Goal: Information Seeking & Learning: Learn about a topic

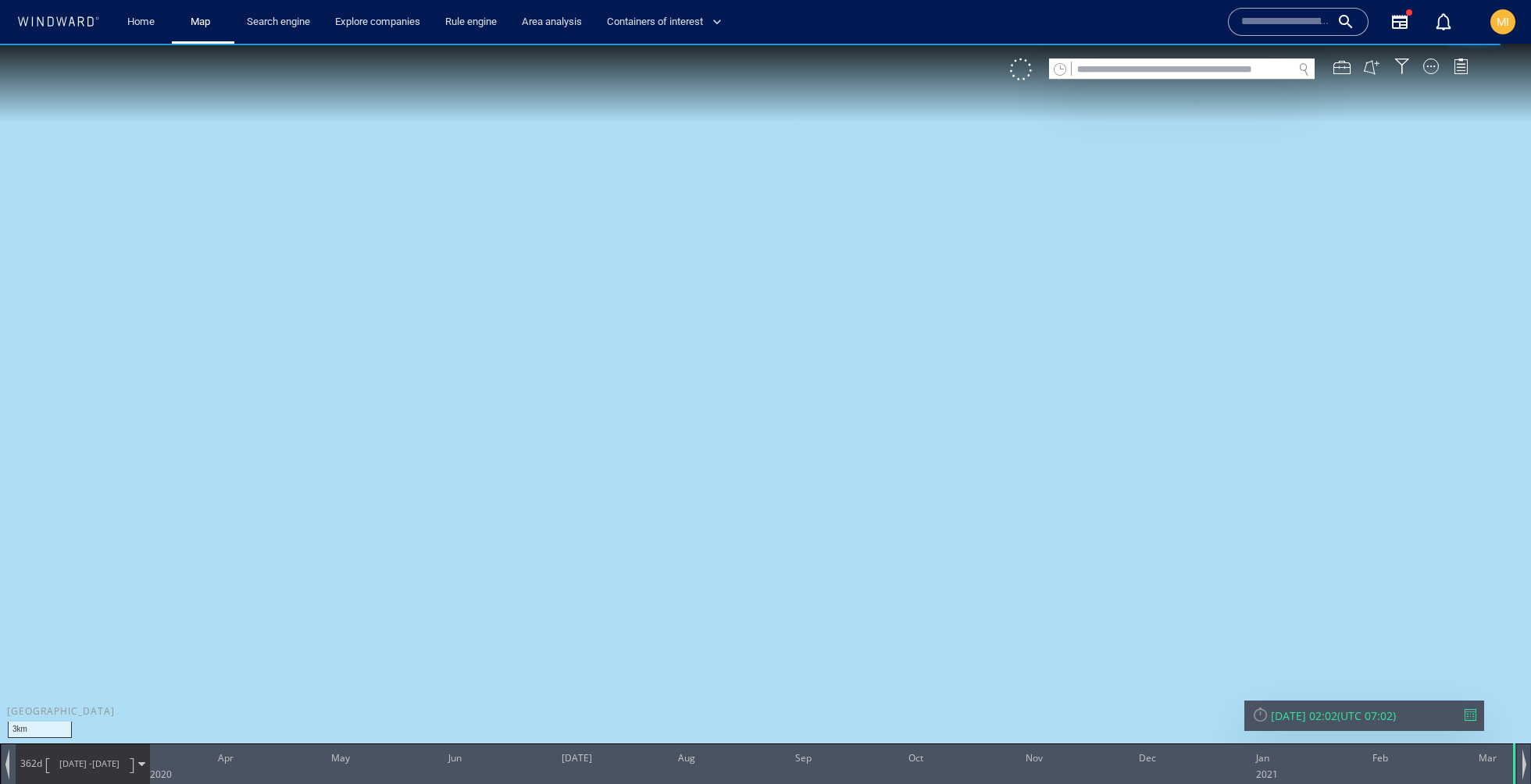
click at [76, 21] on icon at bounding box center [58, 21] width 83 height 10
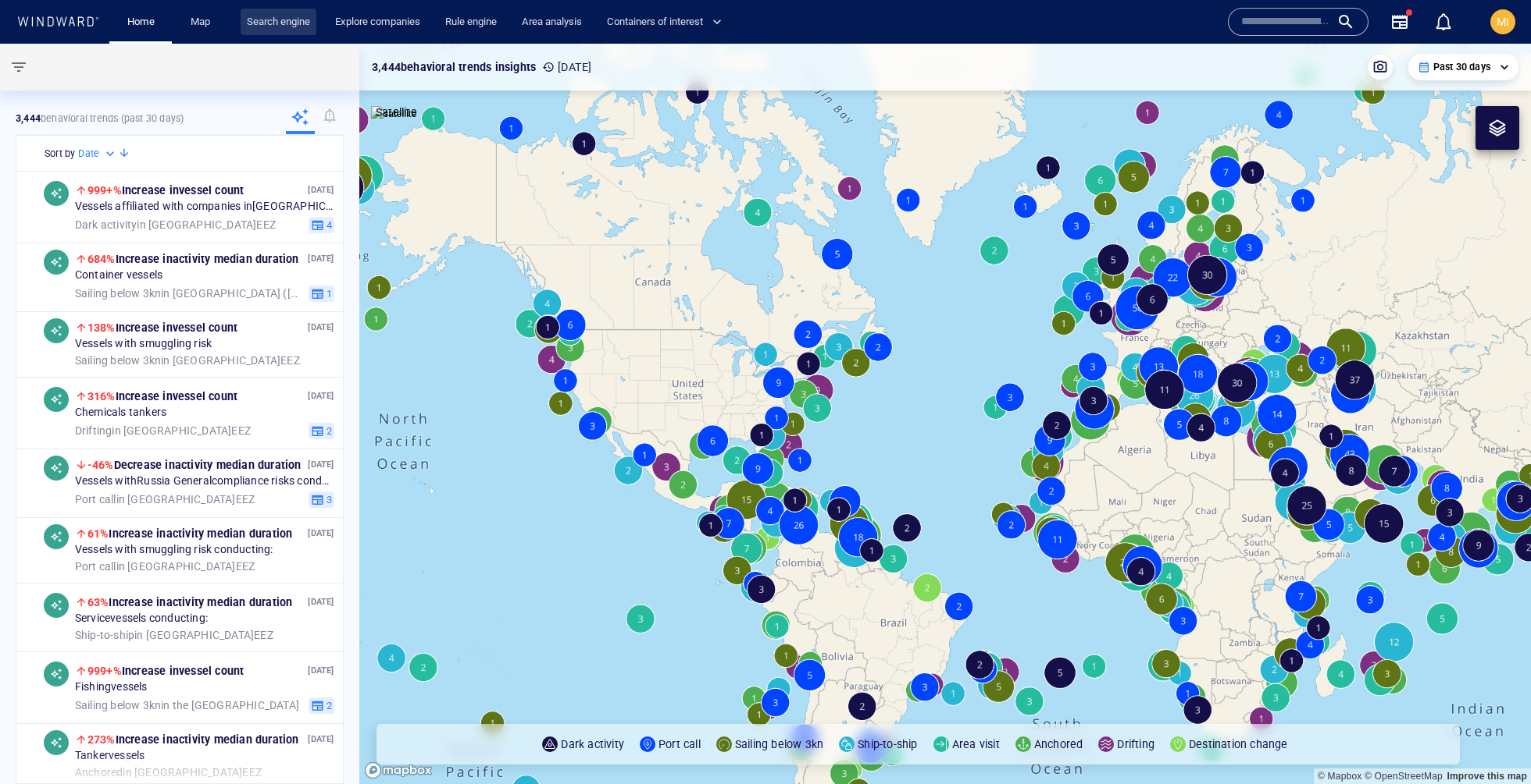
click at [244, 23] on link "Search engine" at bounding box center [278, 21] width 76 height 27
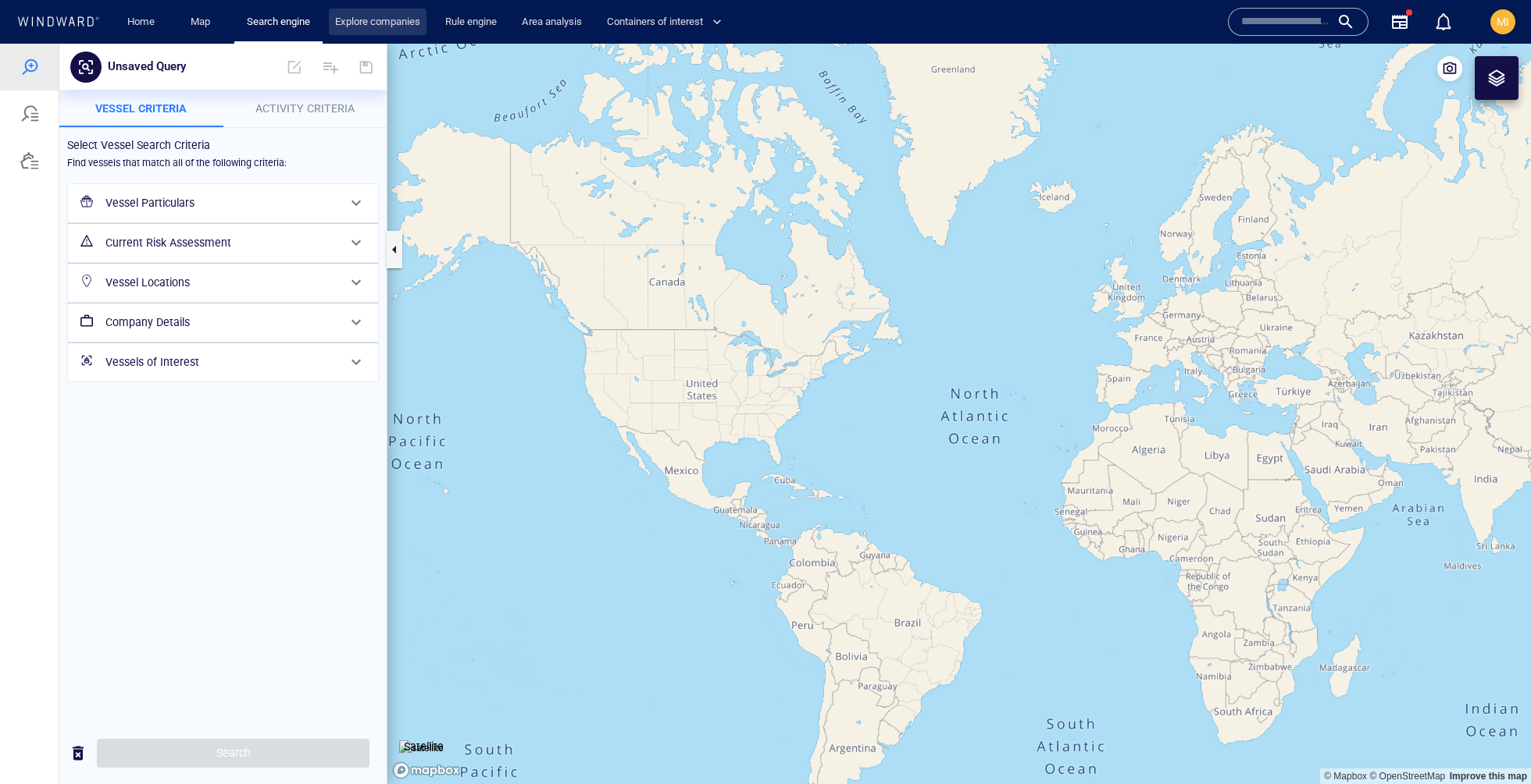
click at [358, 28] on link "Explore companies" at bounding box center [377, 21] width 97 height 27
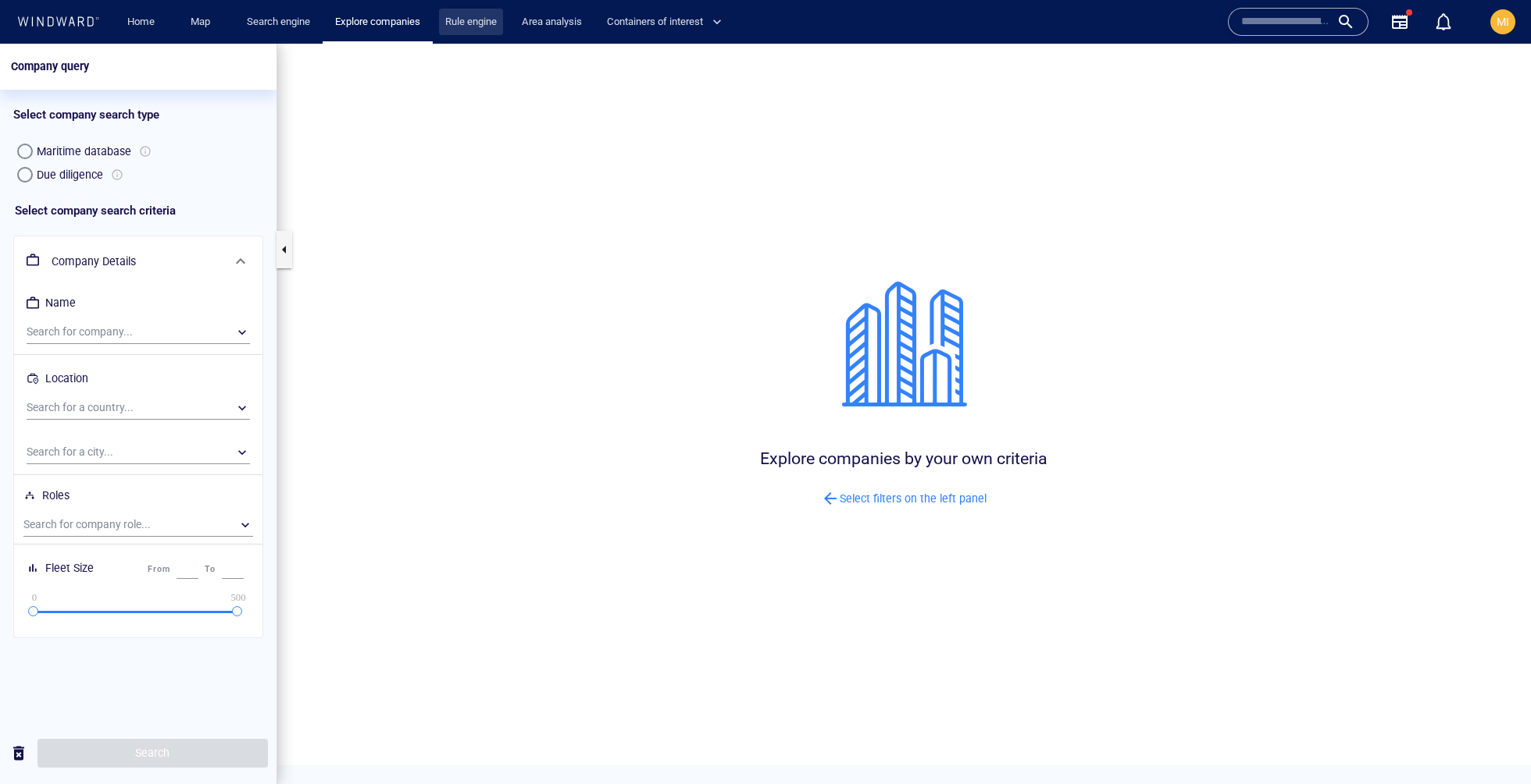
click at [460, 34] on link "Rule engine" at bounding box center [471, 21] width 64 height 27
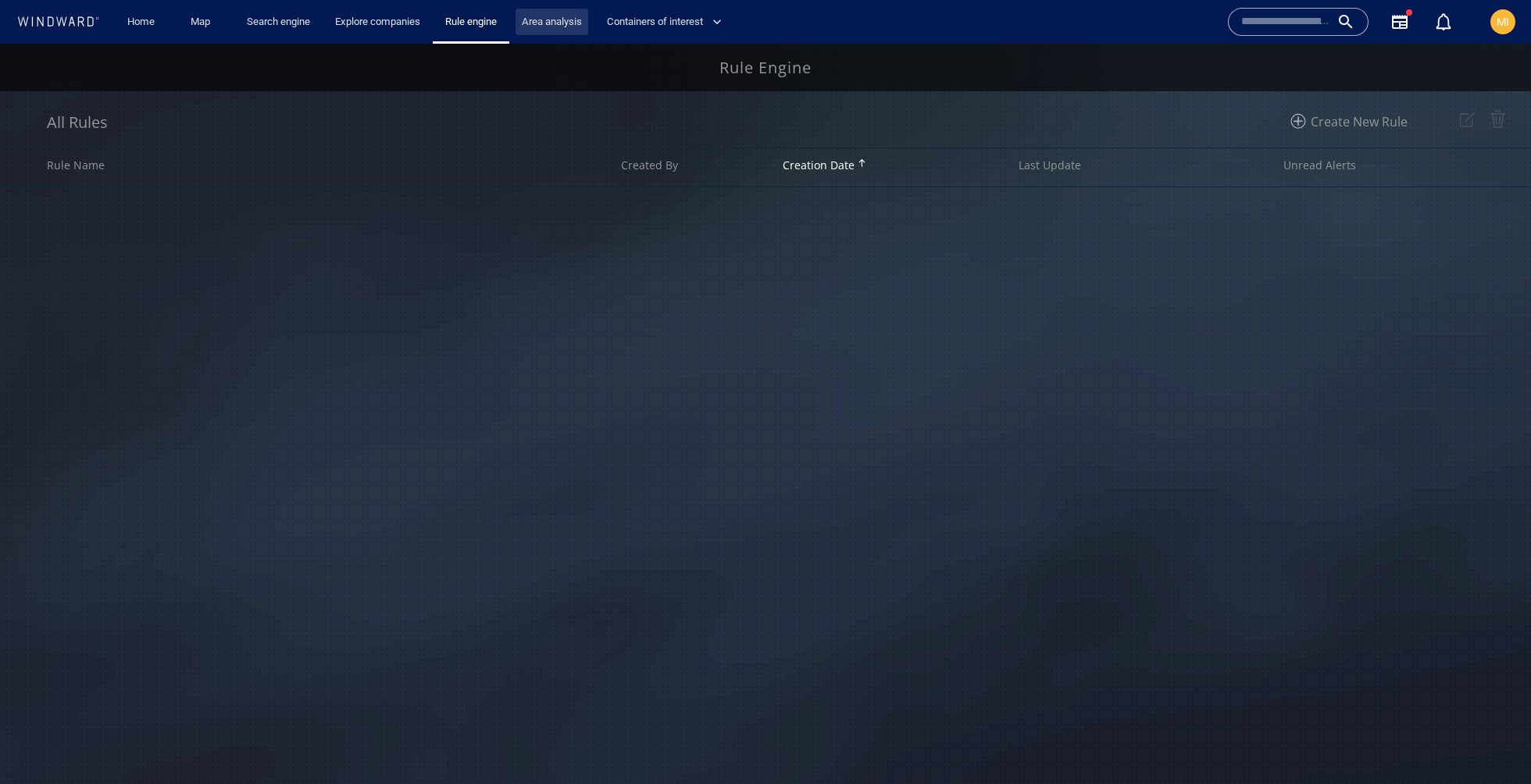
click at [537, 28] on link "Area analysis" at bounding box center [552, 21] width 73 height 27
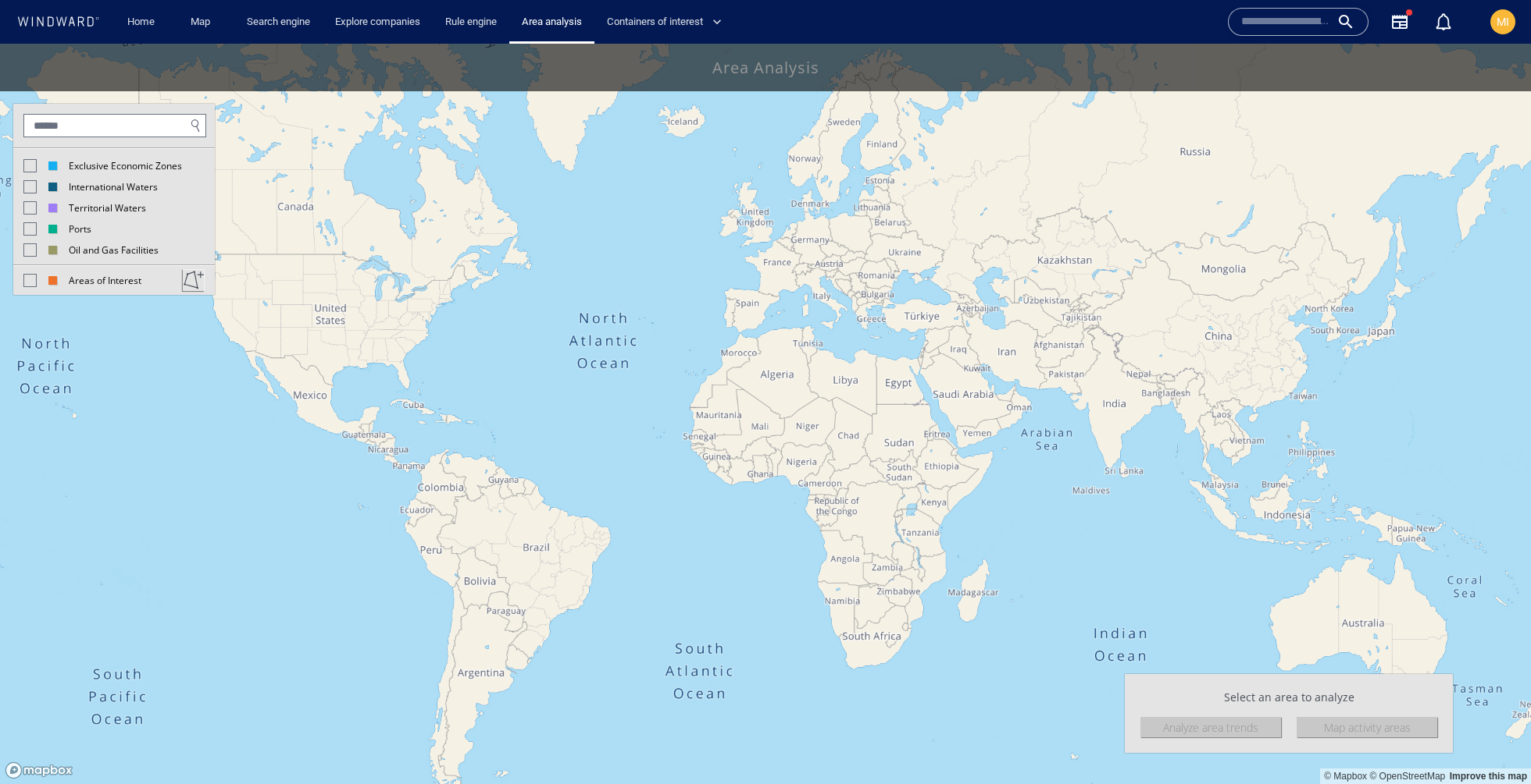
click at [35, 164] on div at bounding box center [30, 166] width 13 height 13
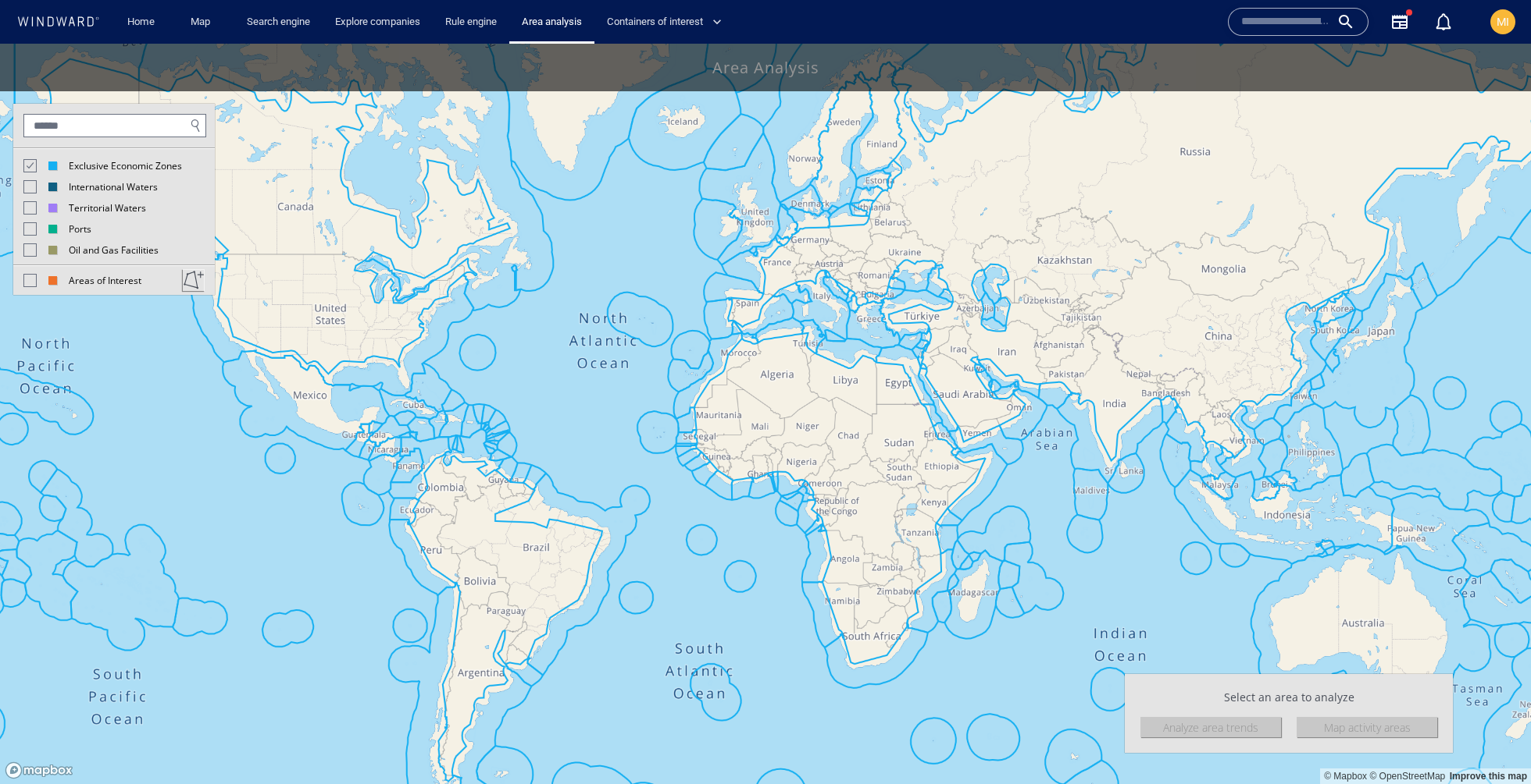
click at [34, 165] on div at bounding box center [29, 165] width 13 height 13
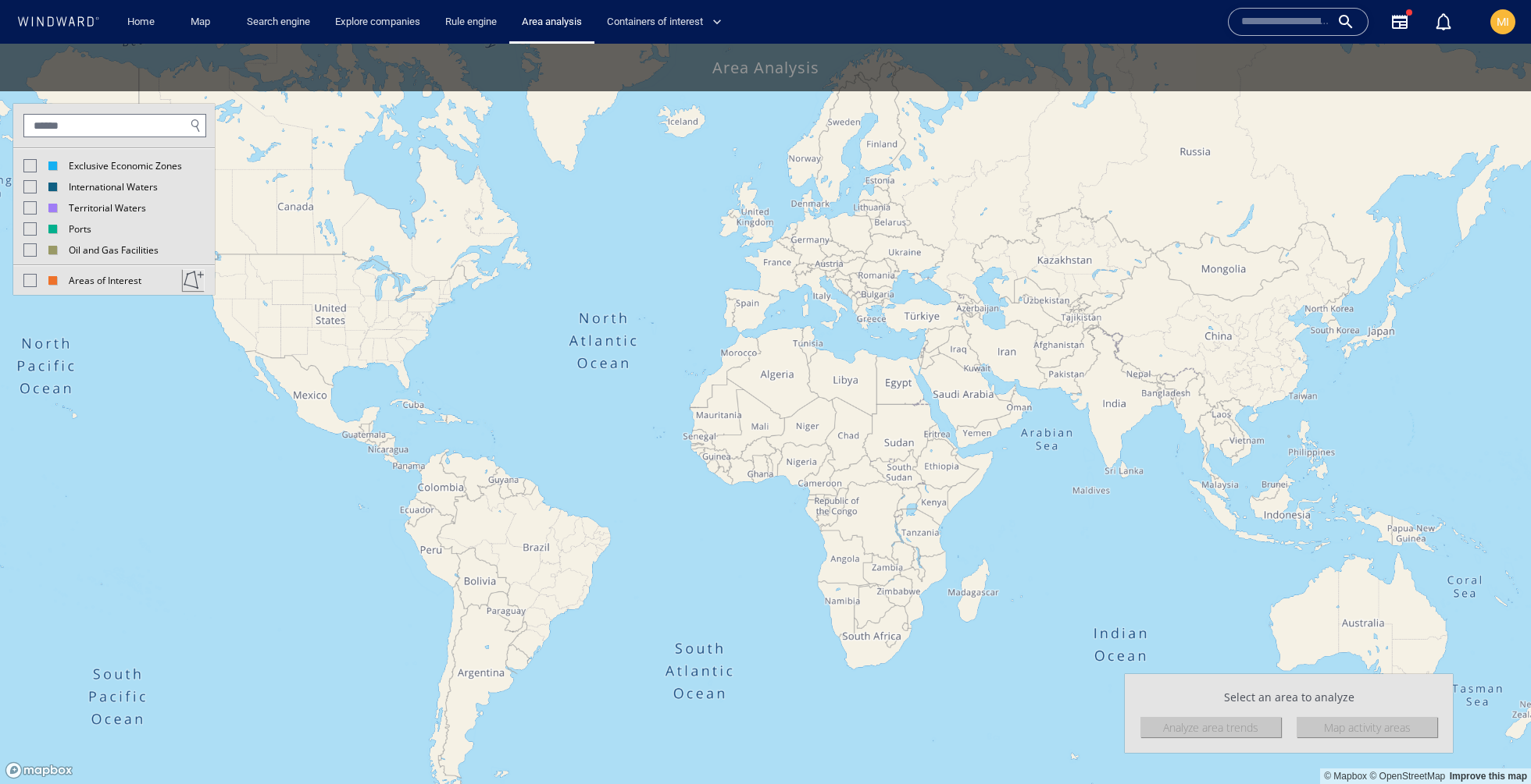
click at [30, 187] on div at bounding box center [30, 187] width 13 height 13
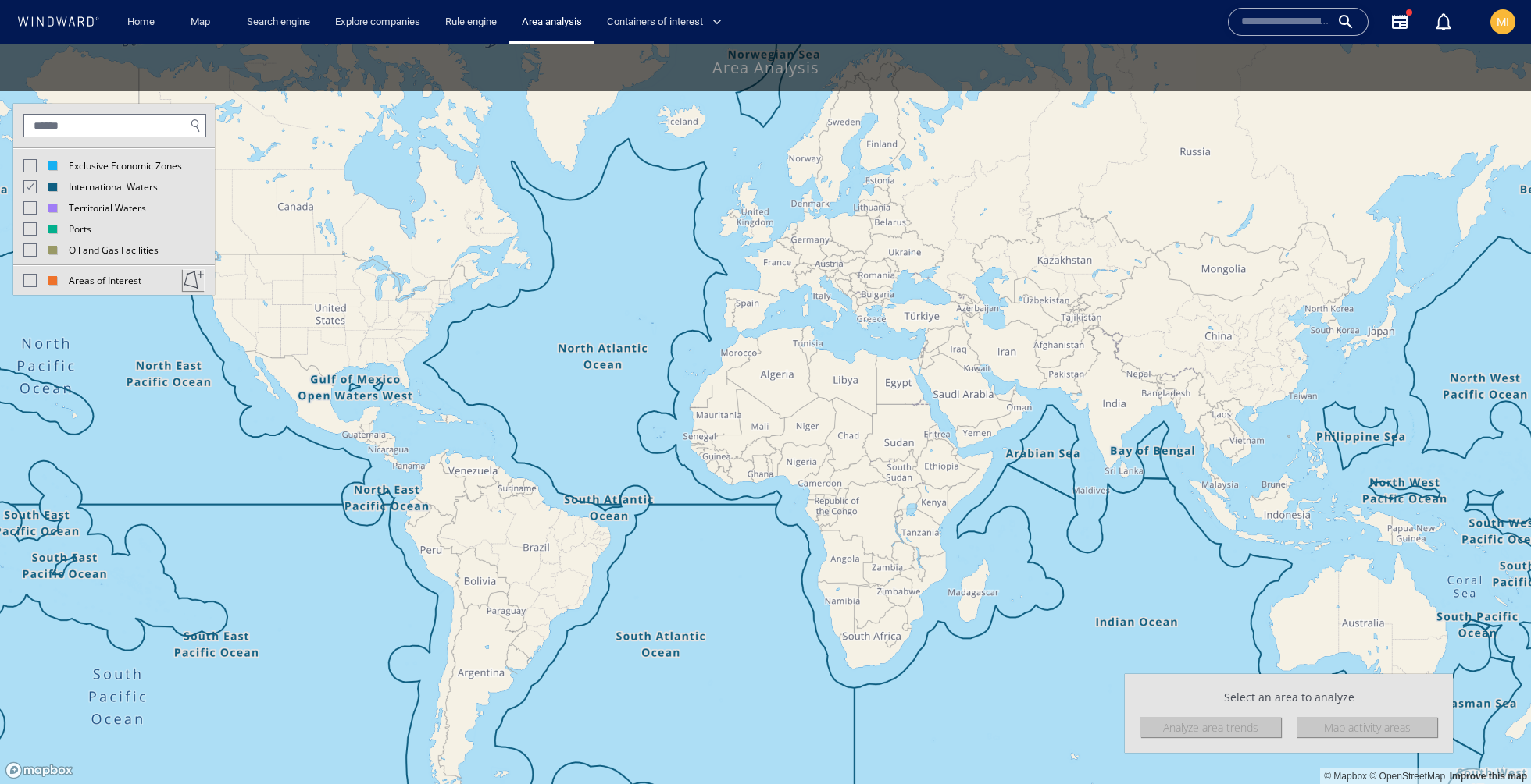
click at [30, 168] on div at bounding box center [30, 166] width 13 height 13
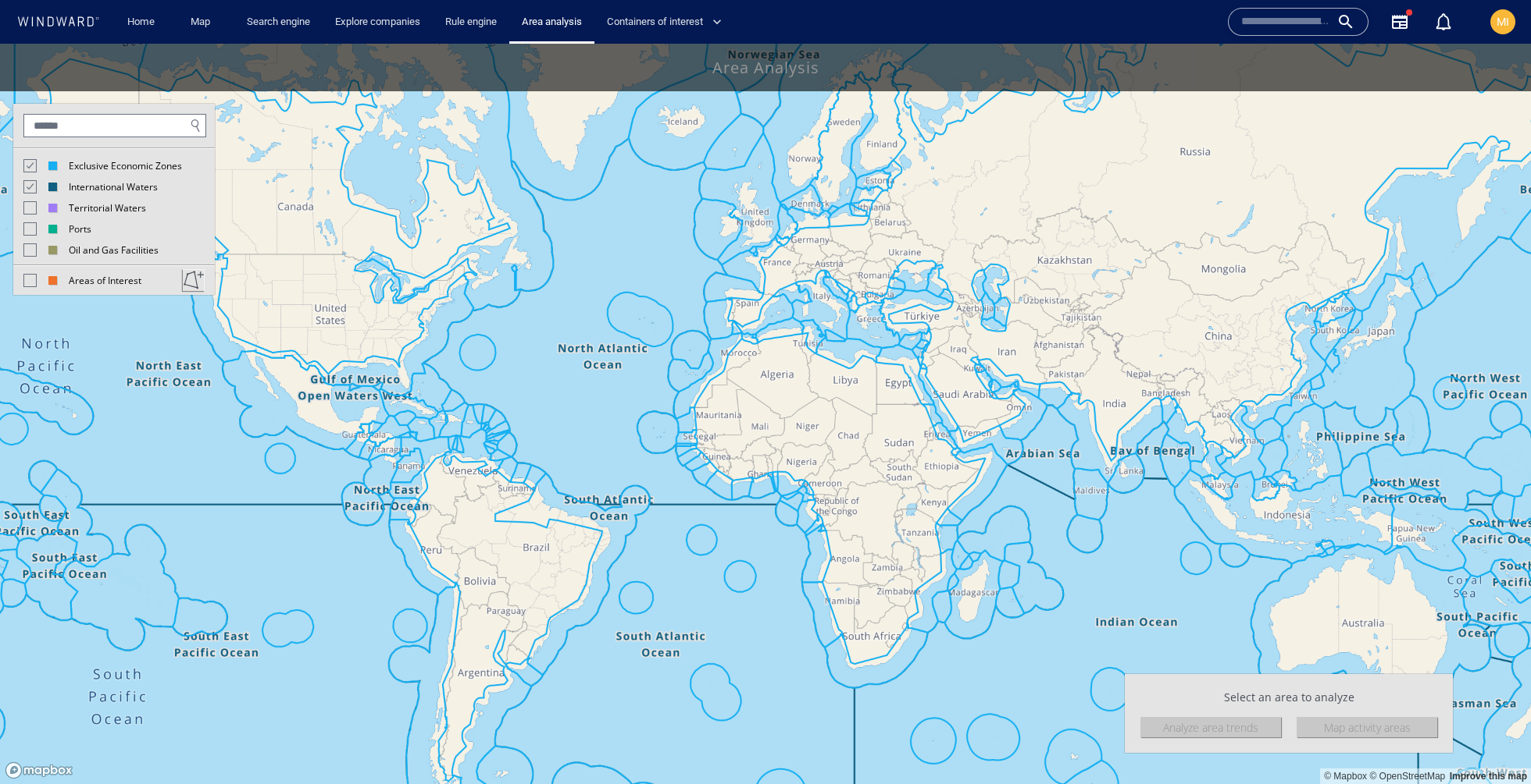
click at [27, 166] on div at bounding box center [29, 165] width 13 height 13
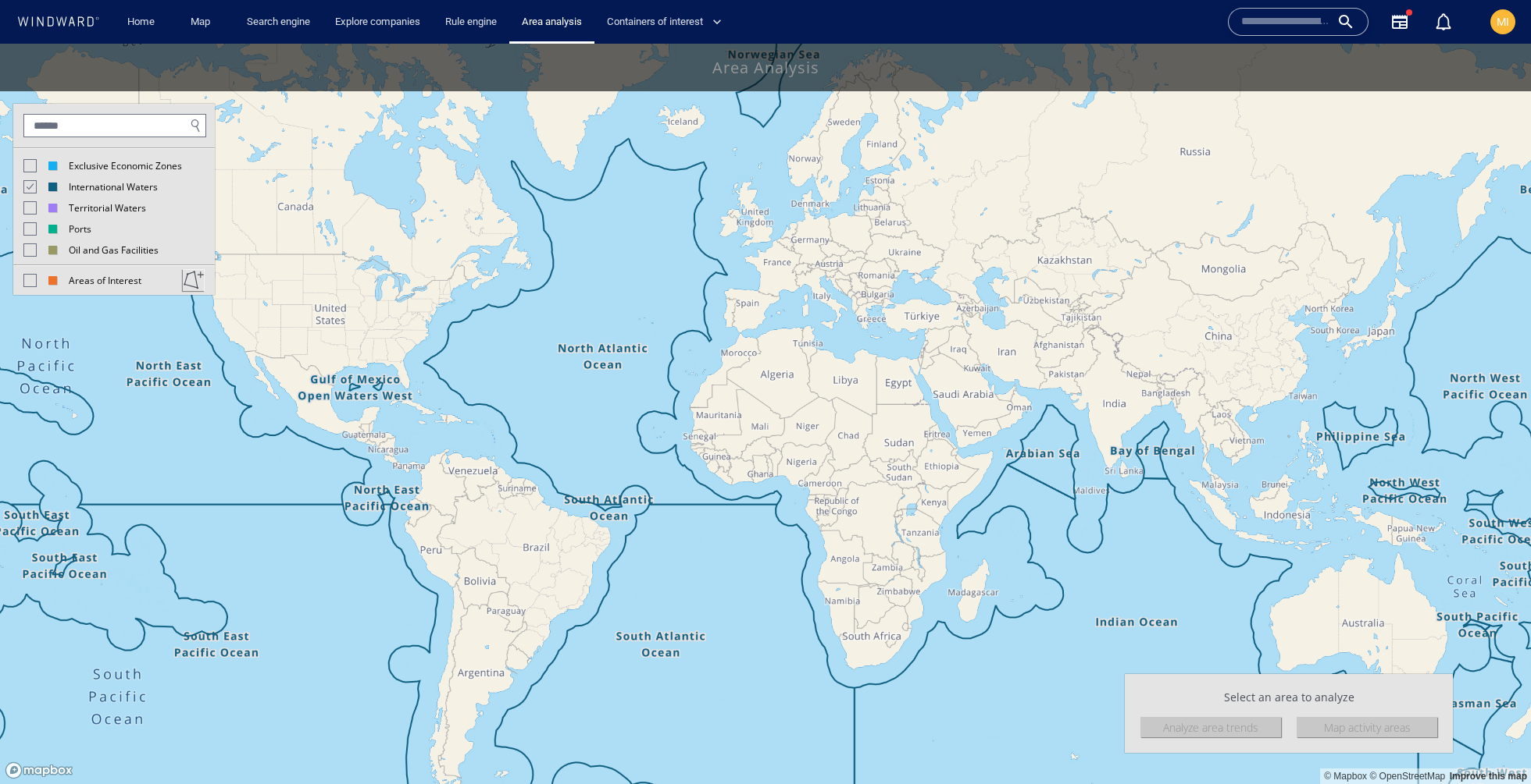
click at [27, 187] on div at bounding box center [29, 187] width 13 height 13
click at [27, 207] on div at bounding box center [30, 208] width 13 height 13
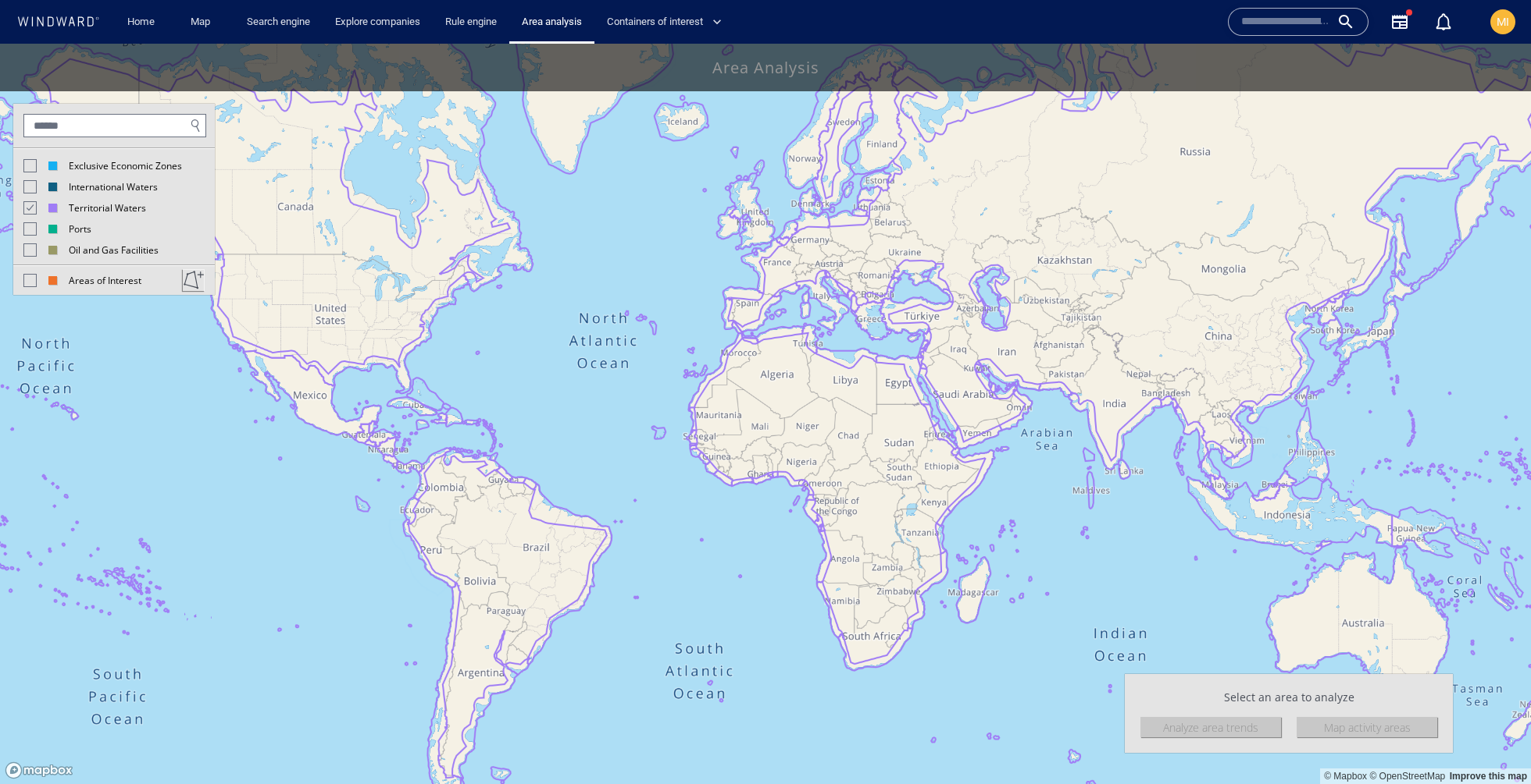
click at [29, 209] on div at bounding box center [29, 207] width 13 height 13
click at [27, 230] on div at bounding box center [30, 229] width 13 height 13
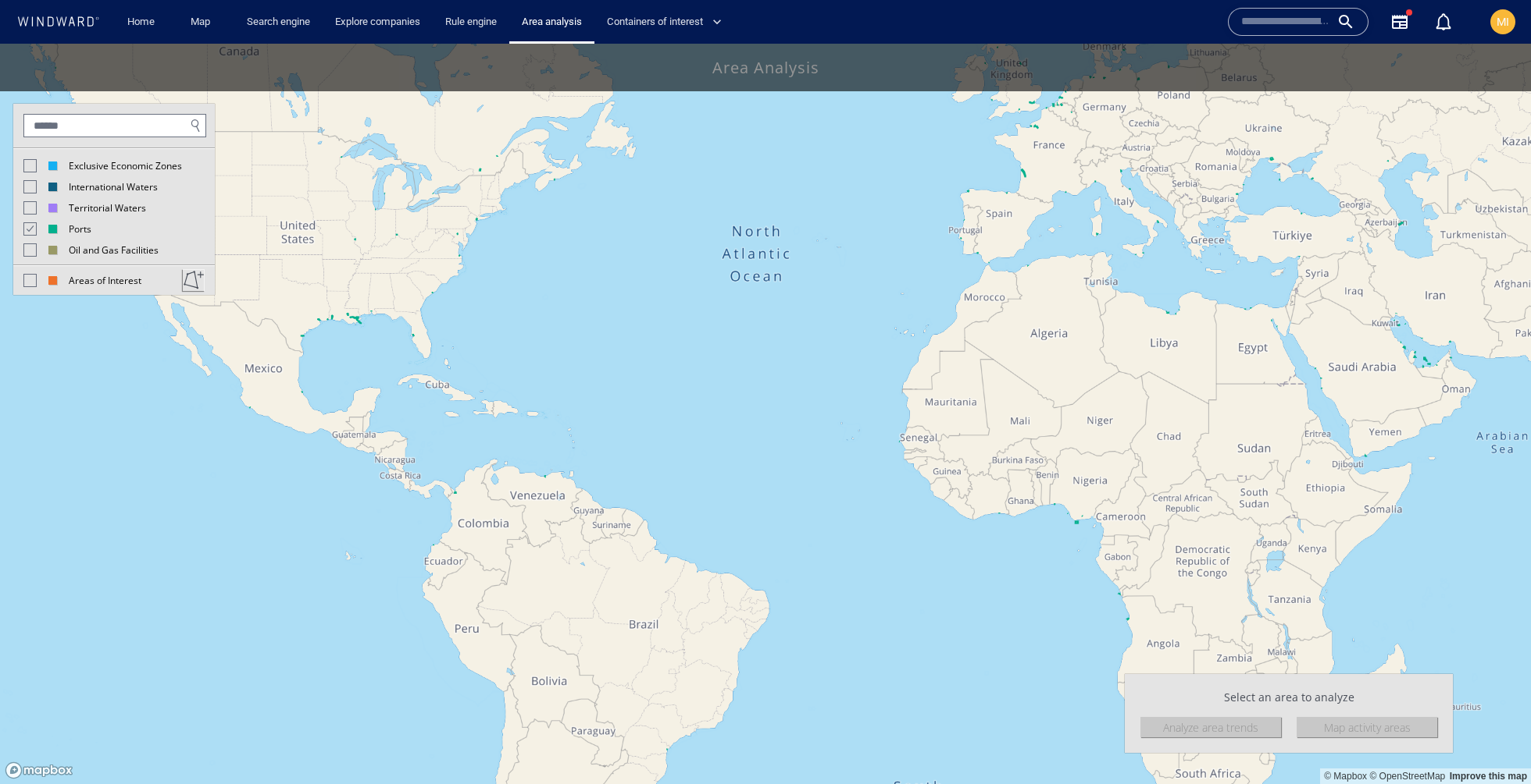
drag, startPoint x: 410, startPoint y: 419, endPoint x: 506, endPoint y: 306, distance: 148.3
click at [507, 306] on canvas "Map" at bounding box center [766, 413] width 1531 height 740
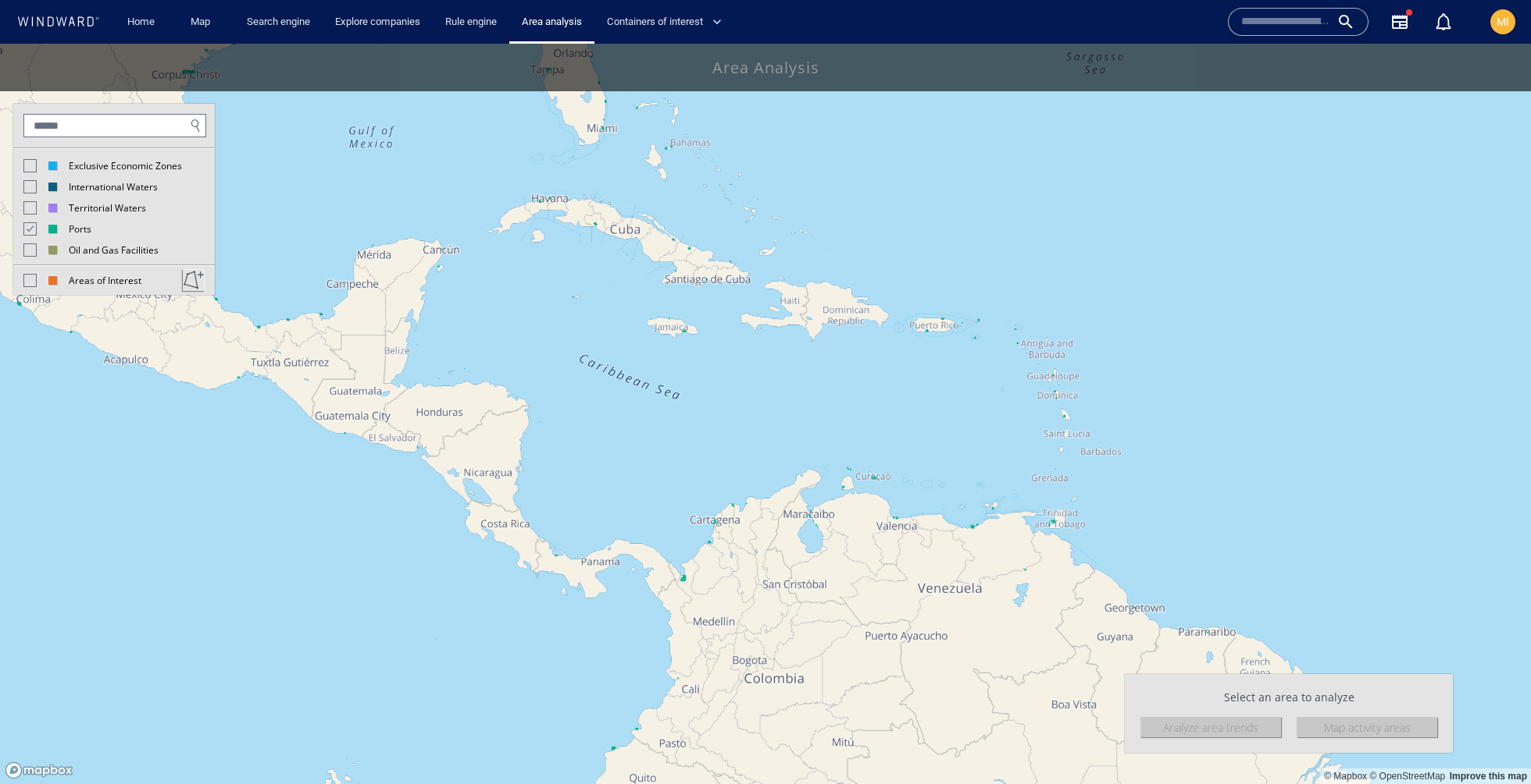
drag, startPoint x: 468, startPoint y: 353, endPoint x: 539, endPoint y: 276, distance: 104.7
click at [539, 276] on canvas "Map" at bounding box center [766, 413] width 1531 height 740
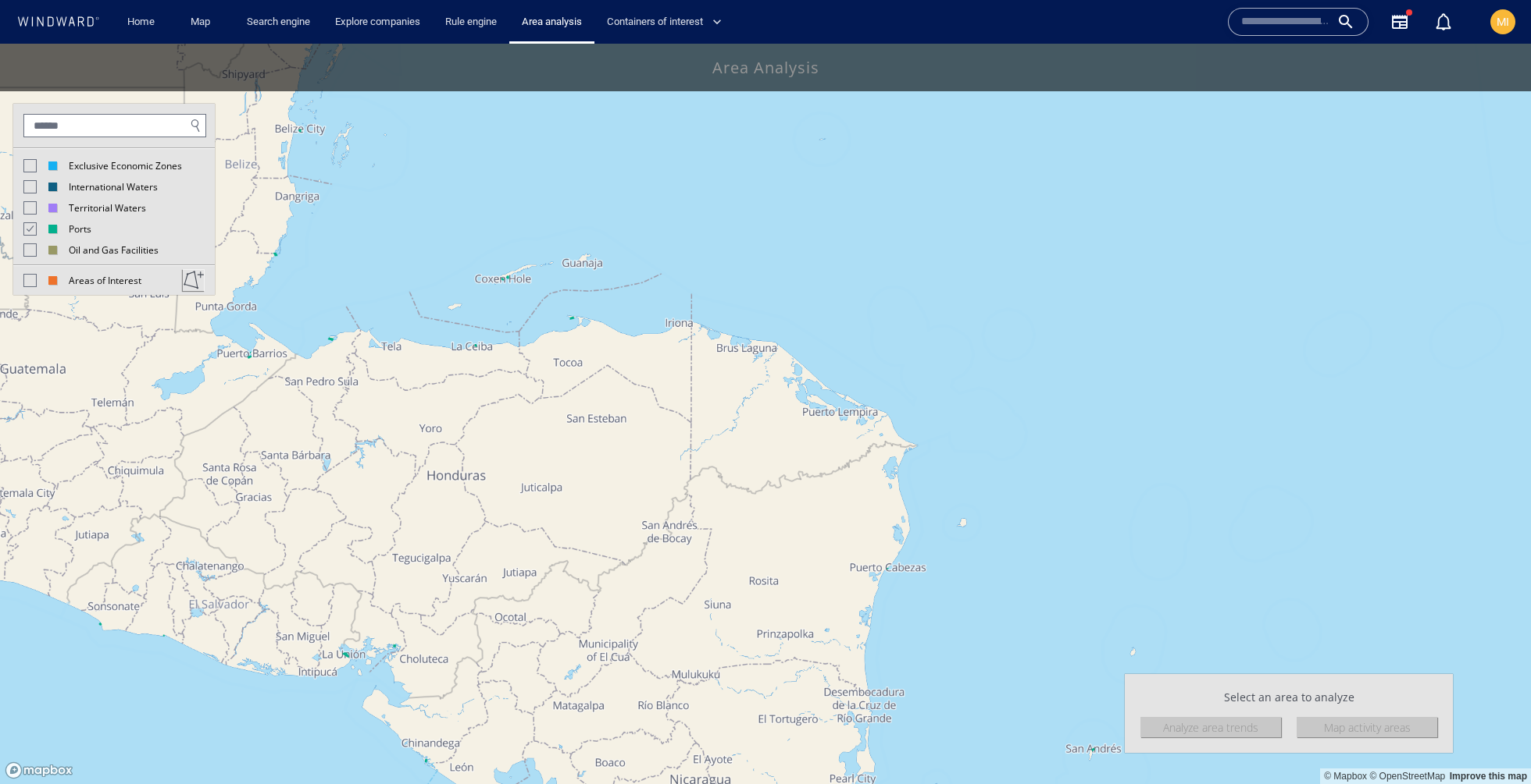
click at [331, 343] on canvas "Map" at bounding box center [766, 413] width 1531 height 740
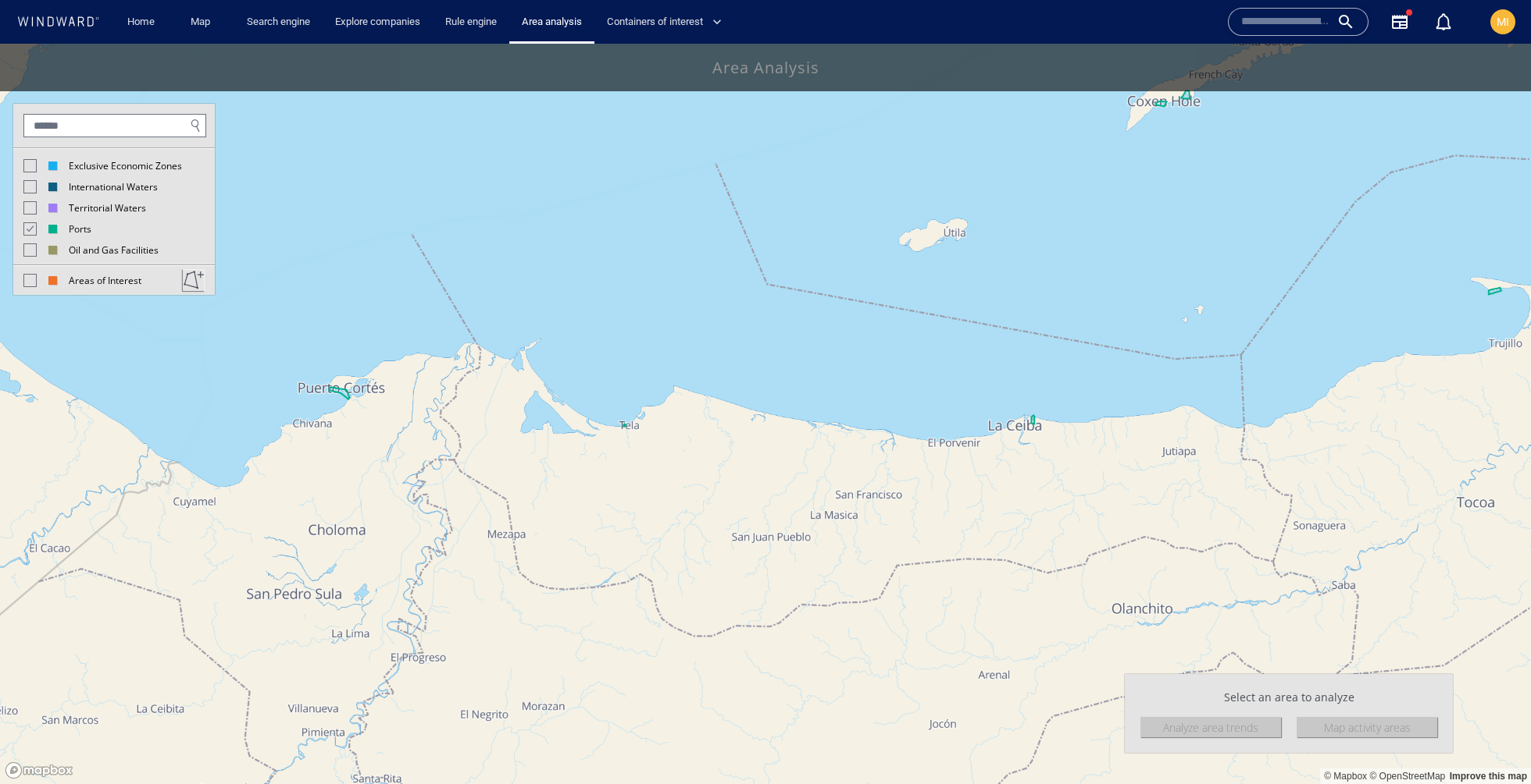
click at [344, 394] on canvas "Map" at bounding box center [766, 413] width 1531 height 740
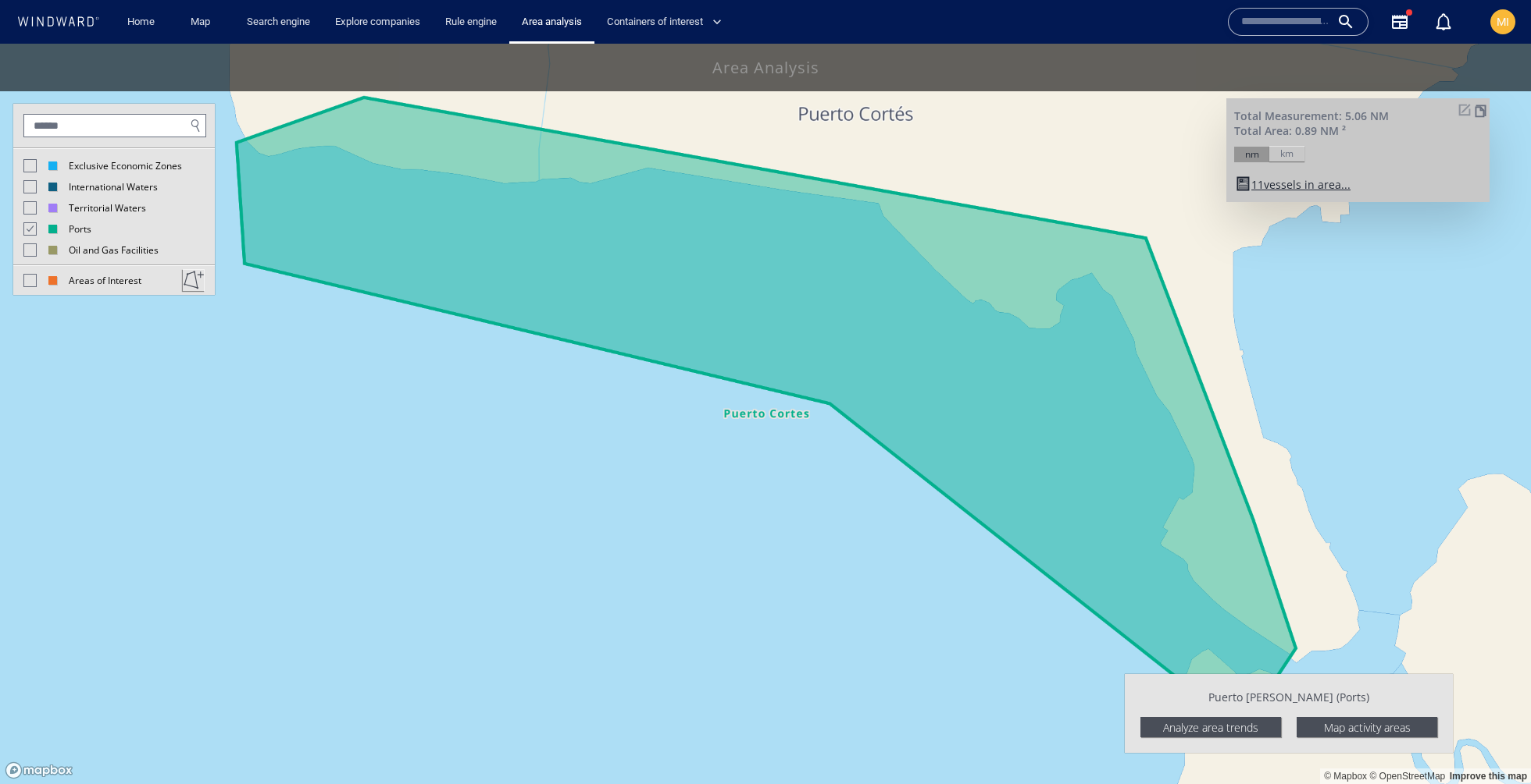
click at [927, 319] on canvas "Map" at bounding box center [766, 413] width 1531 height 740
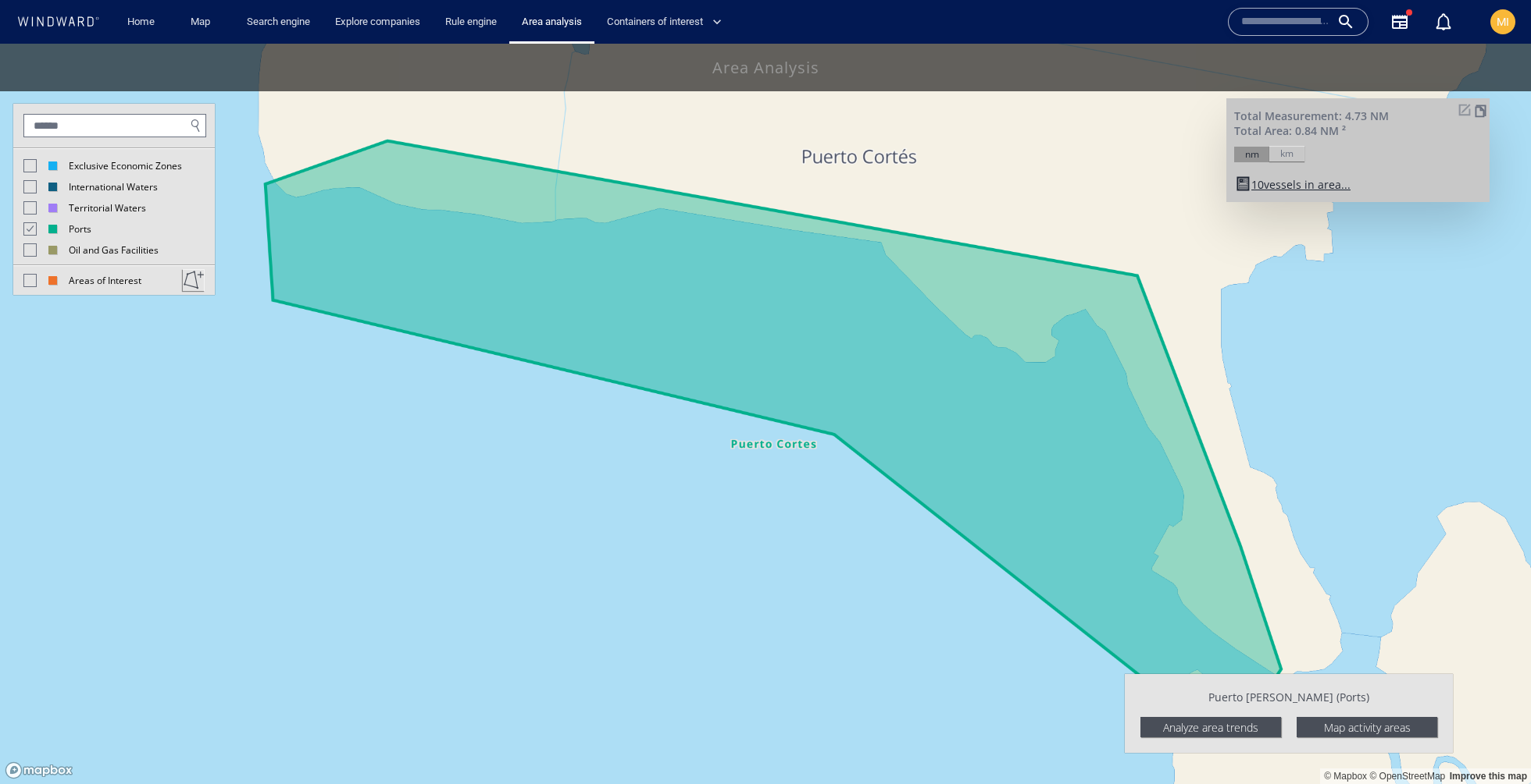
click at [1272, 187] on span "vessels in area" at bounding box center [1302, 185] width 78 height 15
click at [1393, 257] on canvas "Map" at bounding box center [766, 413] width 1531 height 740
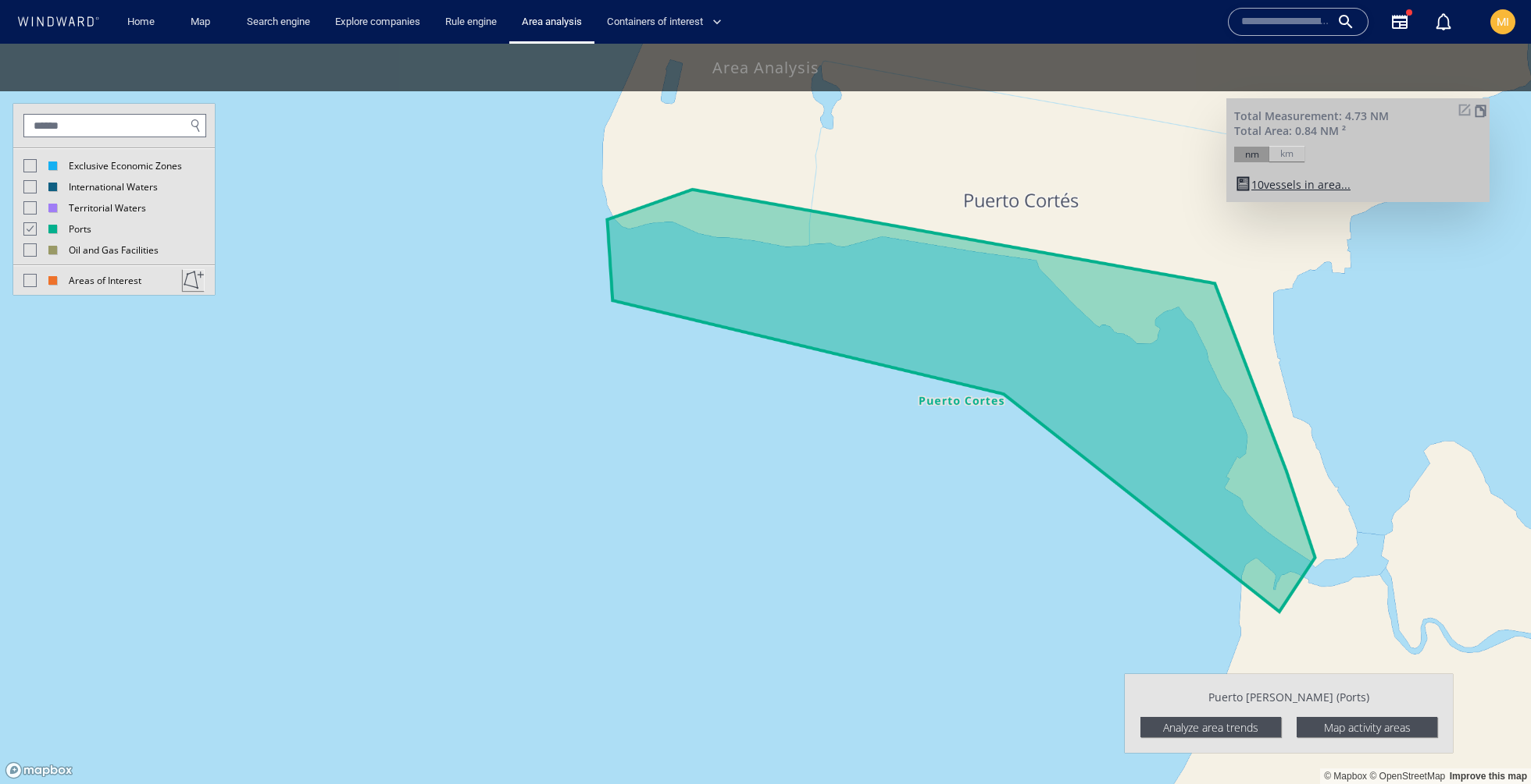
drag, startPoint x: 1392, startPoint y: 302, endPoint x: 1217, endPoint y: 314, distance: 175.4
click at [1217, 314] on canvas "Map" at bounding box center [766, 413] width 1531 height 740
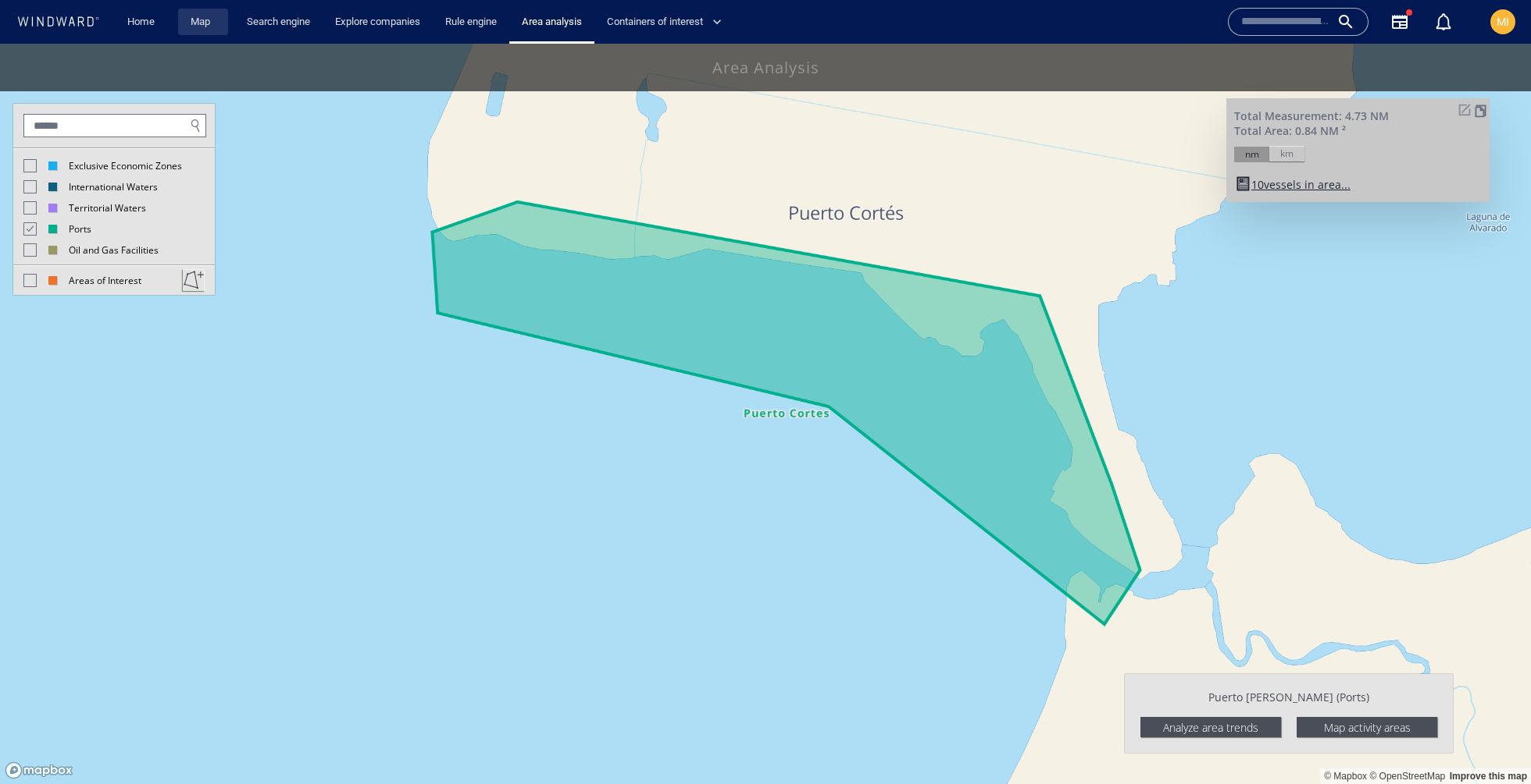
click at [197, 29] on link "Map" at bounding box center [202, 21] width 37 height 27
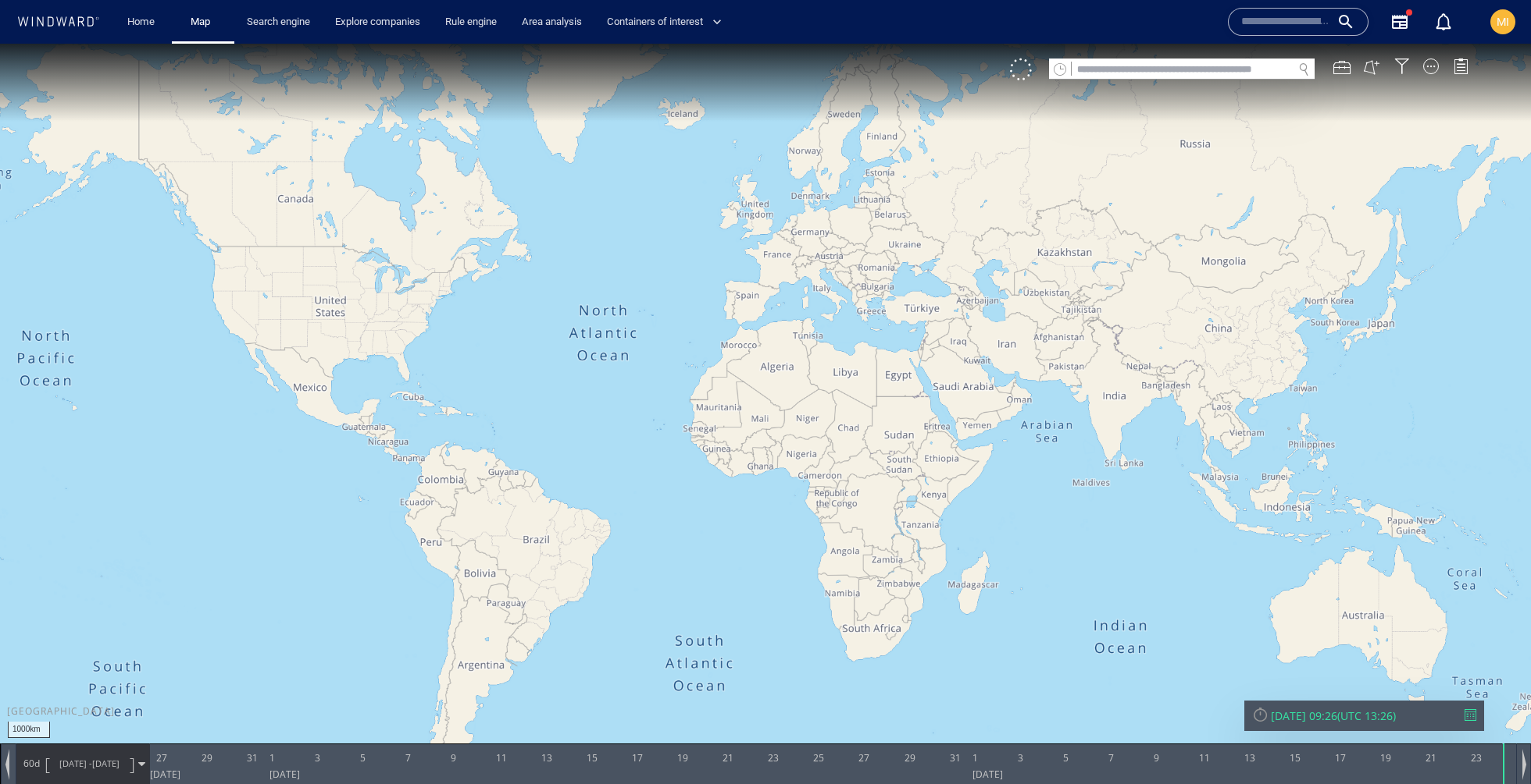
click at [1254, 31] on input "text" at bounding box center [1286, 21] width 89 height 23
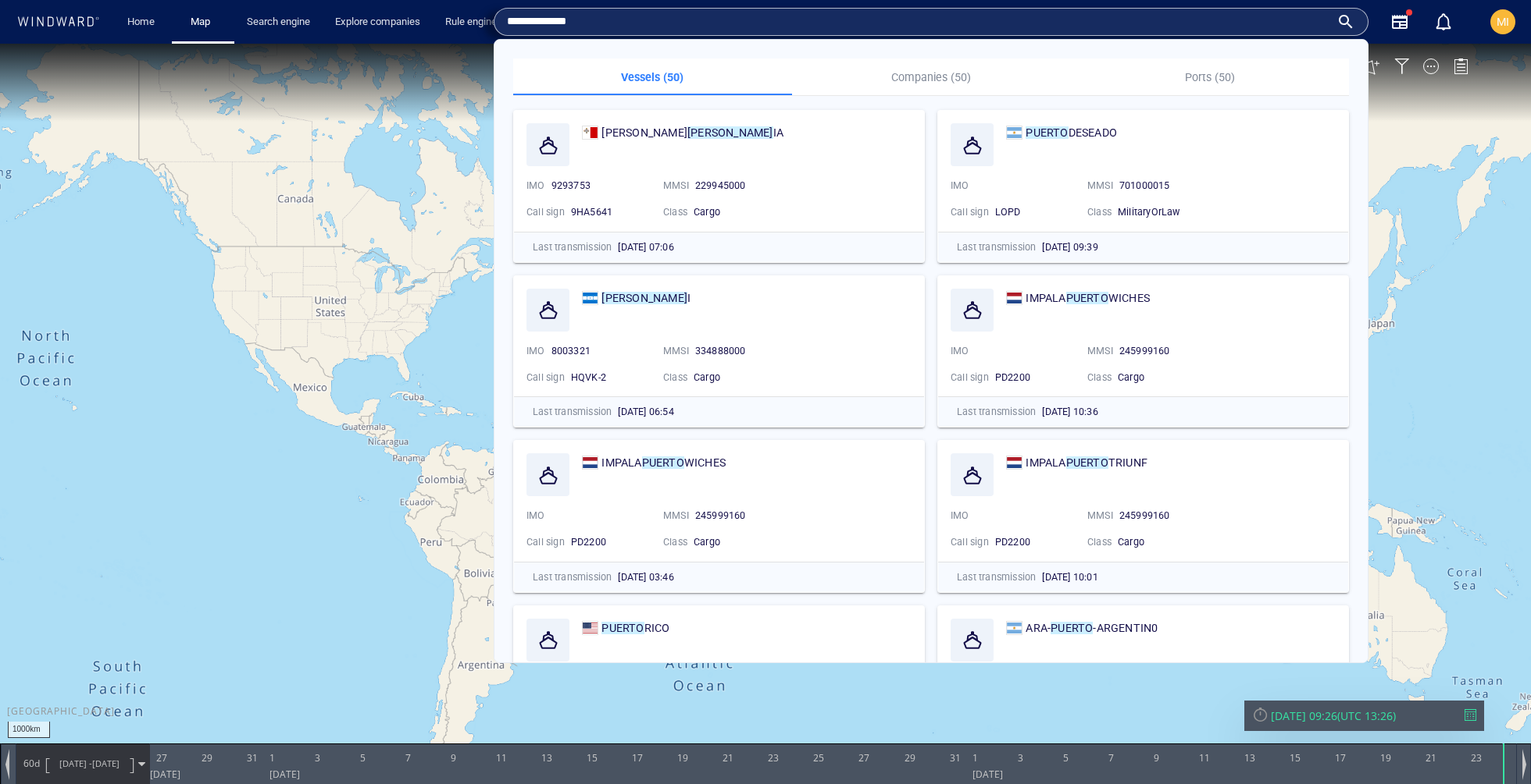
type input "**********"
click at [1143, 72] on p "Ports (50)" at bounding box center [1209, 77] width 260 height 19
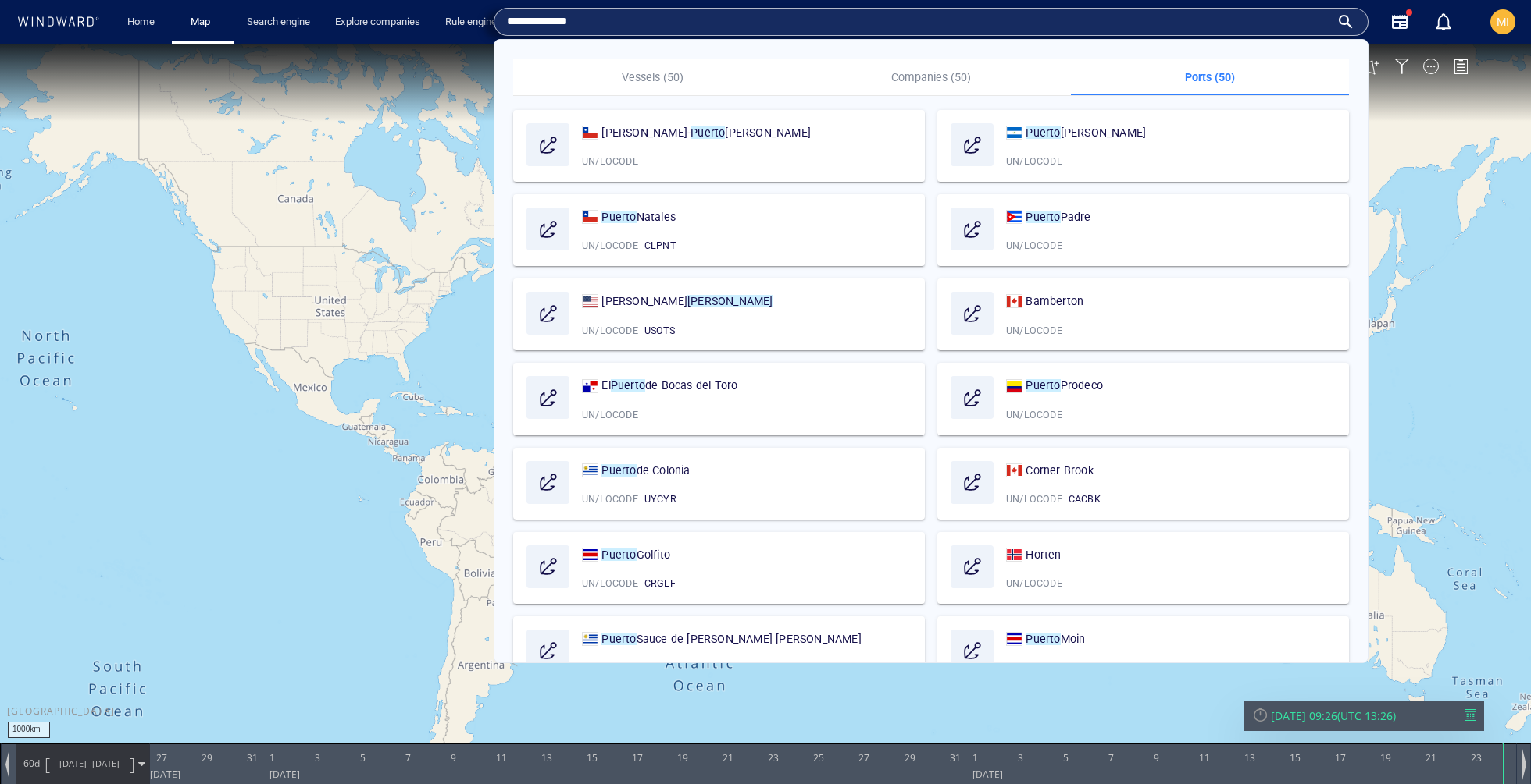
click at [919, 26] on input "**********" at bounding box center [918, 21] width 823 height 23
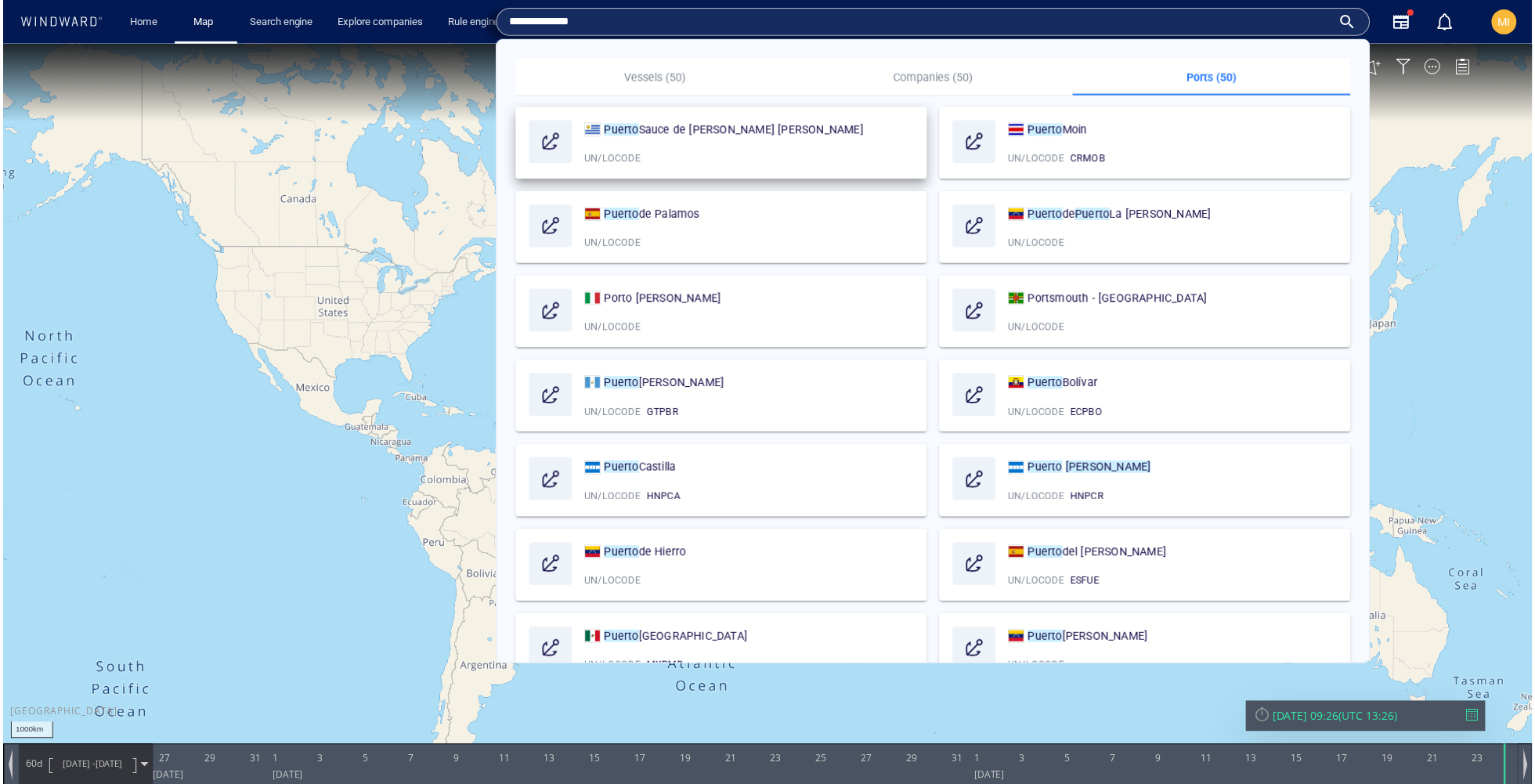
scroll to position [575, 0]
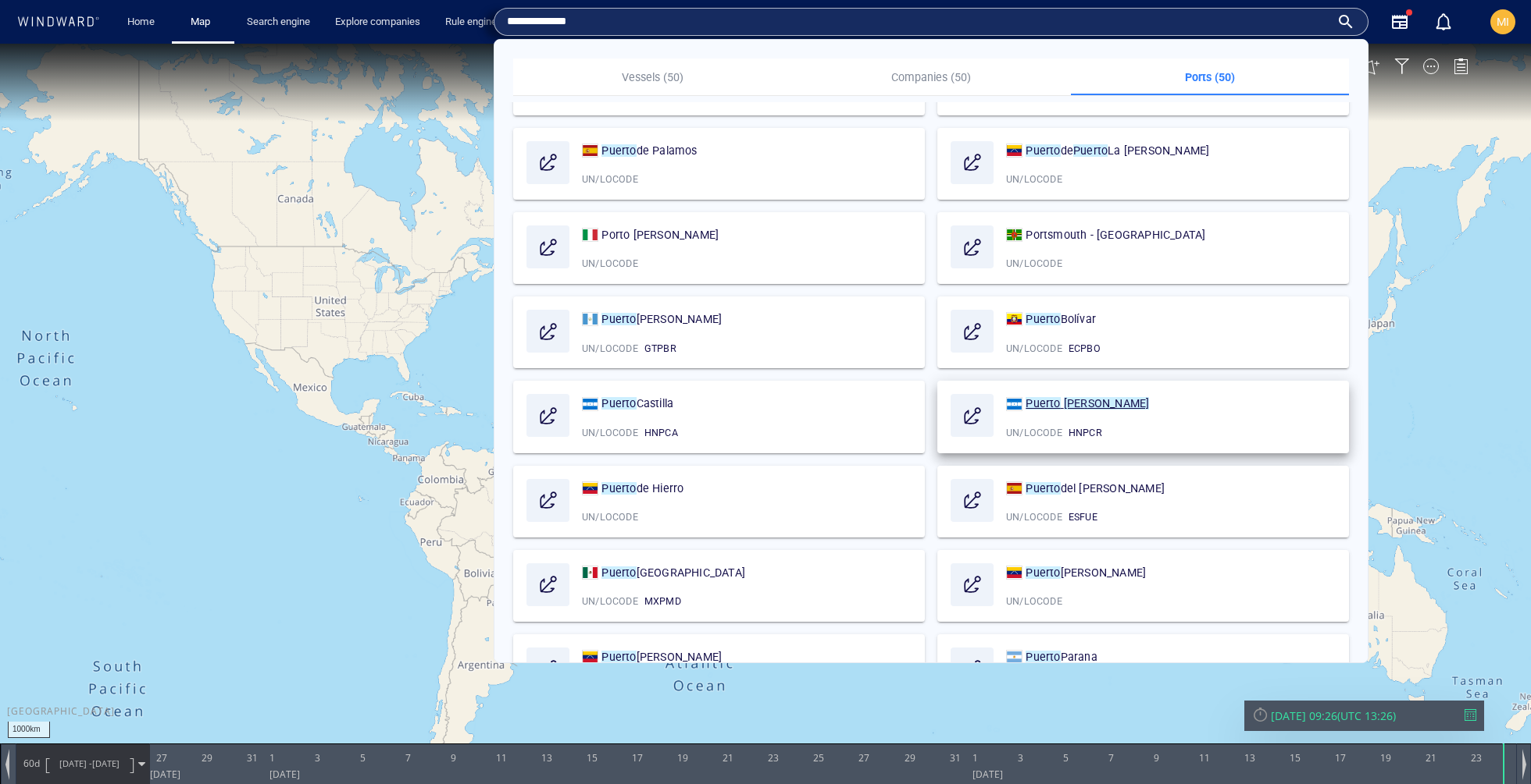
click at [1041, 400] on mark "Puerto" at bounding box center [1043, 403] width 35 height 12
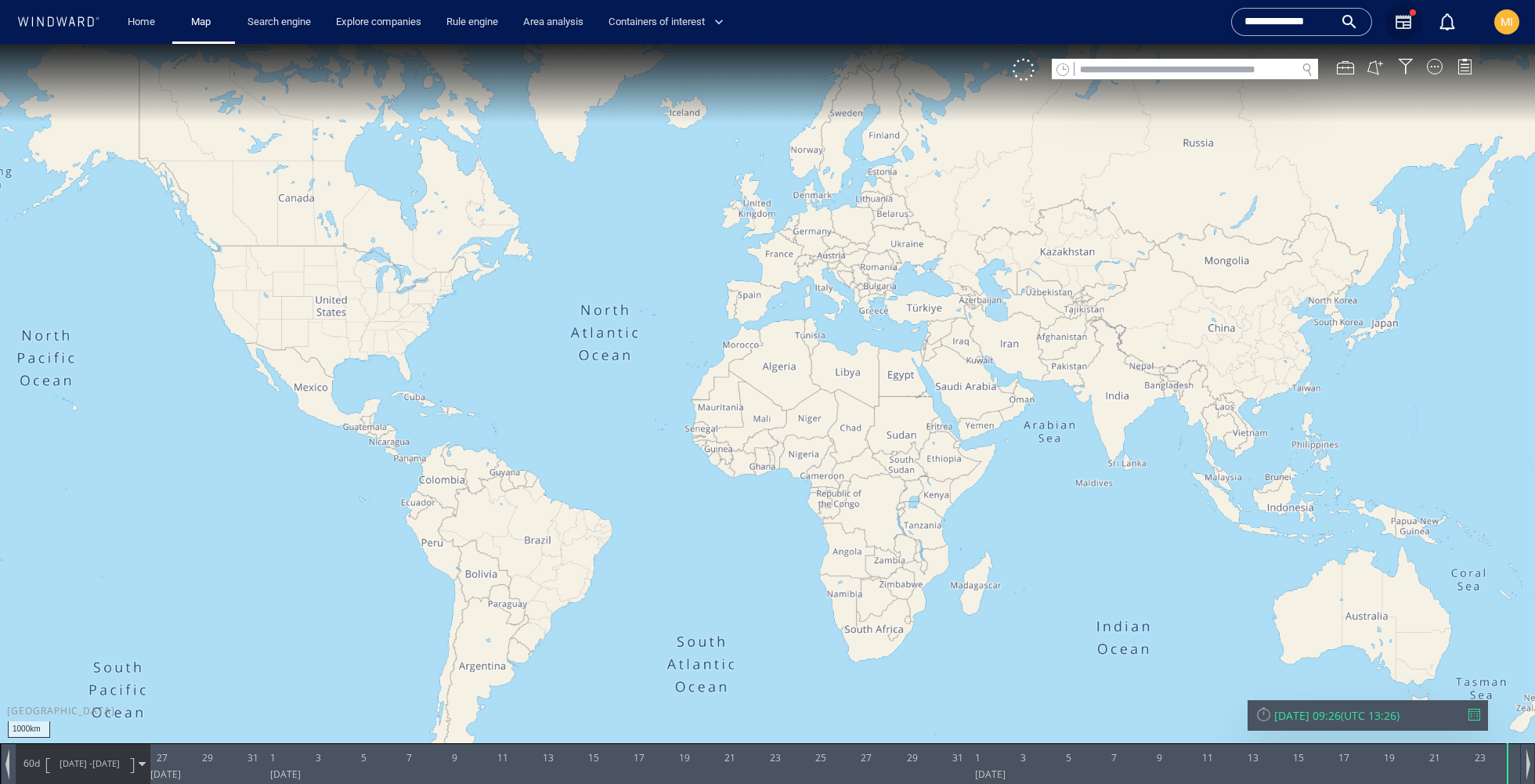
click at [1407, 22] on icon "button" at bounding box center [1403, 22] width 19 height 19
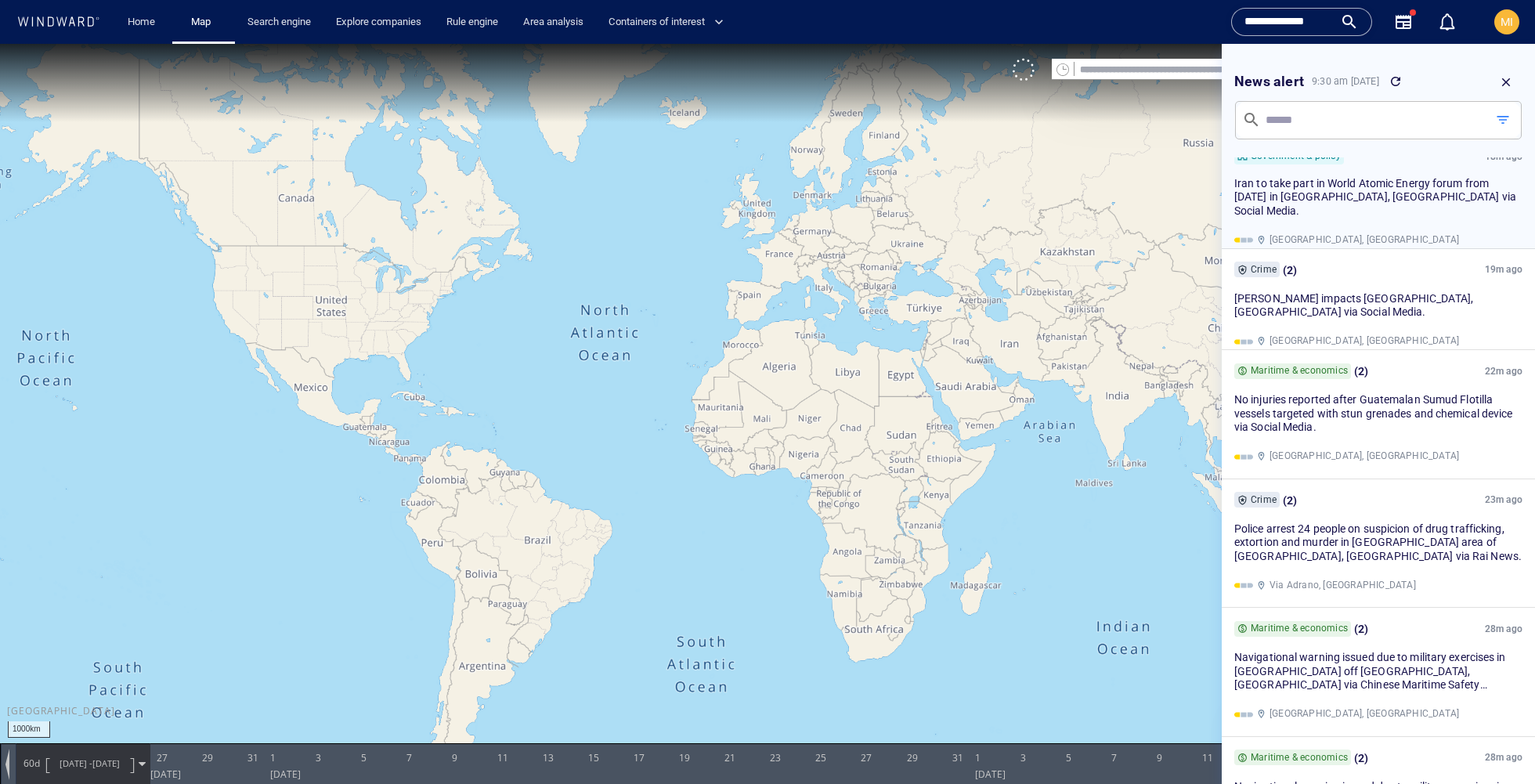
scroll to position [149, 0]
click at [1512, 76] on icon "button" at bounding box center [1505, 82] width 14 height 14
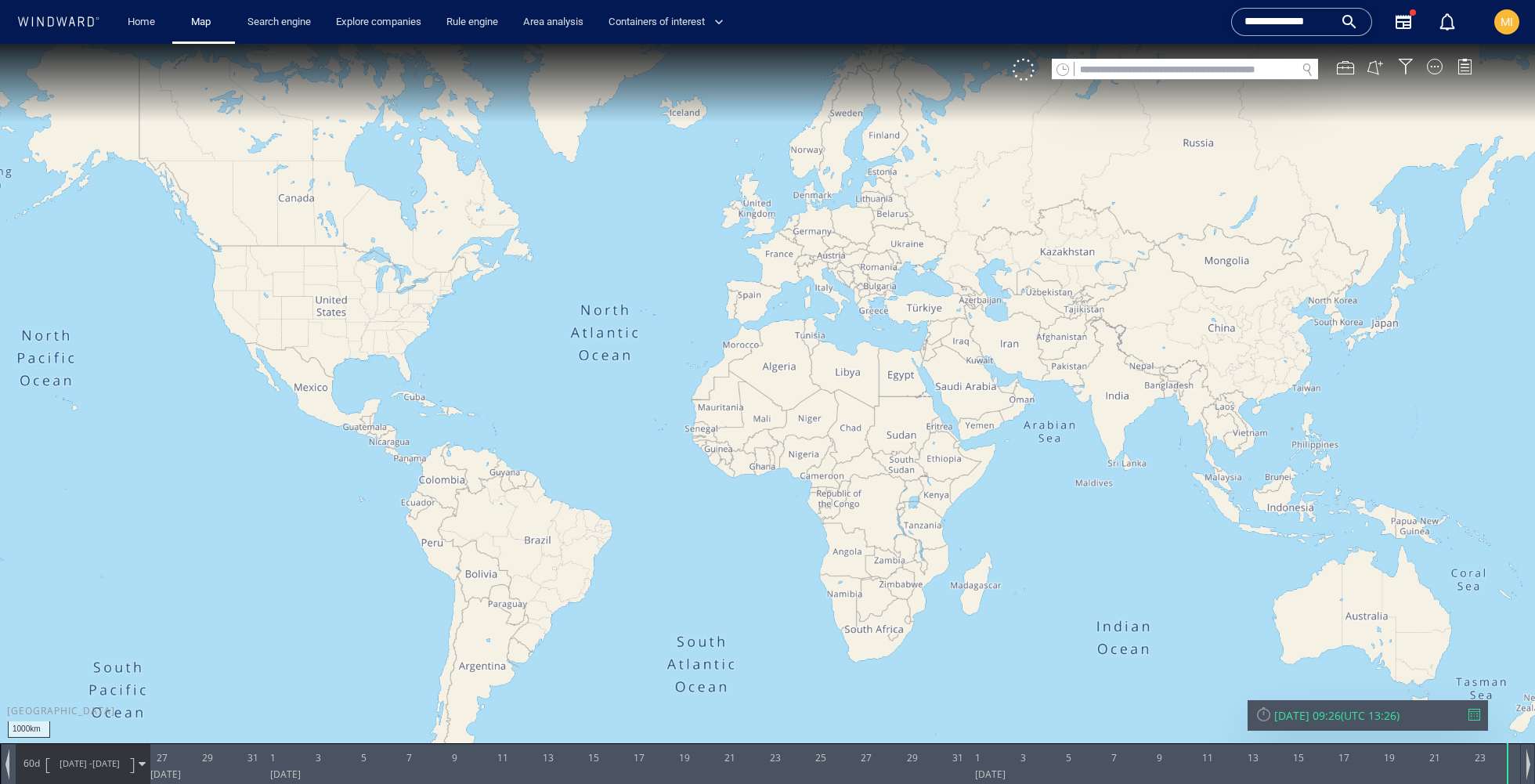
click at [1111, 76] on input "text" at bounding box center [1185, 70] width 222 height 22
type input "*****"
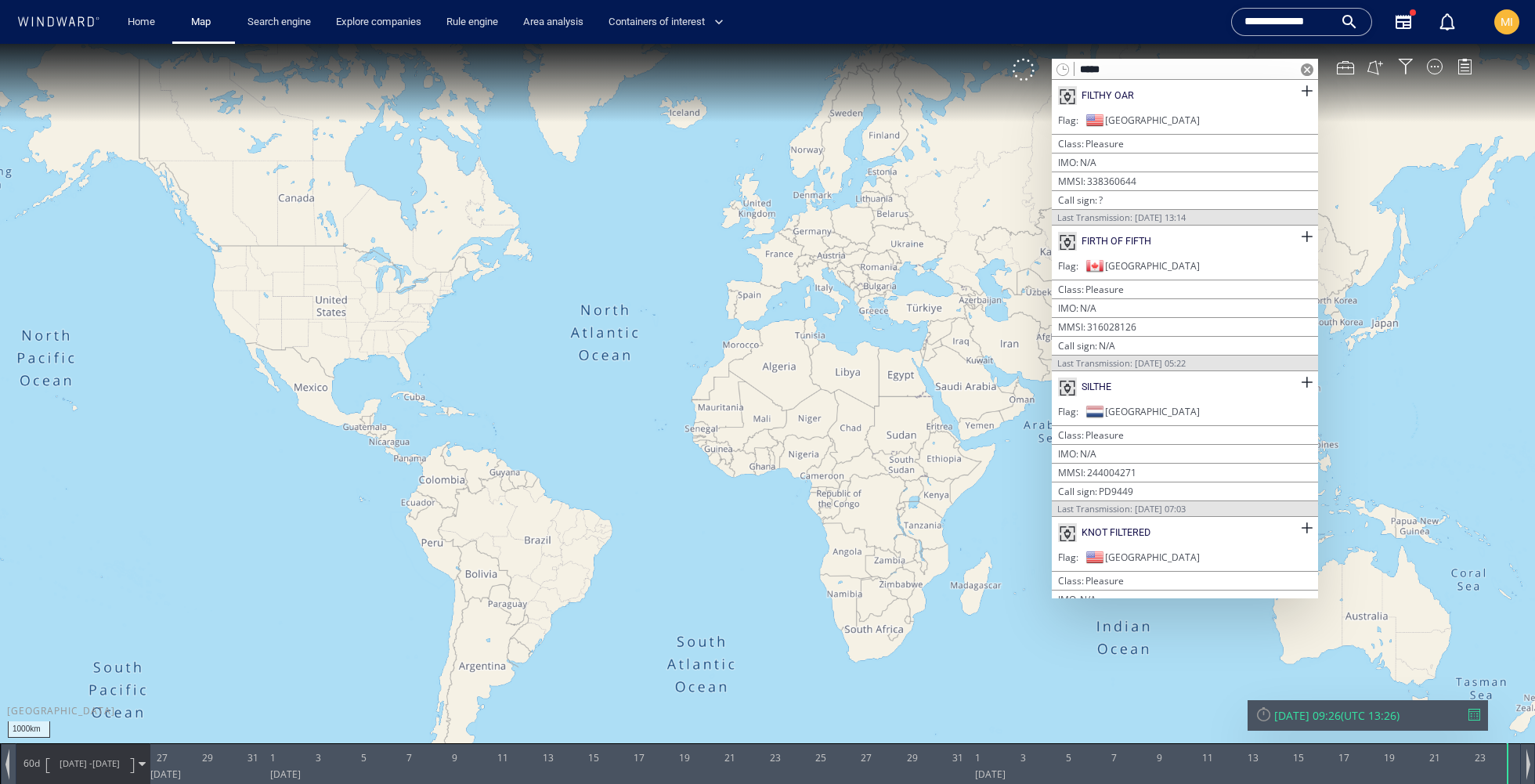
click at [1301, 70] on span at bounding box center [1306, 70] width 12 height 12
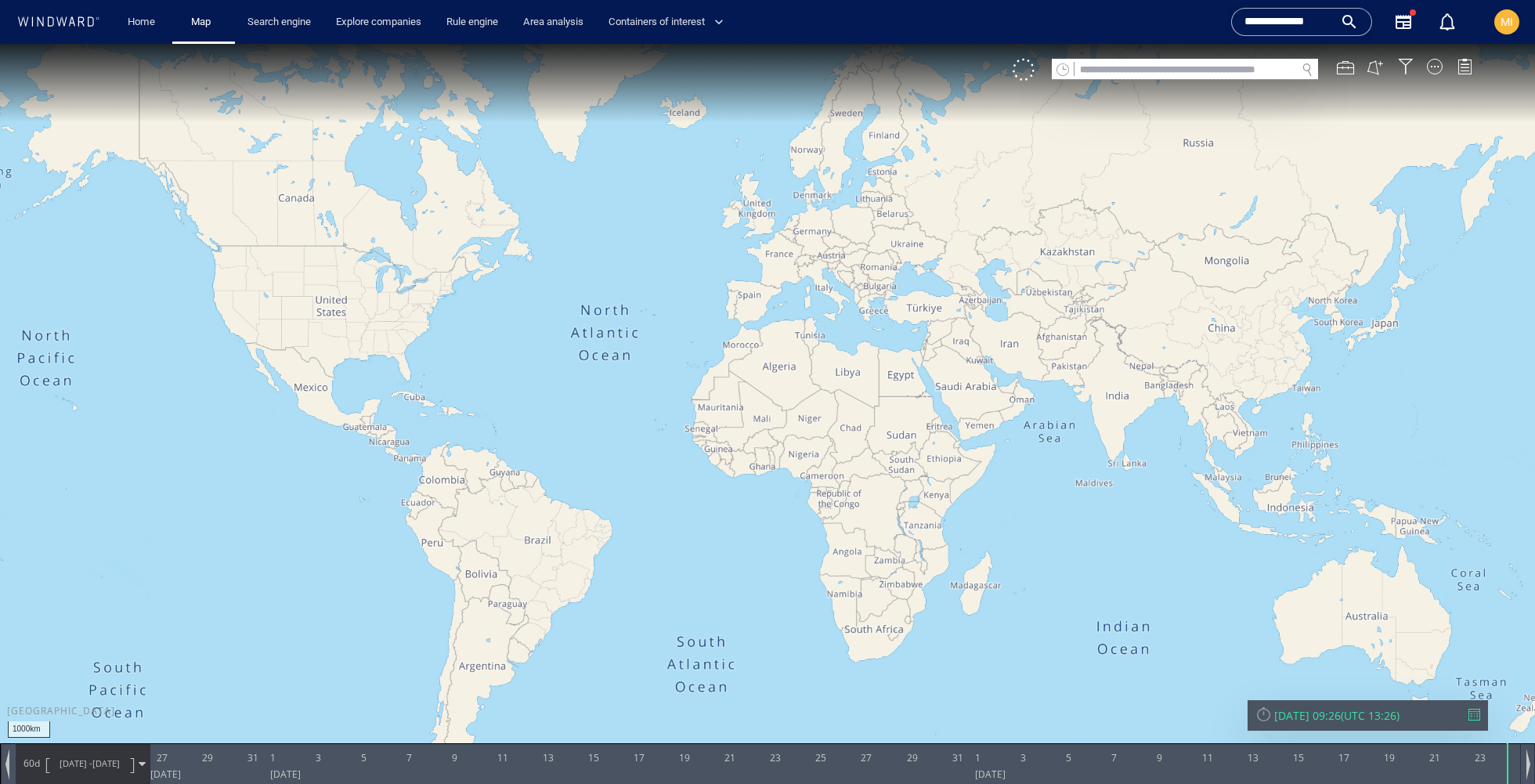
click at [1214, 76] on input "text" at bounding box center [1185, 70] width 222 height 22
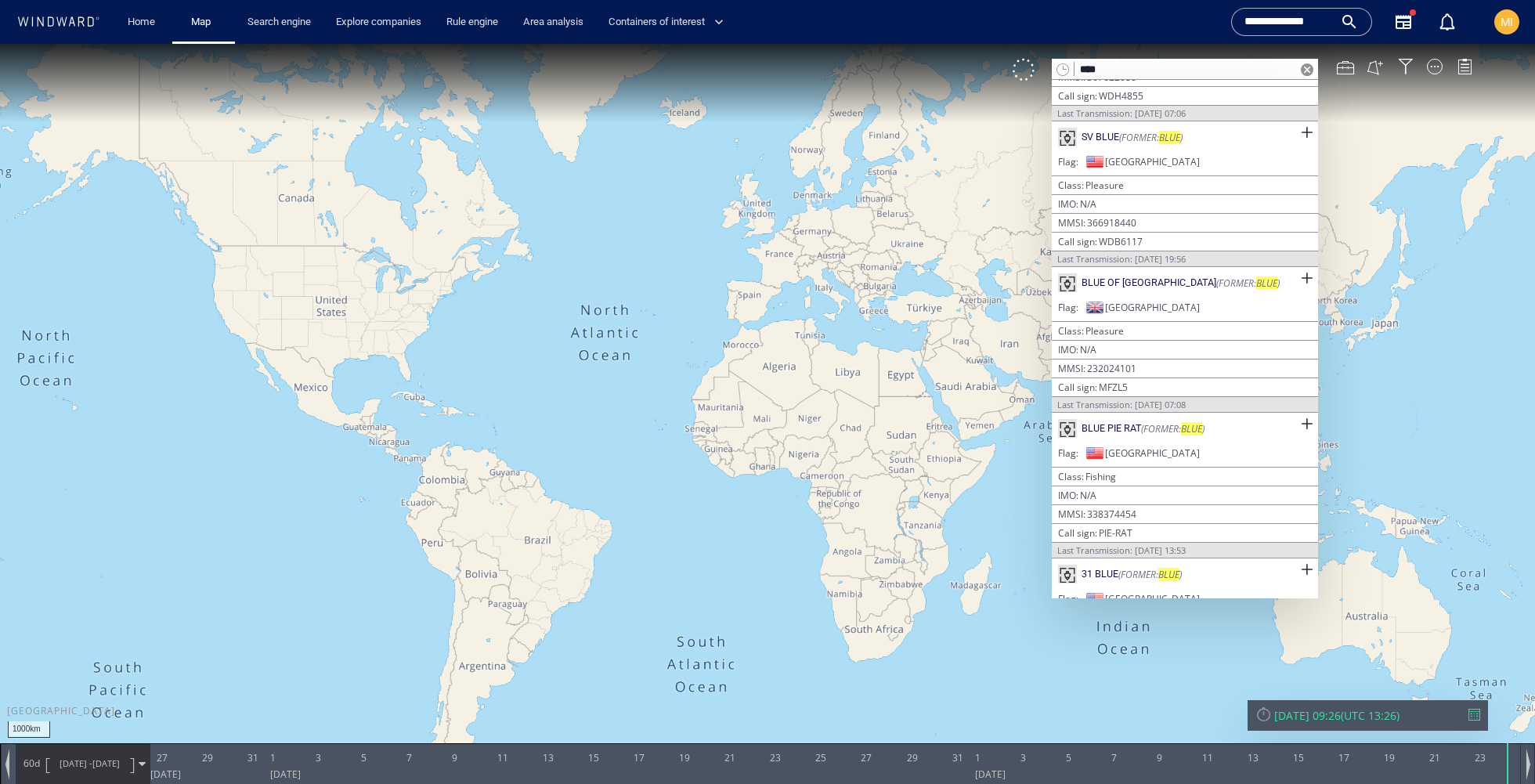
scroll to position [509, 0]
type input "****"
click at [1137, 418] on div "BLUE PIE RAT" at bounding box center [1111, 425] width 60 height 14
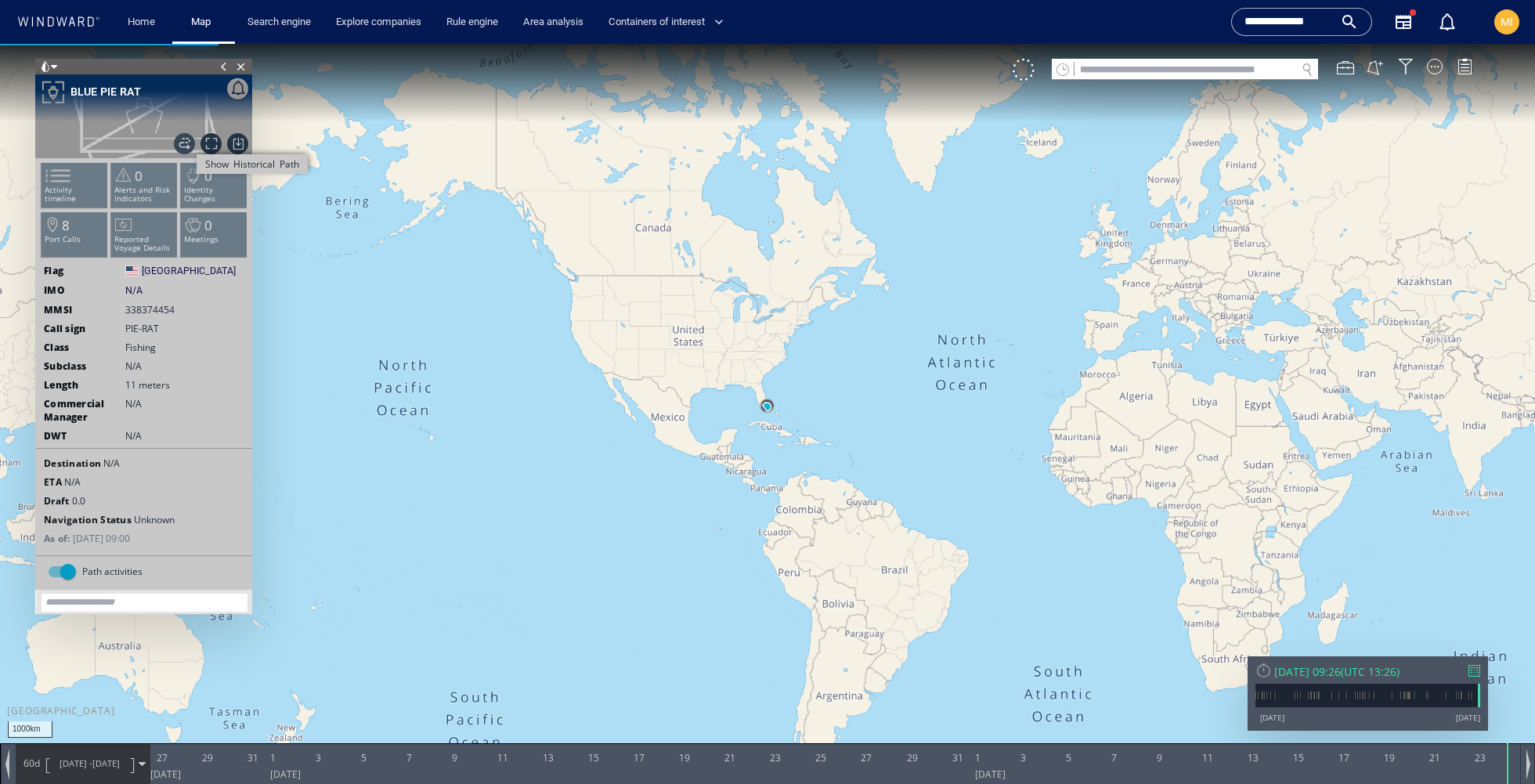
click at [184, 144] on span "Show Historical Path" at bounding box center [185, 144] width 22 height 22
click at [147, 190] on p "Alerts and Risk Indicators" at bounding box center [144, 194] width 66 height 17
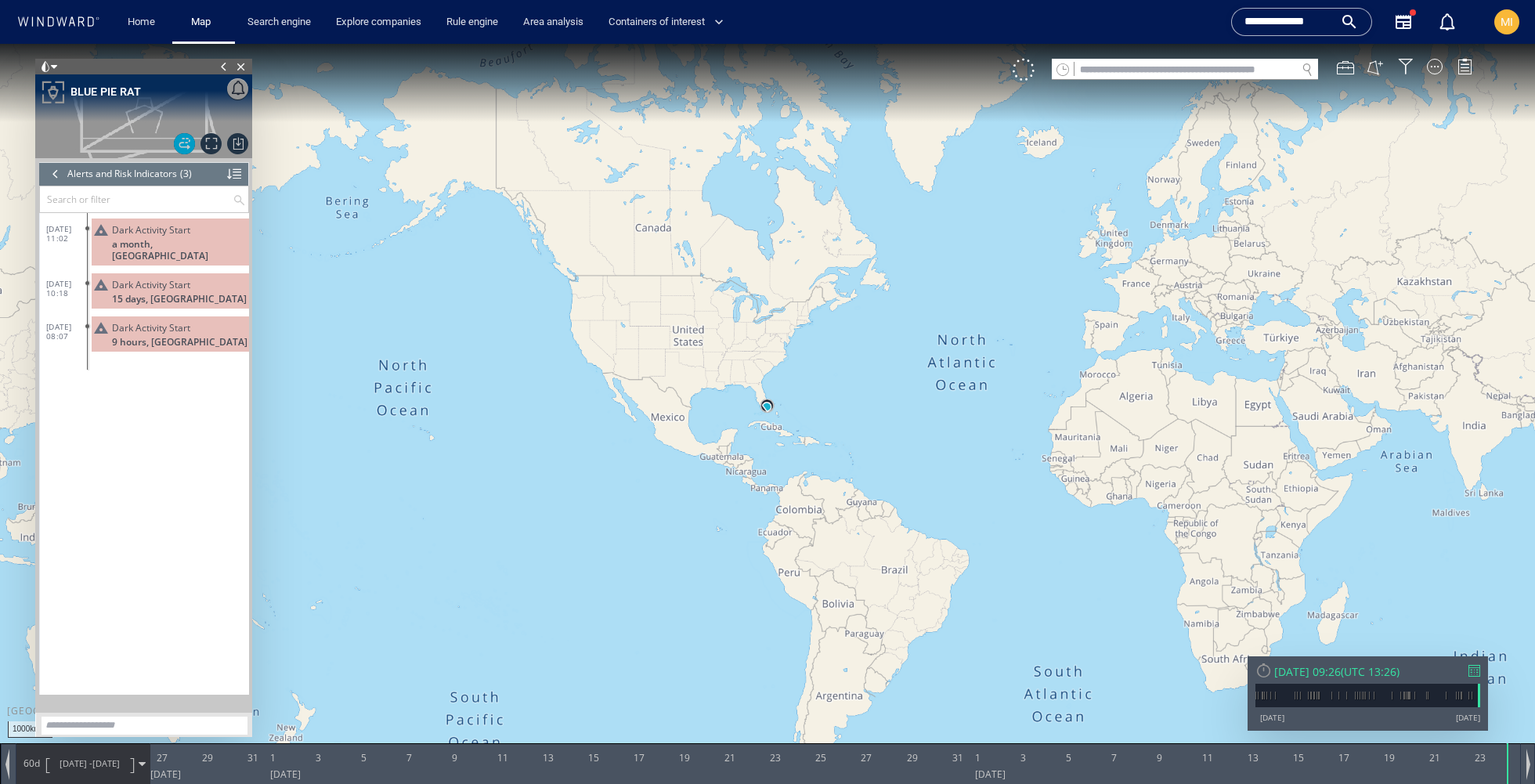
click at [172, 322] on span "Dark Activity Start" at bounding box center [151, 328] width 79 height 12
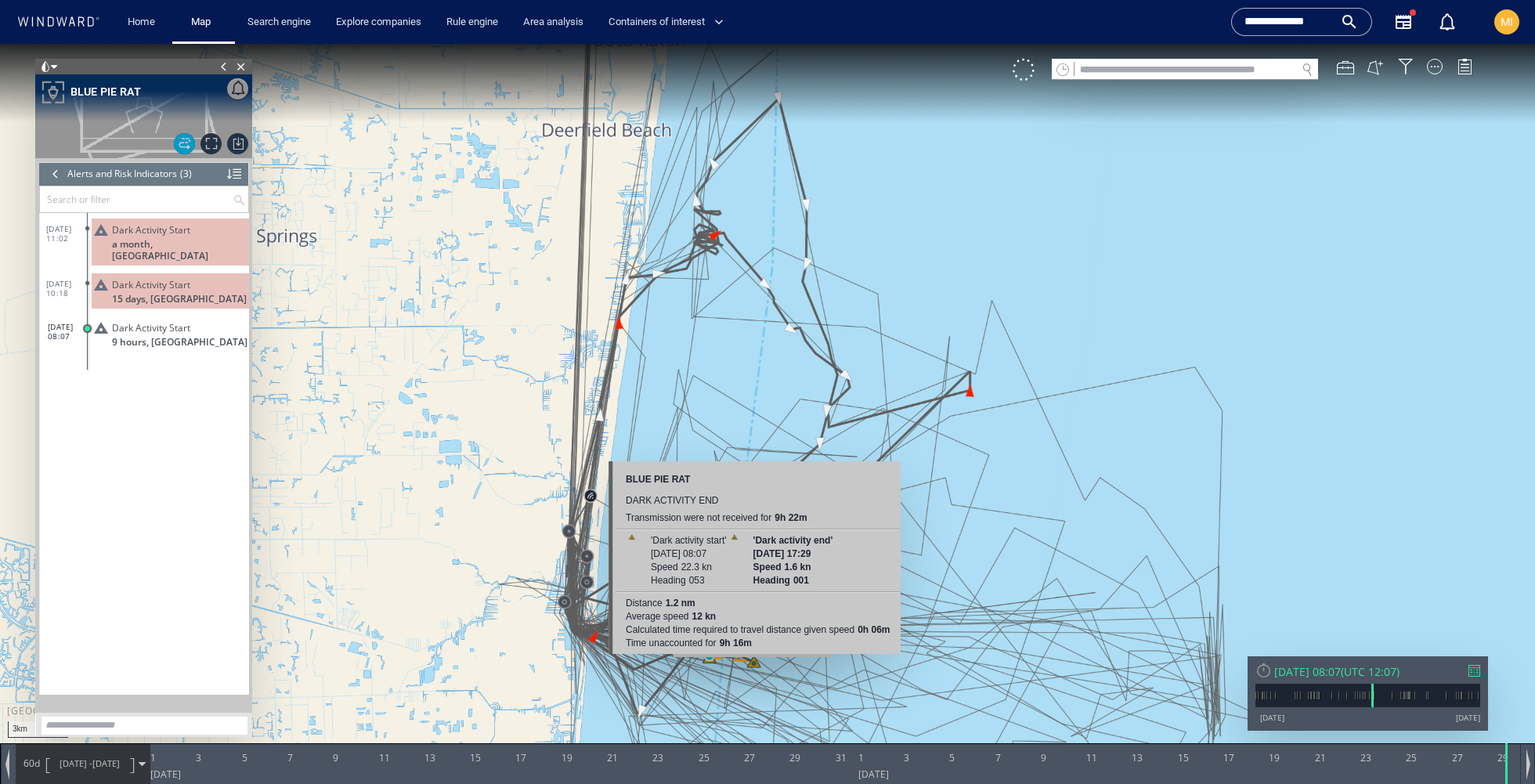
click at [753, 665] on canvas "Map" at bounding box center [768, 406] width 1535 height 724
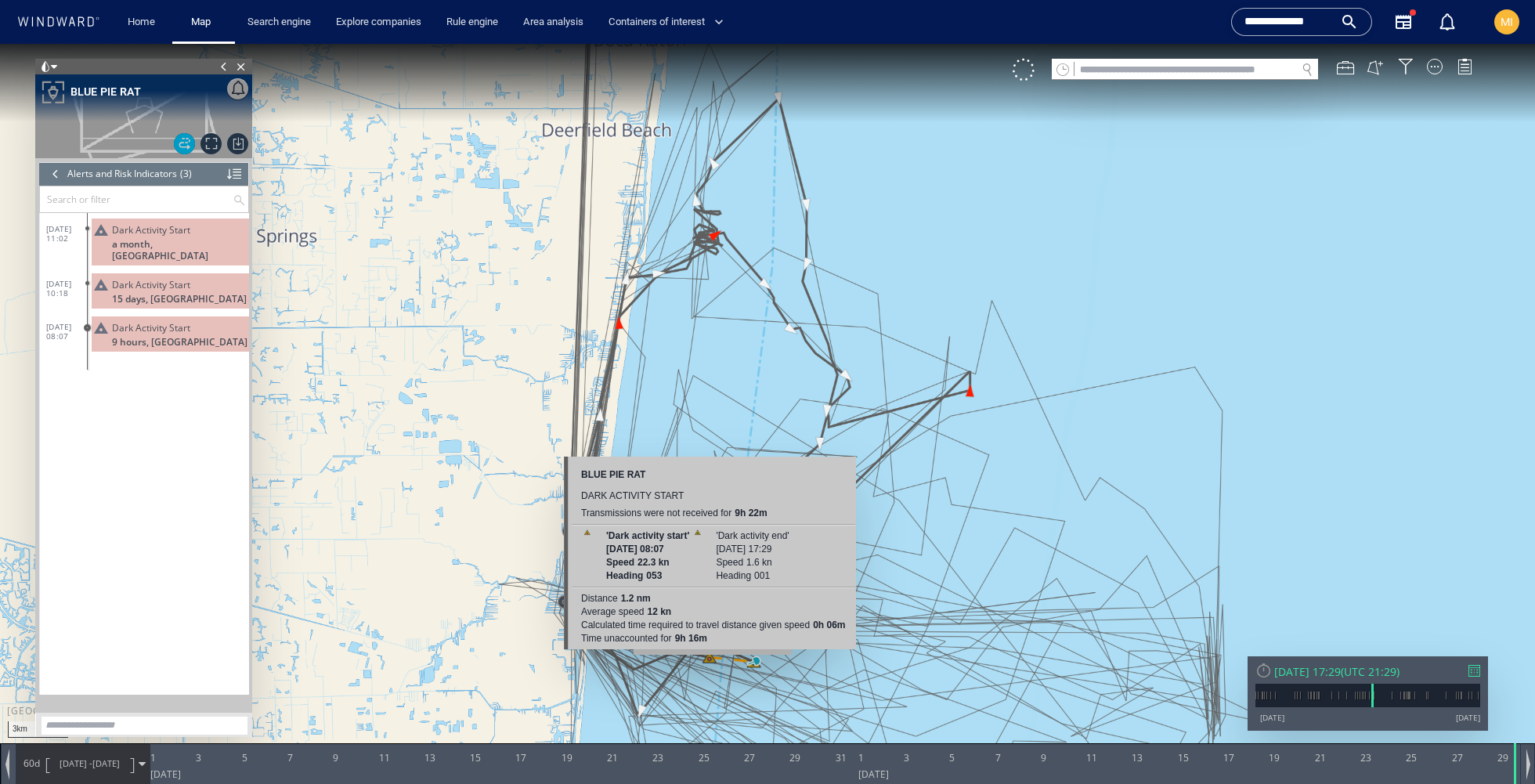
click at [713, 662] on canvas "Map" at bounding box center [768, 406] width 1535 height 724
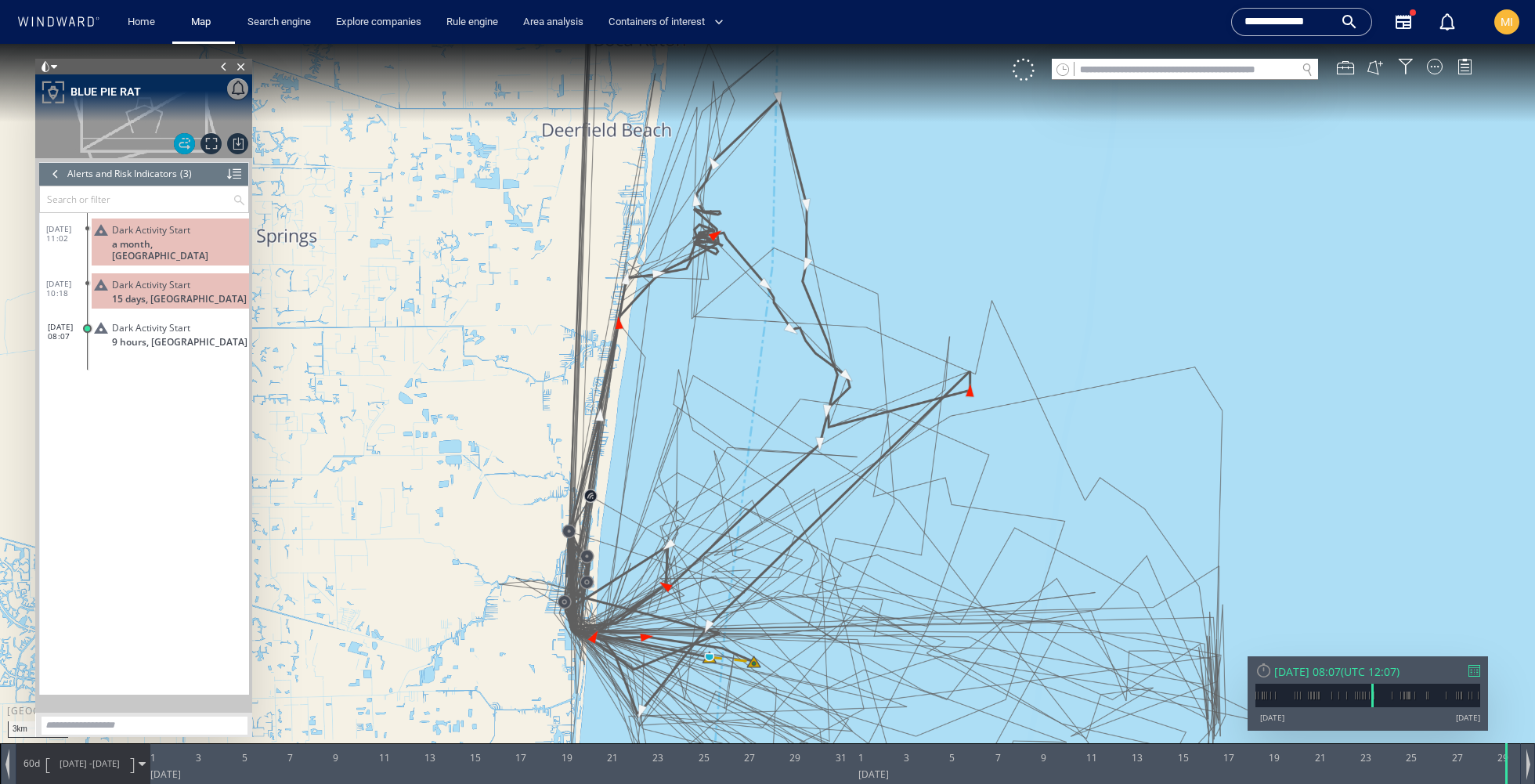
drag, startPoint x: 763, startPoint y: 627, endPoint x: 778, endPoint y: 541, distance: 87.3
click at [778, 541] on canvas "Map" at bounding box center [768, 406] width 1535 height 724
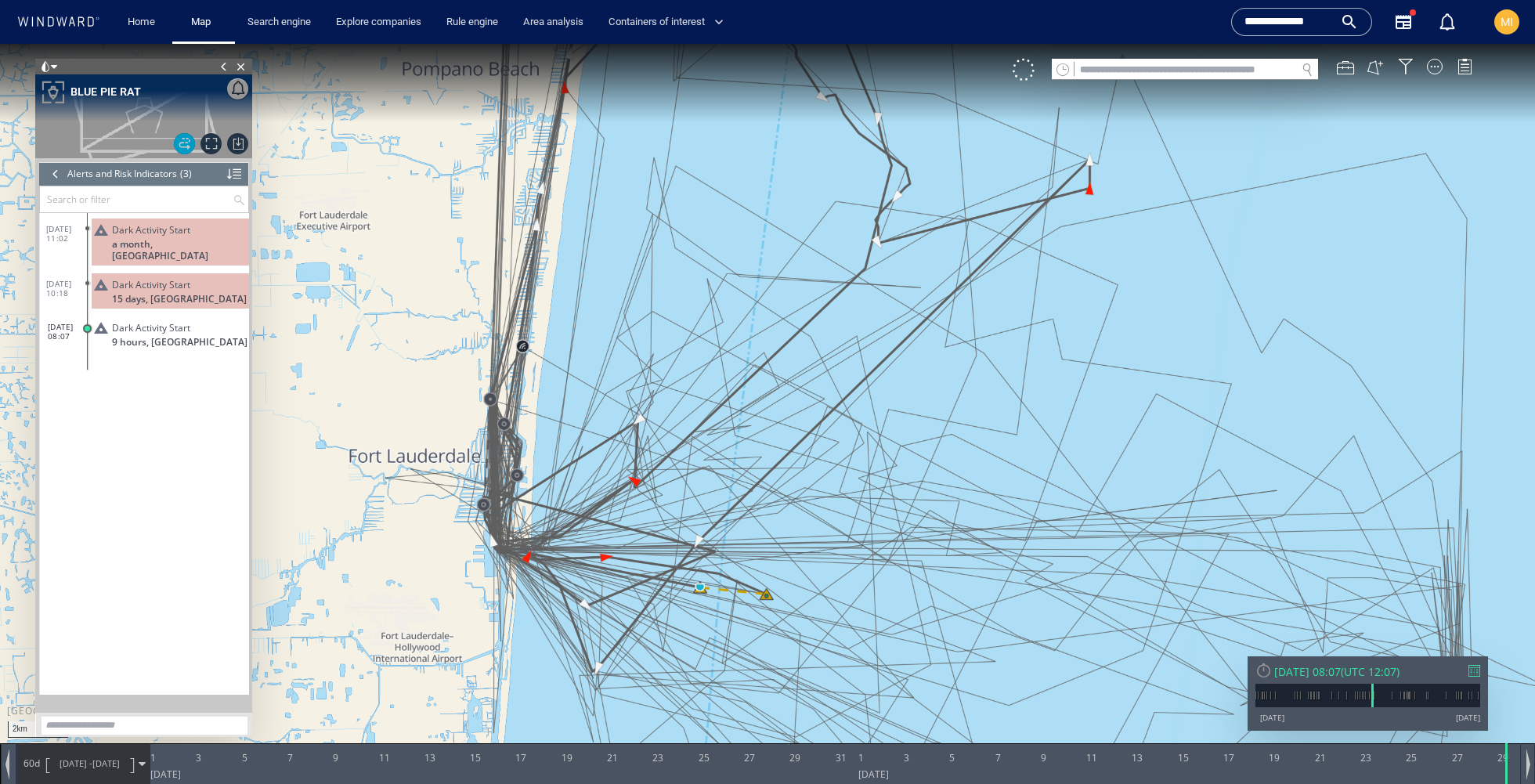
drag, startPoint x: 778, startPoint y: 543, endPoint x: 789, endPoint y: 385, distance: 158.4
click at [789, 385] on canvas "Map" at bounding box center [768, 406] width 1535 height 724
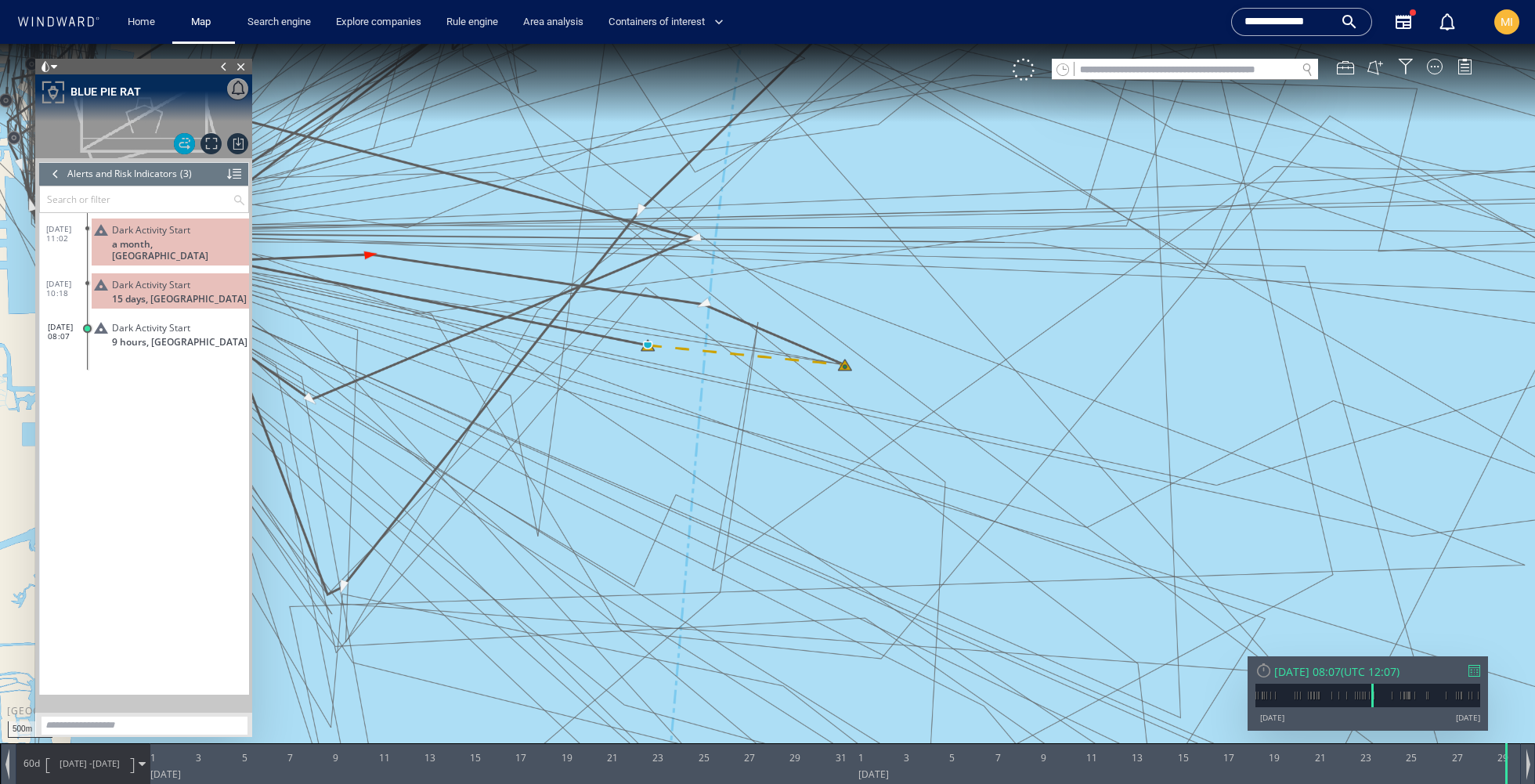
drag, startPoint x: 723, startPoint y: 376, endPoint x: 719, endPoint y: 468, distance: 92.1
click at [719, 468] on canvas "Map" at bounding box center [768, 406] width 1535 height 724
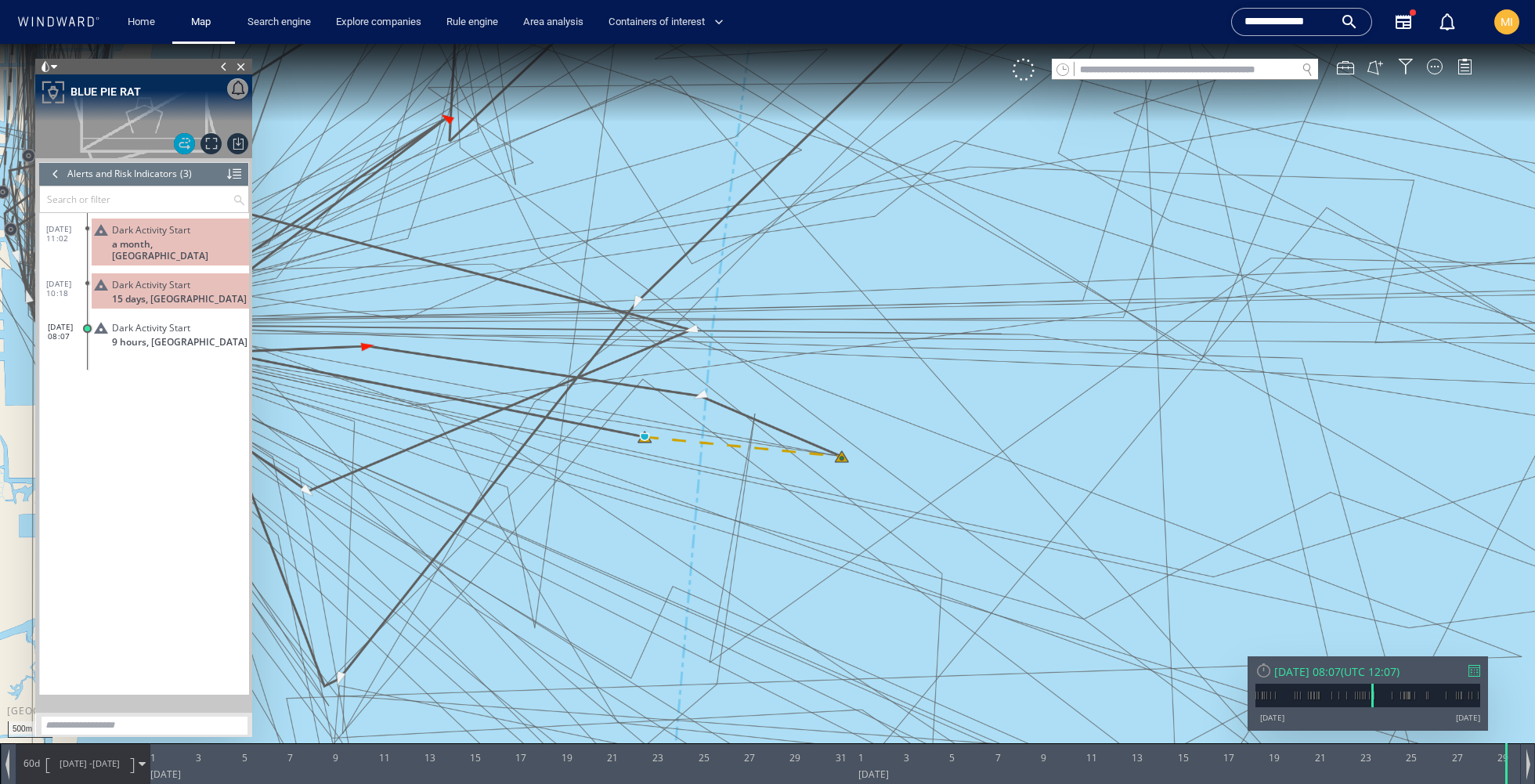
click at [176, 279] on span "Dark Activity Start" at bounding box center [151, 285] width 79 height 12
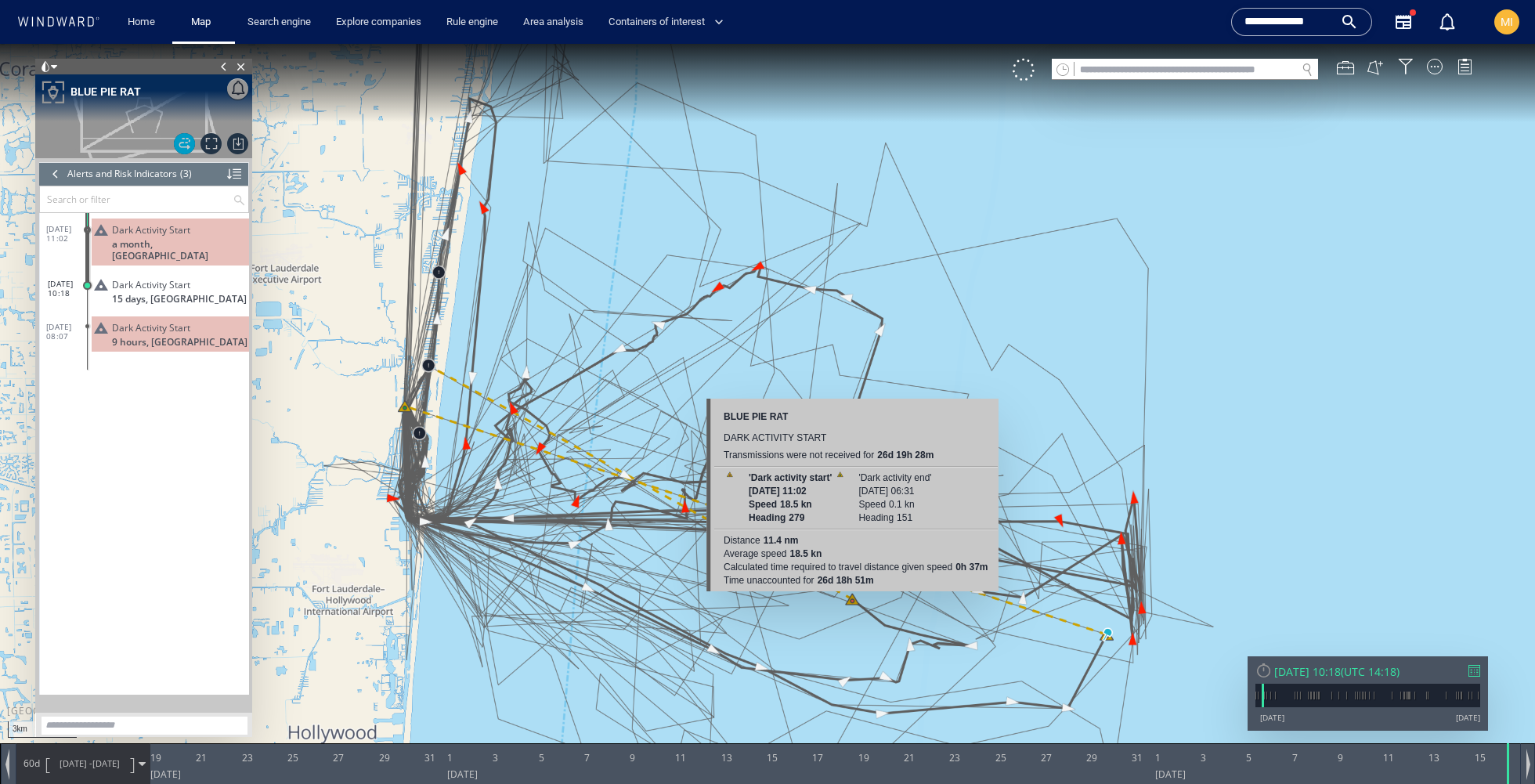
click at [849, 599] on canvas "Map" at bounding box center [768, 406] width 1535 height 724
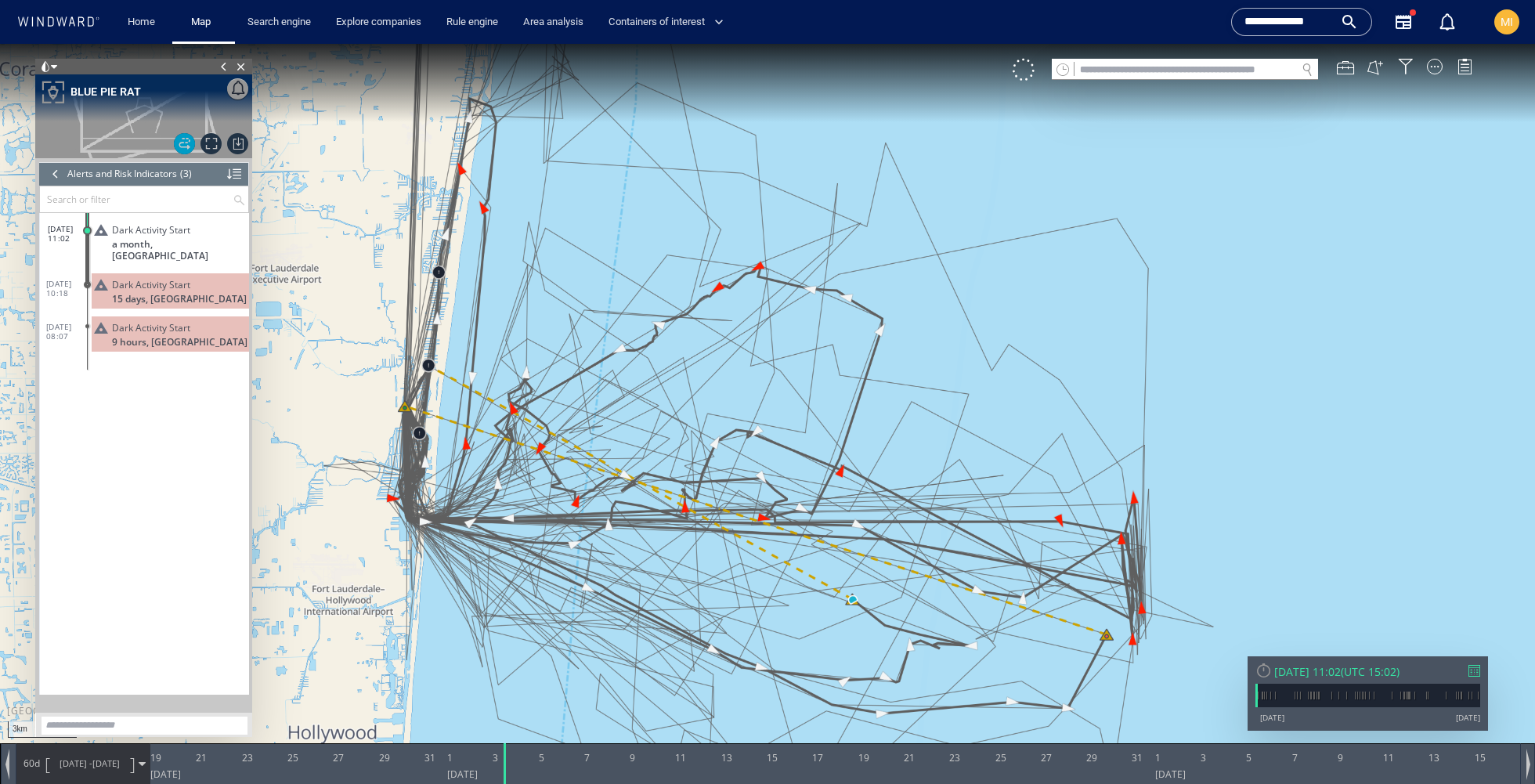
click at [52, 174] on div at bounding box center [55, 174] width 17 height 23
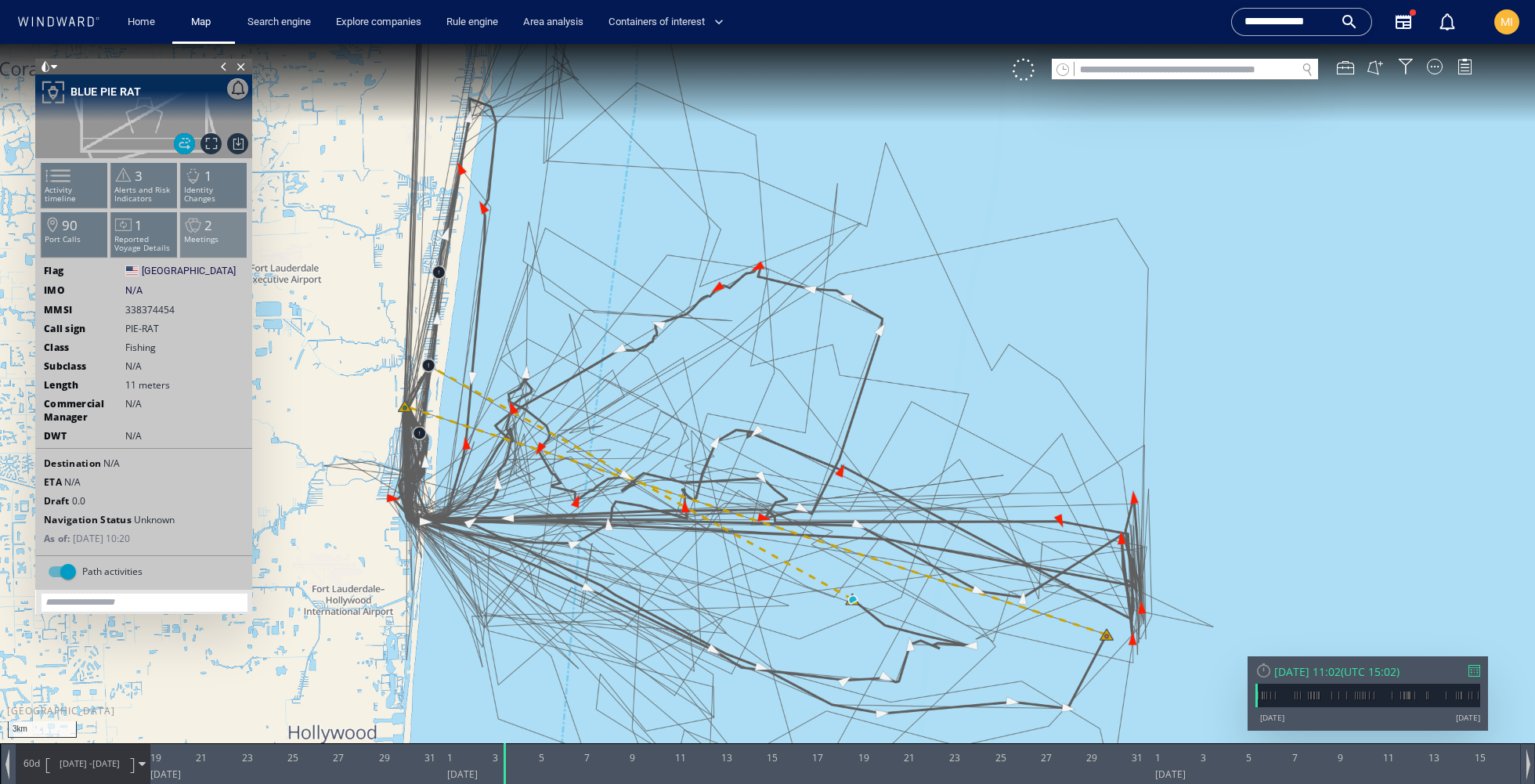
click at [224, 243] on p "Meetings" at bounding box center [214, 239] width 66 height 8
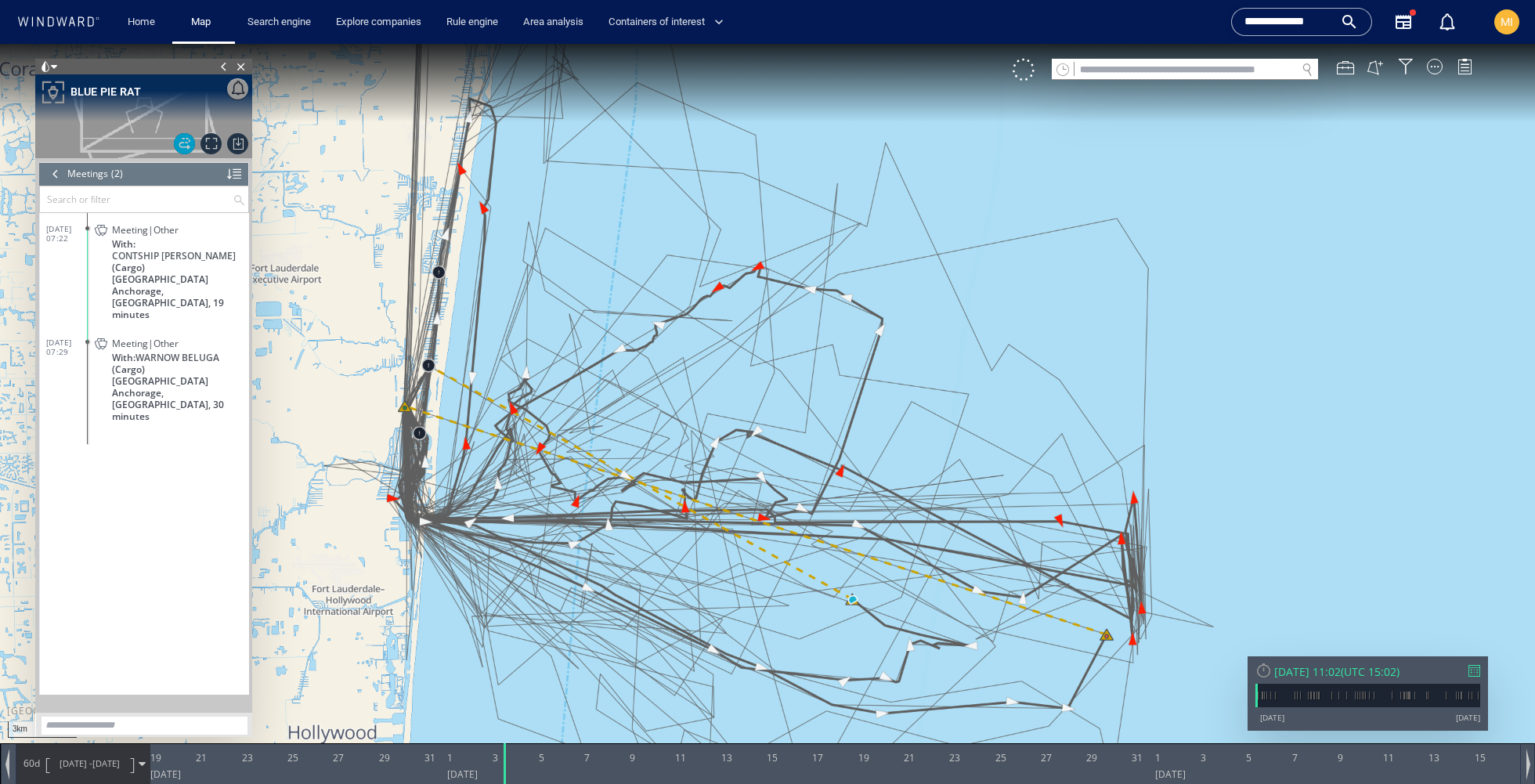
click at [218, 375] on span "Port Everglades Anchorage, United States, 30 minutes" at bounding box center [180, 398] width 137 height 47
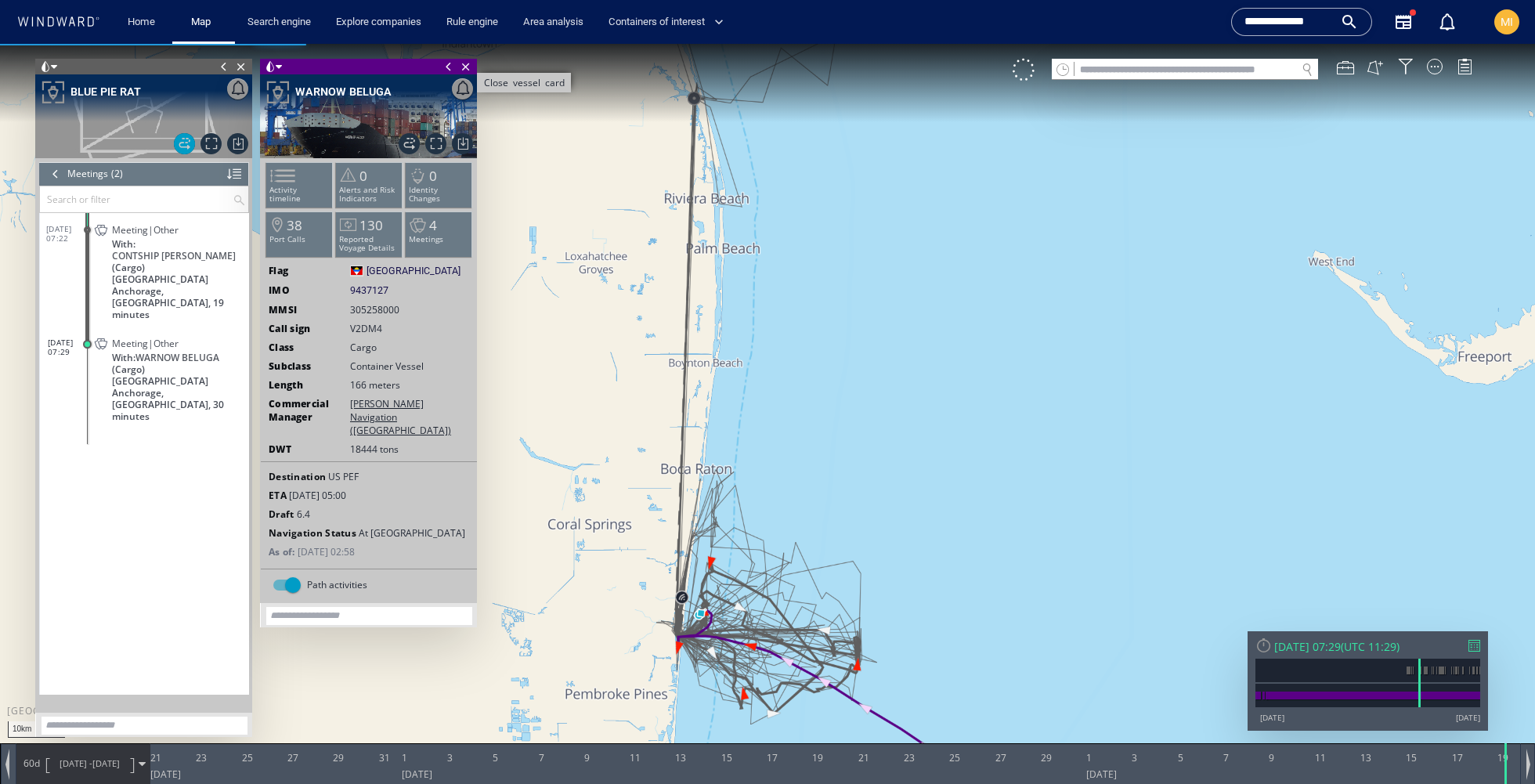
click at [469, 70] on span "Close vessel card" at bounding box center [465, 66] width 17 height 16
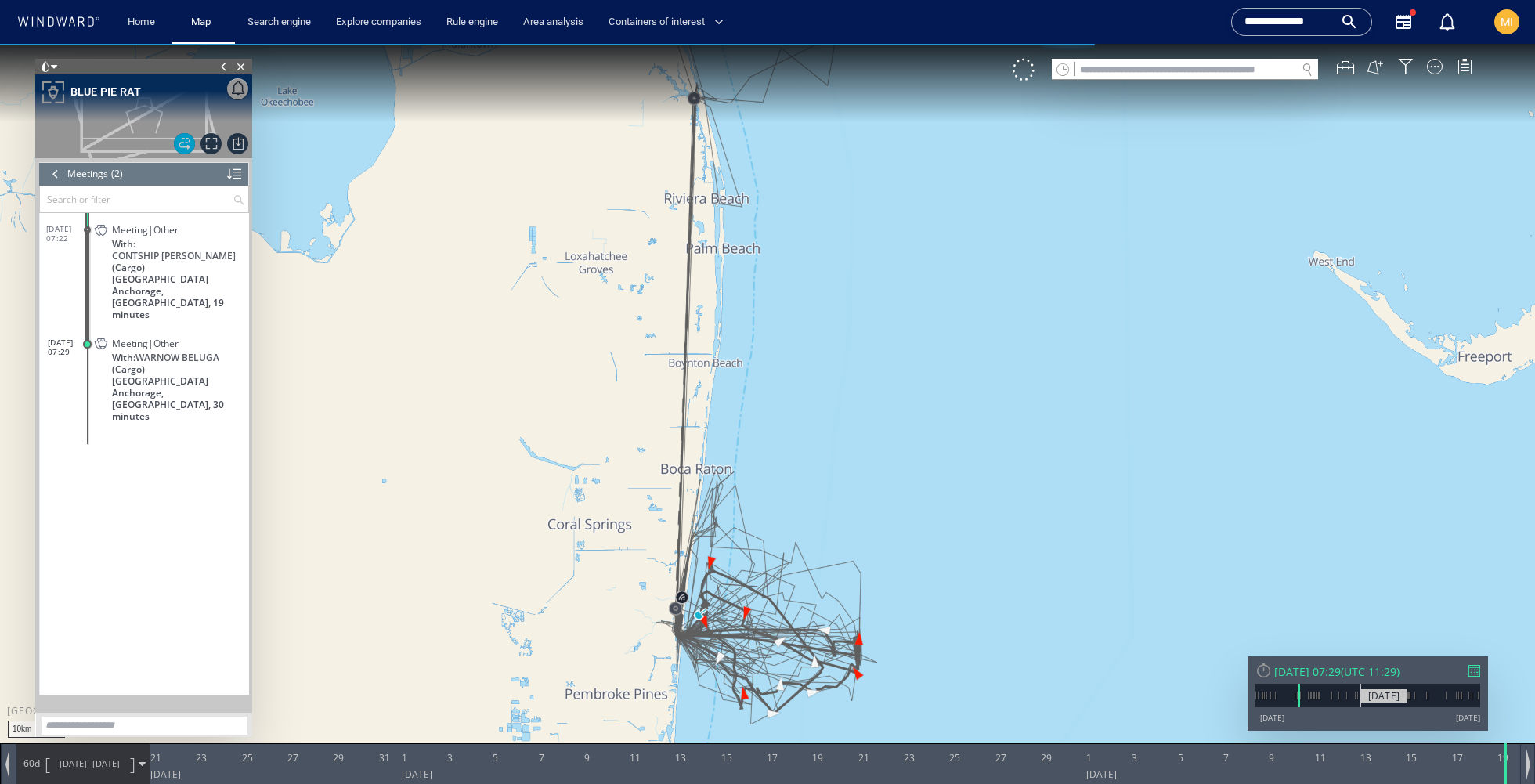
click at [1361, 699] on div "08/07/23" at bounding box center [1383, 695] width 47 height 13
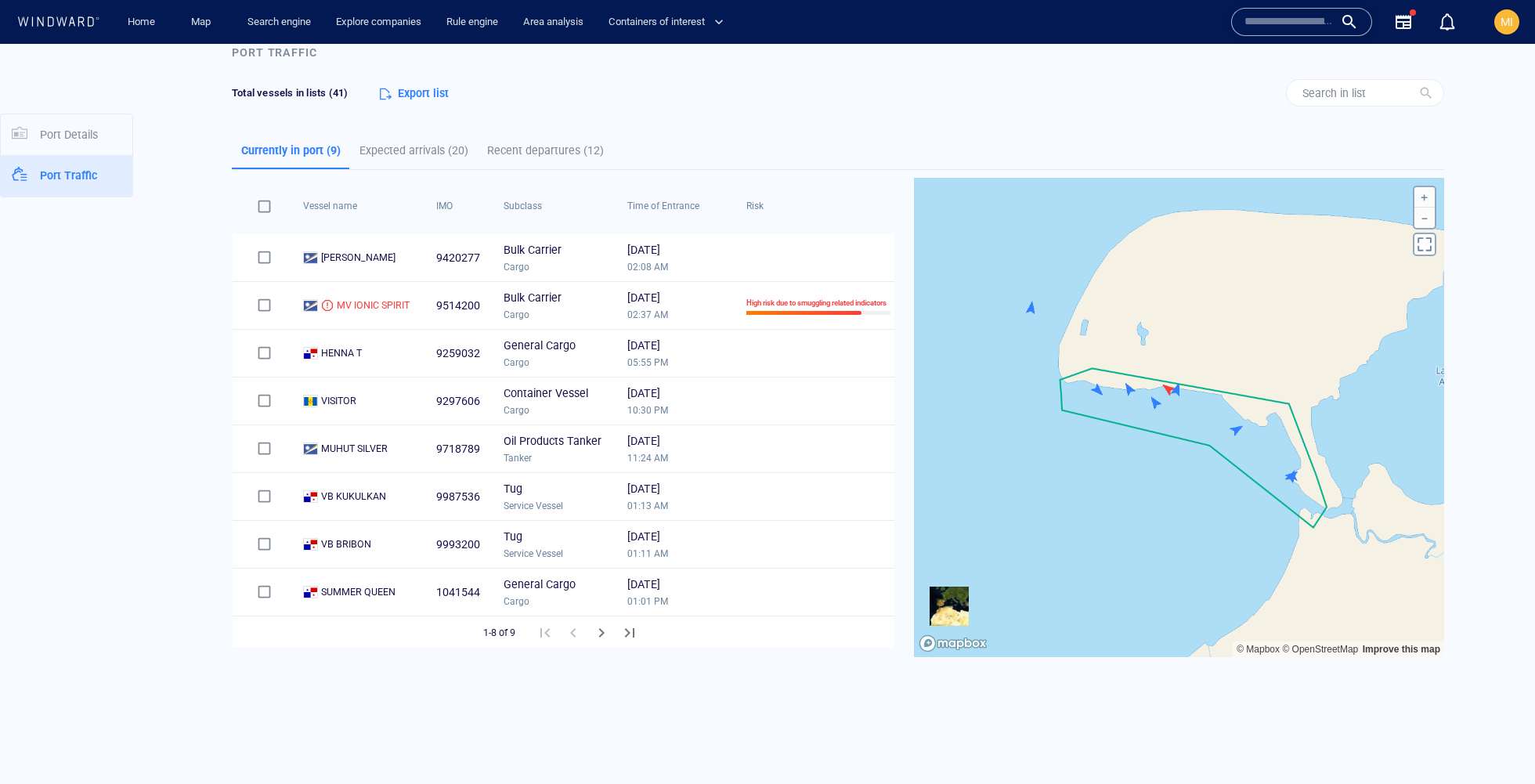
scroll to position [379, 0]
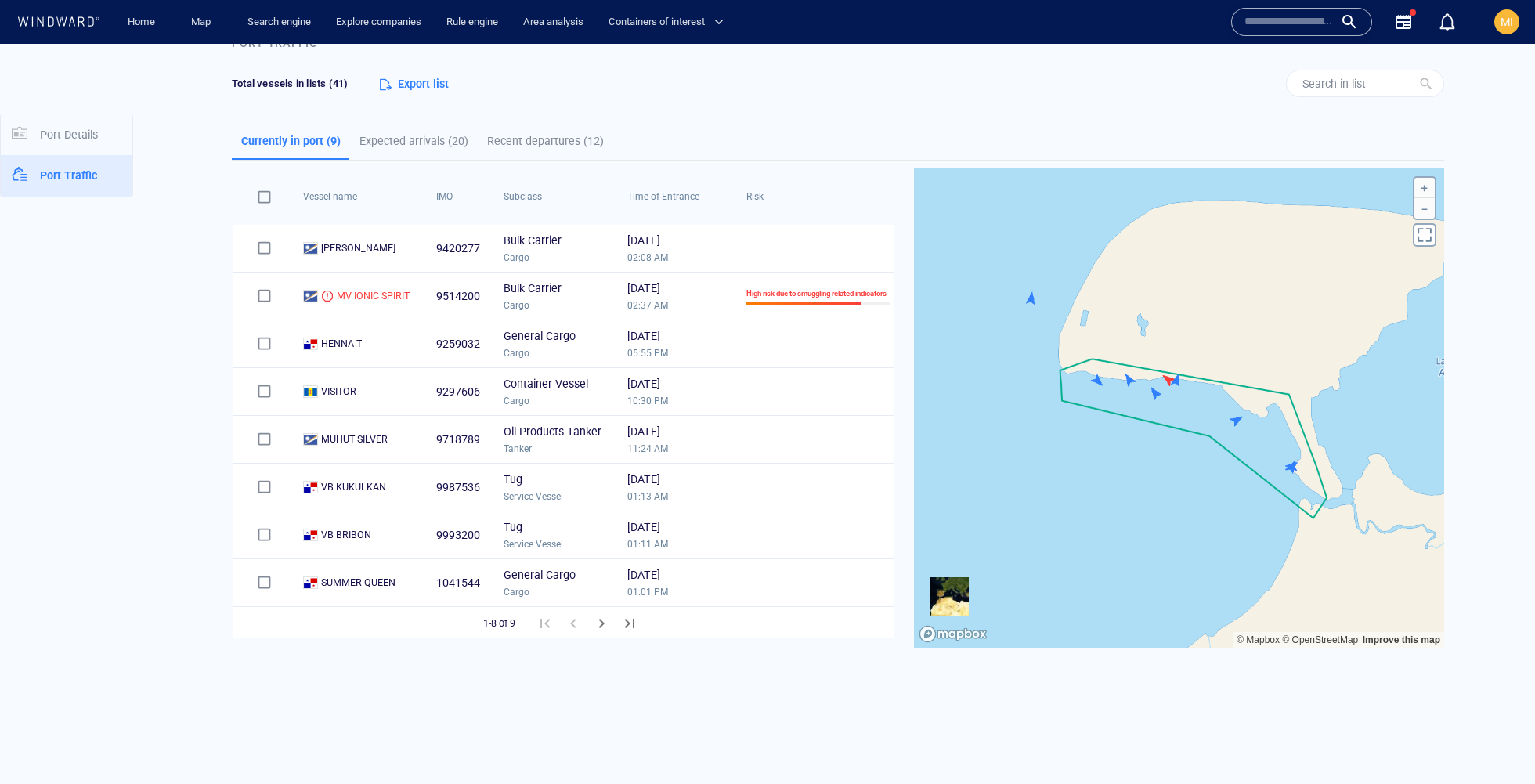
click at [1168, 381] on canvas "Map" at bounding box center [1179, 407] width 530 height 479
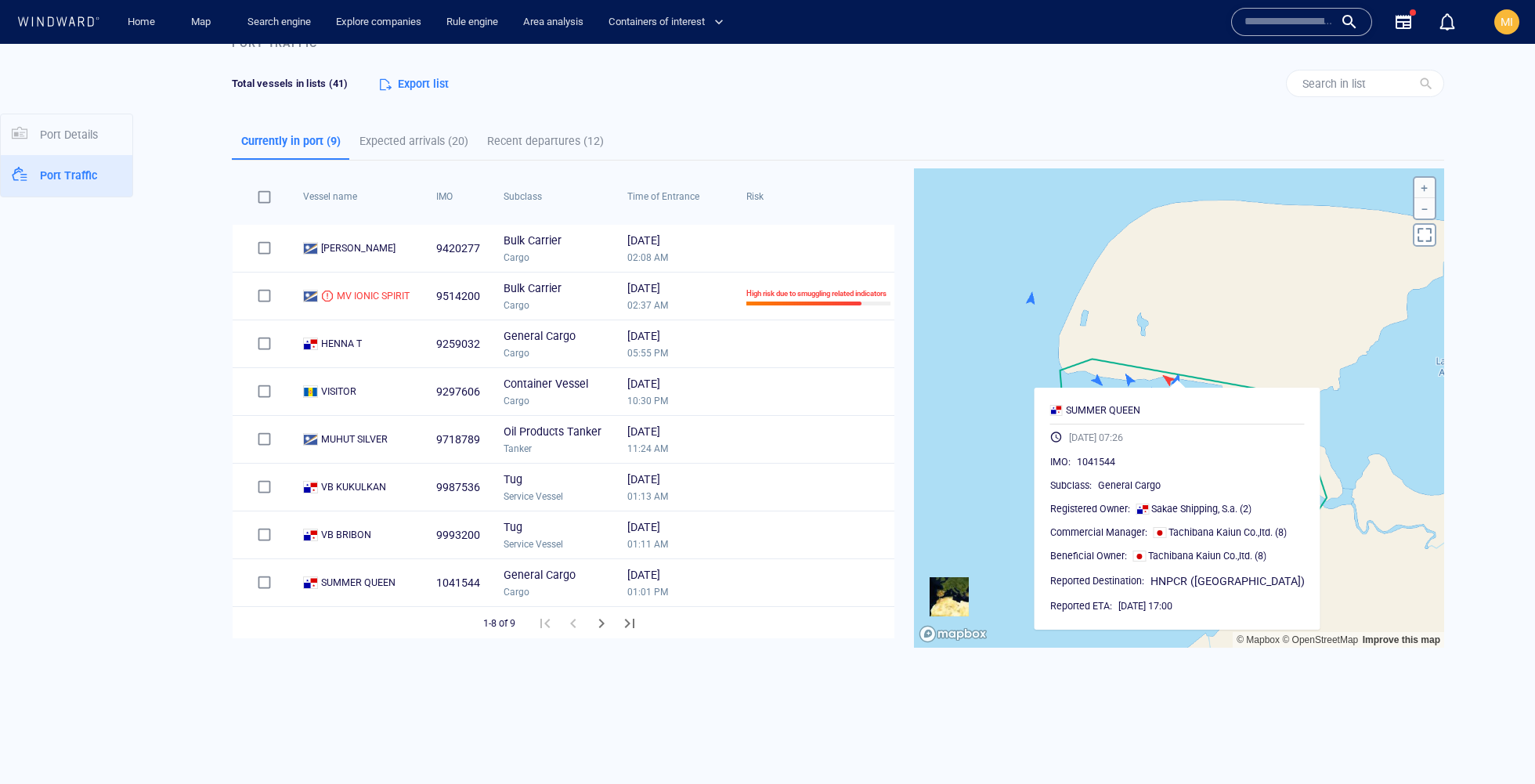
click at [1168, 381] on canvas "Map" at bounding box center [1179, 407] width 530 height 479
click at [1161, 377] on canvas "Map" at bounding box center [1179, 407] width 530 height 479
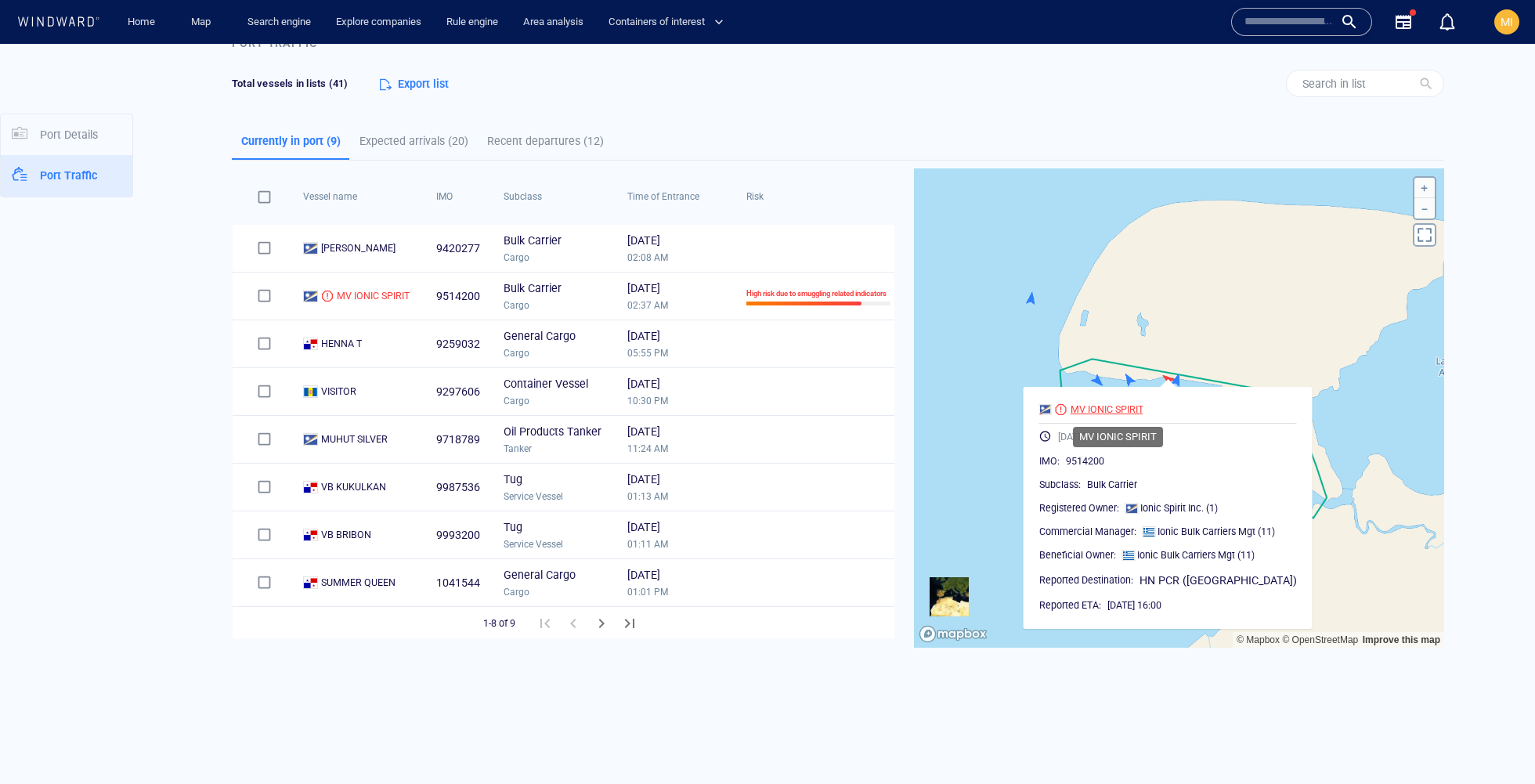
click at [1118, 411] on div "MV IONIC SPIRIT" at bounding box center [1106, 409] width 73 height 14
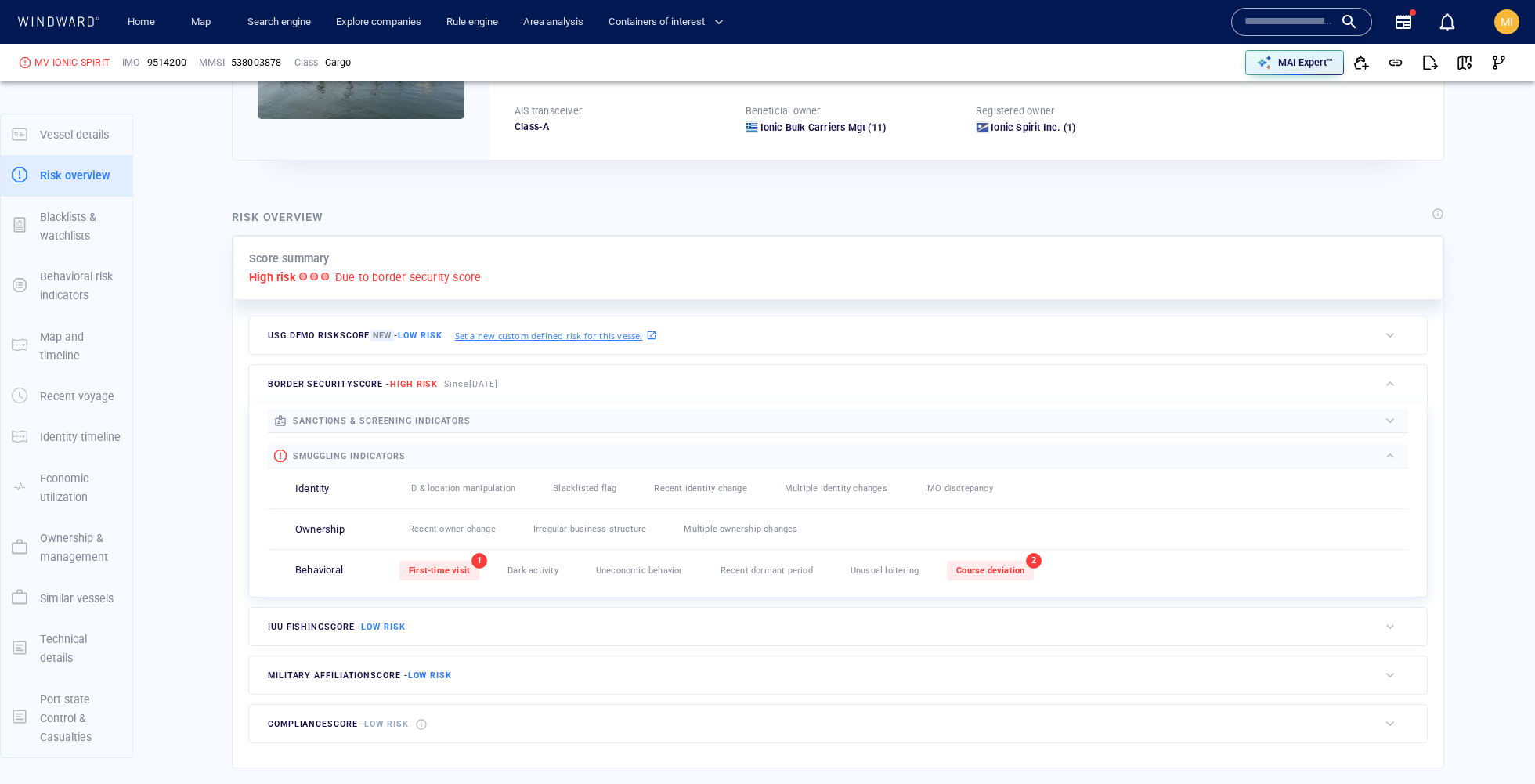
scroll to position [236, 0]
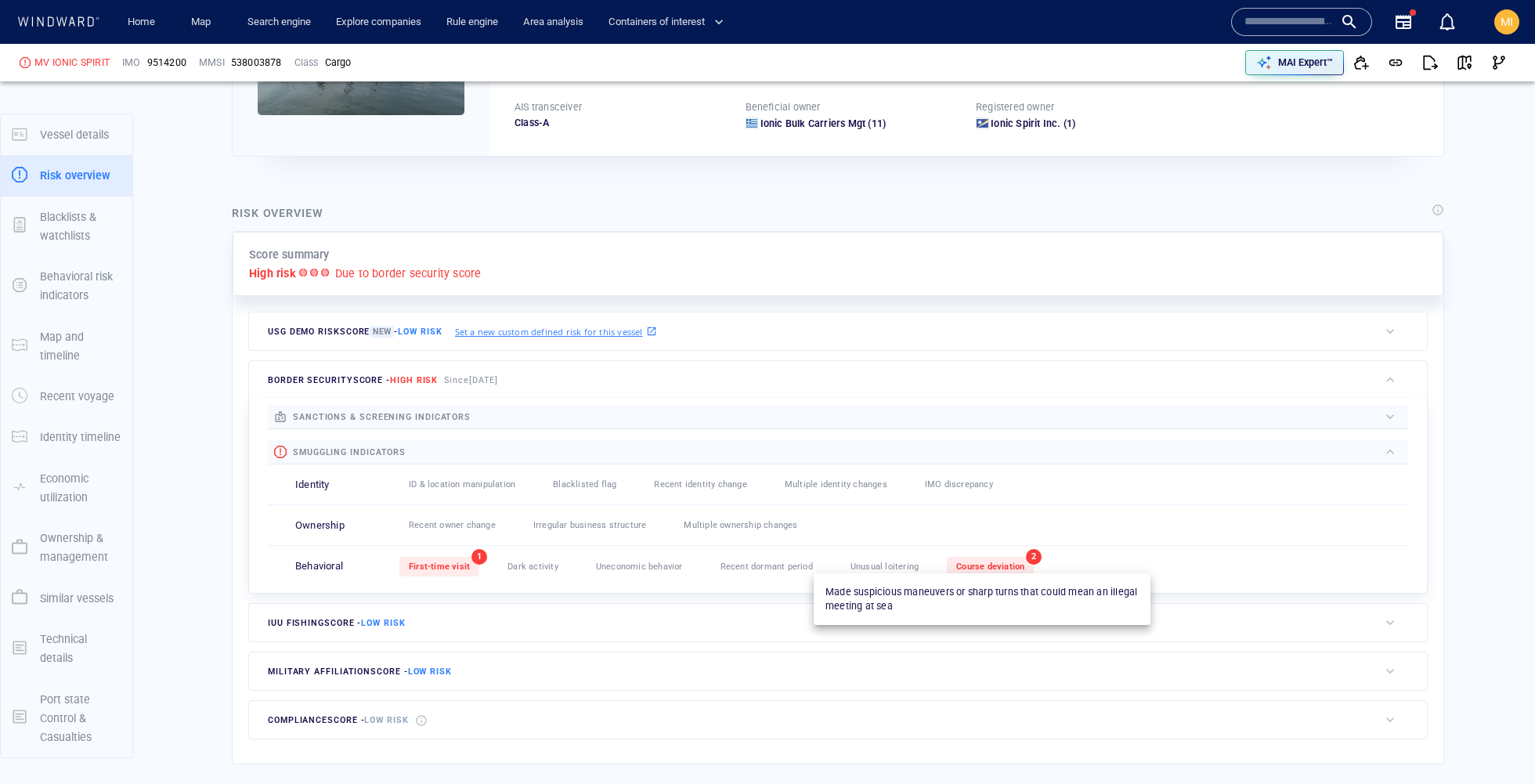
click at [995, 565] on span "Course deviation" at bounding box center [990, 566] width 68 height 10
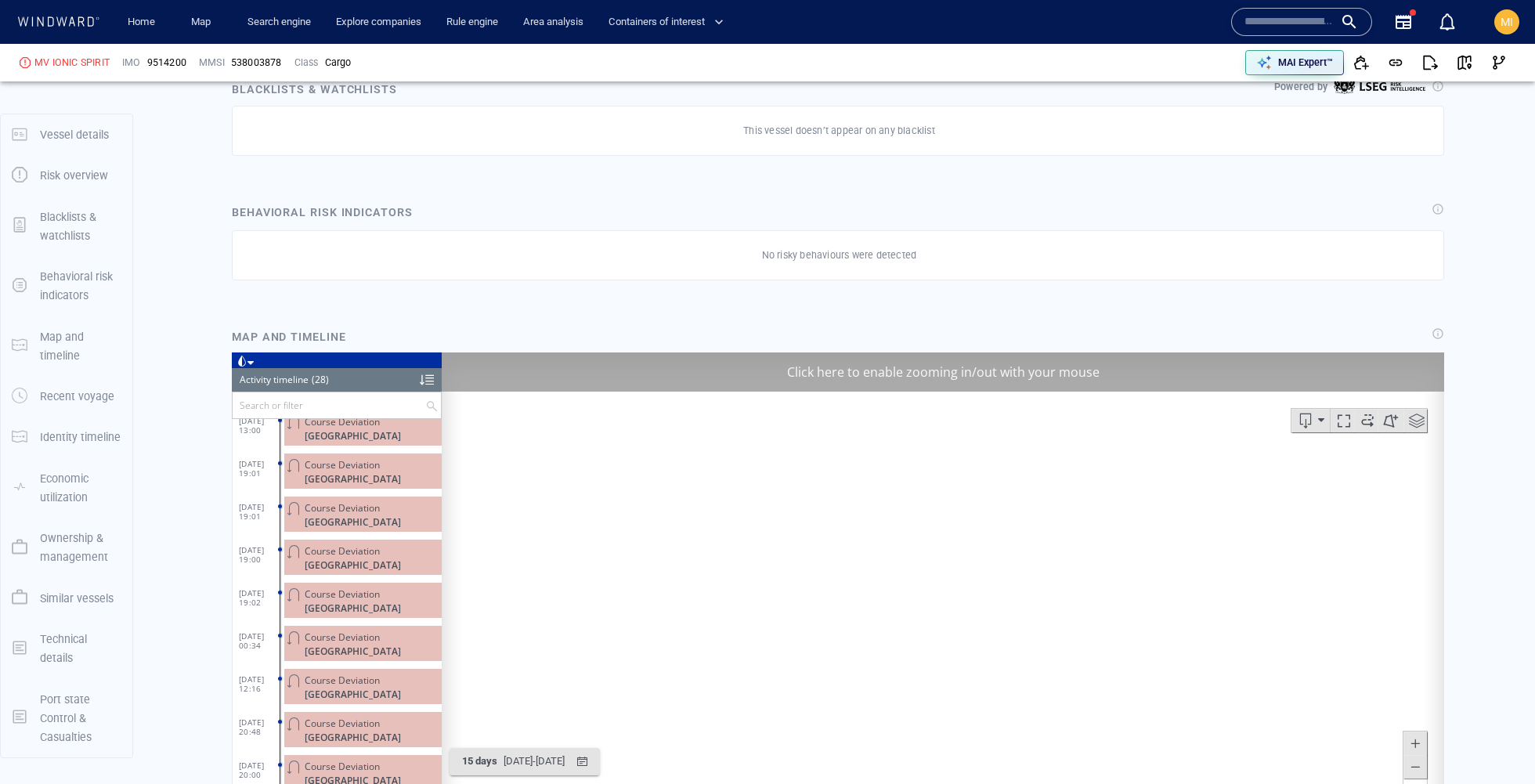
scroll to position [805, 0]
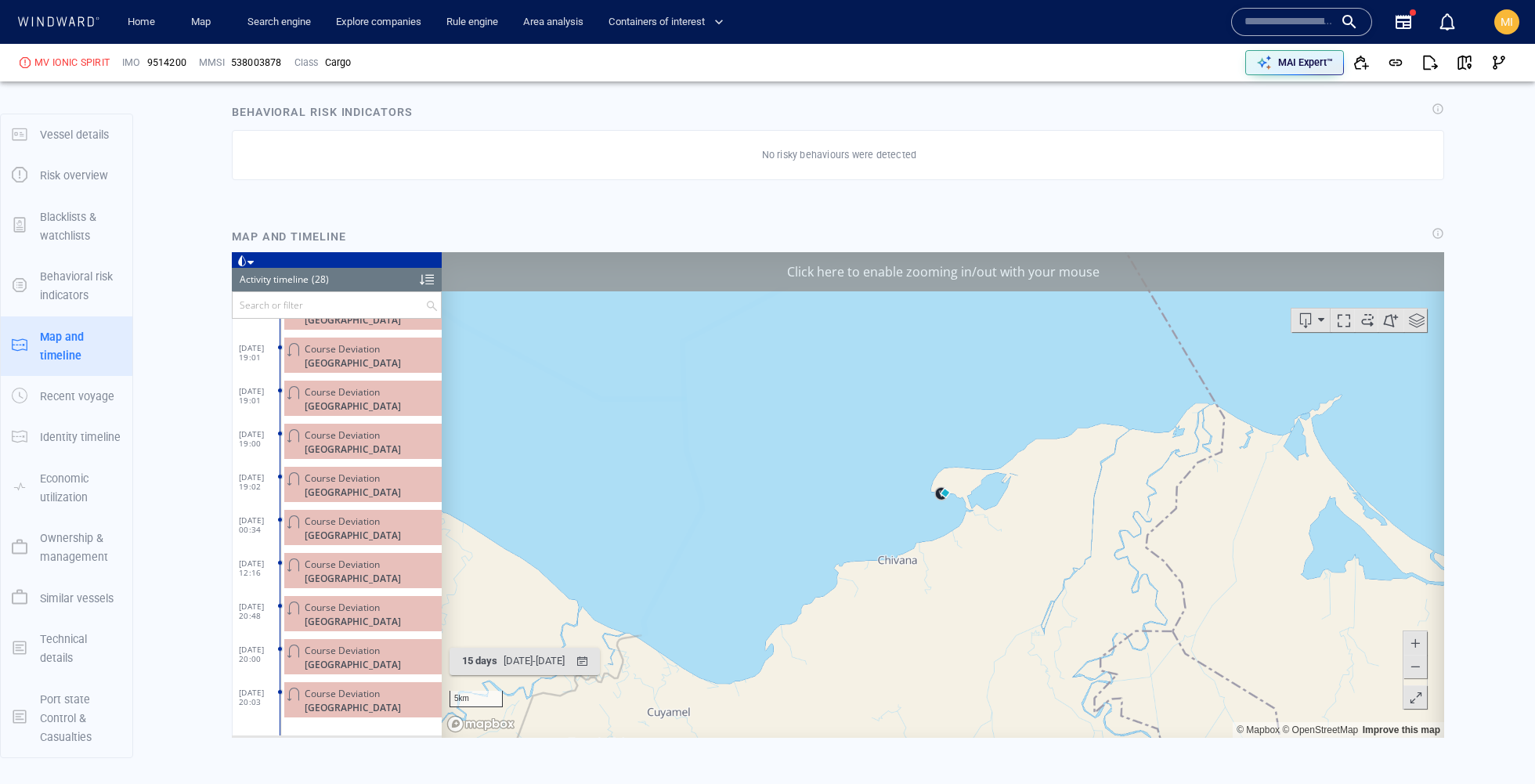
scroll to position [1104, 0]
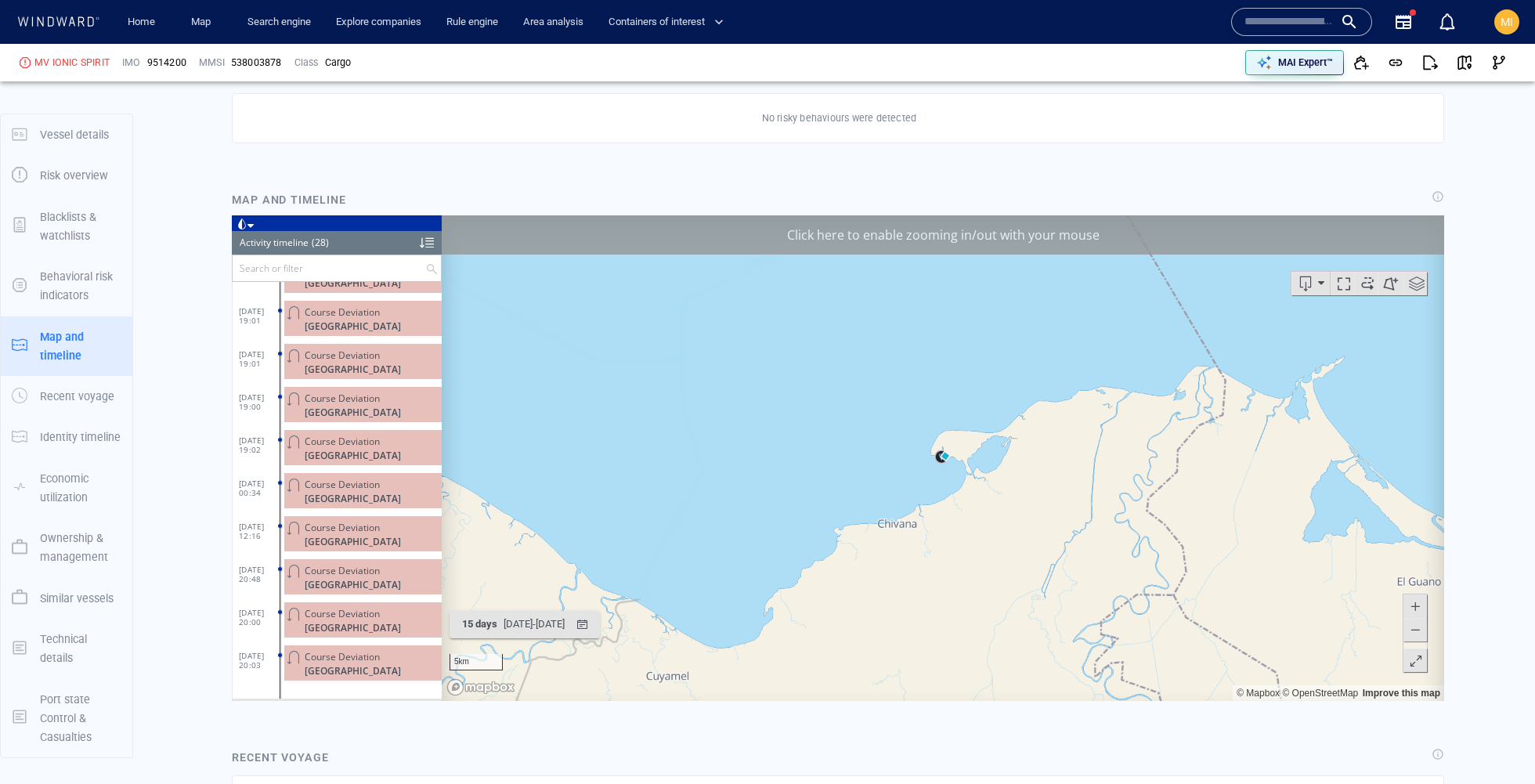
click at [1410, 606] on span at bounding box center [1414, 605] width 16 height 23
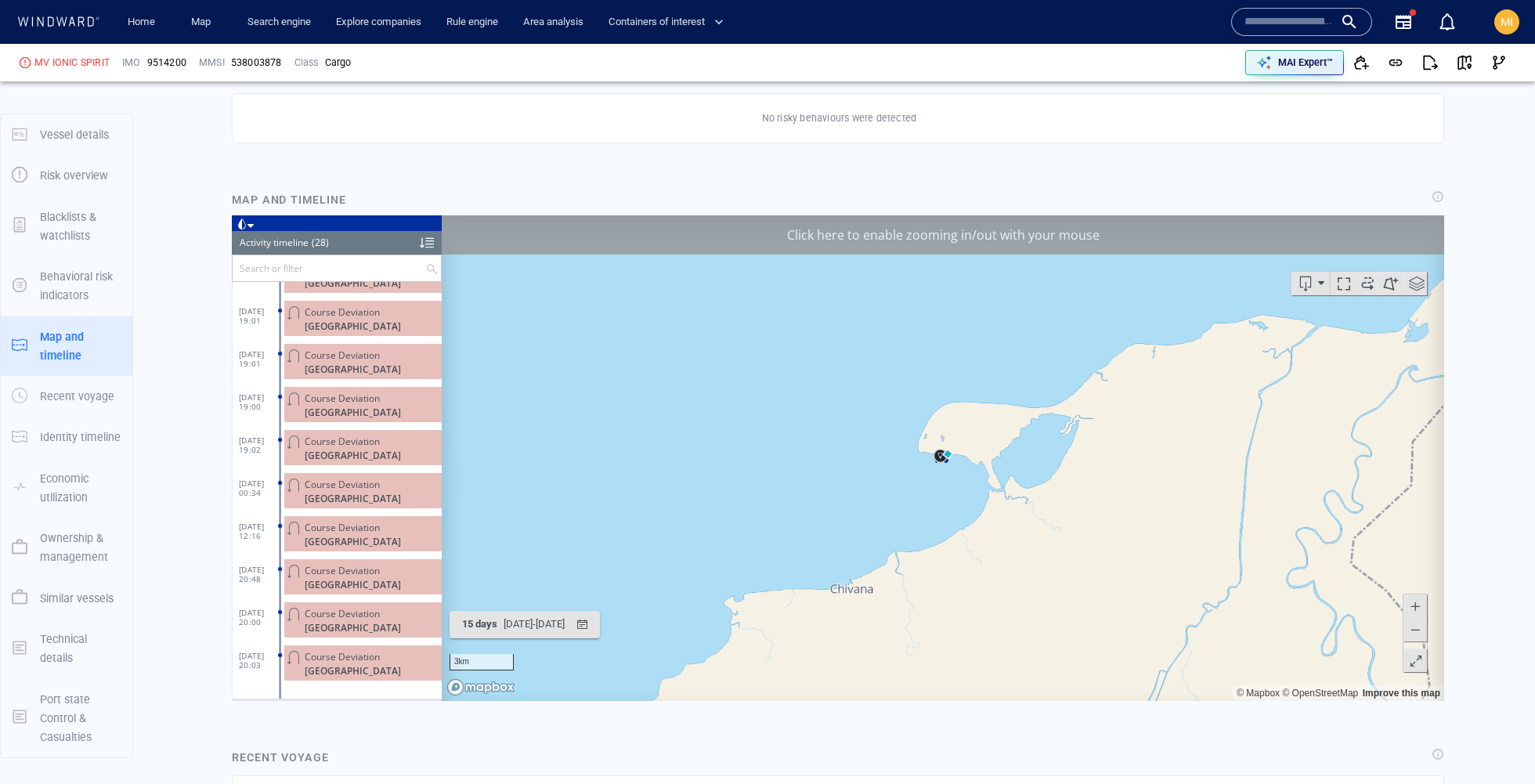
click at [1410, 606] on span at bounding box center [1414, 605] width 16 height 23
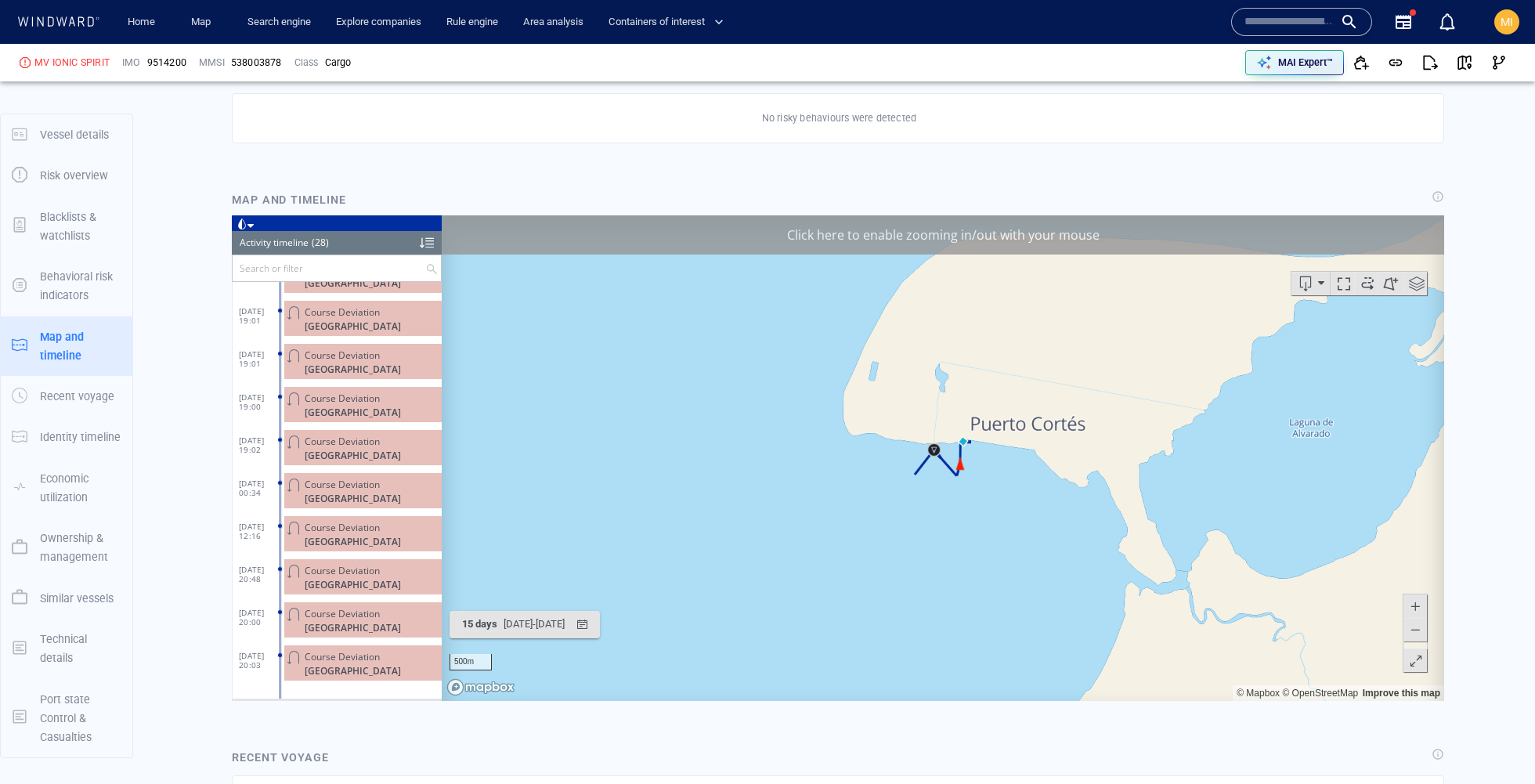
click at [1410, 606] on span at bounding box center [1414, 605] width 16 height 23
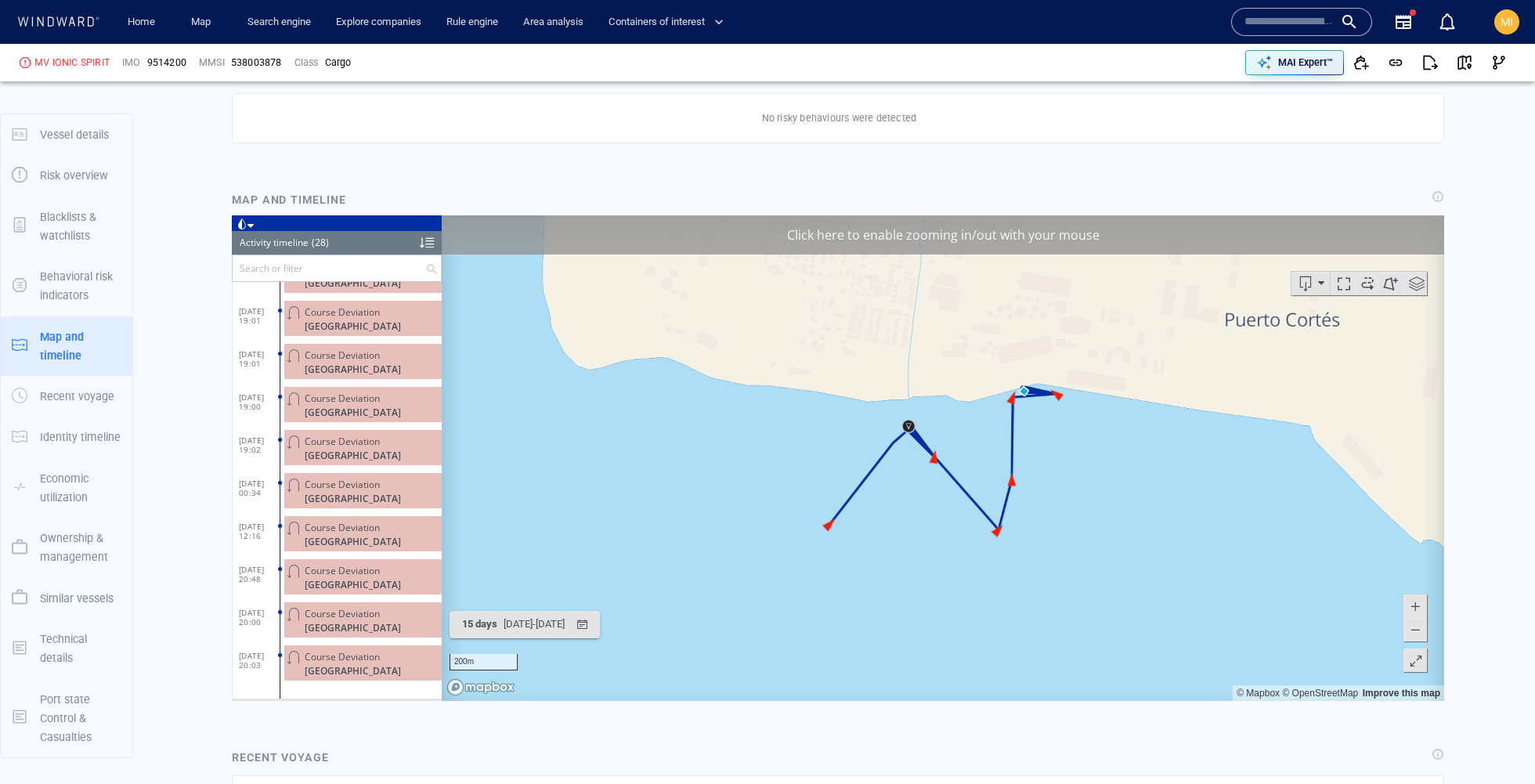
drag, startPoint x: 1148, startPoint y: 484, endPoint x: 1066, endPoint y: 457, distance: 86.3
click at [1066, 457] on canvas "Map" at bounding box center [942, 457] width 1002 height 485
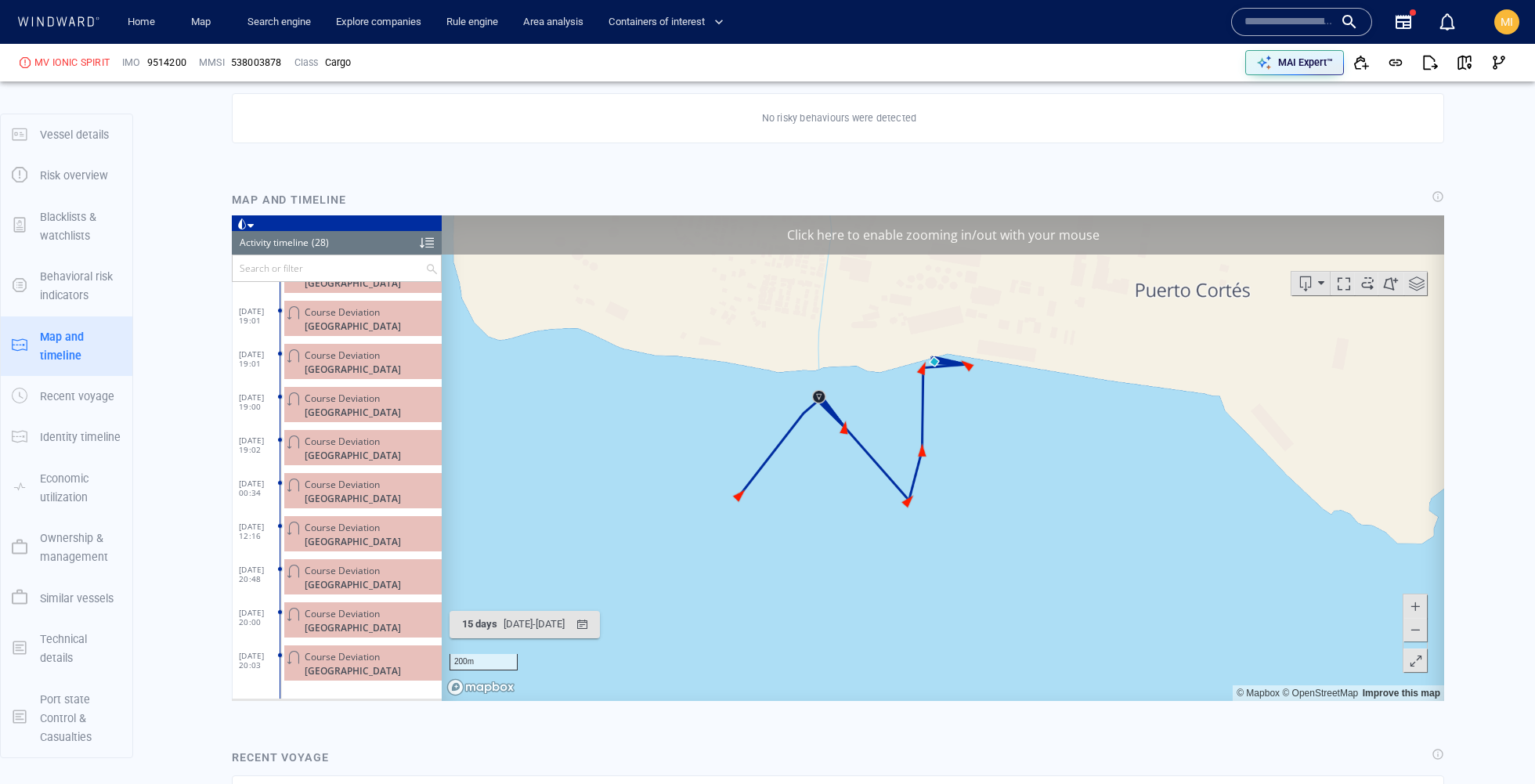
click at [816, 425] on canvas "Map" at bounding box center [942, 457] width 1002 height 485
click at [827, 483] on canvas "Map" at bounding box center [942, 457] width 1002 height 485
click at [1411, 598] on span at bounding box center [1414, 605] width 16 height 23
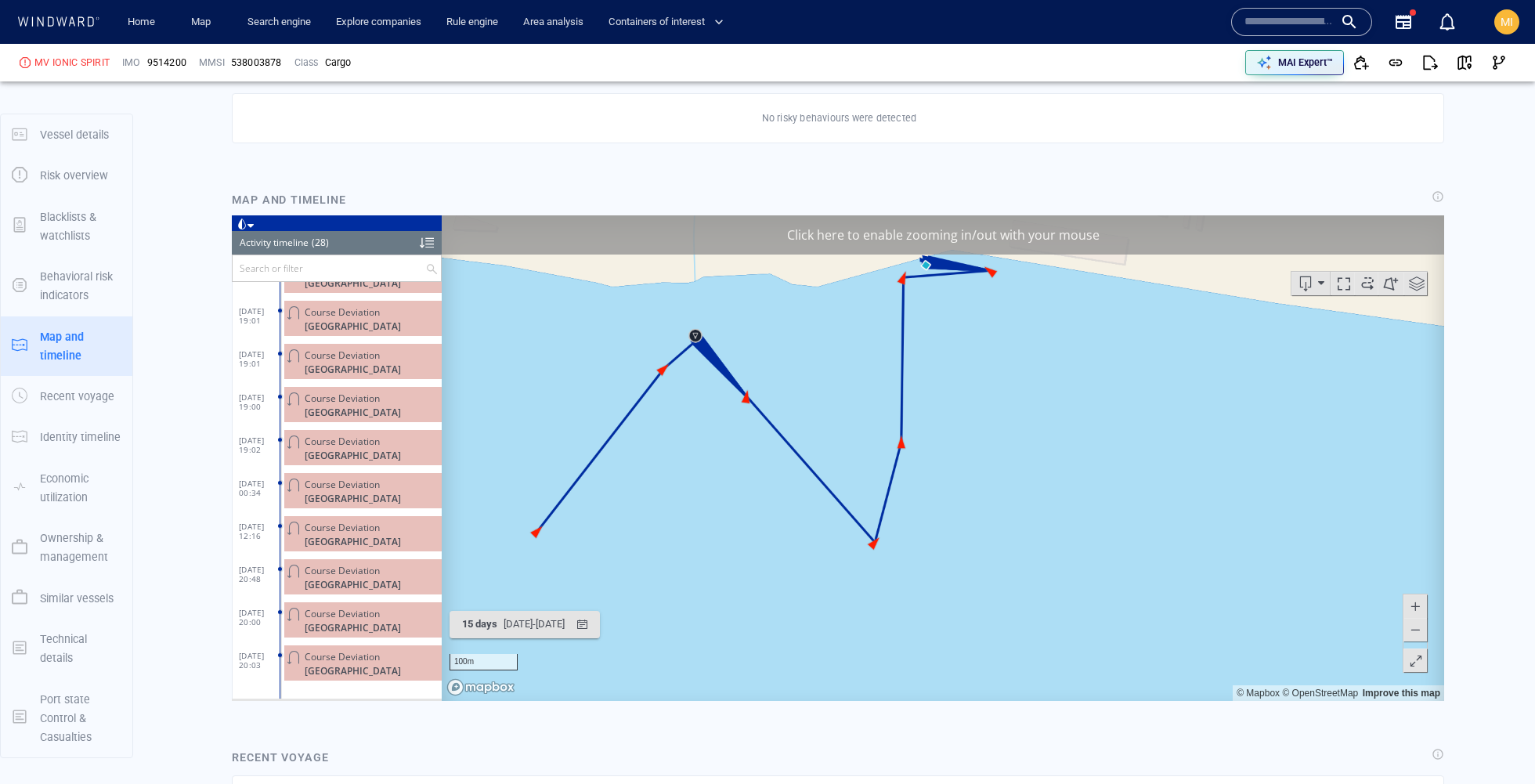
click at [1411, 598] on span at bounding box center [1414, 605] width 16 height 23
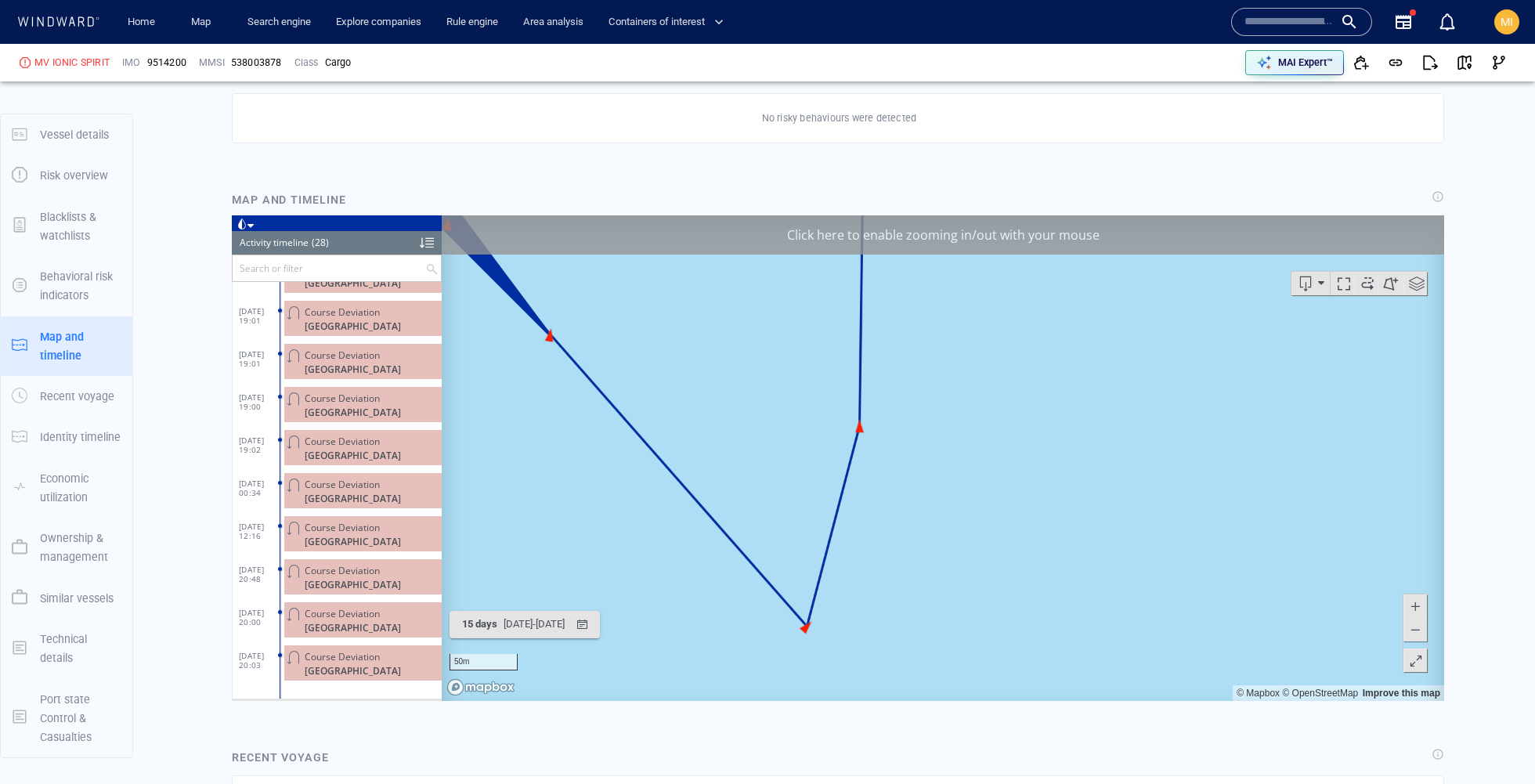
drag, startPoint x: 970, startPoint y: 498, endPoint x: 1268, endPoint y: 709, distance: 365.1
click at [1268, 700] on html "Loading vessel activities... Activity timeline (28) (Still Loading...) Search o…" at bounding box center [838, 457] width 1212 height 485
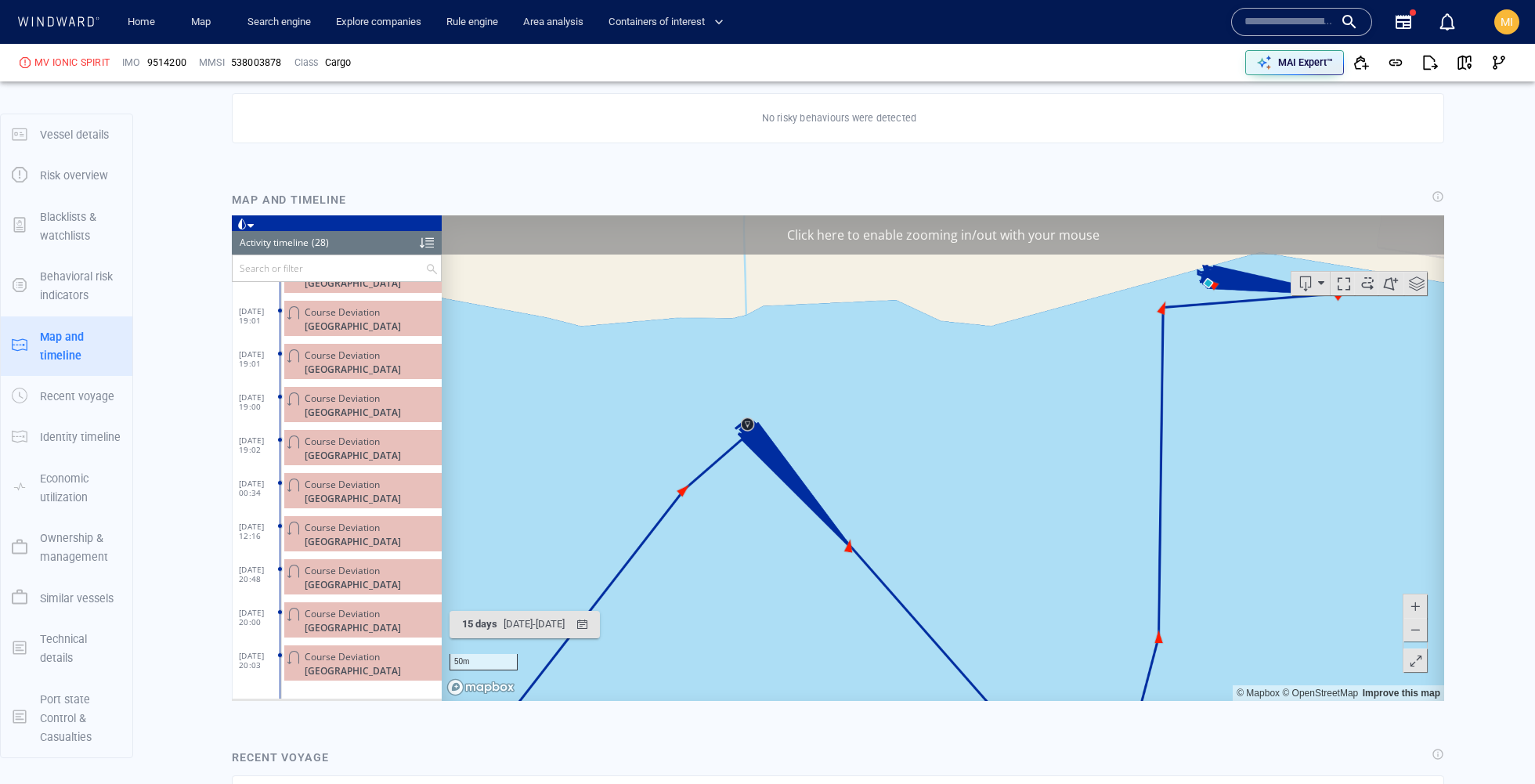
drag, startPoint x: 819, startPoint y: 469, endPoint x: 849, endPoint y: 379, distance: 94.9
click at [848, 378] on canvas "Map" at bounding box center [942, 457] width 1002 height 485
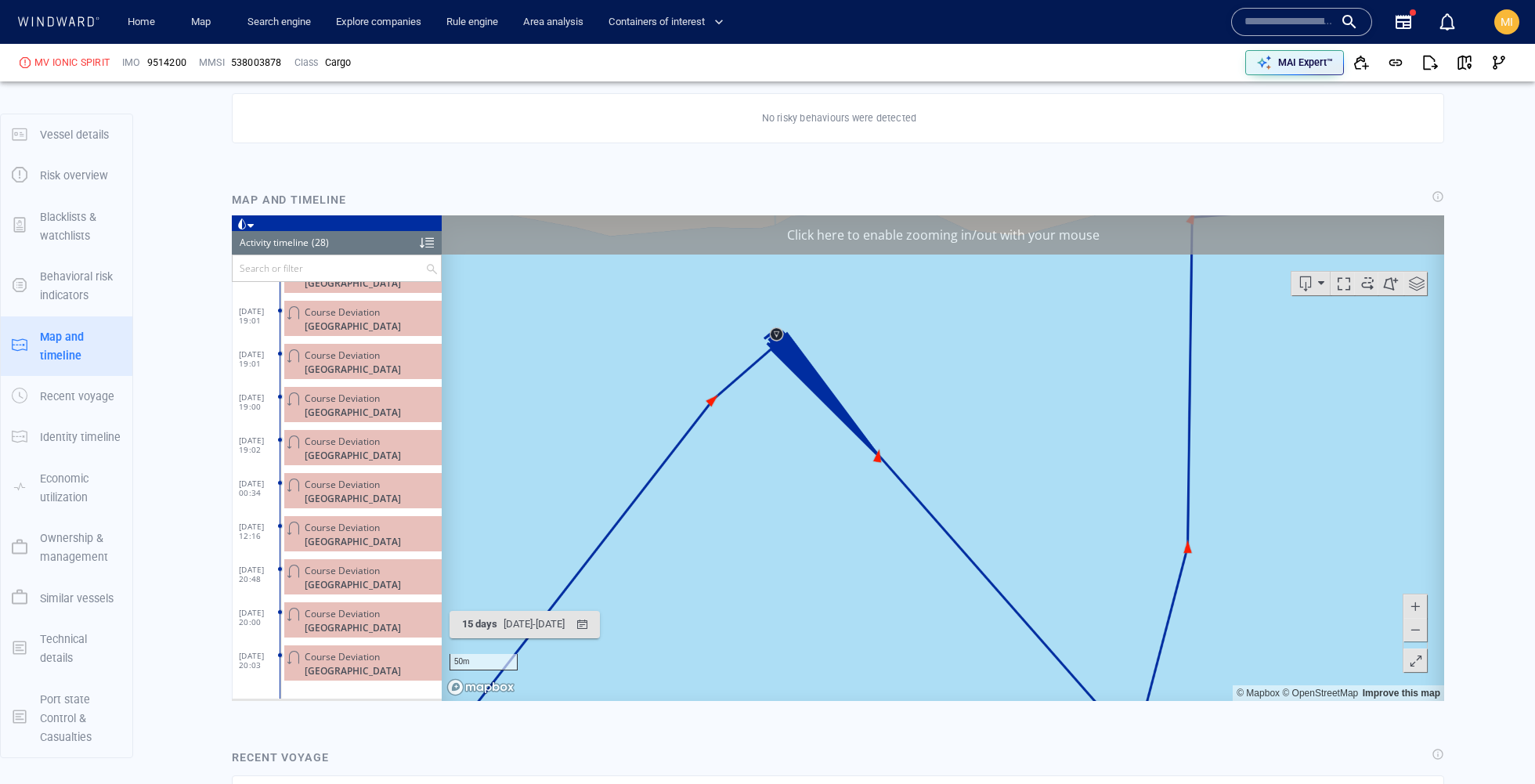
click at [1412, 632] on span at bounding box center [1414, 628] width 16 height 23
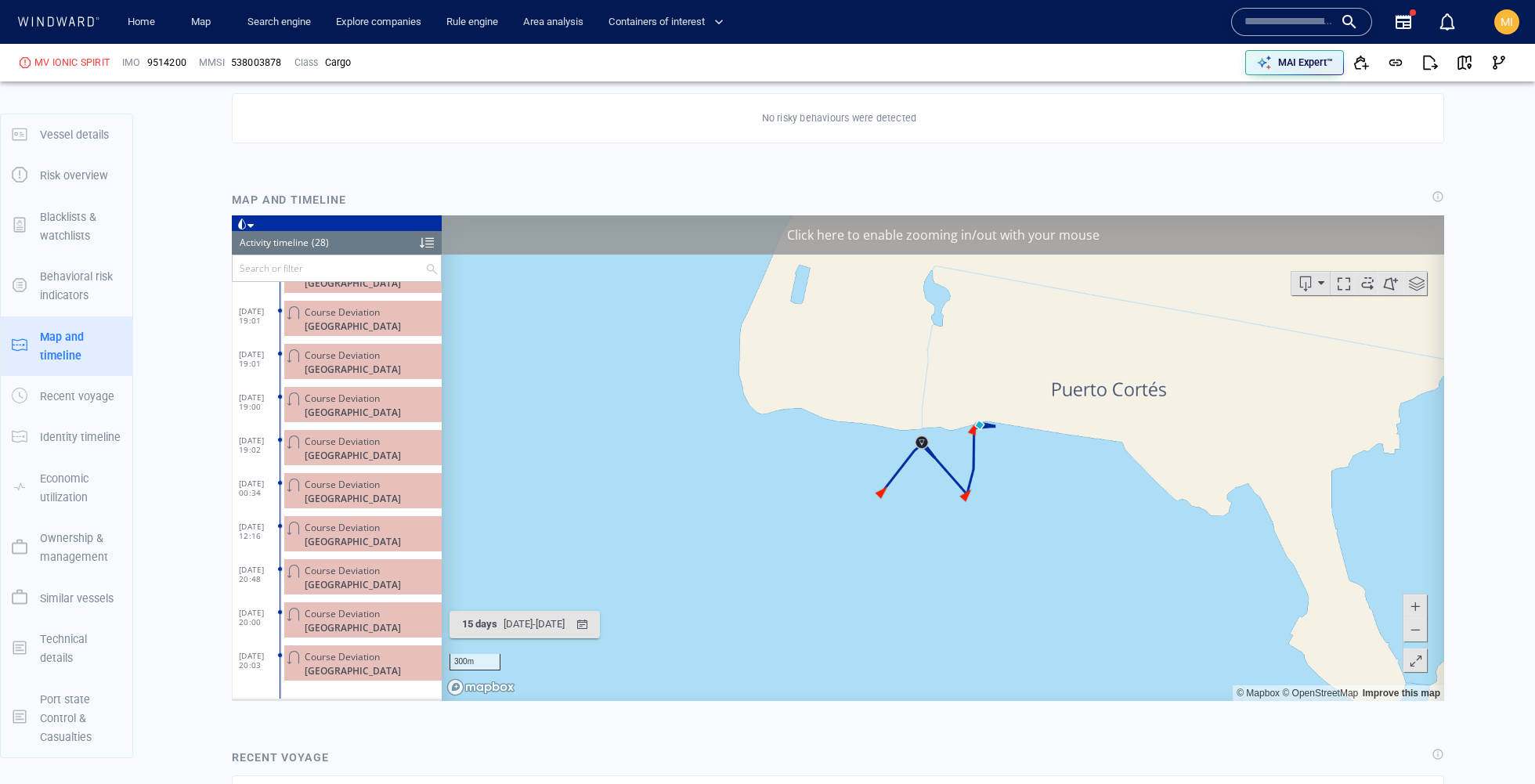
click at [1412, 632] on span at bounding box center [1414, 628] width 16 height 23
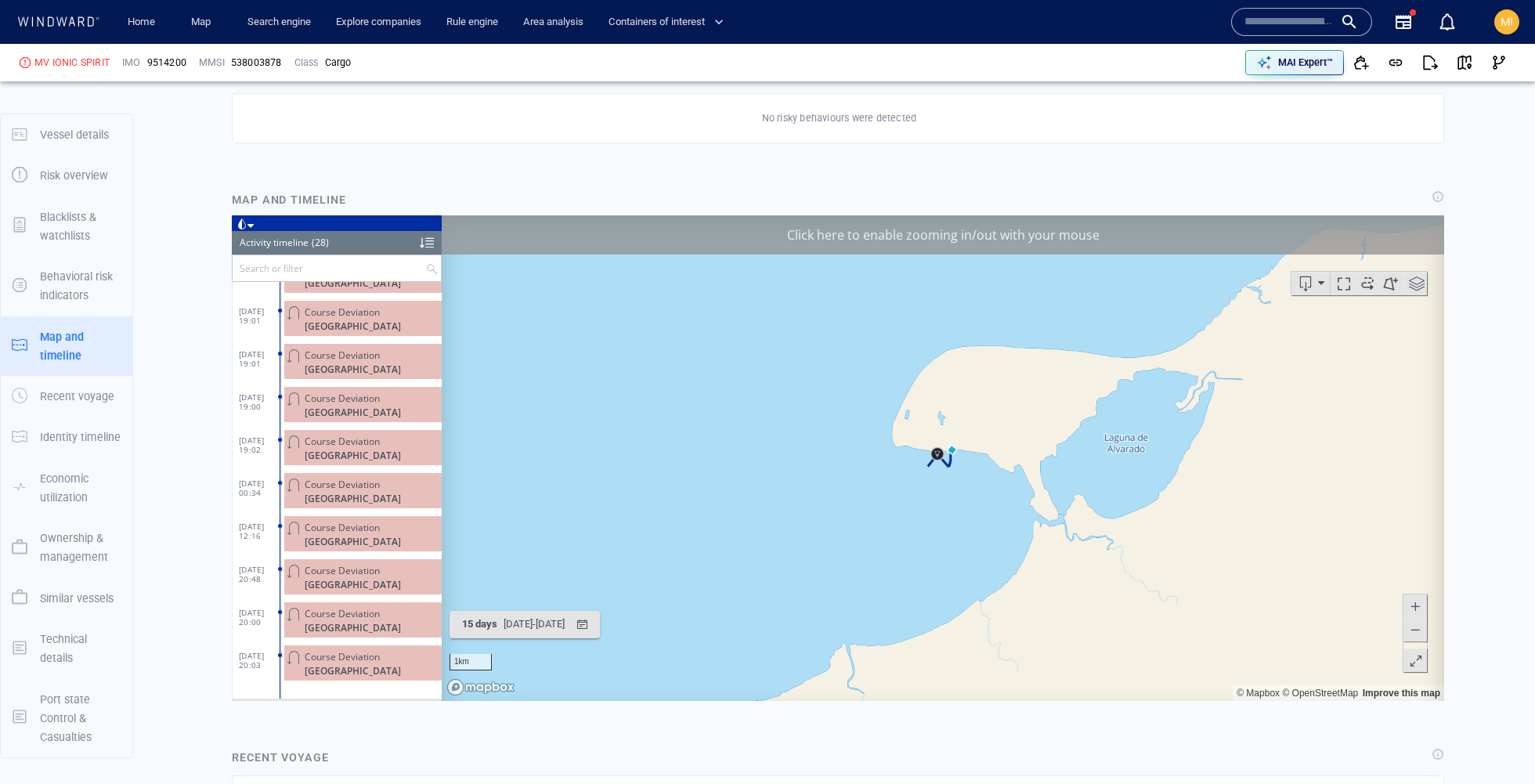
click at [1422, 604] on span at bounding box center [1414, 605] width 16 height 23
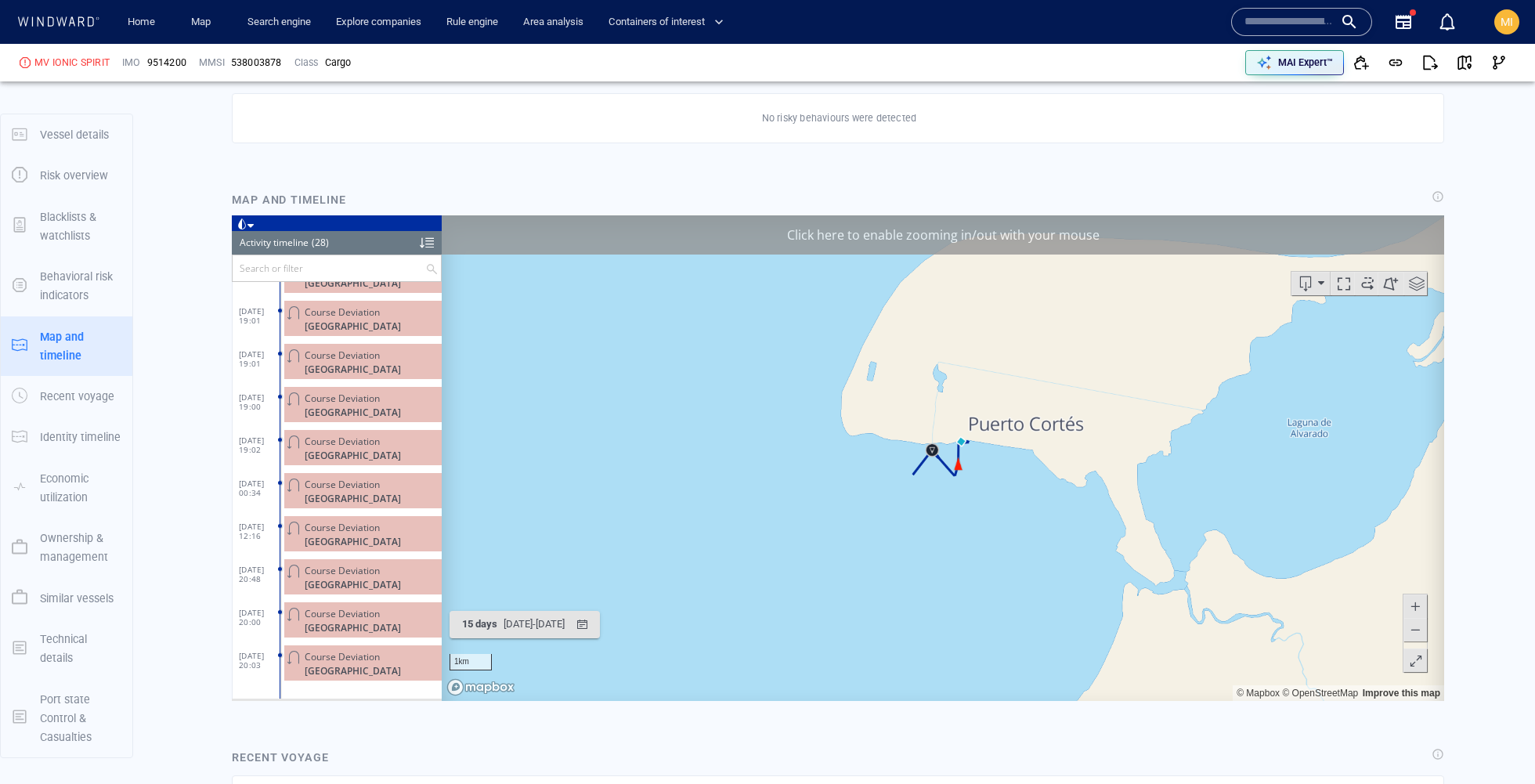
click at [1422, 604] on span at bounding box center [1414, 605] width 16 height 23
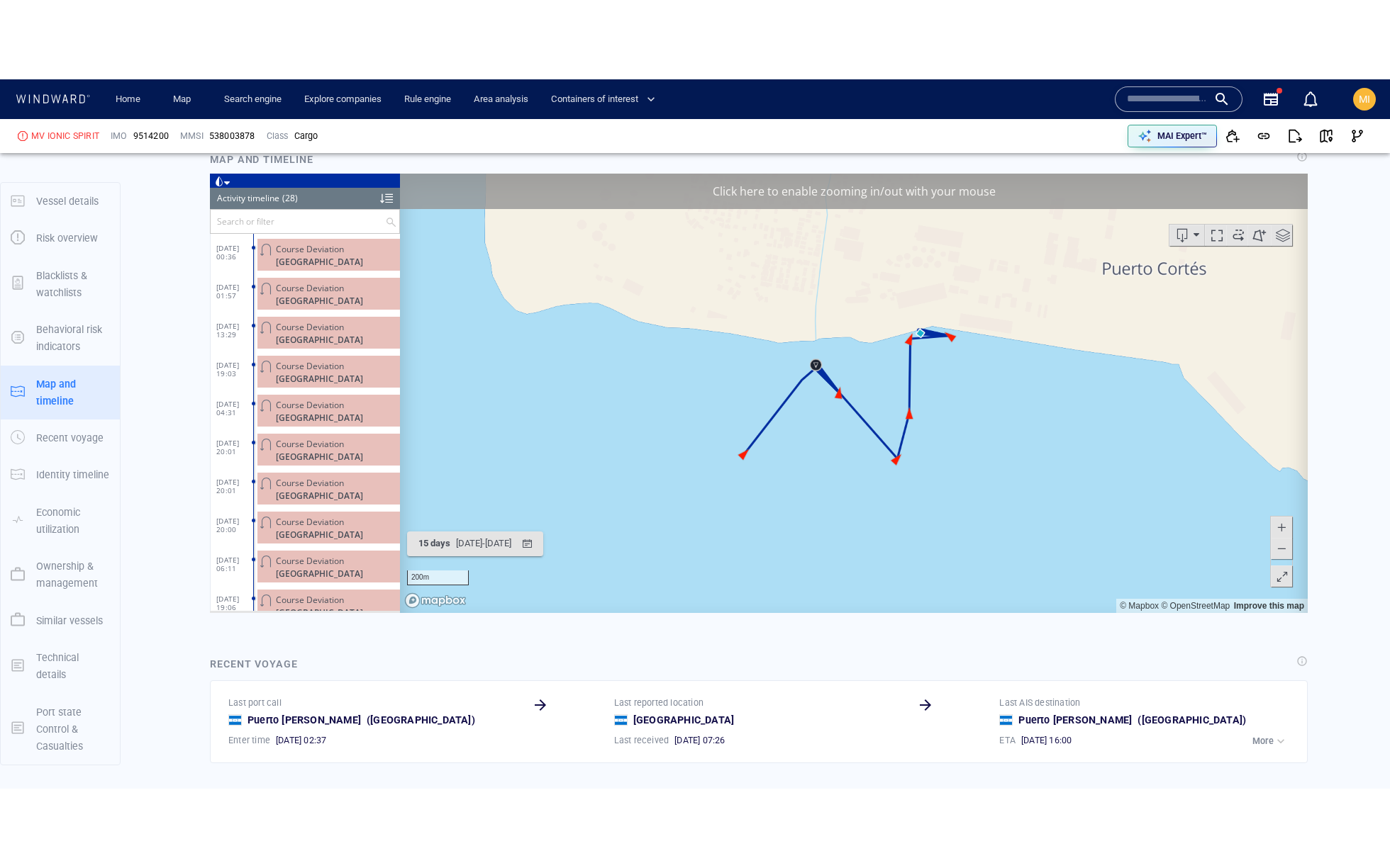
scroll to position [1097, 0]
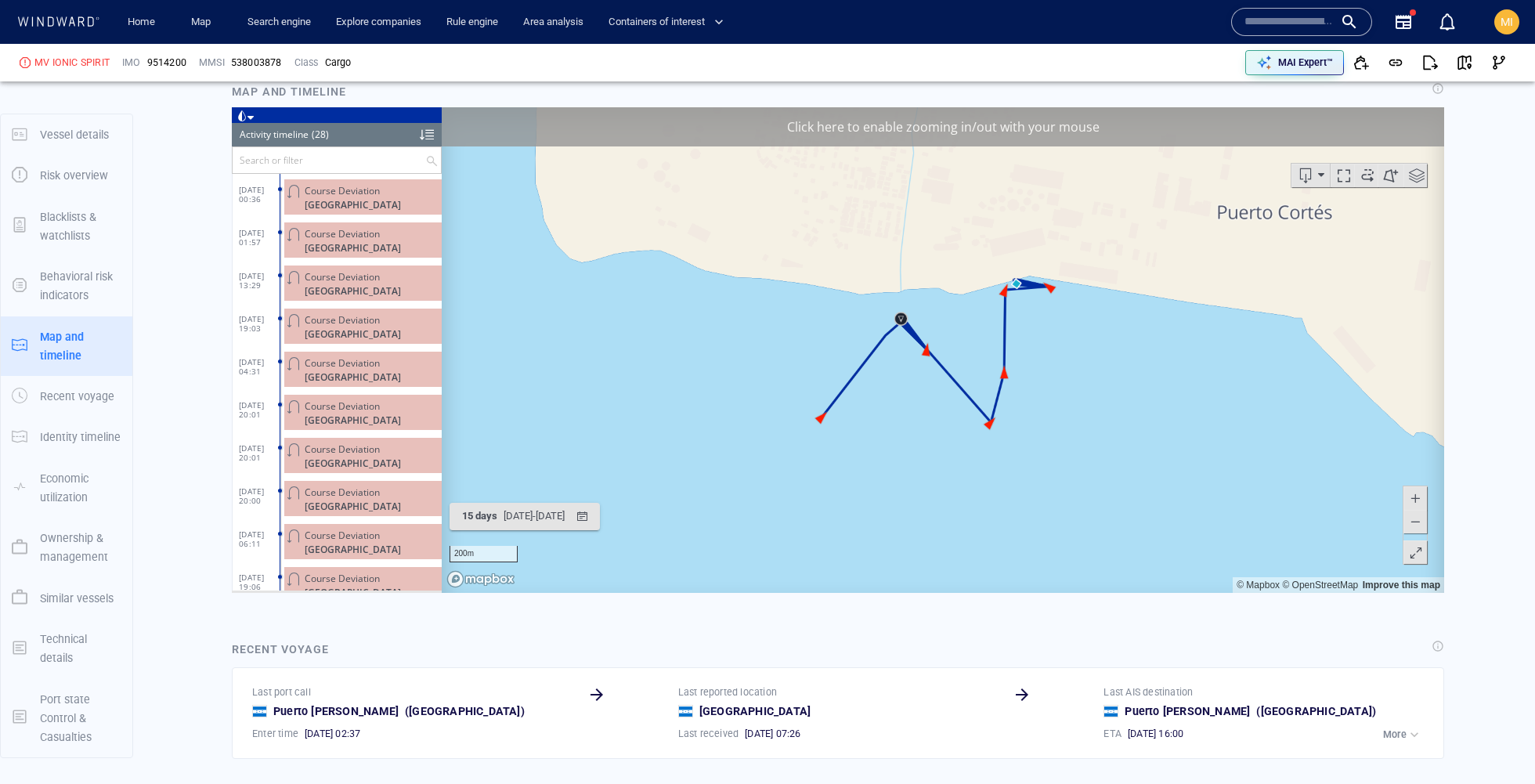
click at [1362, 178] on span at bounding box center [1367, 175] width 23 height 23
click at [1408, 514] on span at bounding box center [1414, 521] width 16 height 23
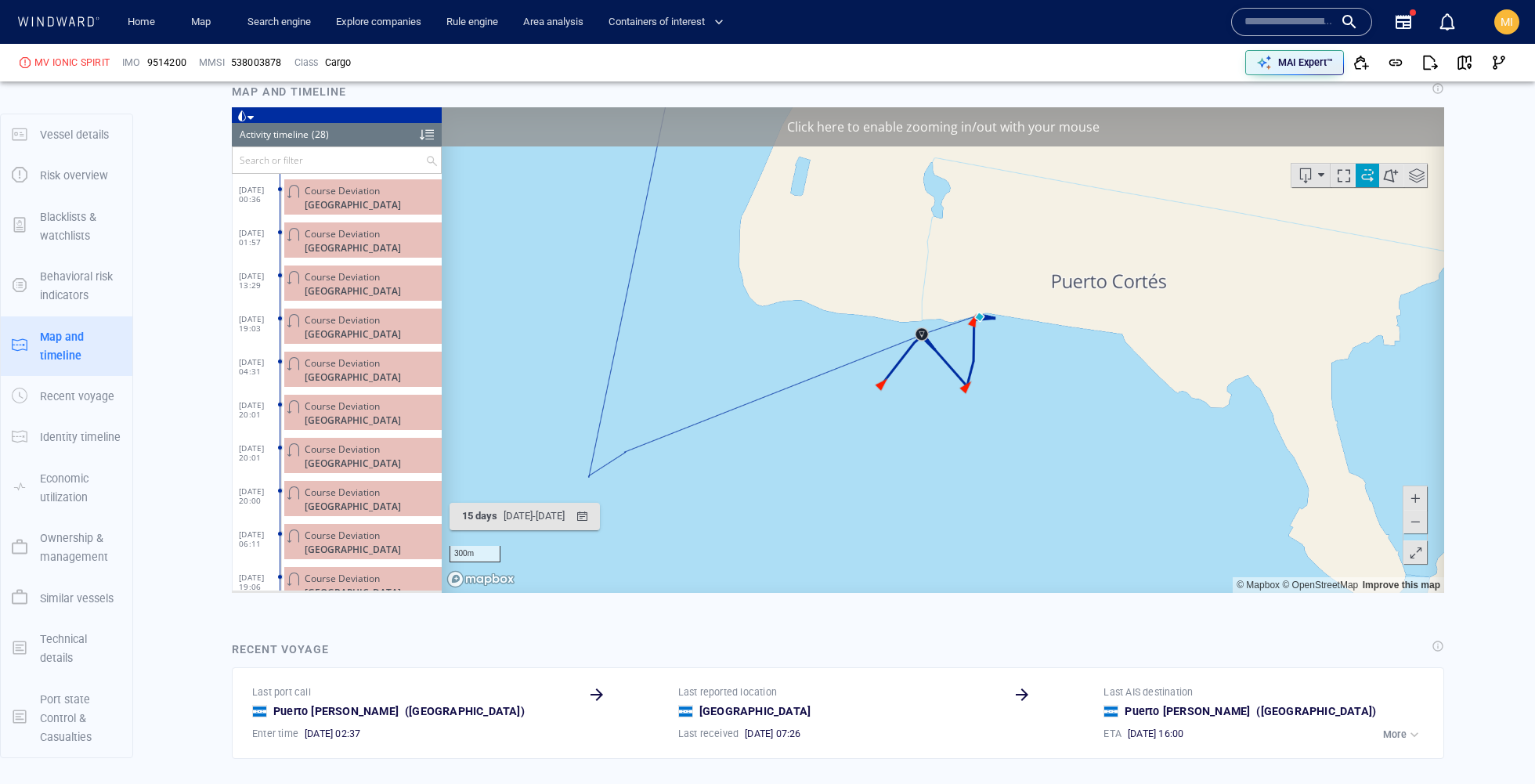
click at [1408, 514] on span at bounding box center [1414, 521] width 16 height 23
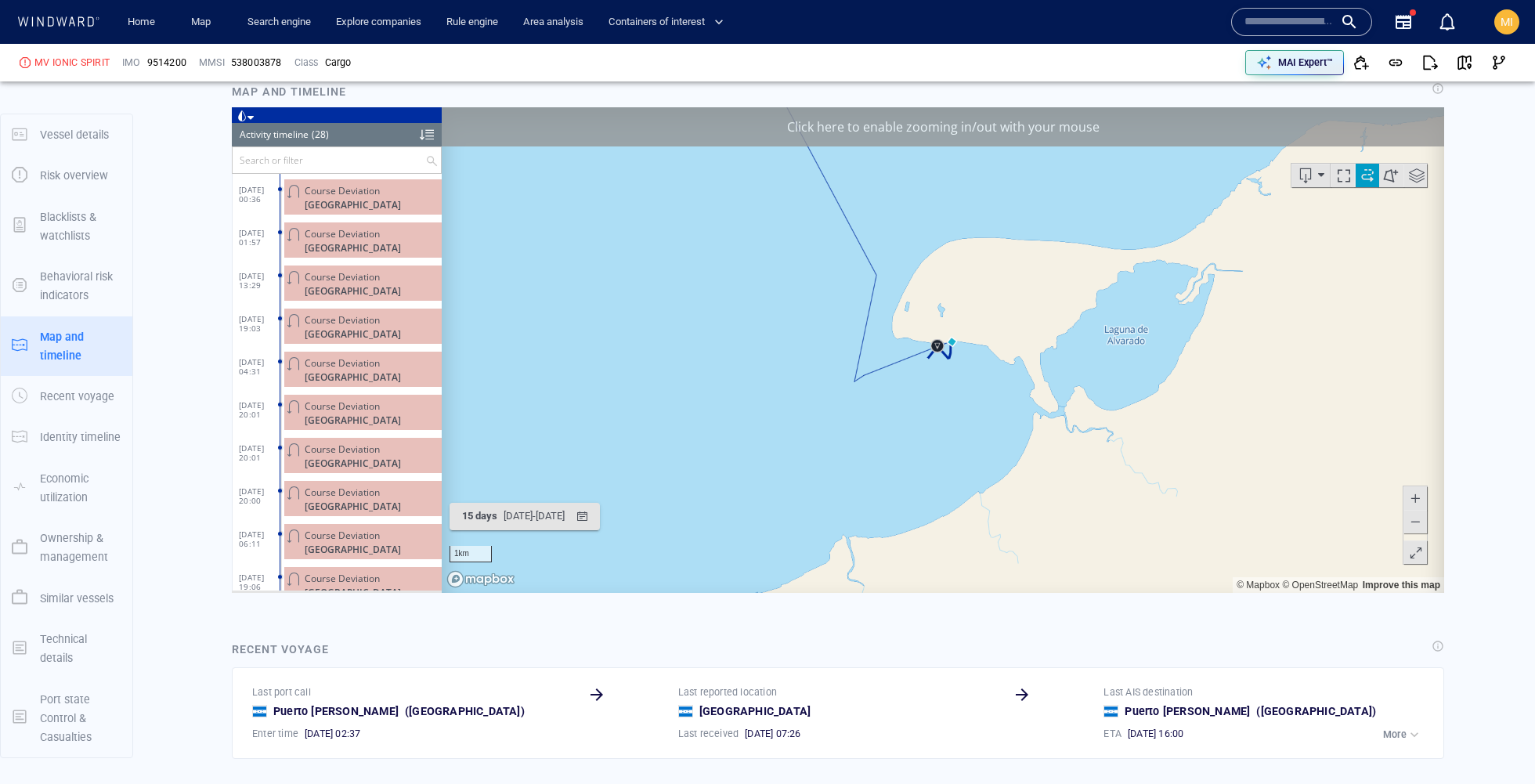
drag, startPoint x: 1071, startPoint y: 295, endPoint x: 1075, endPoint y: 448, distance: 153.1
click at [1075, 448] on canvas "Map" at bounding box center [942, 349] width 1002 height 485
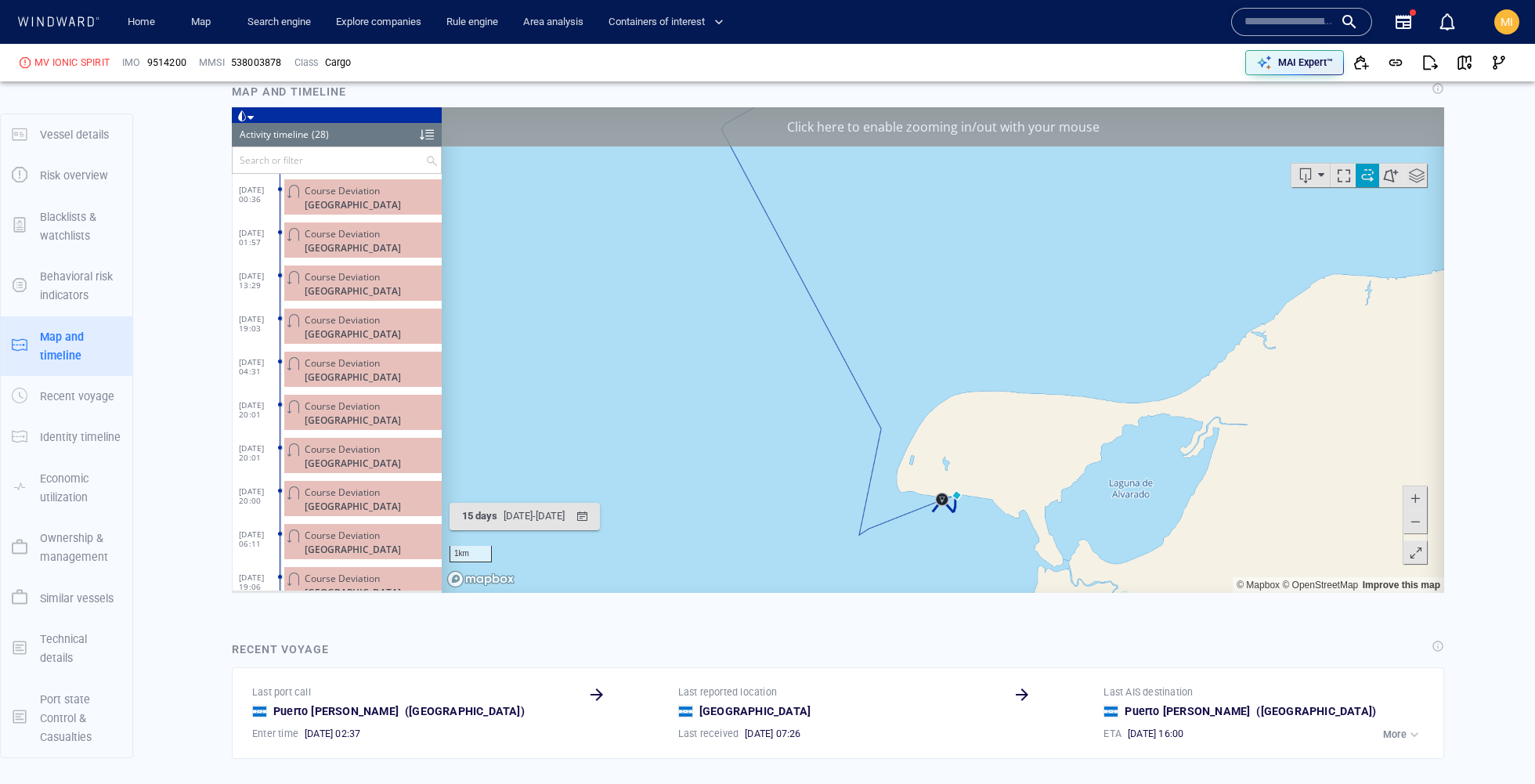
click at [1416, 528] on span at bounding box center [1414, 521] width 16 height 23
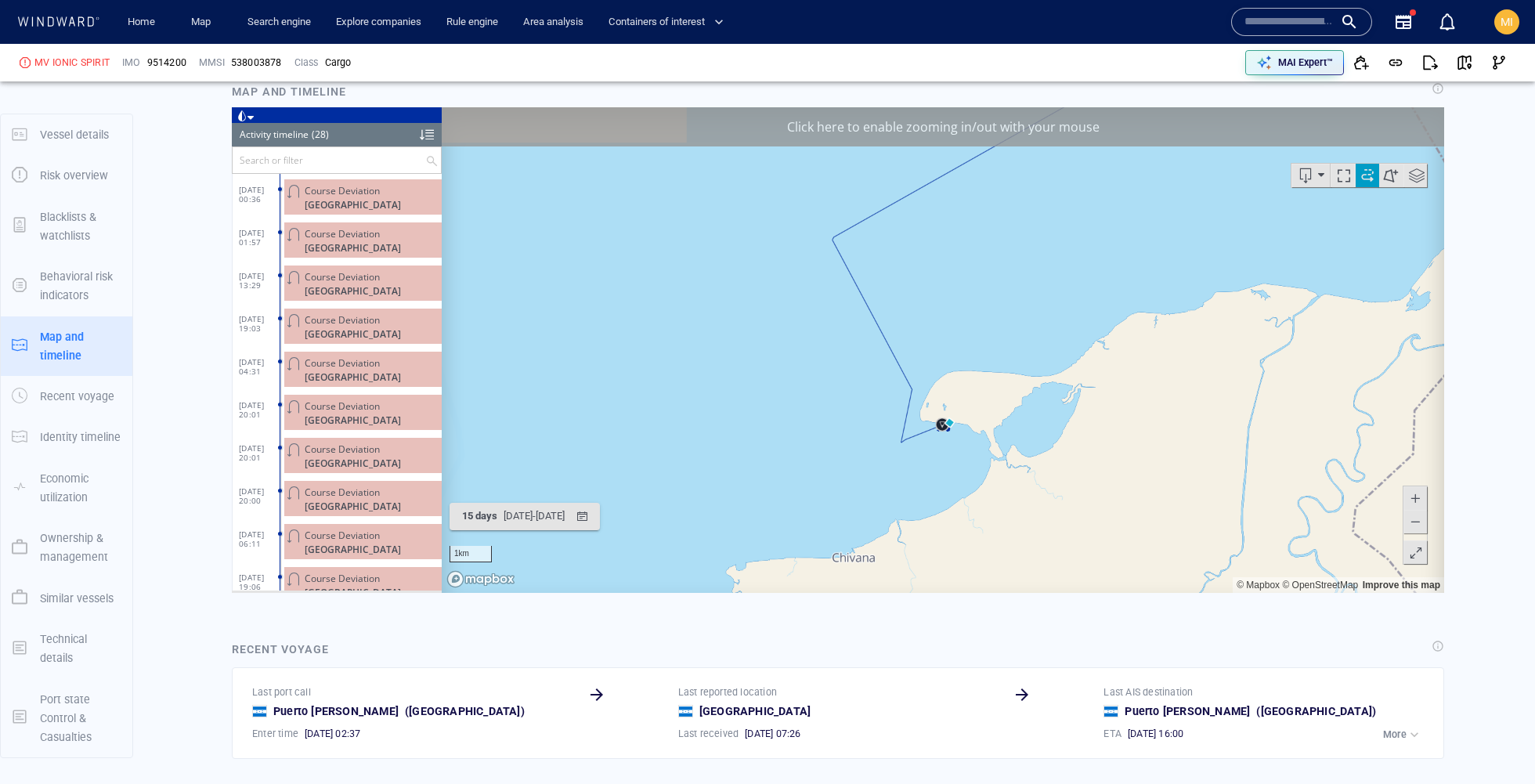
click at [1416, 528] on span at bounding box center [1414, 521] width 16 height 23
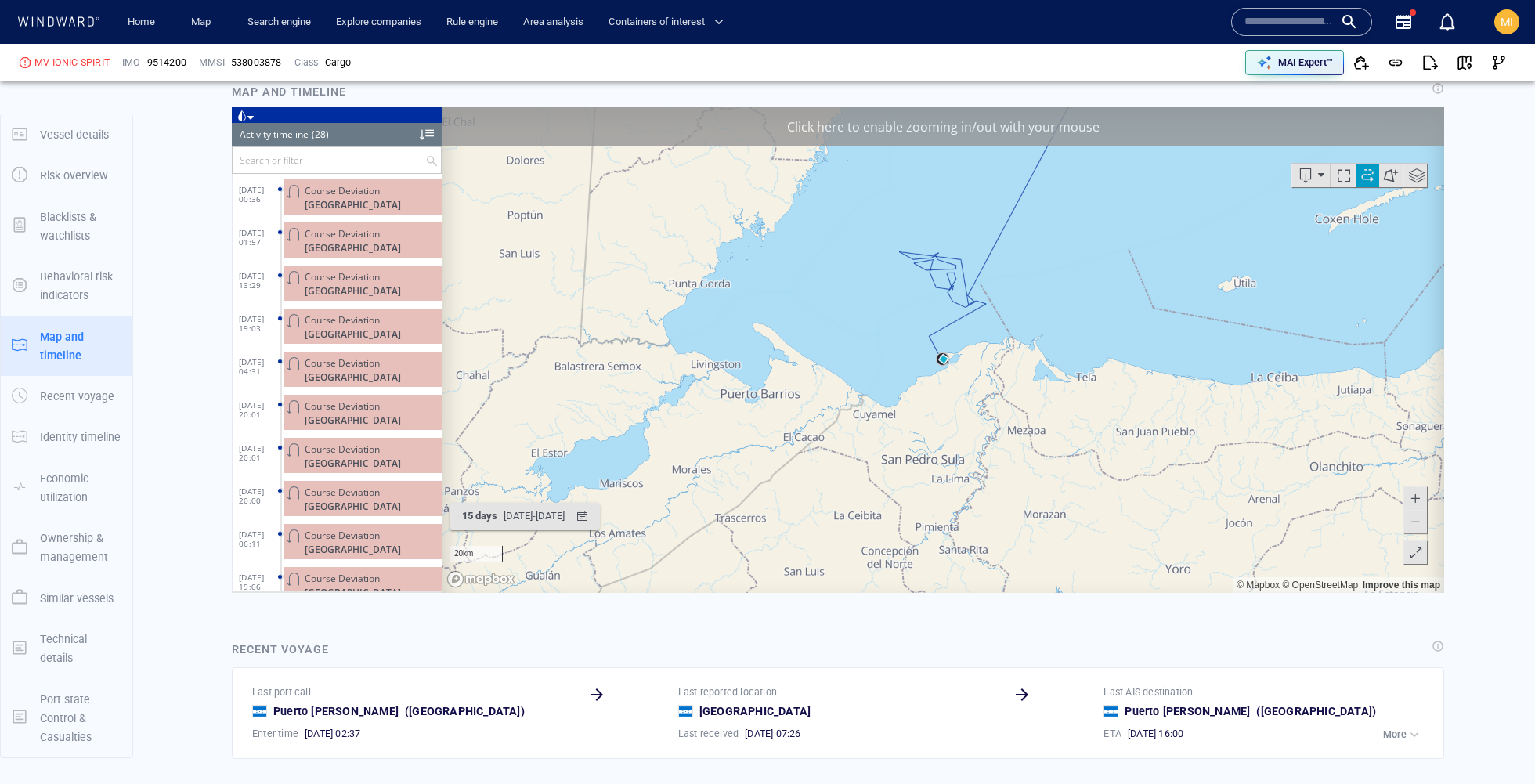
drag, startPoint x: 1203, startPoint y: 330, endPoint x: 1181, endPoint y: 414, distance: 86.8
click at [1181, 414] on canvas "Map" at bounding box center [942, 349] width 1002 height 485
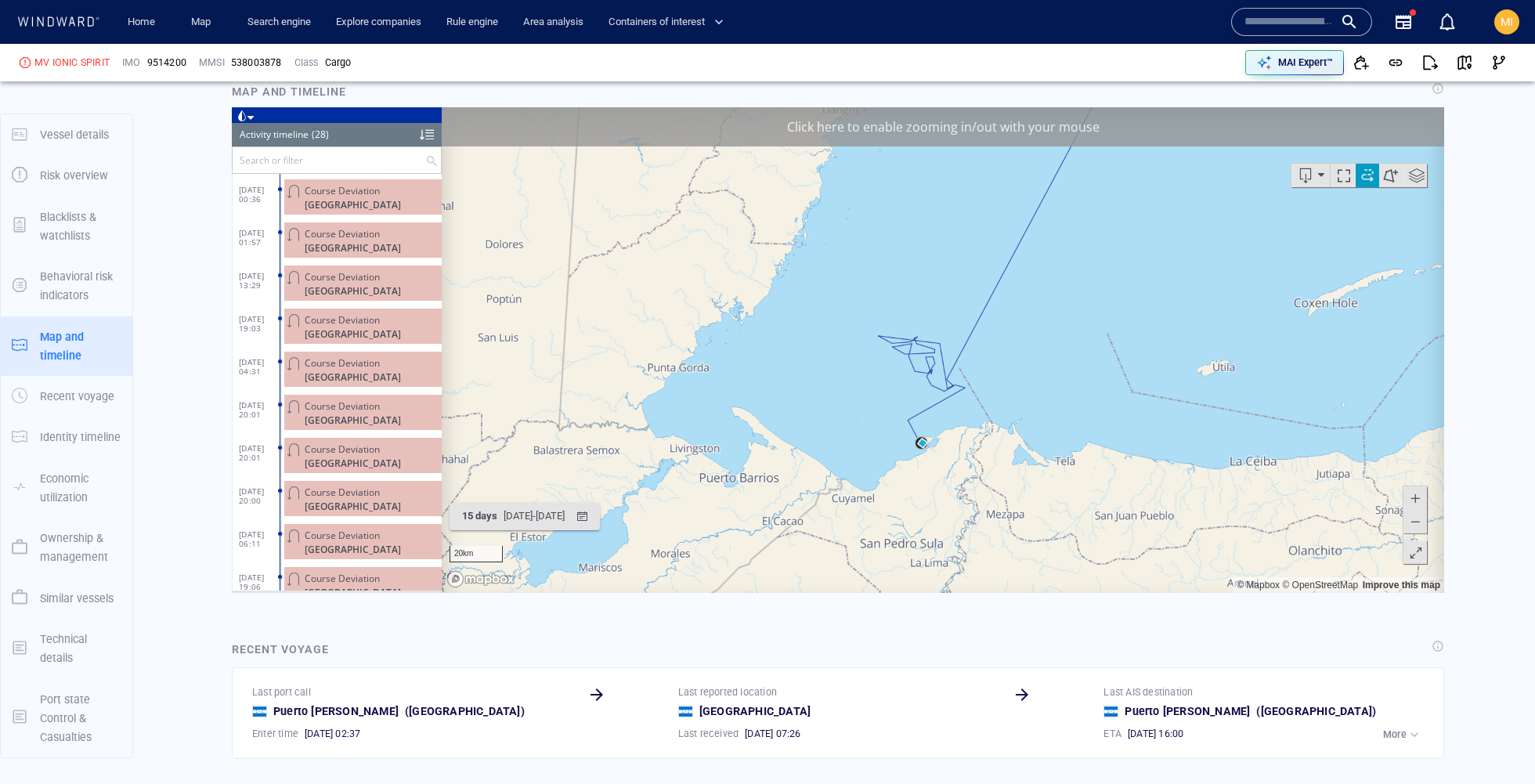
click at [1418, 494] on span at bounding box center [1414, 497] width 16 height 23
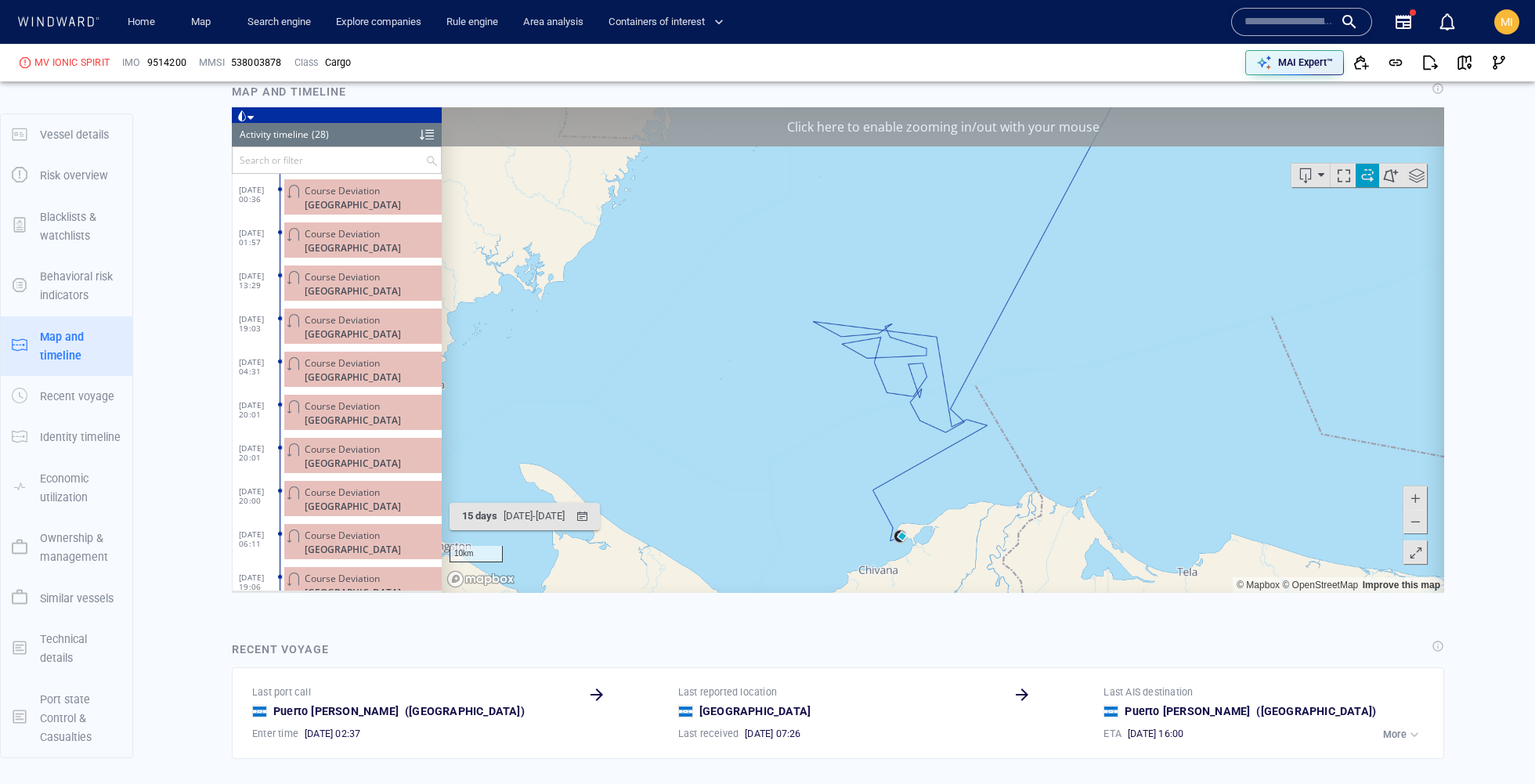
click at [1418, 494] on span at bounding box center [1414, 497] width 16 height 23
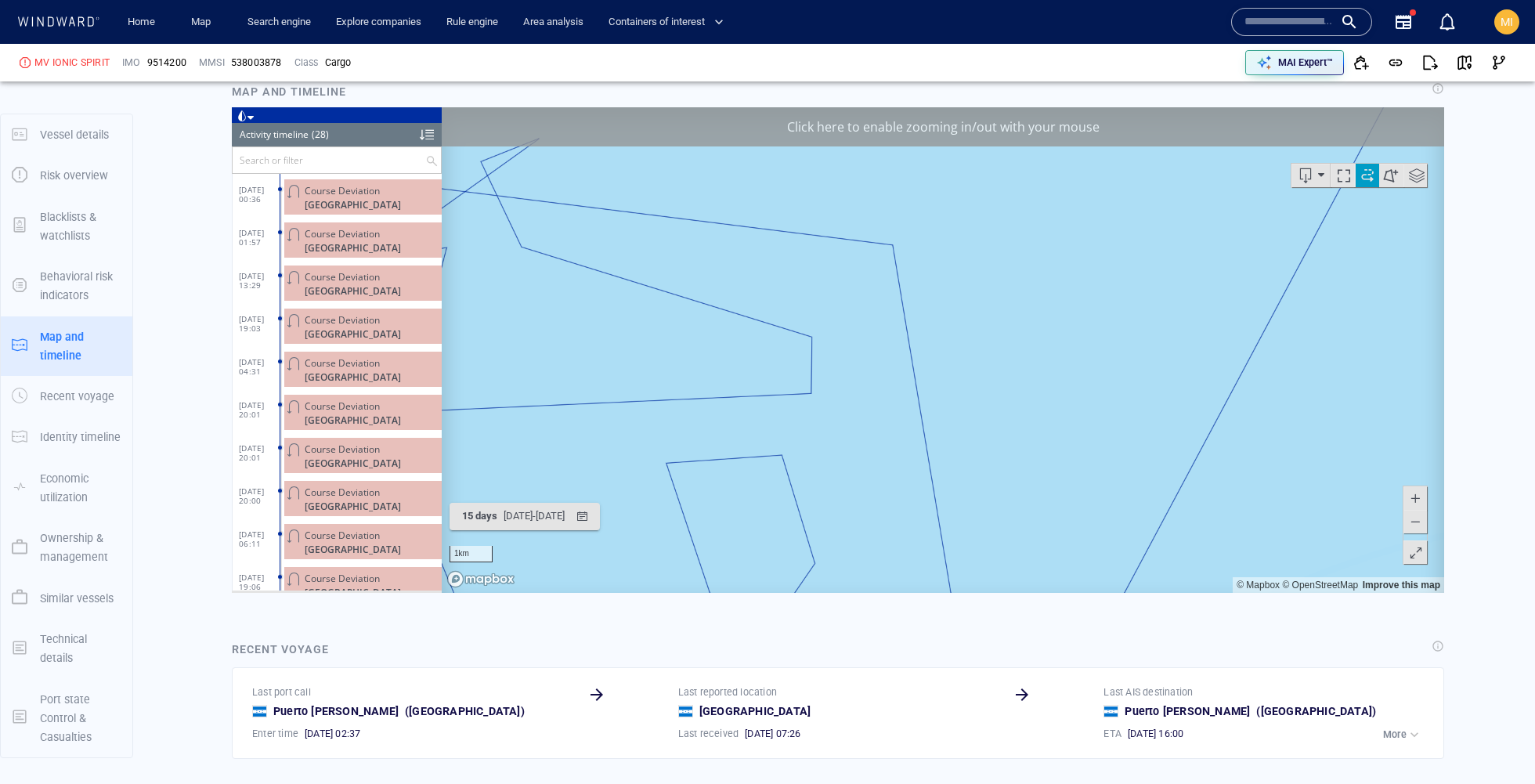
click at [1409, 526] on span at bounding box center [1414, 521] width 16 height 23
drag, startPoint x: 1201, startPoint y: 483, endPoint x: 1201, endPoint y: 395, distance: 88.0
click at [1201, 395] on canvas "Map" at bounding box center [942, 349] width 1002 height 485
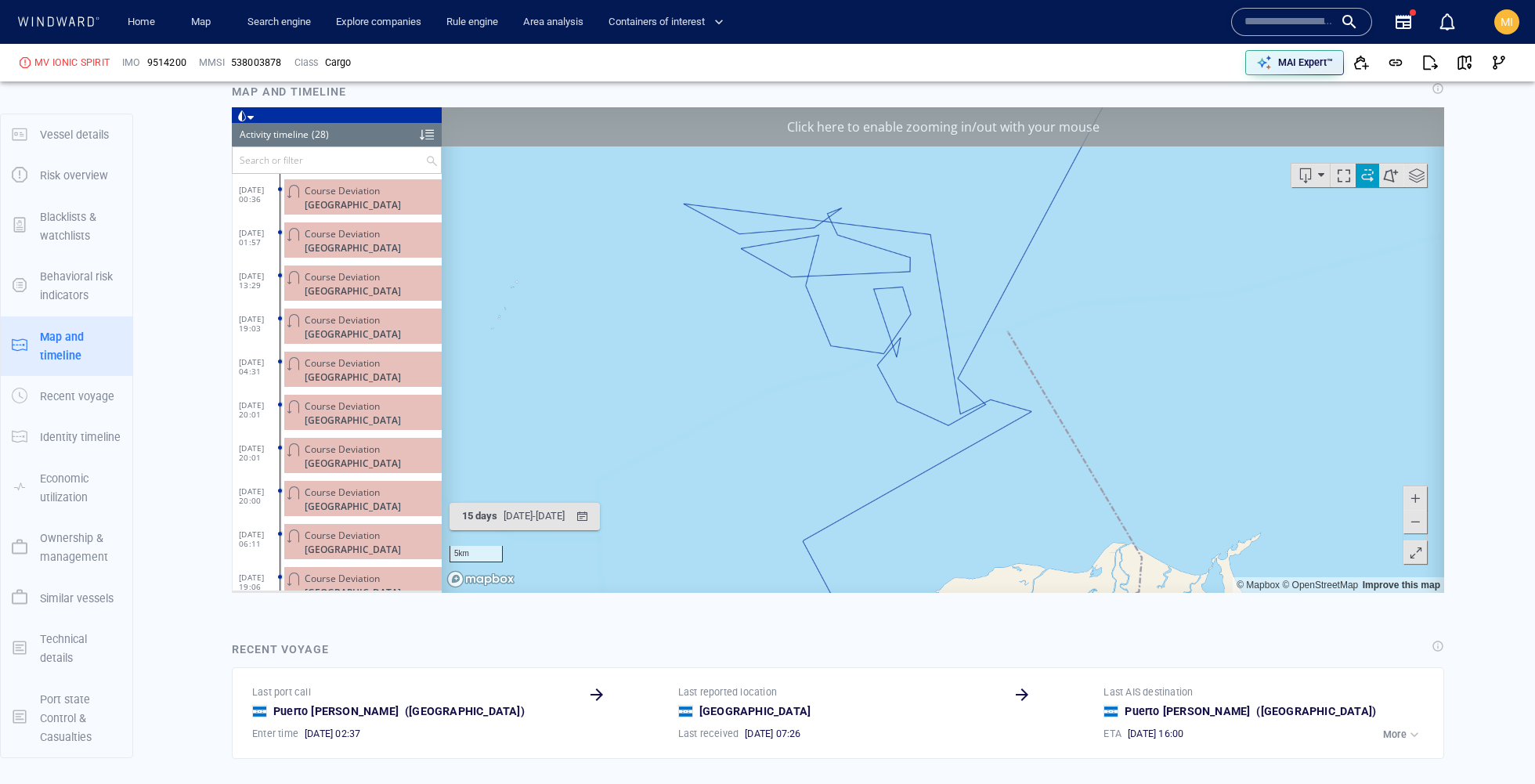
click at [897, 406] on canvas "Map" at bounding box center [942, 349] width 1002 height 485
click at [1413, 499] on span at bounding box center [1414, 497] width 16 height 23
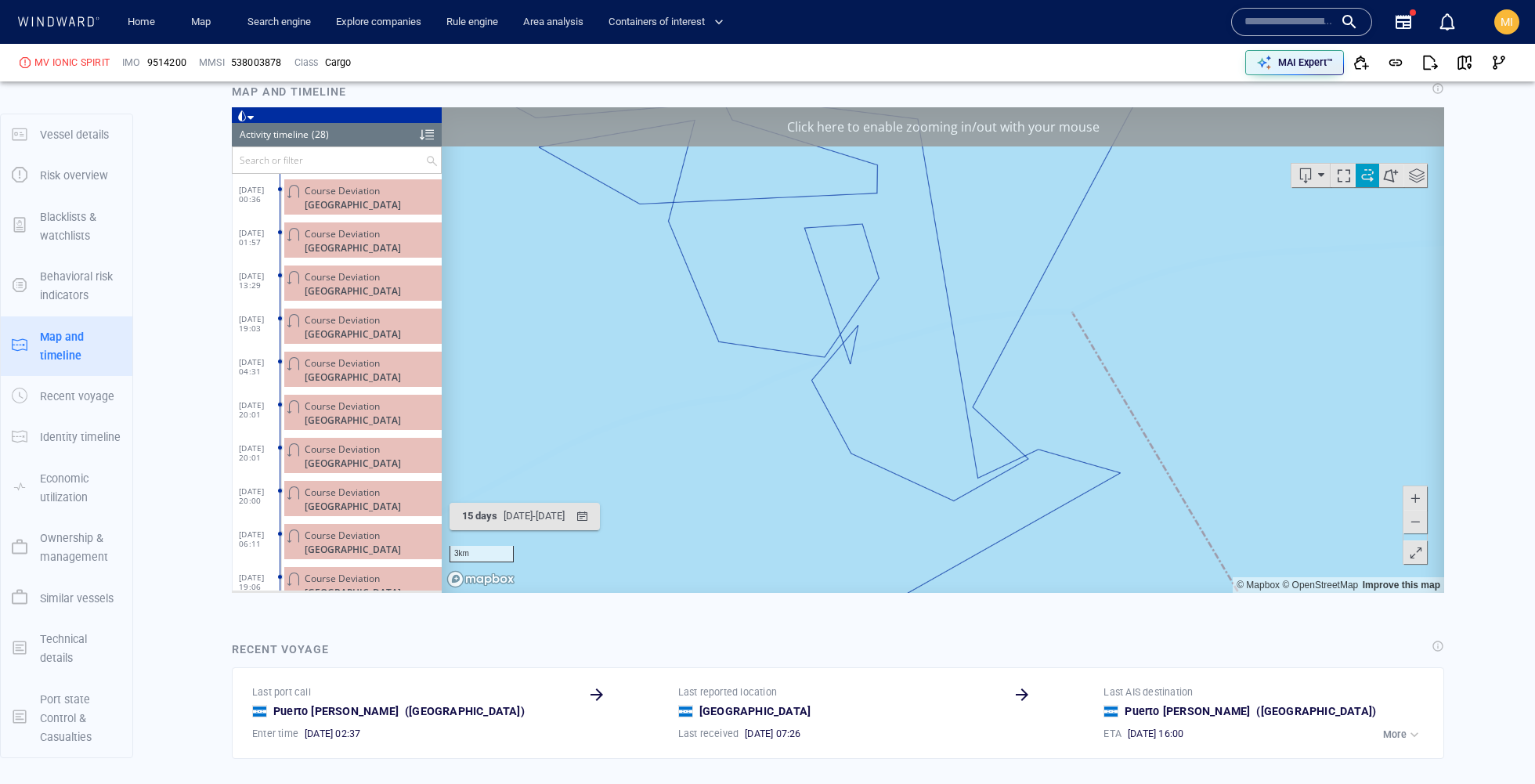
click at [1029, 132] on div "Click here to enable zooming in/out with your mouse" at bounding box center [942, 126] width 1002 height 39
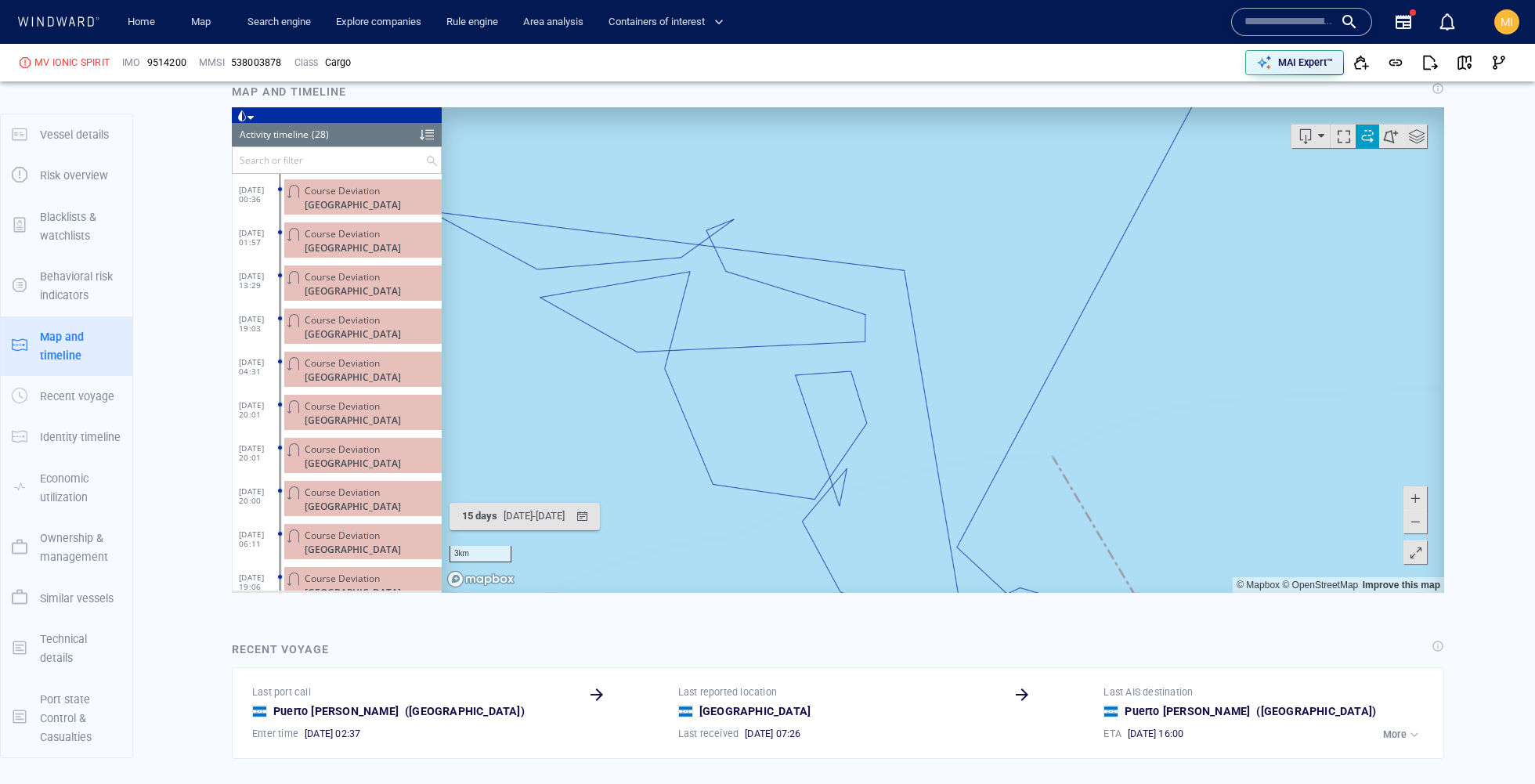
drag, startPoint x: 930, startPoint y: 325, endPoint x: 916, endPoint y: 468, distance: 143.7
click at [916, 468] on canvas "Map" at bounding box center [942, 349] width 1002 height 485
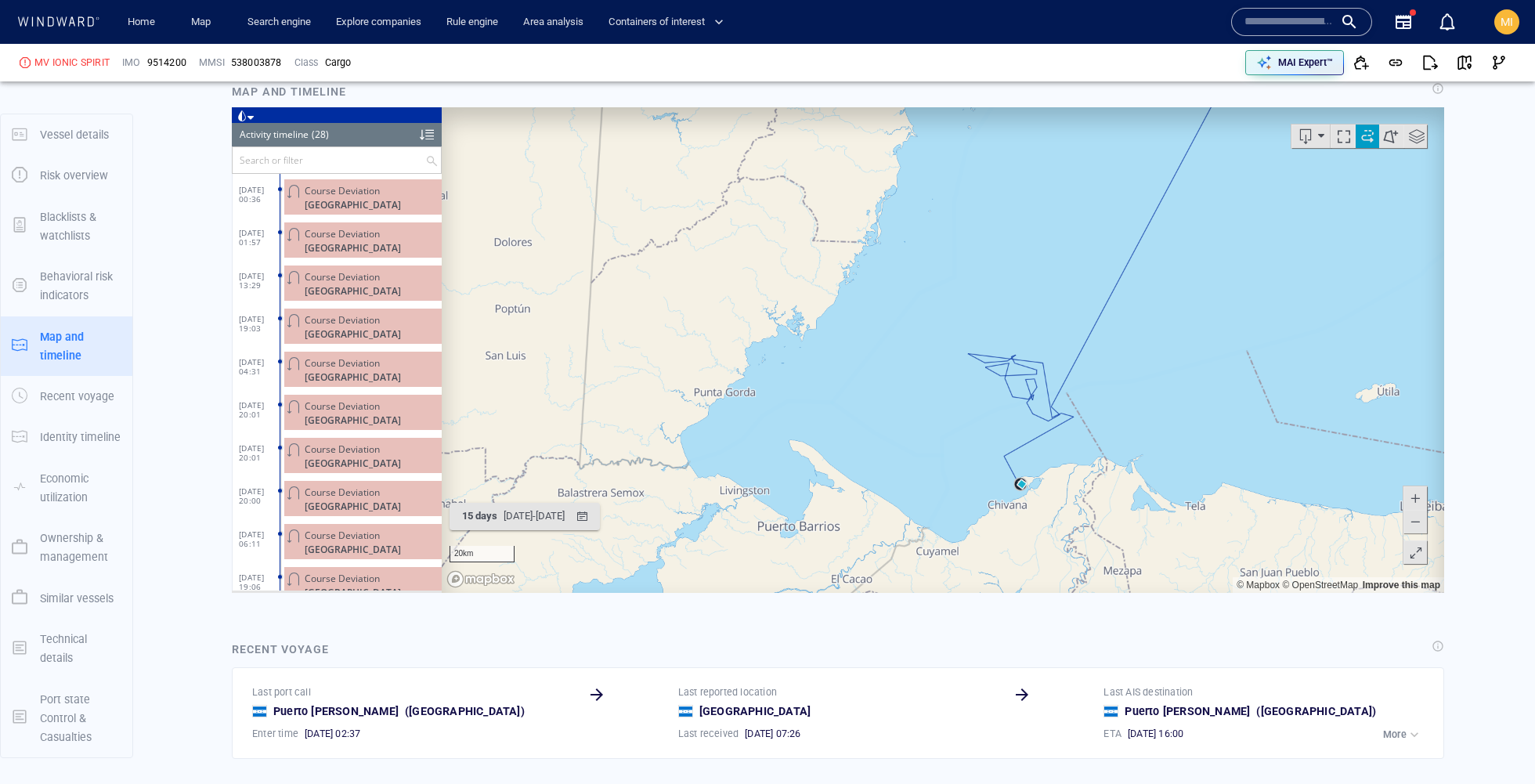
click at [1416, 527] on span at bounding box center [1414, 521] width 16 height 23
click at [1417, 555] on span at bounding box center [1415, 552] width 16 height 23
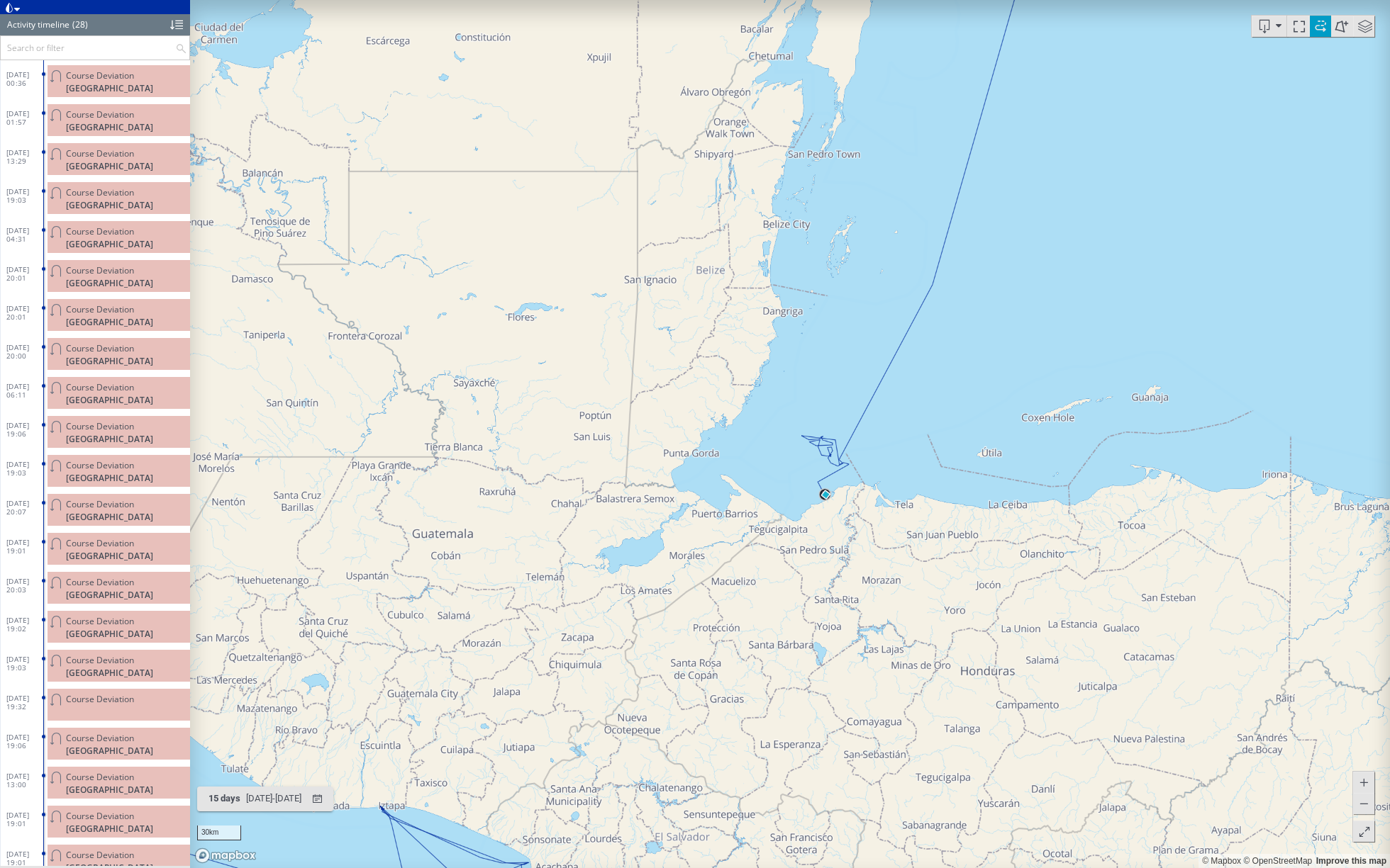
drag, startPoint x: 1124, startPoint y: 489, endPoint x: 843, endPoint y: 612, distance: 306.7
click at [842, 612] on canvas "Map" at bounding box center [789, 434] width 1200 height 868
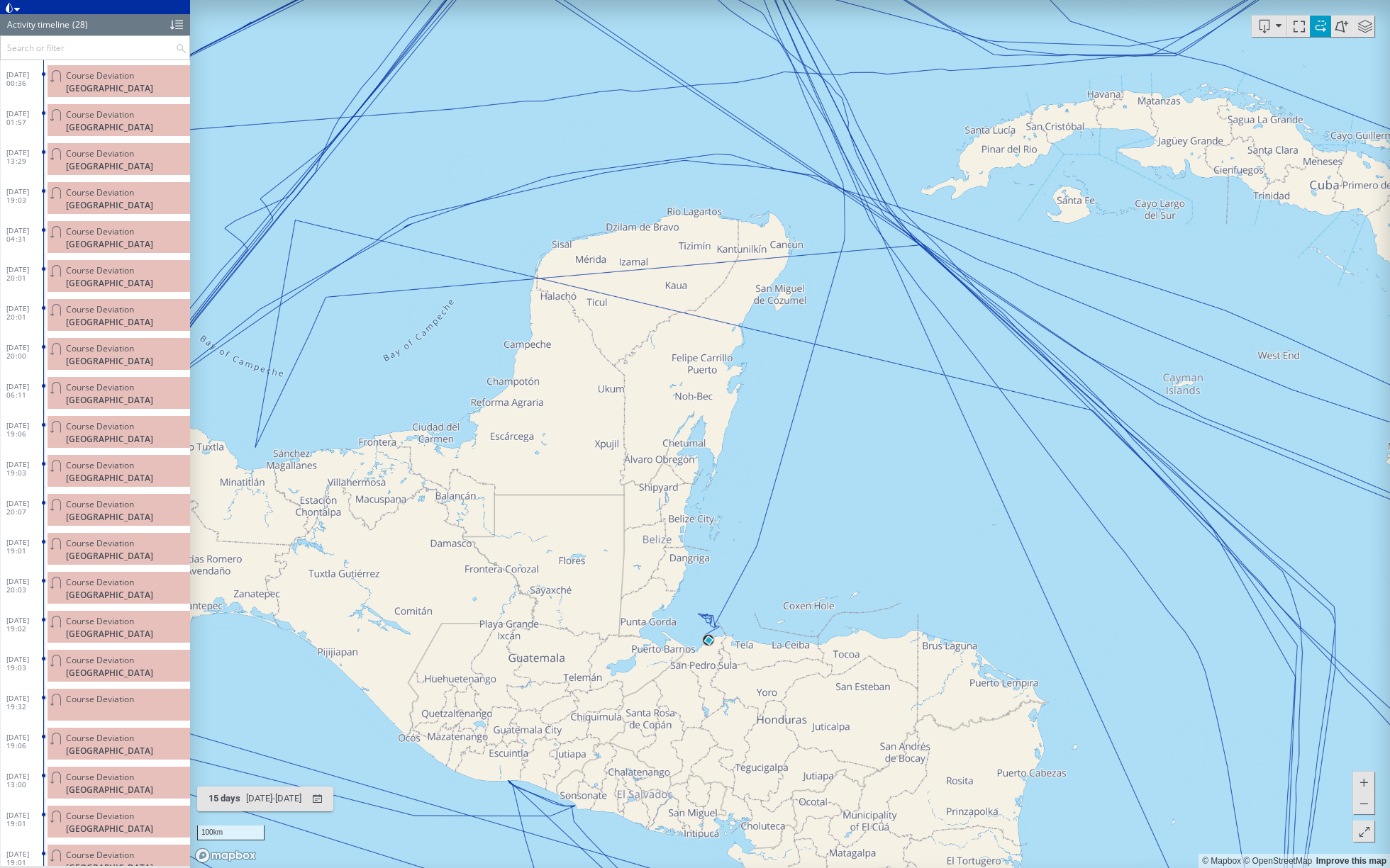
drag, startPoint x: 853, startPoint y: 496, endPoint x: 827, endPoint y: 660, distance: 166.0
click at [827, 660] on canvas "Map" at bounding box center [789, 434] width 1200 height 868
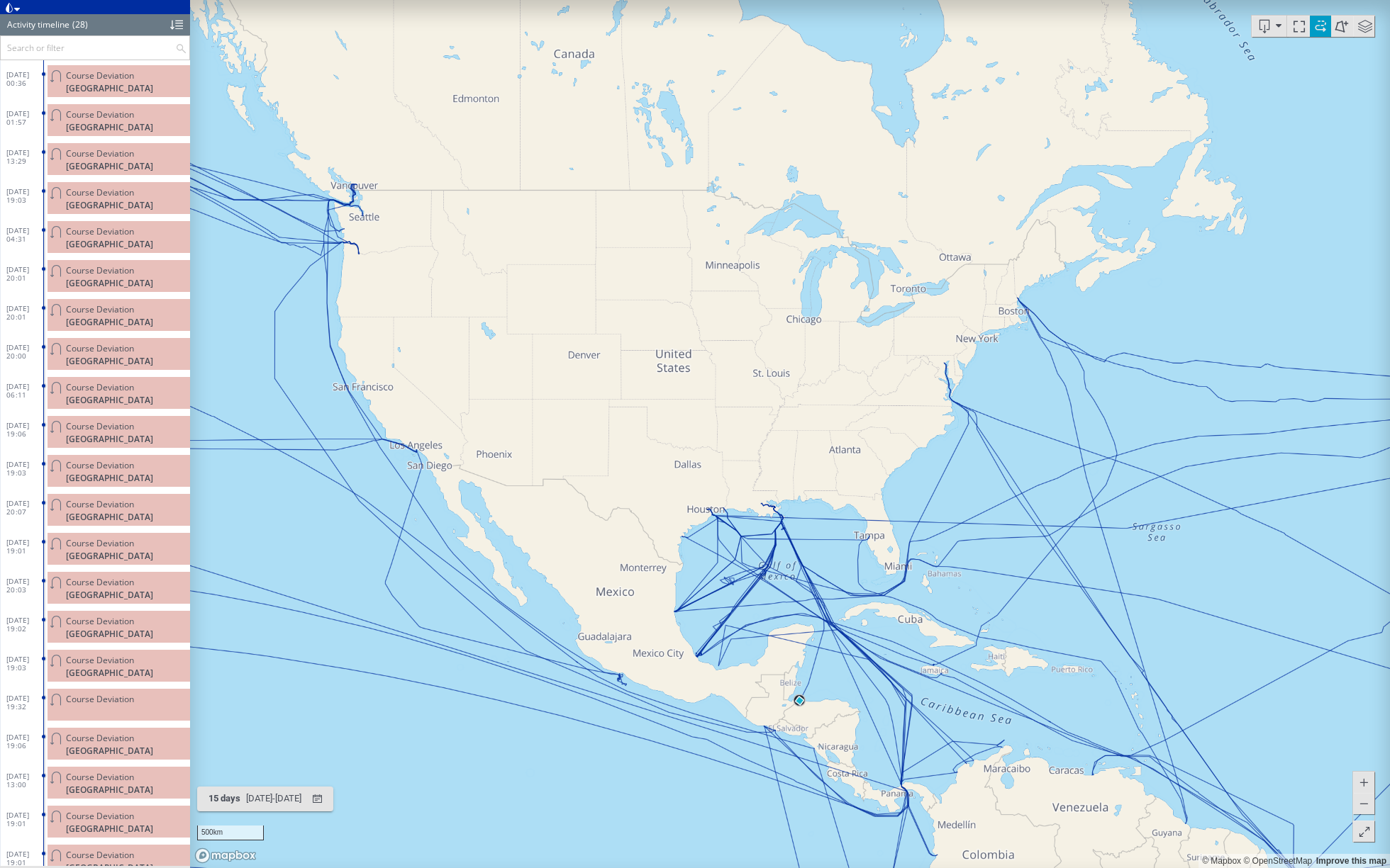
drag, startPoint x: 827, startPoint y: 675, endPoint x: 625, endPoint y: 607, distance: 213.1
click at [625, 607] on canvas "Map" at bounding box center [789, 434] width 1200 height 868
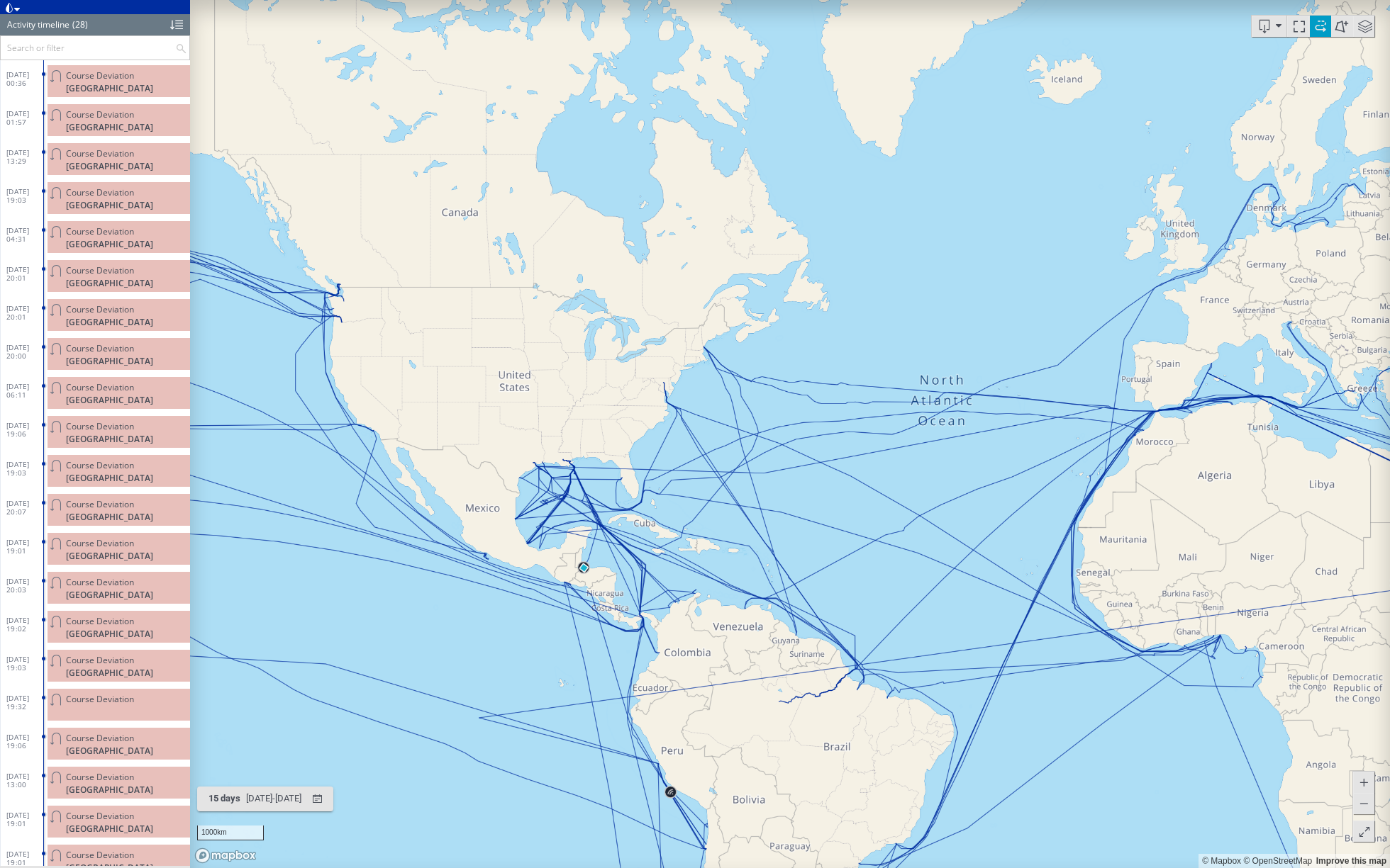
drag, startPoint x: 625, startPoint y: 607, endPoint x: 554, endPoint y: 454, distance: 168.7
click at [554, 453] on canvas "Map" at bounding box center [789, 434] width 1200 height 868
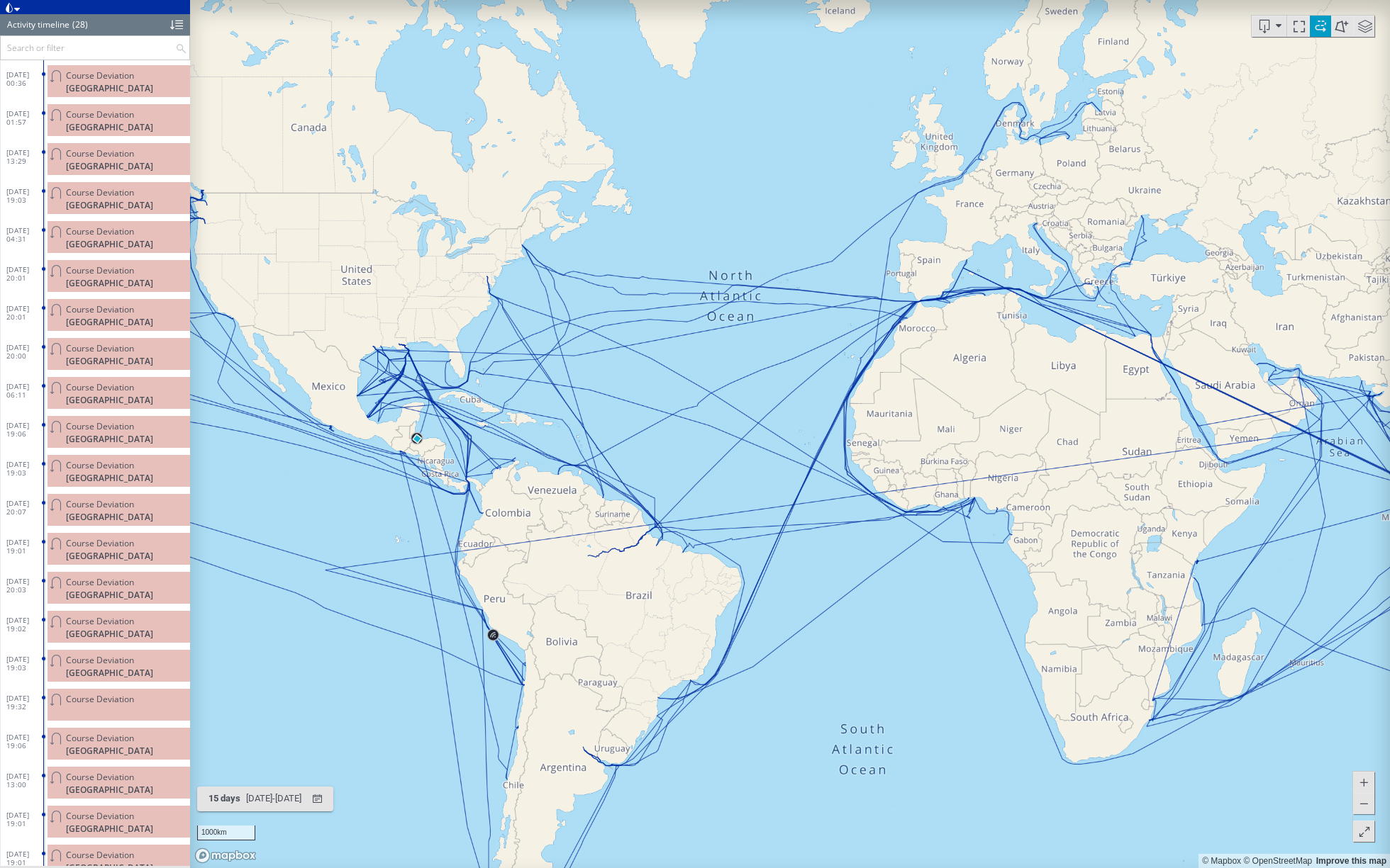
drag, startPoint x: 813, startPoint y: 507, endPoint x: 806, endPoint y: 495, distance: 13.9
click at [806, 495] on canvas "Map" at bounding box center [789, 434] width 1200 height 868
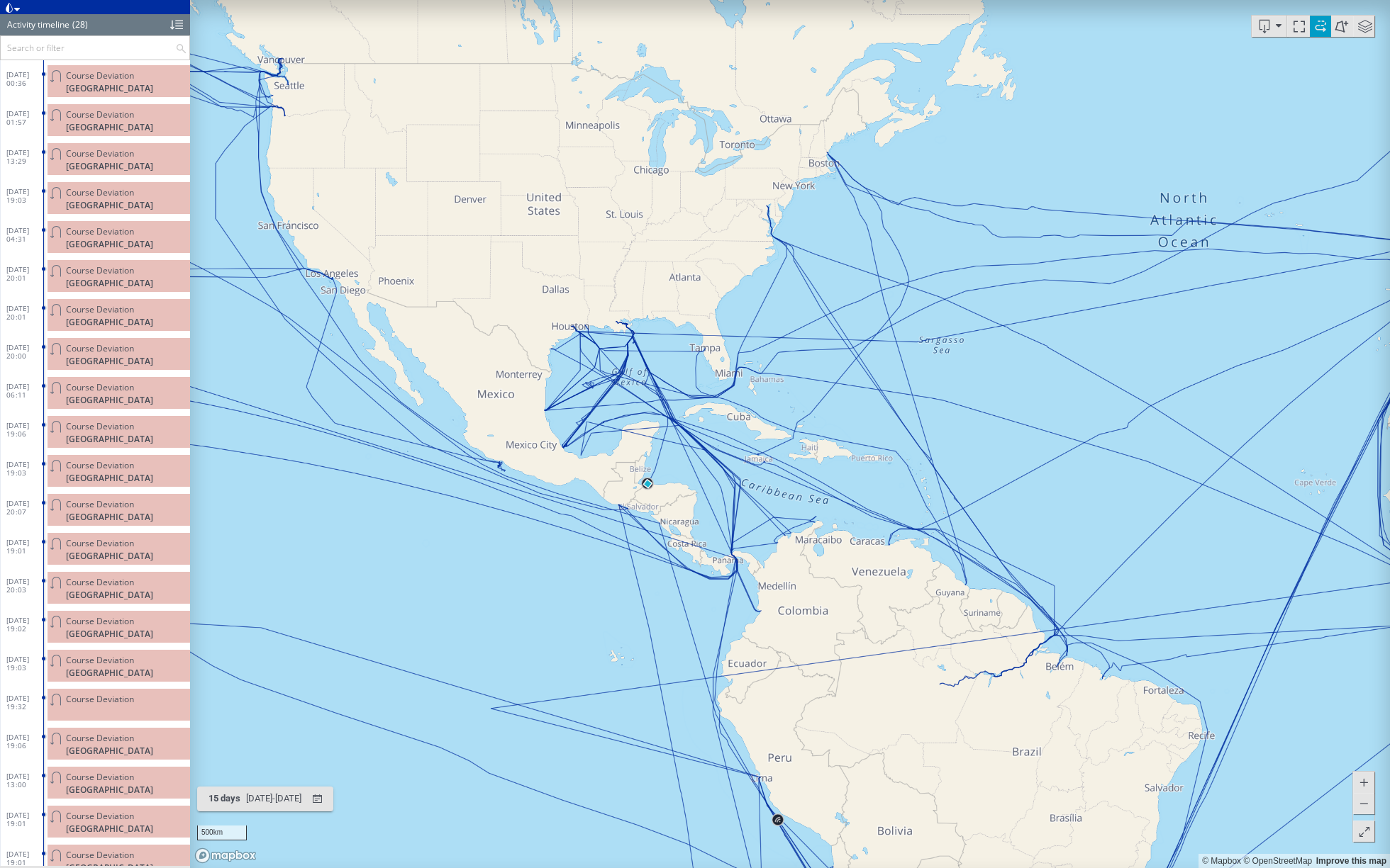
drag, startPoint x: 547, startPoint y: 408, endPoint x: 674, endPoint y: 448, distance: 133.2
click at [675, 448] on canvas "Map" at bounding box center [789, 434] width 1200 height 868
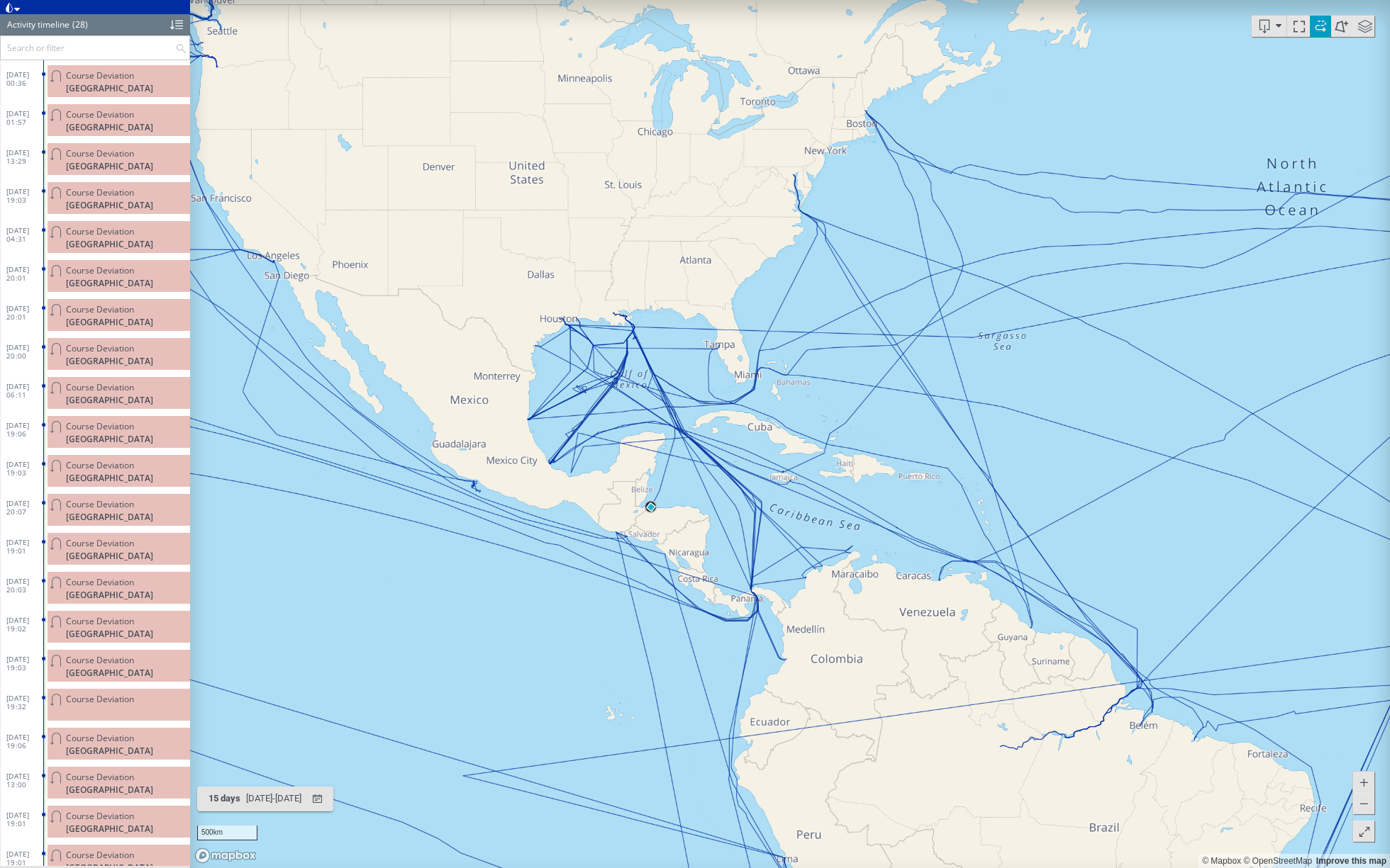
click at [175, 26] on div at bounding box center [176, 25] width 13 height 21
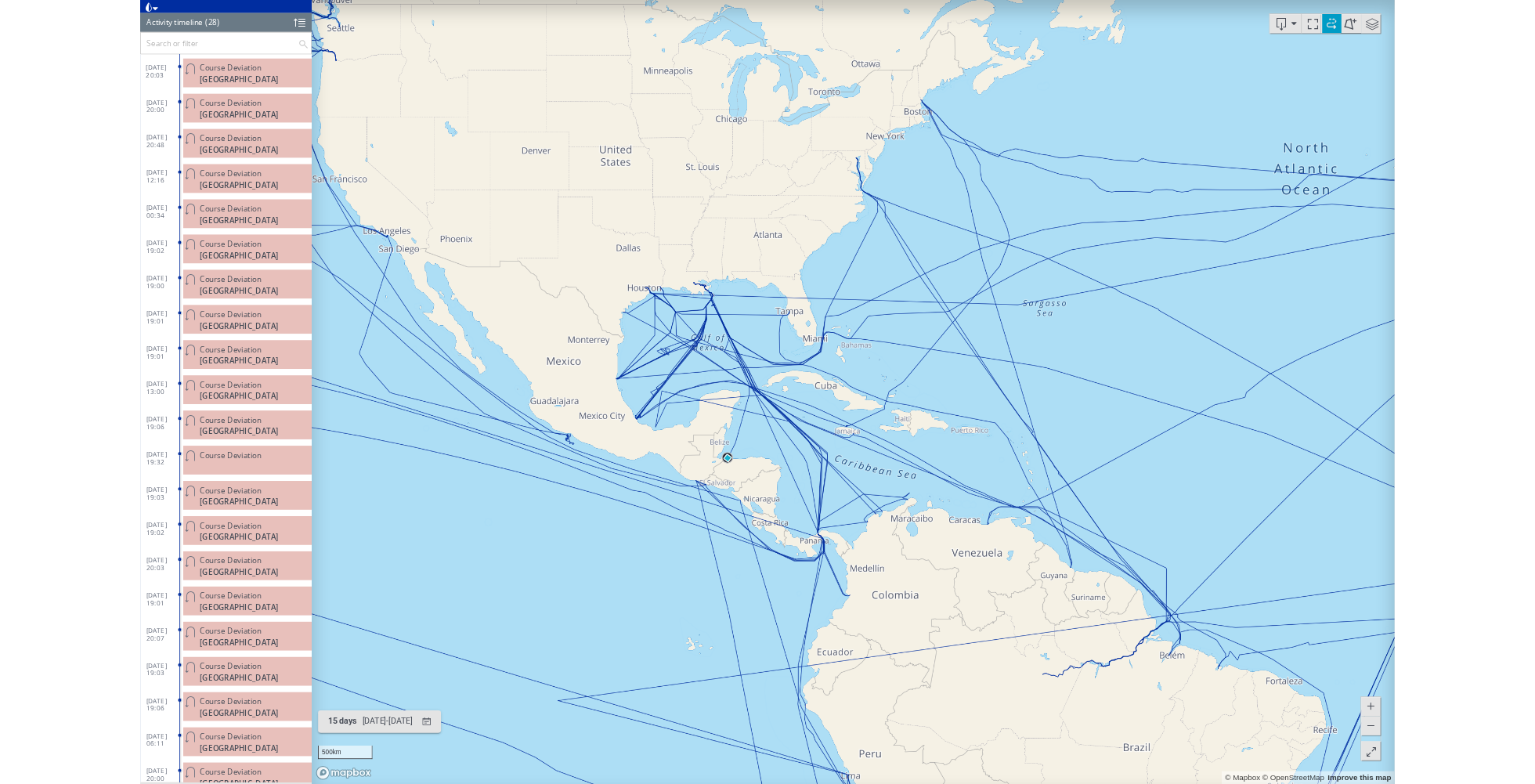
scroll to position [315, 0]
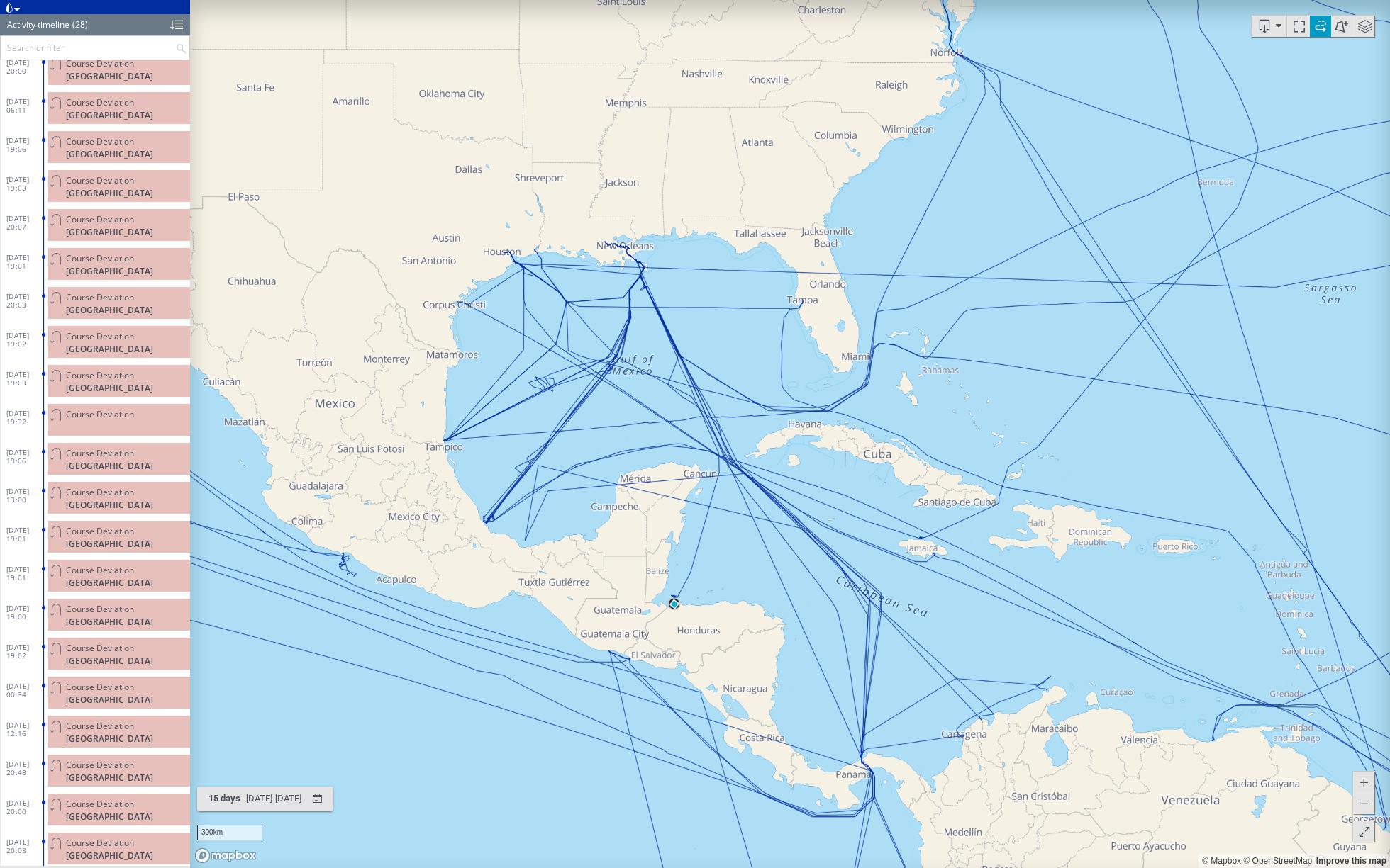
drag, startPoint x: 701, startPoint y: 514, endPoint x: 659, endPoint y: 295, distance: 223.0
click at [658, 297] on canvas "Map" at bounding box center [789, 434] width 1200 height 868
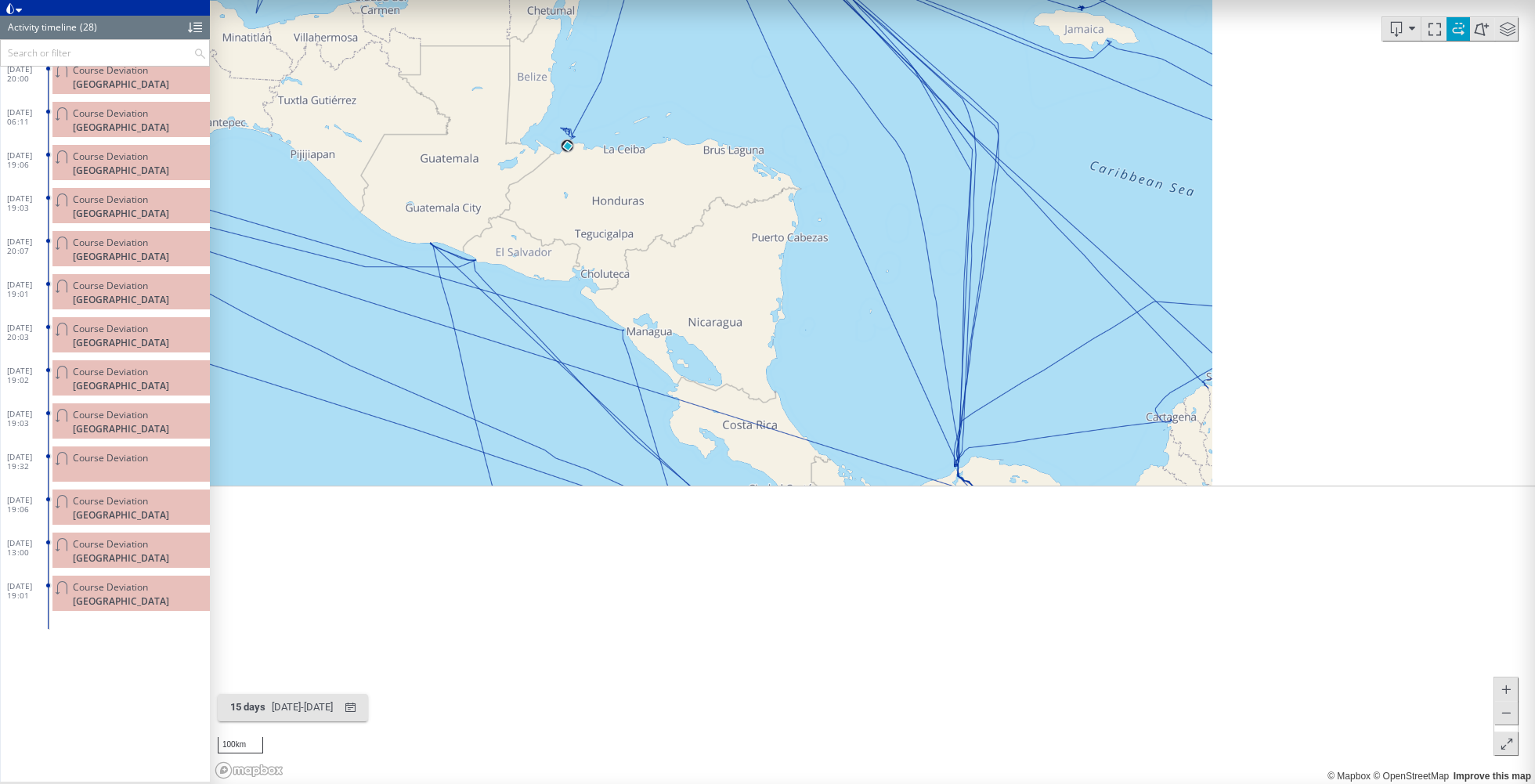
drag, startPoint x: 607, startPoint y: 237, endPoint x: 614, endPoint y: 319, distance: 82.3
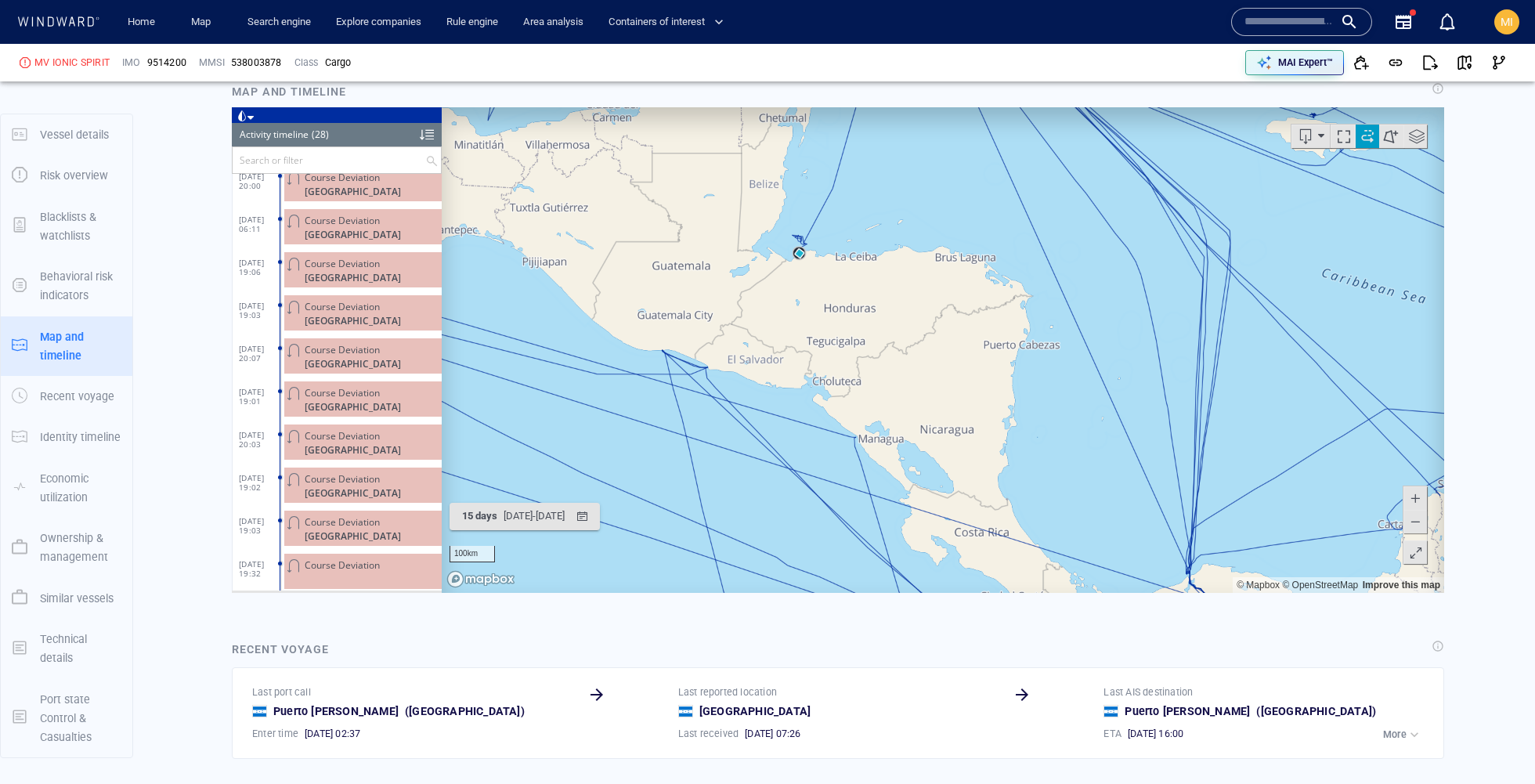
click at [846, 426] on canvas "Map" at bounding box center [942, 349] width 1002 height 485
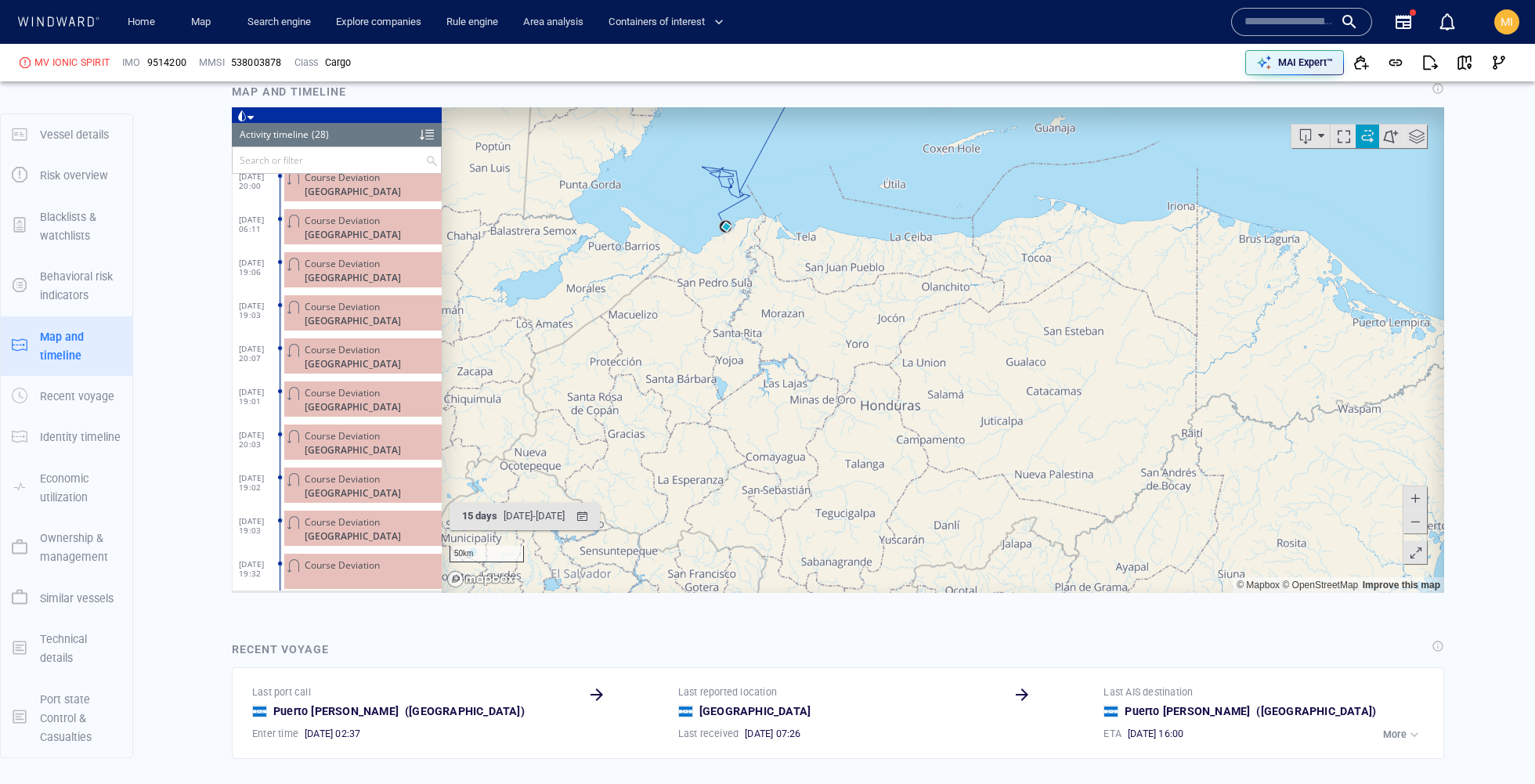
drag, startPoint x: 733, startPoint y: 204, endPoint x: 786, endPoint y: 343, distance: 148.8
click at [786, 343] on canvas "Map" at bounding box center [942, 349] width 1002 height 485
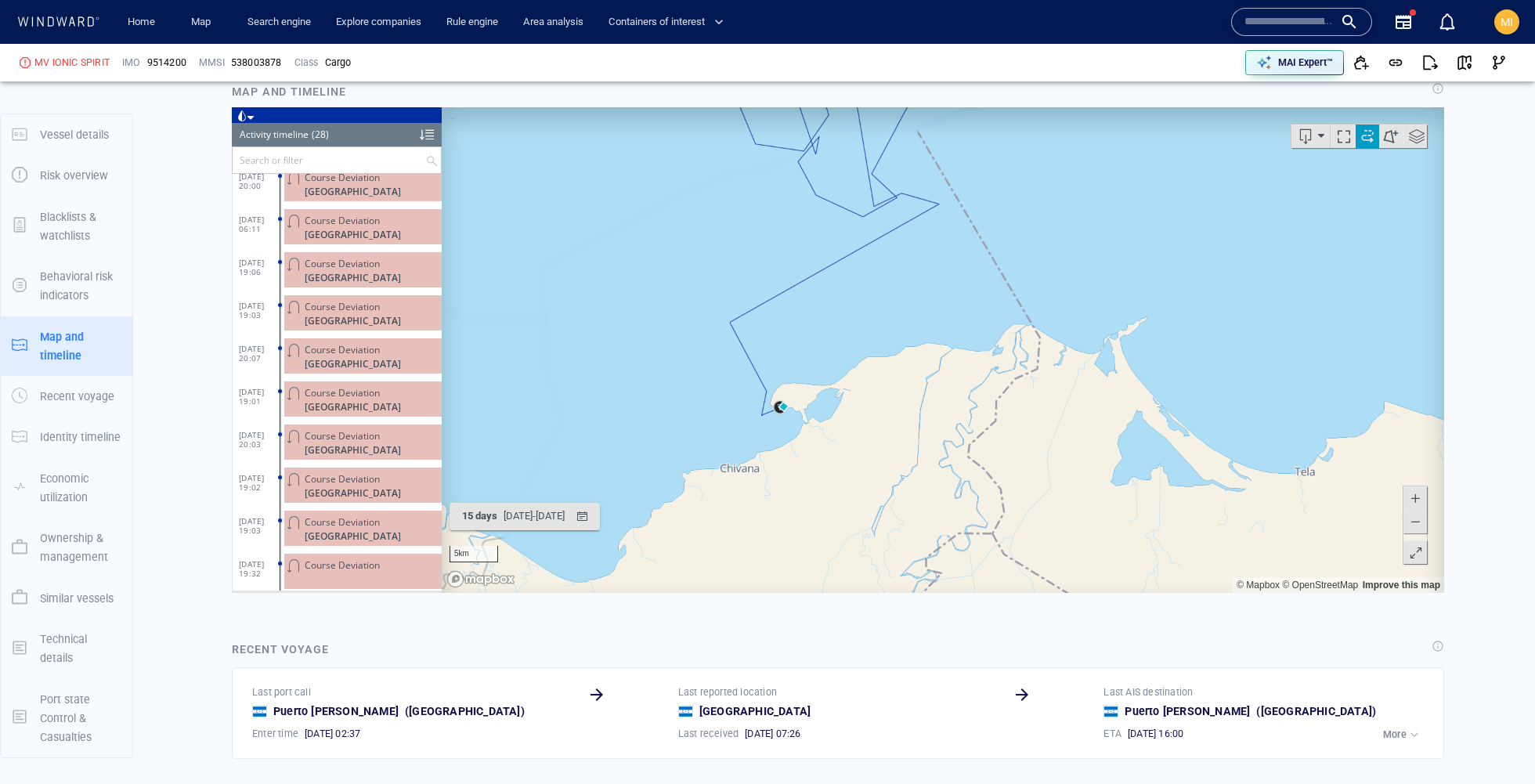
drag, startPoint x: 826, startPoint y: 426, endPoint x: 875, endPoint y: 331, distance: 106.9
click at [875, 331] on canvas "Map" at bounding box center [942, 349] width 1002 height 485
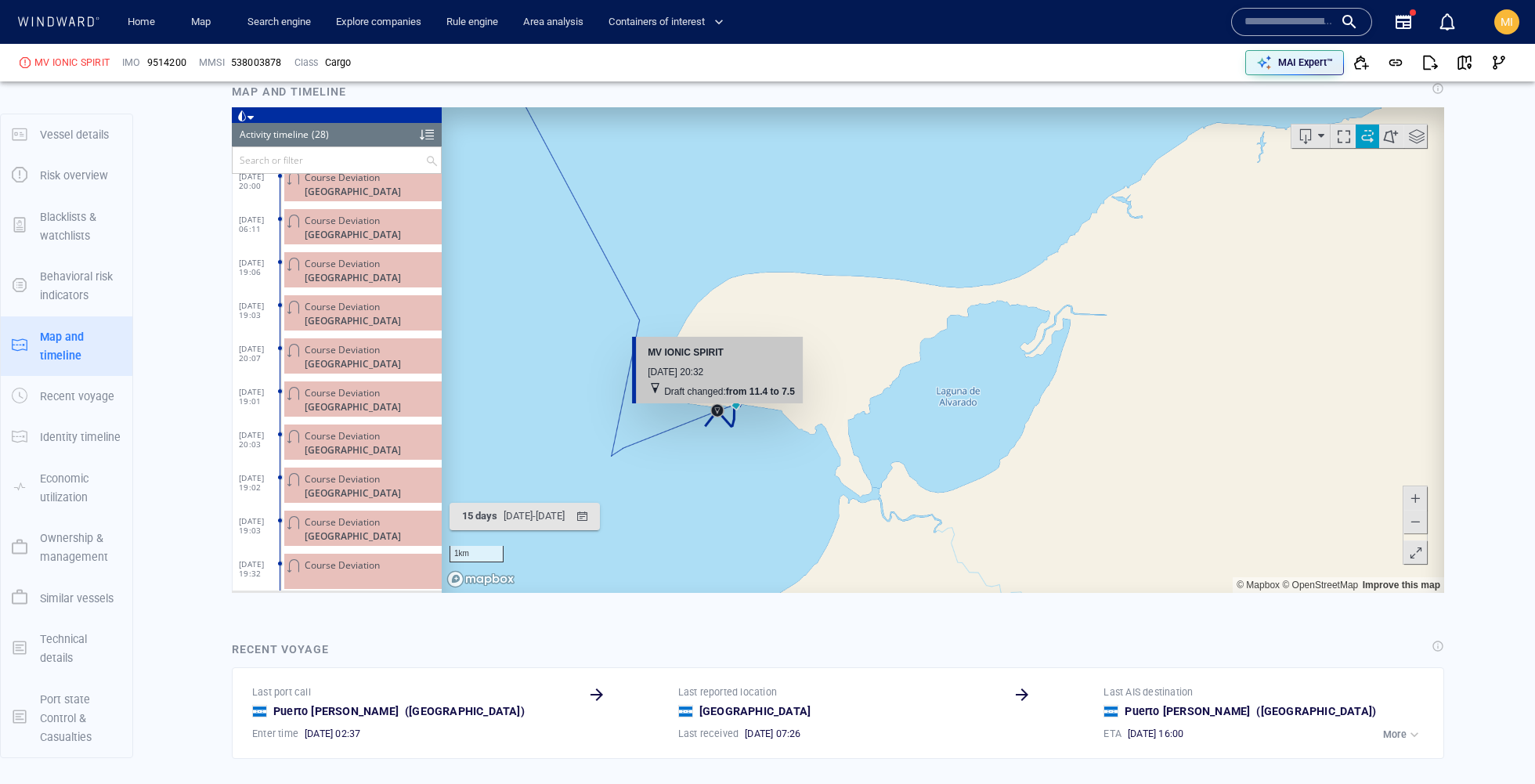
click at [743, 388] on b "from 11.4 to 7.5" at bounding box center [760, 390] width 69 height 11
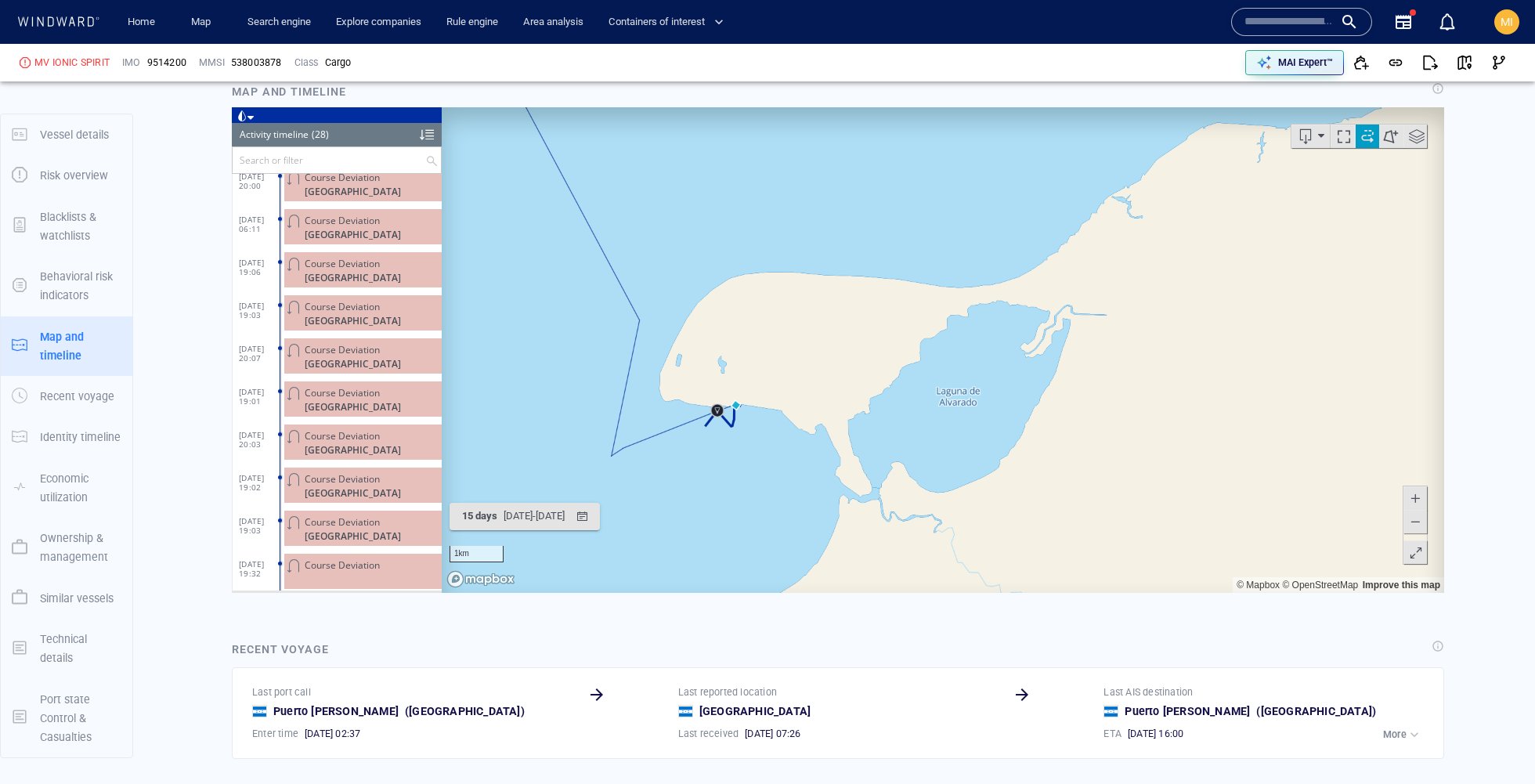
drag, startPoint x: 782, startPoint y: 316, endPoint x: 875, endPoint y: 208, distance: 142.5
click at [875, 208] on canvas "Map" at bounding box center [942, 349] width 1002 height 485
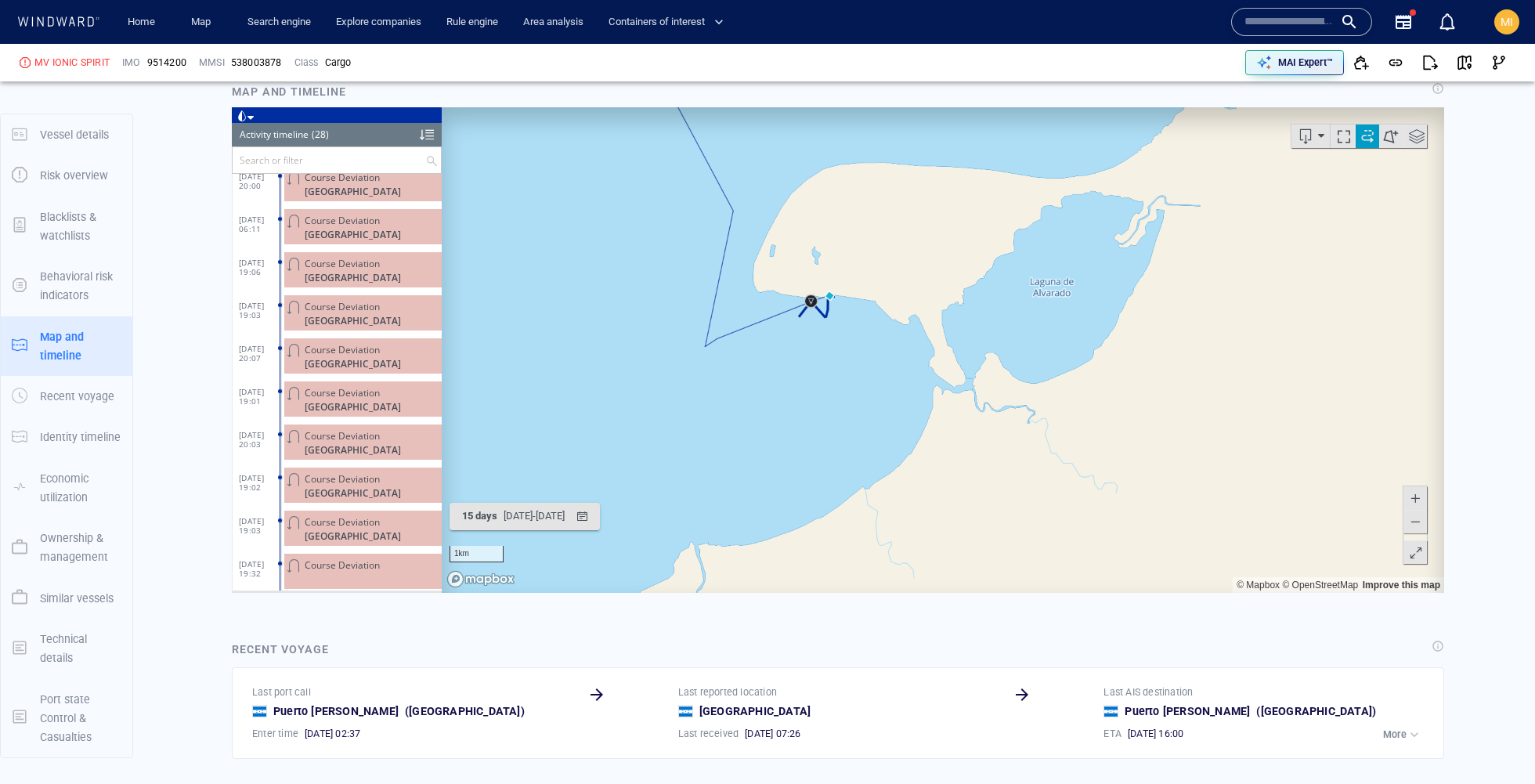
click at [1424, 496] on button at bounding box center [1415, 497] width 23 height 23
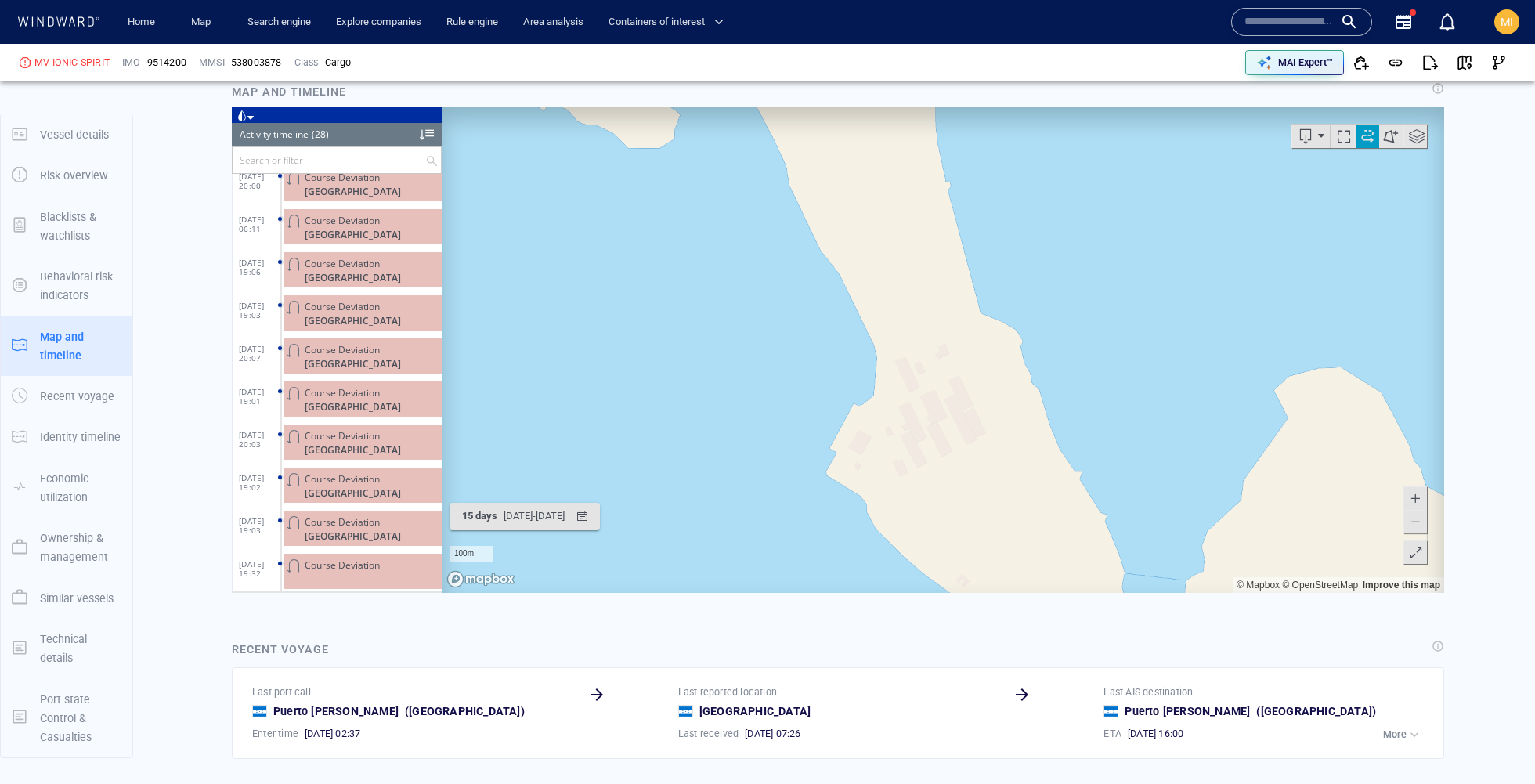
drag, startPoint x: 825, startPoint y: 295, endPoint x: 1191, endPoint y: 517, distance: 428.1
click at [1191, 517] on canvas "Map" at bounding box center [942, 349] width 1002 height 485
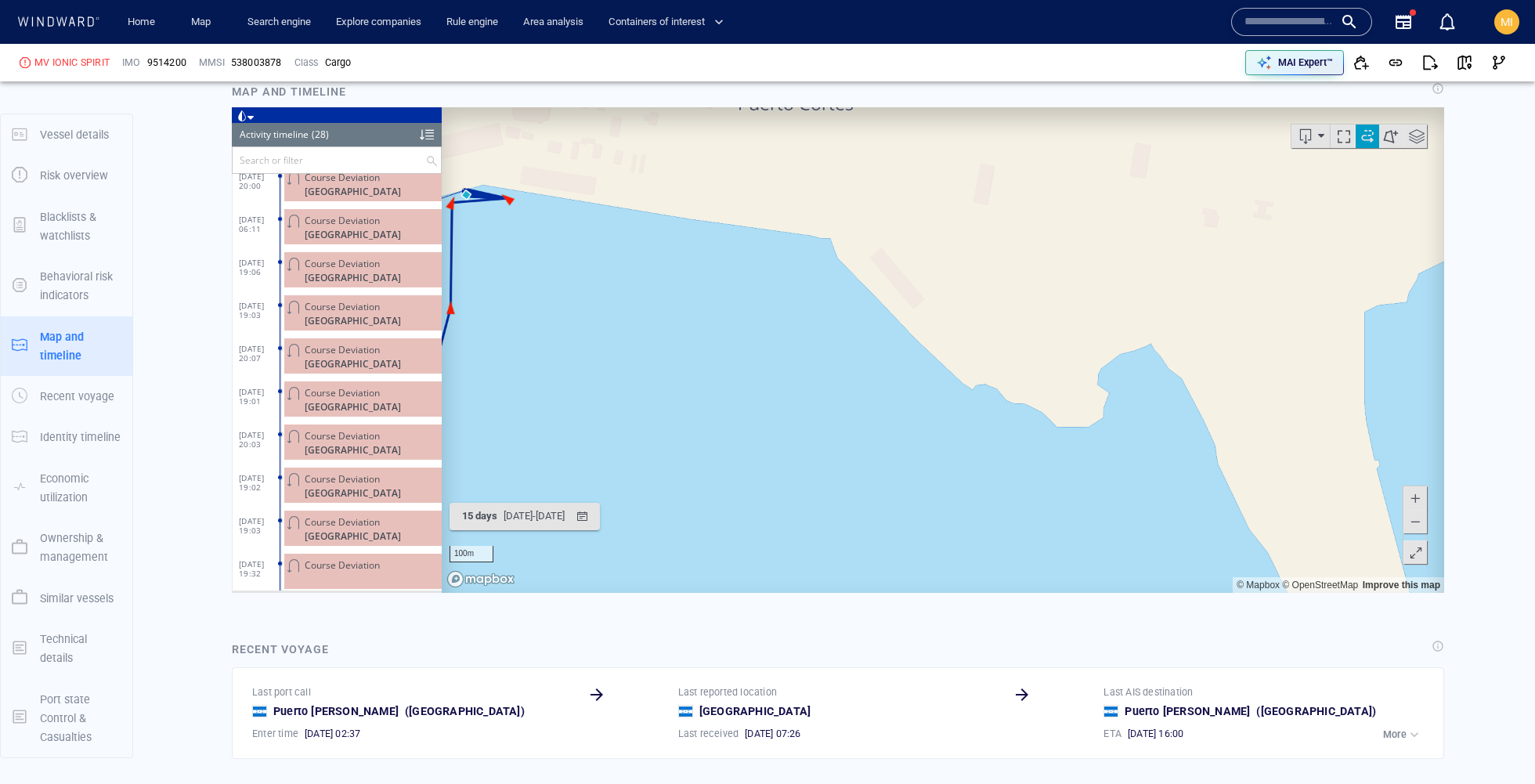
drag, startPoint x: 762, startPoint y: 275, endPoint x: 1053, endPoint y: 267, distance: 291.1
click at [1054, 267] on canvas "Map" at bounding box center [942, 349] width 1002 height 485
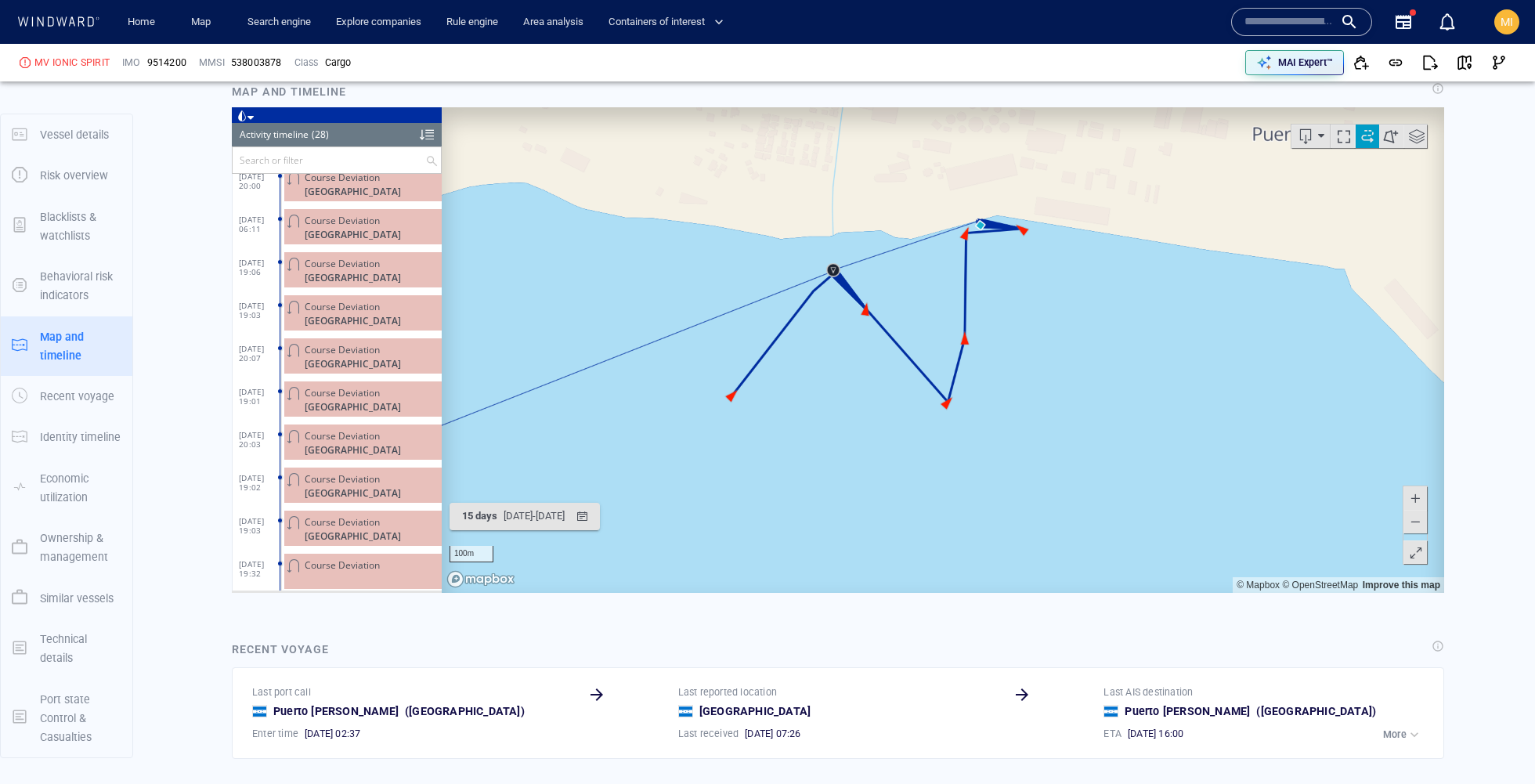
drag, startPoint x: 810, startPoint y: 291, endPoint x: 987, endPoint y: 291, distance: 177.0
click at [987, 291] on canvas "Map" at bounding box center [942, 349] width 1002 height 485
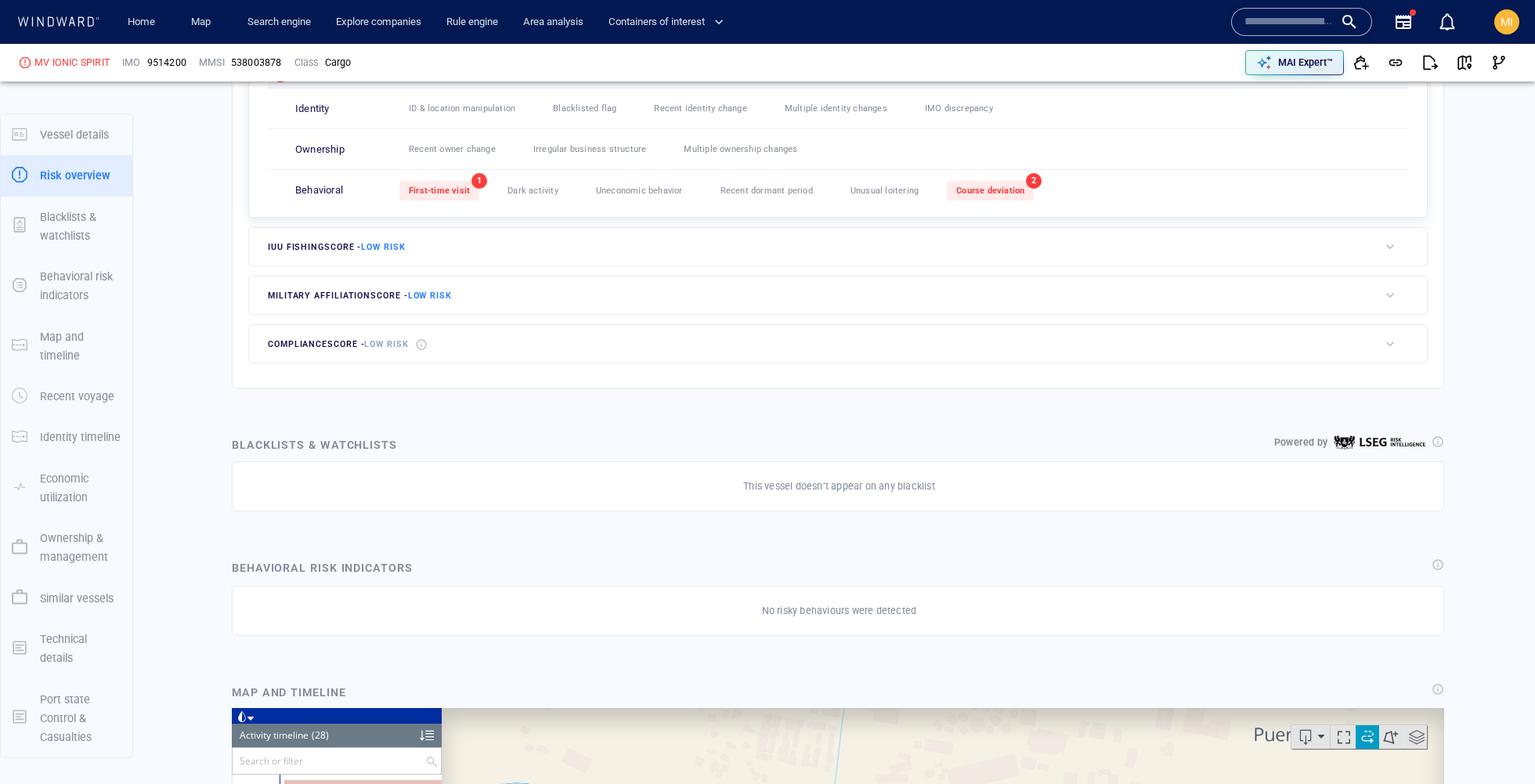
scroll to position [0, 0]
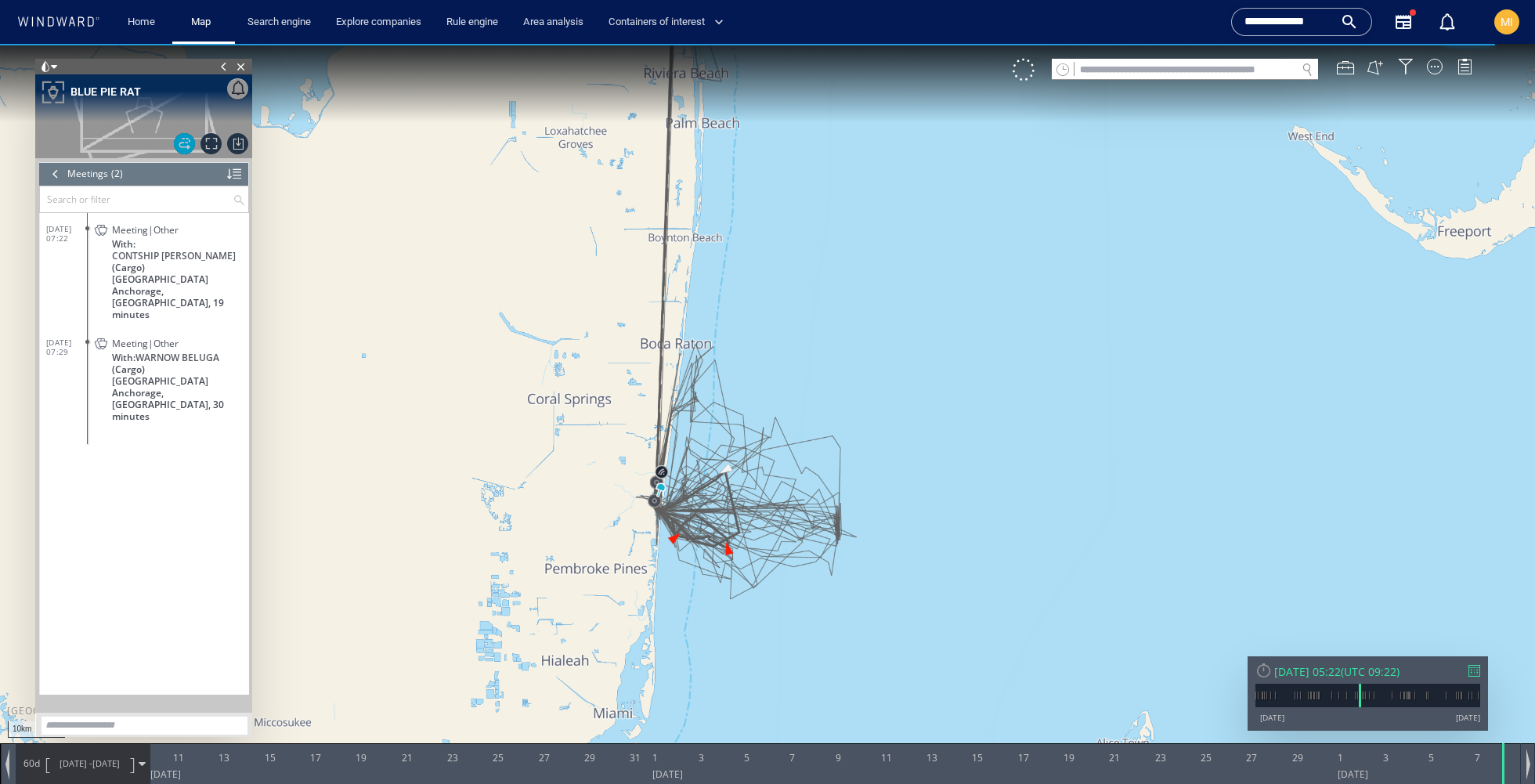
drag, startPoint x: 1084, startPoint y: 629, endPoint x: 1045, endPoint y: 495, distance: 139.6
click at [1045, 495] on canvas "Map" at bounding box center [768, 406] width 1535 height 724
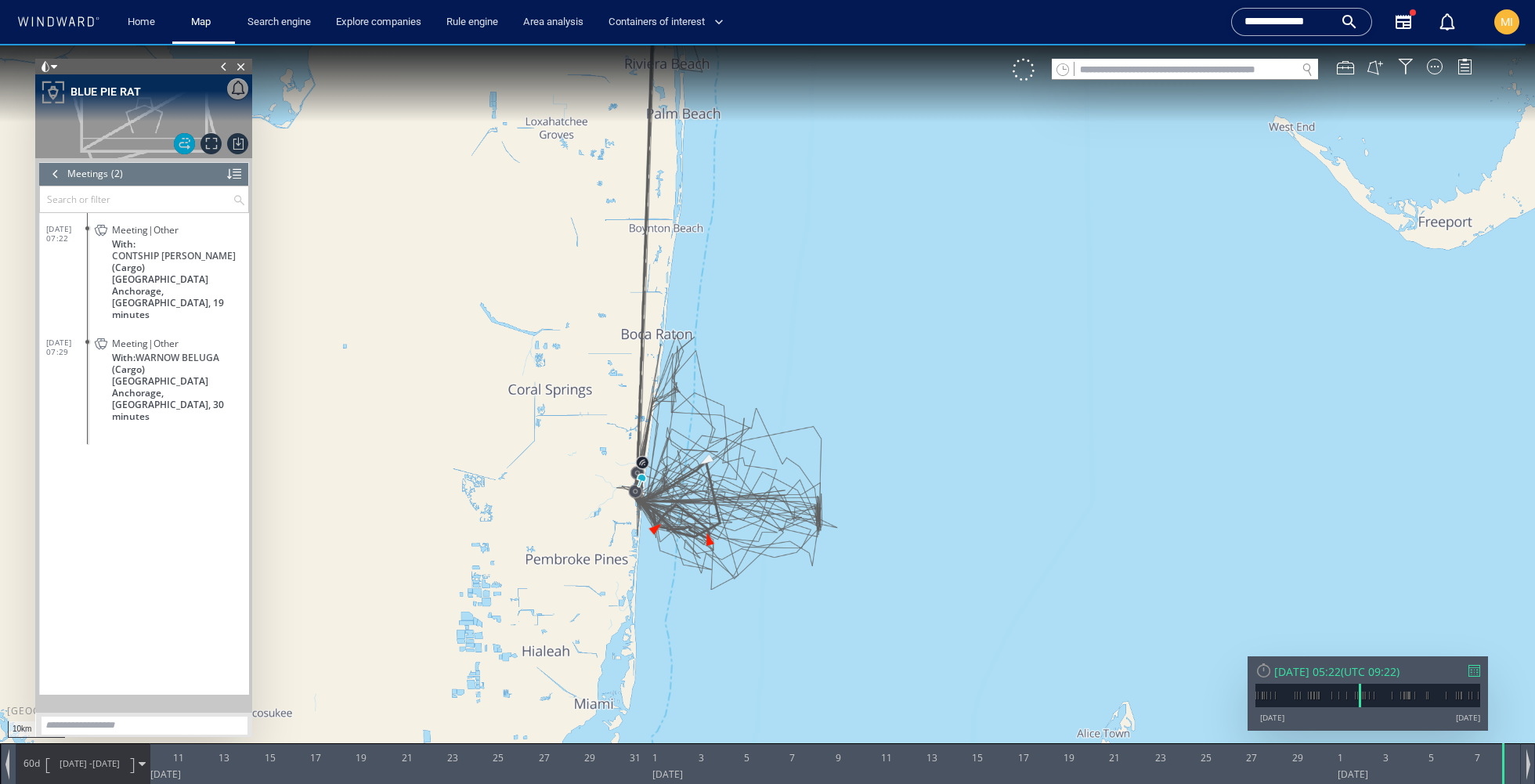
click at [222, 64] on span at bounding box center [224, 66] width 17 height 16
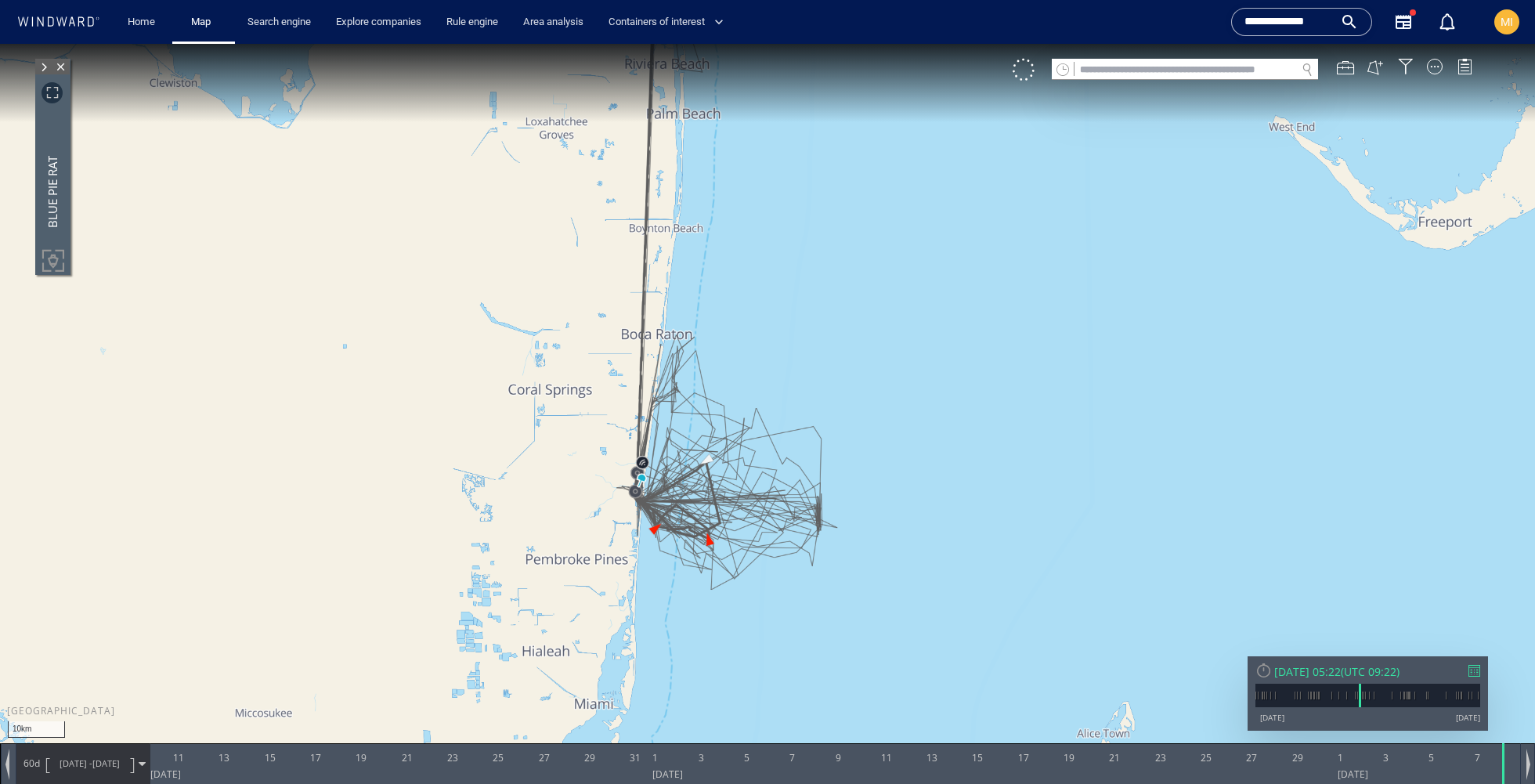
click at [60, 125] on div "BLUE PIE RAT" at bounding box center [53, 171] width 33 height 195
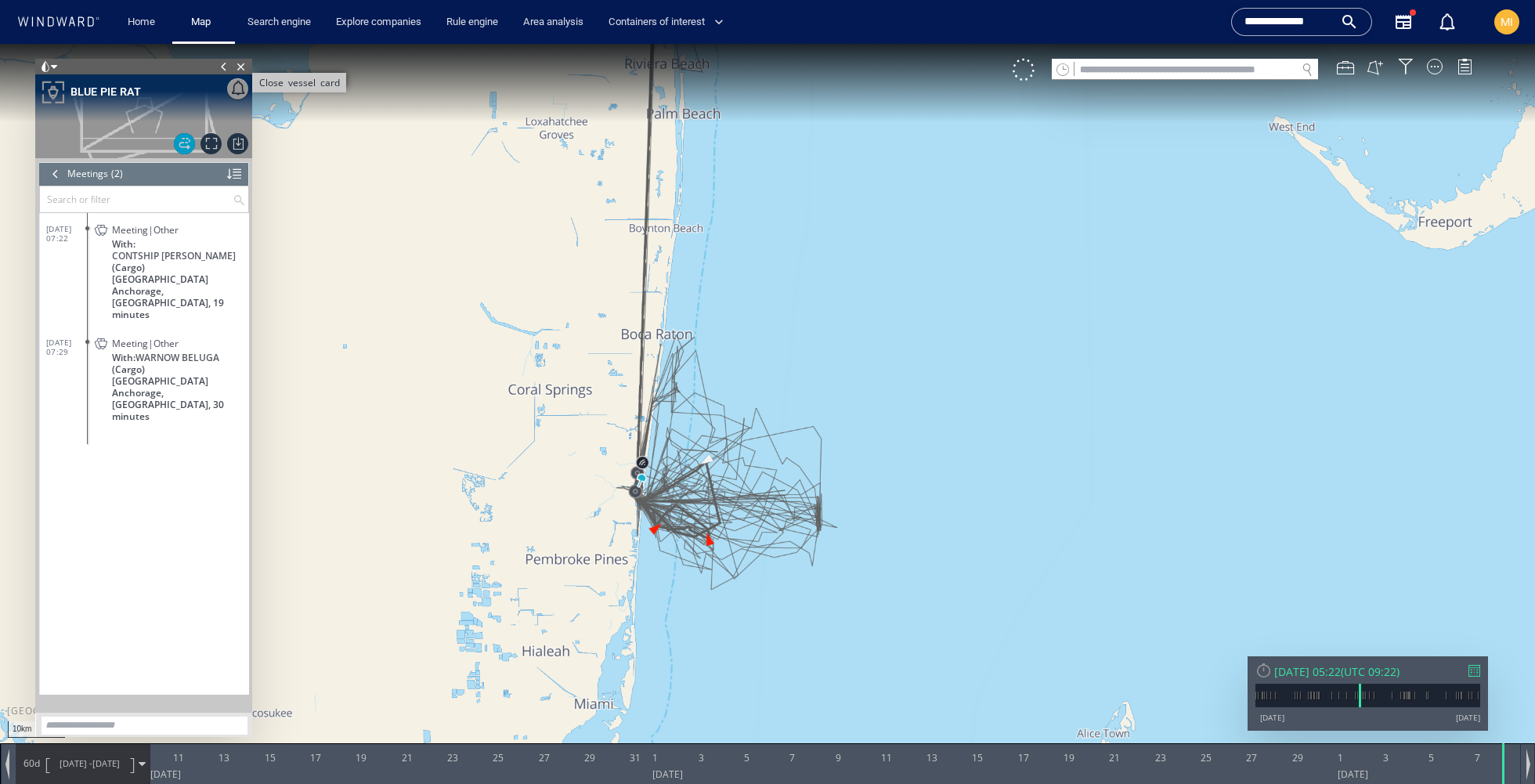
click at [244, 65] on span "Close vessel card" at bounding box center [241, 66] width 17 height 16
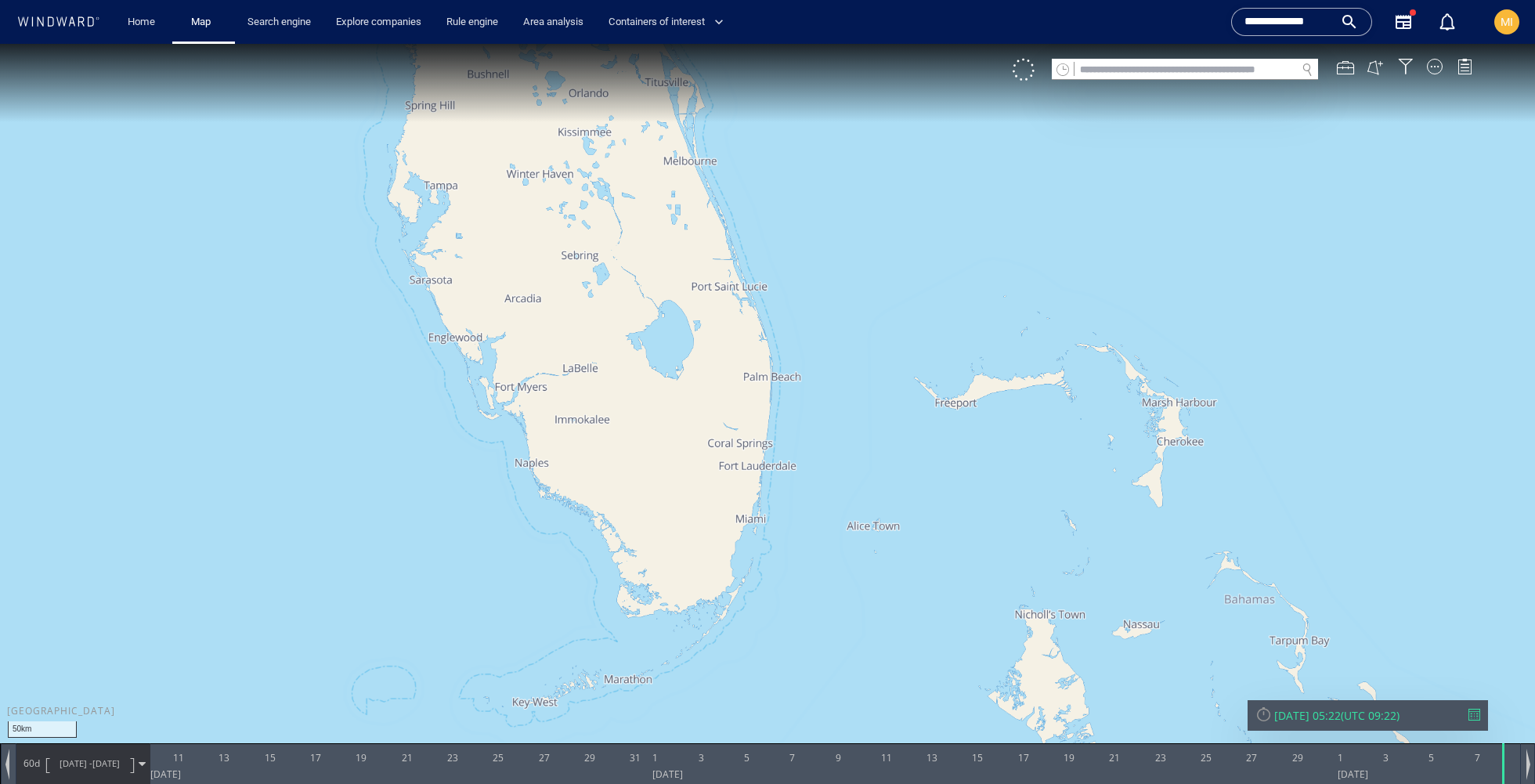
click at [823, 348] on canvas "Map" at bounding box center [768, 406] width 1535 height 724
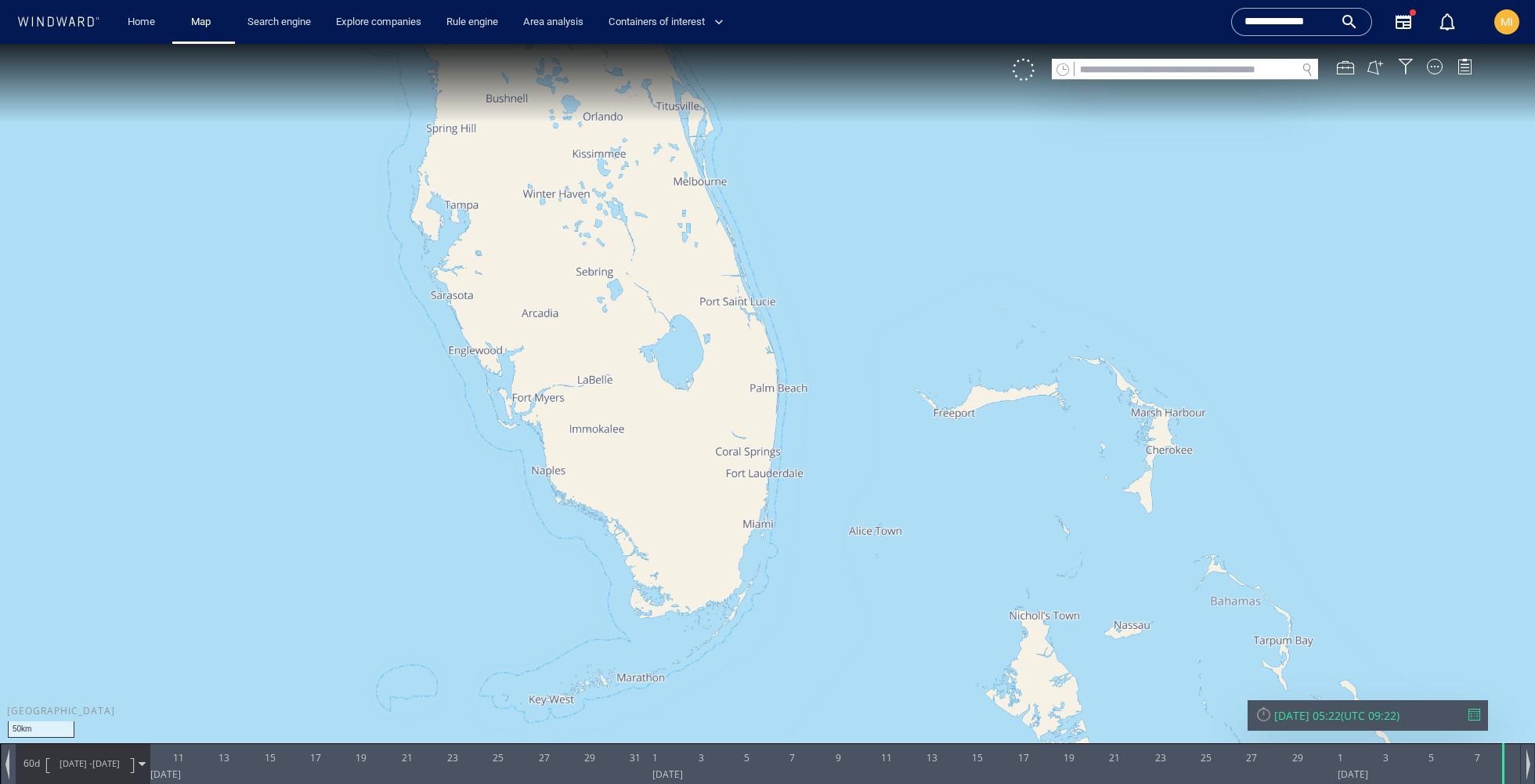
drag, startPoint x: 829, startPoint y: 366, endPoint x: 867, endPoint y: 555, distance: 192.8
click at [868, 555] on canvas "Map" at bounding box center [768, 406] width 1535 height 724
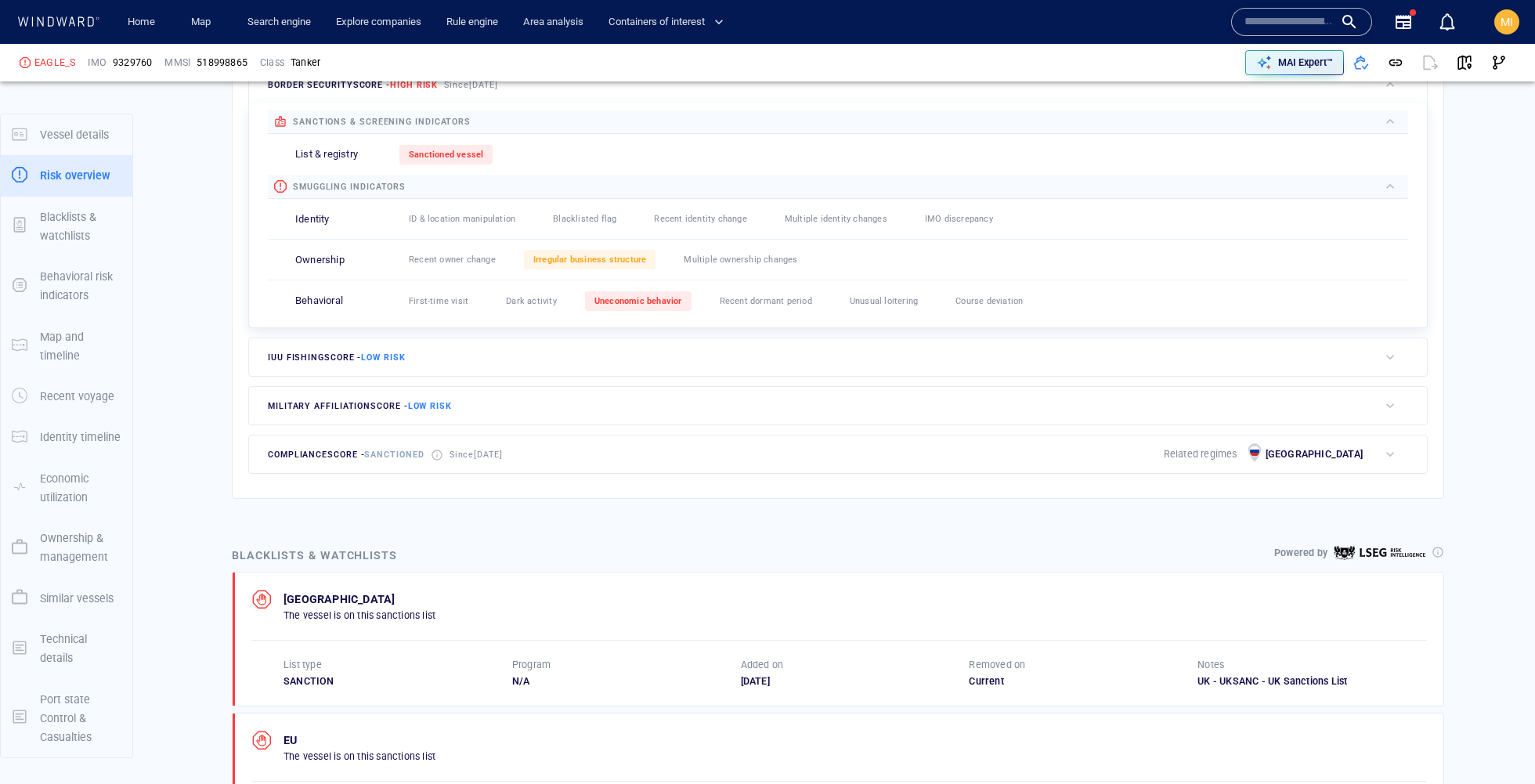
scroll to position [532, 0]
click at [608, 248] on div "Irregular business structure" at bounding box center [590, 258] width 132 height 20
click at [598, 254] on span "Irregular business structure" at bounding box center [589, 257] width 113 height 10
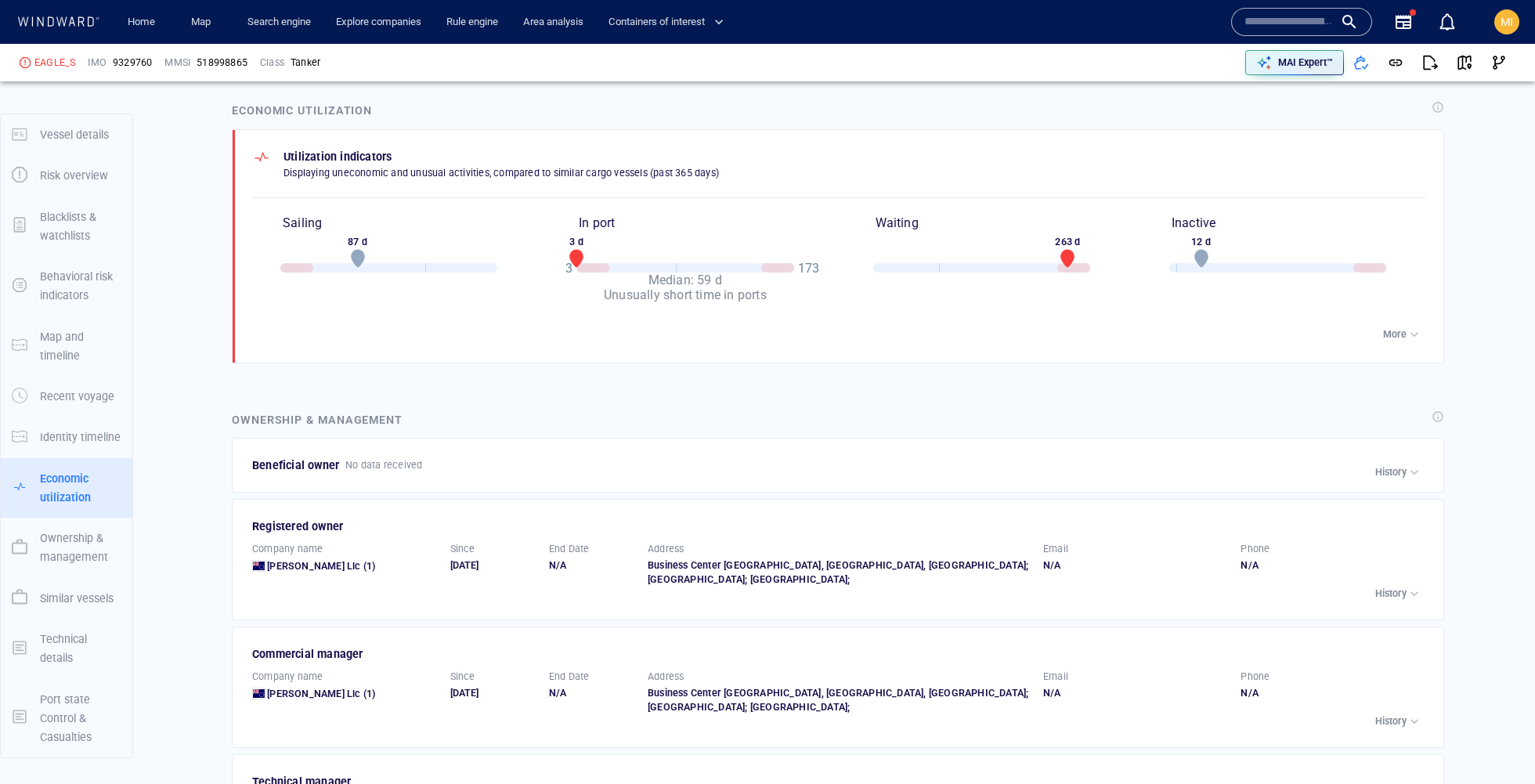
scroll to position [2435, 0]
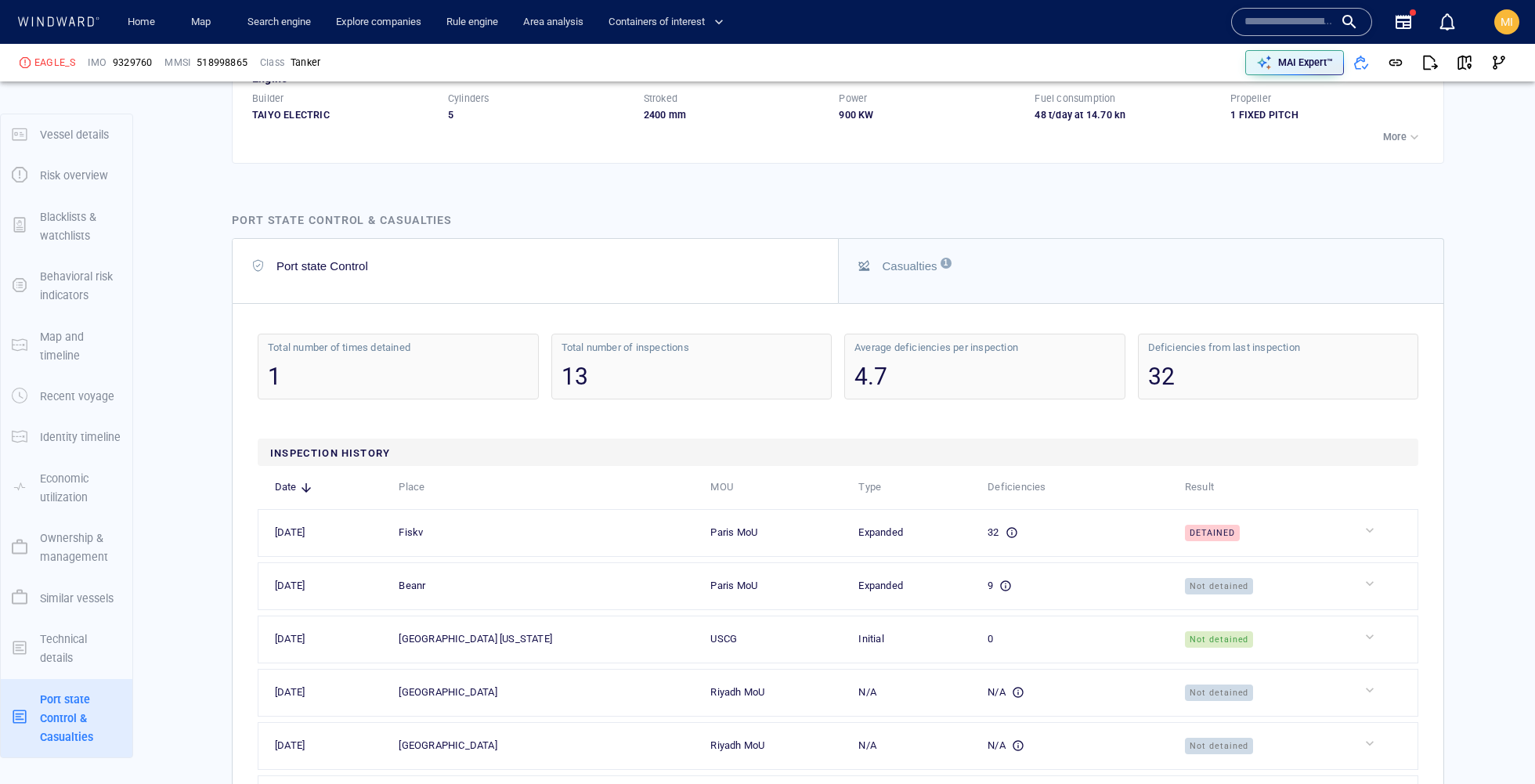
scroll to position [3874, 0]
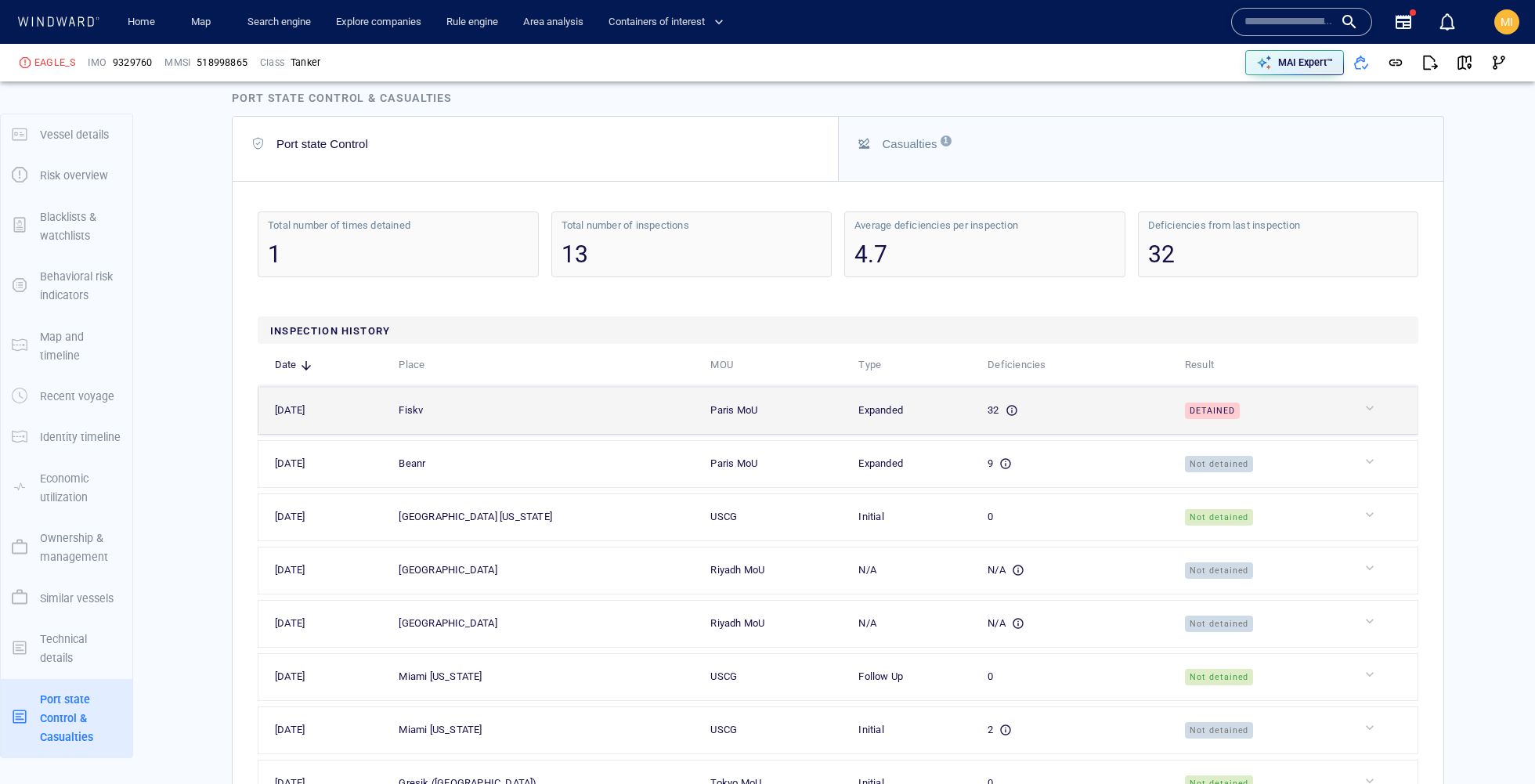
click at [1080, 434] on td "32" at bounding box center [1070, 410] width 197 height 47
click at [1375, 416] on div at bounding box center [1388, 407] width 51 height 16
click at [1197, 420] on span "Detained" at bounding box center [1212, 411] width 55 height 17
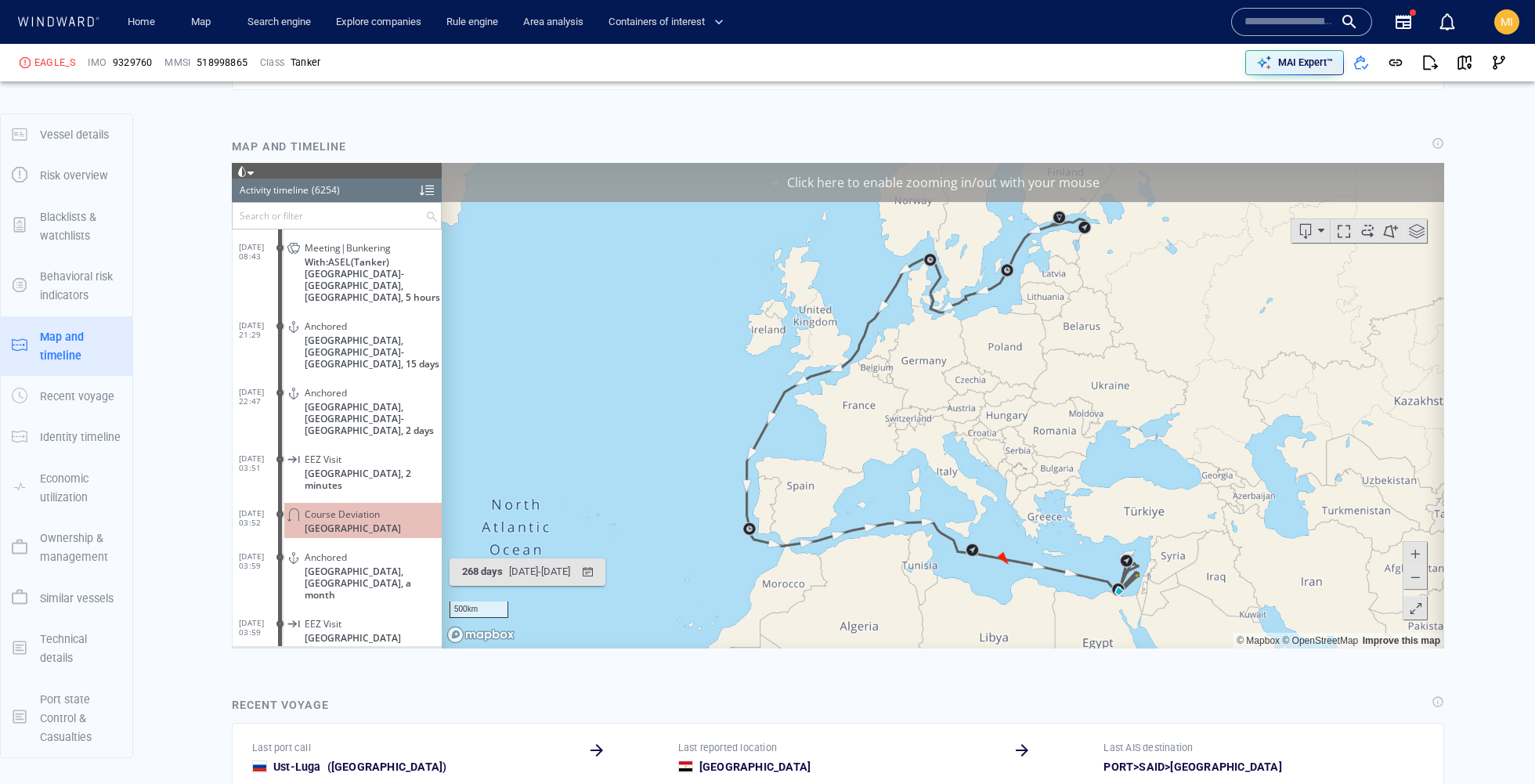
scroll to position [1351, 0]
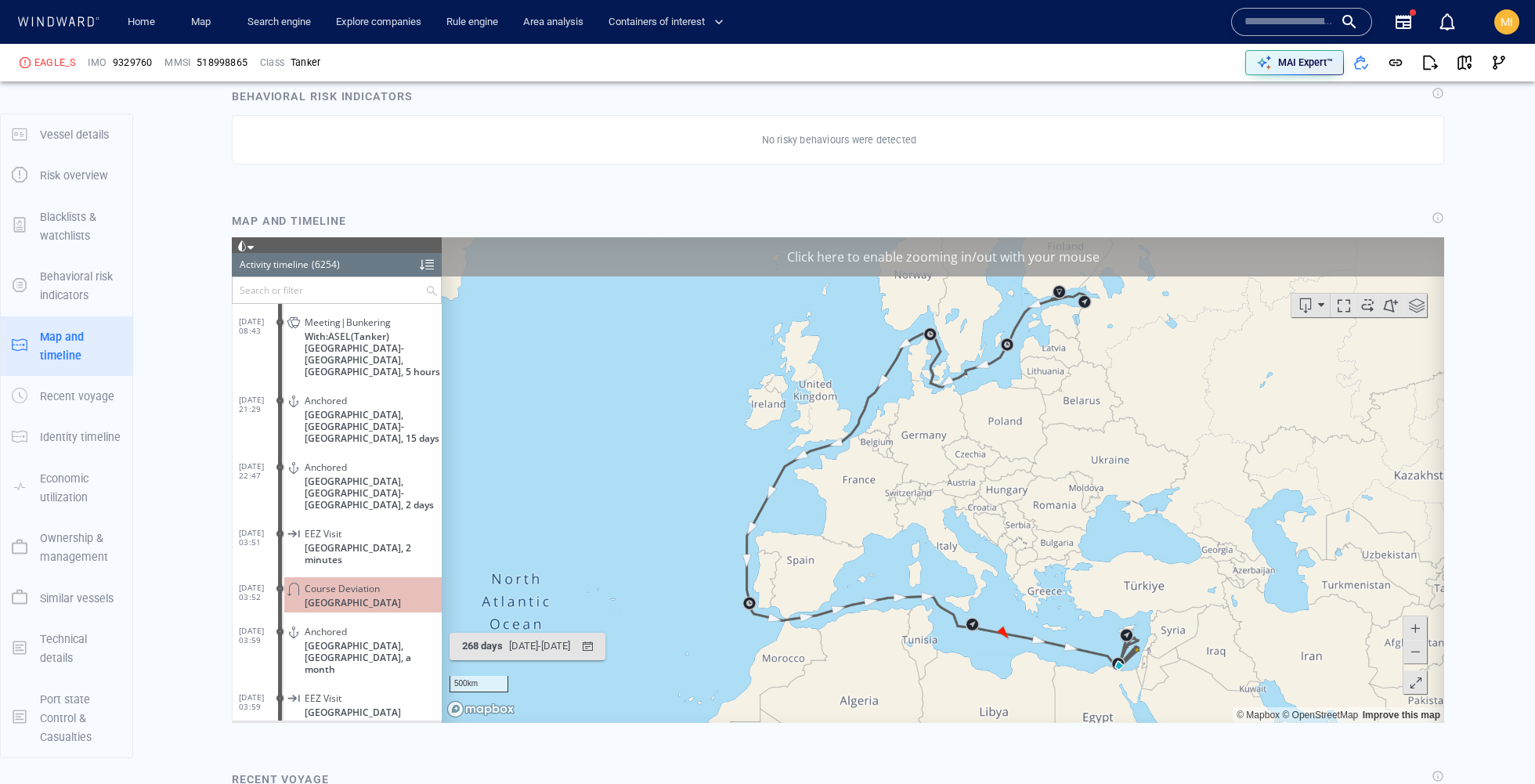
click at [1371, 307] on span at bounding box center [1367, 305] width 23 height 23
click at [1060, 248] on div "Click here to enable zooming in/out with your mouse" at bounding box center [942, 256] width 1002 height 39
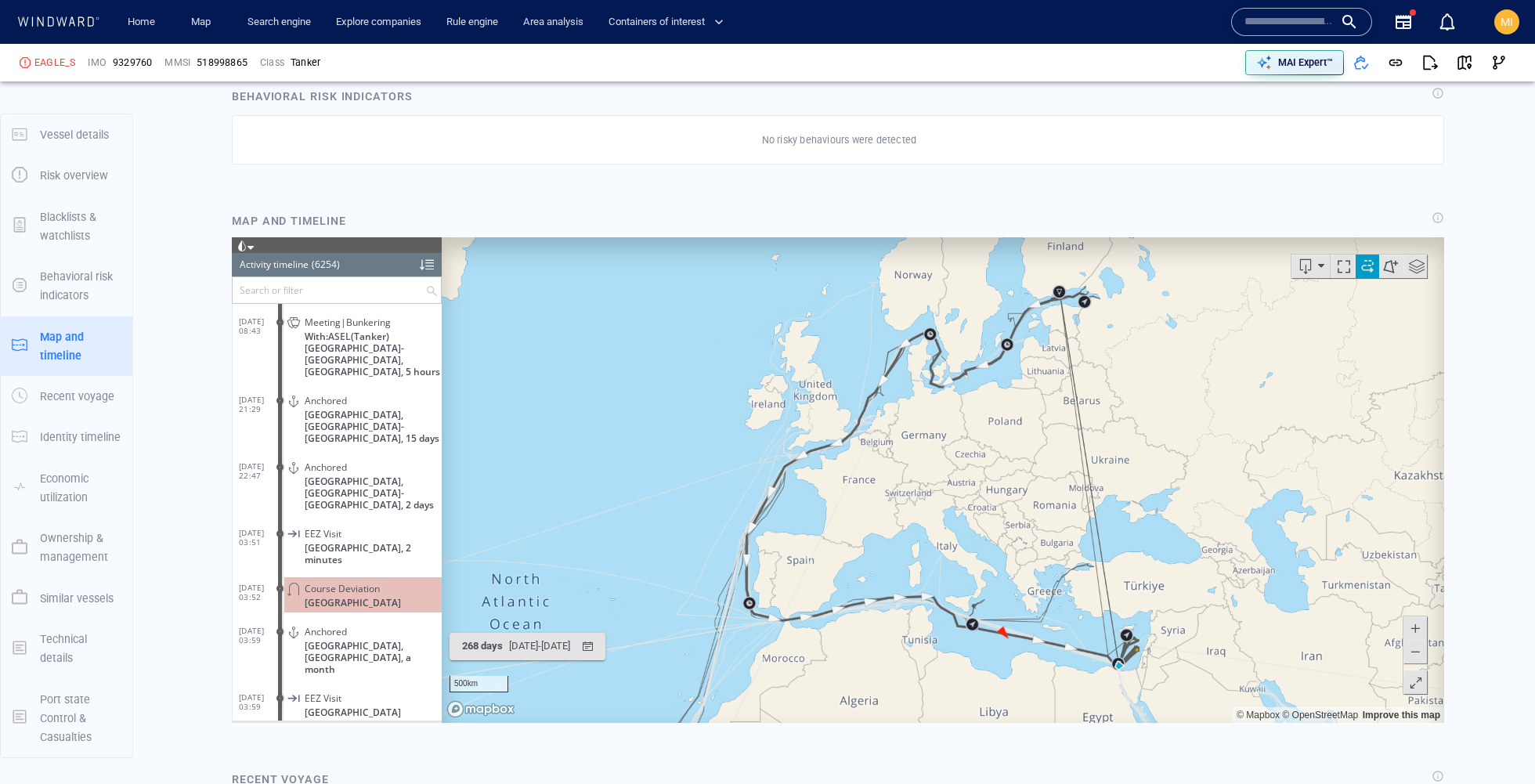
click at [1417, 654] on span at bounding box center [1414, 651] width 16 height 23
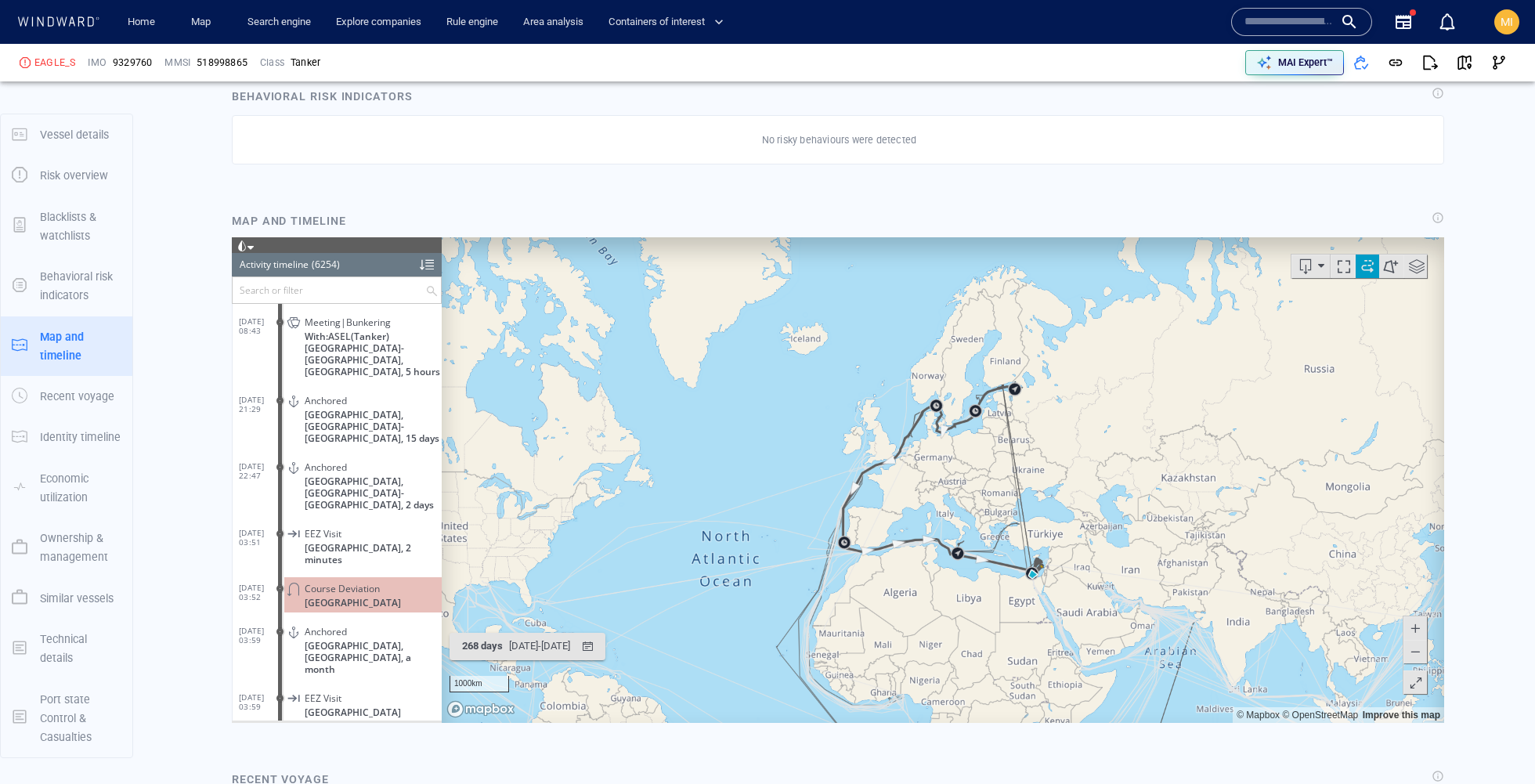
click at [1417, 654] on span at bounding box center [1414, 651] width 16 height 23
drag, startPoint x: 1175, startPoint y: 575, endPoint x: 1075, endPoint y: 425, distance: 180.3
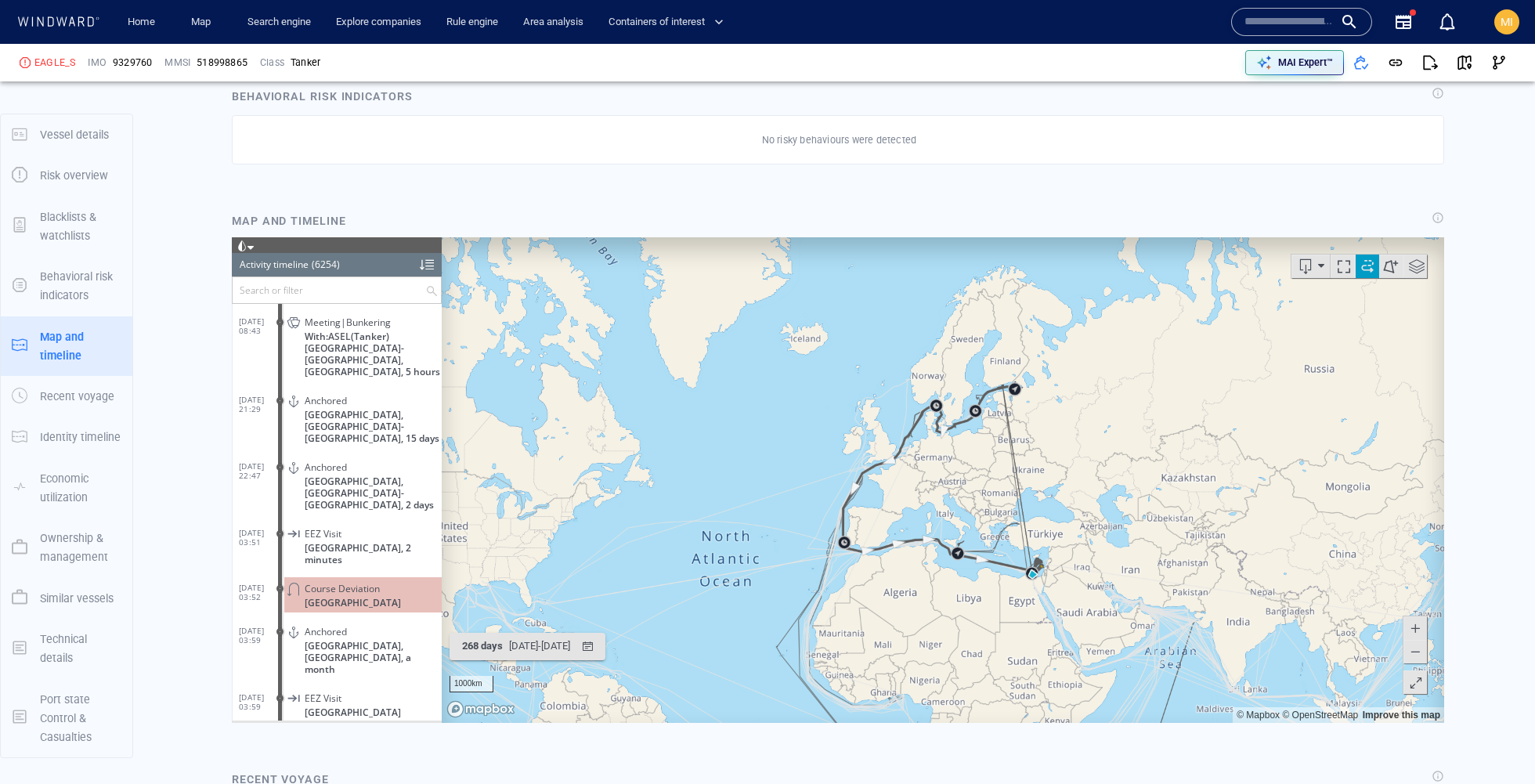
click at [1075, 425] on canvas "Map" at bounding box center [942, 479] width 1002 height 485
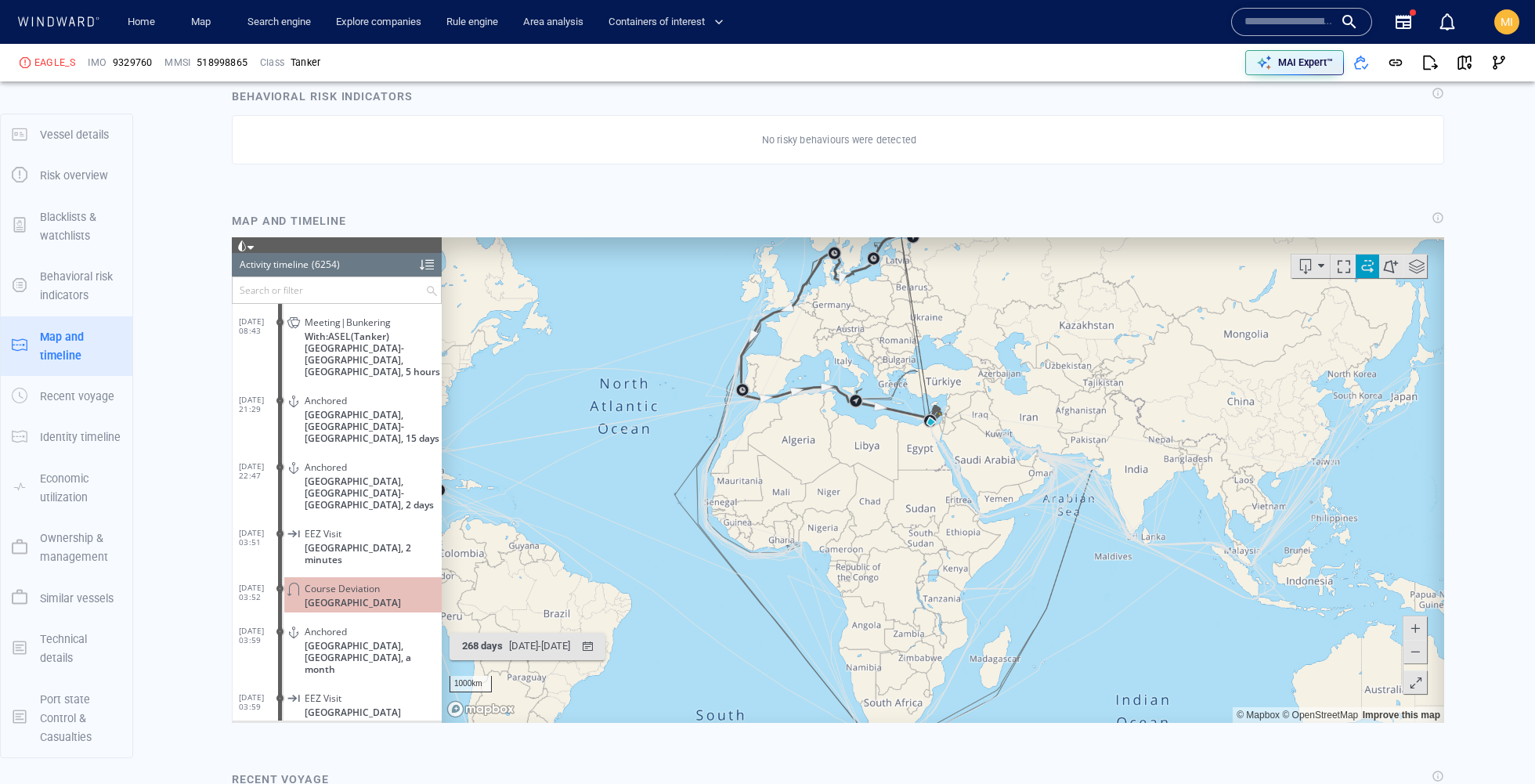
click at [1415, 646] on span at bounding box center [1414, 651] width 16 height 23
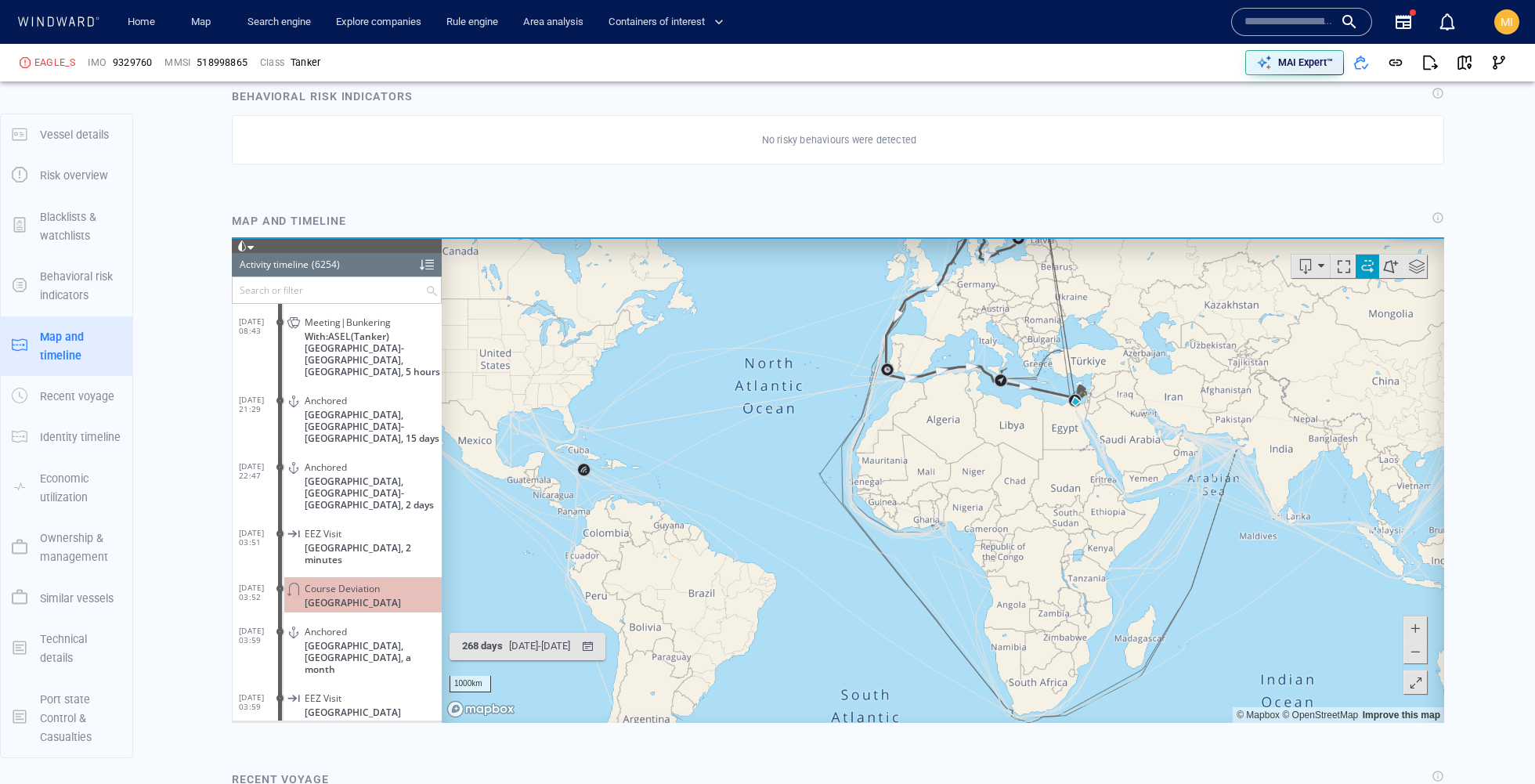
drag, startPoint x: 1156, startPoint y: 472, endPoint x: 1301, endPoint y: 452, distance: 146.4
click at [1301, 452] on canvas "Map" at bounding box center [942, 479] width 1002 height 485
click at [584, 473] on canvas "Map" at bounding box center [942, 479] width 1002 height 485
drag, startPoint x: 983, startPoint y: 396, endPoint x: 878, endPoint y: 530, distance: 170.2
click at [878, 531] on canvas "Map" at bounding box center [942, 479] width 1002 height 485
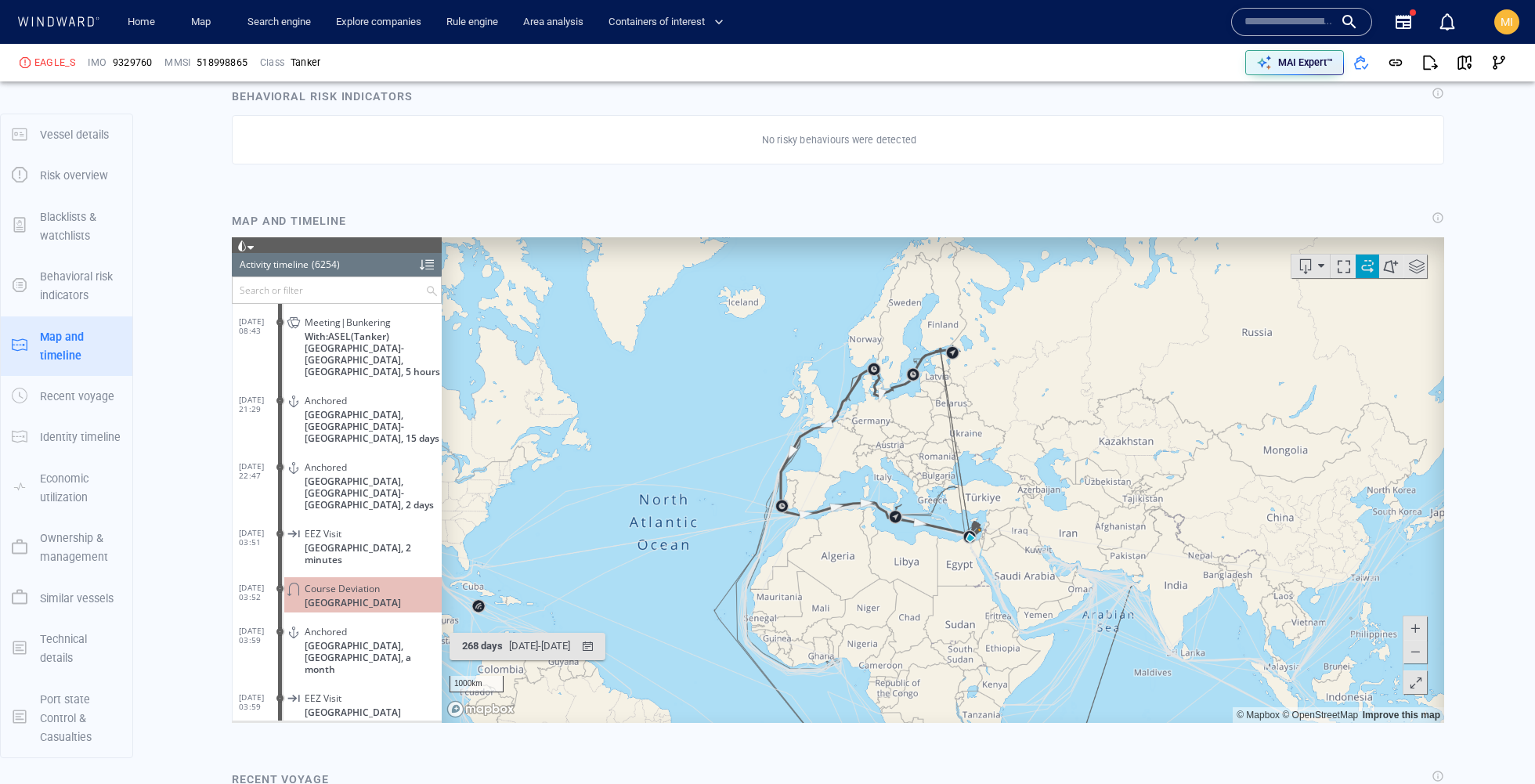
click at [1414, 616] on span at bounding box center [1414, 627] width 16 height 23
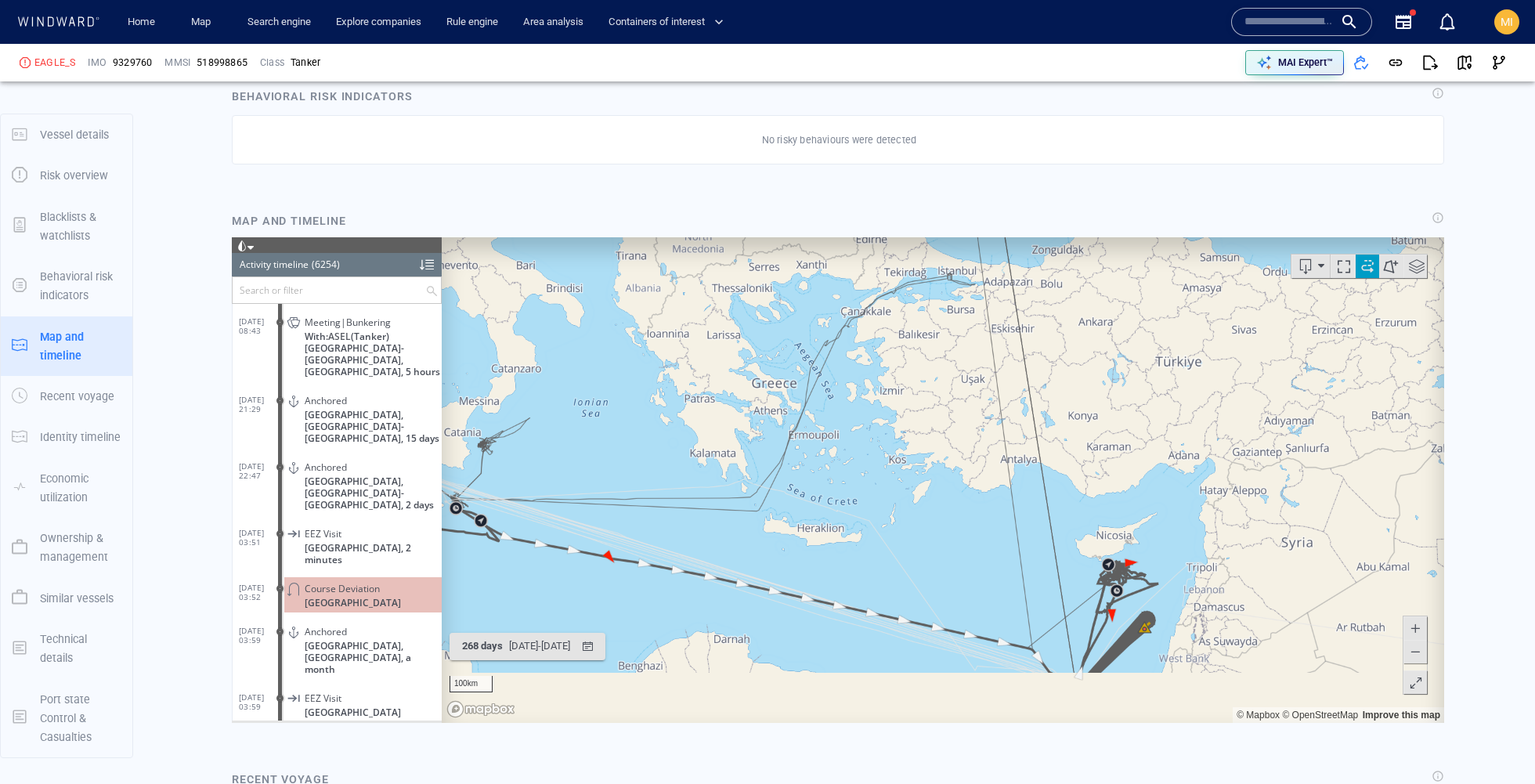
drag, startPoint x: 1169, startPoint y: 583, endPoint x: 1068, endPoint y: 250, distance: 348.0
click at [1068, 248] on canvas "Map" at bounding box center [942, 479] width 1002 height 485
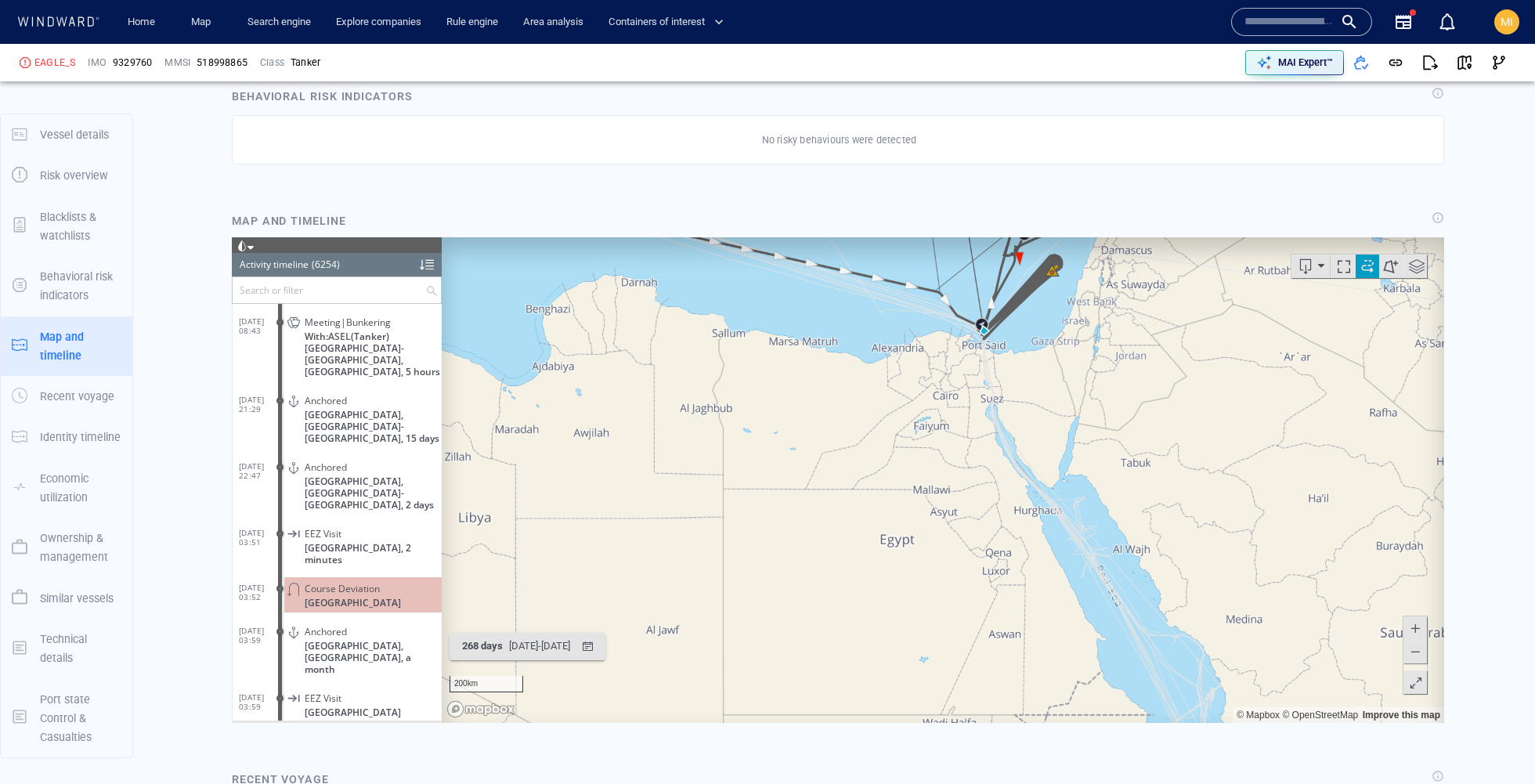
drag, startPoint x: 1108, startPoint y: 387, endPoint x: 1082, endPoint y: 550, distance: 165.1
click at [1083, 551] on canvas "Map" at bounding box center [942, 479] width 1002 height 485
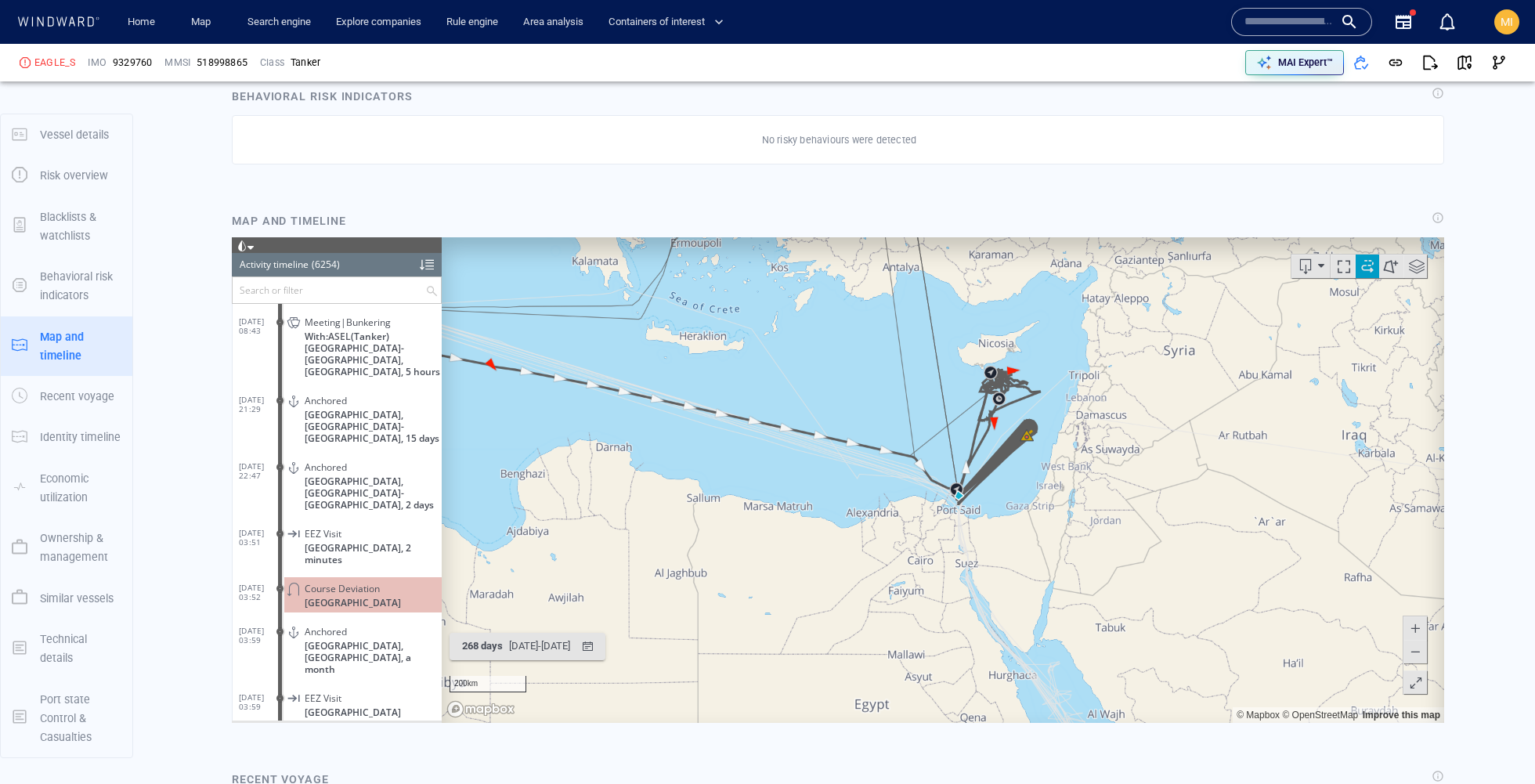
drag, startPoint x: 1124, startPoint y: 454, endPoint x: 1031, endPoint y: 503, distance: 105.1
click at [1031, 503] on canvas "Map" at bounding box center [942, 479] width 1002 height 485
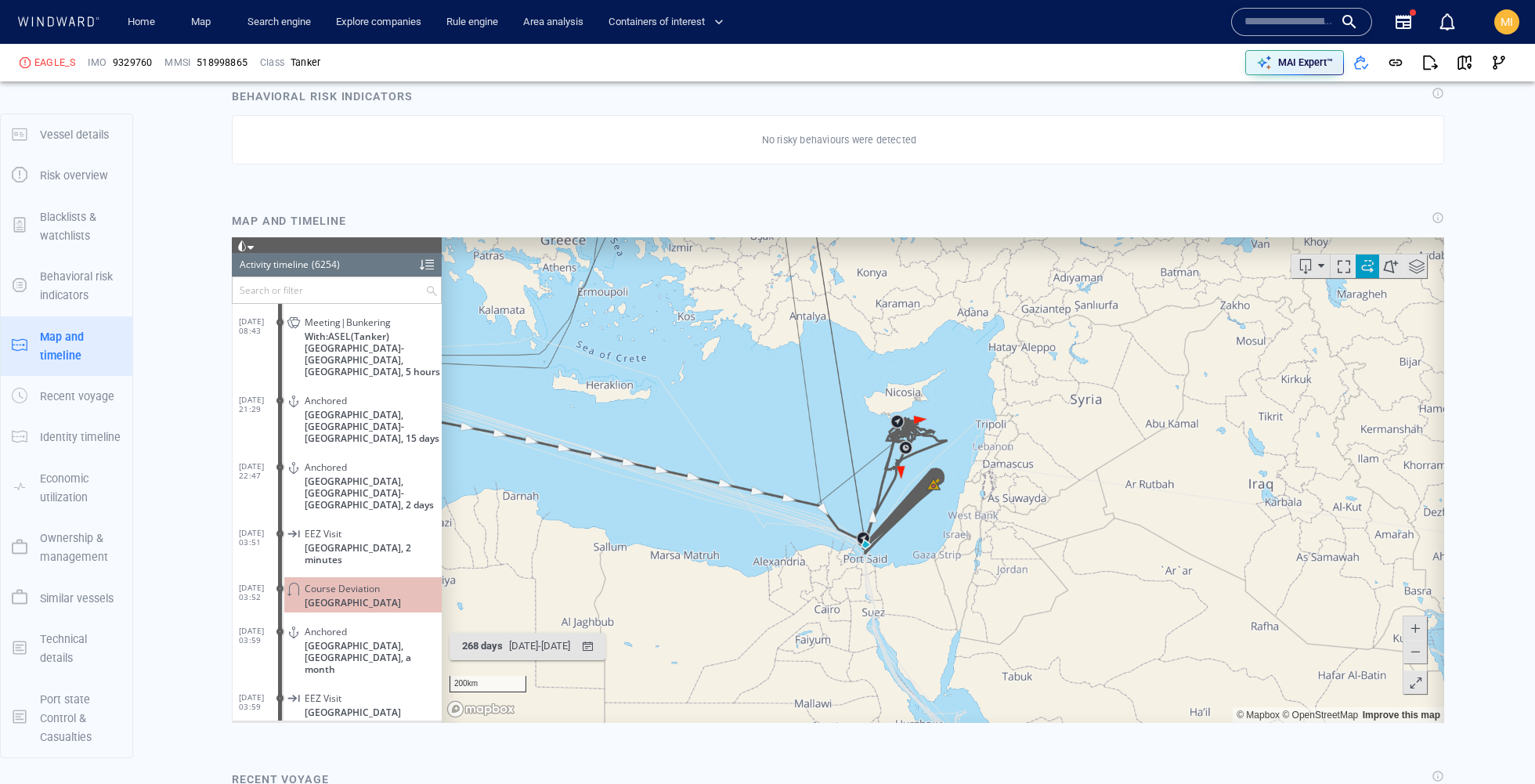
click at [1411, 619] on span at bounding box center [1414, 627] width 16 height 23
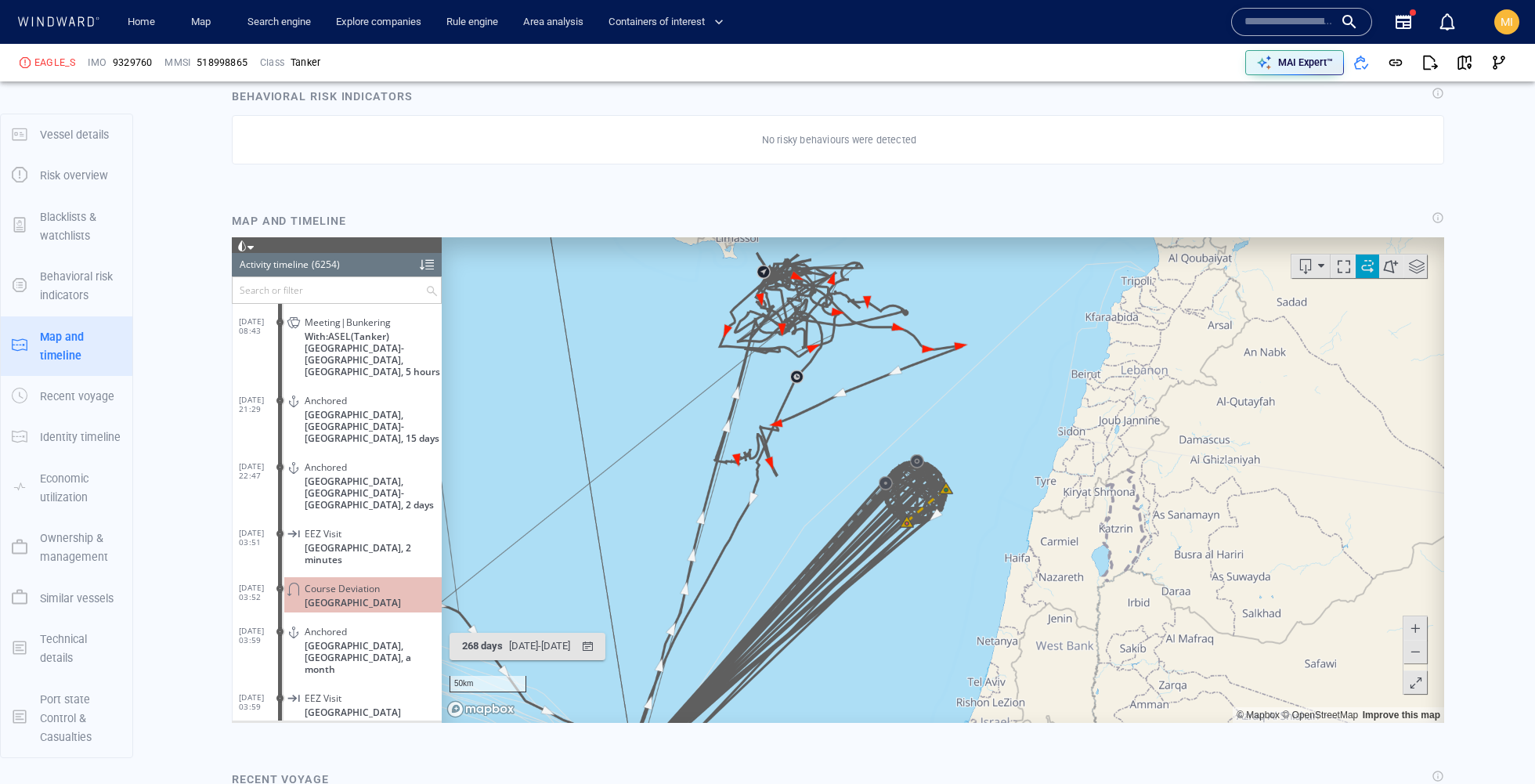
drag, startPoint x: 981, startPoint y: 512, endPoint x: 975, endPoint y: 493, distance: 19.9
click at [975, 493] on canvas "Map" at bounding box center [942, 479] width 1002 height 485
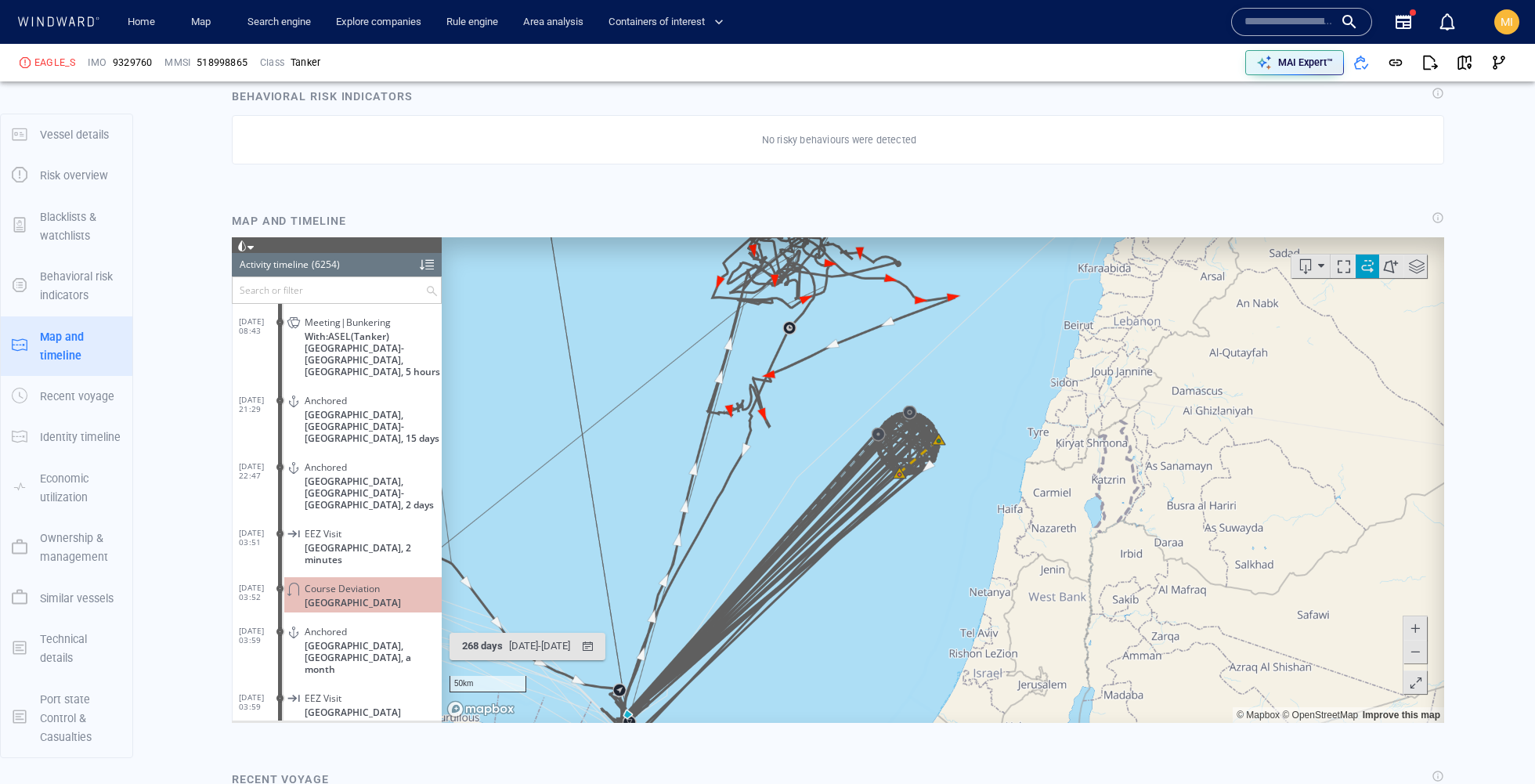
click at [1408, 625] on span at bounding box center [1414, 627] width 16 height 23
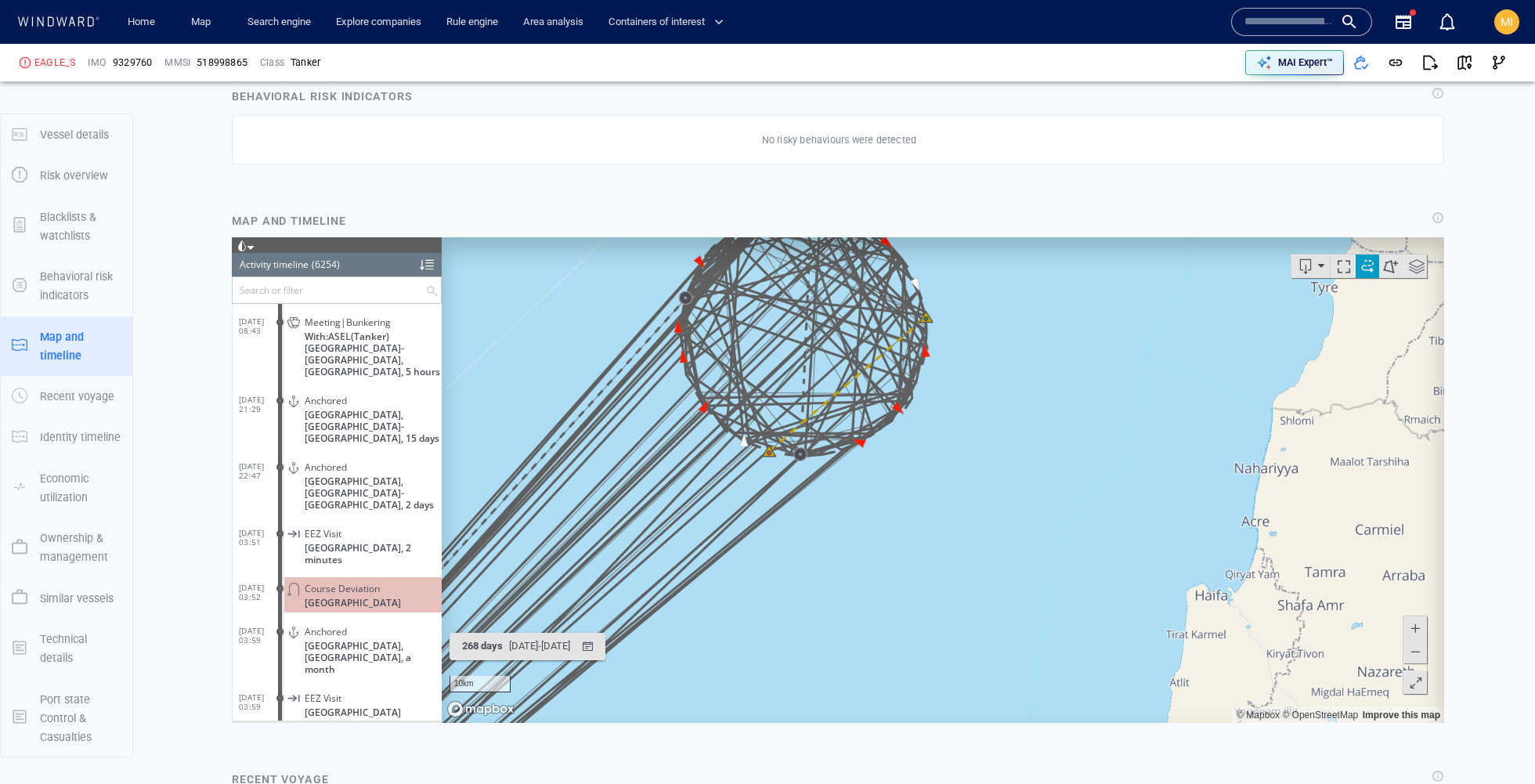
drag, startPoint x: 1065, startPoint y: 392, endPoint x: 1113, endPoint y: 505, distance: 122.8
click at [1113, 506] on canvas "Map" at bounding box center [942, 479] width 1002 height 485
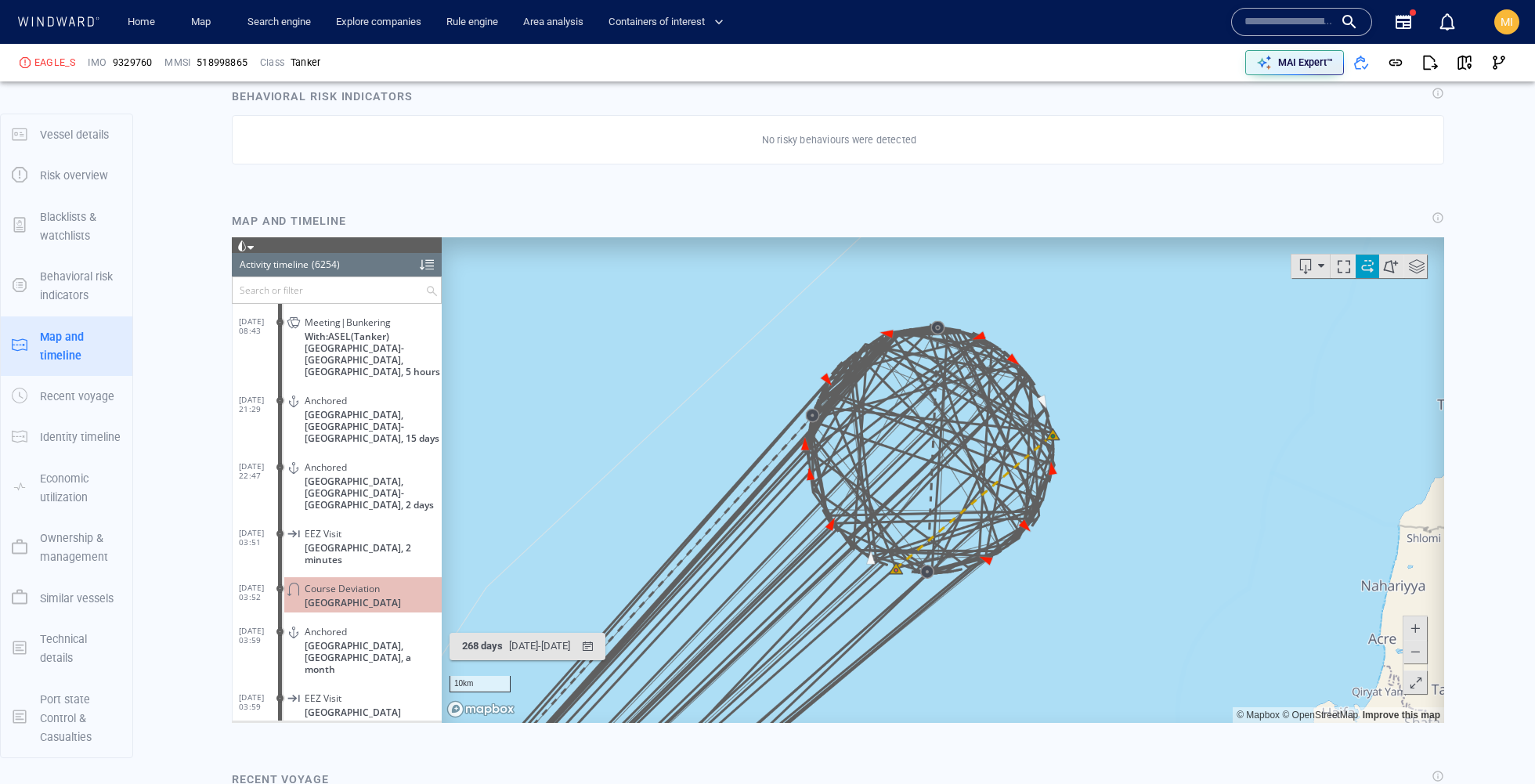
drag, startPoint x: 1037, startPoint y: 391, endPoint x: 1042, endPoint y: 372, distance: 19.6
click at [1042, 372] on canvas "Map" at bounding box center [942, 479] width 1002 height 485
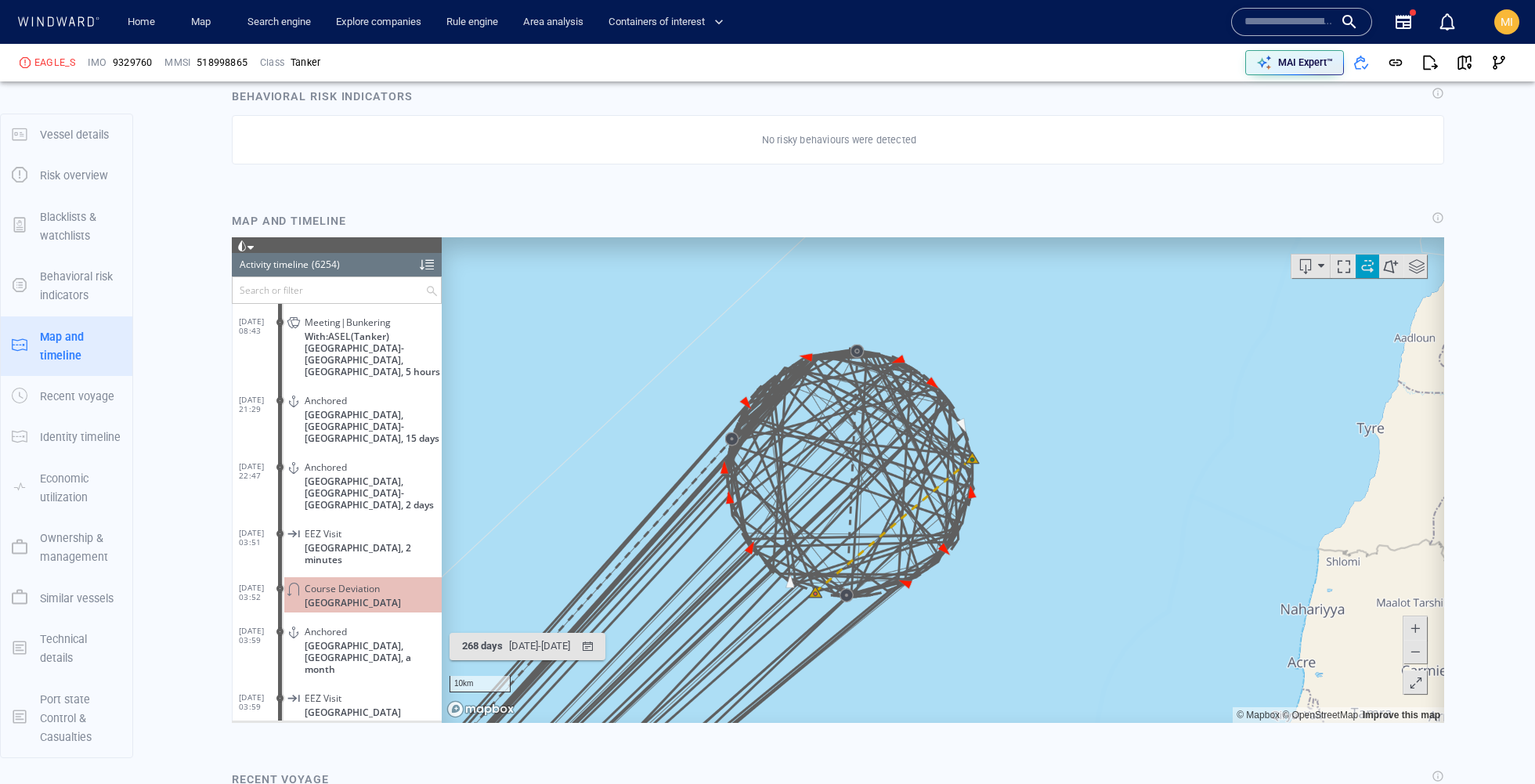
drag, startPoint x: 1042, startPoint y: 372, endPoint x: 1017, endPoint y: 368, distance: 25.3
click at [1017, 368] on canvas "Map" at bounding box center [942, 479] width 1002 height 485
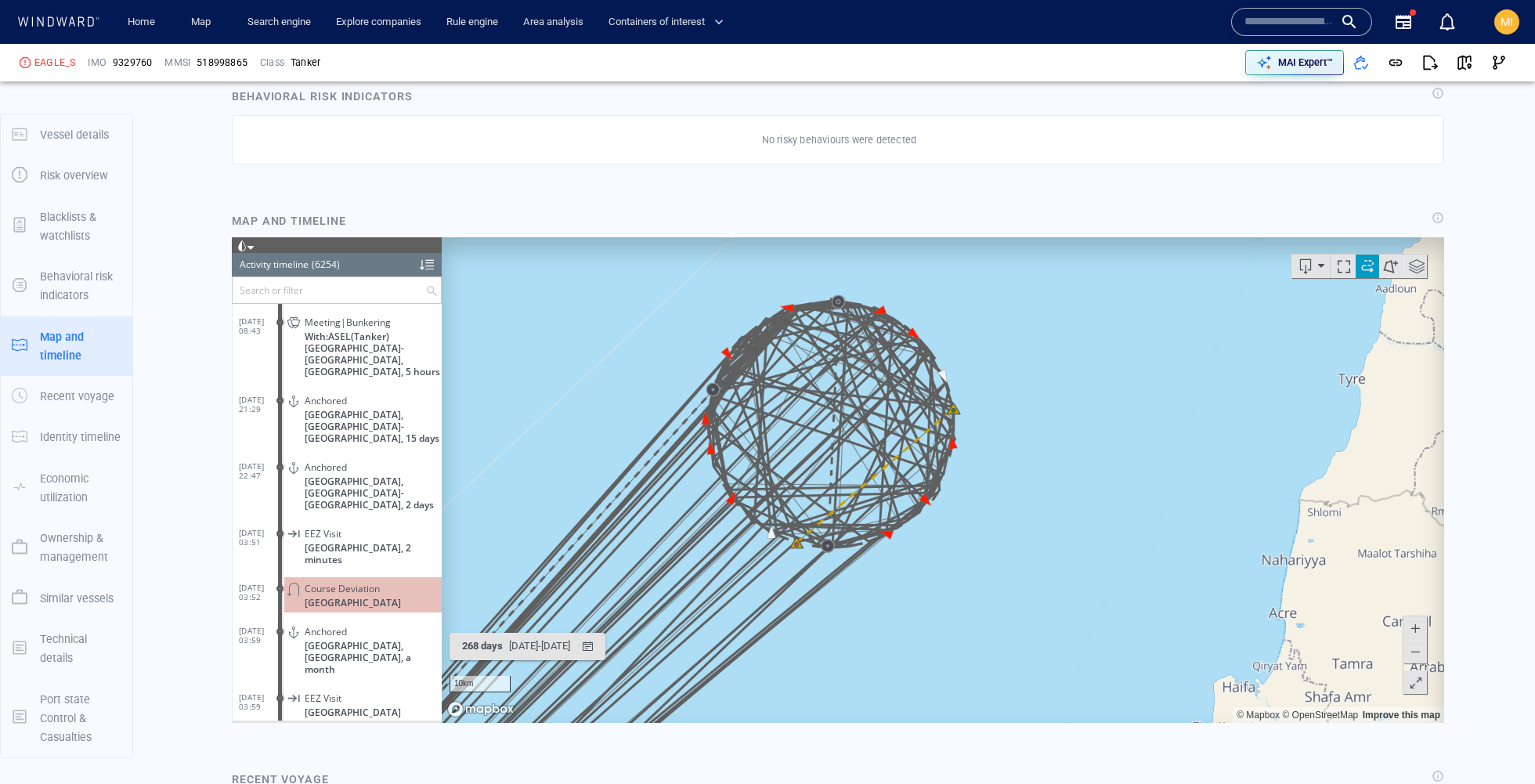
click at [1411, 645] on span at bounding box center [1414, 651] width 16 height 23
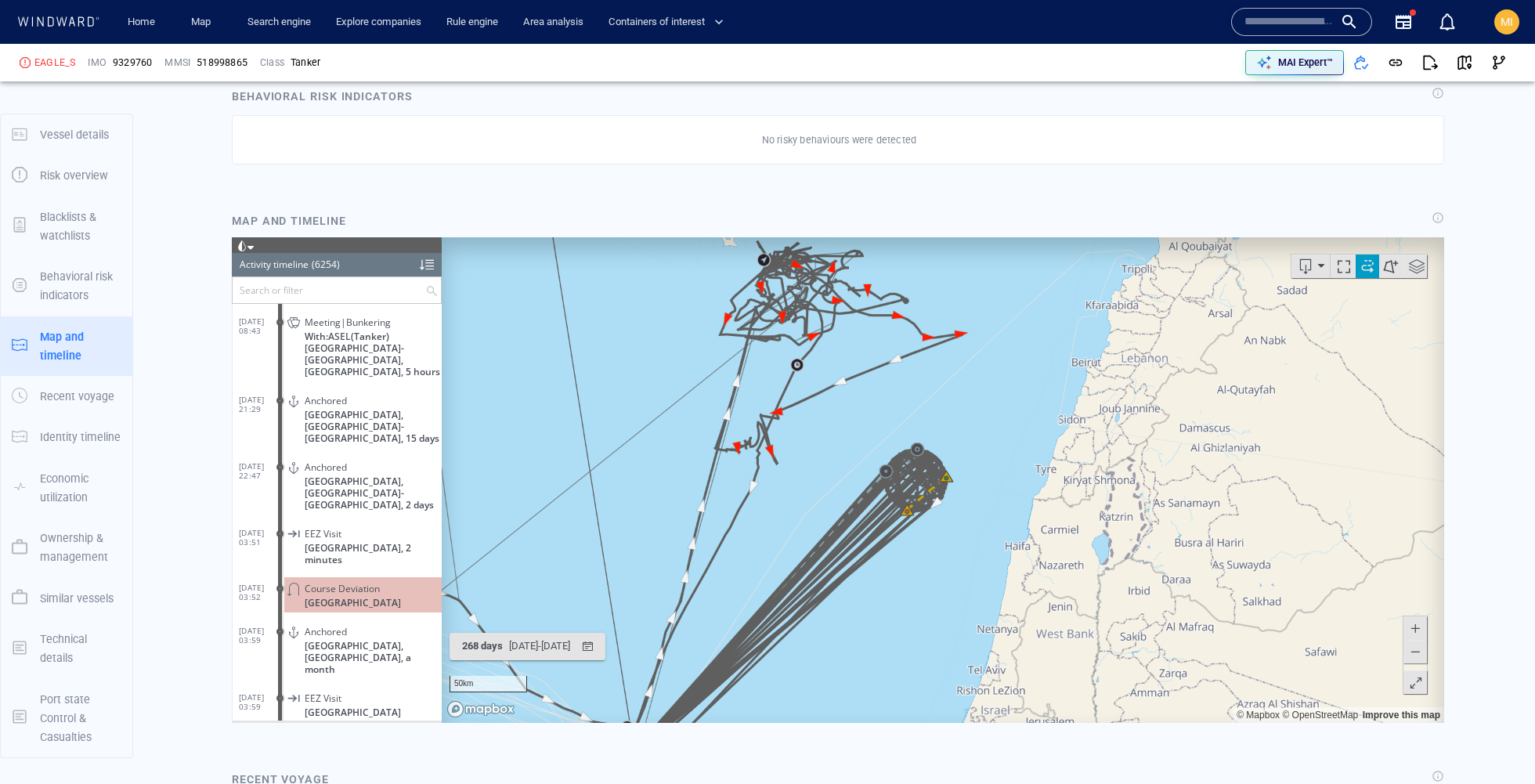
drag, startPoint x: 969, startPoint y: 378, endPoint x: 979, endPoint y: 531, distance: 153.3
click at [979, 531] on canvas "Map" at bounding box center [942, 479] width 1002 height 485
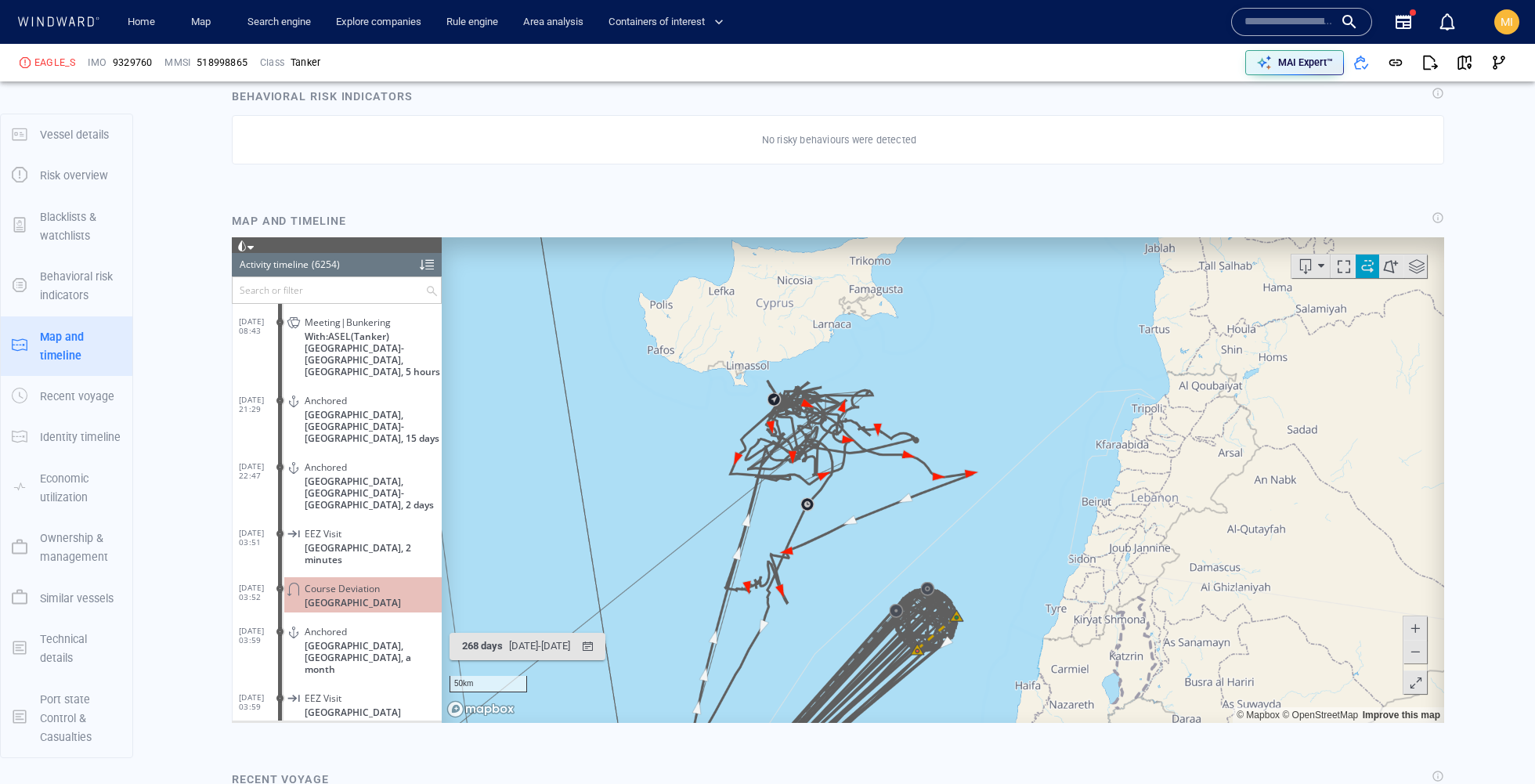
click at [1416, 624] on span at bounding box center [1414, 627] width 16 height 23
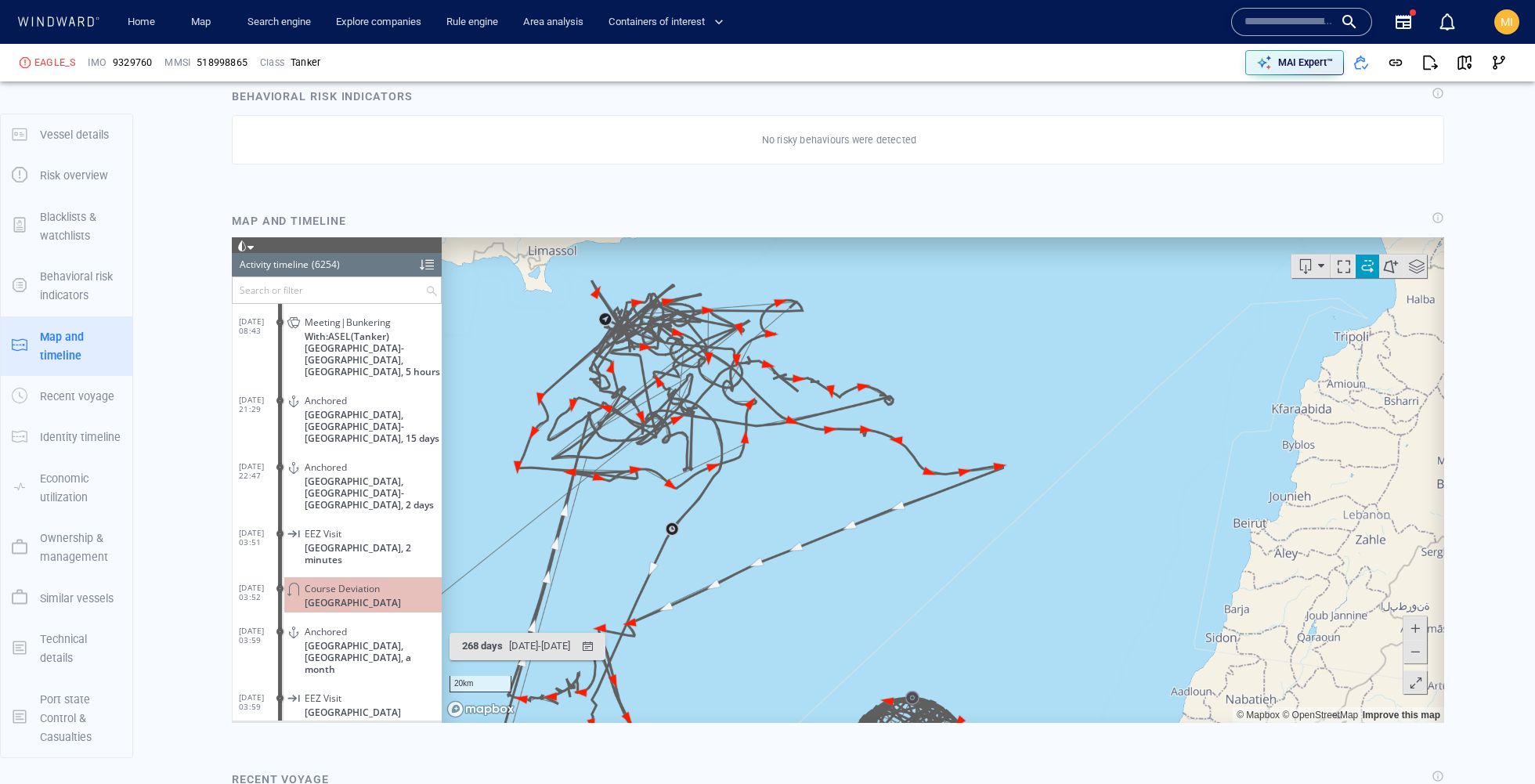
drag, startPoint x: 1095, startPoint y: 541, endPoint x: 1191, endPoint y: 537, distance: 96.1
click at [1191, 539] on canvas "Map" at bounding box center [942, 479] width 1002 height 485
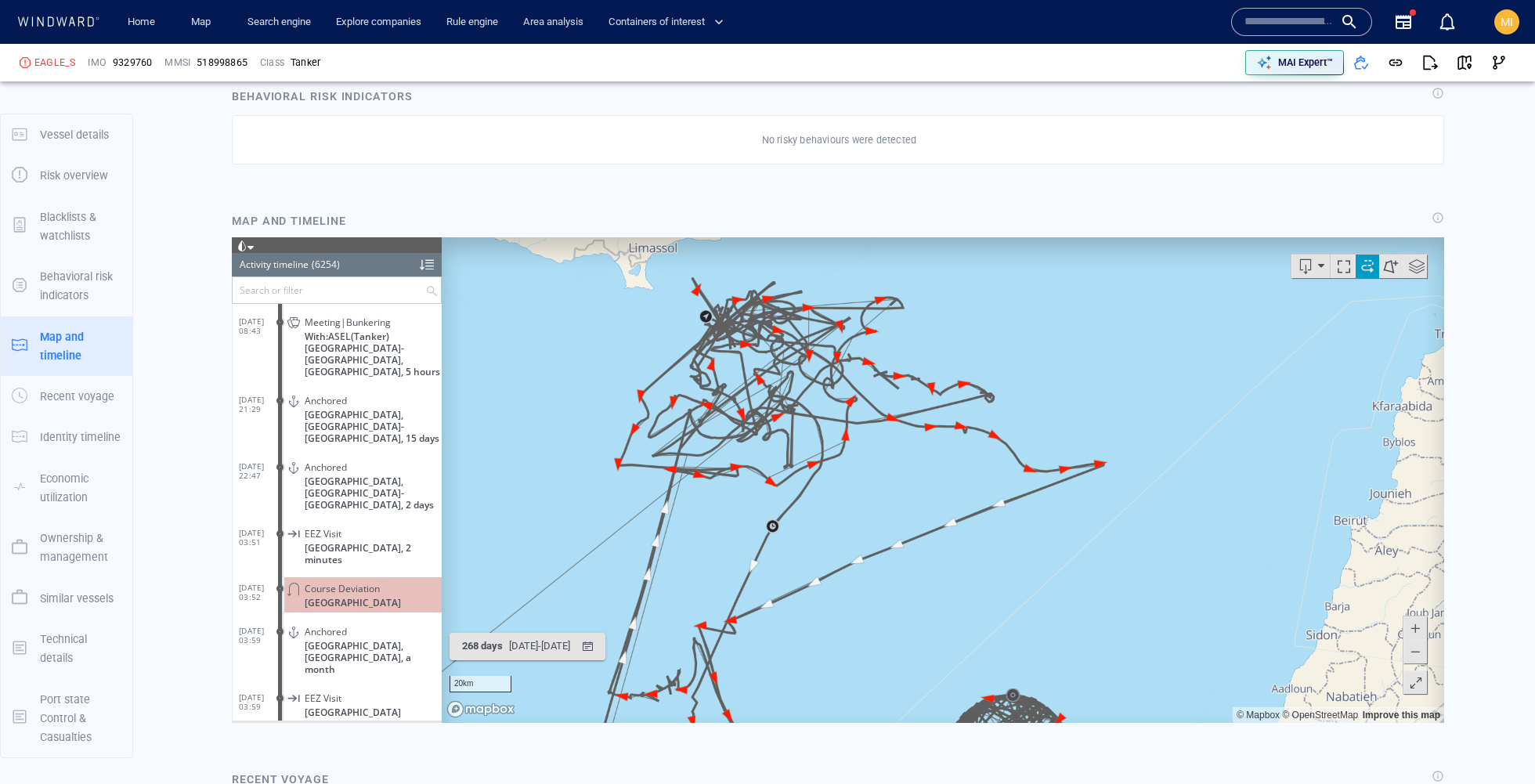
click at [1373, 267] on span at bounding box center [1367, 265] width 23 height 23
drag, startPoint x: 1167, startPoint y: 465, endPoint x: 1182, endPoint y: 416, distance: 51.2
click at [1182, 416] on canvas "Map" at bounding box center [942, 479] width 1002 height 485
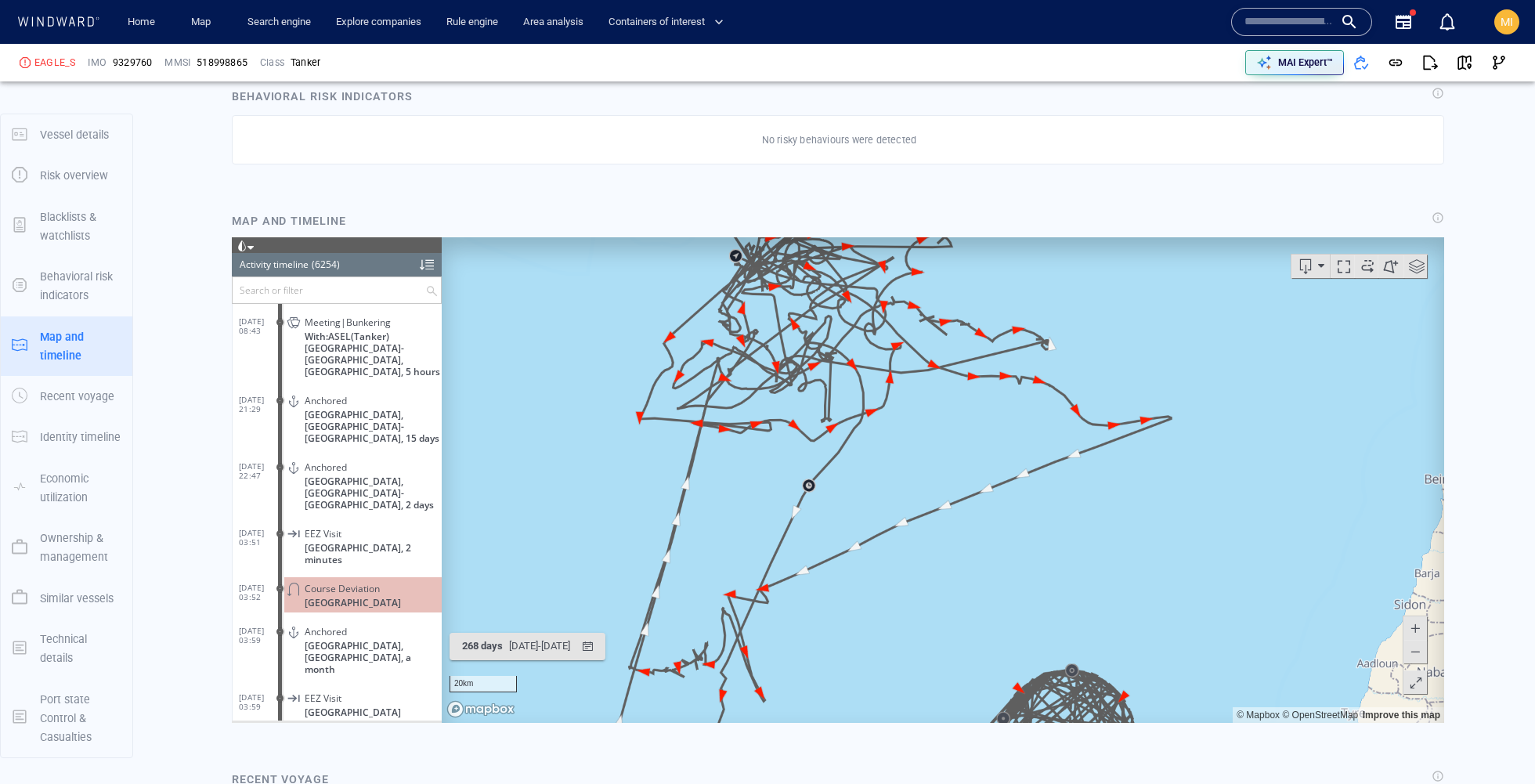
drag, startPoint x: 1182, startPoint y: 417, endPoint x: 1162, endPoint y: 239, distance: 179.1
click at [1162, 239] on canvas "Map" at bounding box center [942, 479] width 1002 height 485
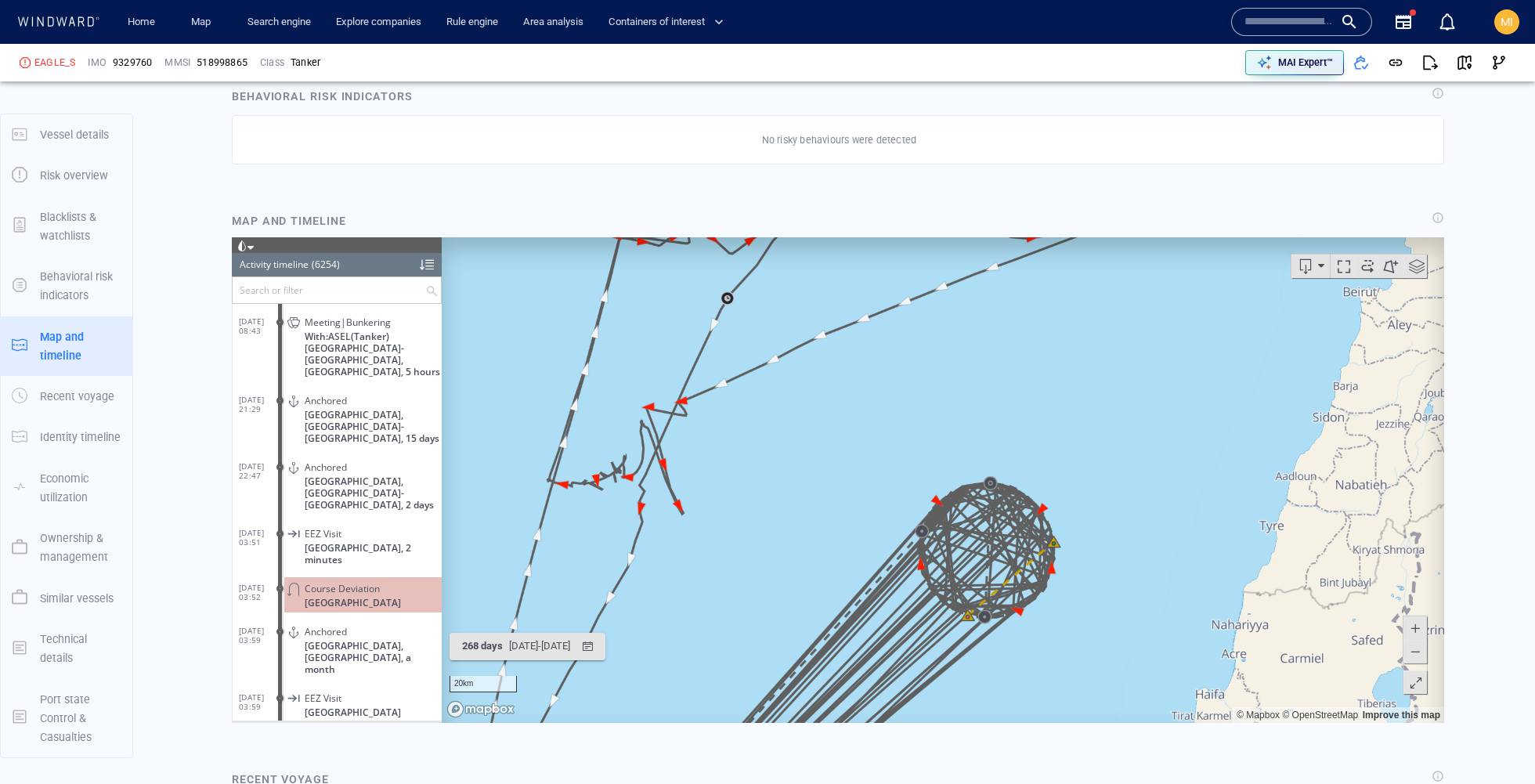
drag, startPoint x: 1090, startPoint y: 359, endPoint x: 1093, endPoint y: 228, distance: 131.0
click at [1093, 237] on html "Loading vessel activities... Activity timeline (6254) (Still Loading...) Search…" at bounding box center [838, 479] width 1212 height 485
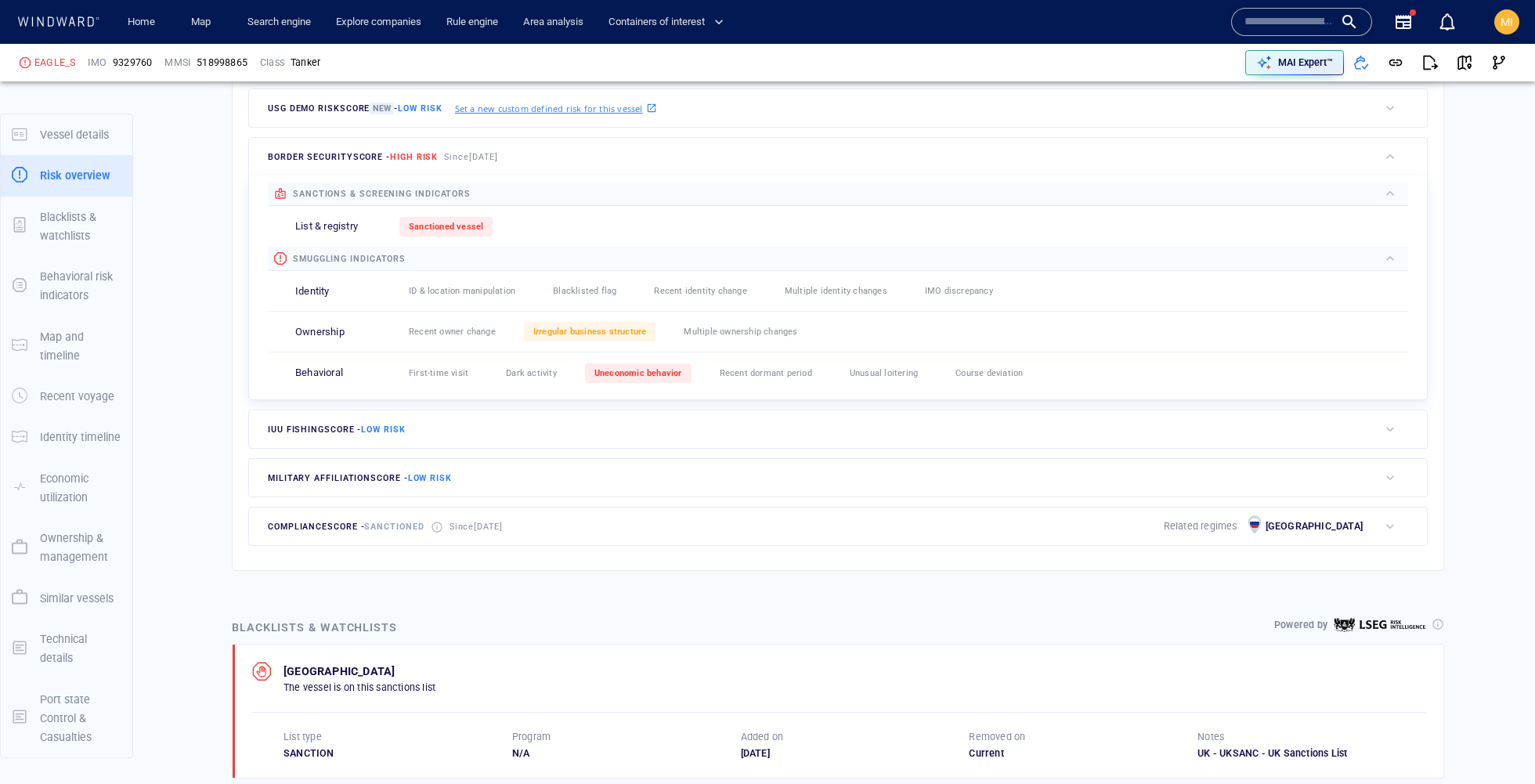
scroll to position [469, 0]
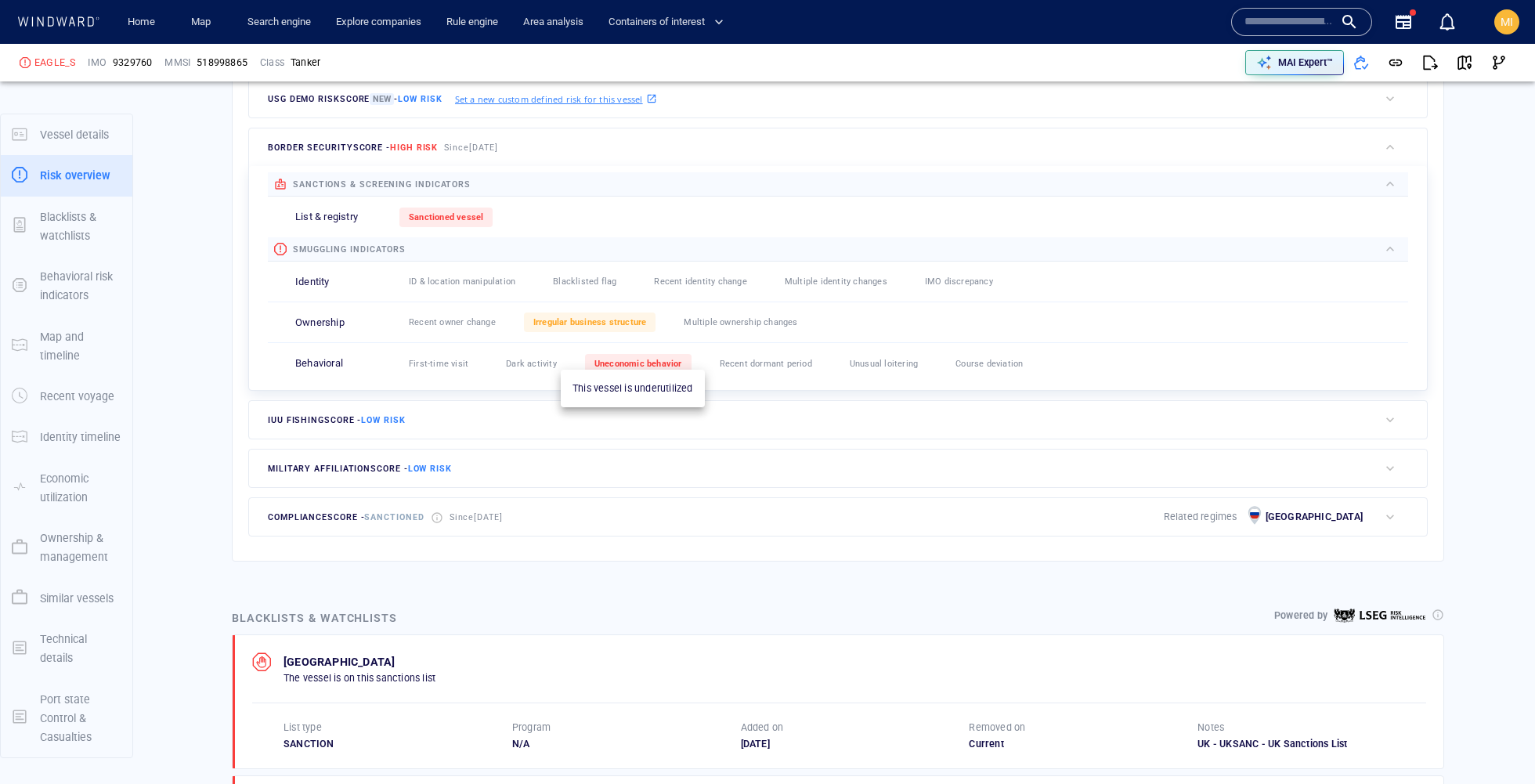
click at [652, 365] on div "Uneconomic behavior" at bounding box center [638, 363] width 107 height 20
click at [626, 358] on span "Uneconomic behavior" at bounding box center [638, 363] width 88 height 10
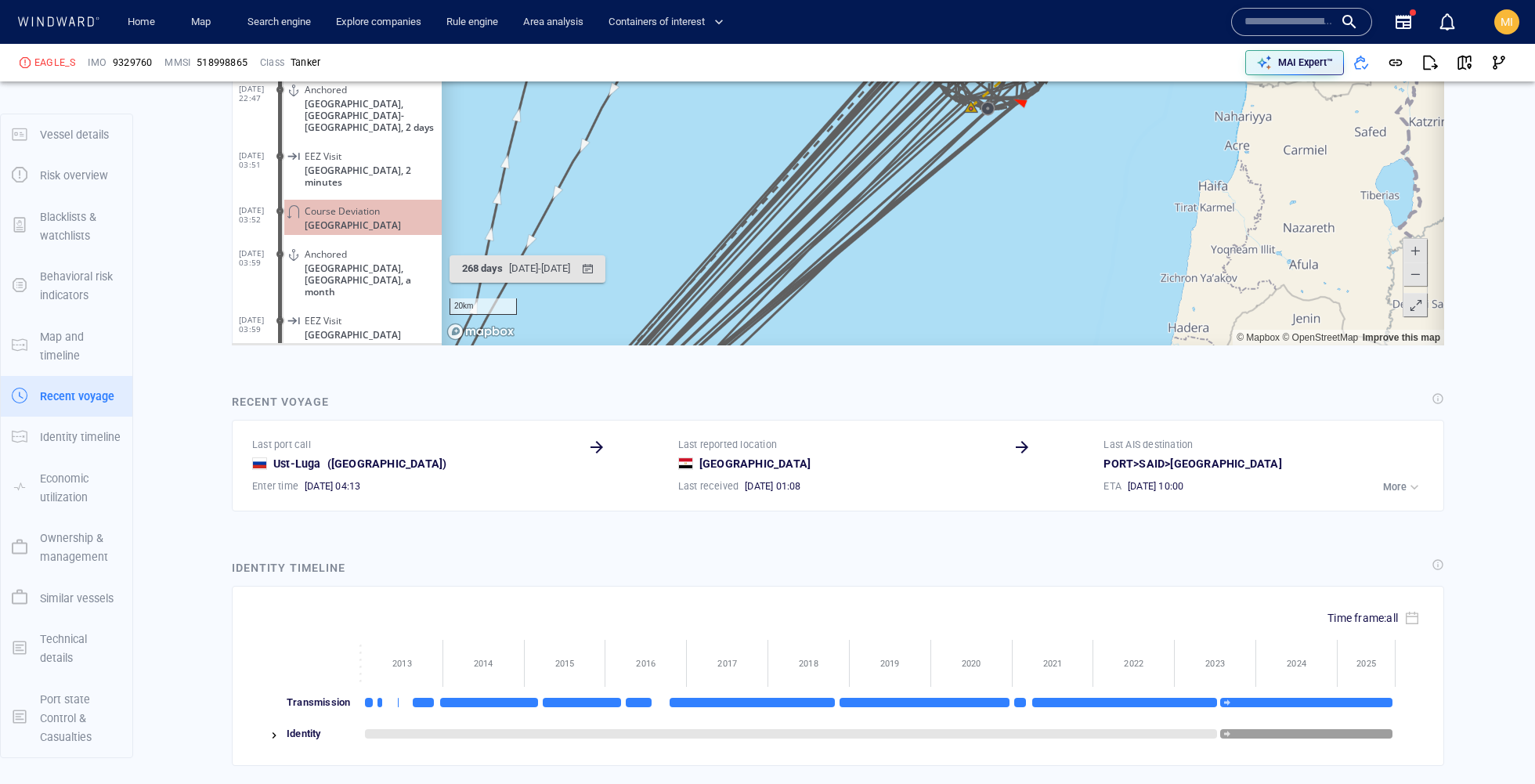
scroll to position [1622, 0]
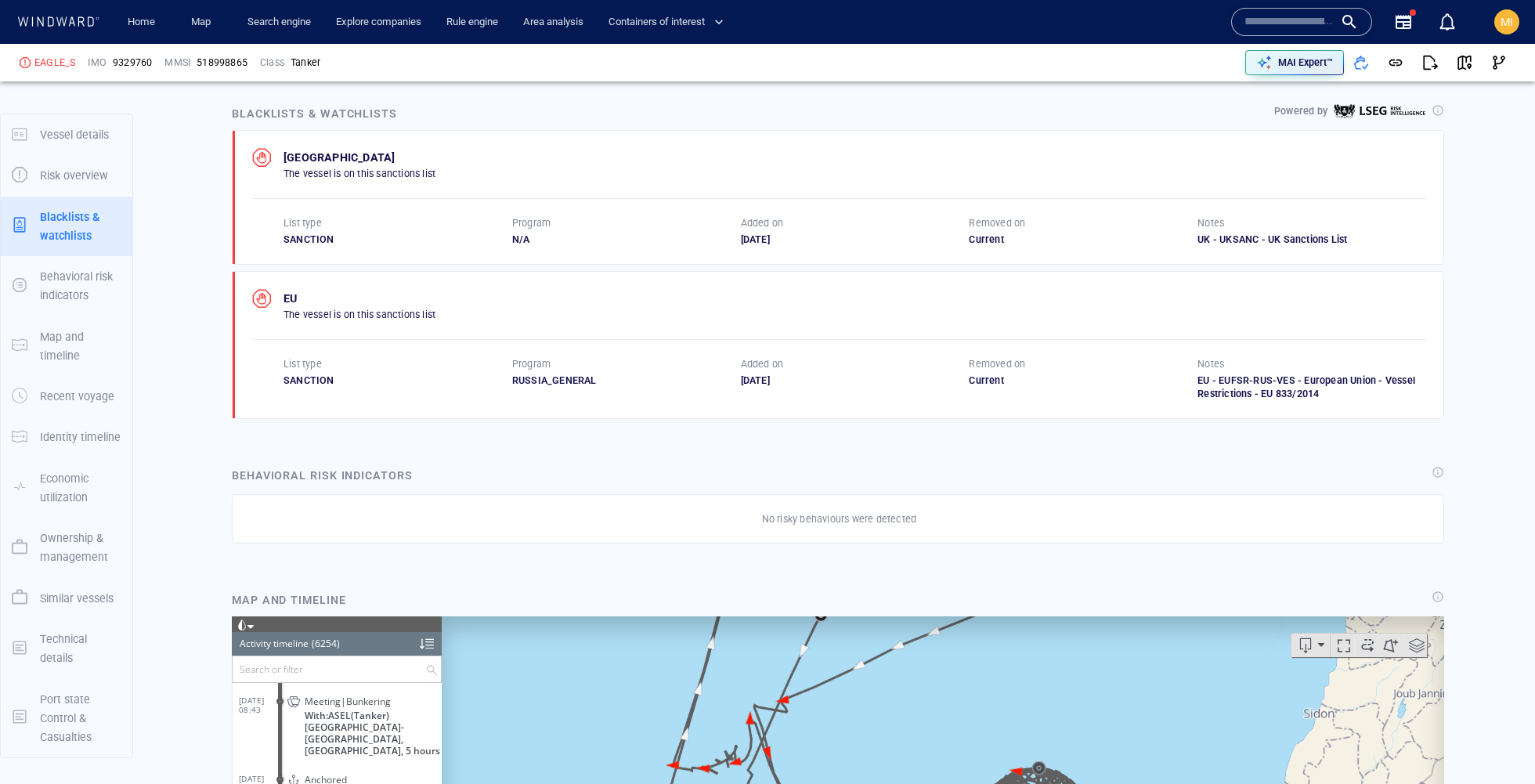
scroll to position [943, 0]
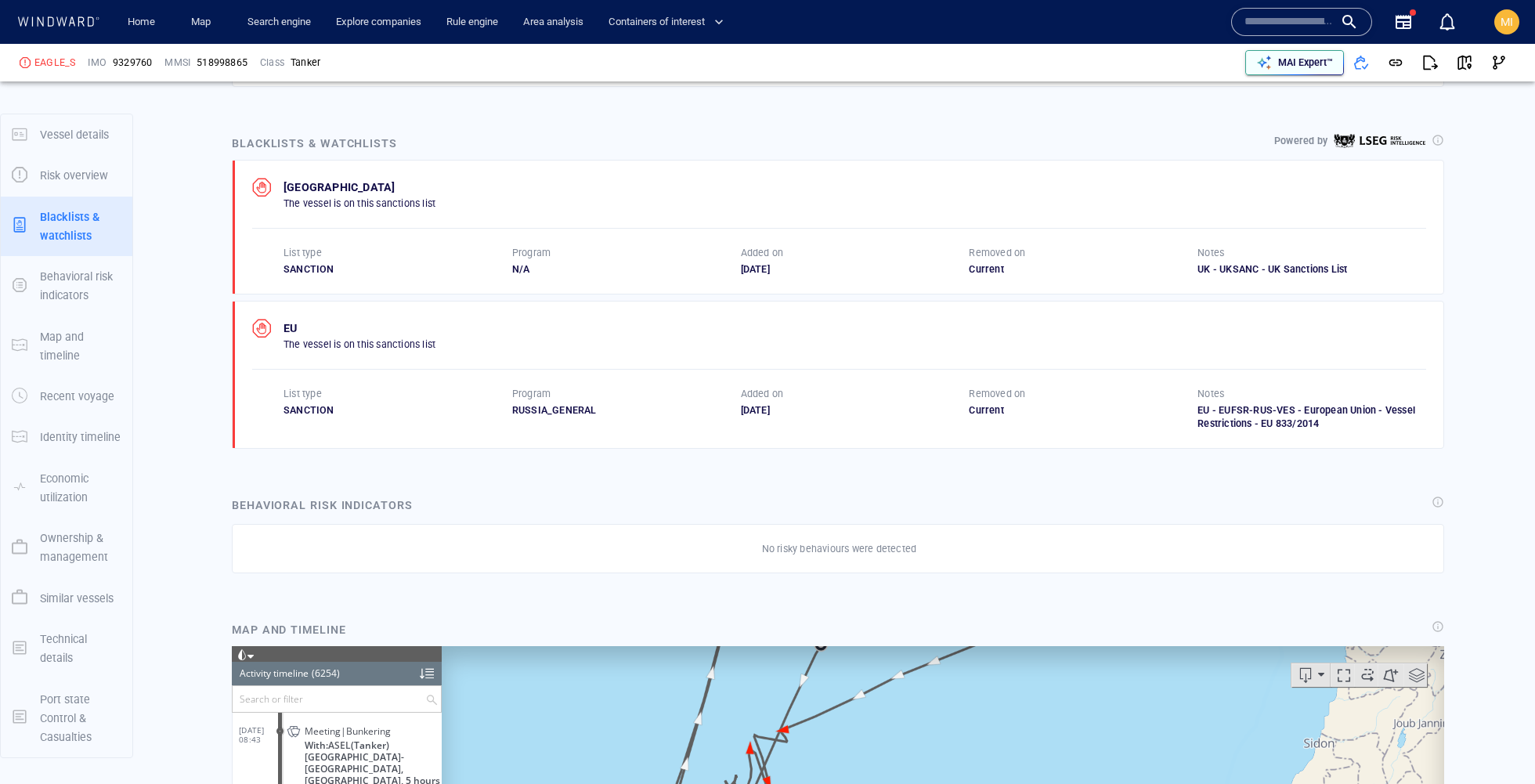
click at [1287, 55] on p "MAI Expert™" at bounding box center [1305, 62] width 55 height 14
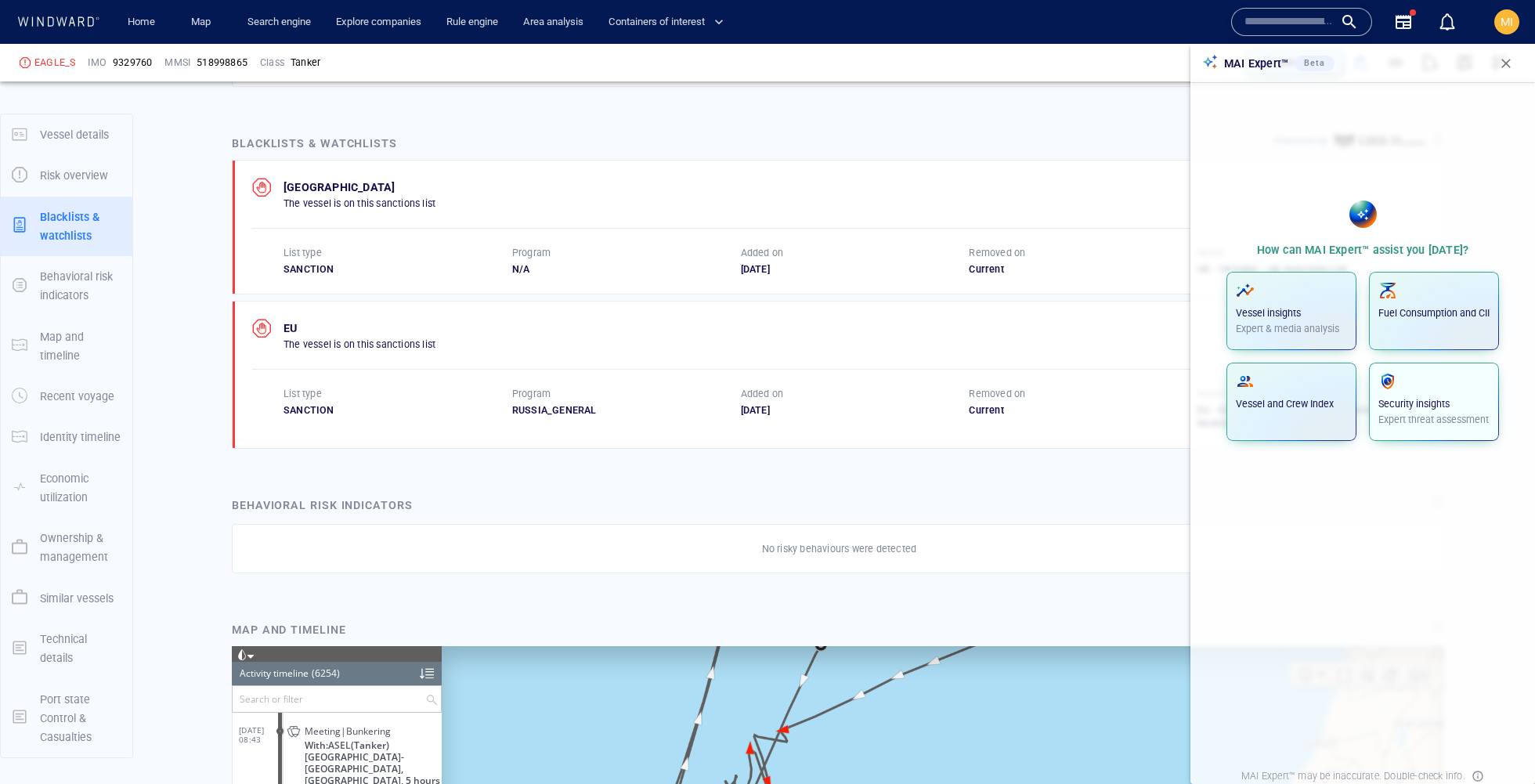
click at [1387, 415] on p "Expert threat assessment" at bounding box center [1433, 419] width 111 height 14
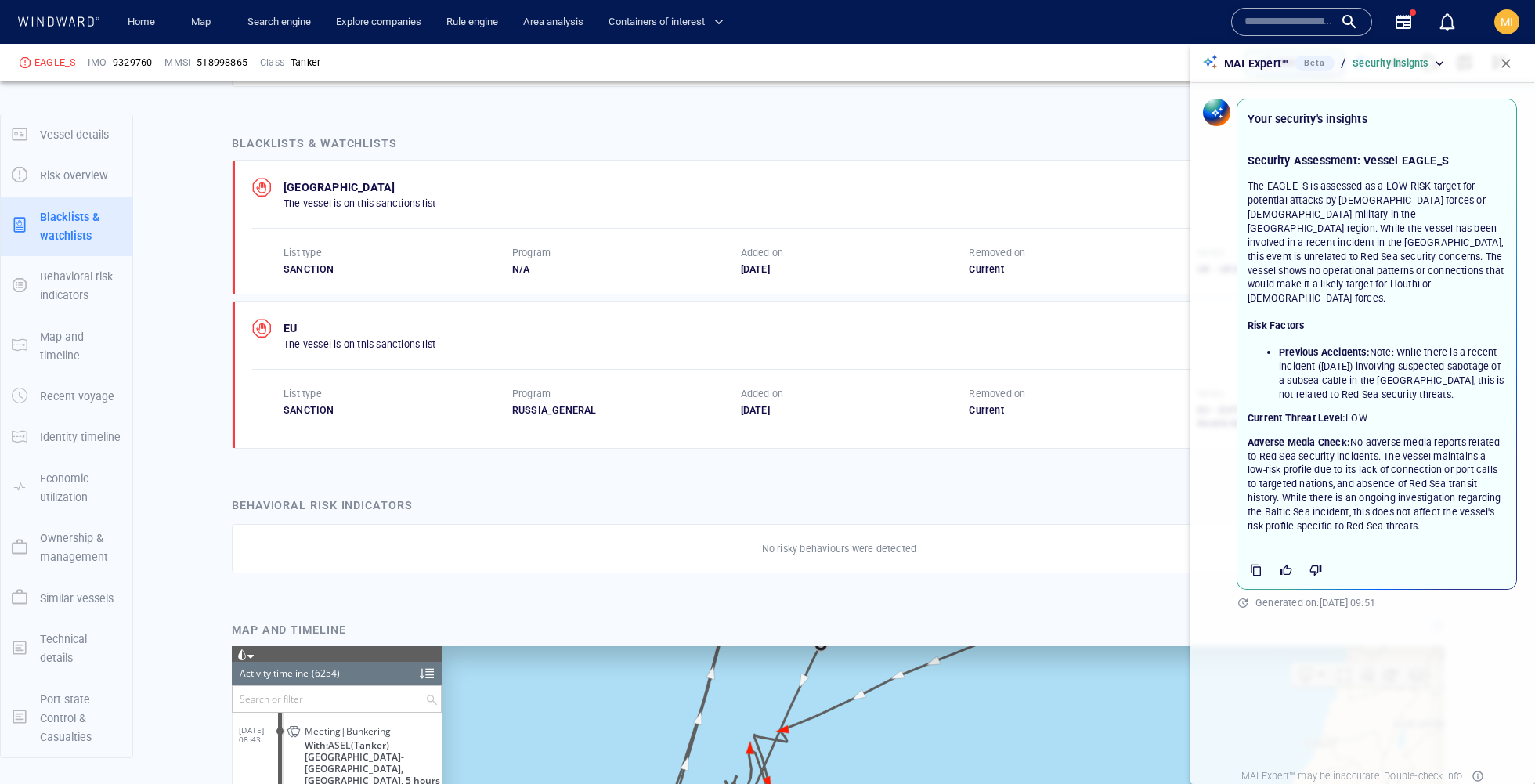
click at [1495, 206] on p "The EAGLE_S is assessed as a LOW RISK target for potential attacks by Houthi fo…" at bounding box center [1376, 243] width 258 height 126
click at [1505, 67] on span "button" at bounding box center [1505, 63] width 16 height 16
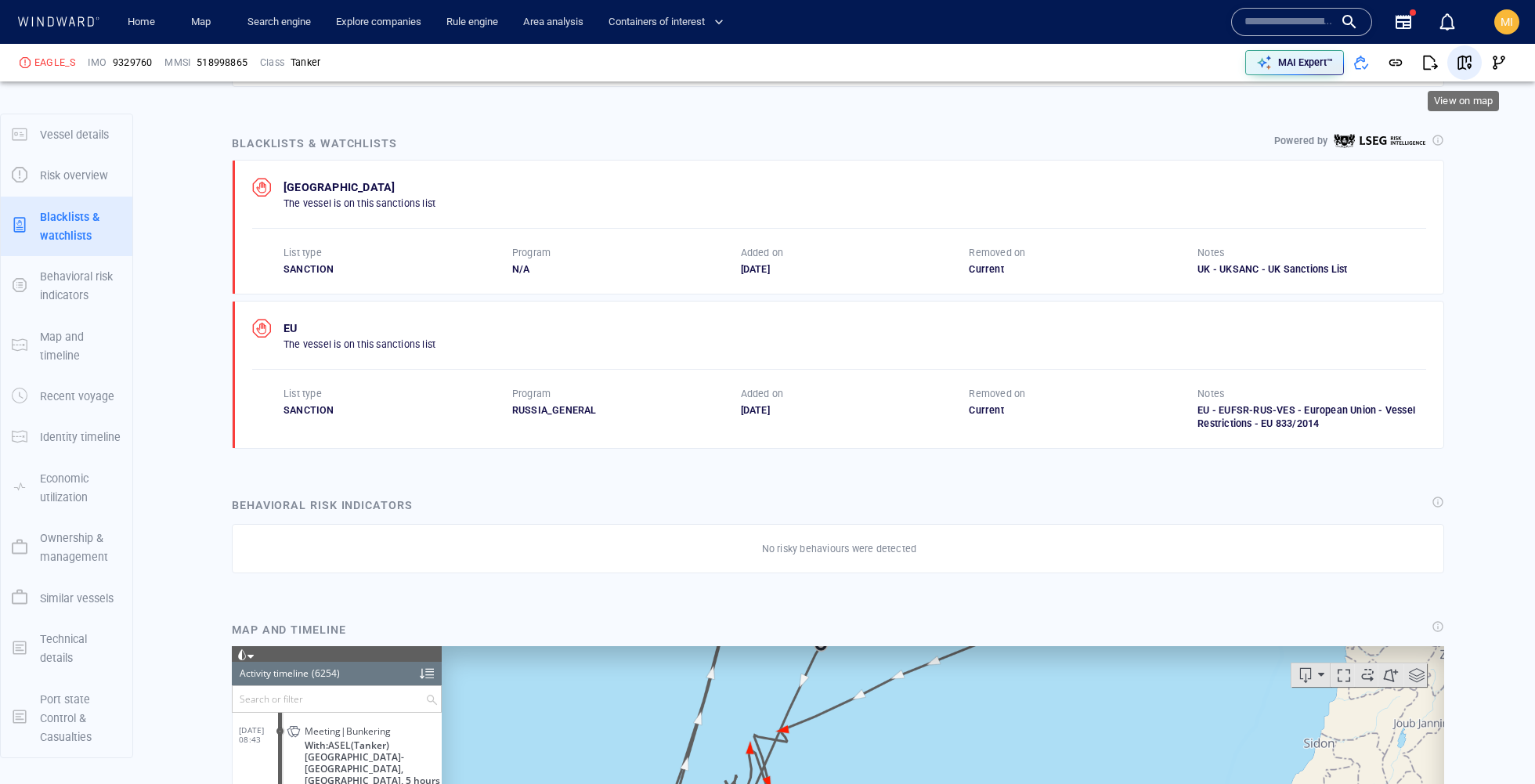
click at [1470, 69] on span "button" at bounding box center [1464, 62] width 16 height 16
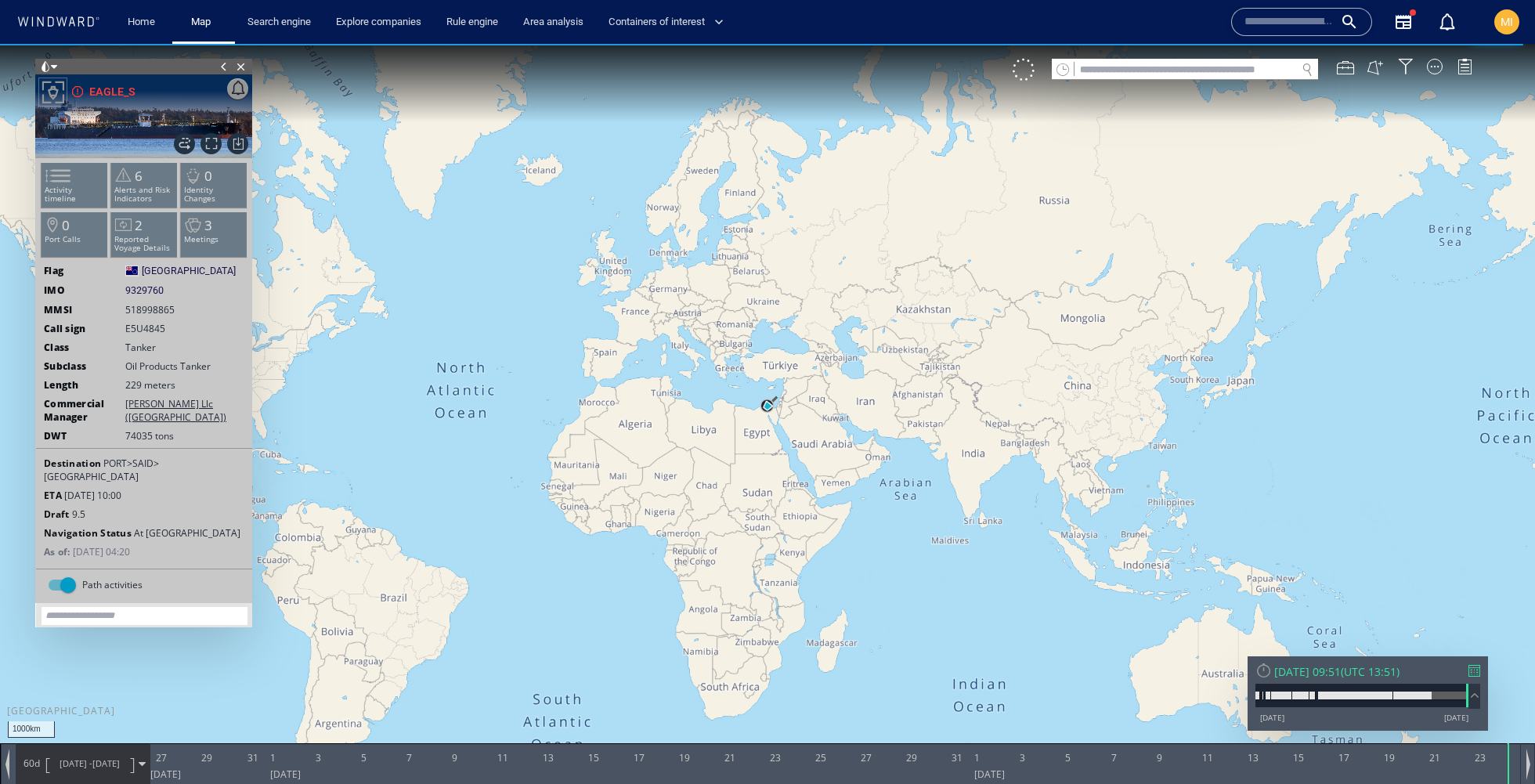
click at [1474, 699] on span at bounding box center [1475, 695] width 18 height 17
click at [1439, 683] on div at bounding box center [1450, 683] width 36 height 7
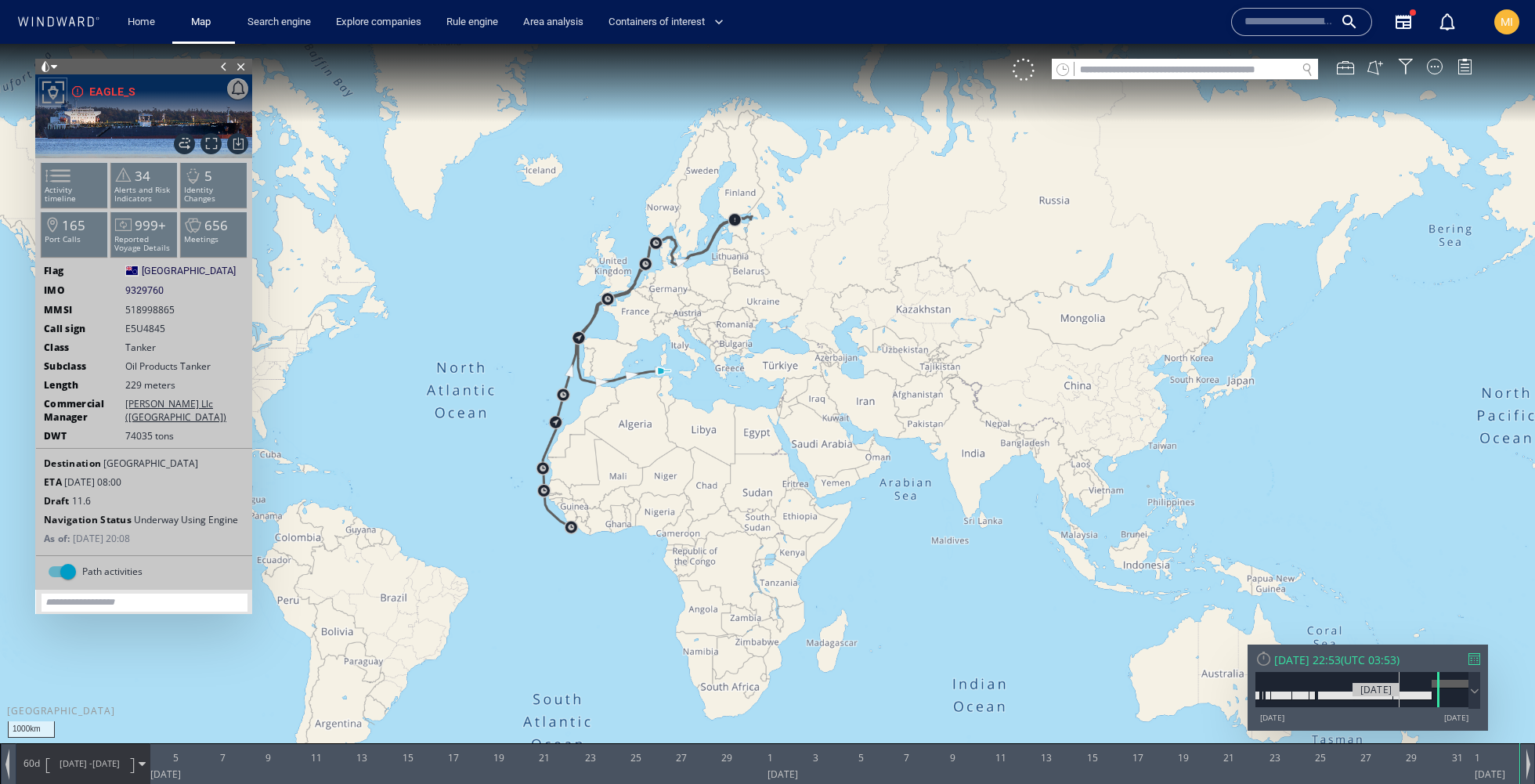
click at [1399, 698] on div at bounding box center [1412, 695] width 38 height 7
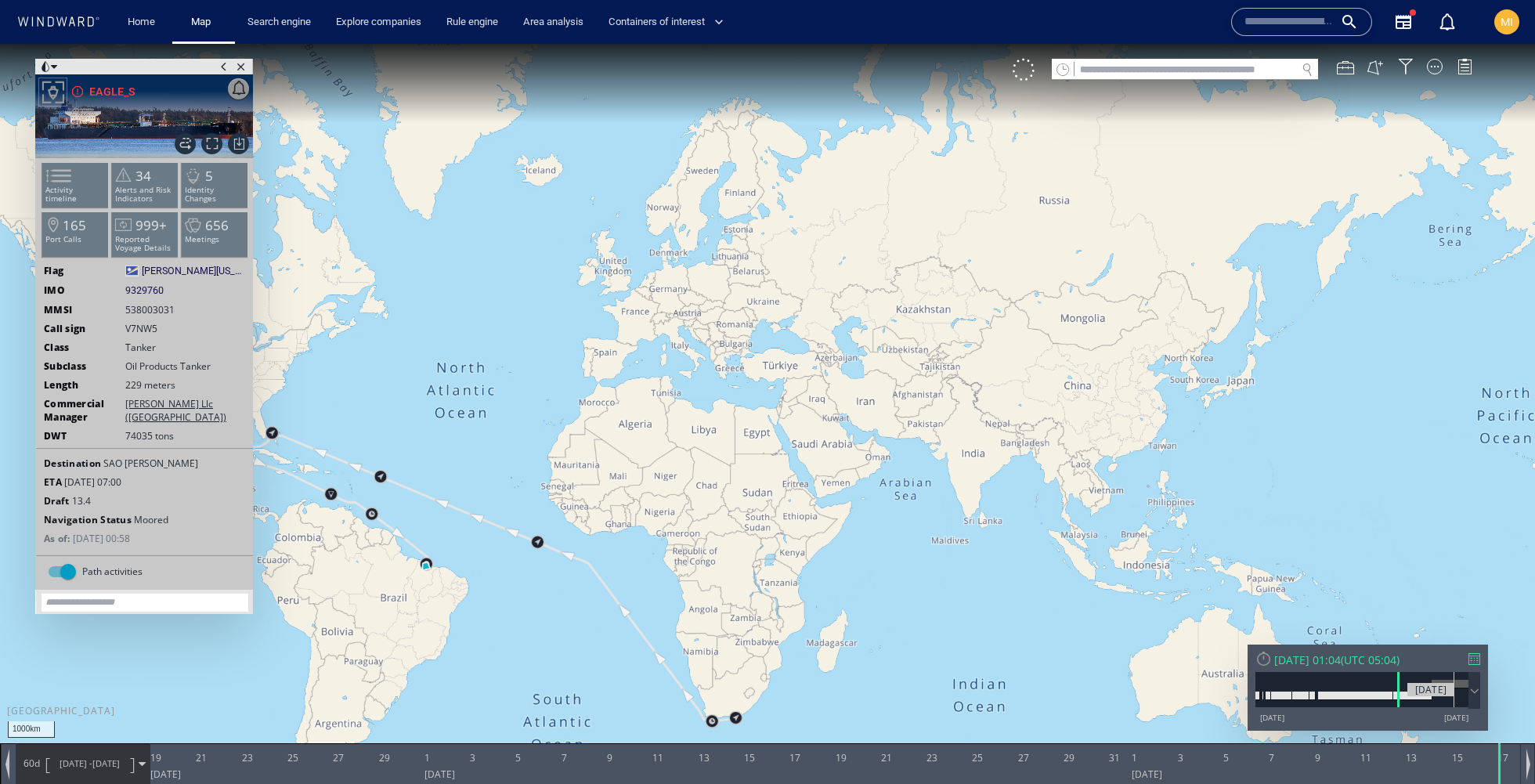
click at [1454, 685] on div at bounding box center [1450, 683] width 36 height 7
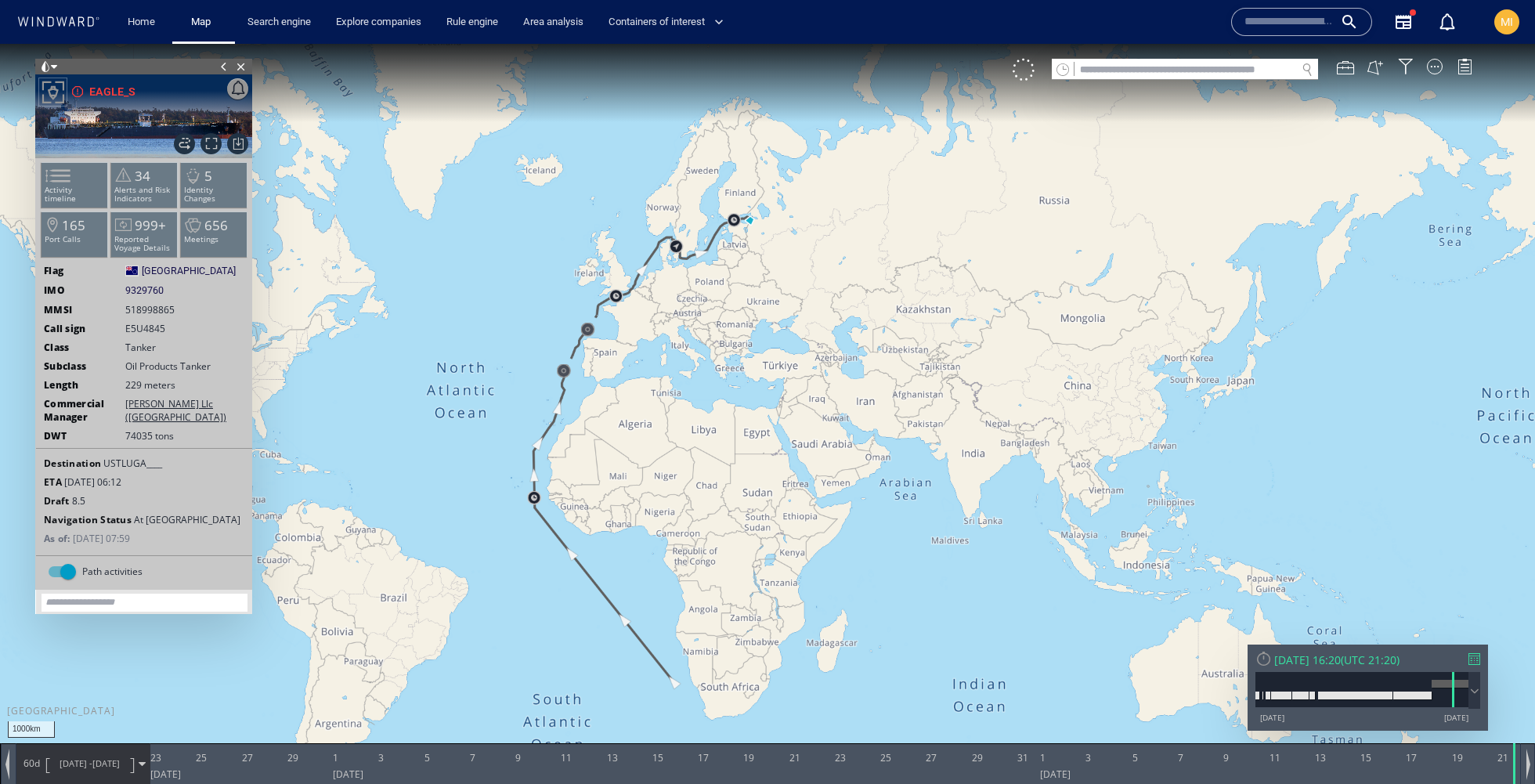
click at [53, 568] on div "Path activities" at bounding box center [62, 571] width 28 height 19
click at [56, 568] on div "Path activities" at bounding box center [55, 571] width 16 height 16
click at [56, 568] on div "Path activities" at bounding box center [62, 571] width 28 height 19
click at [56, 568] on div "Path activities" at bounding box center [55, 571] width 16 height 16
click at [217, 188] on p "Identity Changes" at bounding box center [214, 194] width 66 height 17
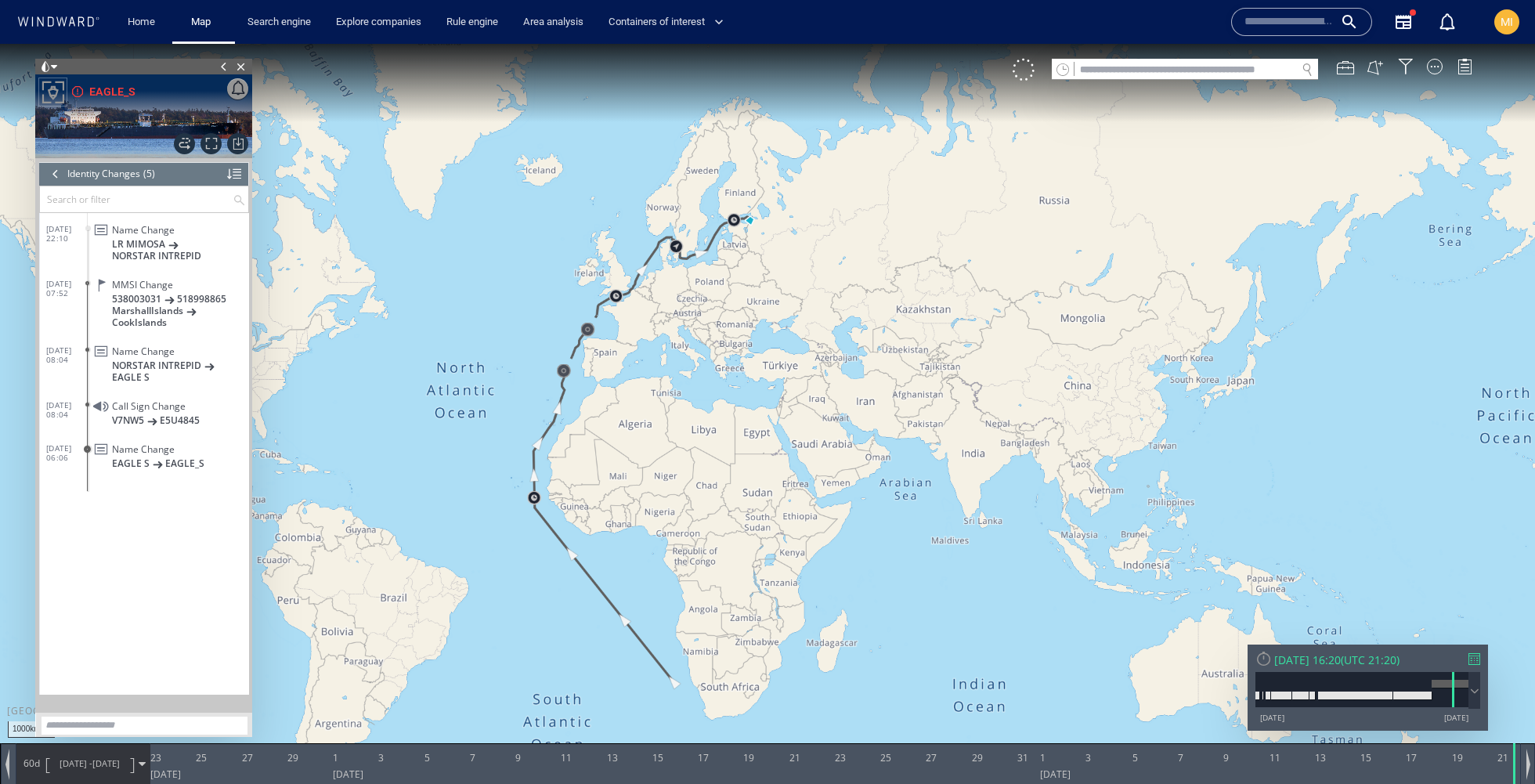
click at [51, 176] on div at bounding box center [55, 174] width 17 height 23
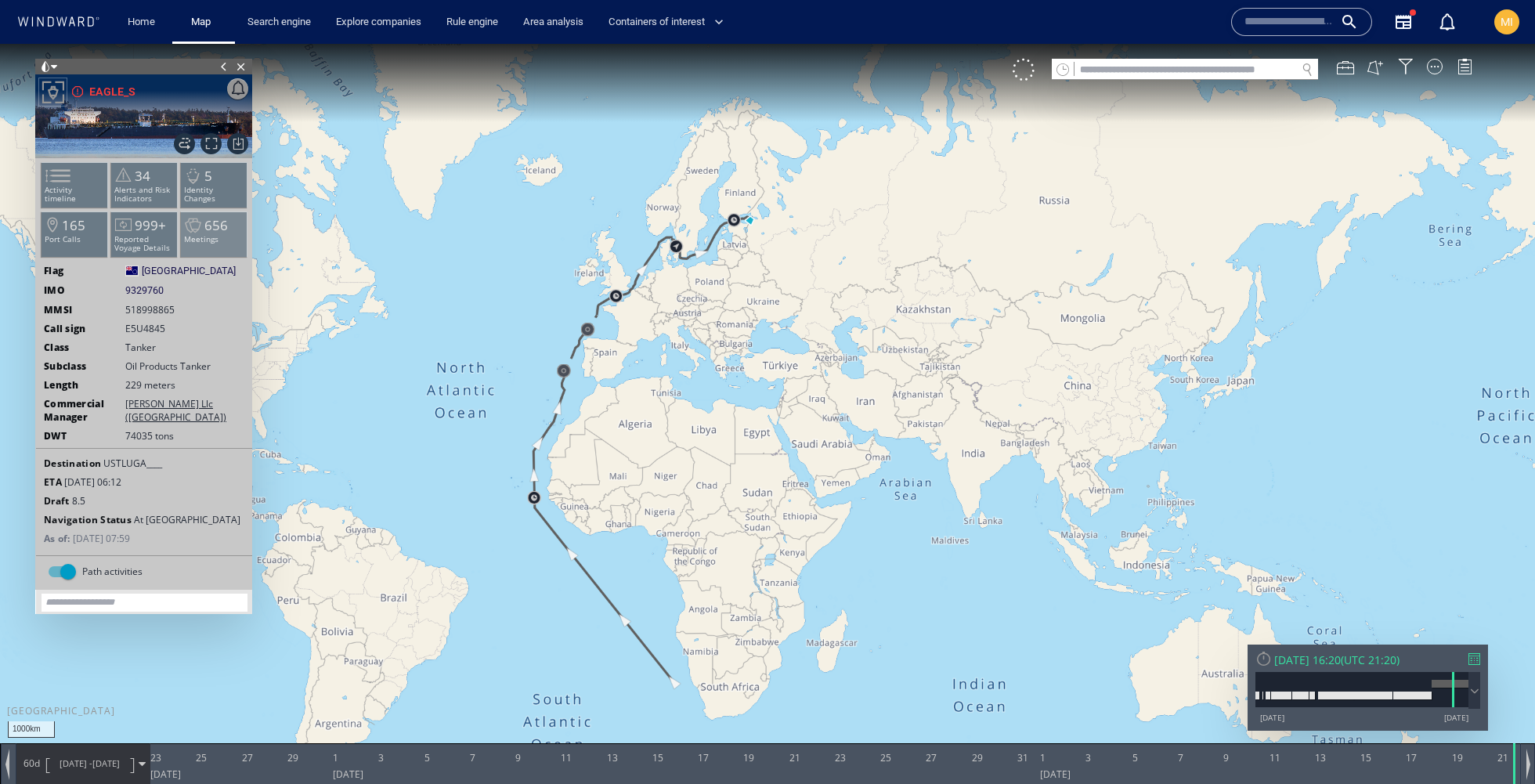
click at [205, 230] on span "656" at bounding box center [216, 225] width 23 height 18
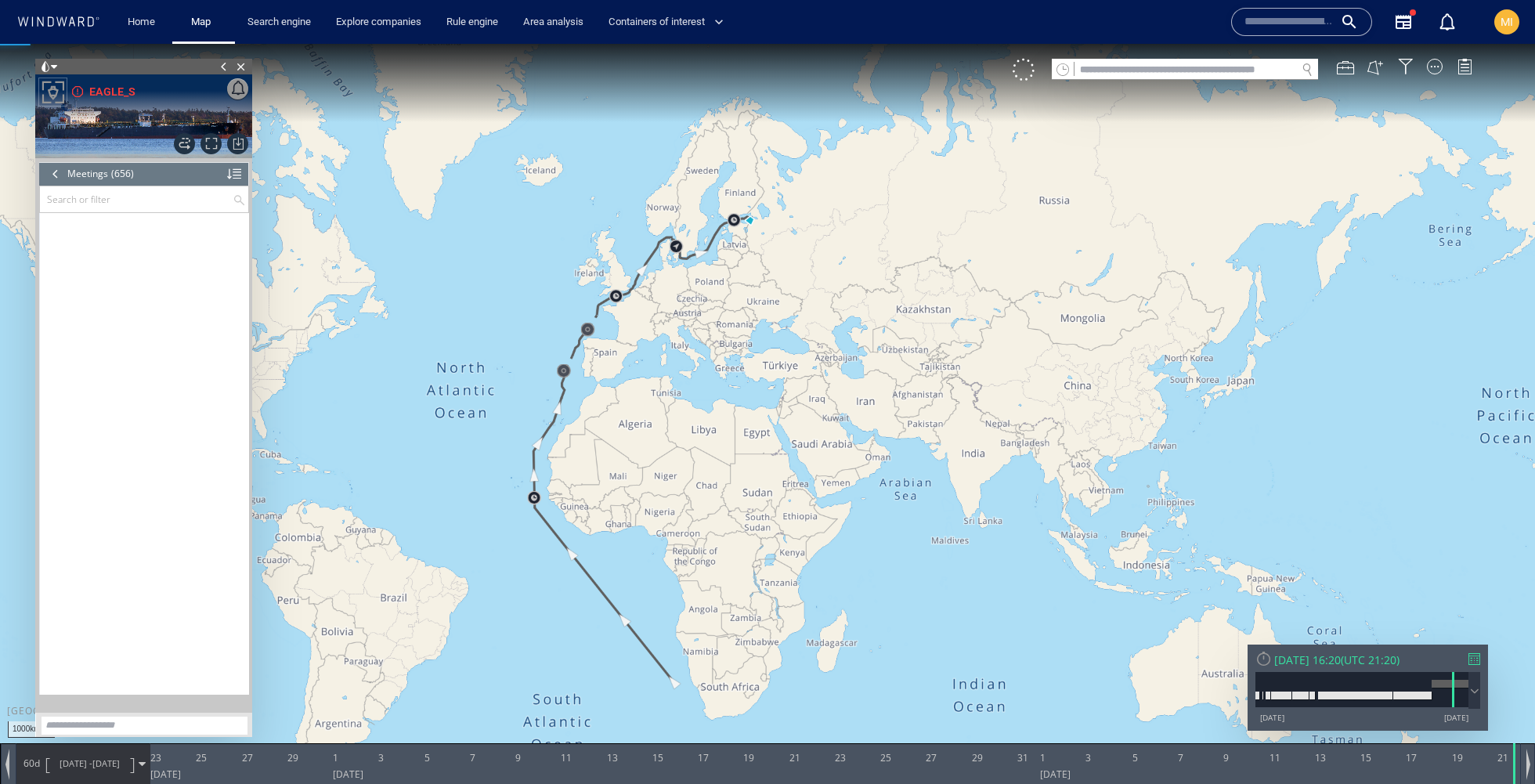
scroll to position [26870, 0]
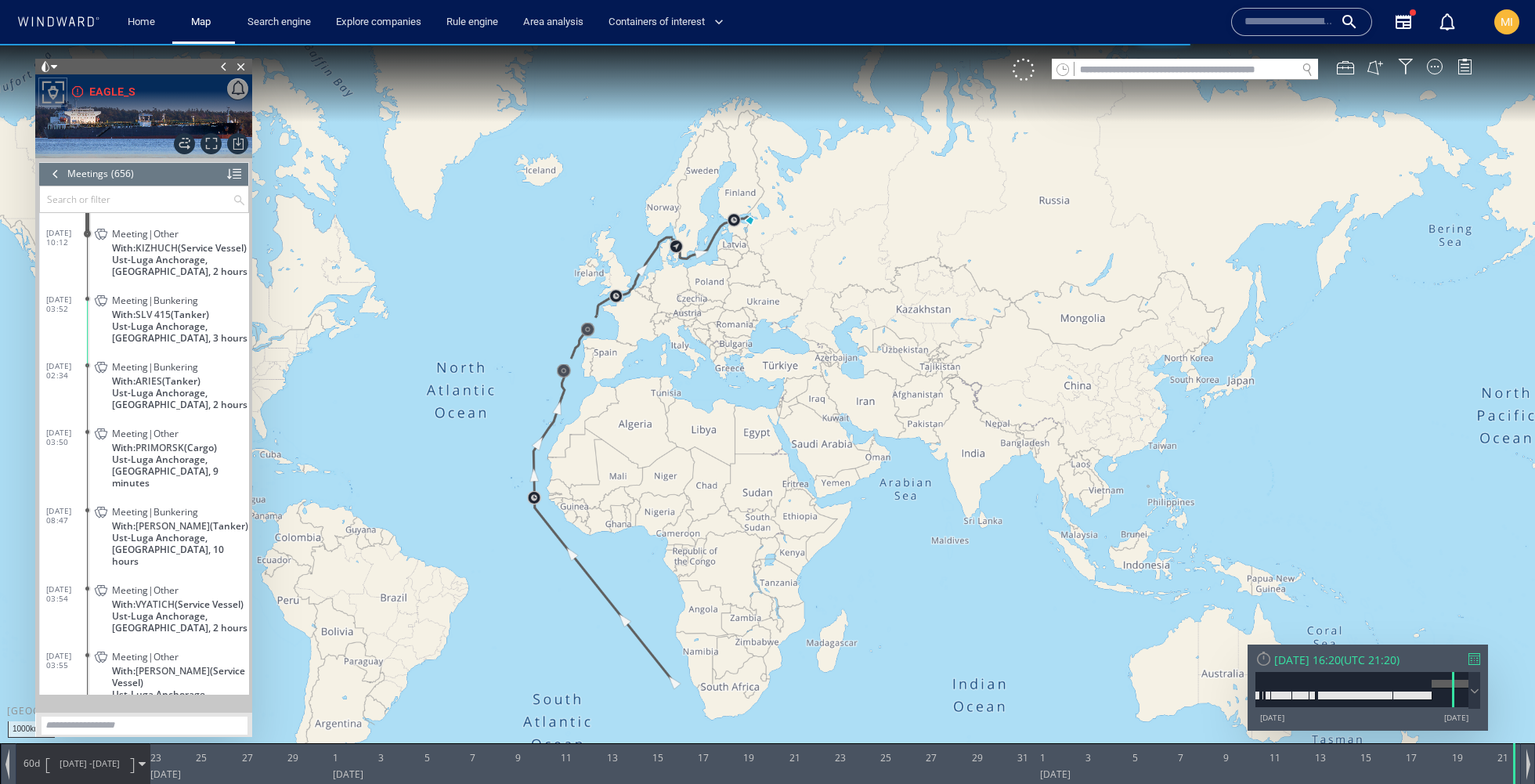
click at [59, 171] on div at bounding box center [55, 174] width 17 height 23
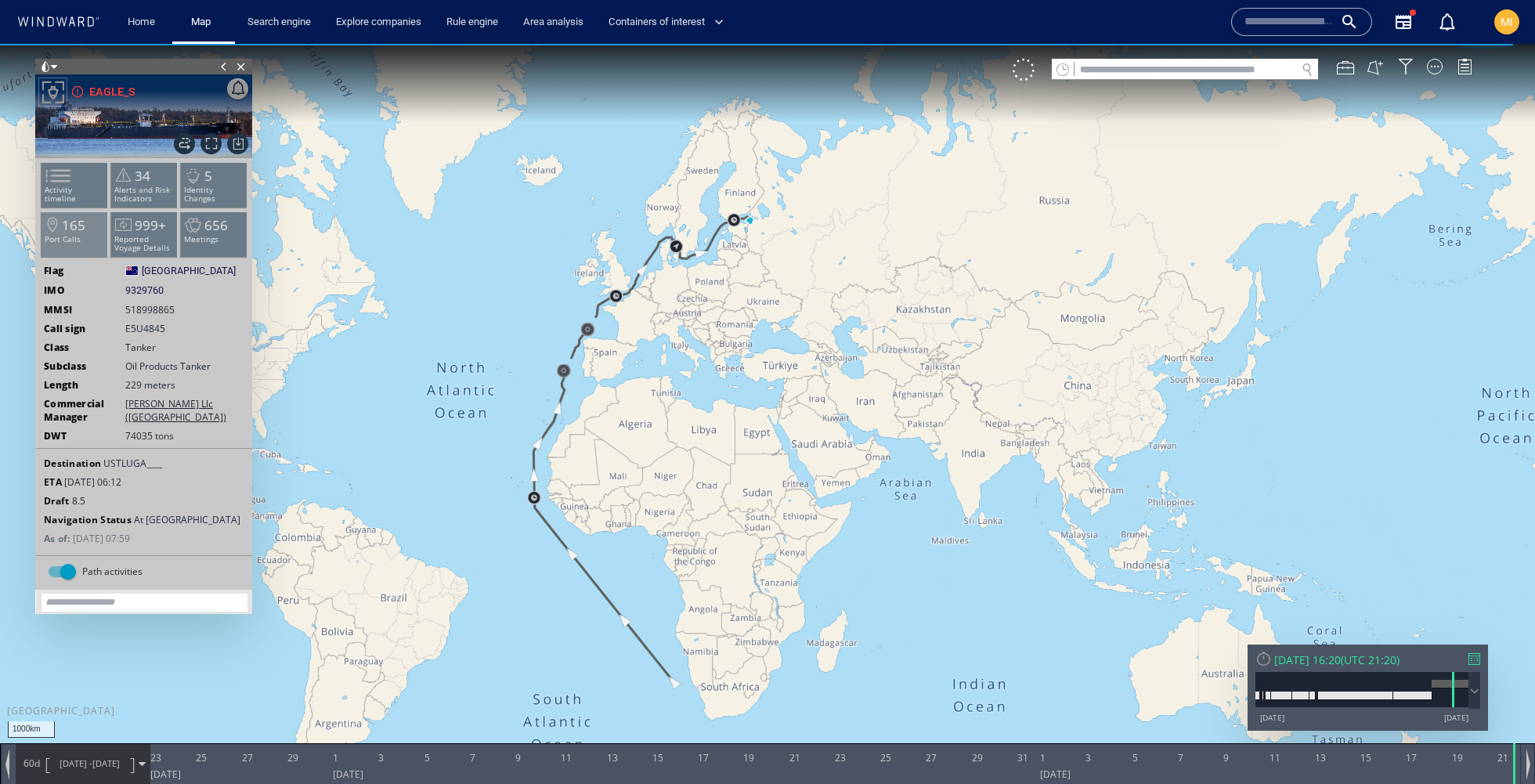
click at [72, 244] on li "165 Port Calls" at bounding box center [75, 233] width 66 height 46
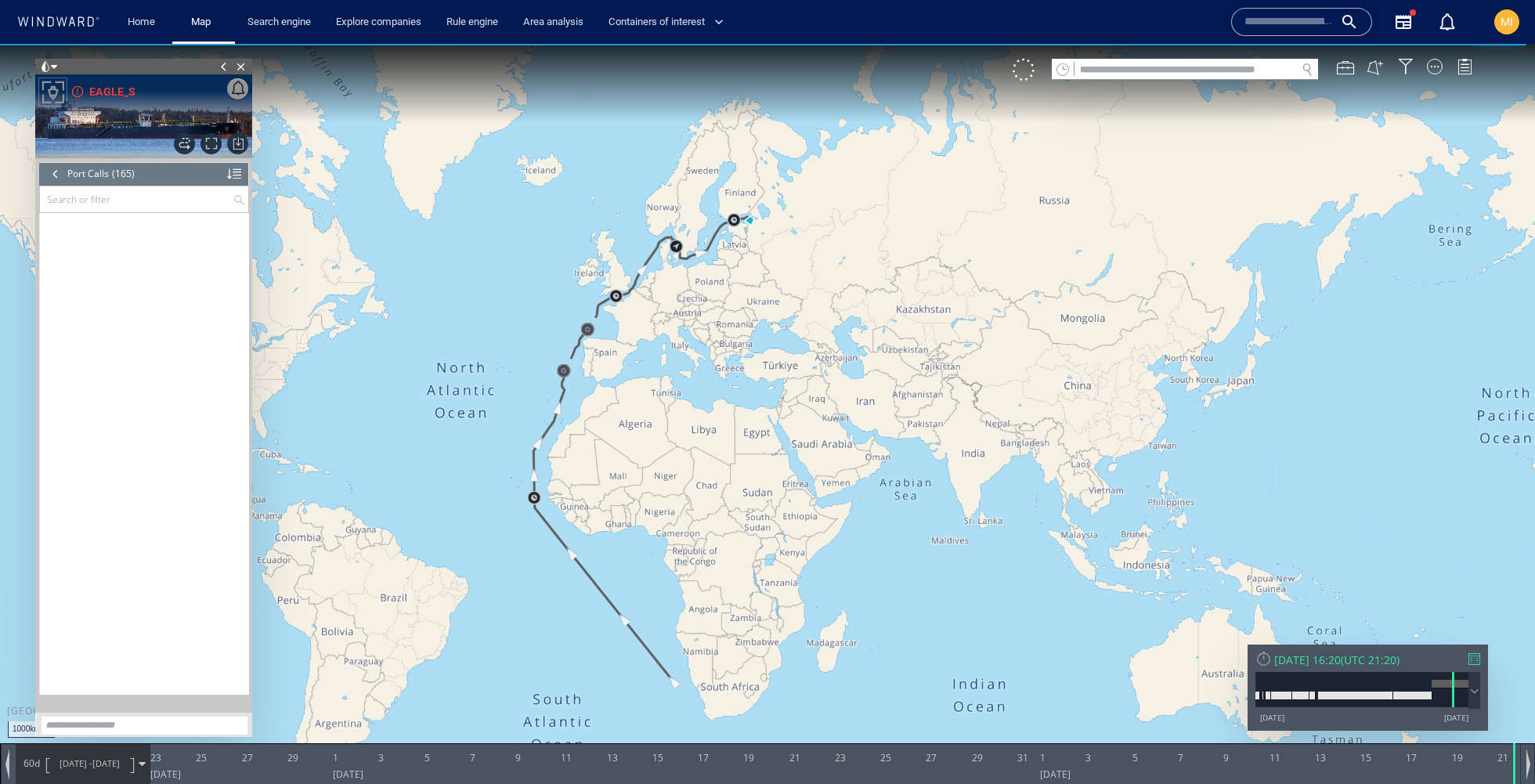
scroll to position [6624, 0]
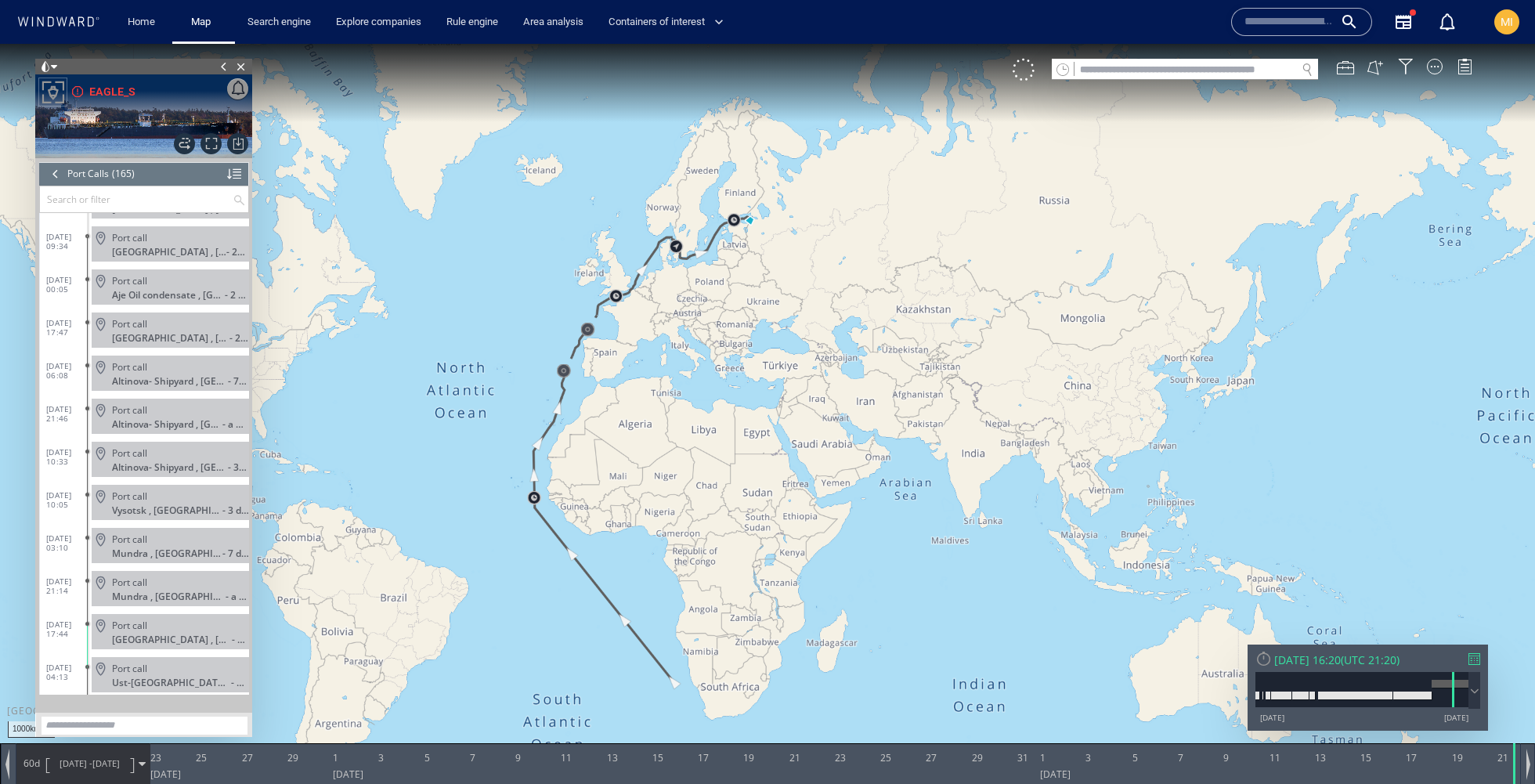
click at [57, 171] on div at bounding box center [55, 174] width 17 height 23
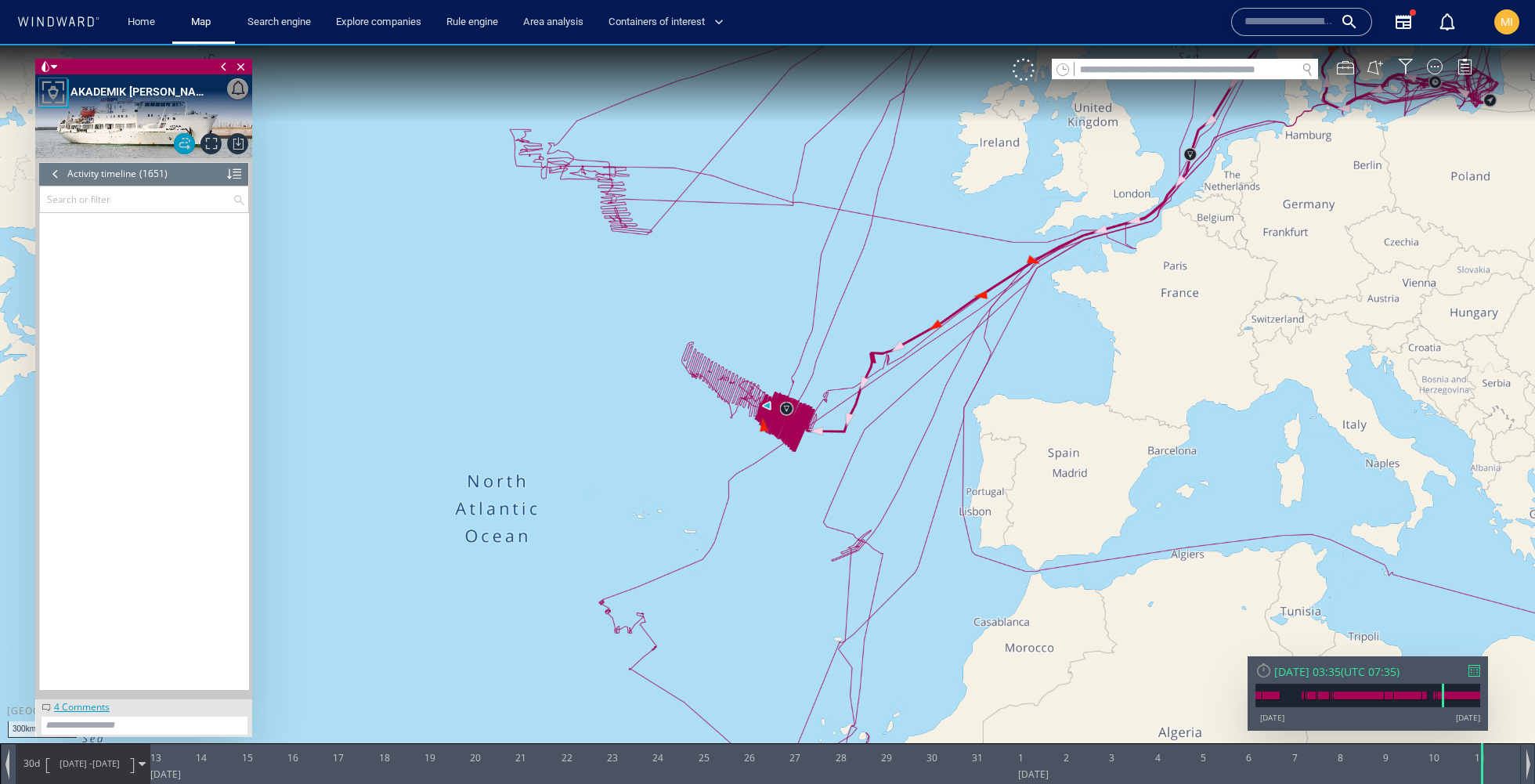
scroll to position [70615, 0]
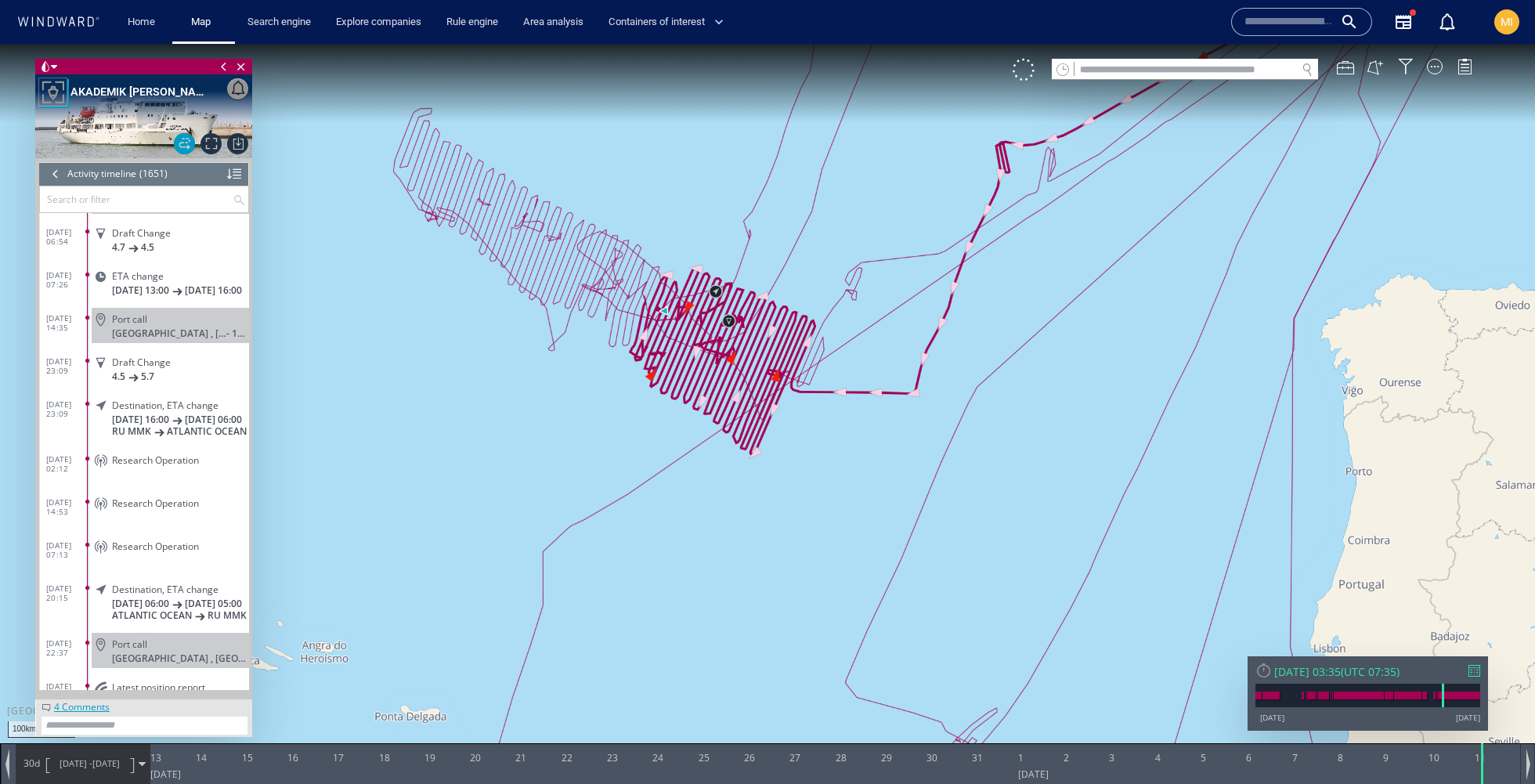
click at [55, 180] on div at bounding box center [55, 174] width 17 height 23
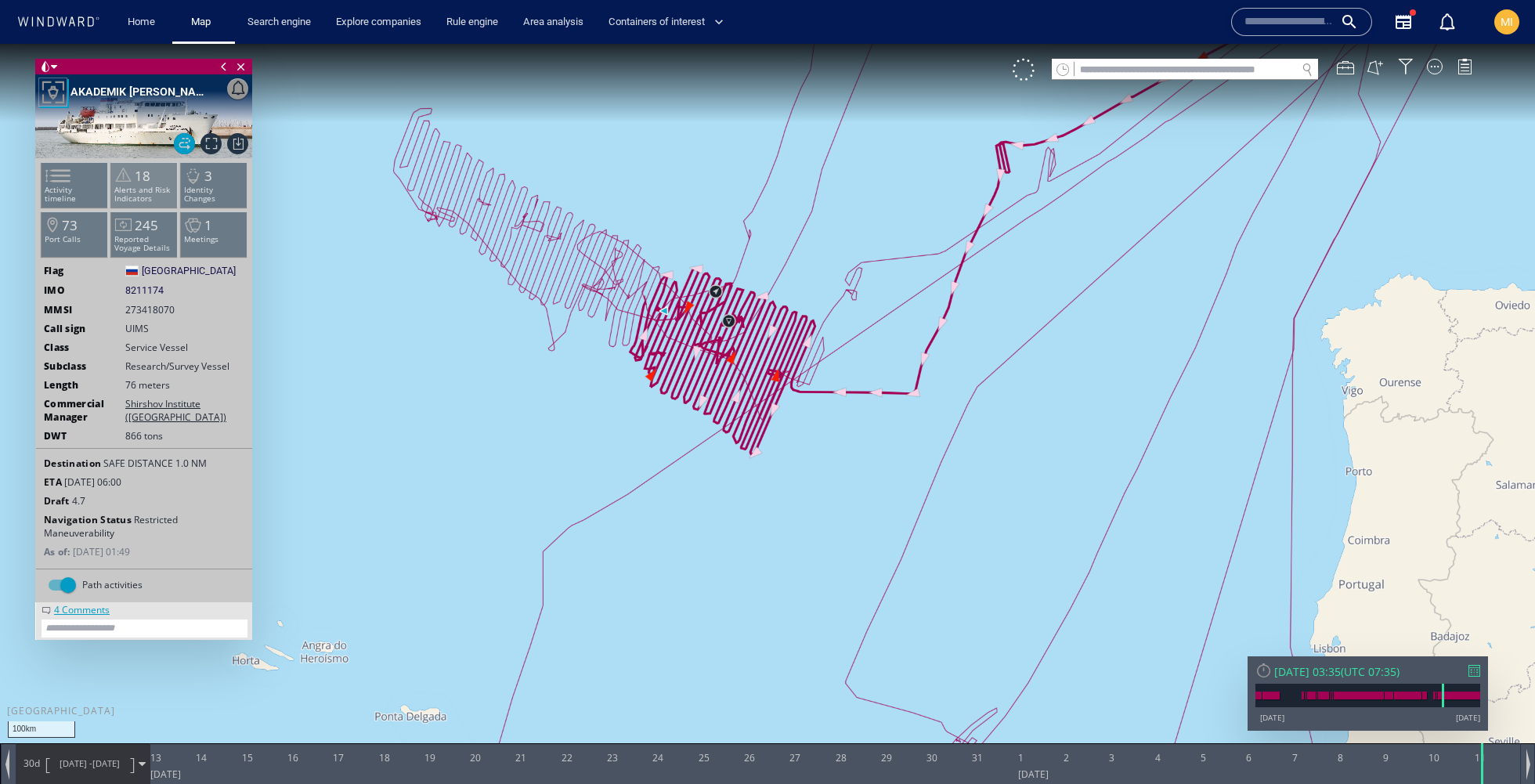
click at [152, 177] on li "18 Alerts and Risk Indicators" at bounding box center [144, 185] width 66 height 46
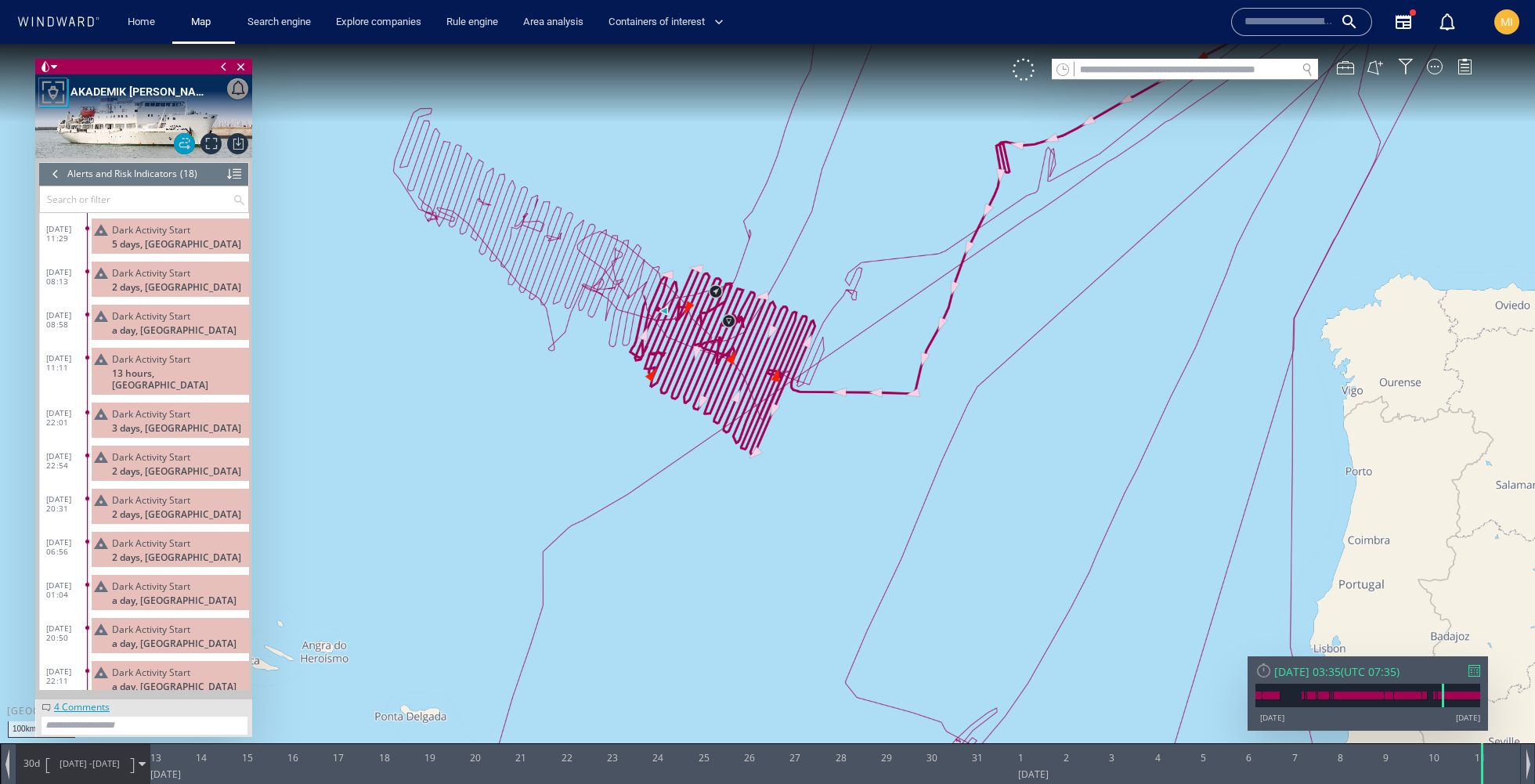
click at [53, 166] on div at bounding box center [55, 174] width 17 height 23
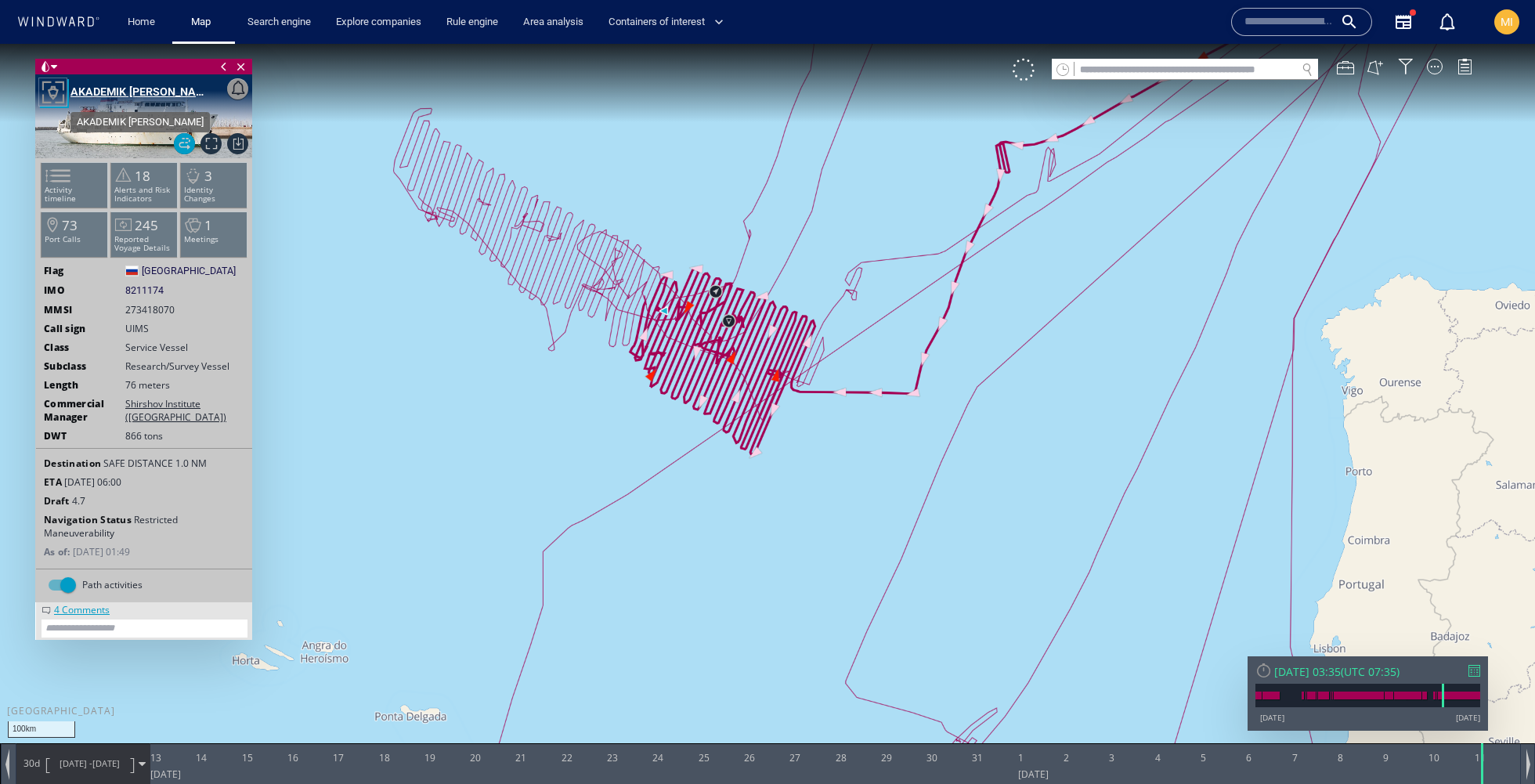
click at [103, 90] on div "AKADEMIK [PERSON_NAME]" at bounding box center [141, 91] width 141 height 19
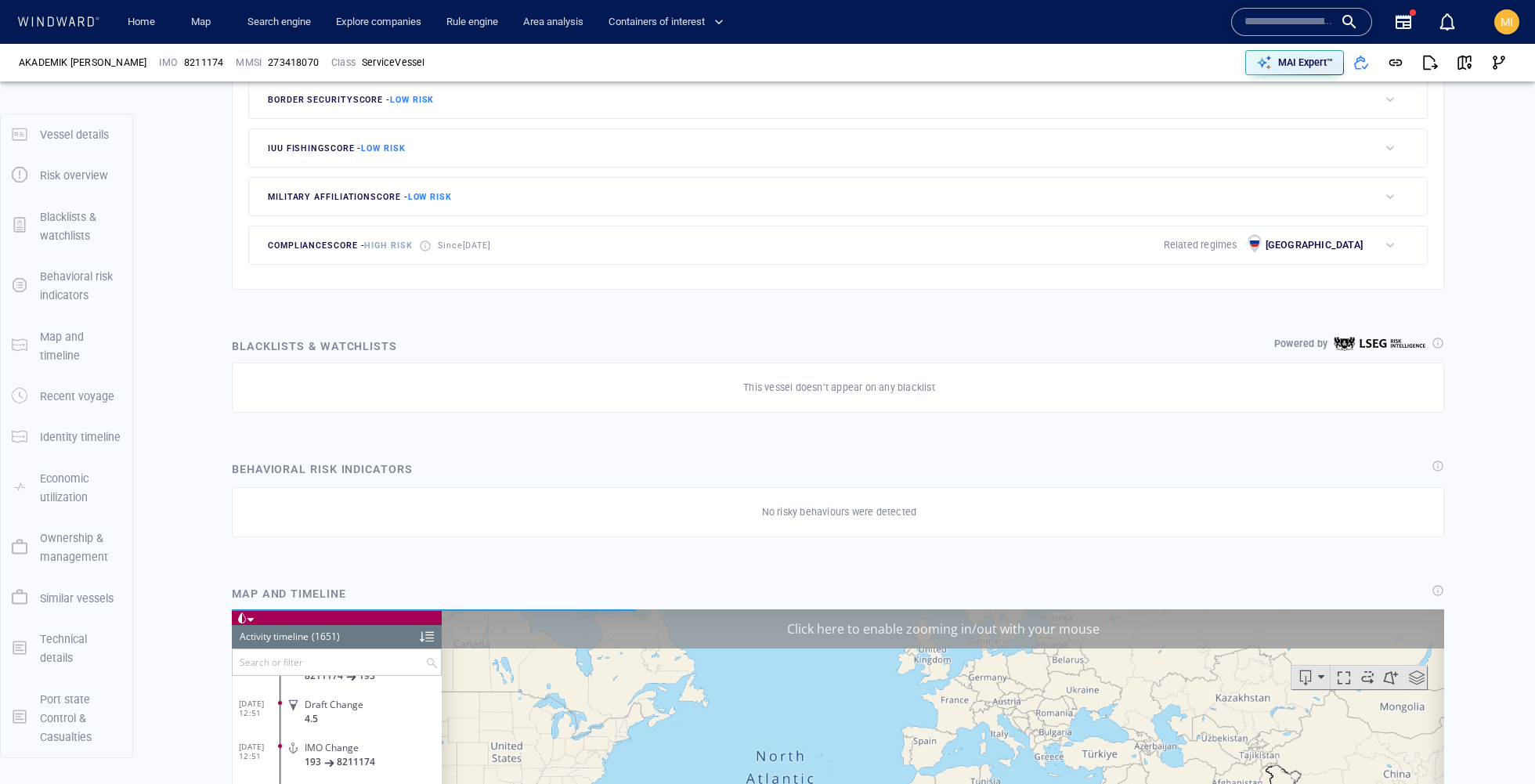
scroll to position [70676, 0]
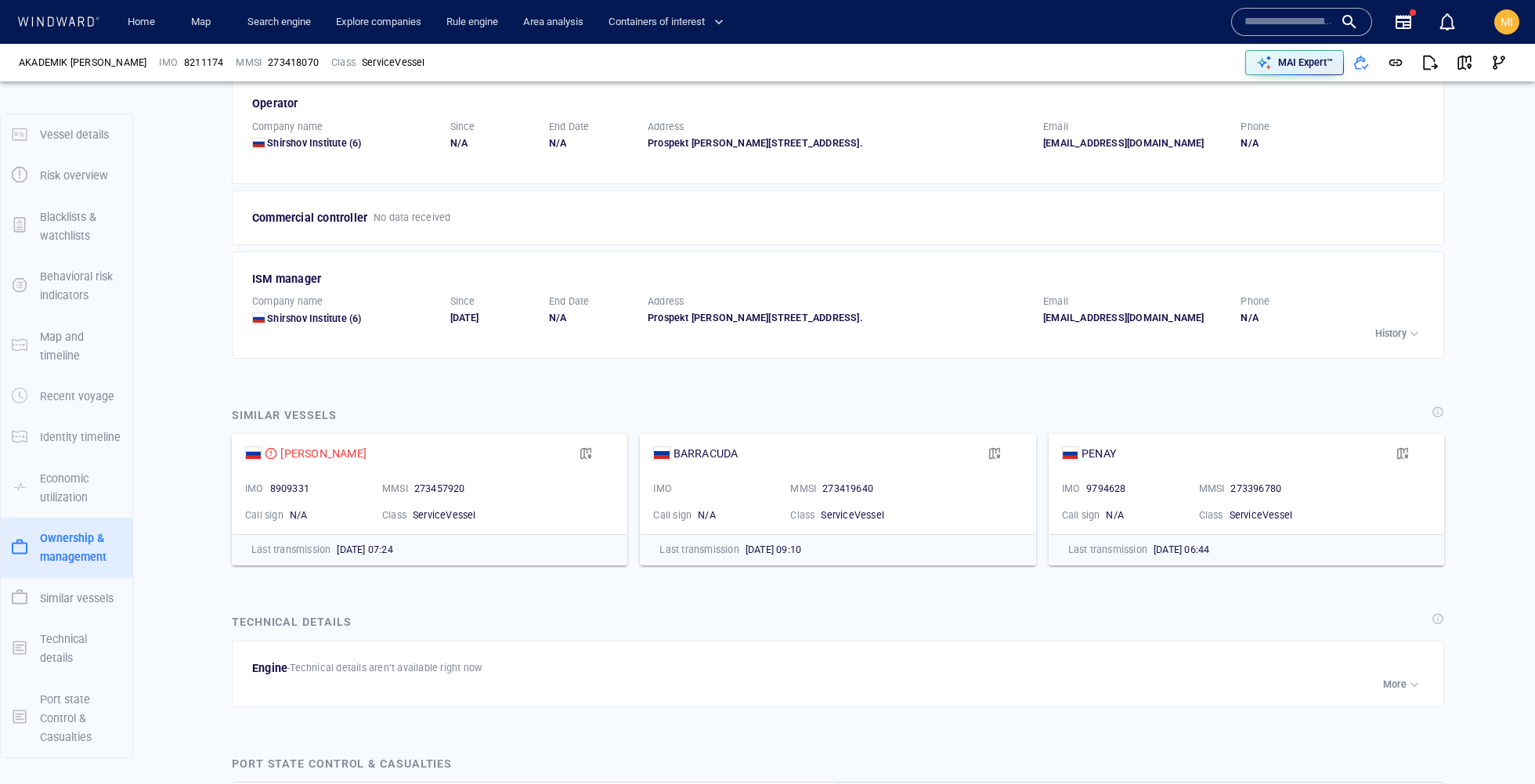
scroll to position [2800, 0]
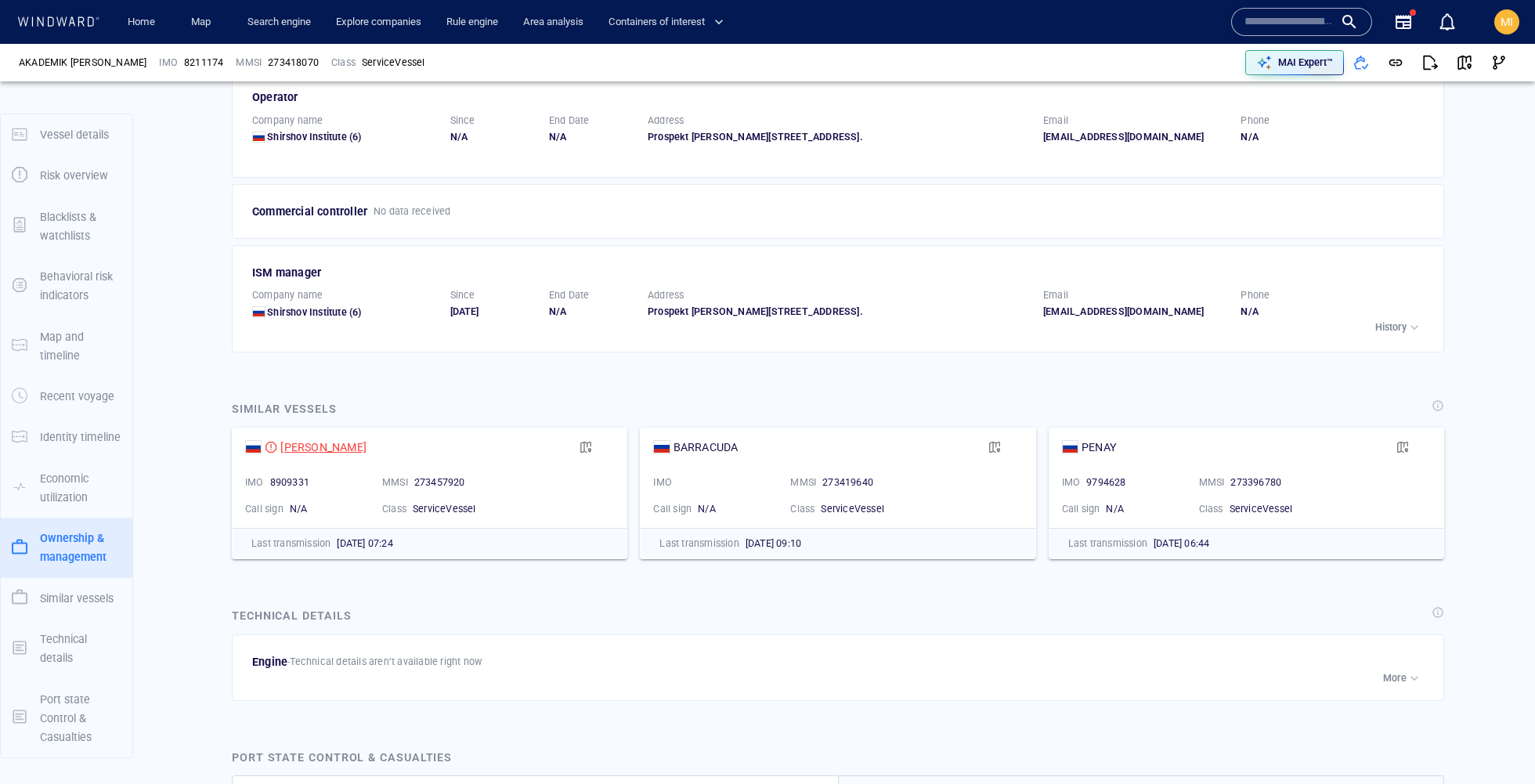
click at [363, 438] on div "[PERSON_NAME]" at bounding box center [324, 447] width 86 height 19
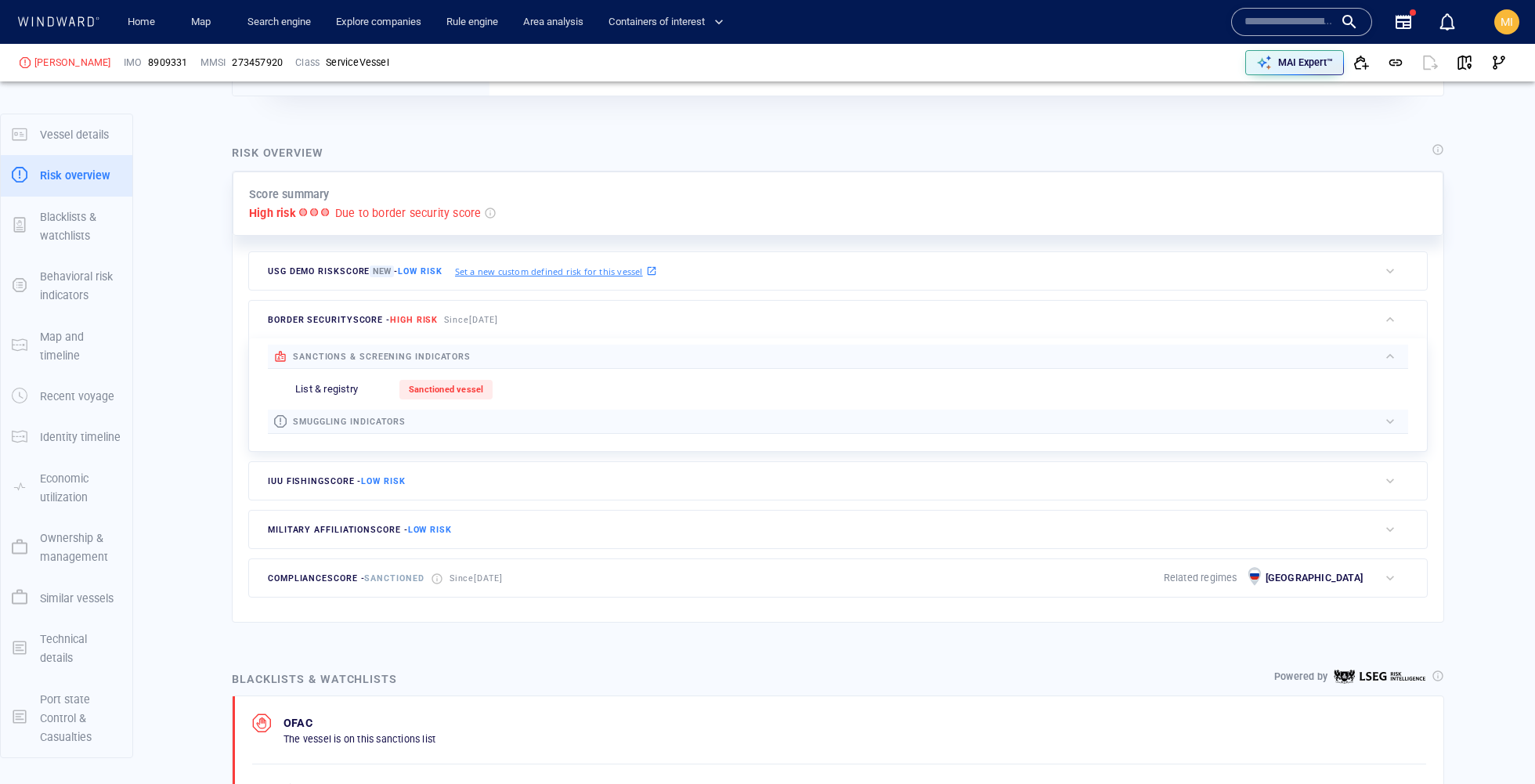
scroll to position [305, 0]
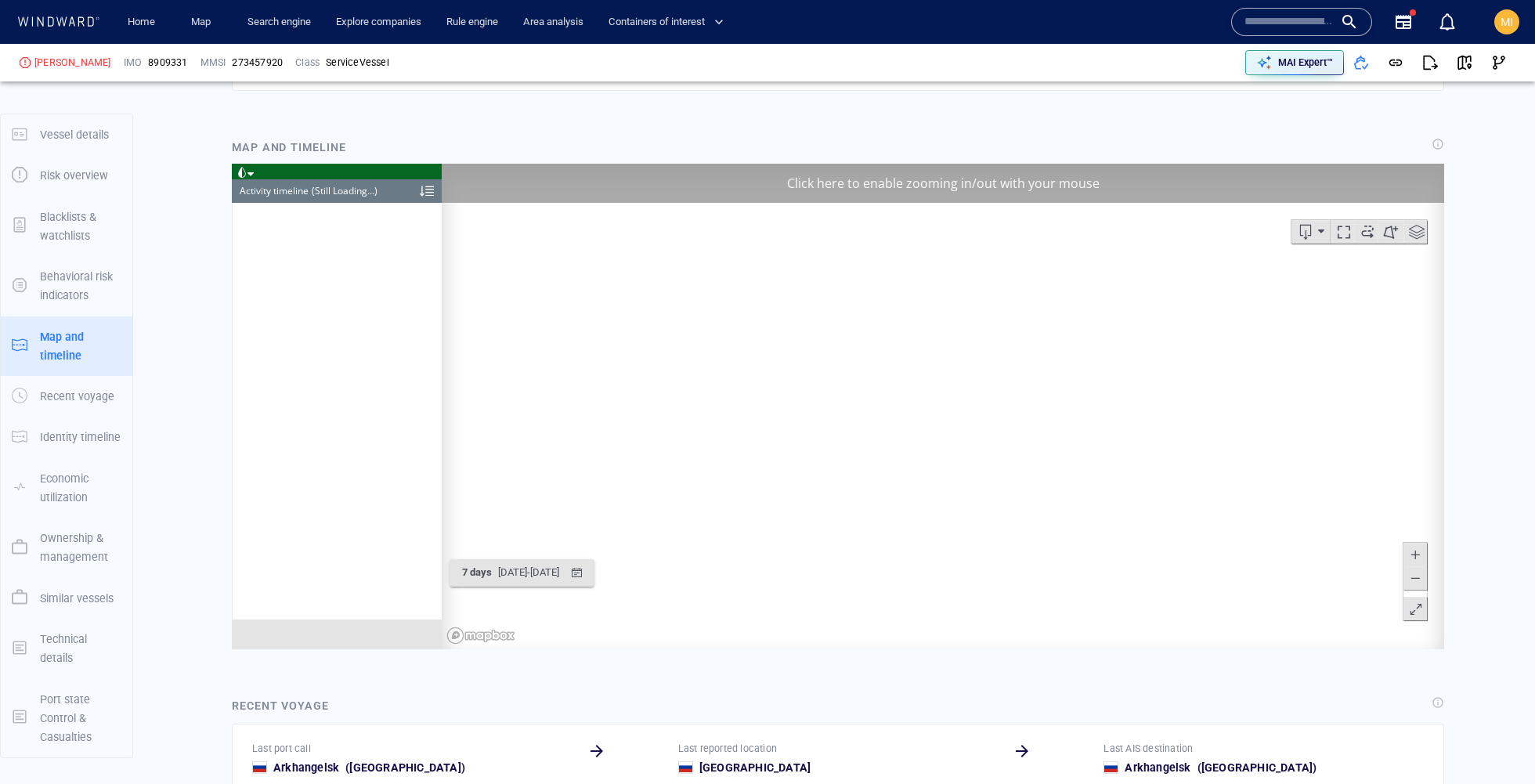
scroll to position [1197, 0]
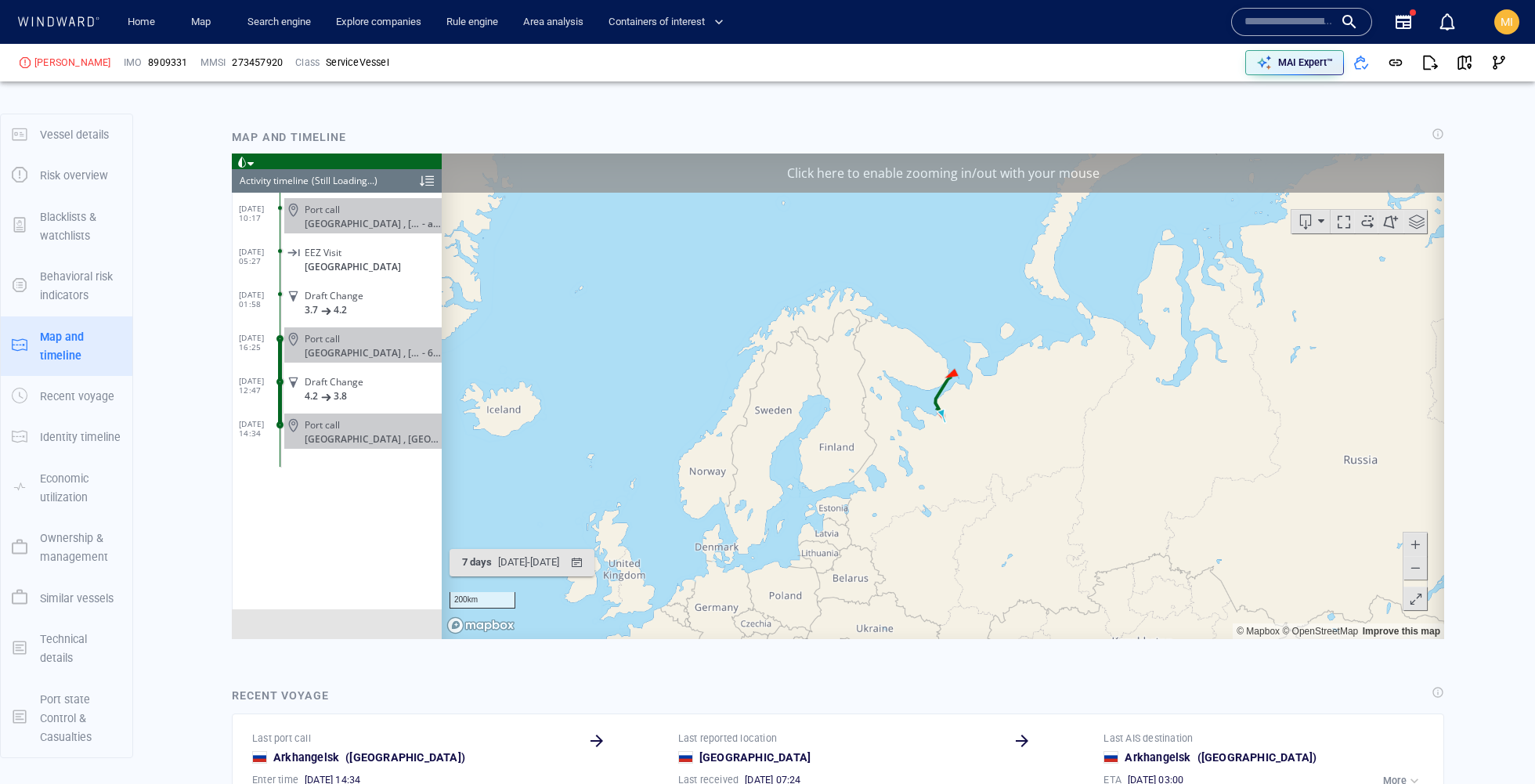
scroll to position [36960, 0]
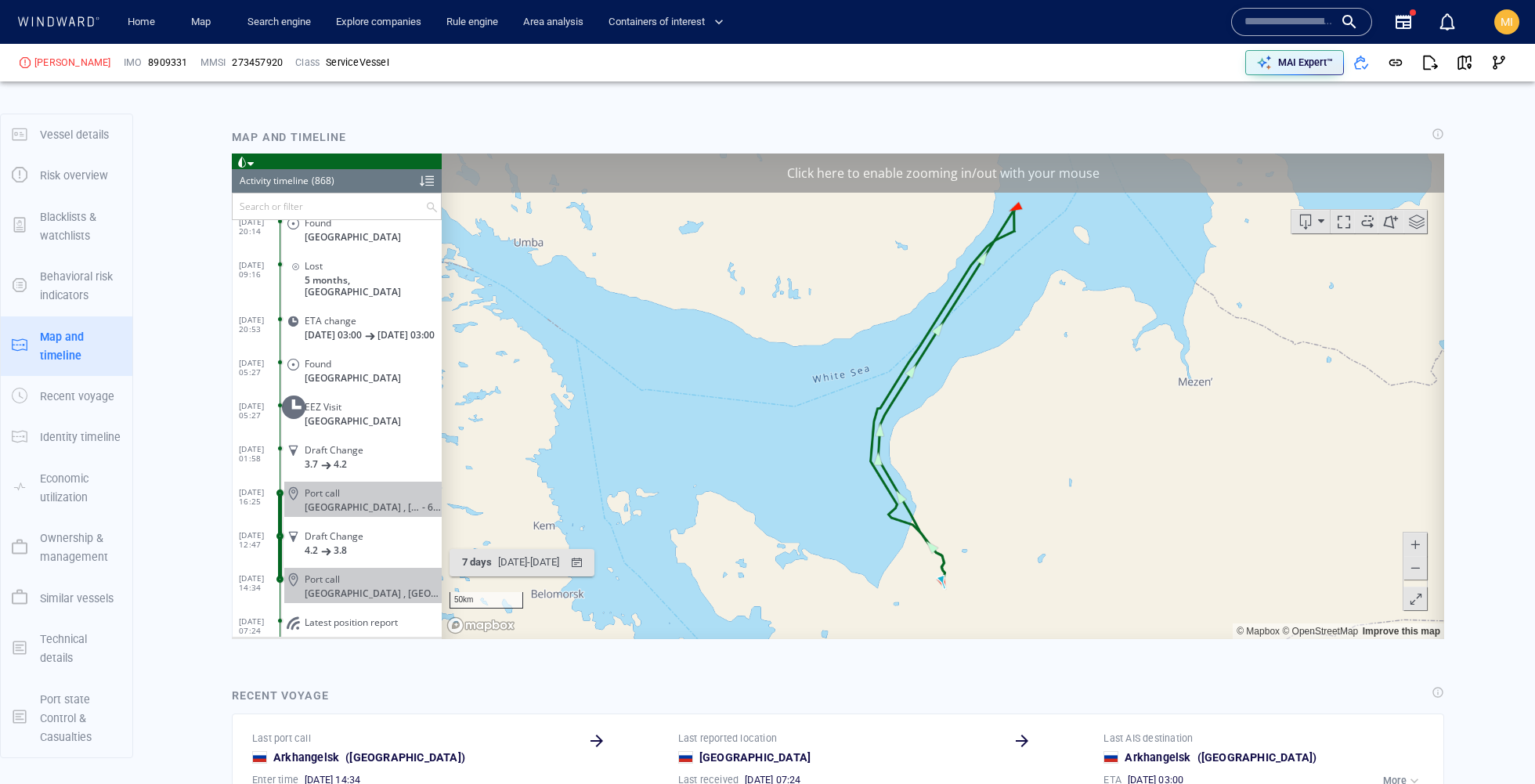
click at [1364, 225] on span at bounding box center [1367, 220] width 23 height 23
click at [1061, 186] on div "Click here to enable zooming in/out with your mouse" at bounding box center [942, 171] width 1002 height 39
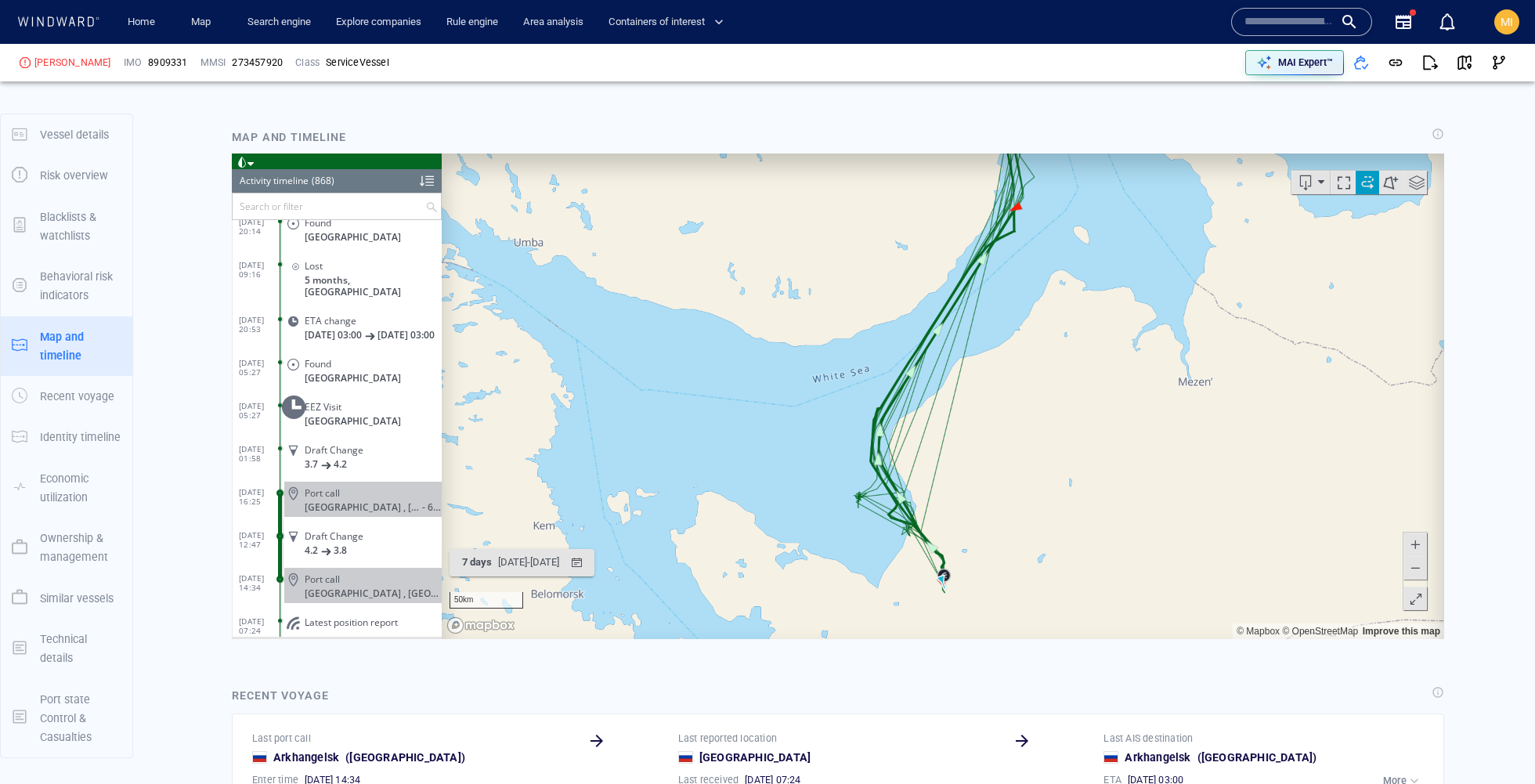
click at [1406, 558] on button at bounding box center [1415, 566] width 23 height 23
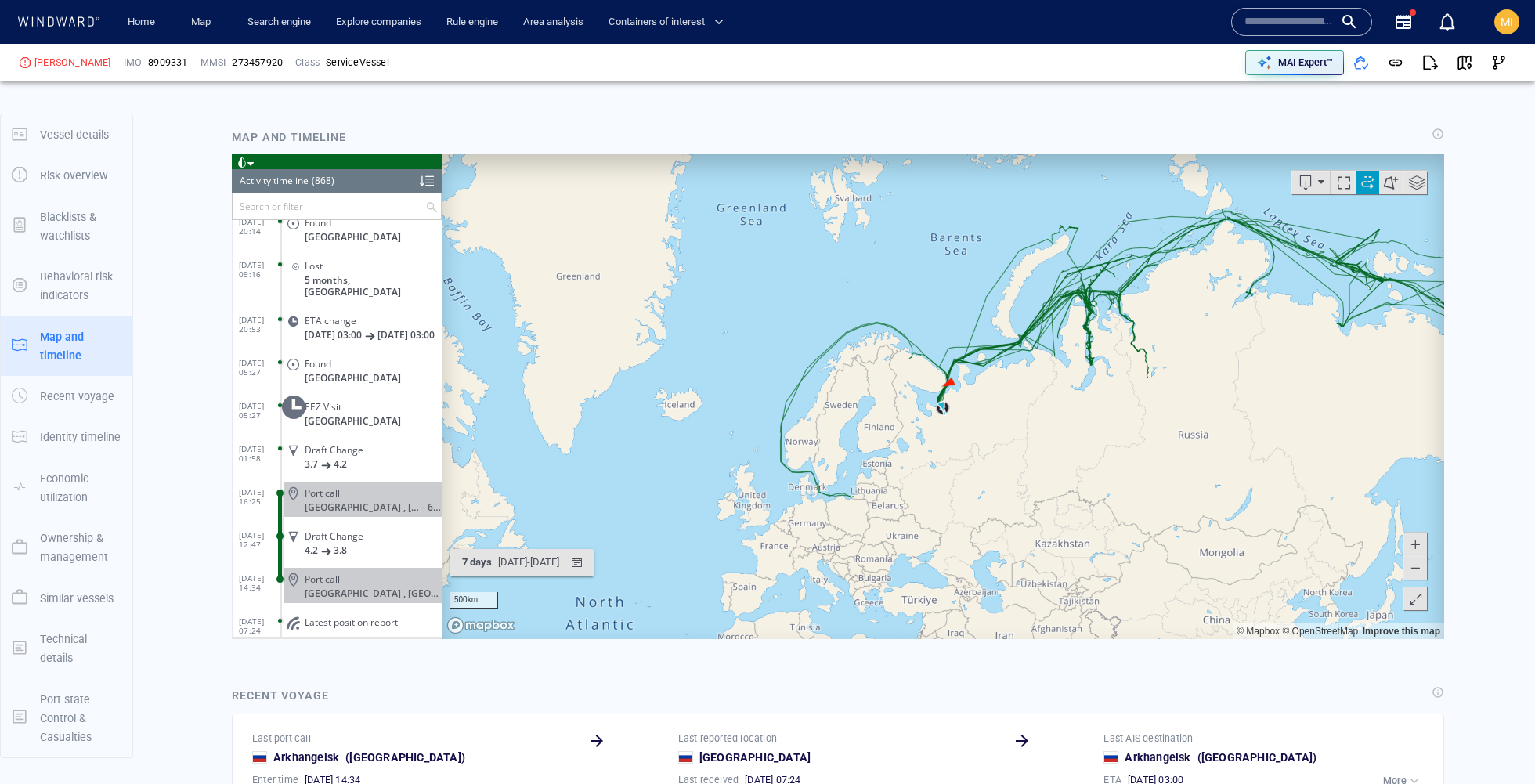
click at [1406, 558] on button at bounding box center [1415, 566] width 23 height 23
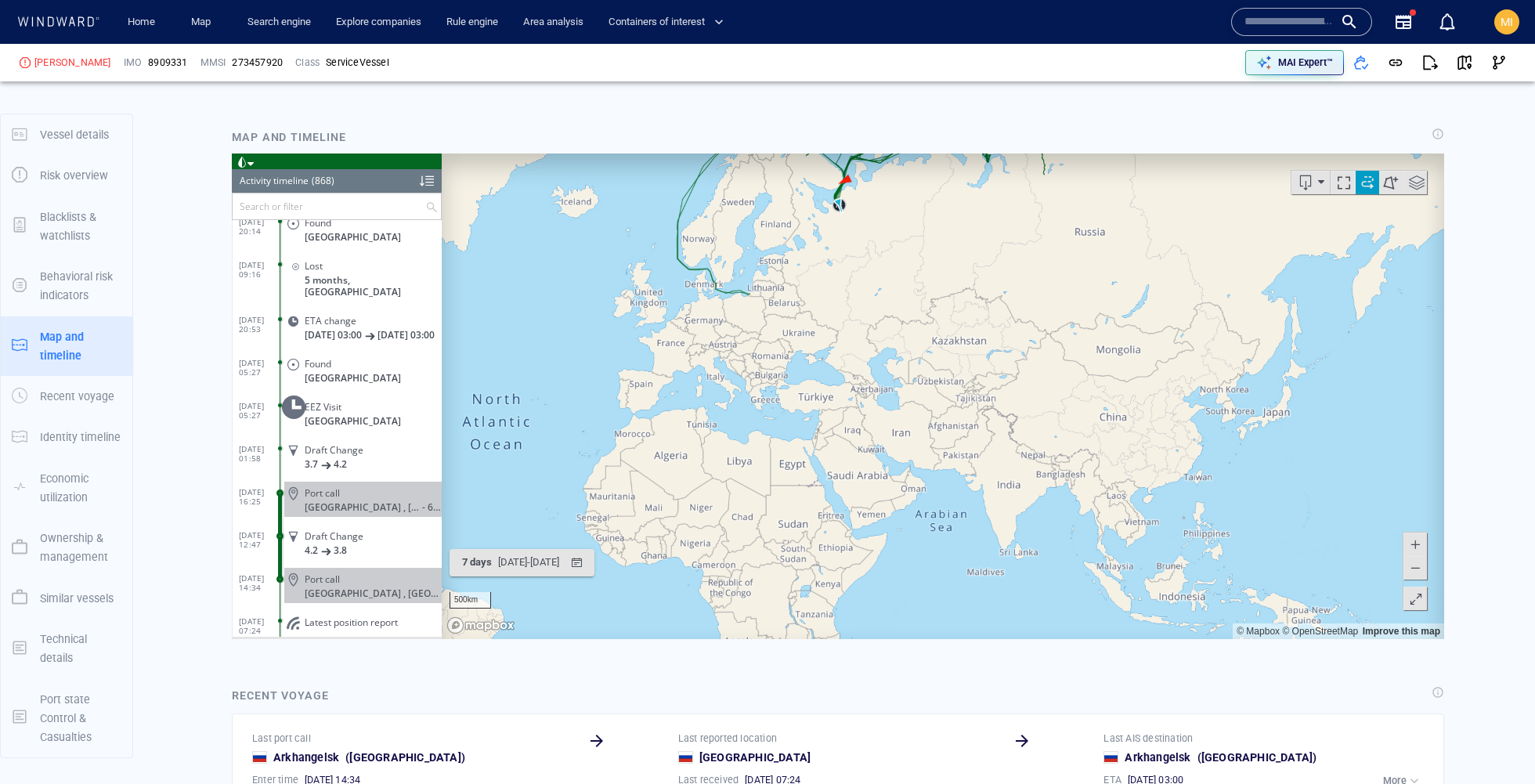
drag, startPoint x: 1267, startPoint y: 483, endPoint x: 1122, endPoint y: 429, distance: 154.7
click at [1122, 429] on canvas "Map" at bounding box center [942, 395] width 1002 height 485
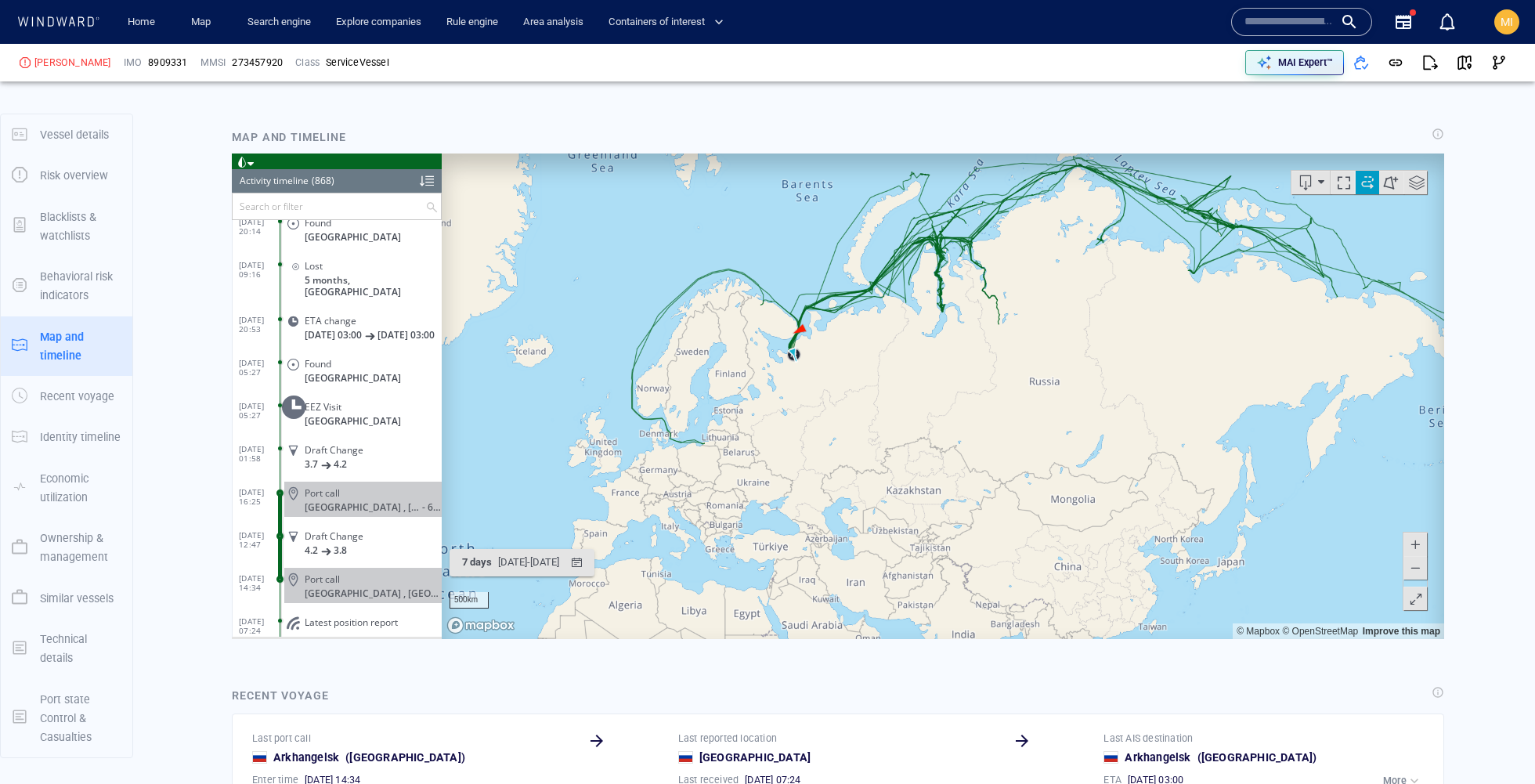
drag, startPoint x: 1008, startPoint y: 410, endPoint x: 972, endPoint y: 400, distance: 37.4
click at [972, 400] on canvas "Map" at bounding box center [942, 395] width 1002 height 485
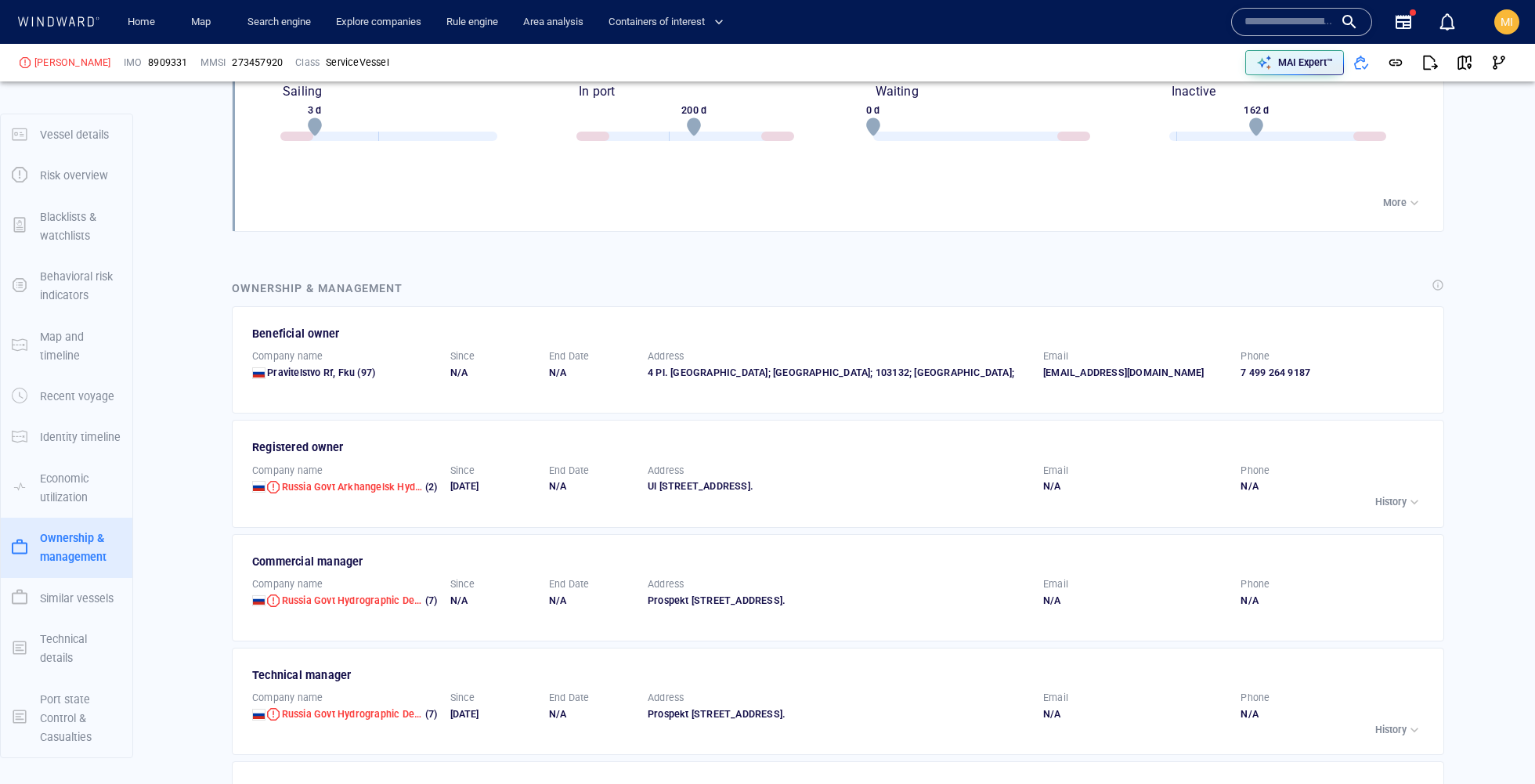
scroll to position [2340, 0]
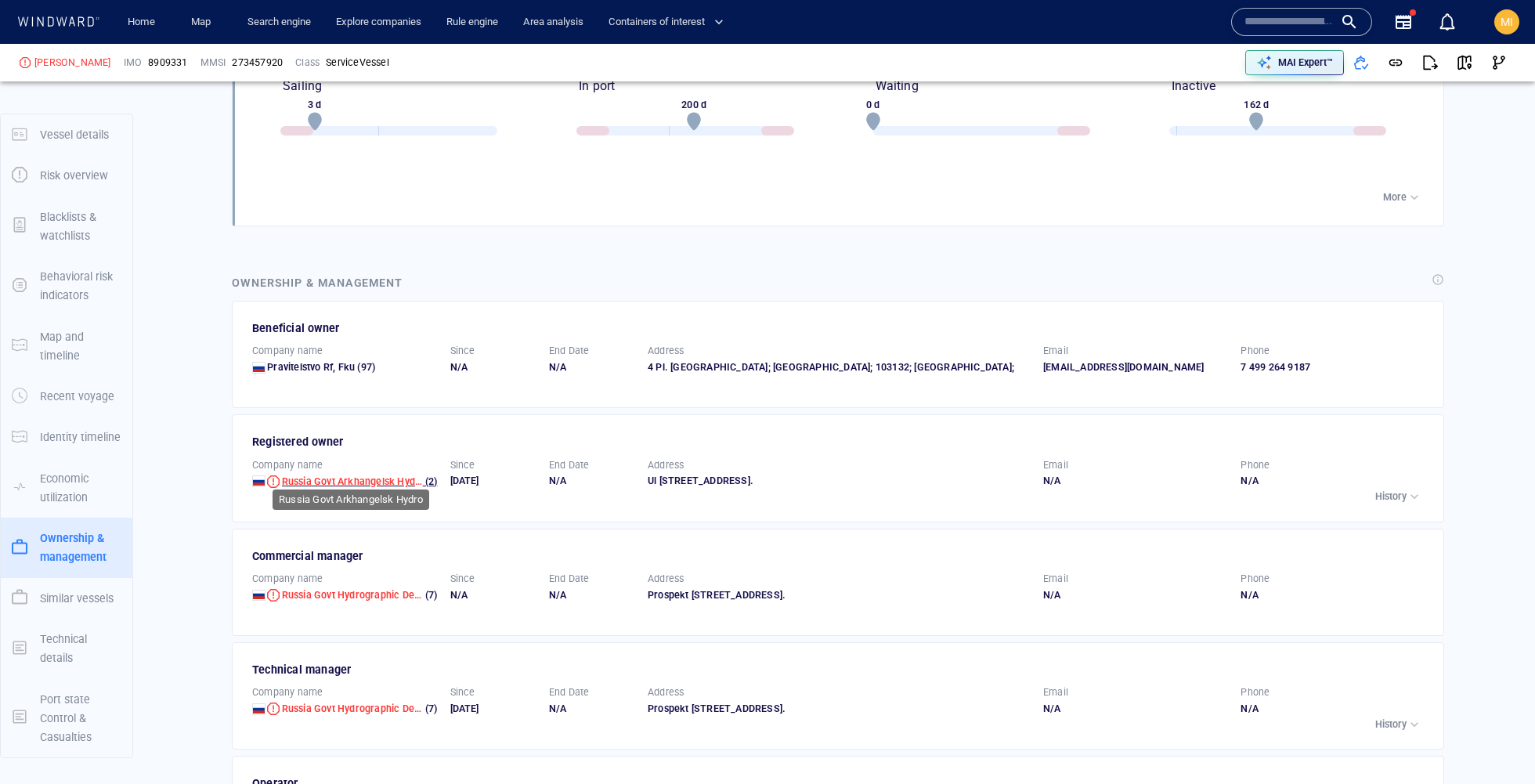
click at [384, 475] on span "Russia Govt Arkhangelsk Hydro" at bounding box center [353, 481] width 143 height 12
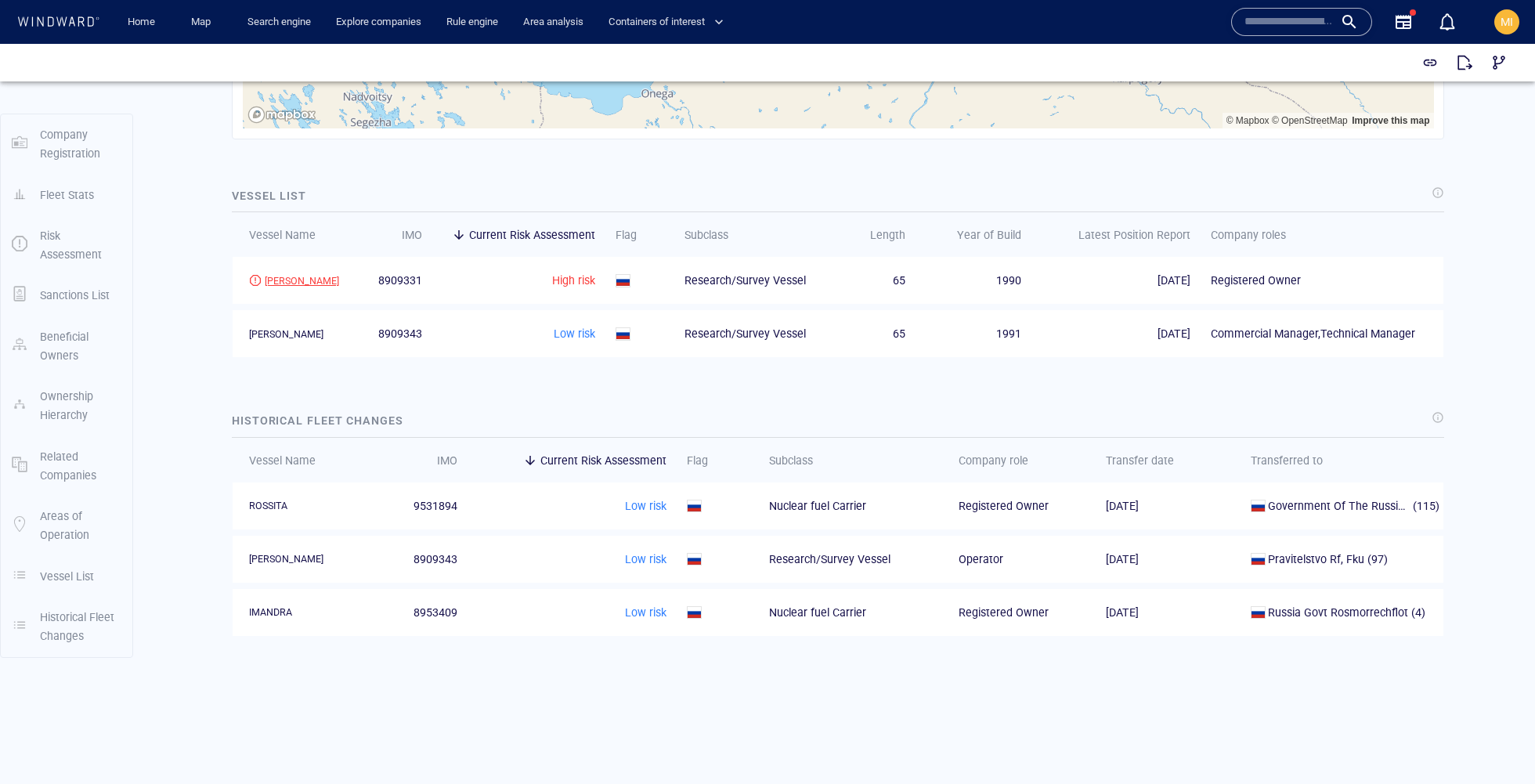
scroll to position [1775, 0]
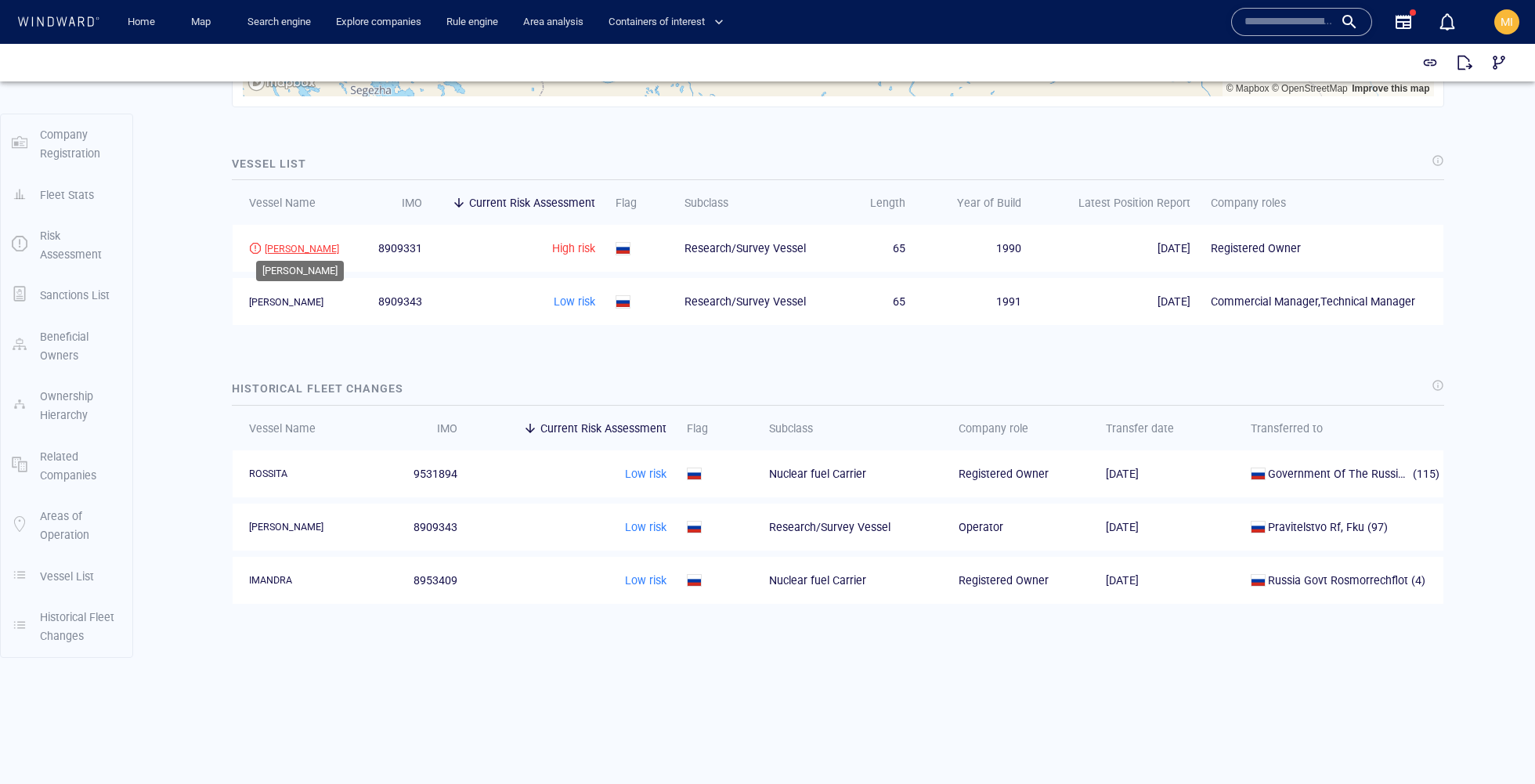
click at [306, 246] on div "[PERSON_NAME]" at bounding box center [302, 248] width 75 height 14
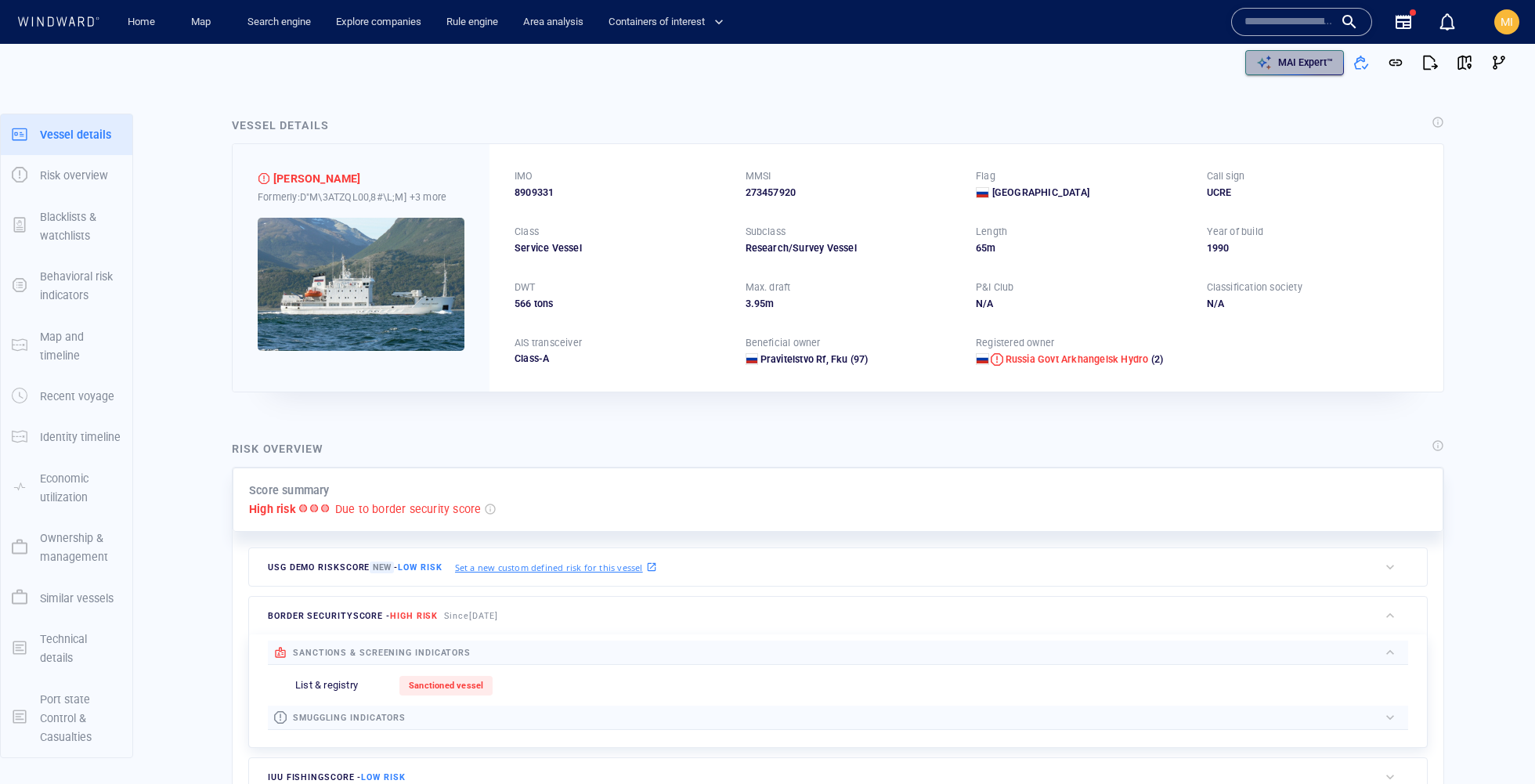
click at [1304, 60] on p "MAI Expert™" at bounding box center [1305, 62] width 55 height 14
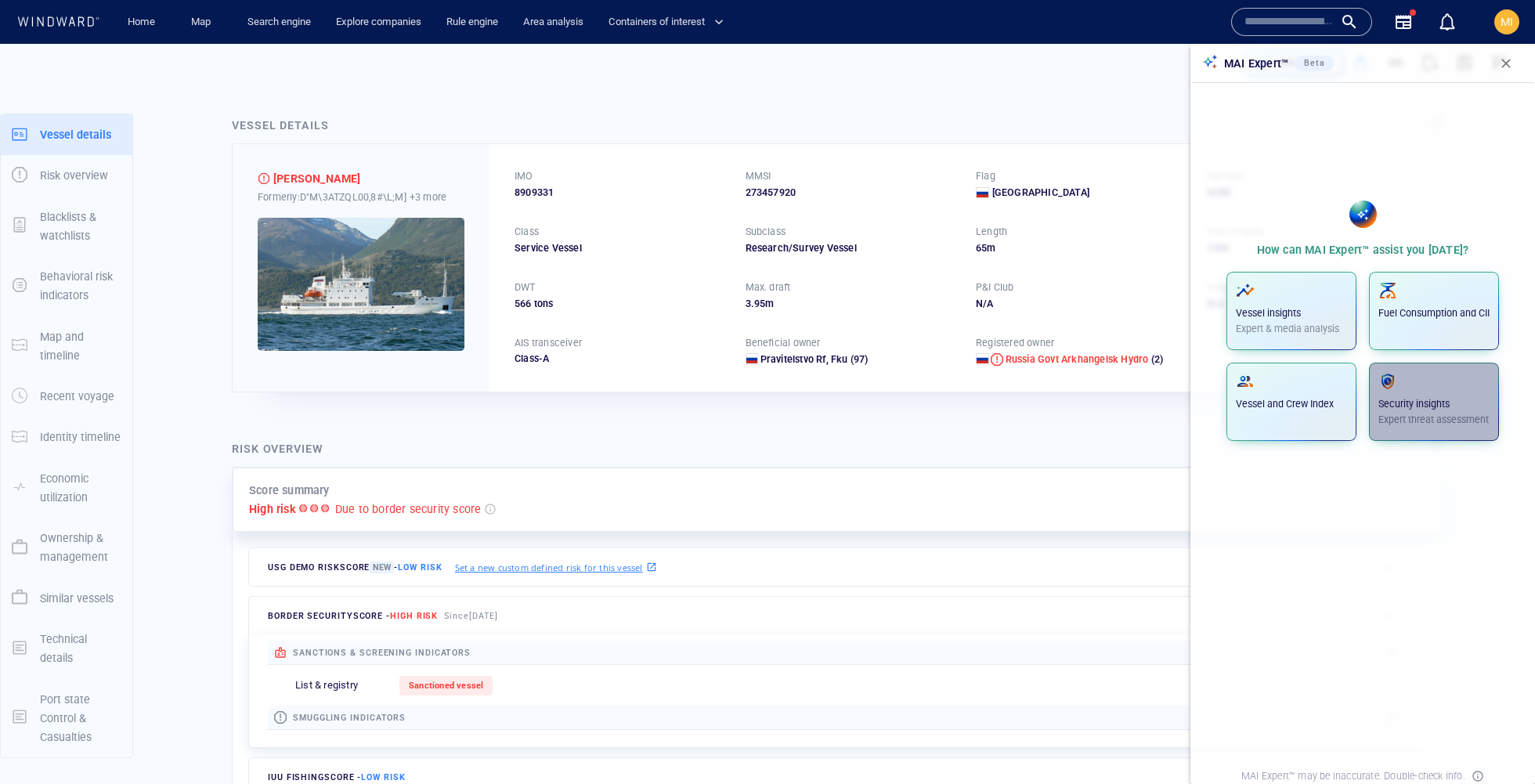
click at [1463, 389] on span "button" at bounding box center [1433, 381] width 111 height 19
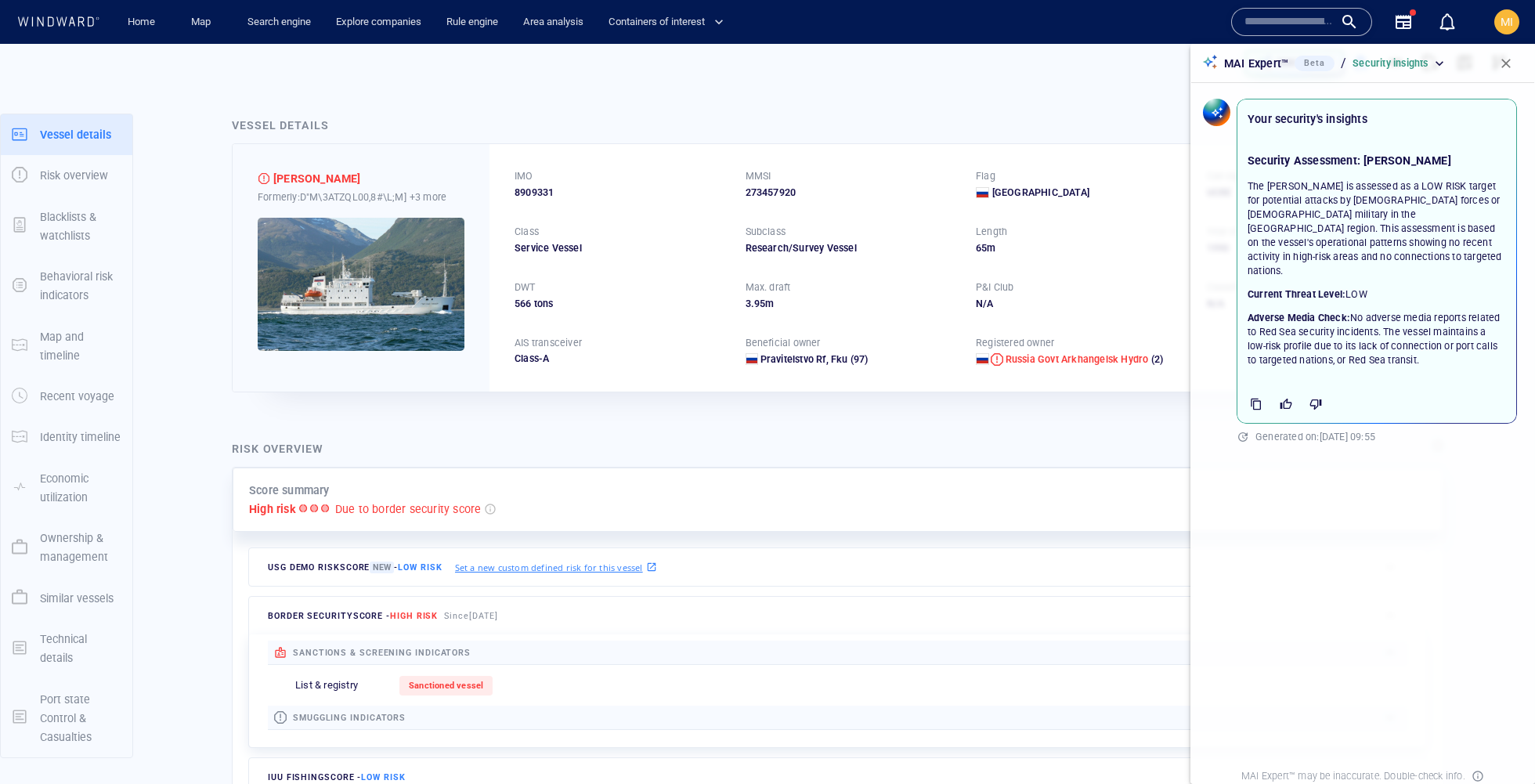
click at [1493, 66] on button "button" at bounding box center [1506, 64] width 35 height 35
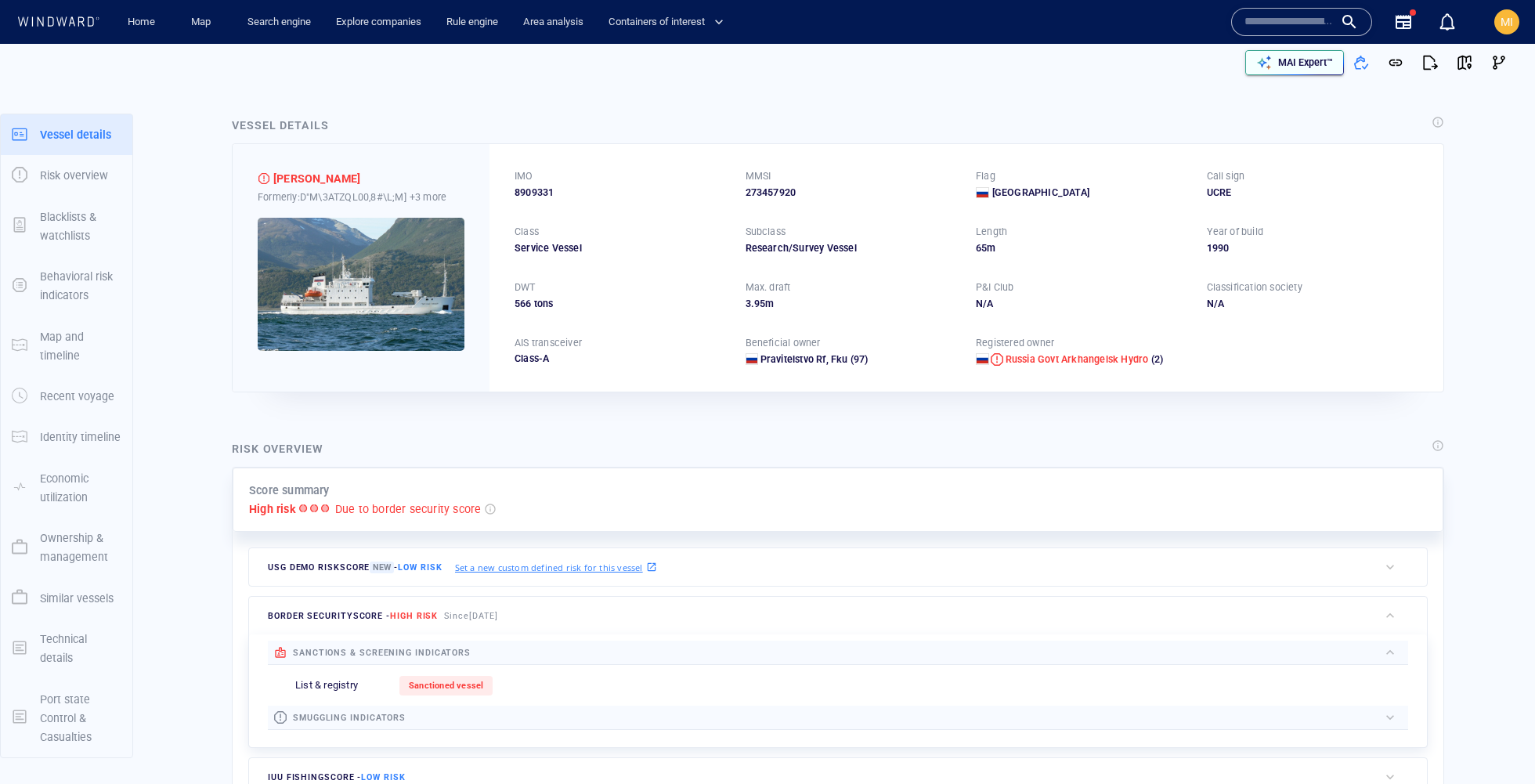
click at [1303, 74] on button "MAI Expert™" at bounding box center [1294, 63] width 99 height 25
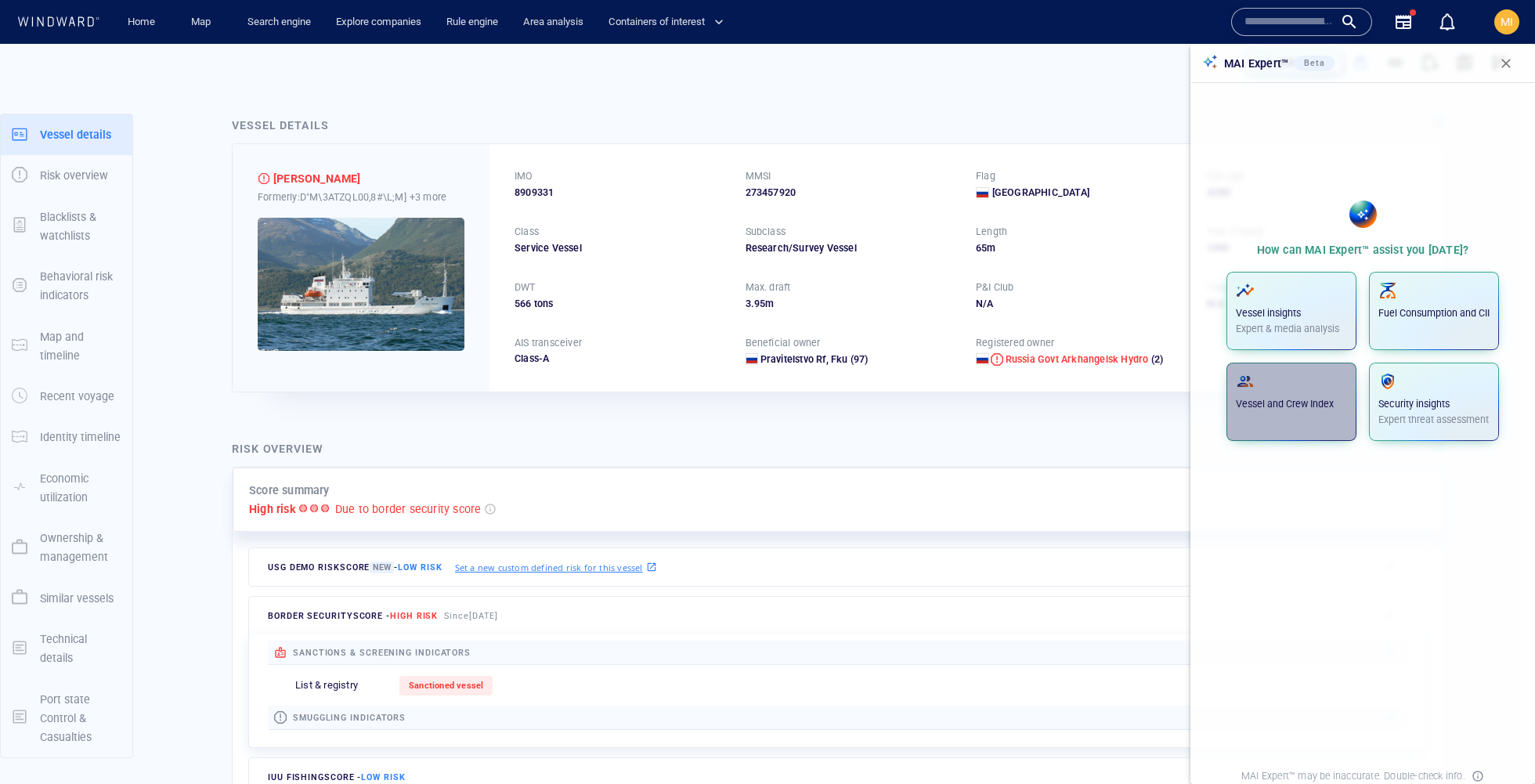
click at [1304, 385] on span "button" at bounding box center [1291, 381] width 111 height 19
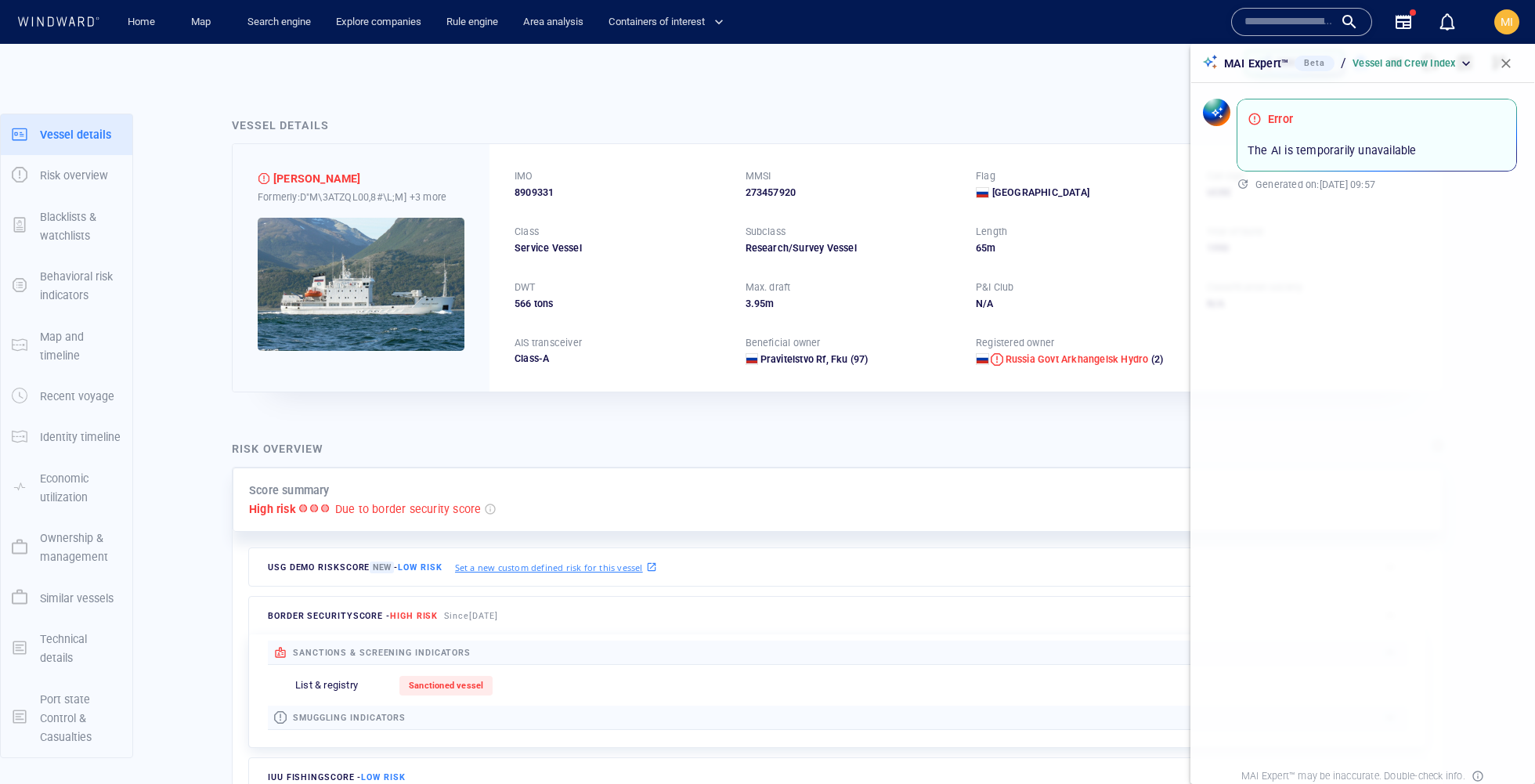
click at [1509, 51] on button "button" at bounding box center [1506, 64] width 35 height 35
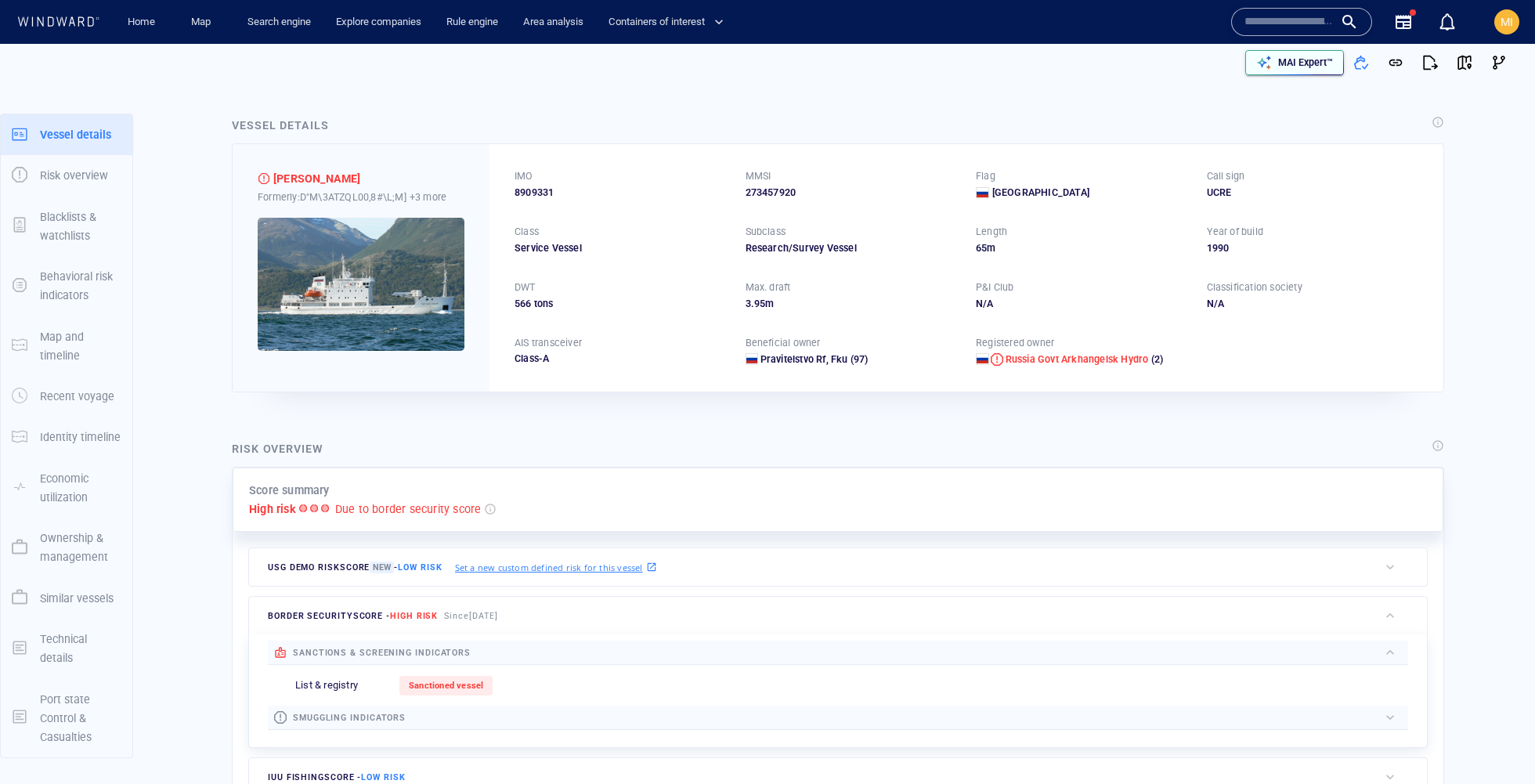
click at [1328, 65] on p "MAI Expert™" at bounding box center [1305, 62] width 55 height 14
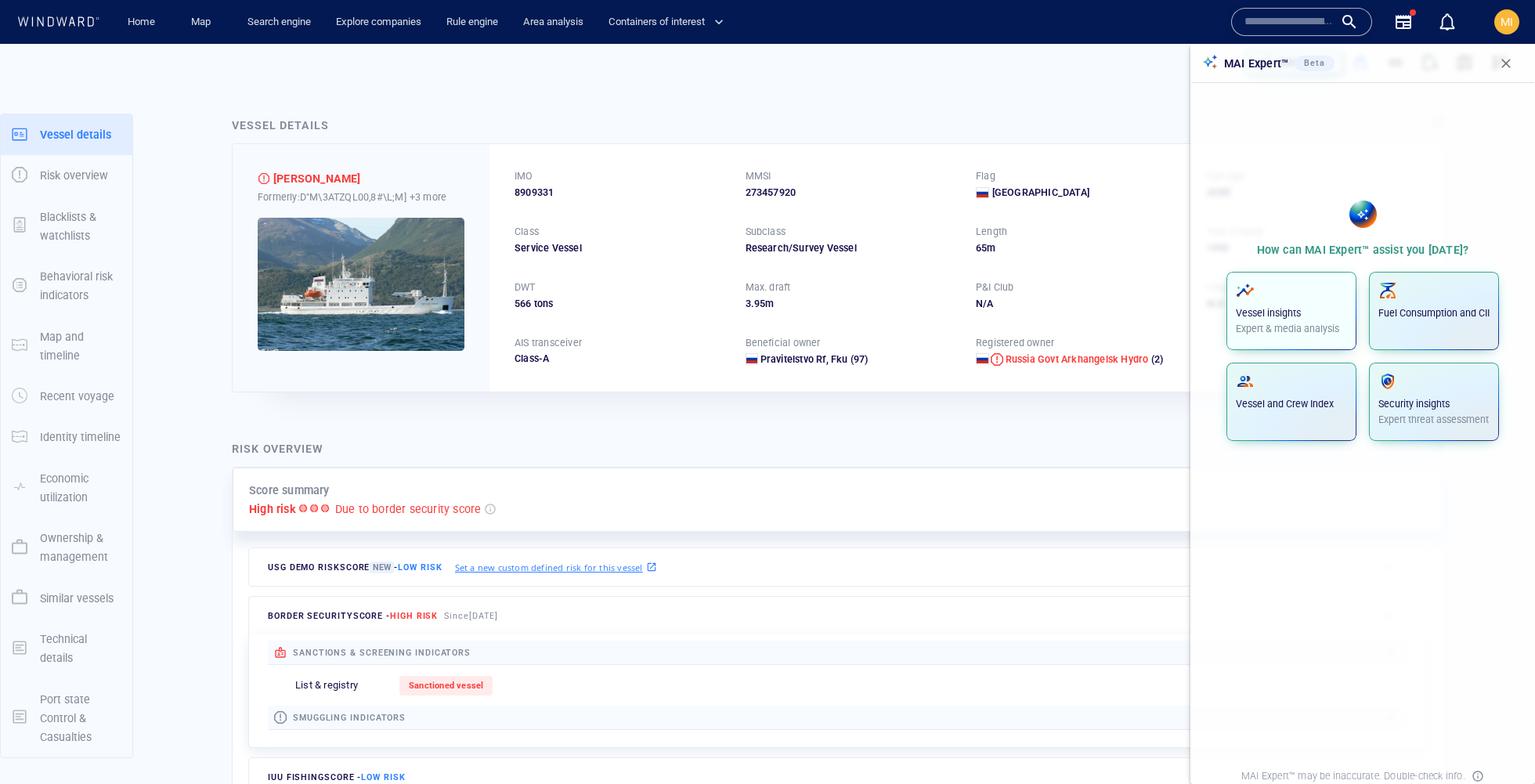
click at [1273, 285] on span "button" at bounding box center [1291, 291] width 111 height 19
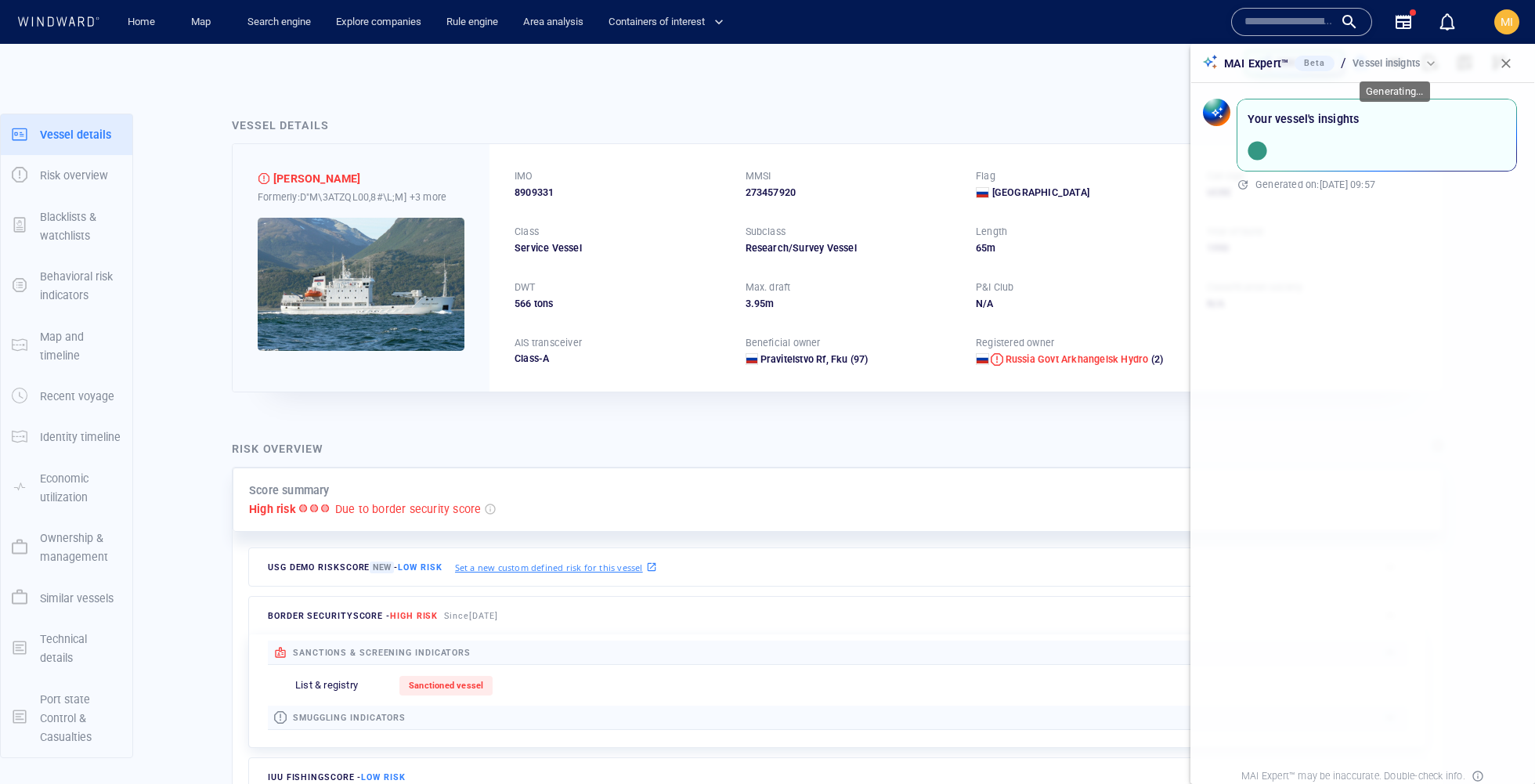
click at [1420, 63] on div "Vessel insights" at bounding box center [1395, 63] width 86 height 14
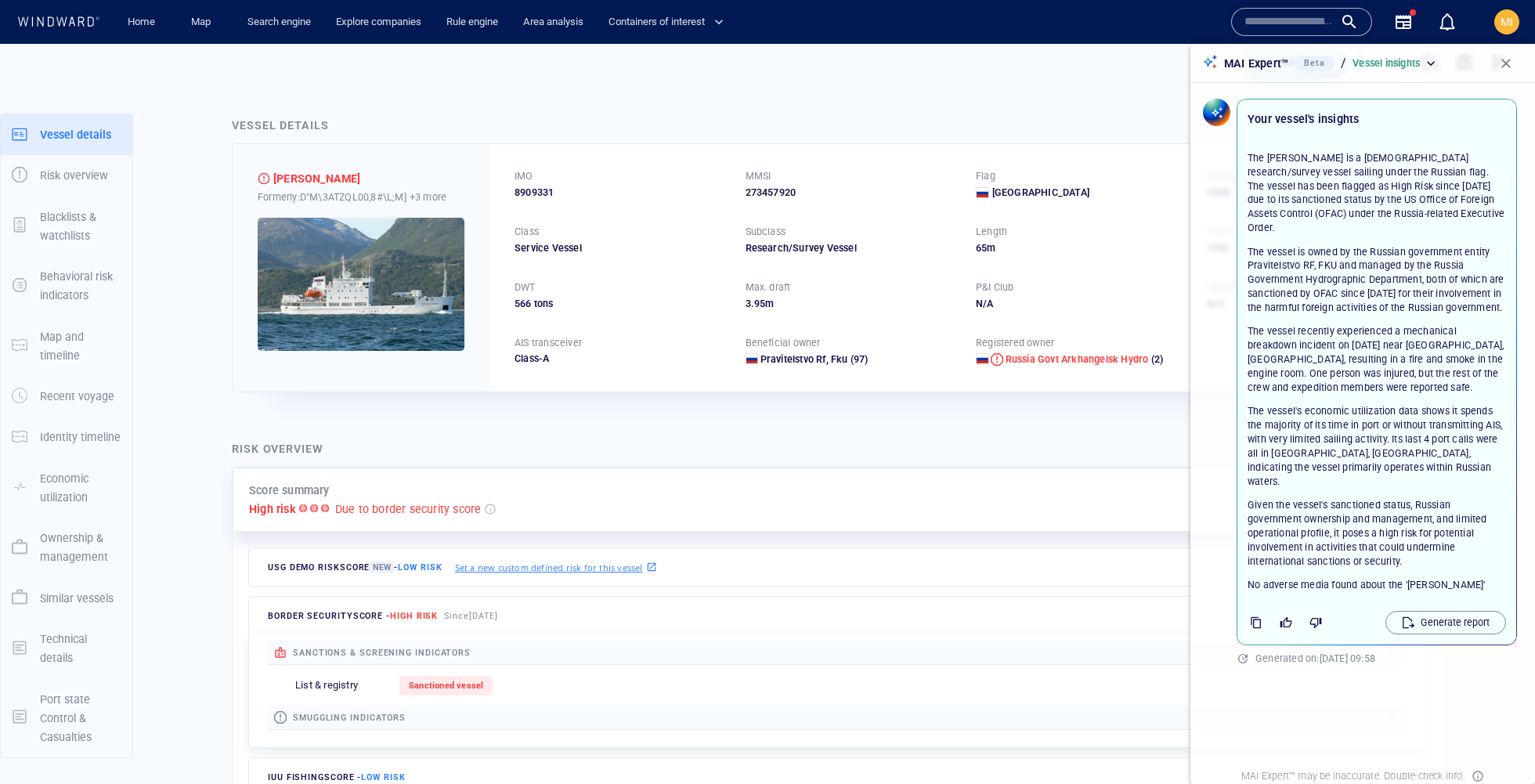
click at [1509, 59] on span "button" at bounding box center [1505, 63] width 16 height 16
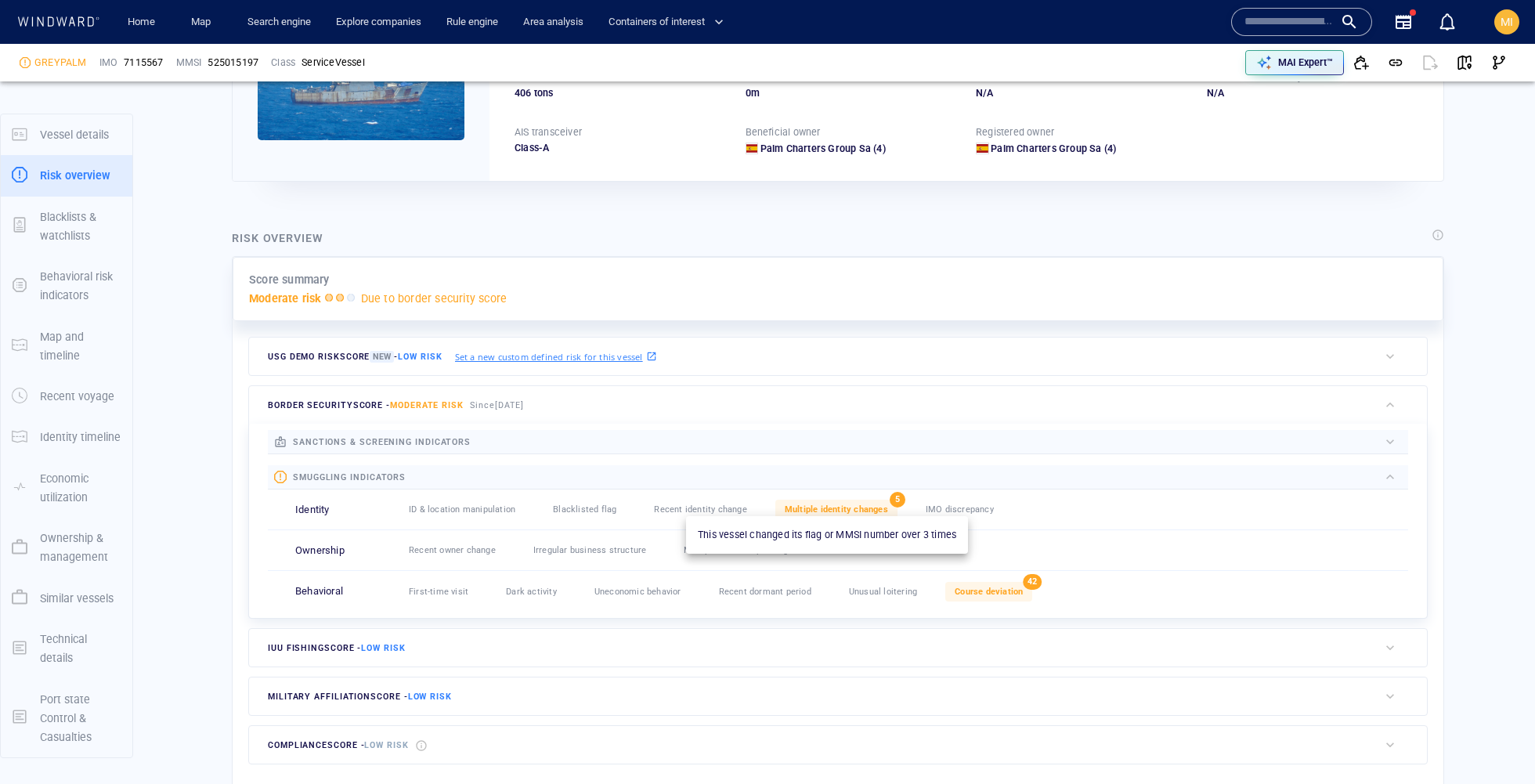
click at [845, 504] on span "Multiple identity changes" at bounding box center [836, 509] width 103 height 10
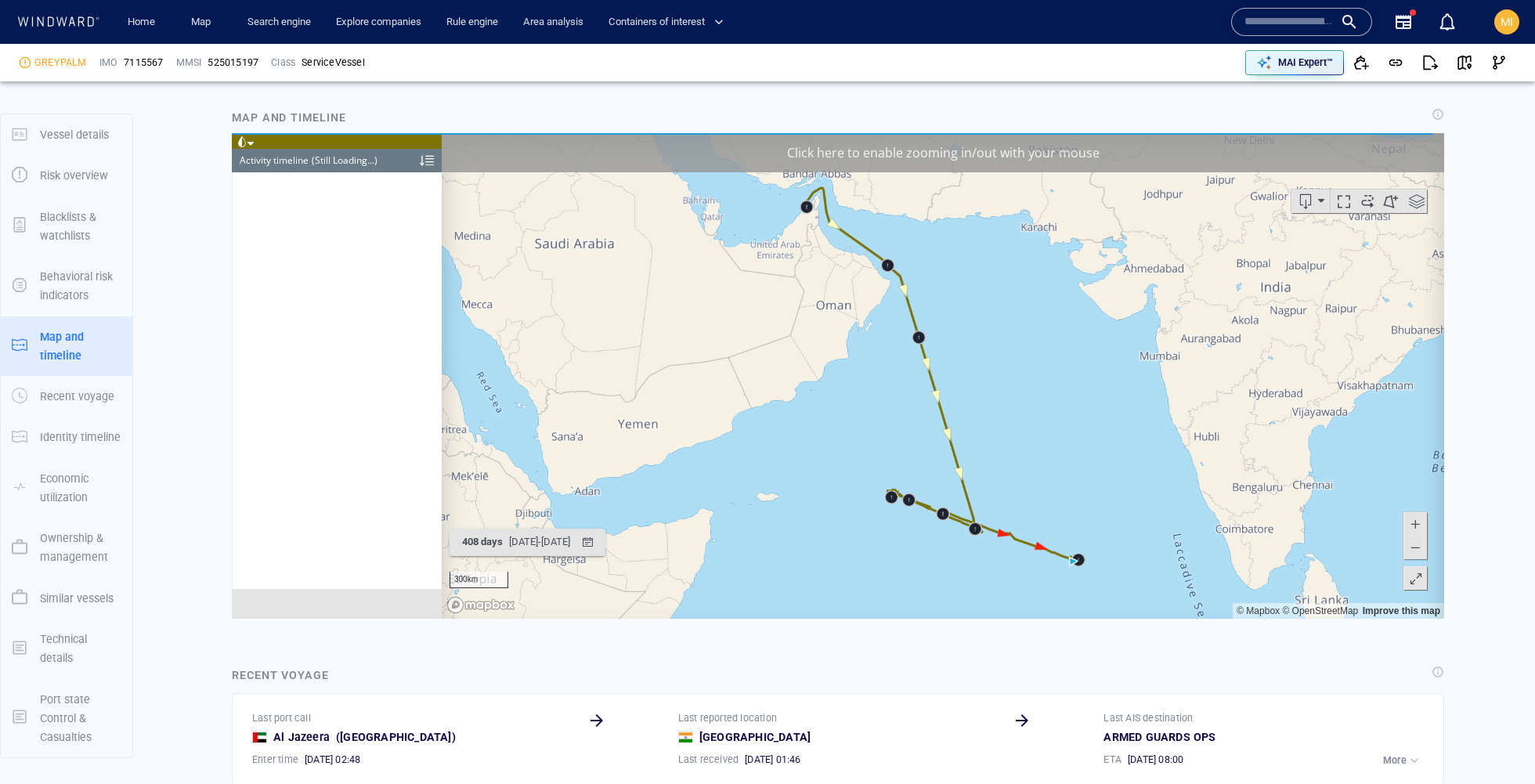
scroll to position [1161, 0]
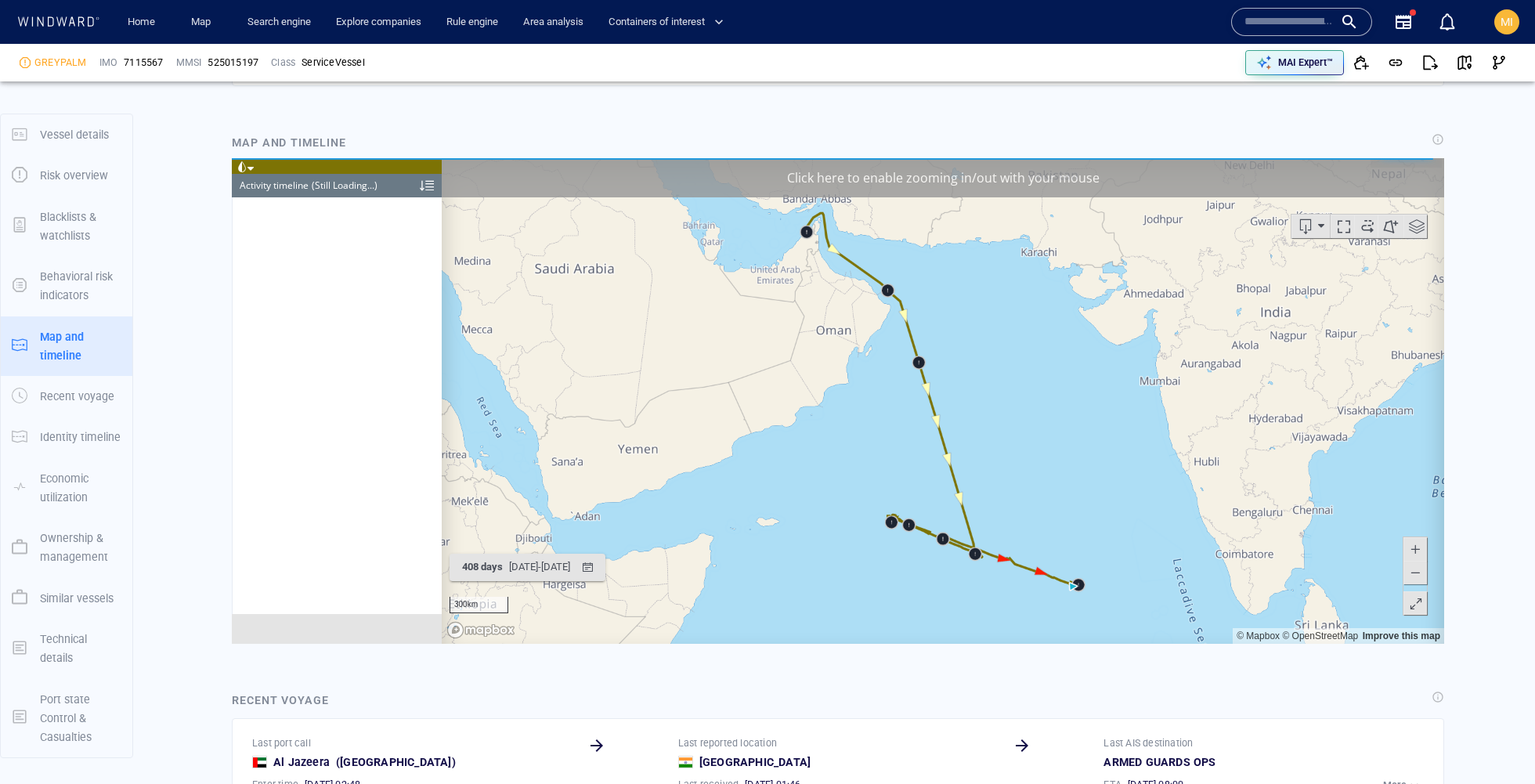
click at [1371, 229] on span at bounding box center [1367, 225] width 23 height 23
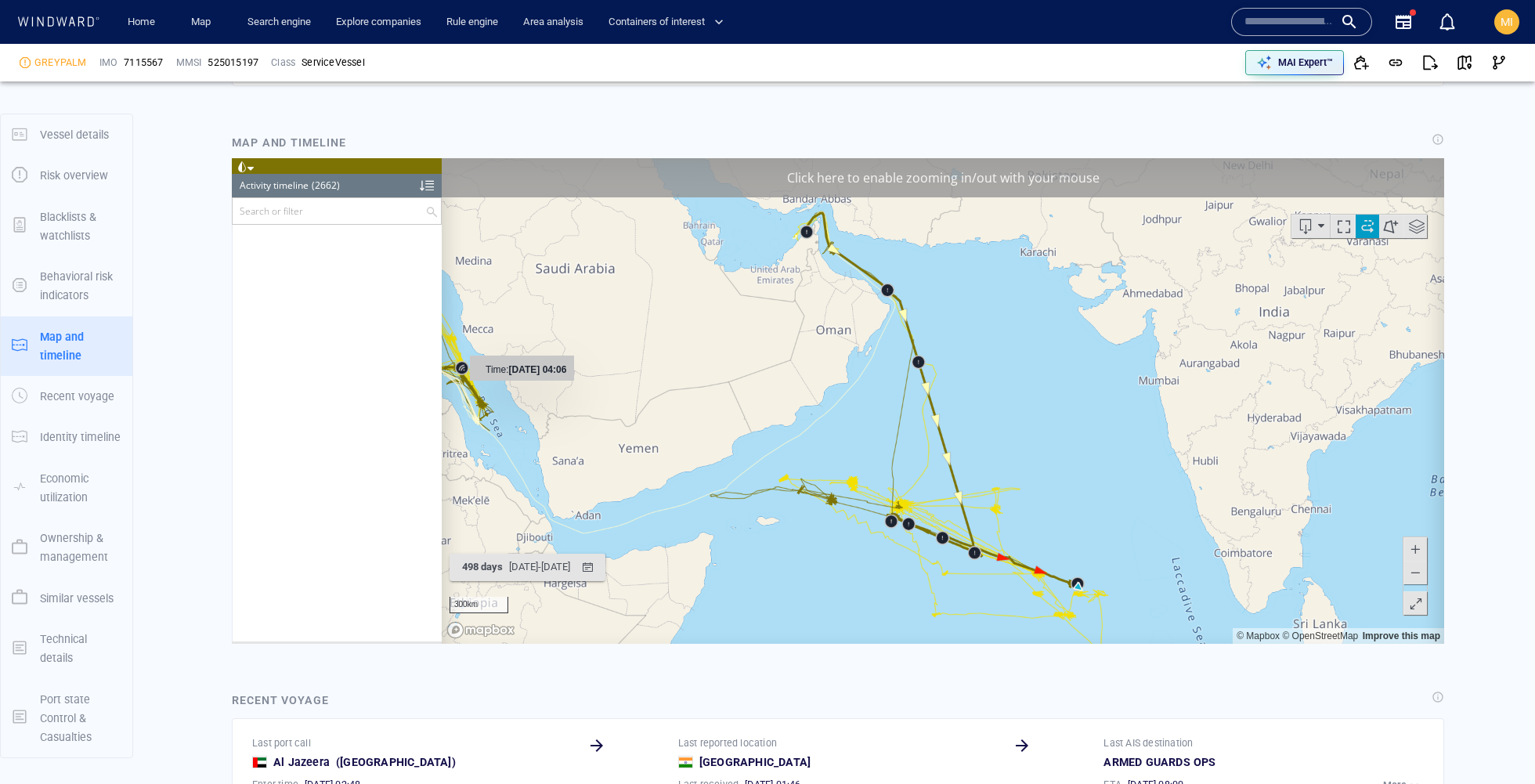
click at [460, 370] on canvas "Map" at bounding box center [942, 400] width 1002 height 485
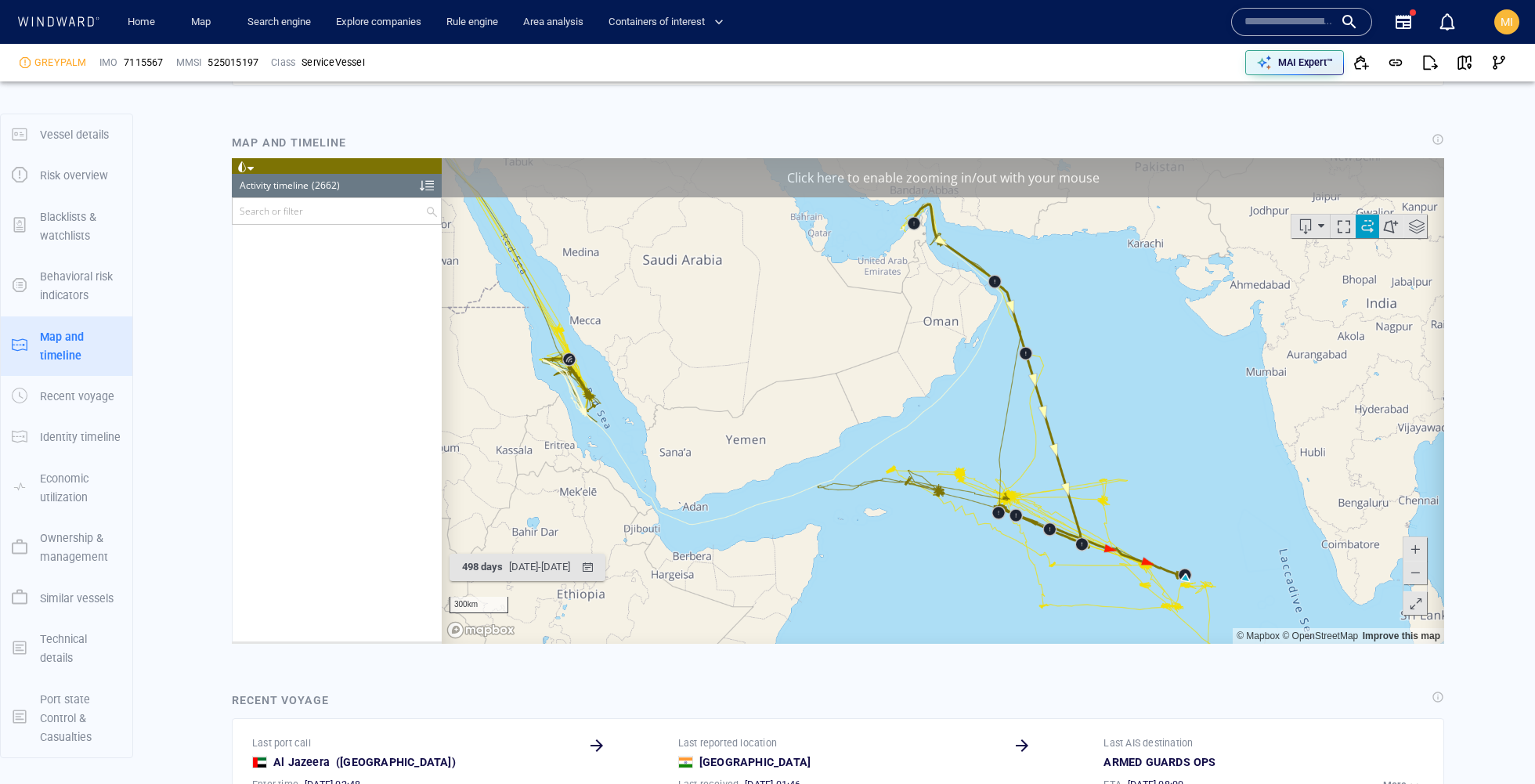
drag, startPoint x: 781, startPoint y: 358, endPoint x: 804, endPoint y: 386, distance: 36.2
click at [804, 386] on canvas "Map" at bounding box center [942, 400] width 1002 height 485
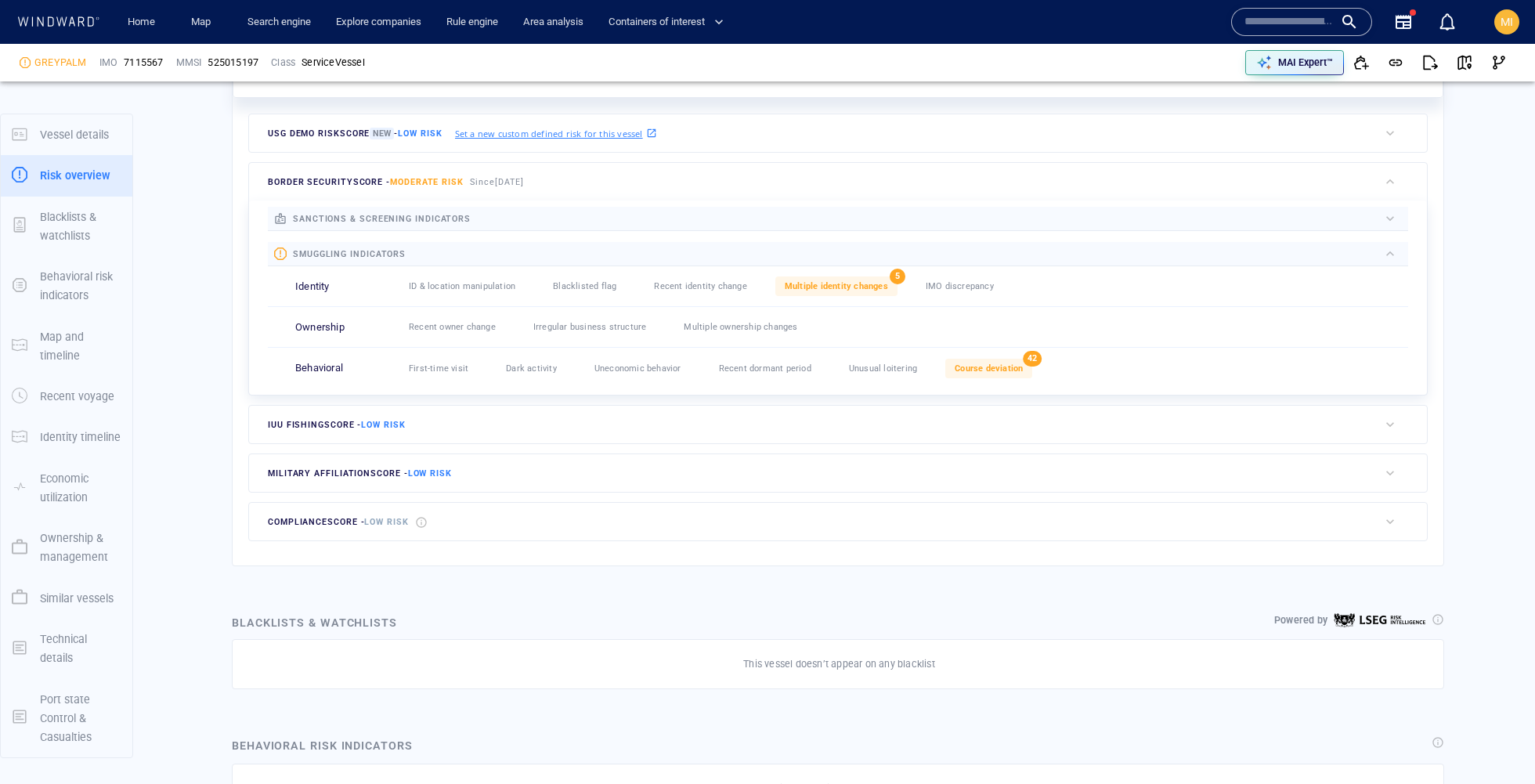
scroll to position [433, 0]
click at [977, 372] on div "Course deviation" at bounding box center [988, 369] width 87 height 20
click at [1003, 364] on span "Course deviation" at bounding box center [989, 369] width 68 height 10
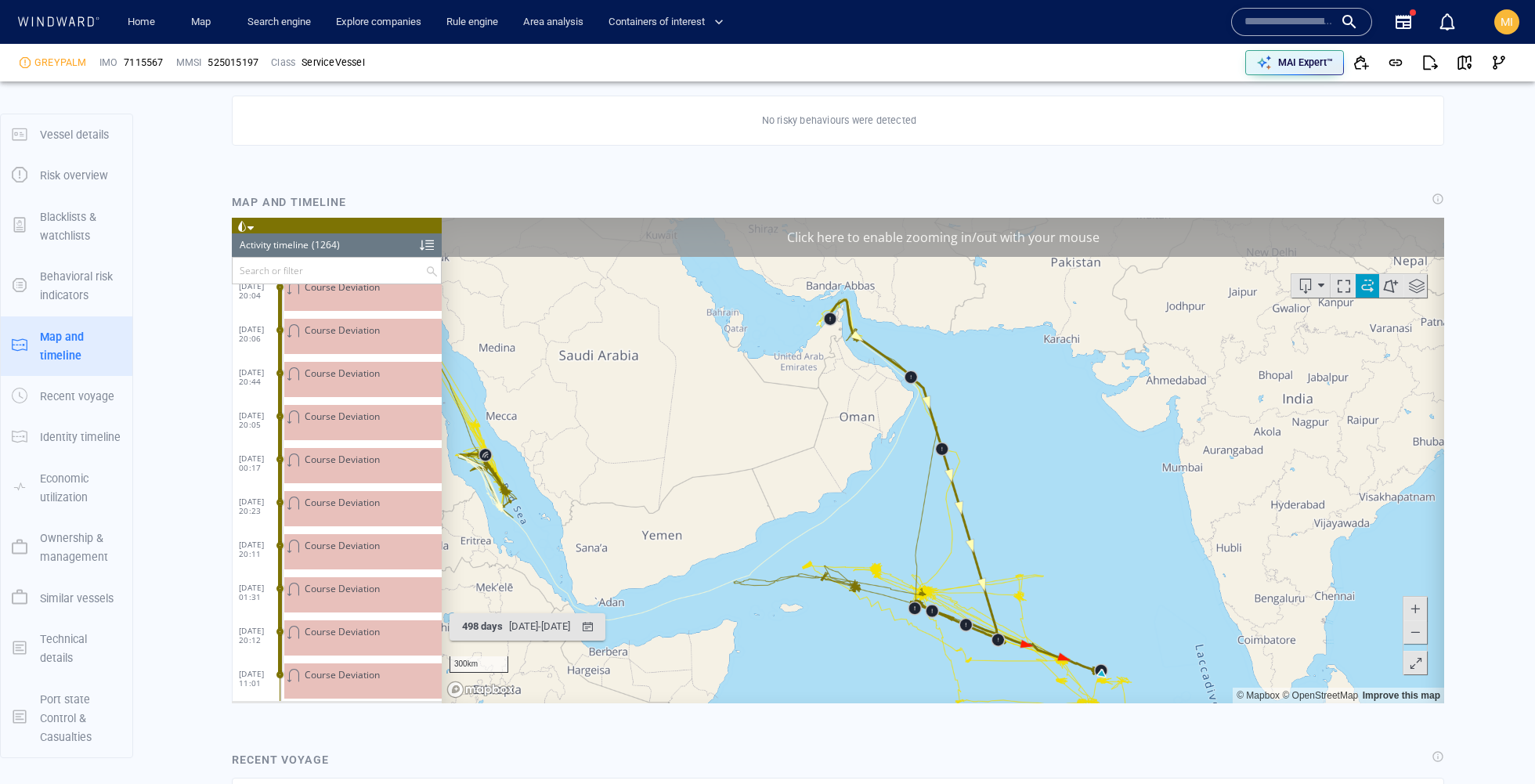
scroll to position [1104, 0]
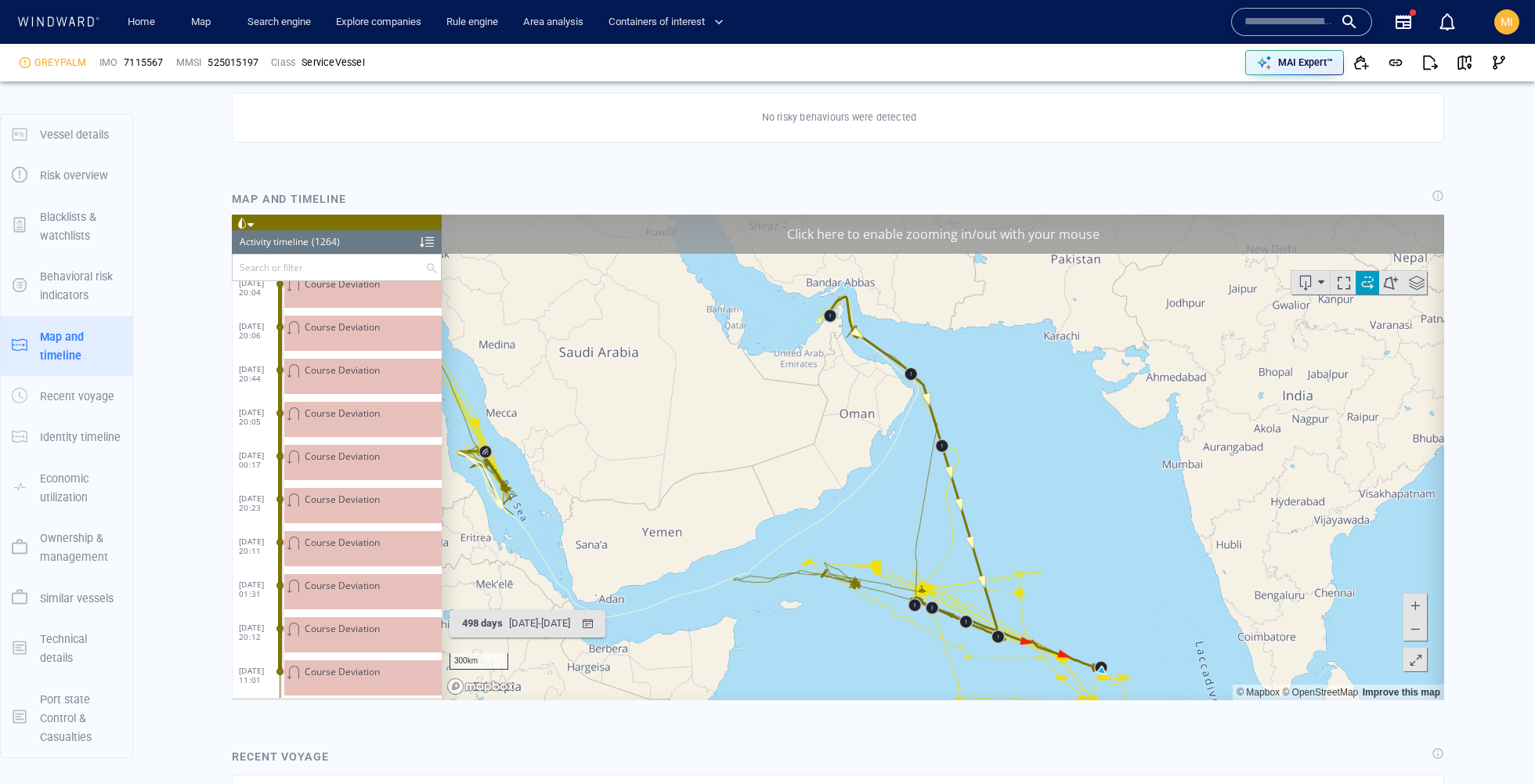
click at [1412, 634] on span at bounding box center [1414, 628] width 16 height 23
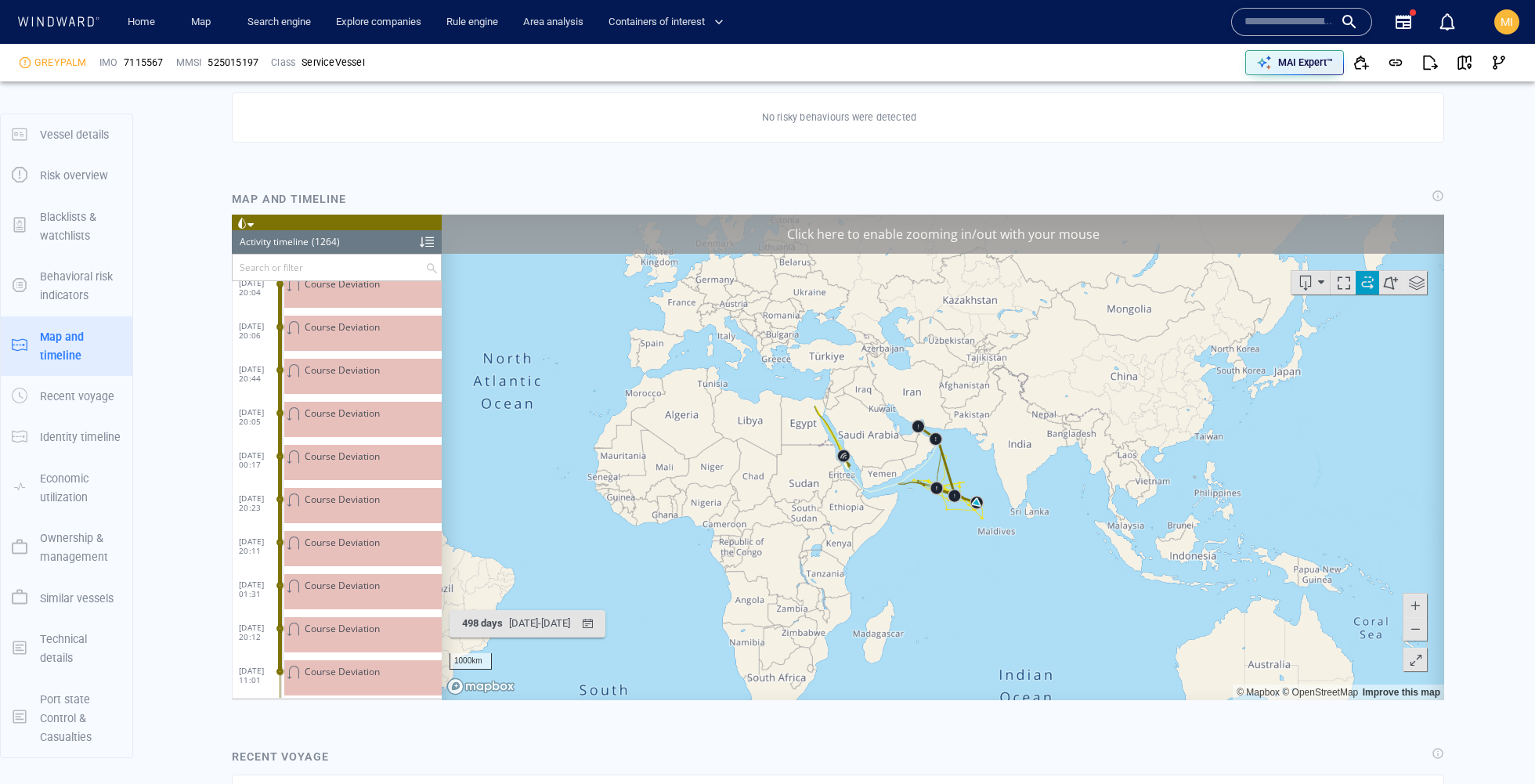
click at [1417, 604] on span at bounding box center [1414, 604] width 16 height 23
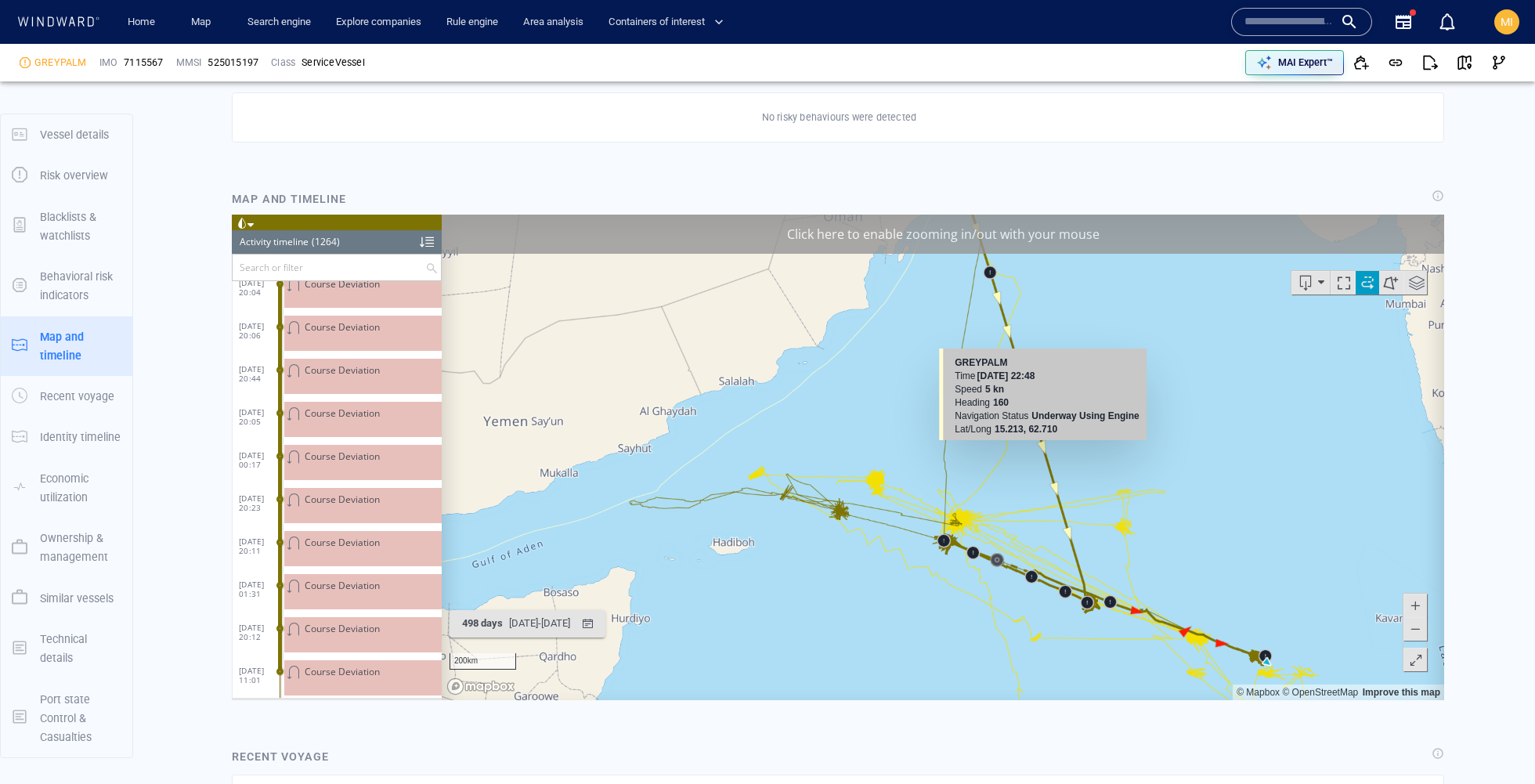
drag, startPoint x: 1001, startPoint y: 604, endPoint x: 1049, endPoint y: 440, distance: 170.9
click at [1049, 440] on canvas "Map" at bounding box center [942, 456] width 1002 height 485
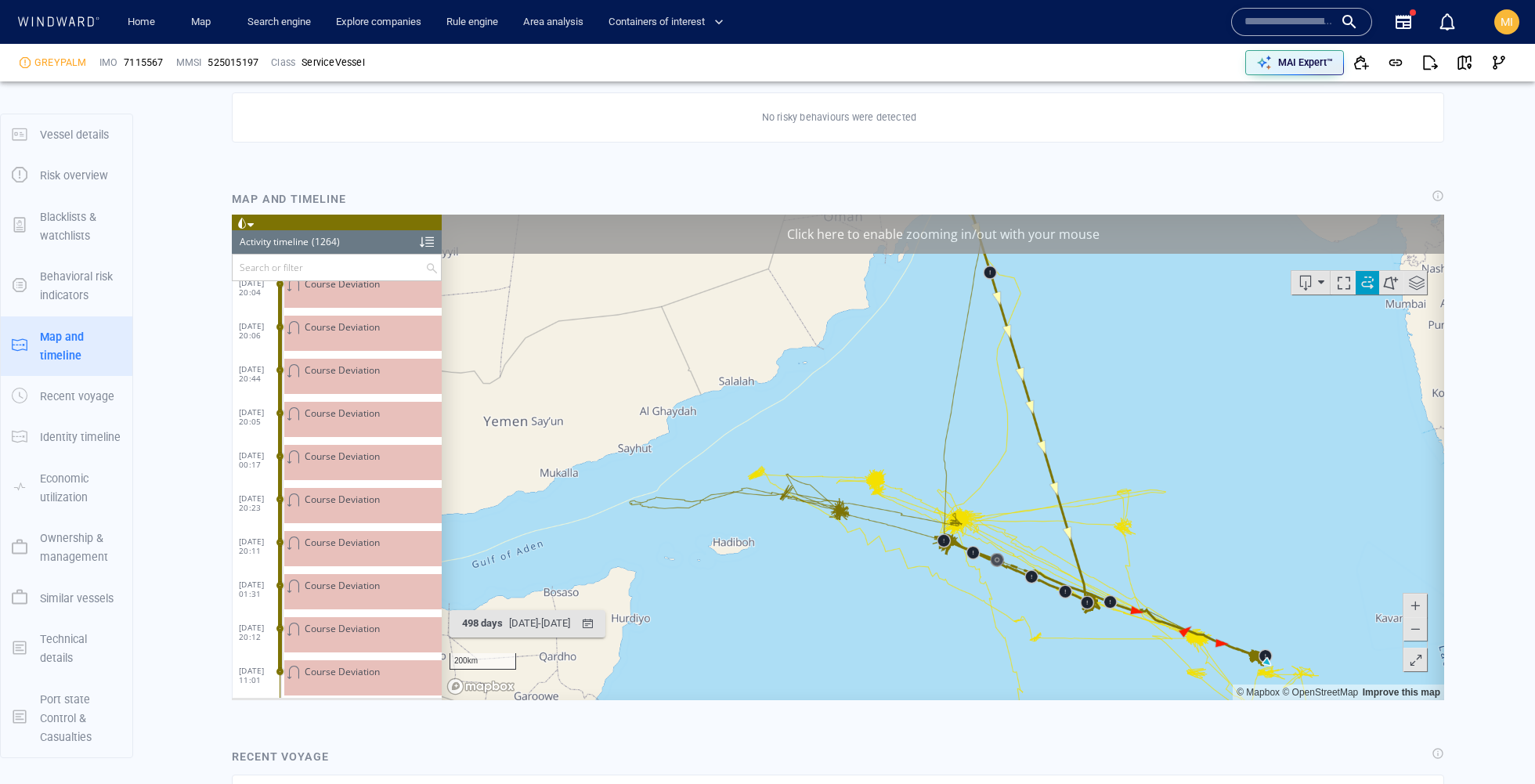
click at [1419, 605] on span at bounding box center [1414, 604] width 16 height 23
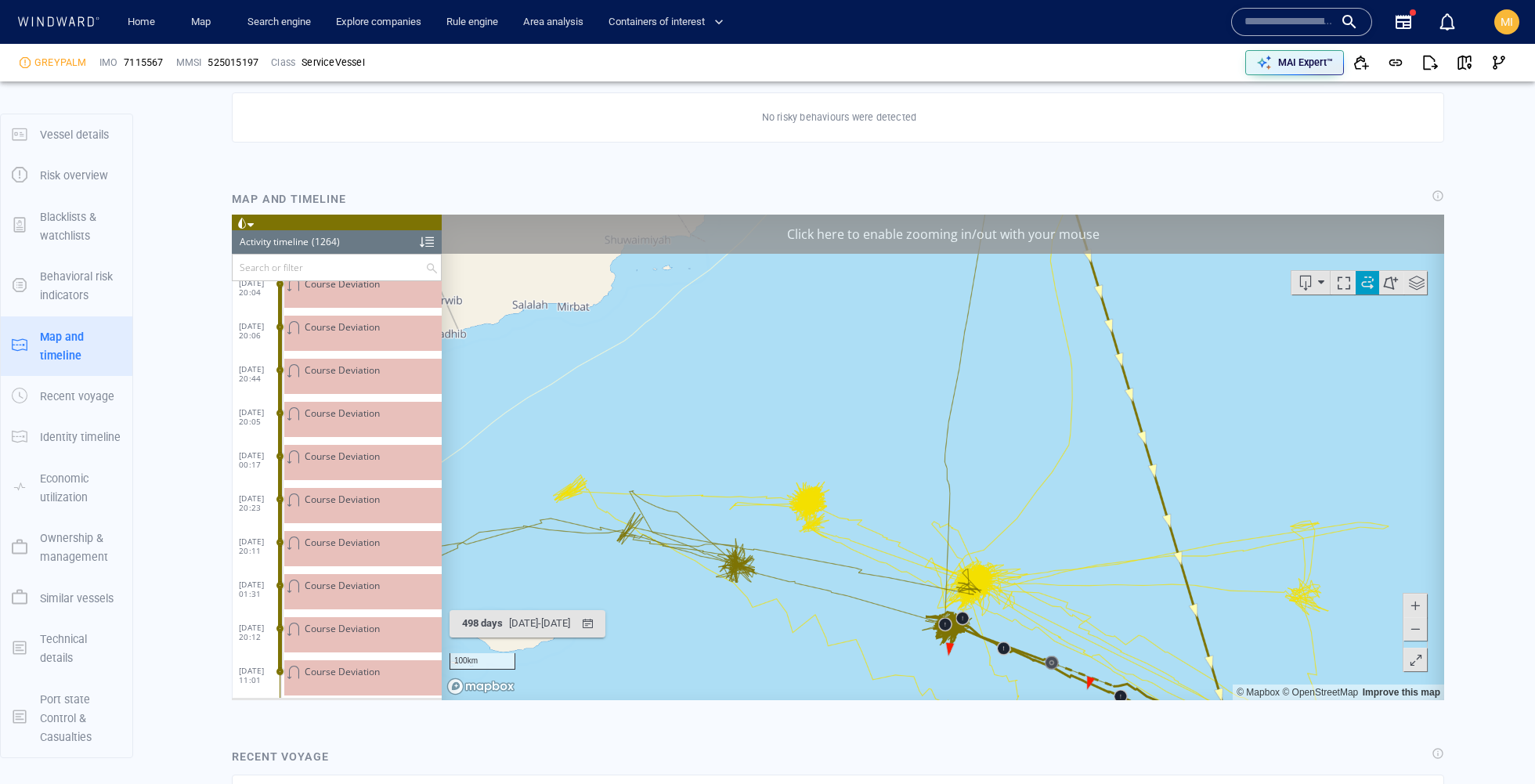
drag, startPoint x: 1118, startPoint y: 584, endPoint x: 1174, endPoint y: 419, distance: 174.2
click at [1174, 419] on canvas "Map" at bounding box center [942, 456] width 1002 height 485
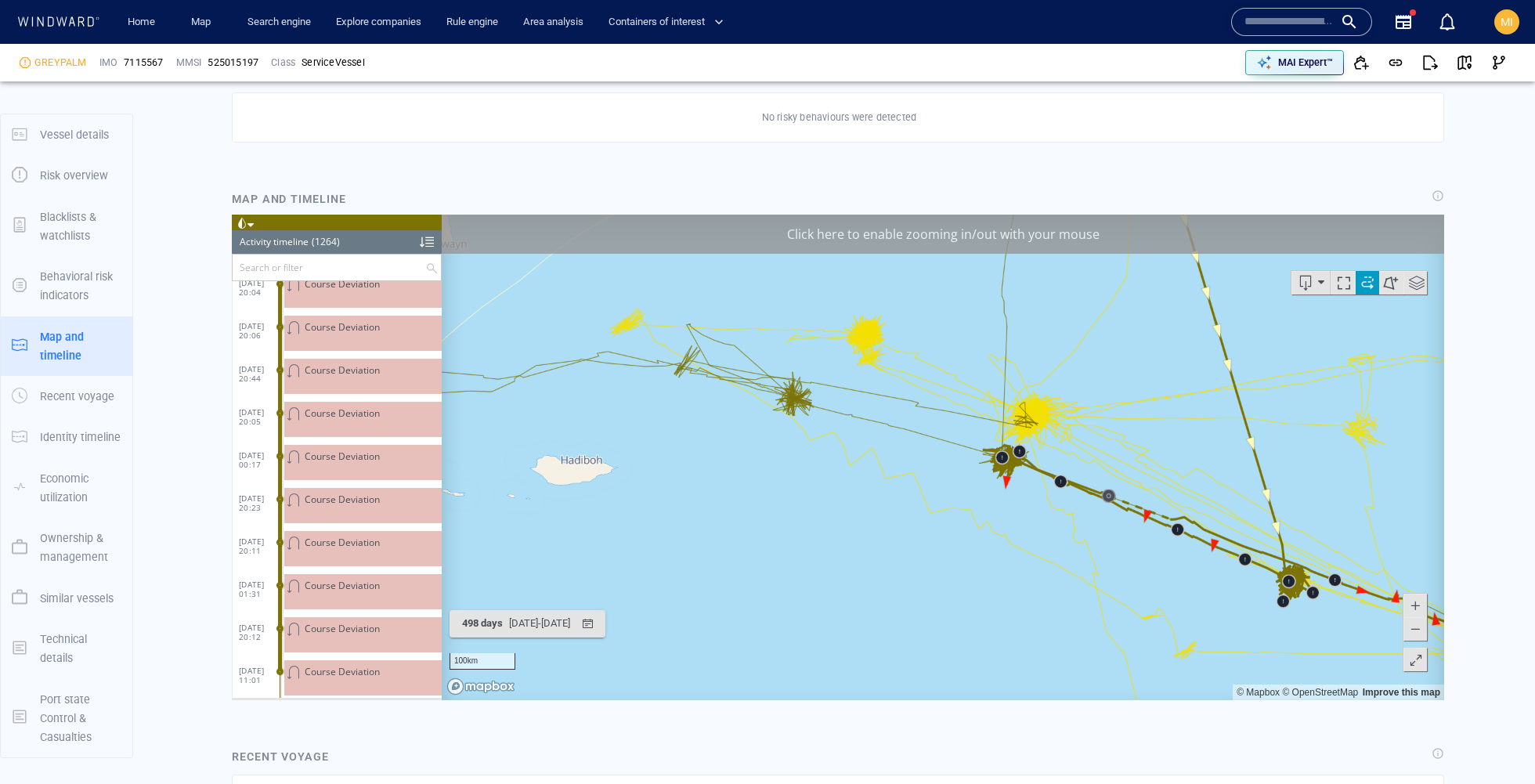
click at [1422, 596] on button at bounding box center [1415, 604] width 23 height 23
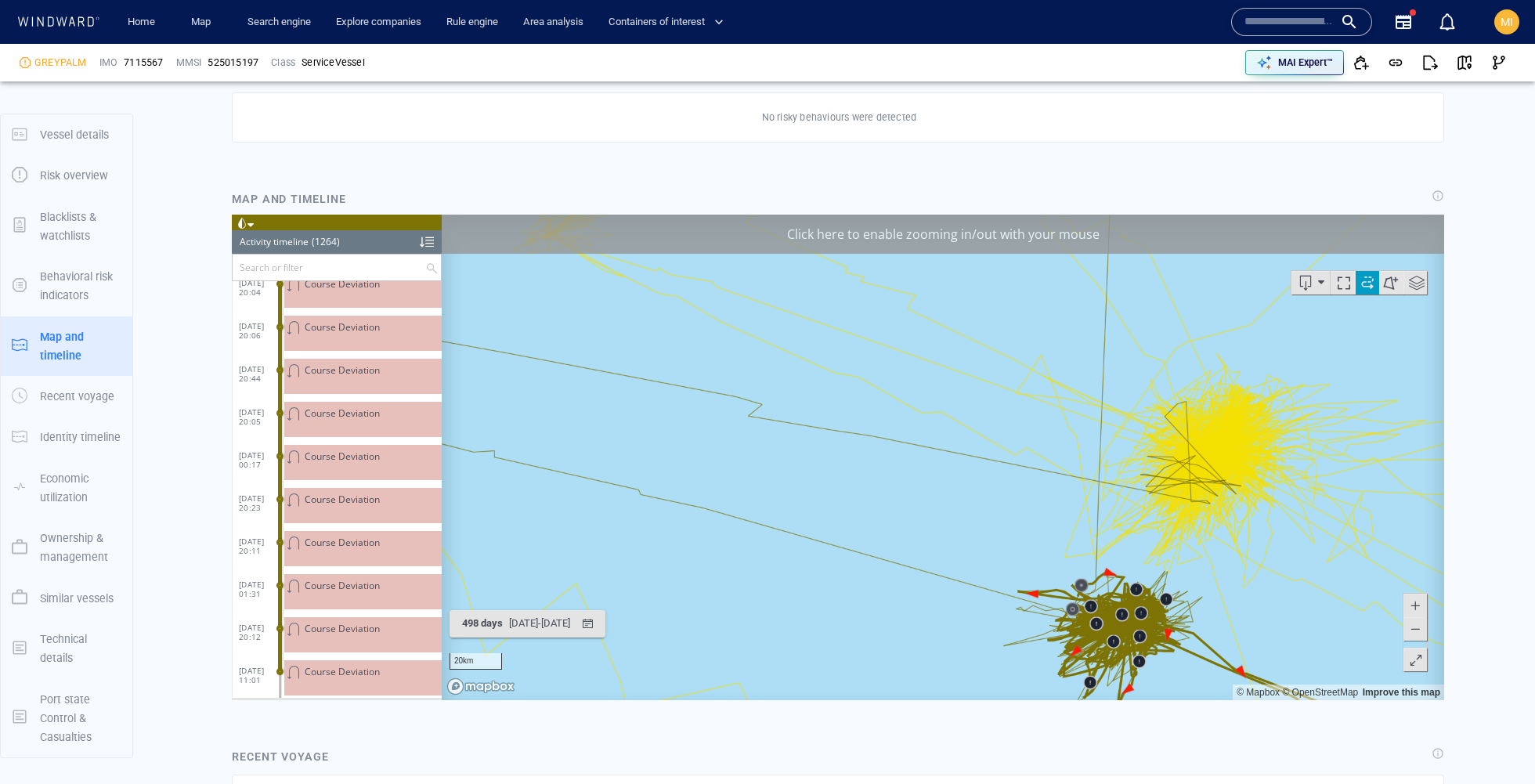
drag, startPoint x: 1110, startPoint y: 474, endPoint x: 1026, endPoint y: 639, distance: 185.2
click at [1026, 639] on canvas "Map" at bounding box center [942, 456] width 1002 height 485
drag, startPoint x: 1026, startPoint y: 639, endPoint x: 864, endPoint y: 527, distance: 196.9
click at [864, 527] on canvas "Map" at bounding box center [942, 456] width 1002 height 485
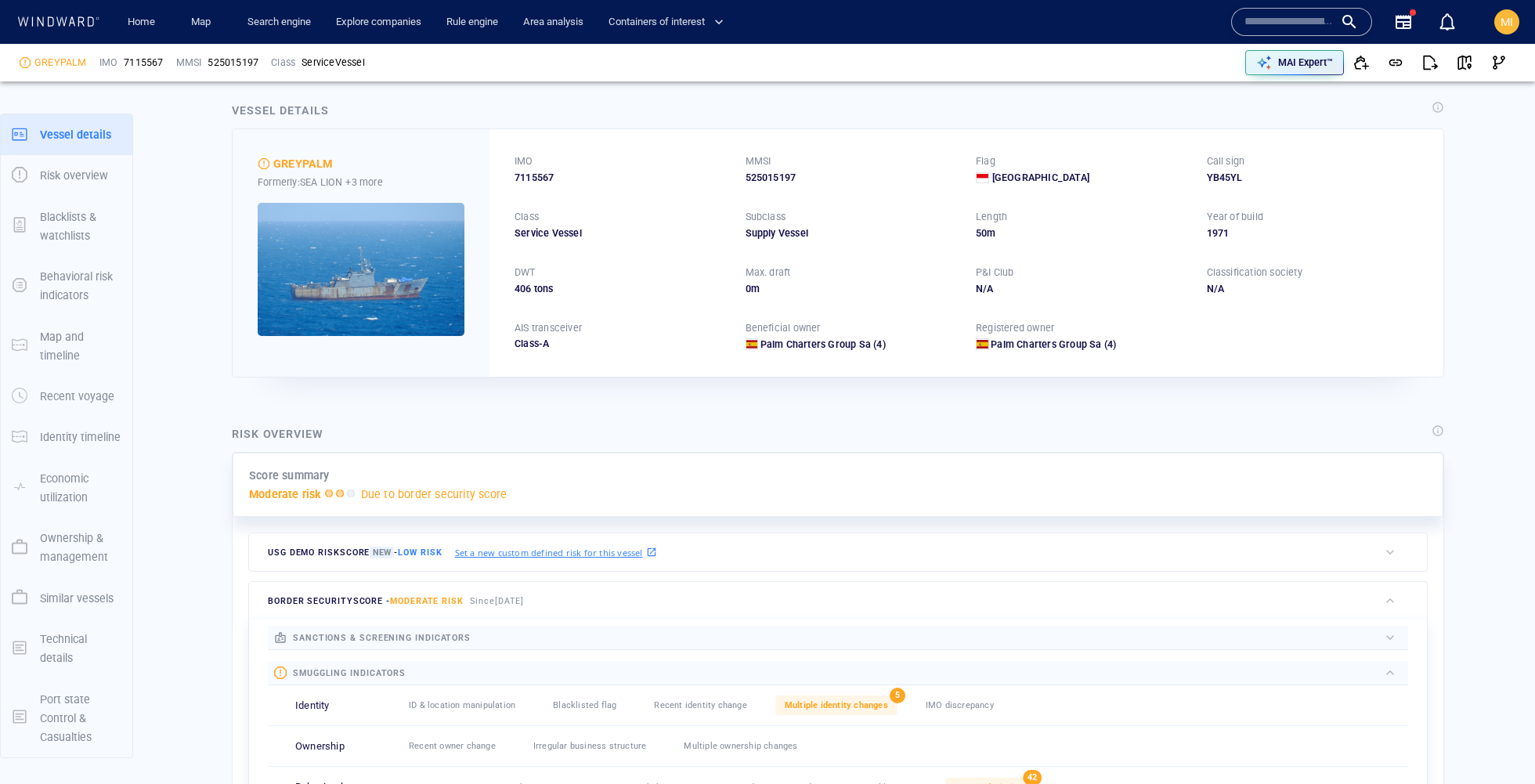
scroll to position [0, 0]
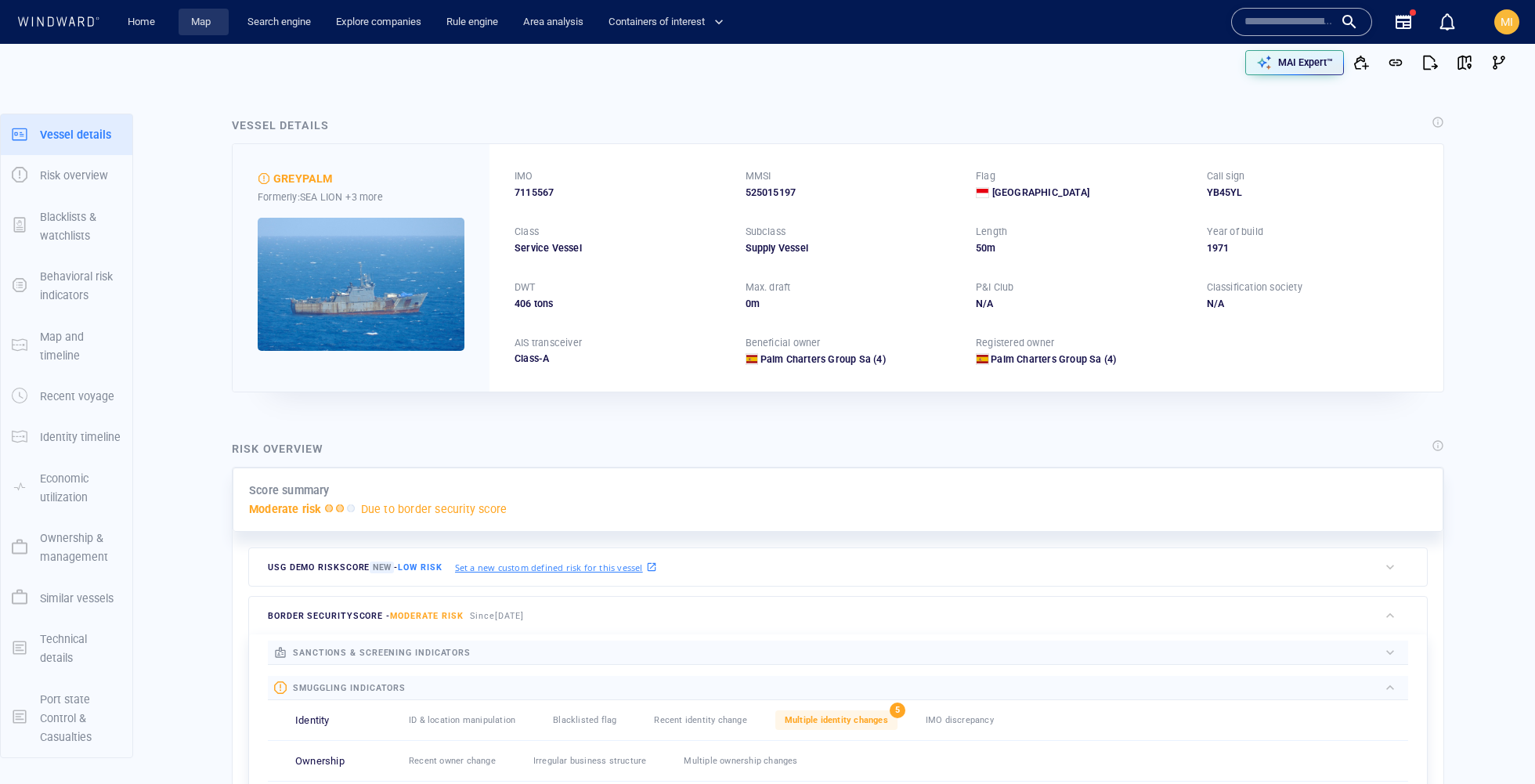
click at [204, 17] on link "Map" at bounding box center [203, 22] width 37 height 27
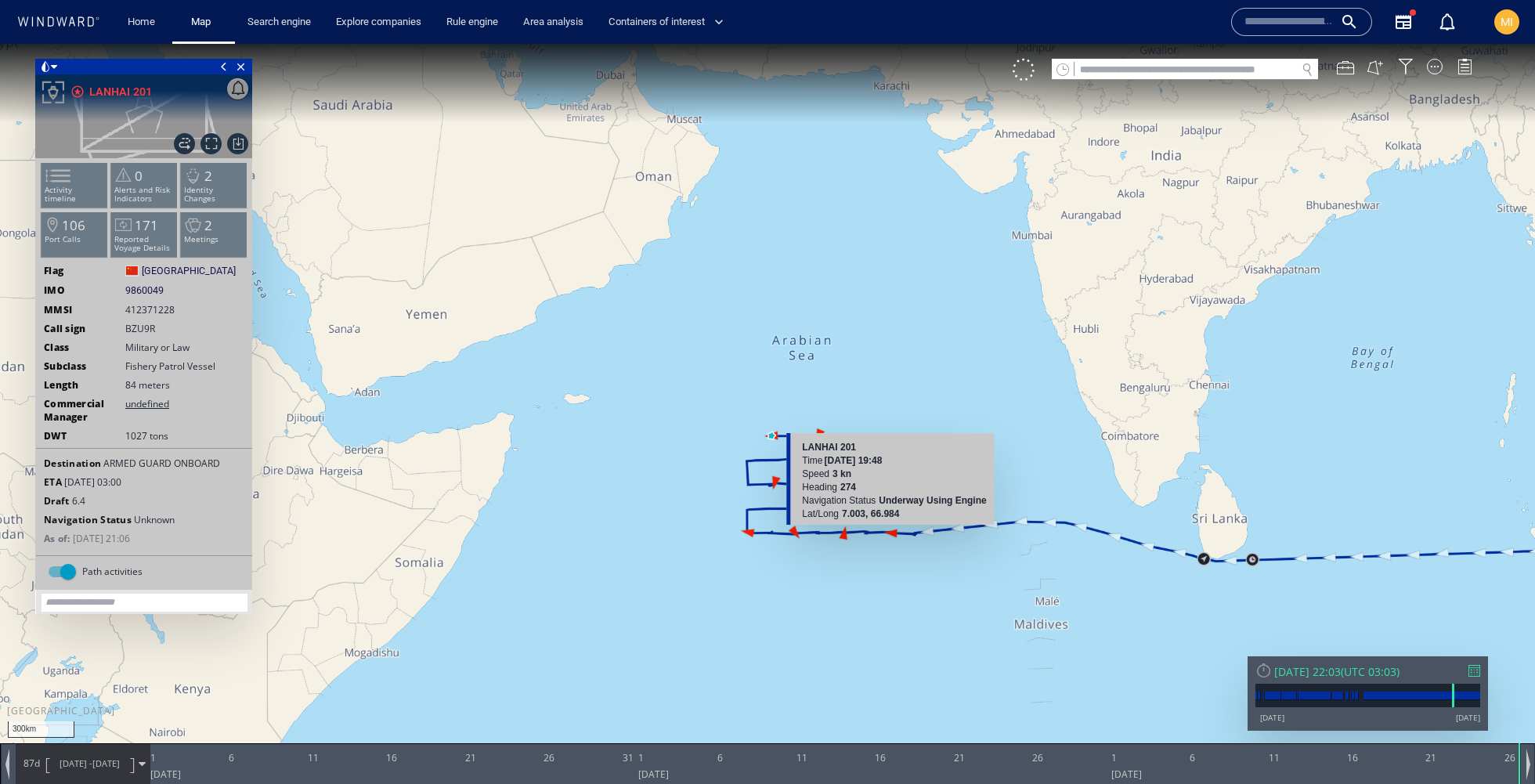
click at [891, 528] on canvas "Map" at bounding box center [768, 406] width 1535 height 724
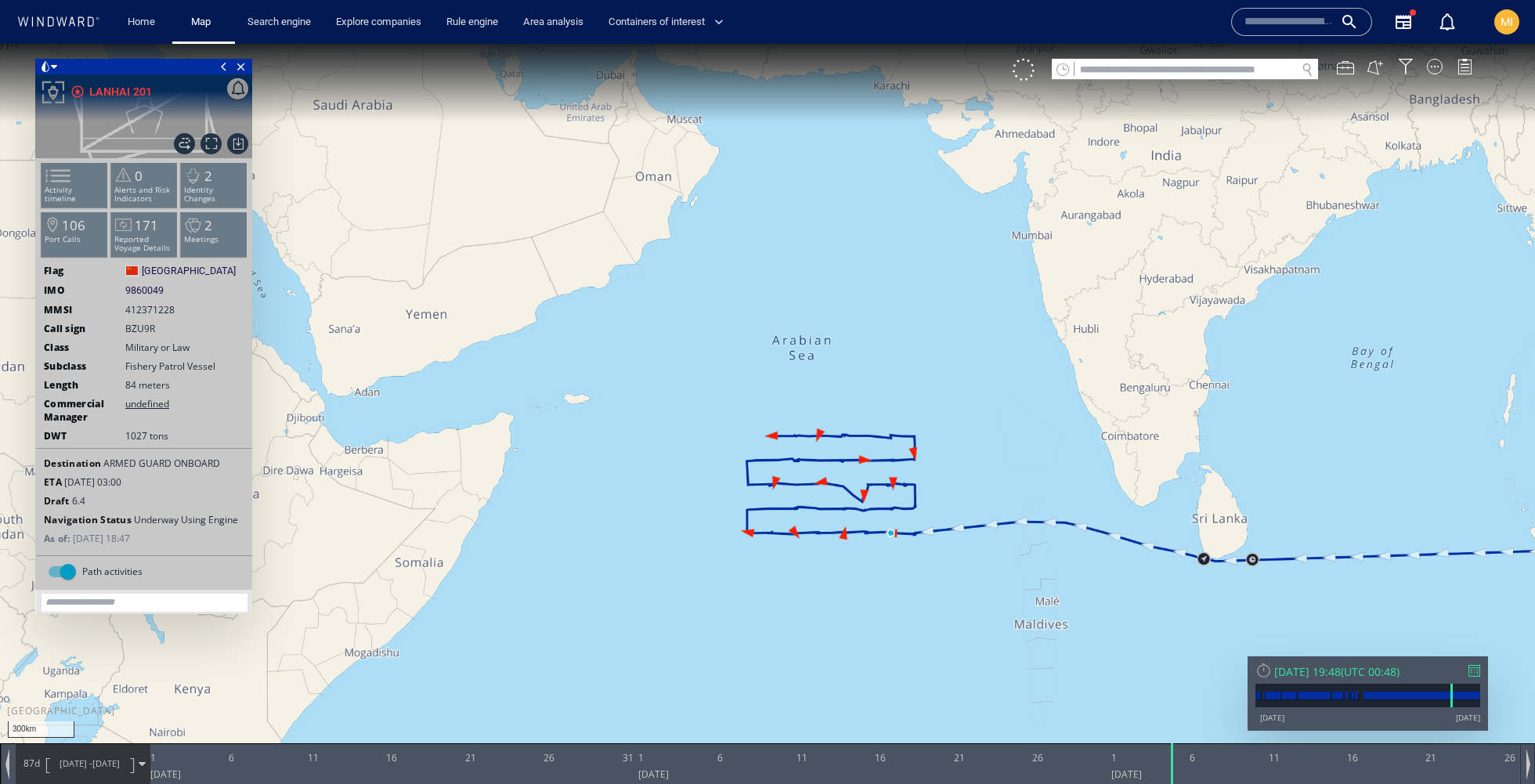
click at [858, 562] on canvas "Map" at bounding box center [768, 406] width 1535 height 724
click at [176, 142] on span "Show Historical Path" at bounding box center [185, 144] width 22 height 22
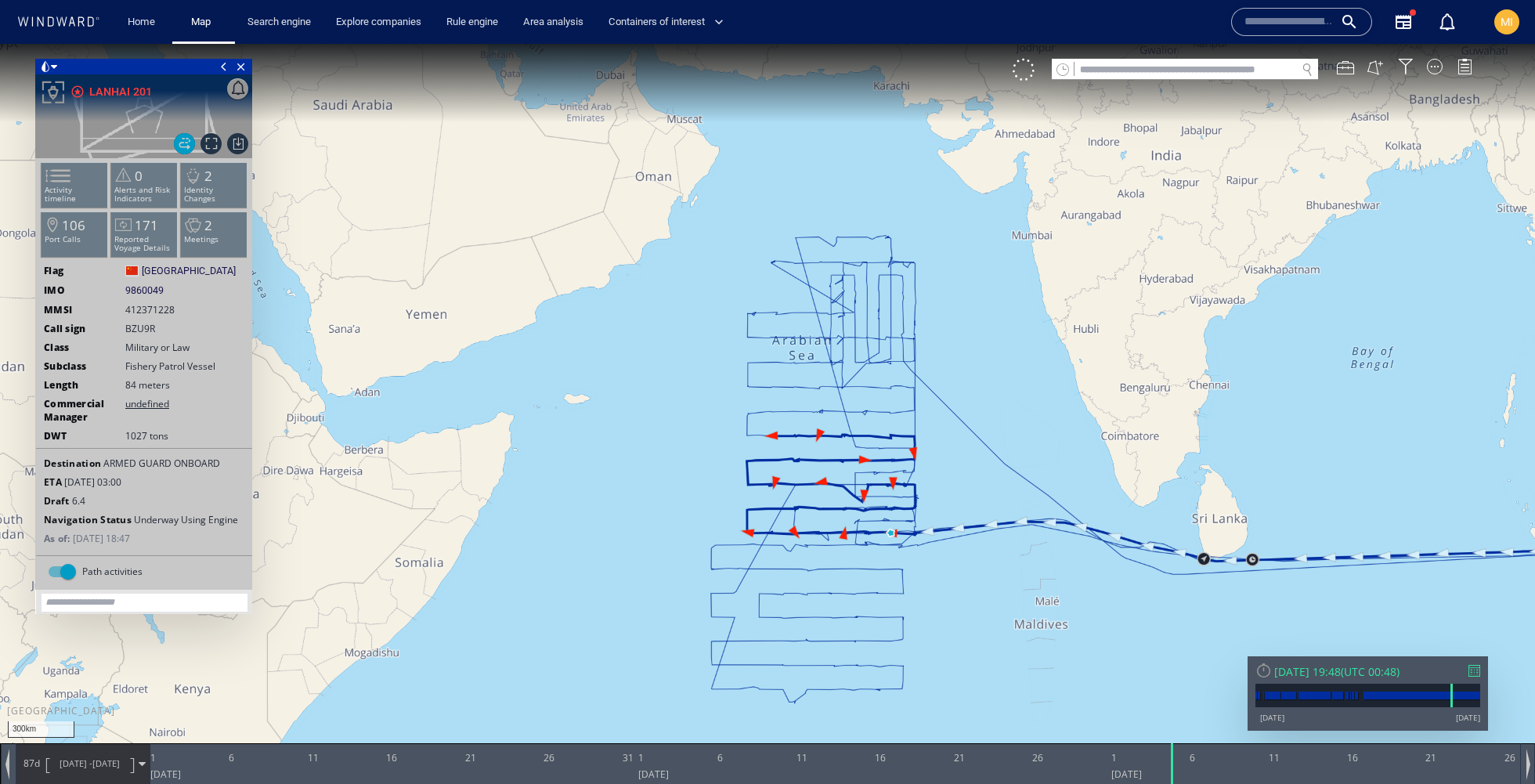
click at [1000, 469] on canvas "Map" at bounding box center [768, 406] width 1535 height 724
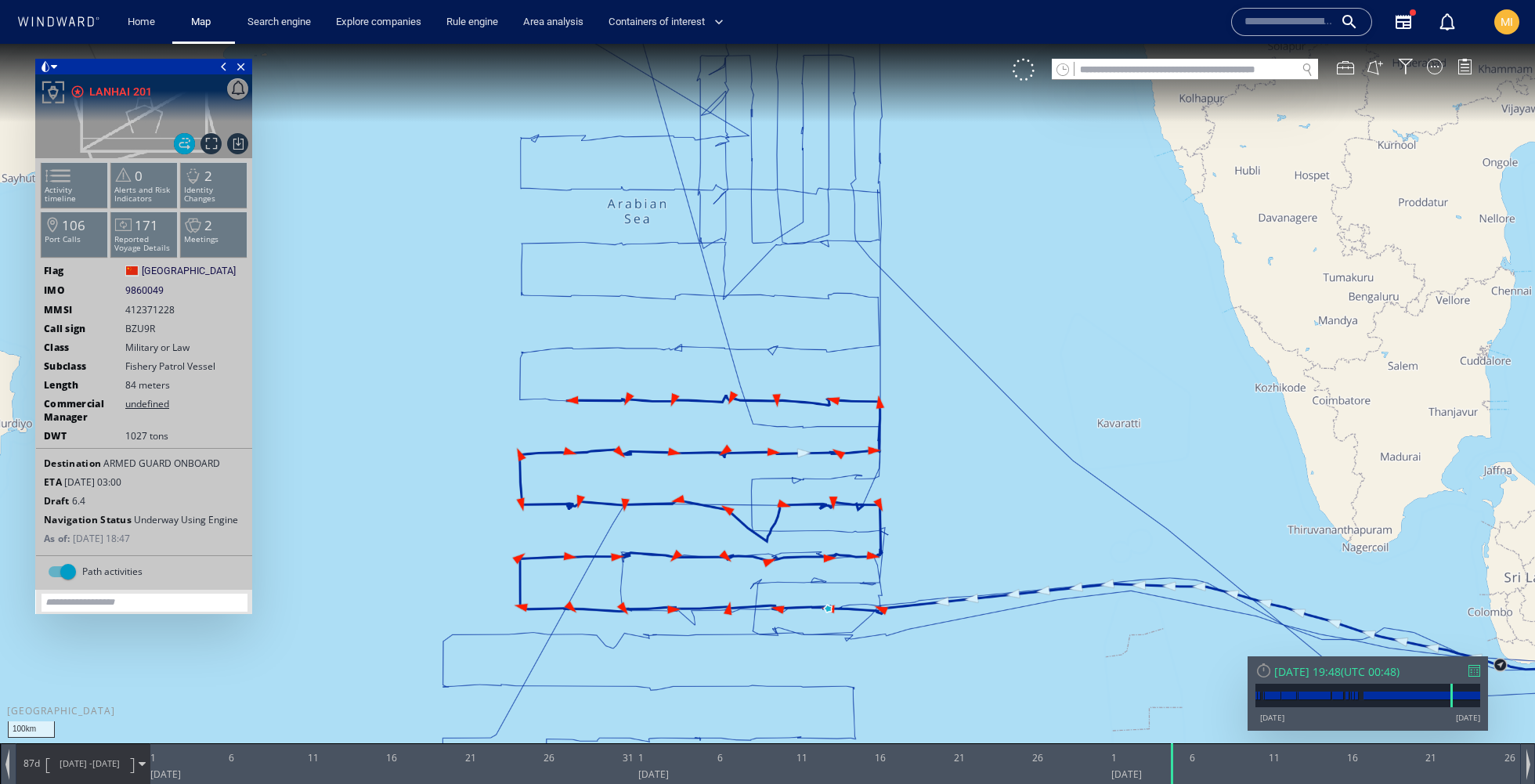
drag, startPoint x: 945, startPoint y: 467, endPoint x: 1007, endPoint y: 414, distance: 81.6
click at [1007, 414] on canvas "Map" at bounding box center [768, 406] width 1535 height 724
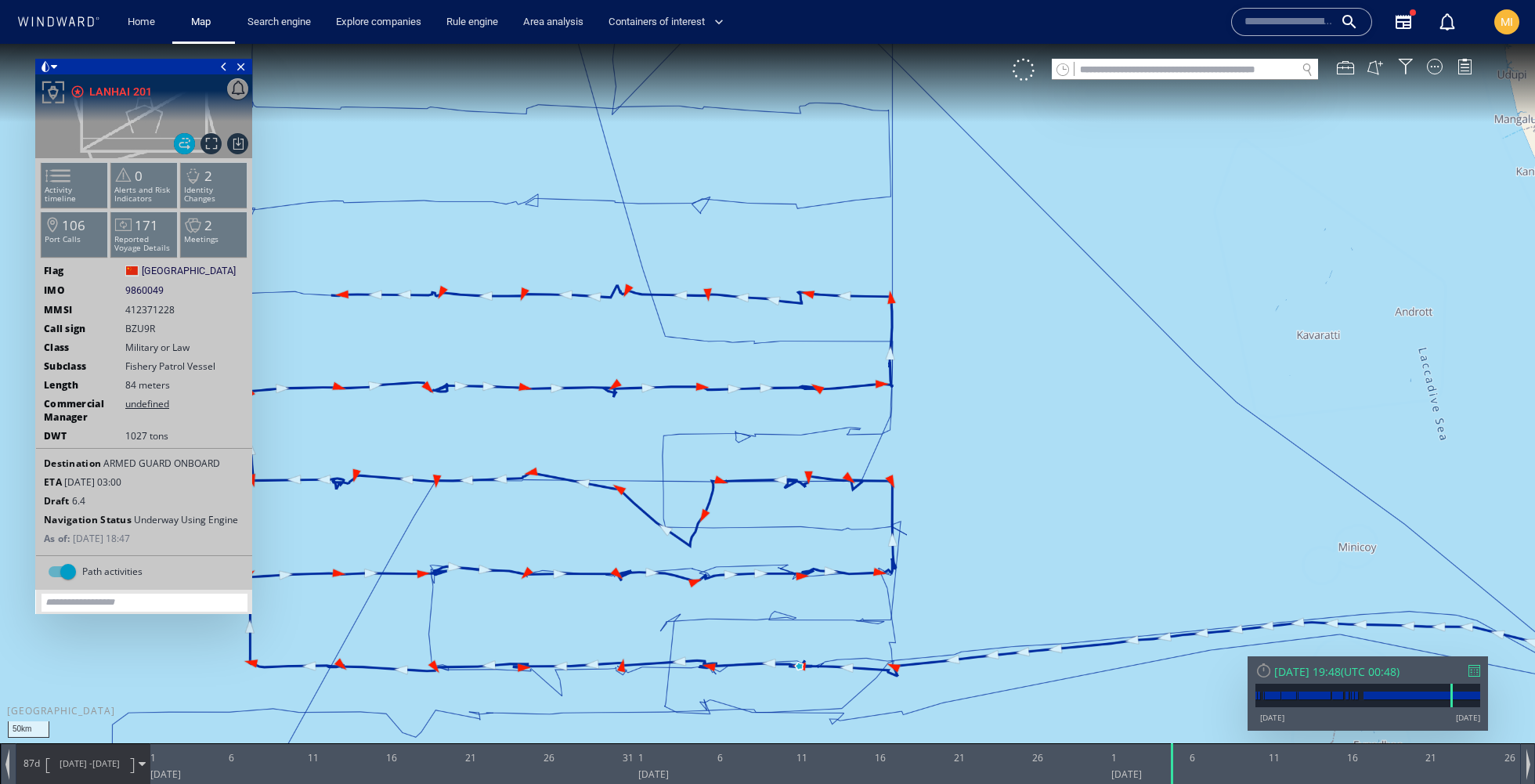
drag, startPoint x: 1007, startPoint y: 414, endPoint x: 1154, endPoint y: 396, distance: 148.1
click at [1154, 396] on canvas "Map" at bounding box center [768, 406] width 1535 height 724
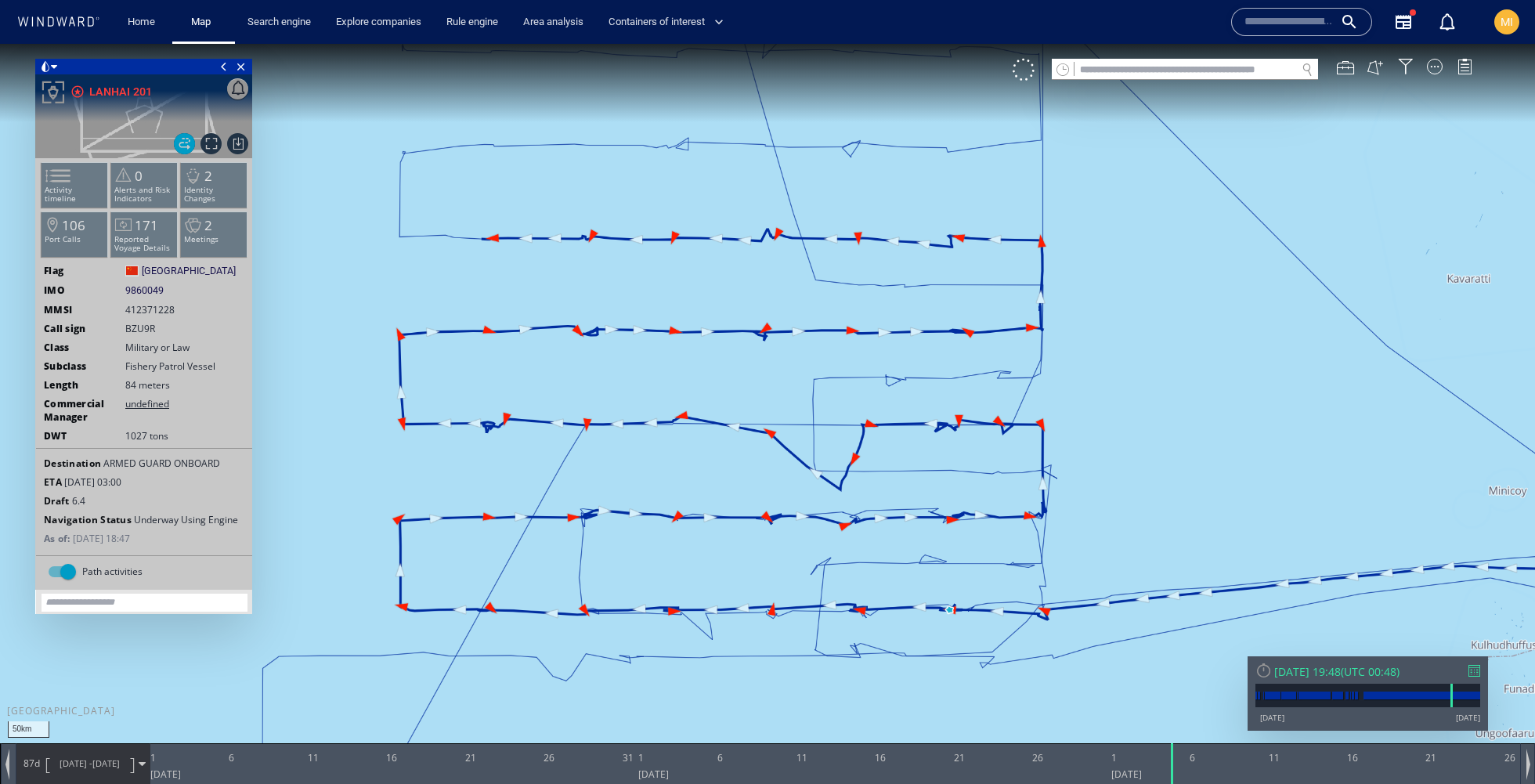
drag, startPoint x: 1172, startPoint y: 331, endPoint x: 1175, endPoint y: 295, distance: 36.1
click at [1175, 295] on canvas "Map" at bounding box center [768, 406] width 1535 height 724
click at [137, 96] on div "LANHAI 201" at bounding box center [121, 91] width 63 height 19
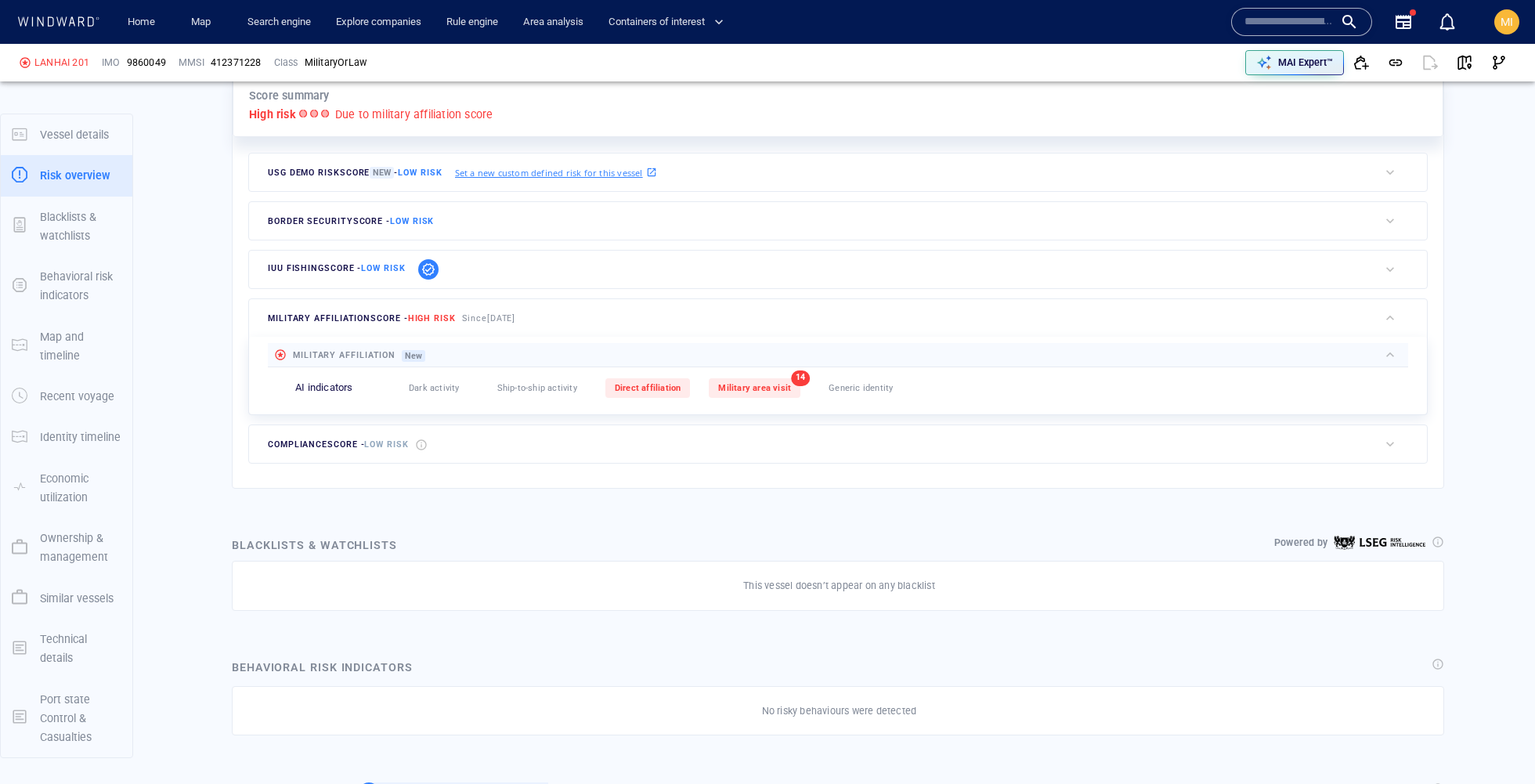
scroll to position [641, 0]
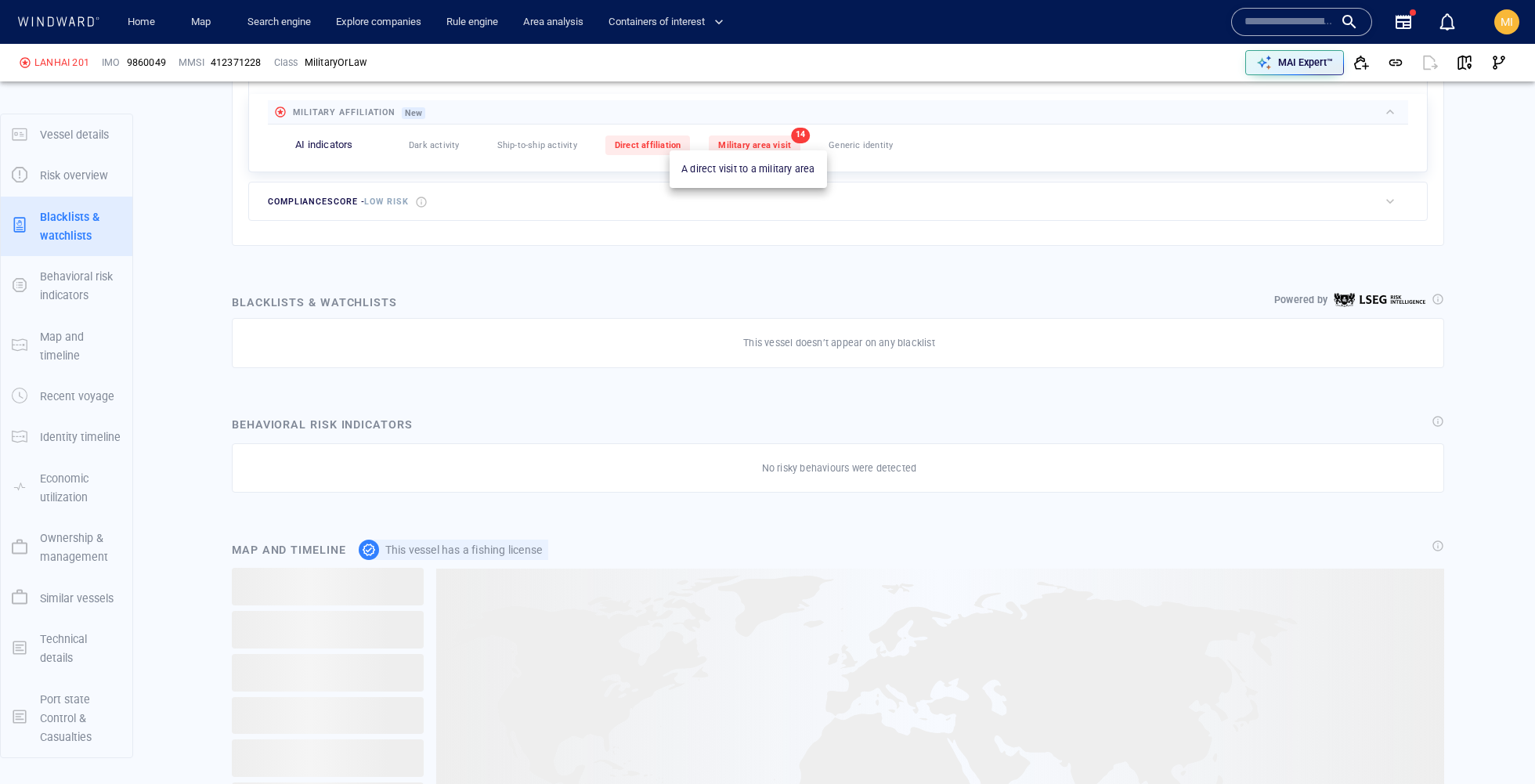
click at [771, 147] on div "Military area visit" at bounding box center [754, 146] width 92 height 20
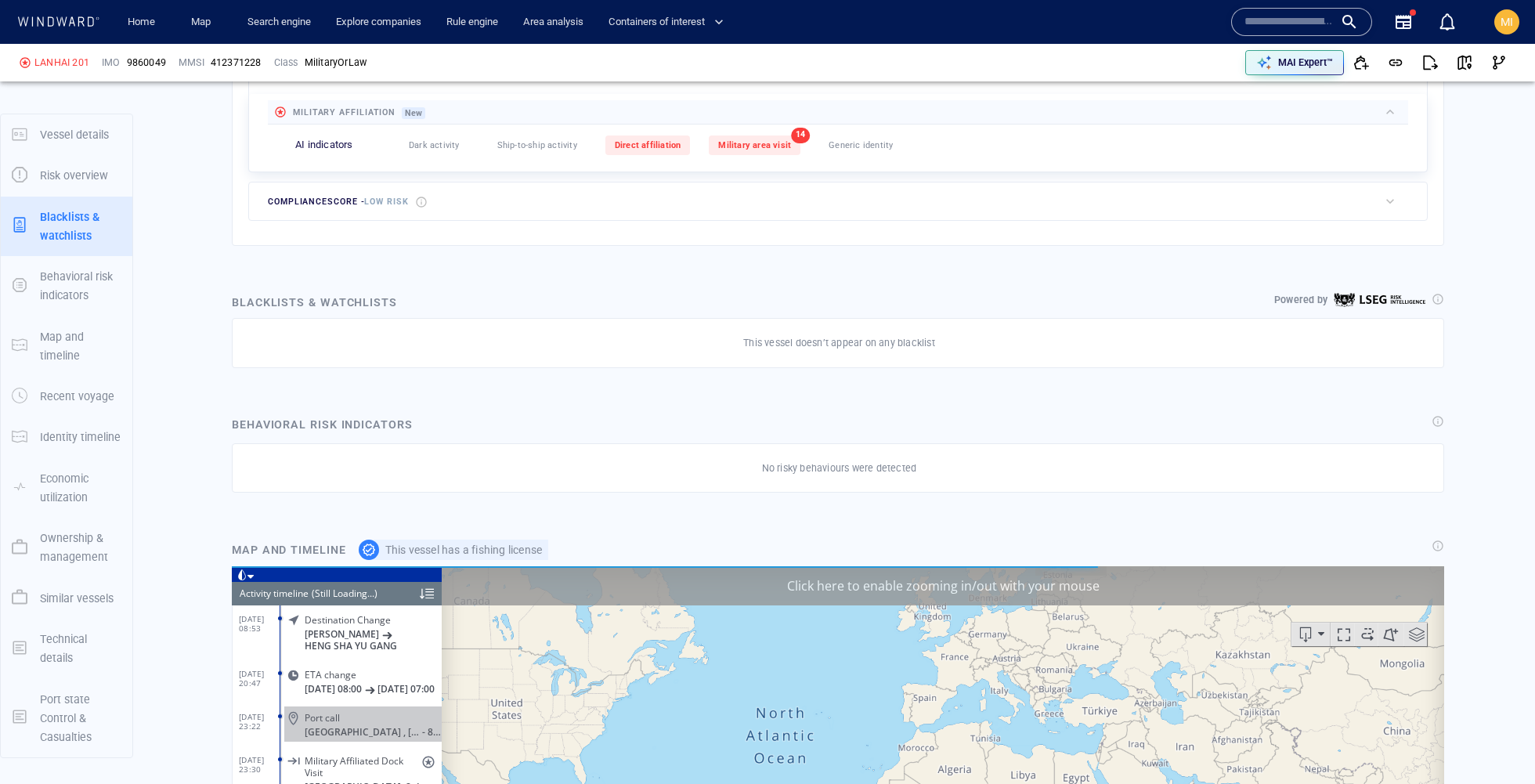
scroll to position [601, 0]
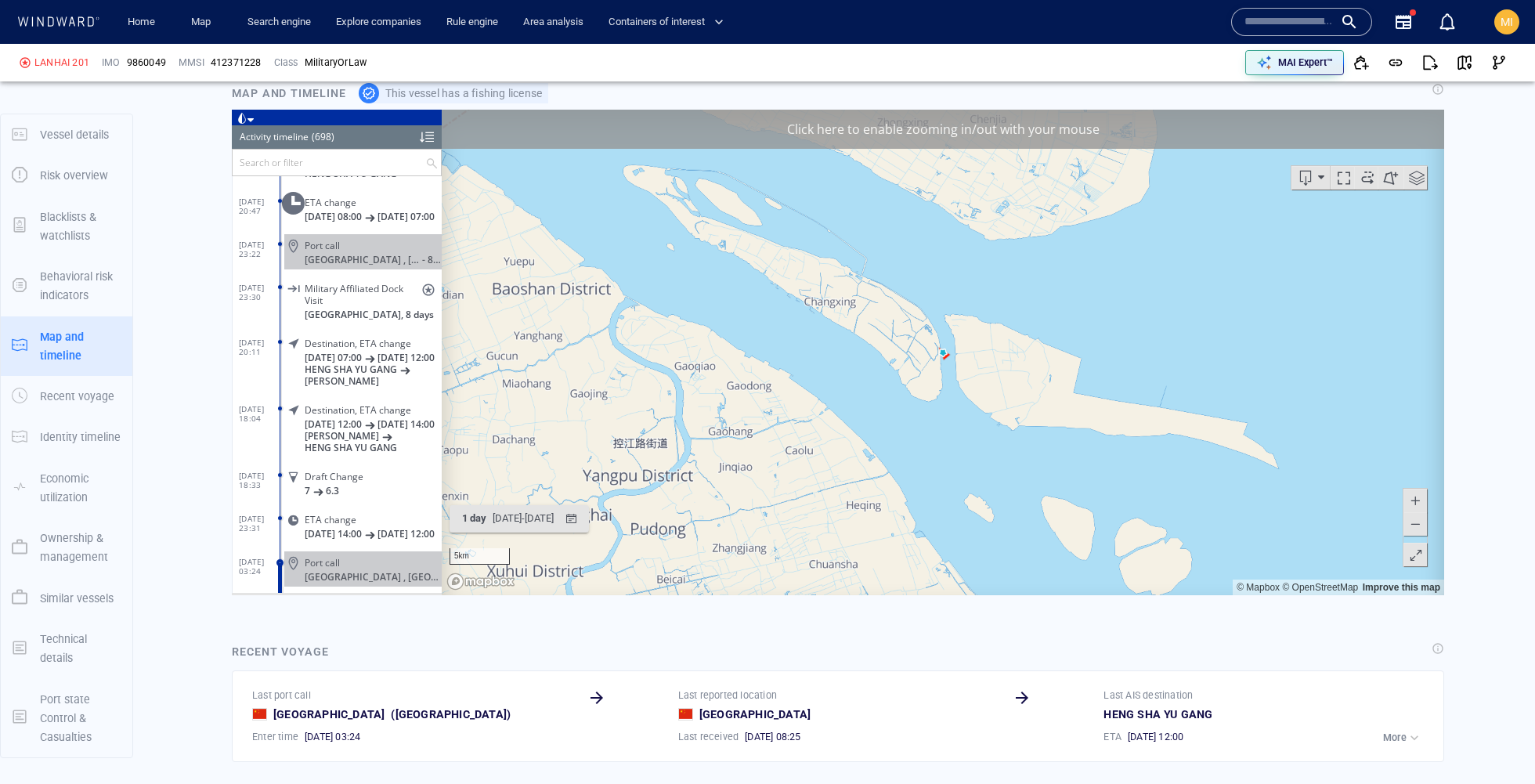
scroll to position [1104, 0]
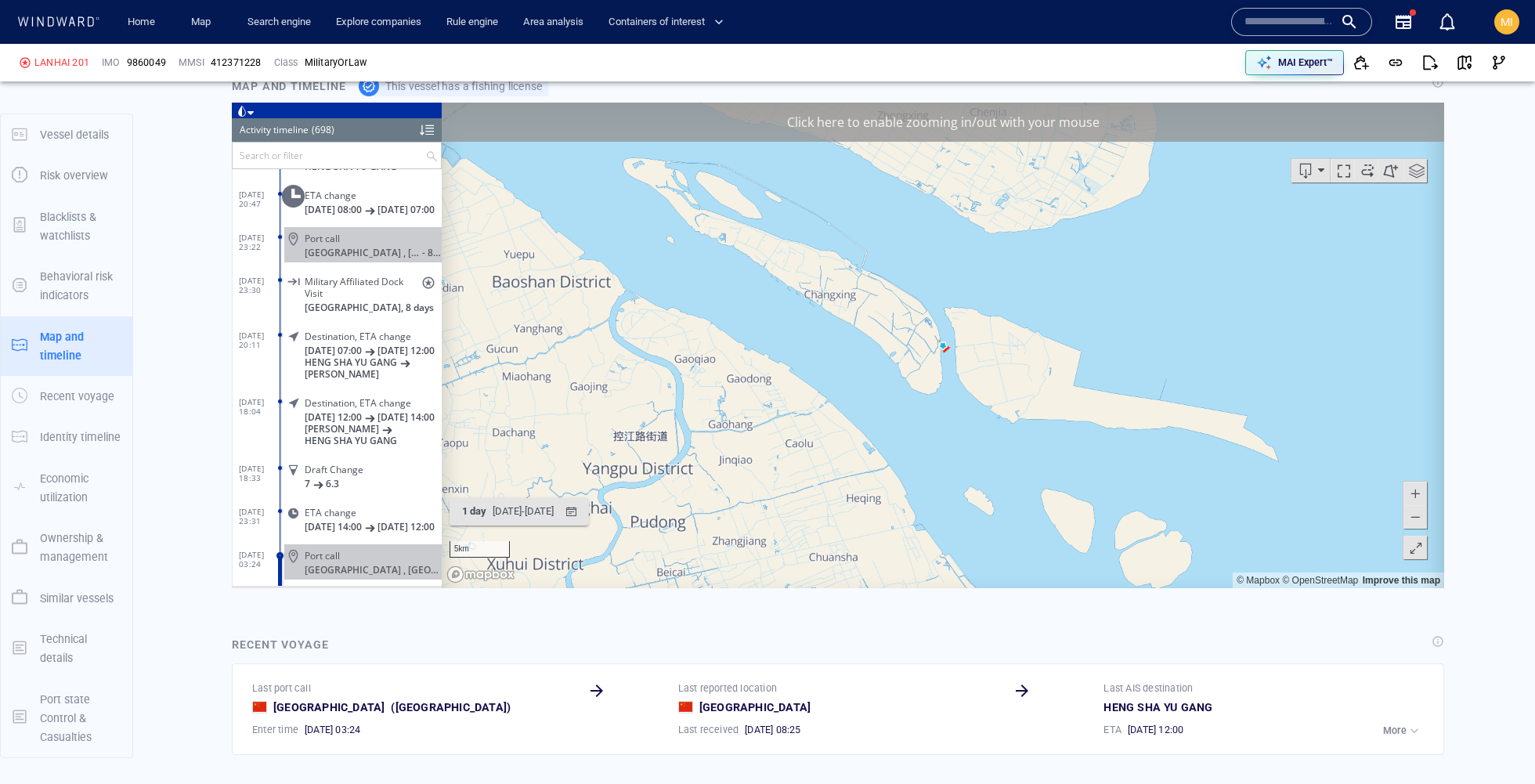
click at [1411, 489] on span at bounding box center [1414, 493] width 16 height 23
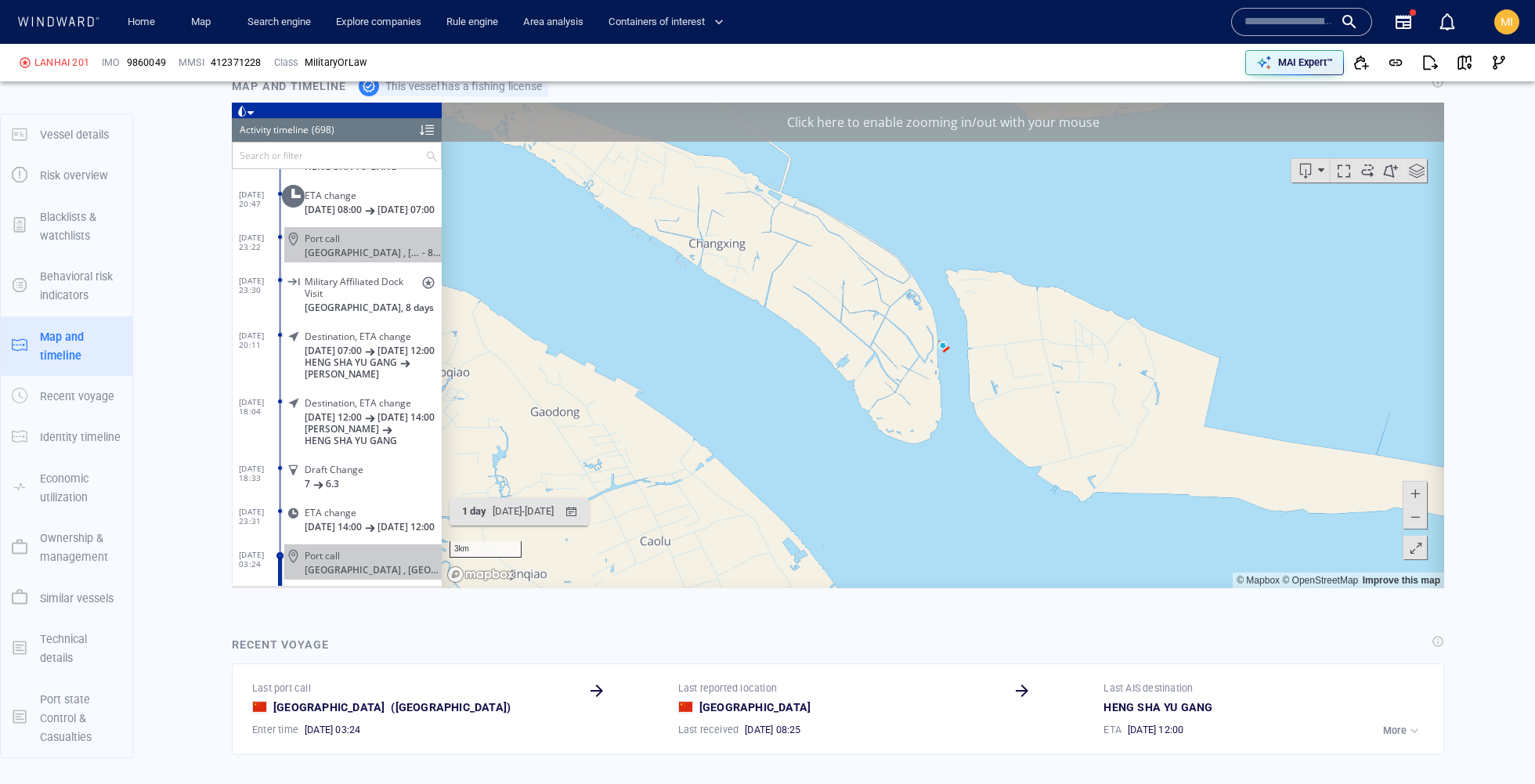
click at [1411, 489] on span at bounding box center [1414, 493] width 16 height 23
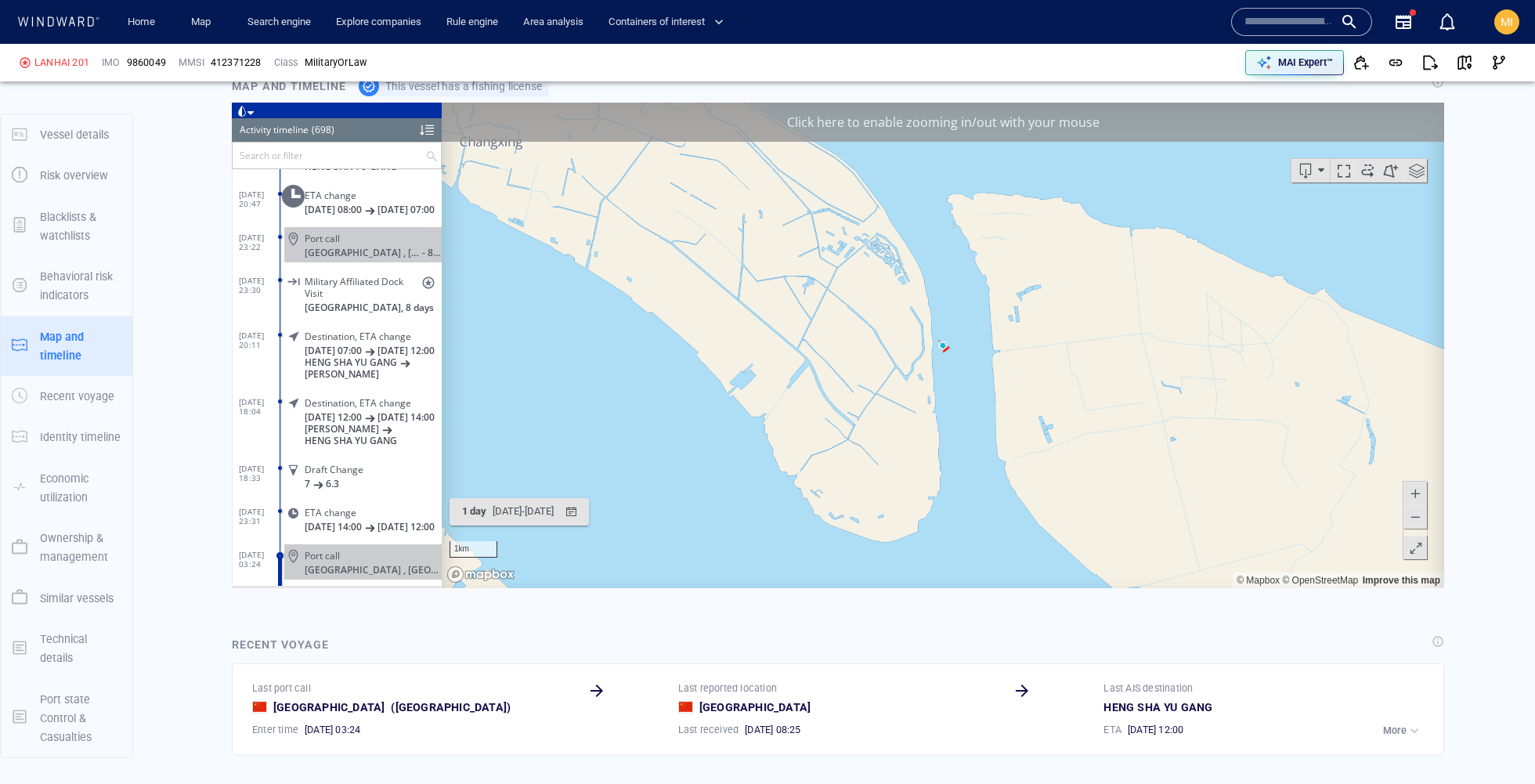
click at [1414, 516] on span at bounding box center [1414, 517] width 16 height 23
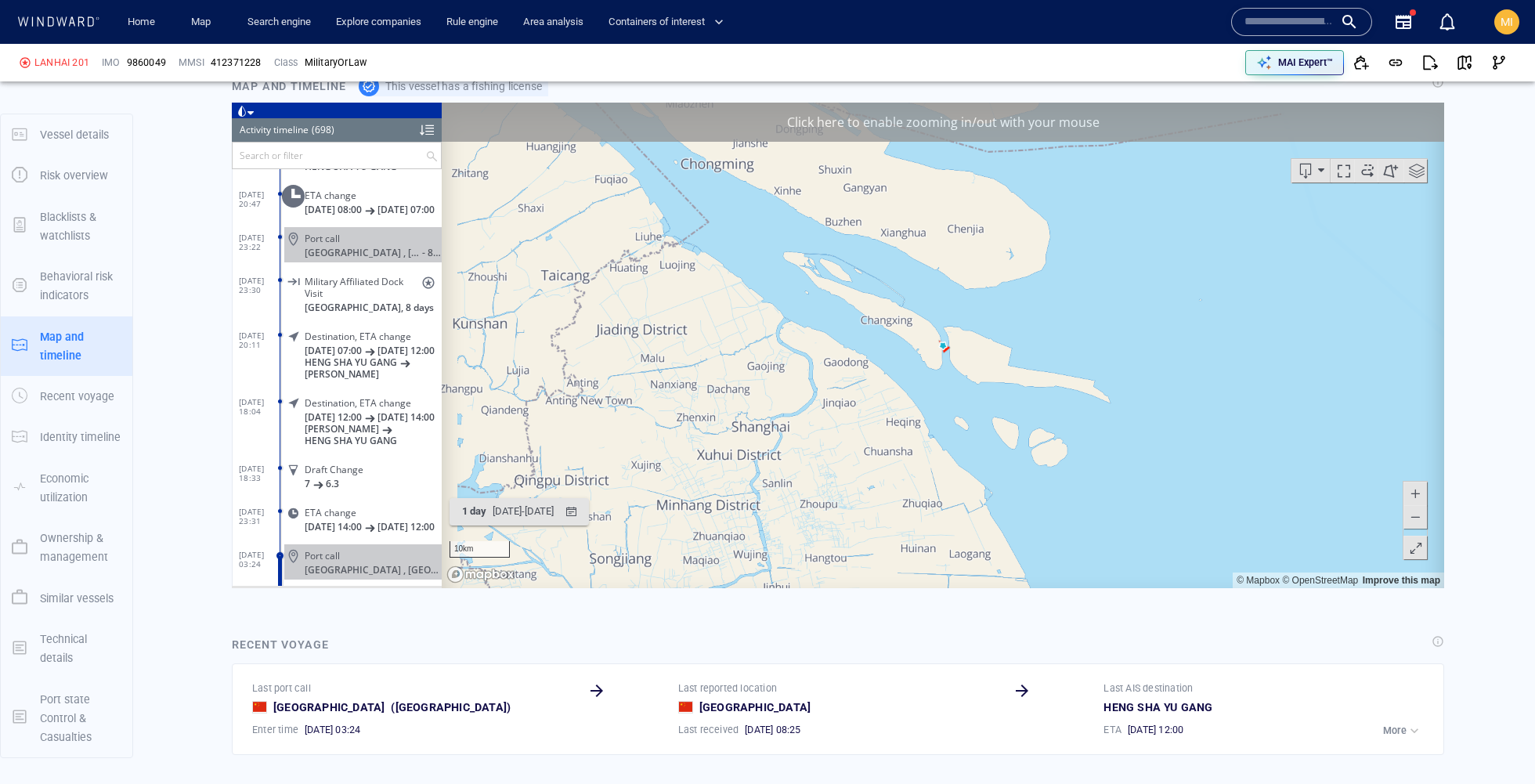
click at [1414, 516] on span at bounding box center [1414, 517] width 16 height 23
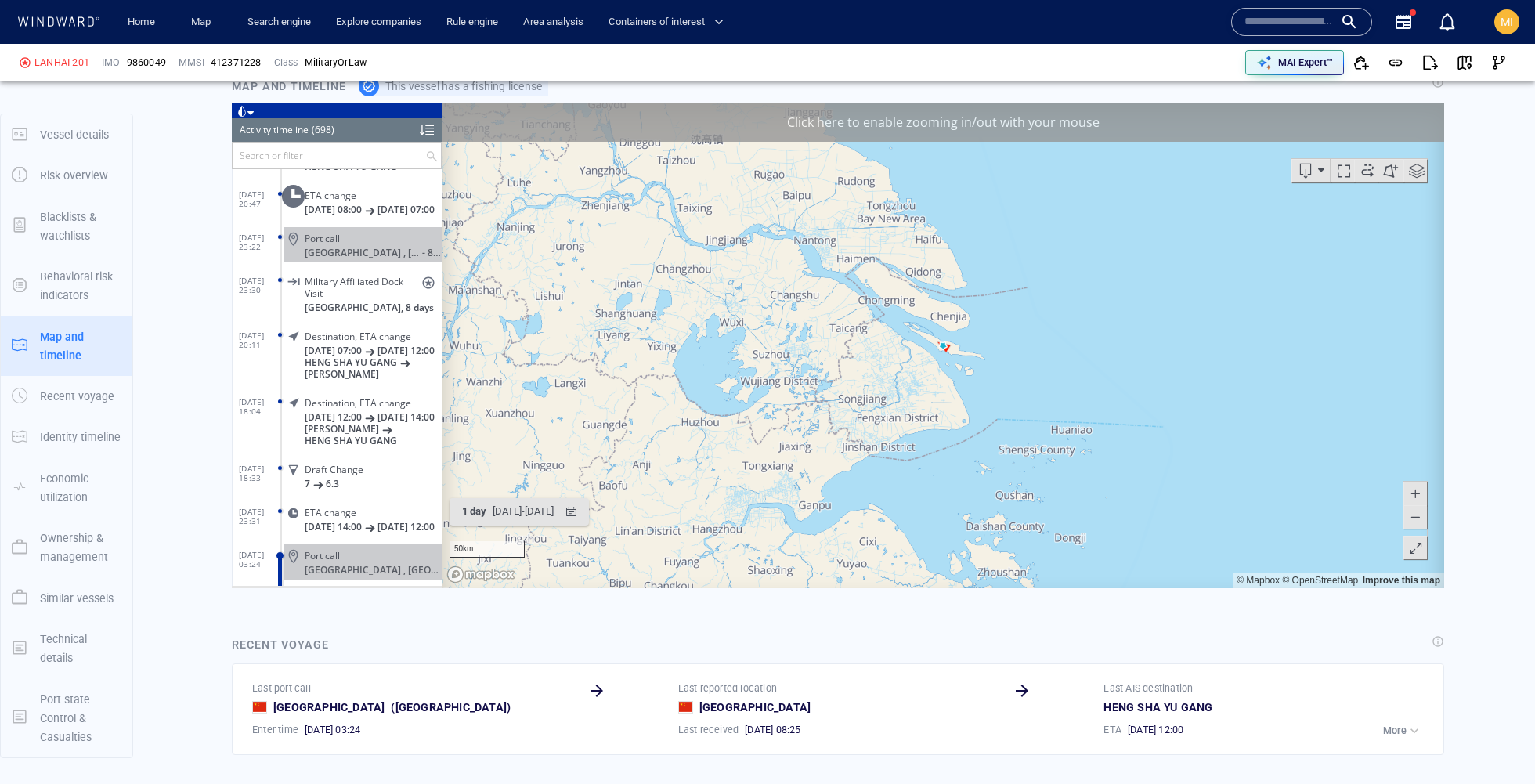
click at [1414, 516] on span at bounding box center [1414, 517] width 16 height 23
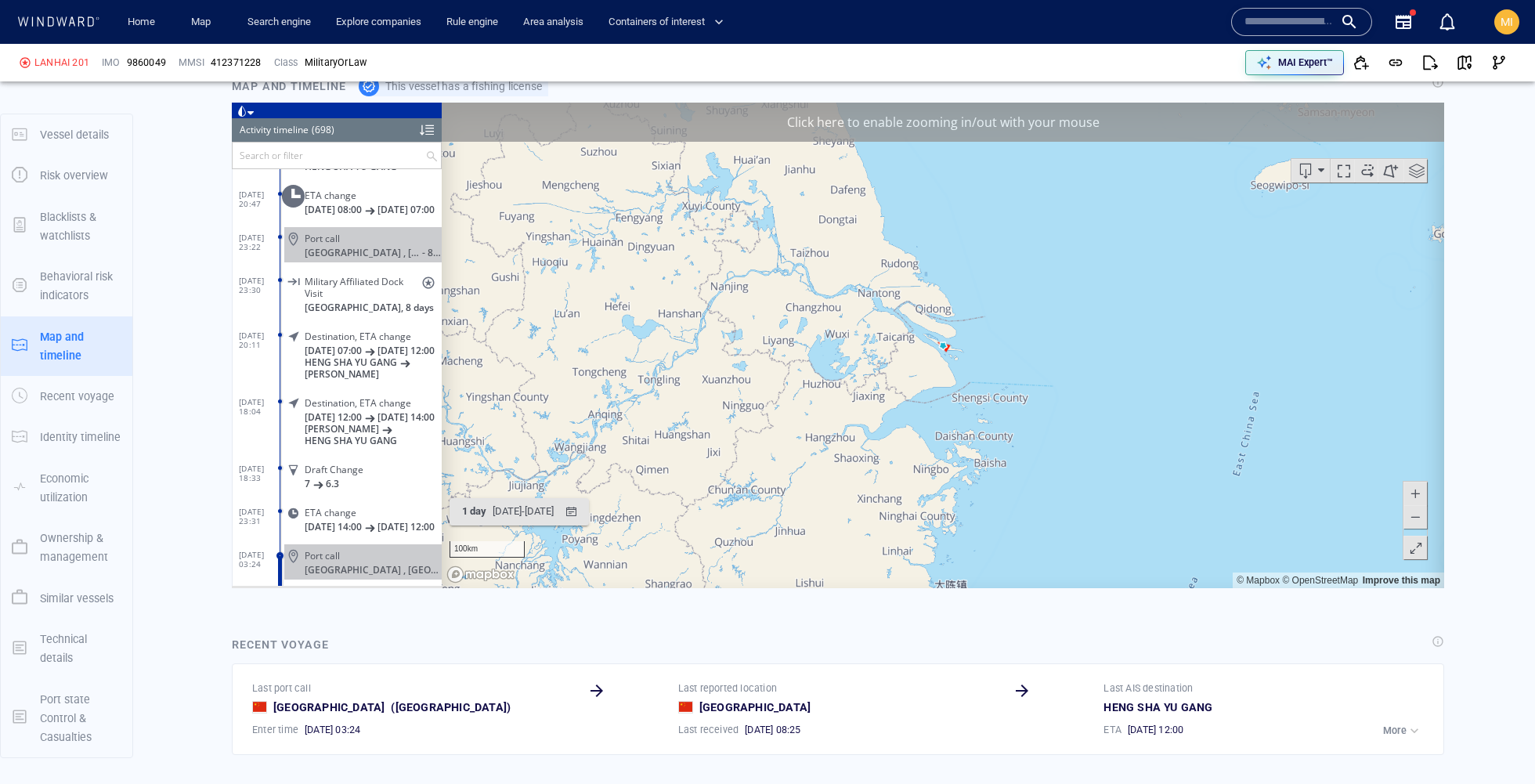
click at [1416, 492] on span at bounding box center [1414, 493] width 16 height 23
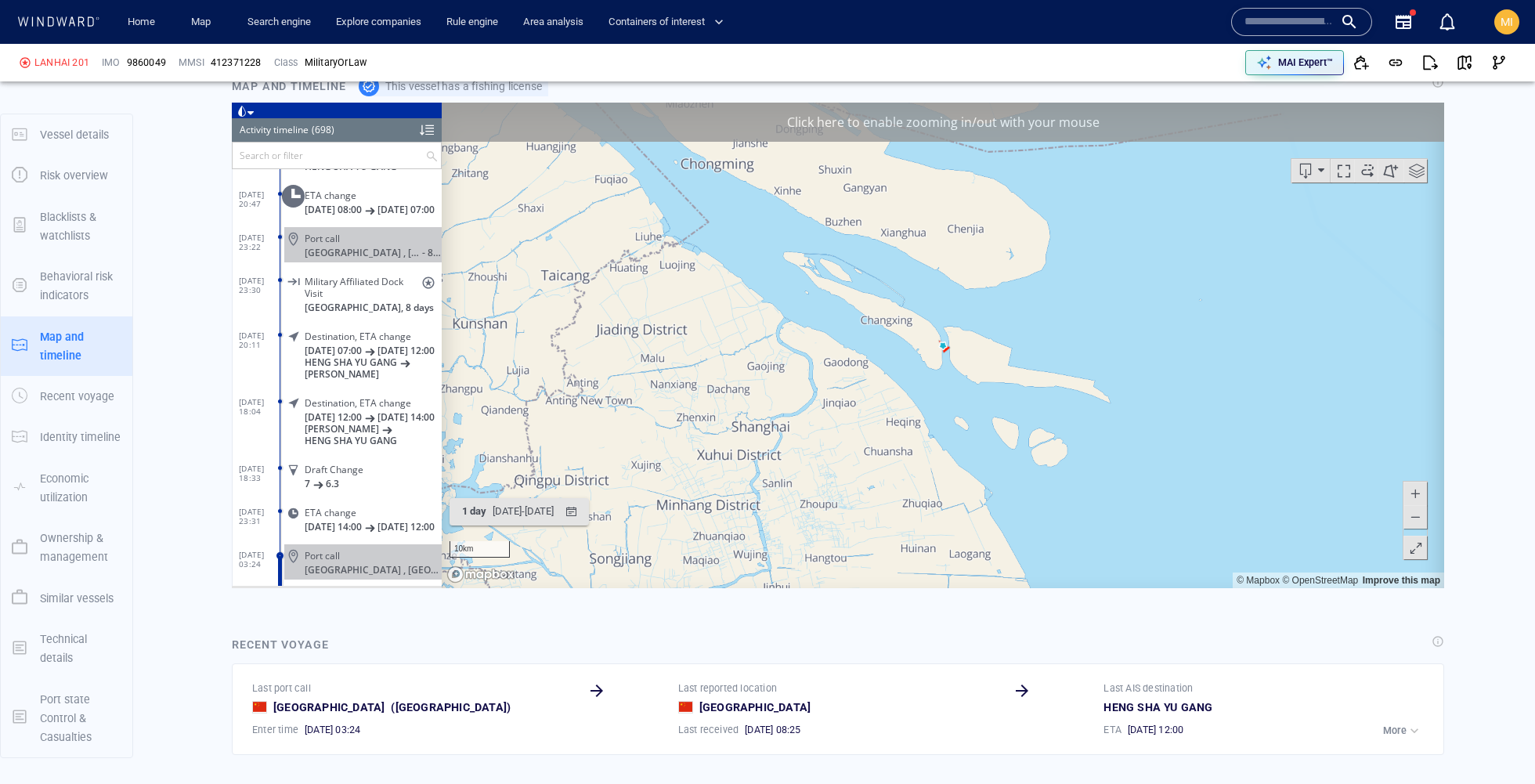
drag, startPoint x: 1185, startPoint y: 448, endPoint x: 1014, endPoint y: 187, distance: 312.0
click at [1015, 187] on canvas "Map" at bounding box center [942, 345] width 1002 height 485
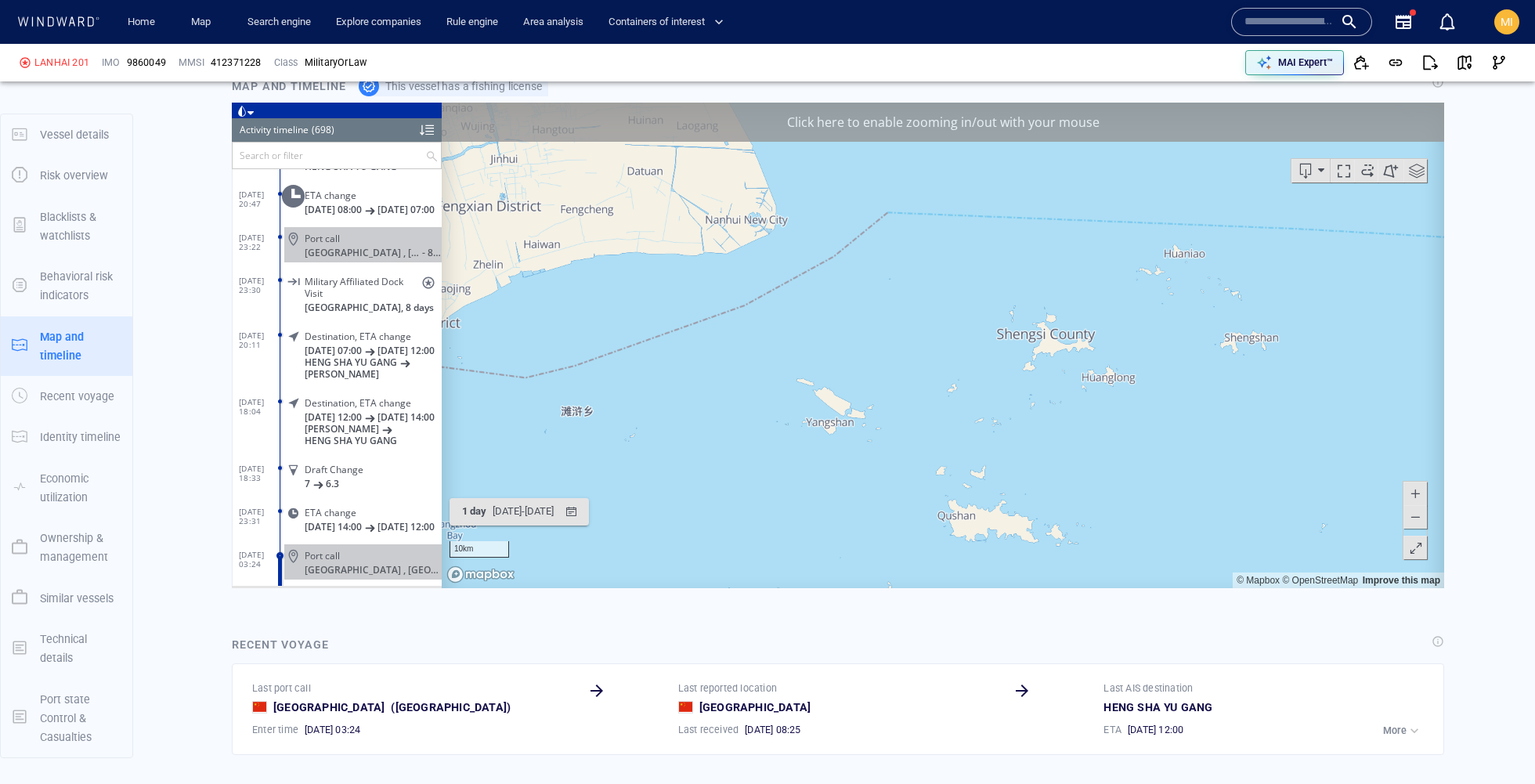
drag, startPoint x: 1059, startPoint y: 329, endPoint x: 950, endPoint y: 296, distance: 113.9
click at [950, 296] on canvas "Map" at bounding box center [942, 345] width 1002 height 485
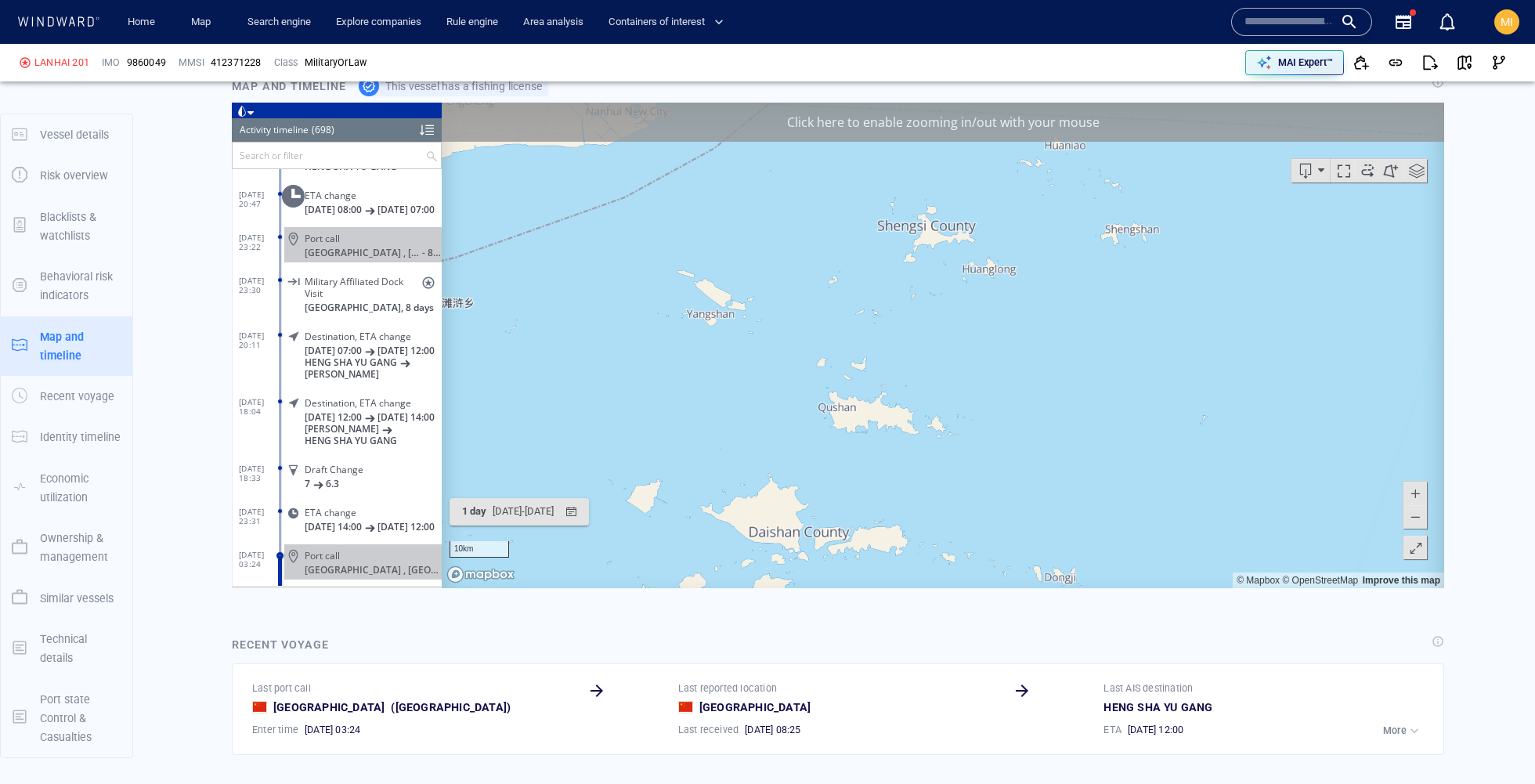
drag, startPoint x: 1061, startPoint y: 381, endPoint x: 1061, endPoint y: 325, distance: 56.0
click at [1061, 325] on canvas "Map" at bounding box center [942, 345] width 1002 height 485
click at [1010, 345] on canvas "Map" at bounding box center [942, 345] width 1002 height 485
drag, startPoint x: 1010, startPoint y: 345, endPoint x: 998, endPoint y: 369, distance: 26.8
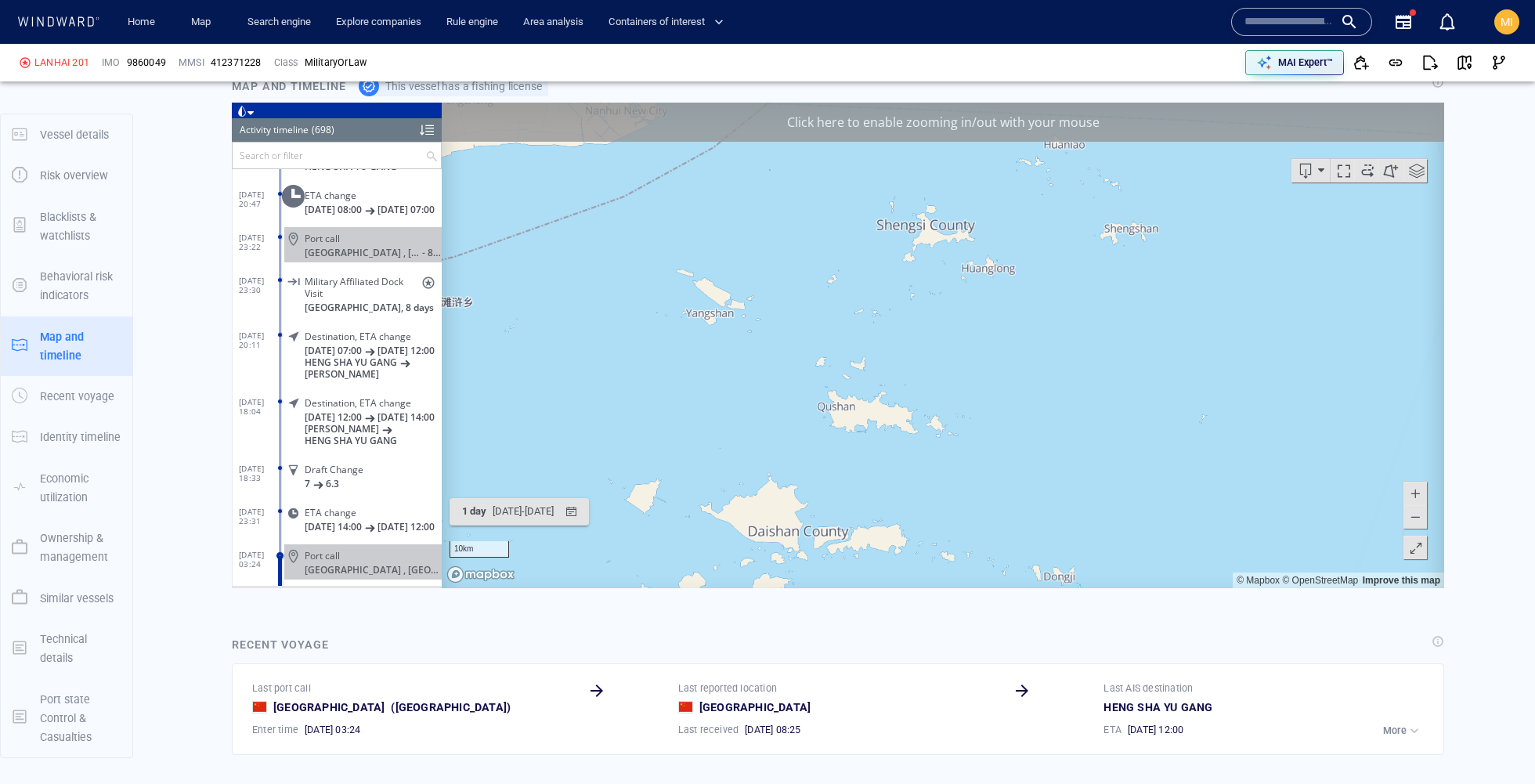
click at [998, 369] on canvas "Map" at bounding box center [942, 345] width 1002 height 485
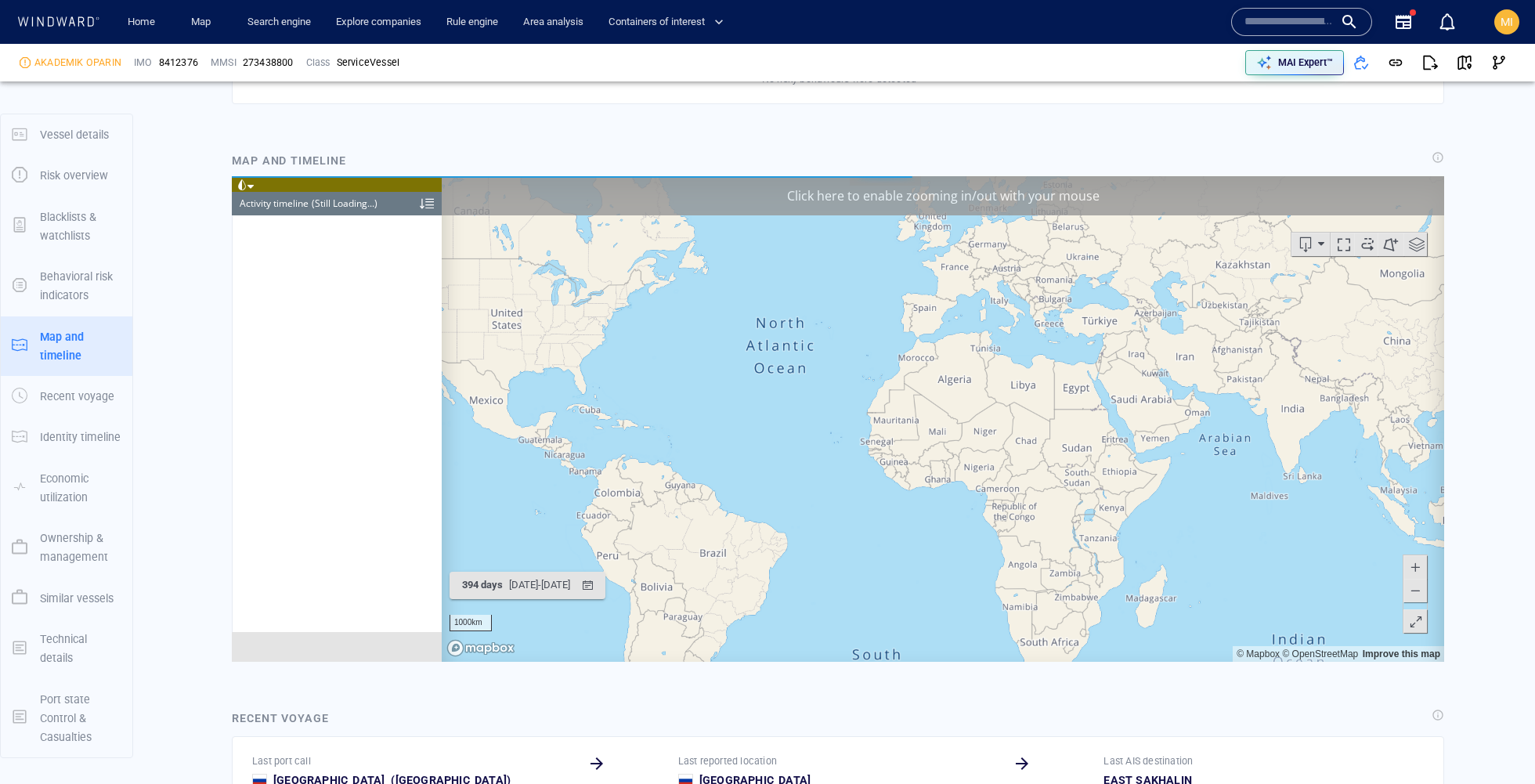
scroll to position [1147, 0]
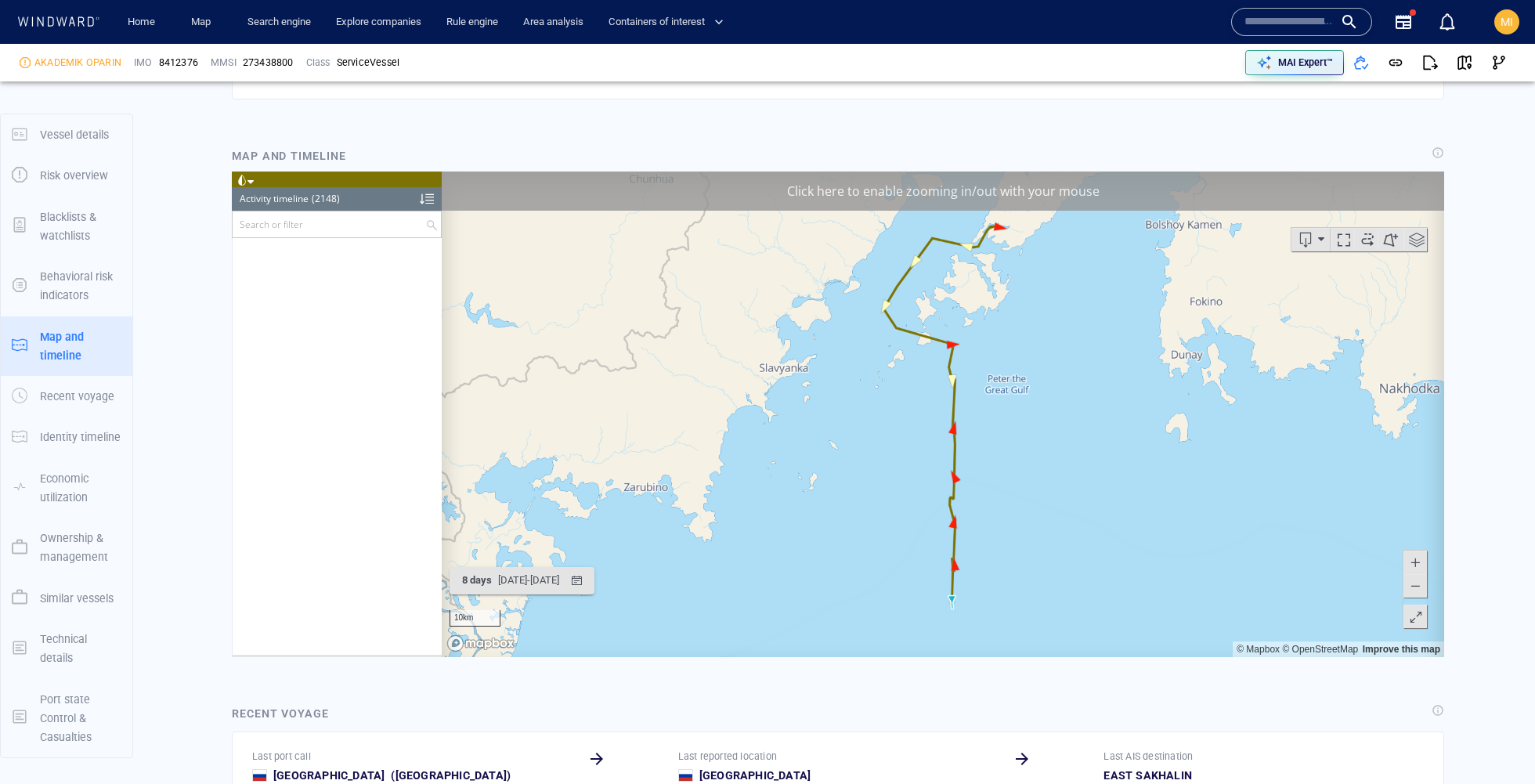
click at [1373, 244] on span at bounding box center [1367, 238] width 23 height 23
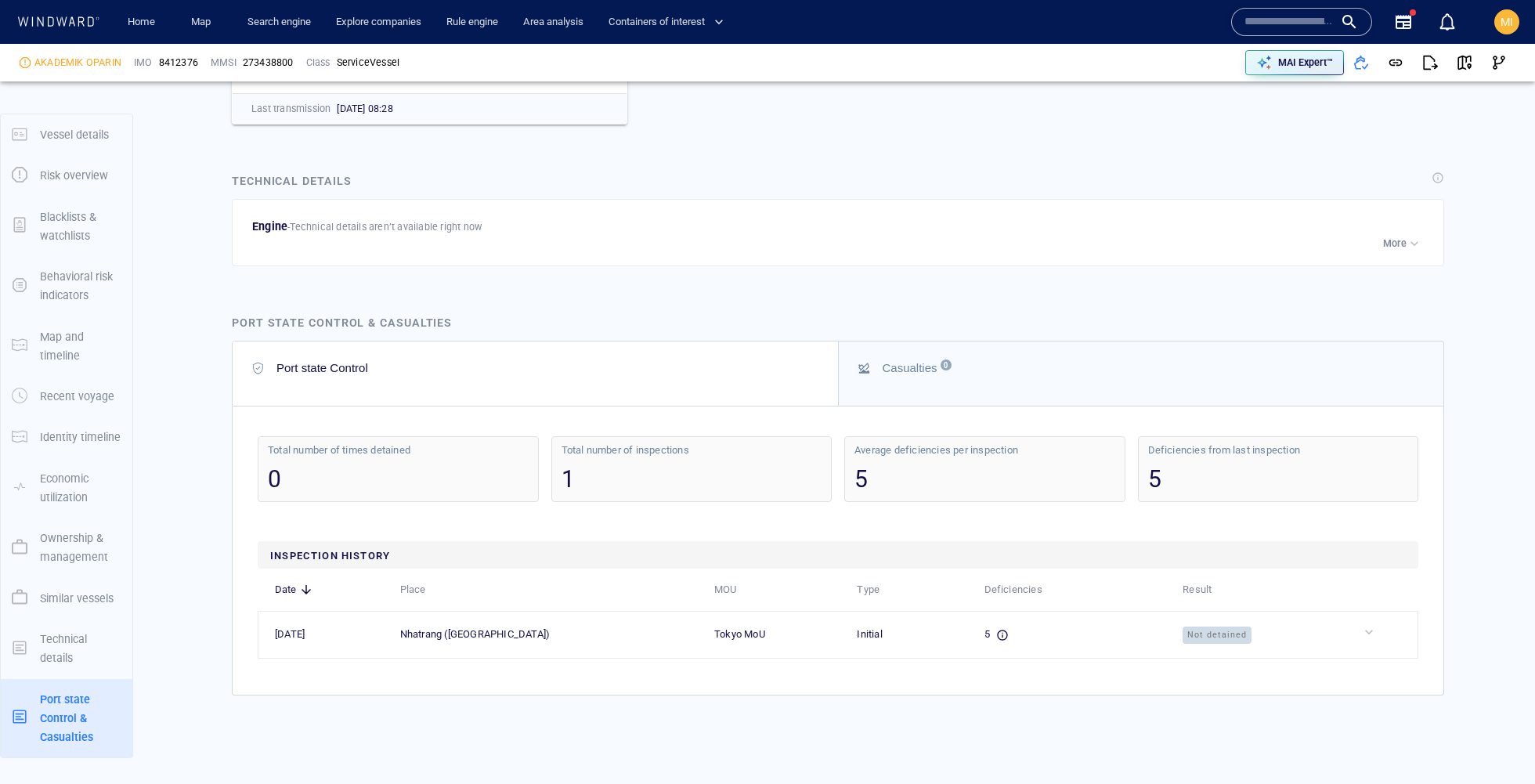
scroll to position [3400, 0]
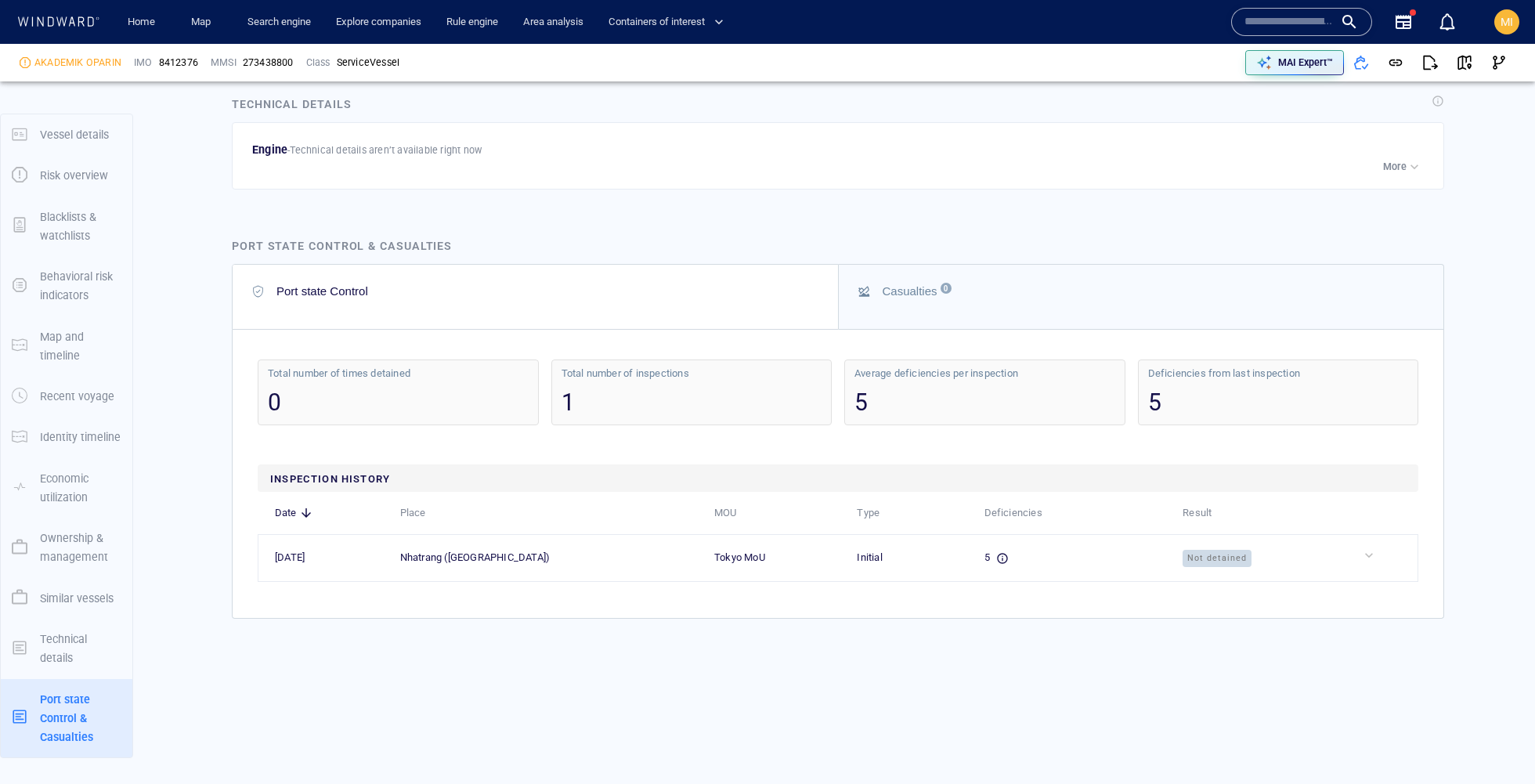
click at [1158, 386] on div "5" at bounding box center [1278, 402] width 261 height 32
click at [1169, 367] on div "Deficiencies from last inspection" at bounding box center [1278, 373] width 261 height 13
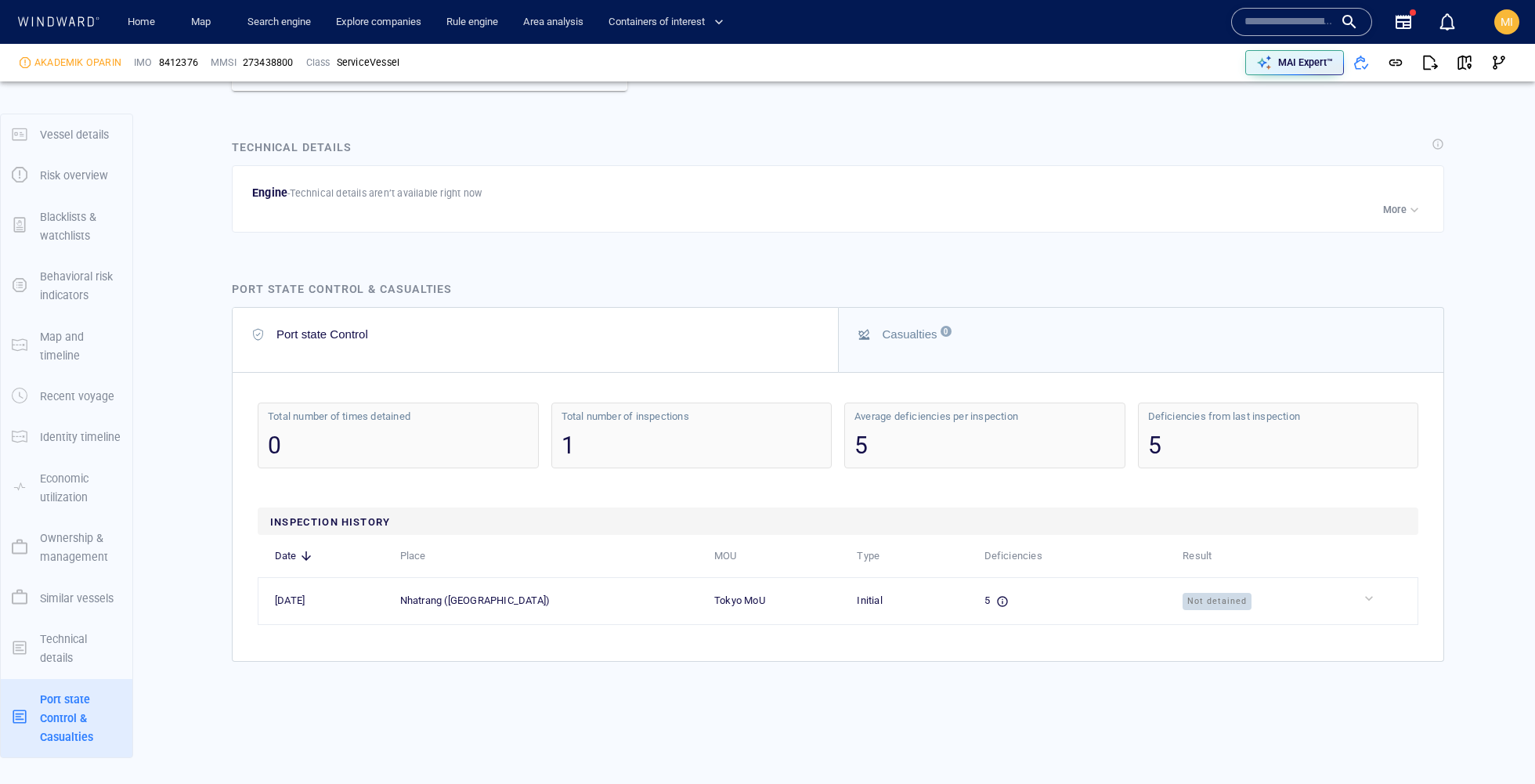
scroll to position [3344, 0]
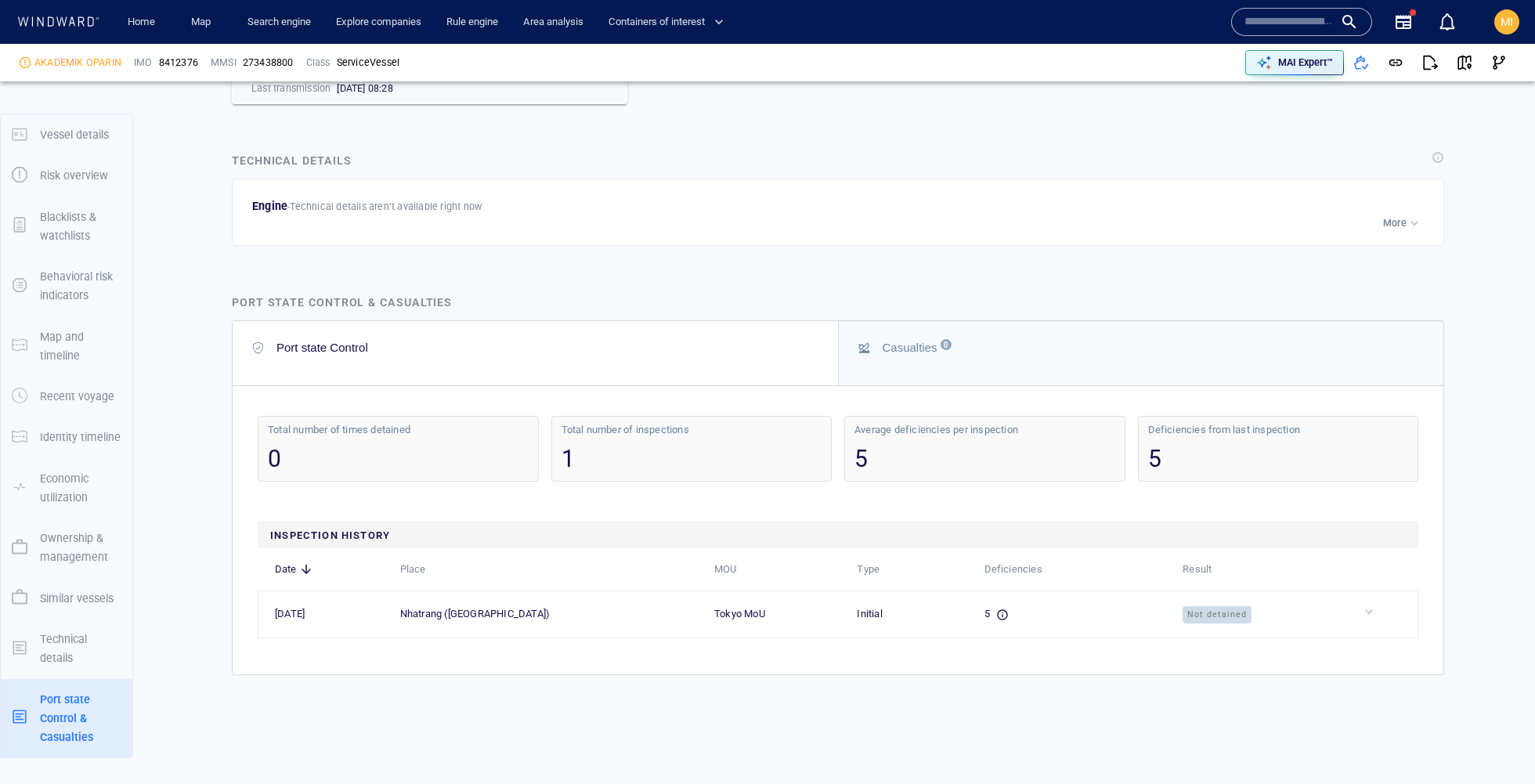
click at [1175, 445] on div "5" at bounding box center [1278, 458] width 261 height 32
click at [1177, 423] on div "Deficiencies from last inspection" at bounding box center [1278, 430] width 261 height 13
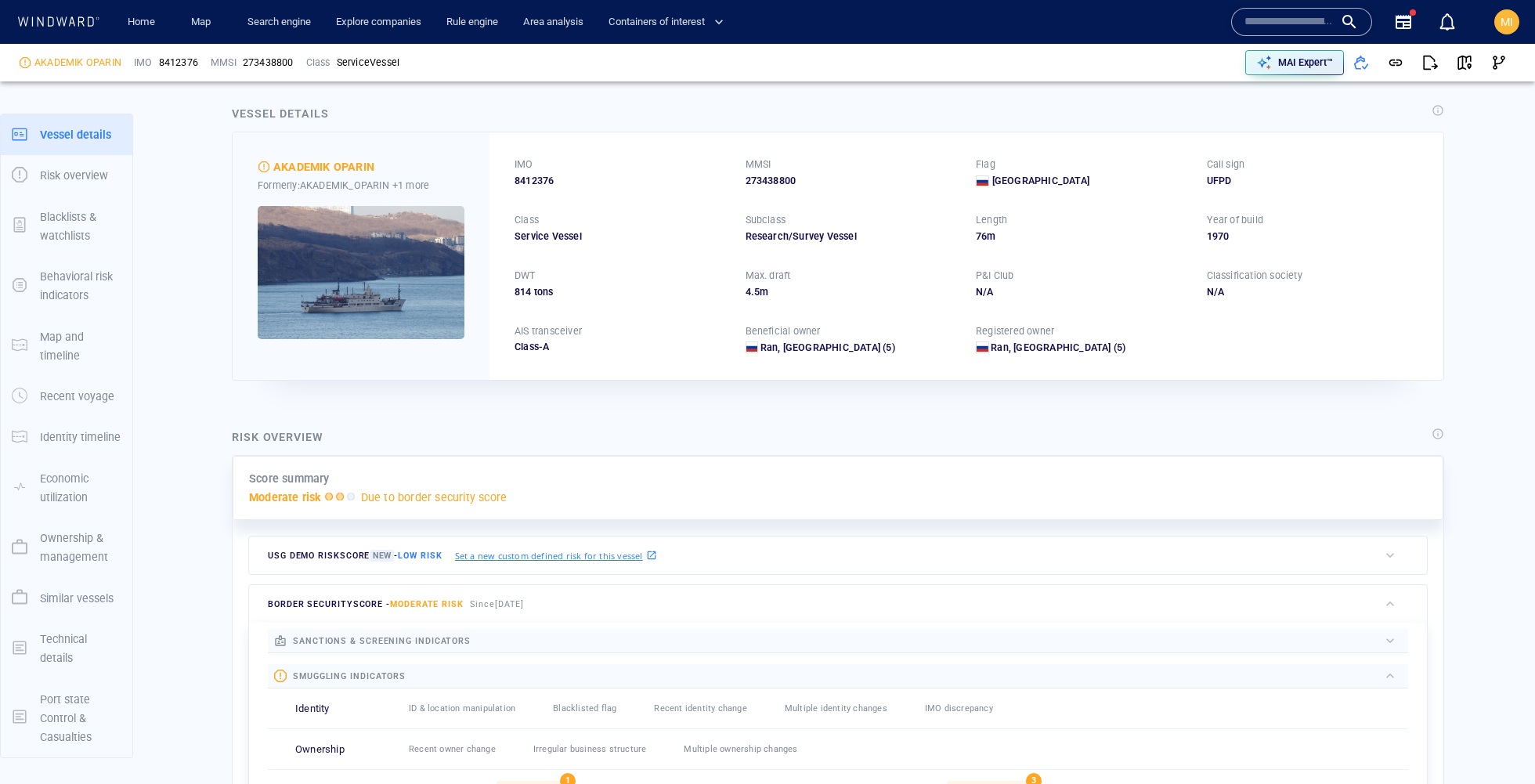
scroll to position [0, 0]
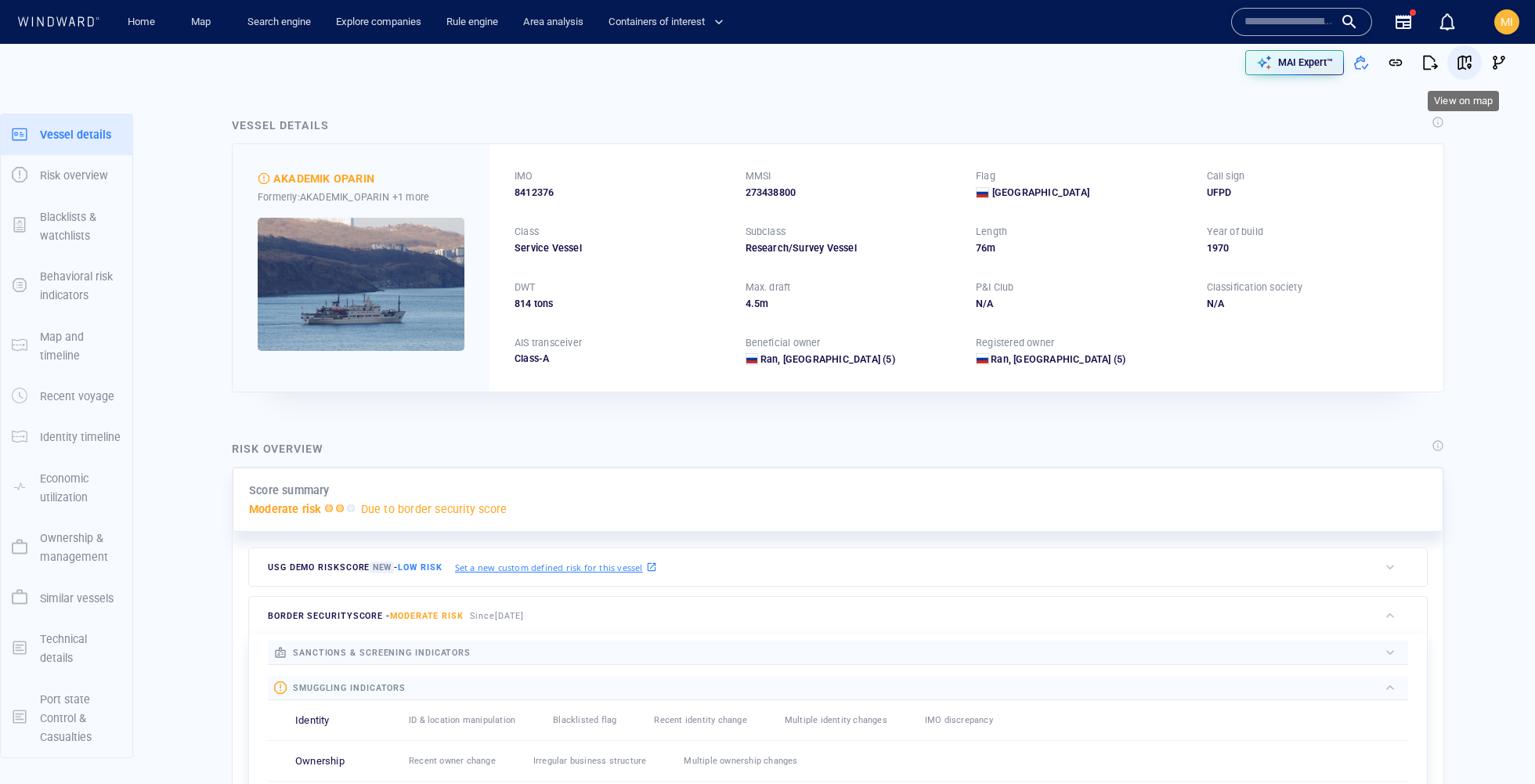
click at [1469, 63] on span "button" at bounding box center [1464, 62] width 16 height 16
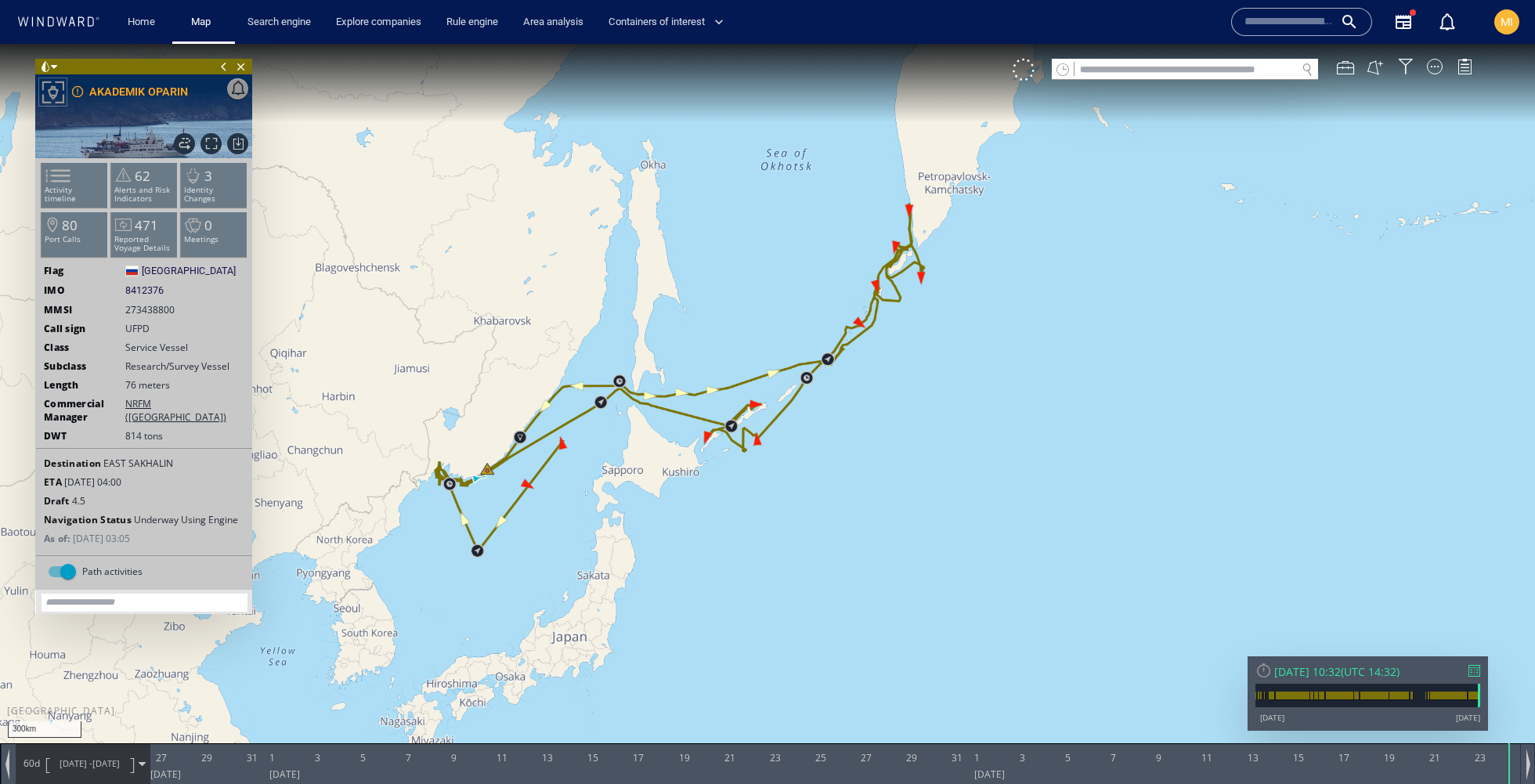
drag, startPoint x: 893, startPoint y: 387, endPoint x: 1033, endPoint y: 403, distance: 140.9
click at [1033, 403] on canvas "Map" at bounding box center [768, 406] width 1535 height 724
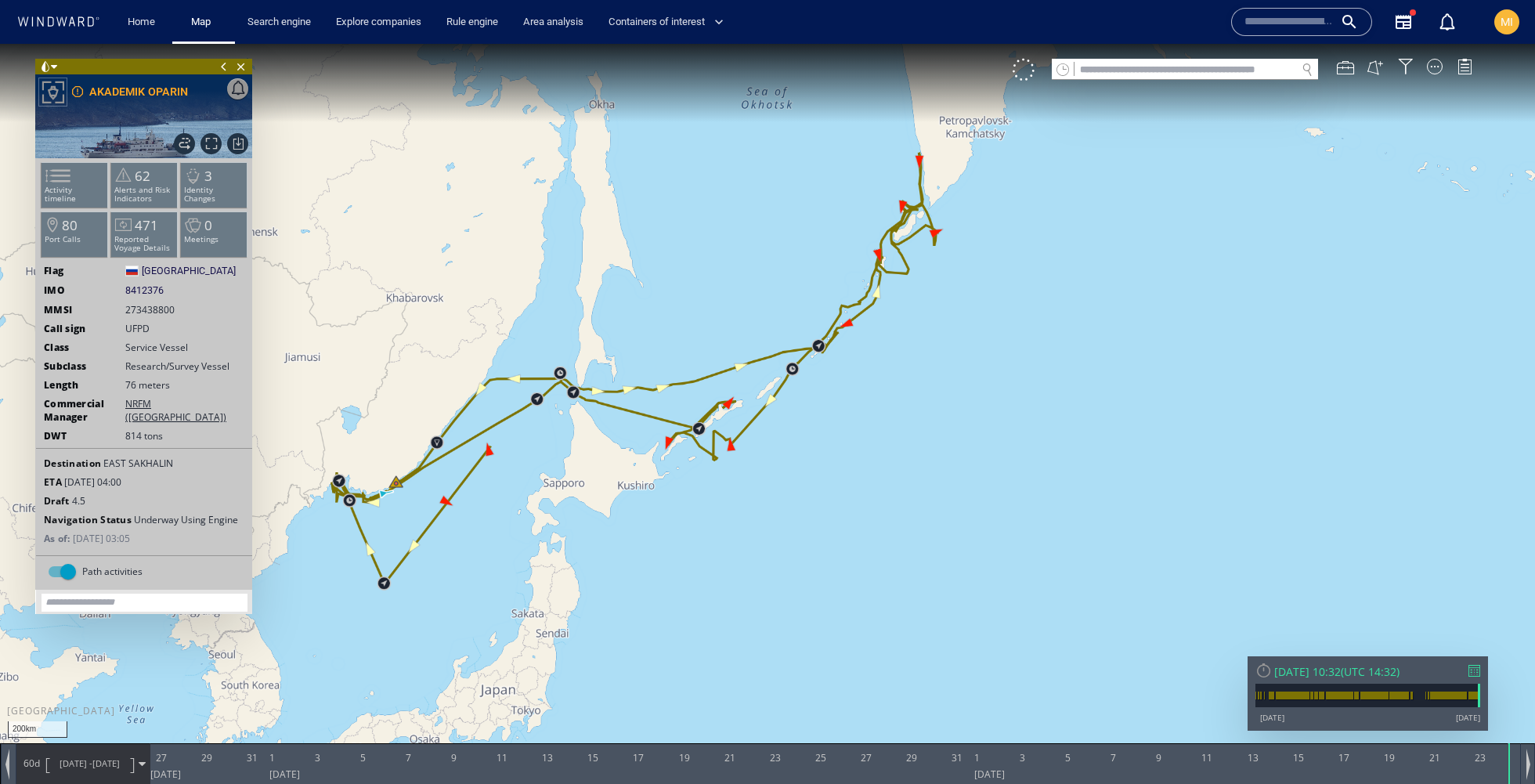
drag, startPoint x: 944, startPoint y: 440, endPoint x: 1048, endPoint y: 398, distance: 112.2
click at [1048, 398] on canvas "Map" at bounding box center [768, 406] width 1535 height 724
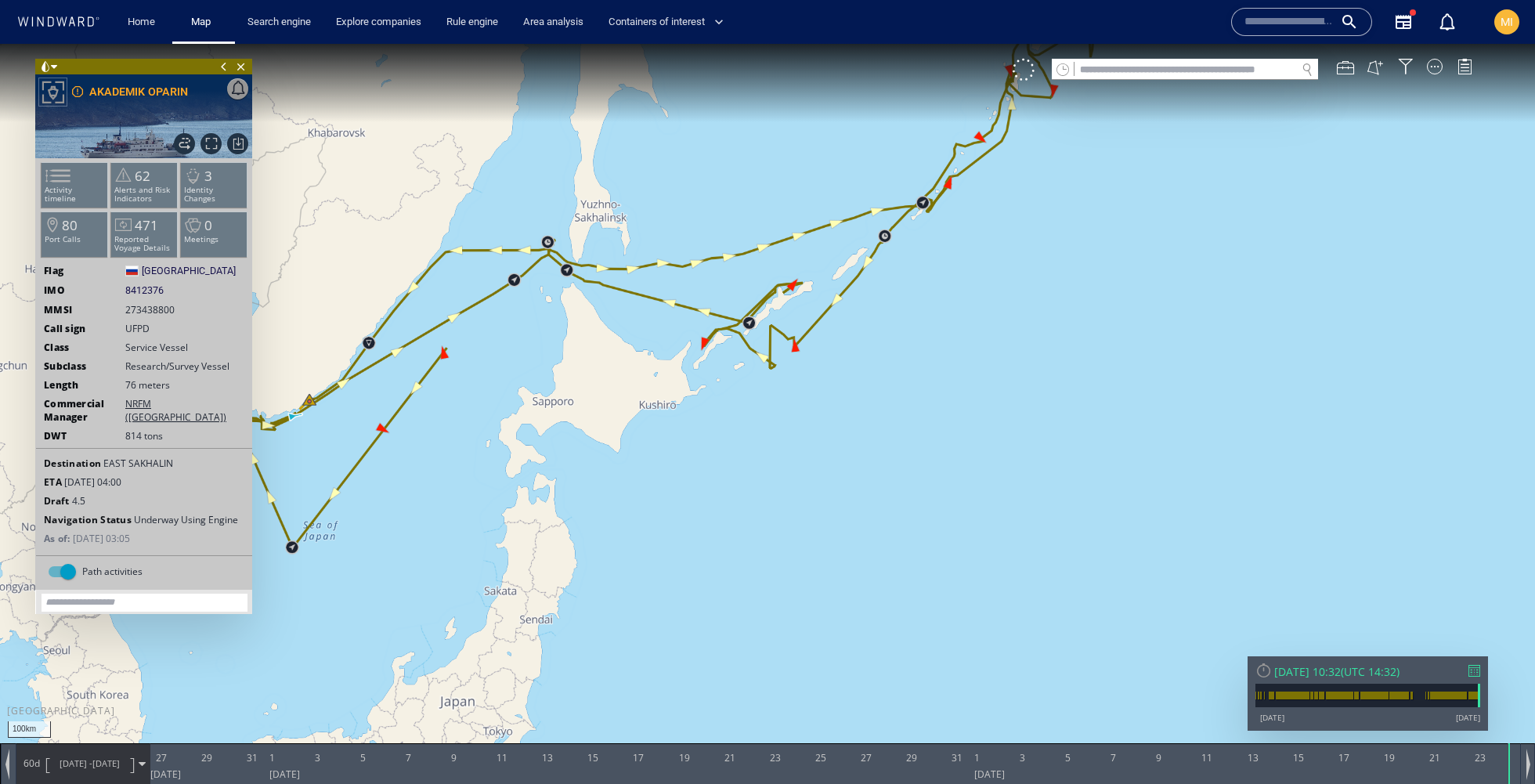
drag, startPoint x: 930, startPoint y: 527, endPoint x: 1047, endPoint y: 571, distance: 125.0
click at [1047, 571] on canvas "Map" at bounding box center [768, 406] width 1535 height 724
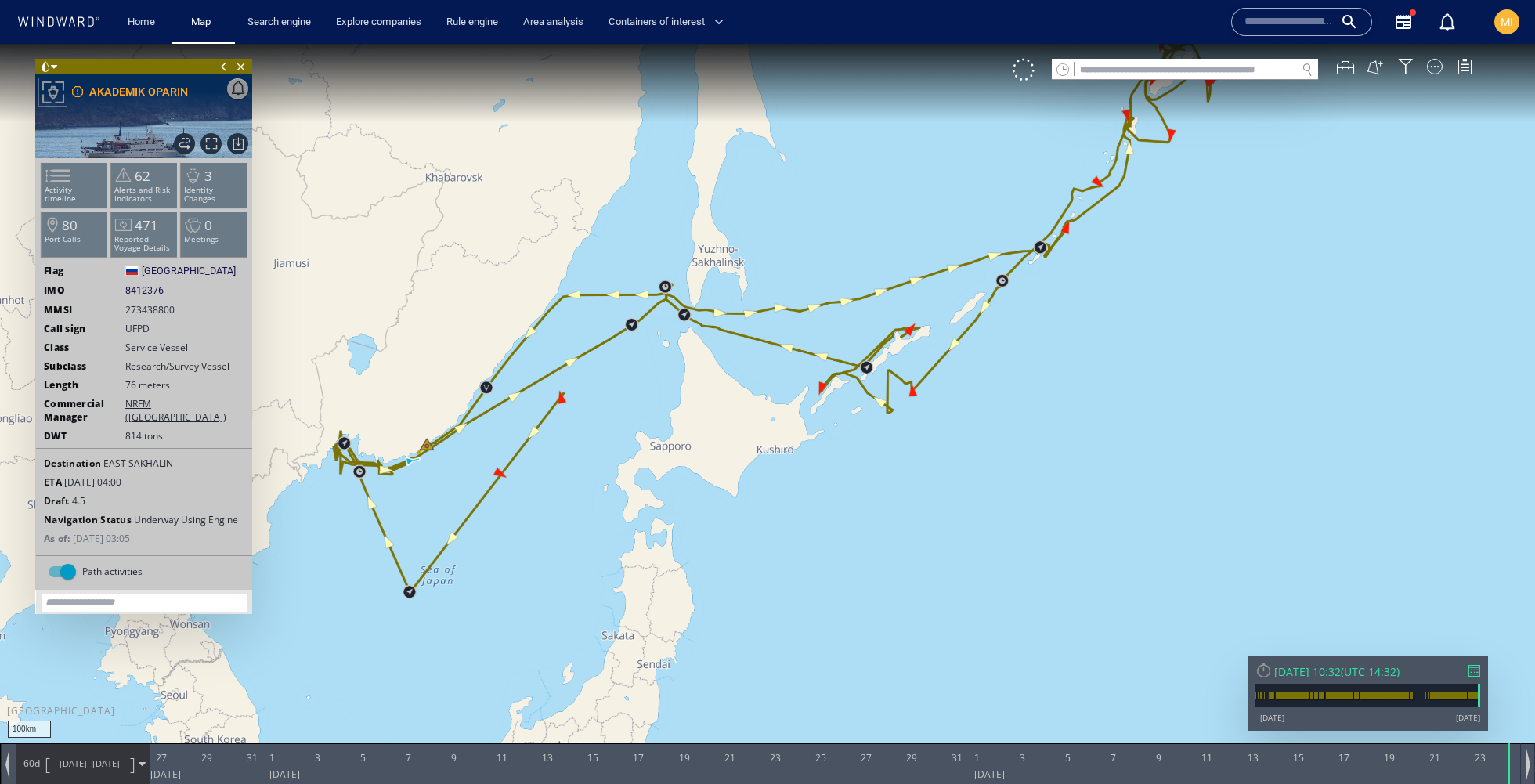
click at [1408, 75] on div "VM" at bounding box center [1250, 70] width 475 height 22
click at [1403, 65] on div at bounding box center [1405, 66] width 16 height 16
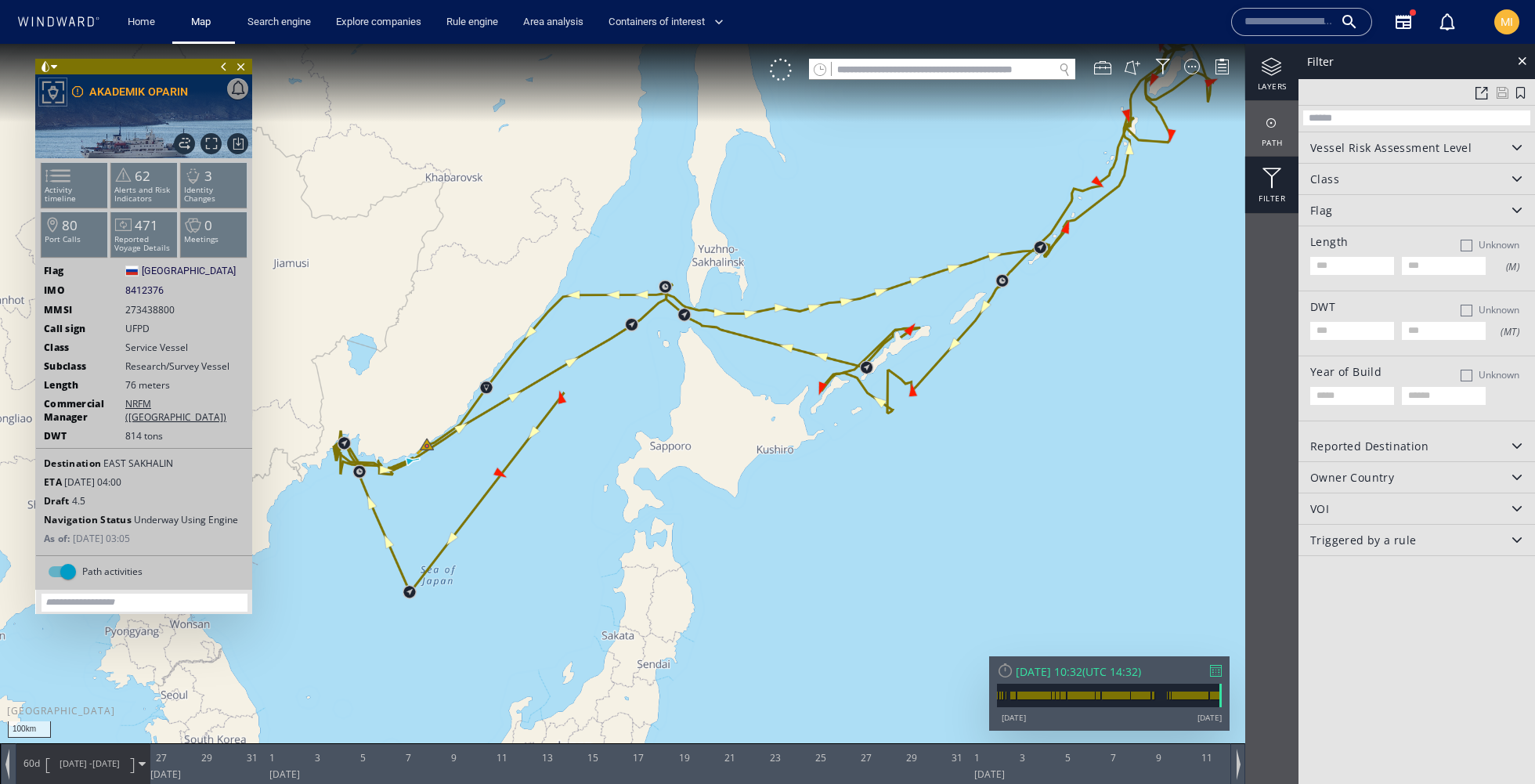
click at [1269, 84] on div "layers" at bounding box center [1272, 72] width 53 height 56
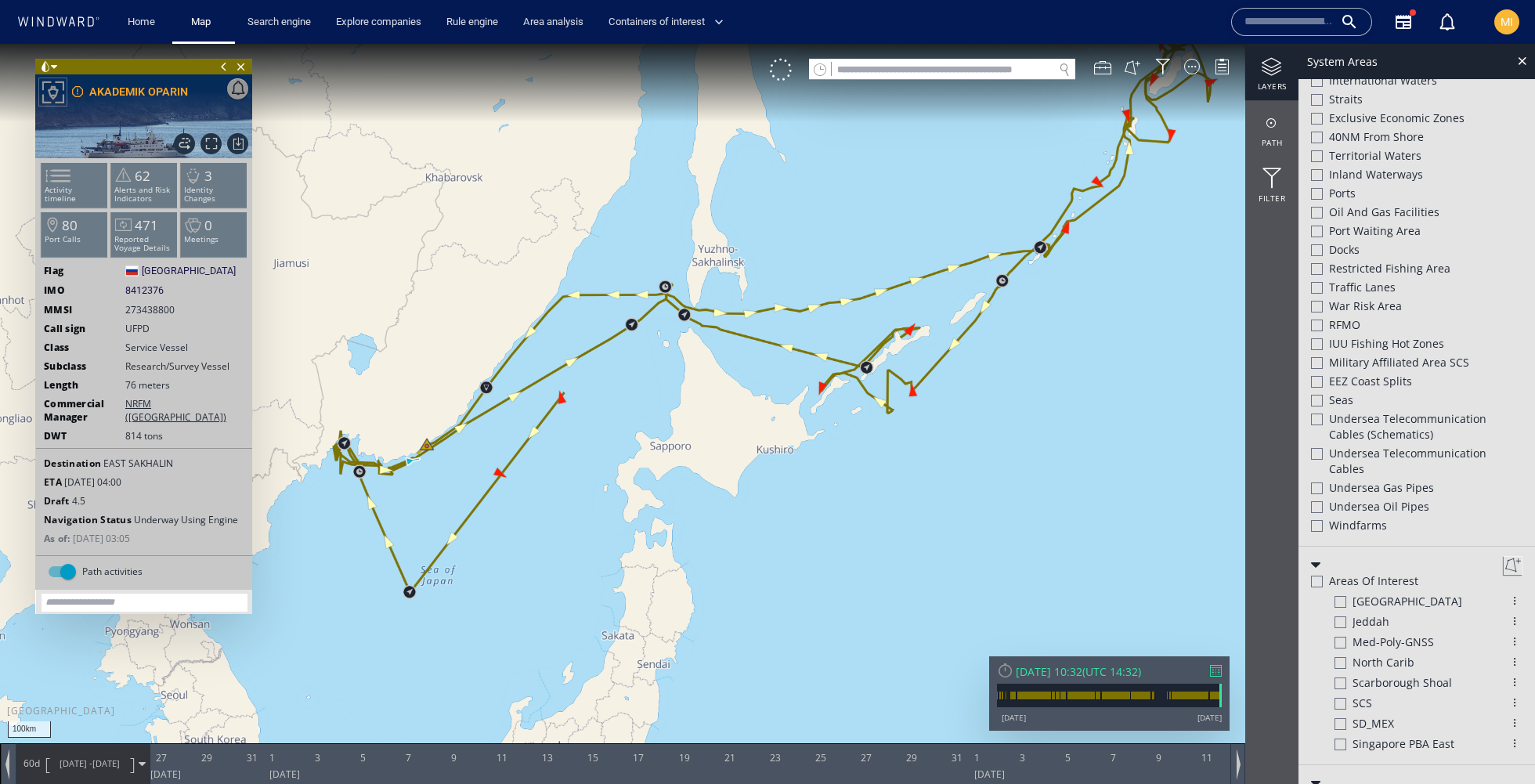
scroll to position [453, 0]
click at [1420, 451] on span "Undersea Telecommunication cables" at bounding box center [1426, 460] width 194 height 31
click at [1373, 413] on span "Undersea Telecommunication cables (schematics)" at bounding box center [1426, 426] width 194 height 31
click at [1359, 482] on span "Undersea Gas Pipes" at bounding box center [1381, 487] width 105 height 16
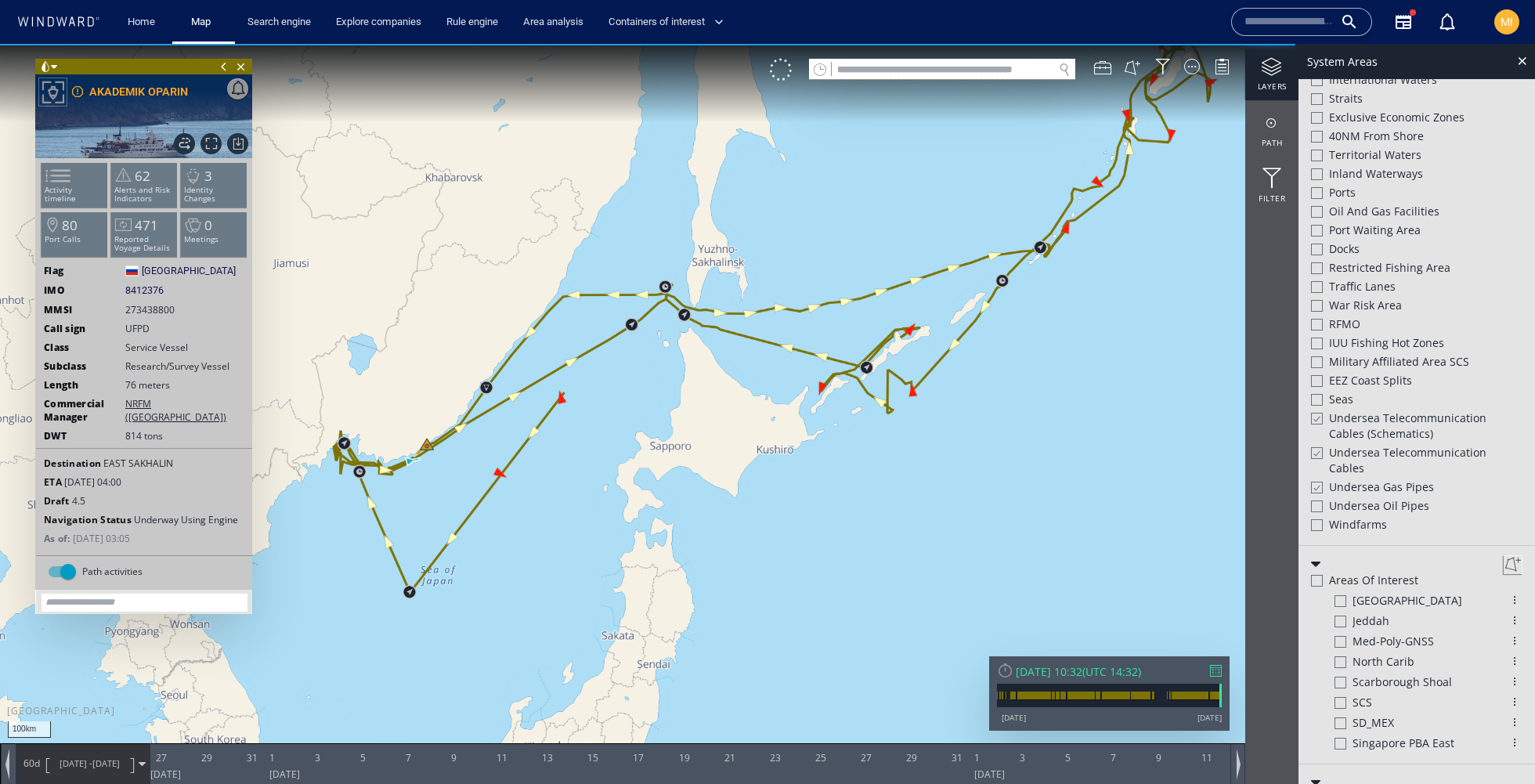
click at [1359, 498] on span "Undersea Oil Pipes" at bounding box center [1379, 505] width 100 height 16
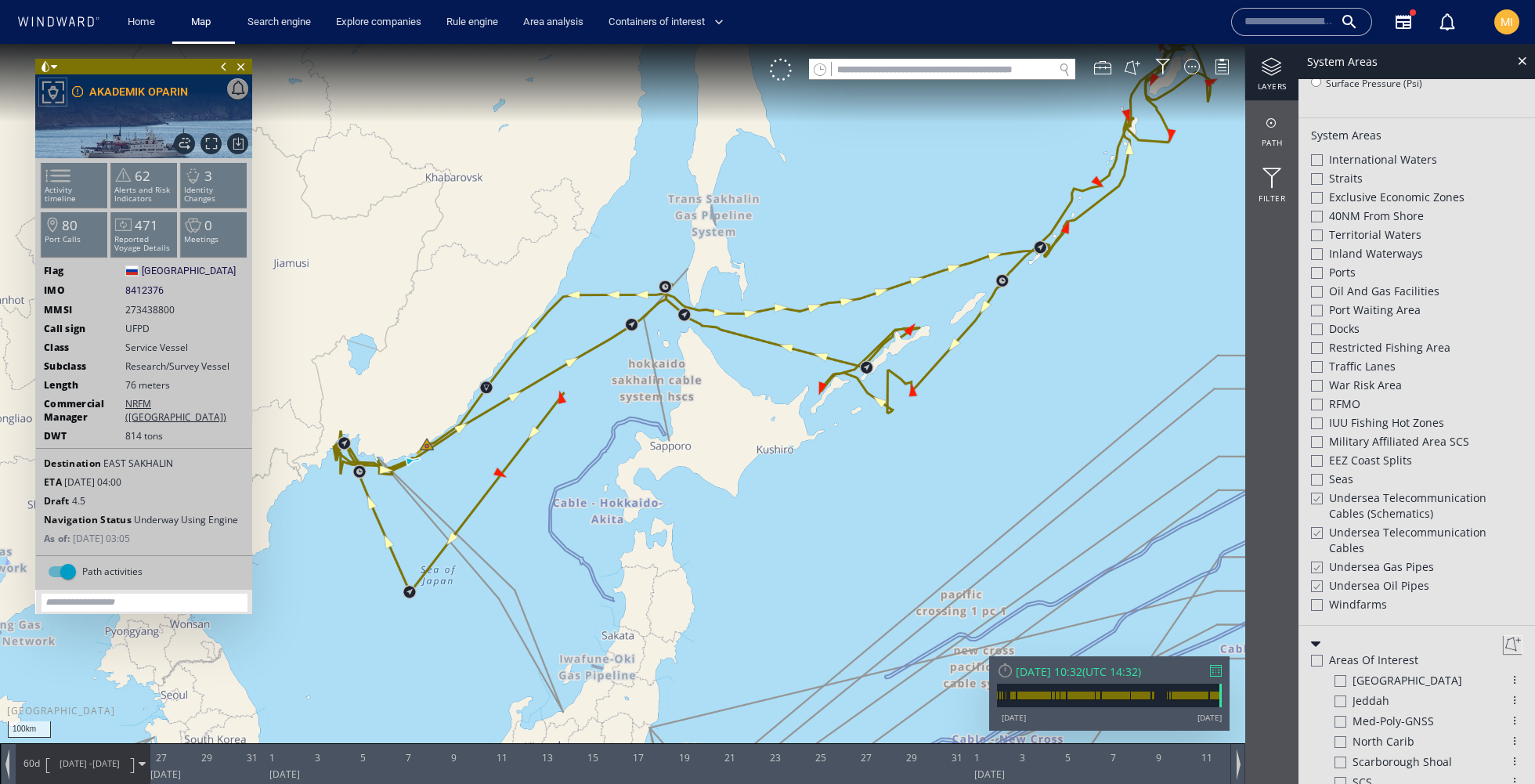
scroll to position [368, 0]
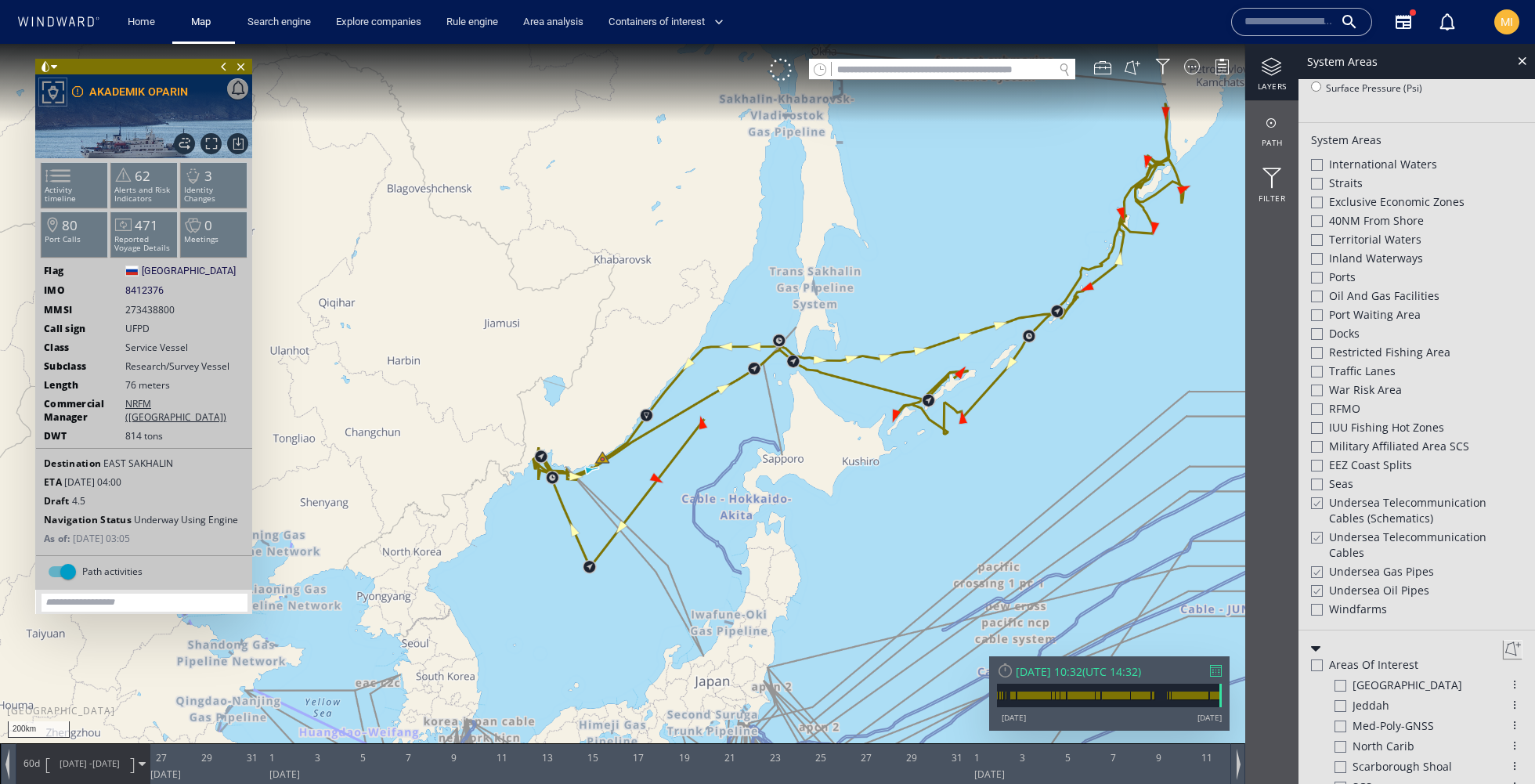
drag, startPoint x: 1105, startPoint y: 496, endPoint x: 983, endPoint y: 386, distance: 164.3
click at [983, 386] on canvas "Map" at bounding box center [768, 406] width 1535 height 724
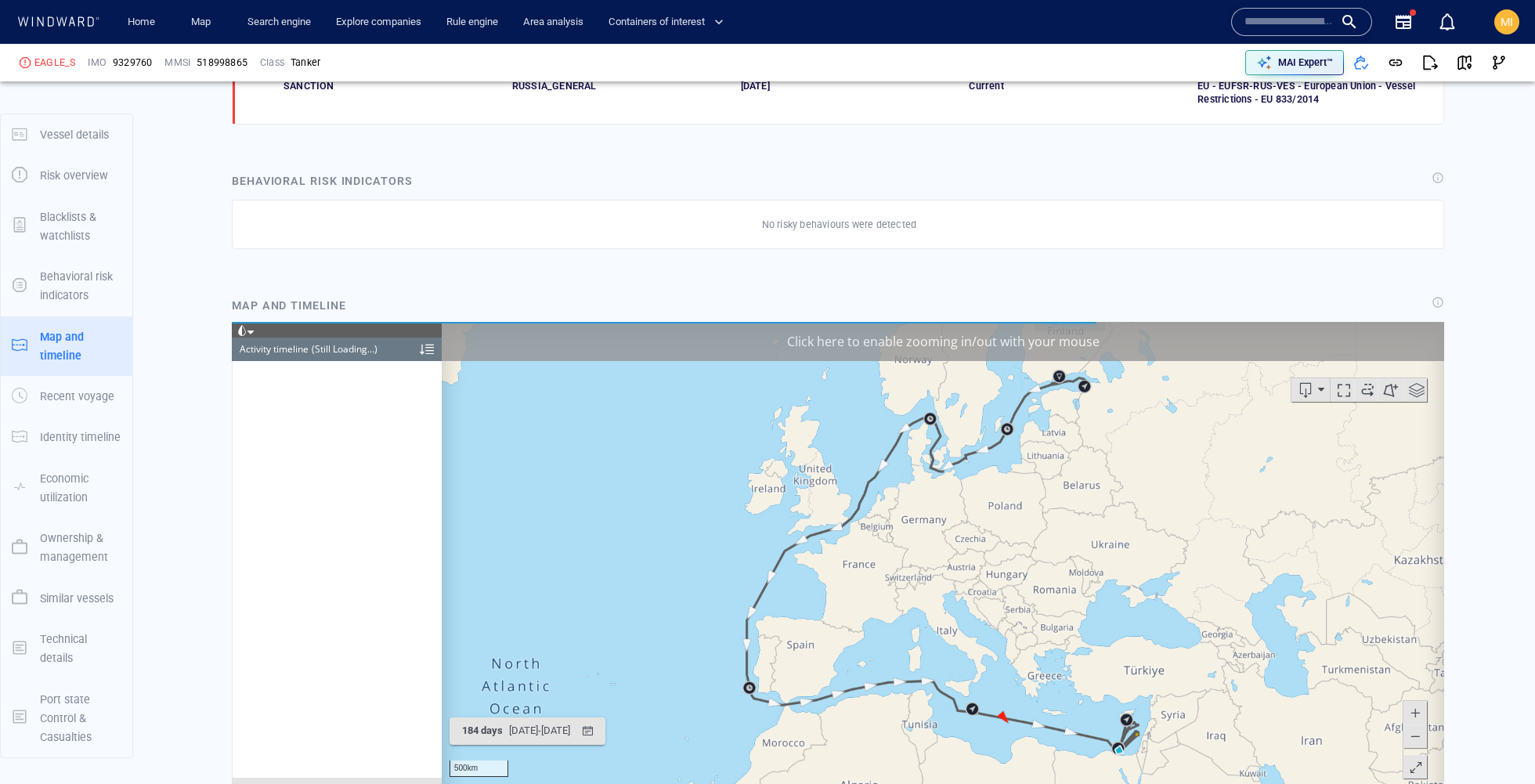
scroll to position [1272, 0]
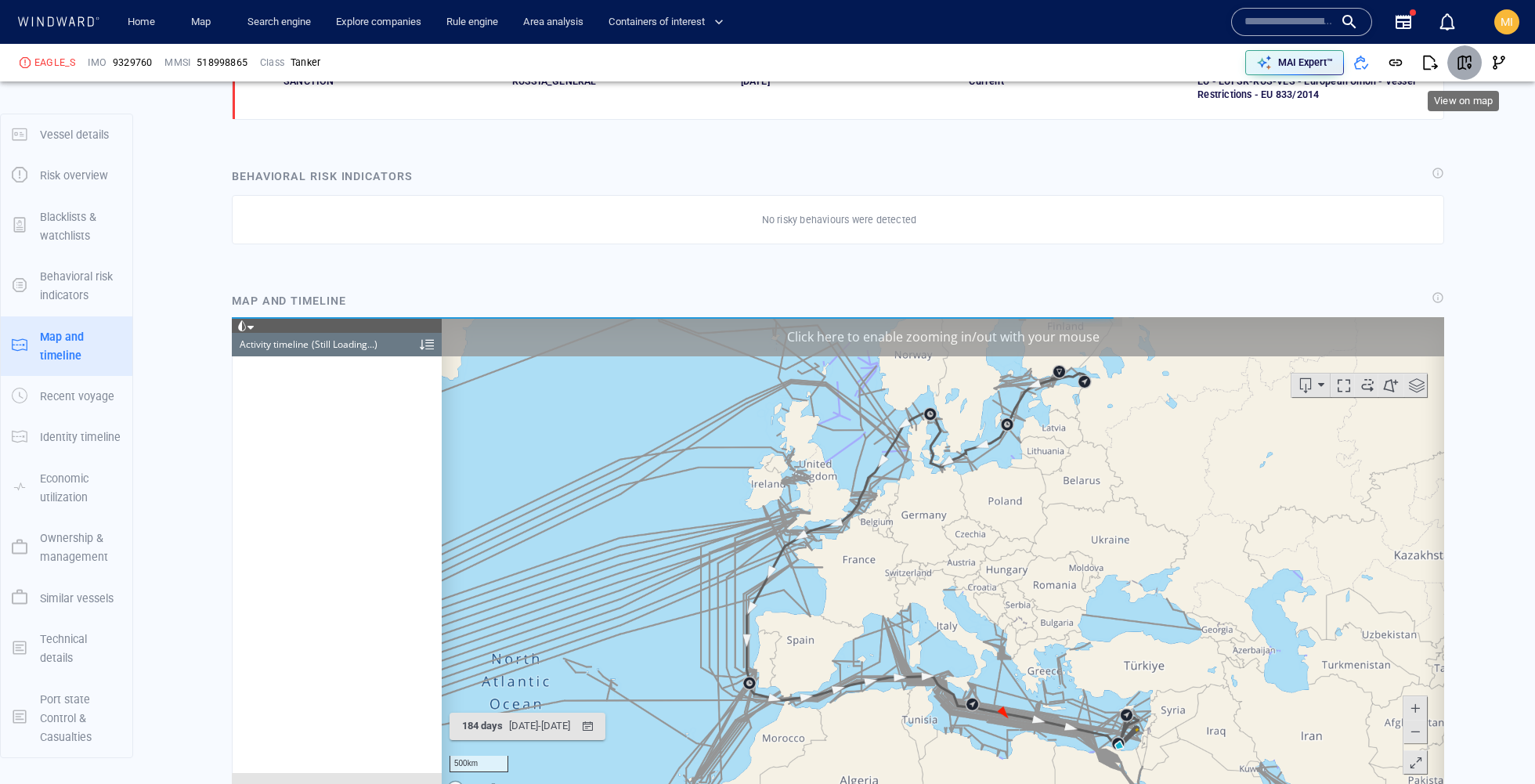
click at [1465, 63] on span "button" at bounding box center [1464, 62] width 16 height 16
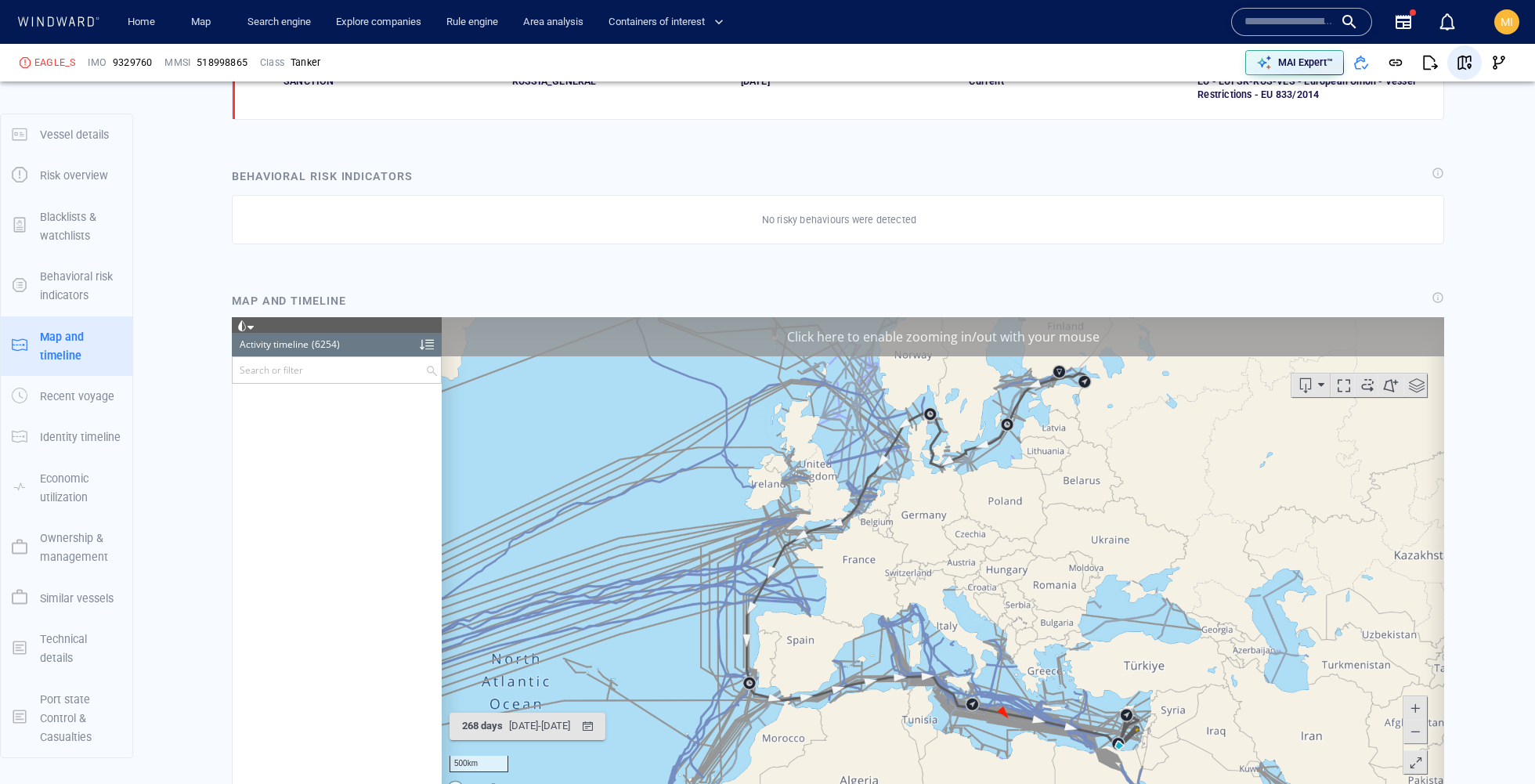
scroll to position [268882, 0]
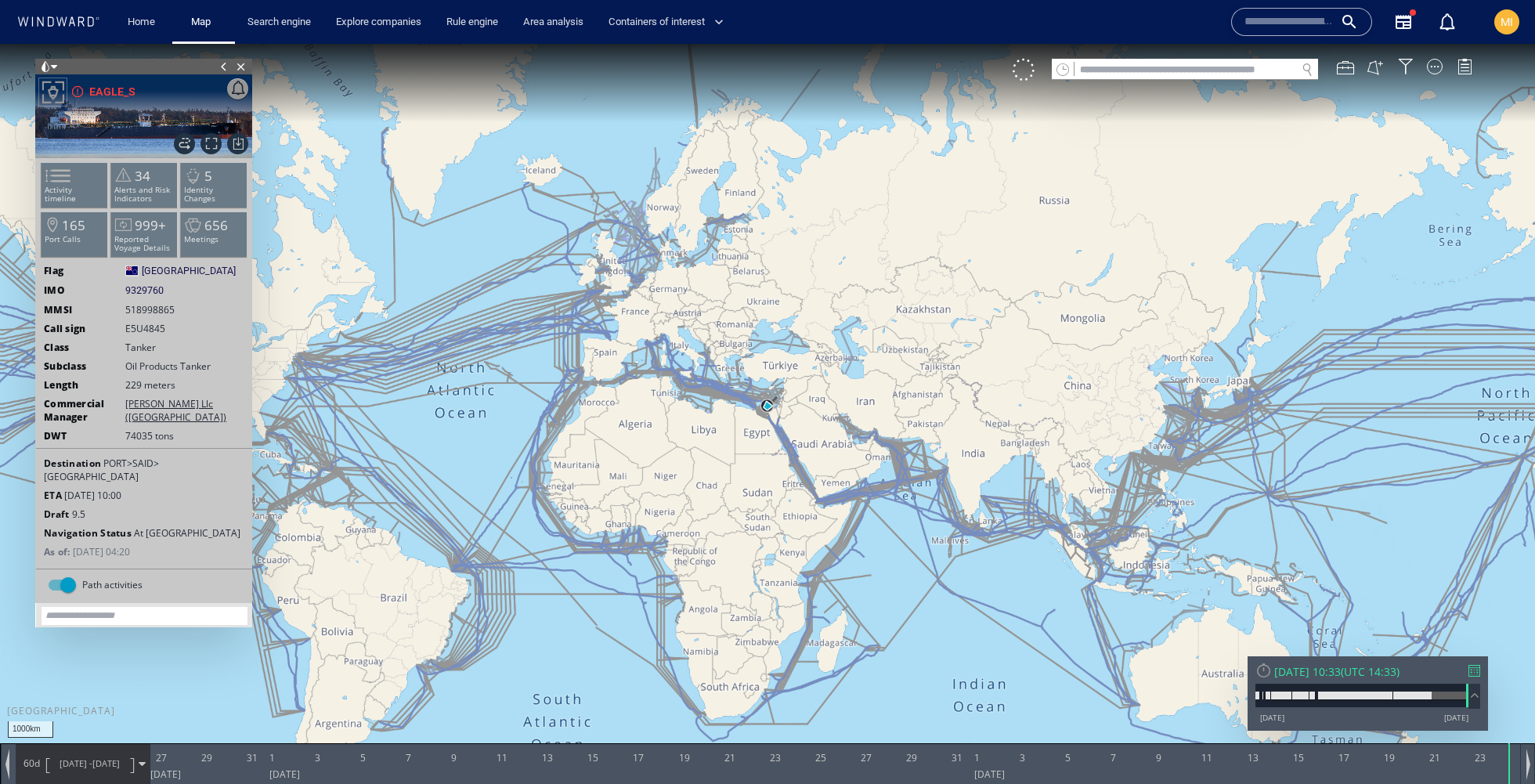
drag, startPoint x: 808, startPoint y: 385, endPoint x: 824, endPoint y: 363, distance: 27.2
click at [824, 363] on canvas "Map" at bounding box center [768, 406] width 1535 height 724
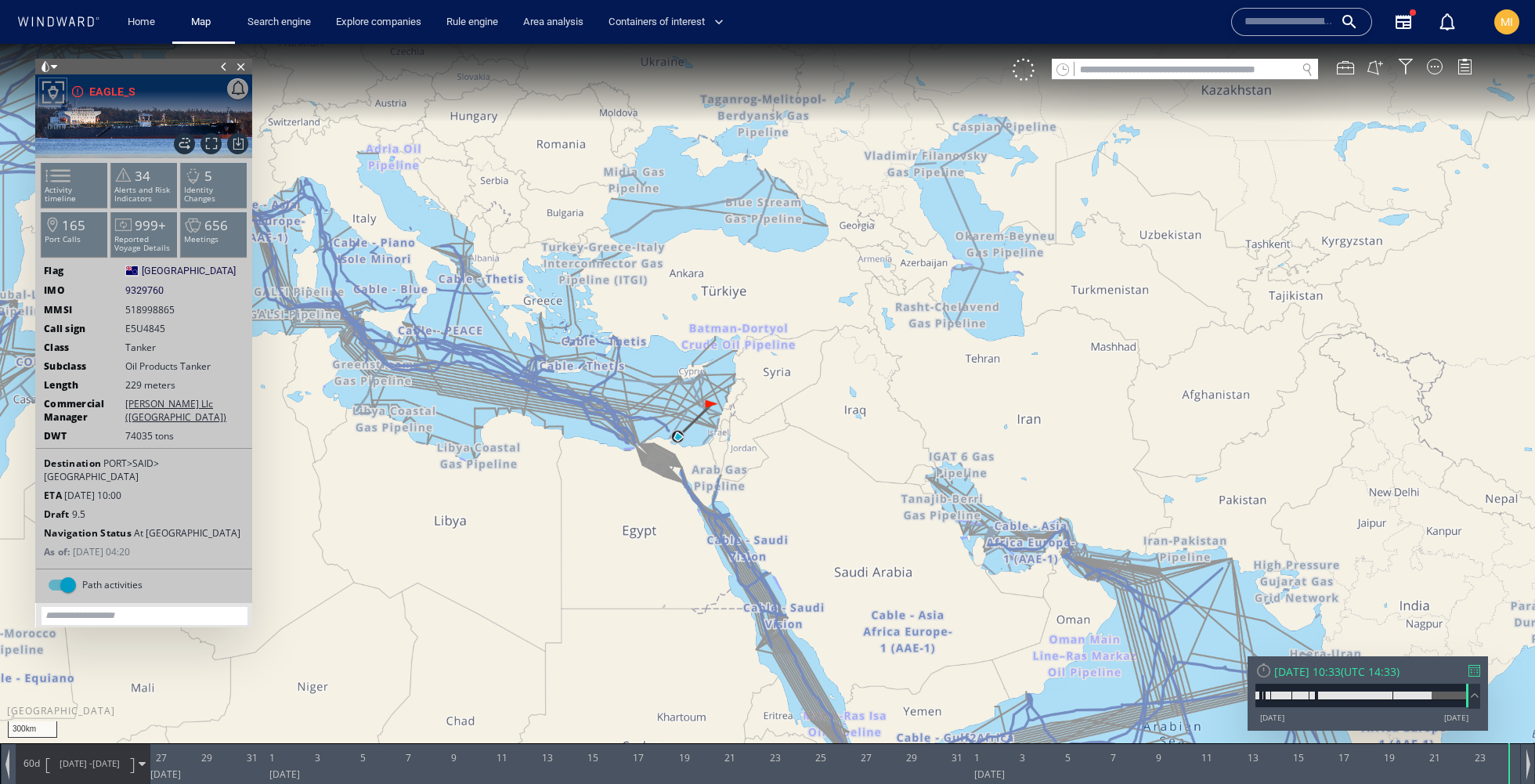
drag, startPoint x: 824, startPoint y: 363, endPoint x: 908, endPoint y: 266, distance: 128.3
click at [908, 266] on canvas "Map" at bounding box center [768, 406] width 1535 height 724
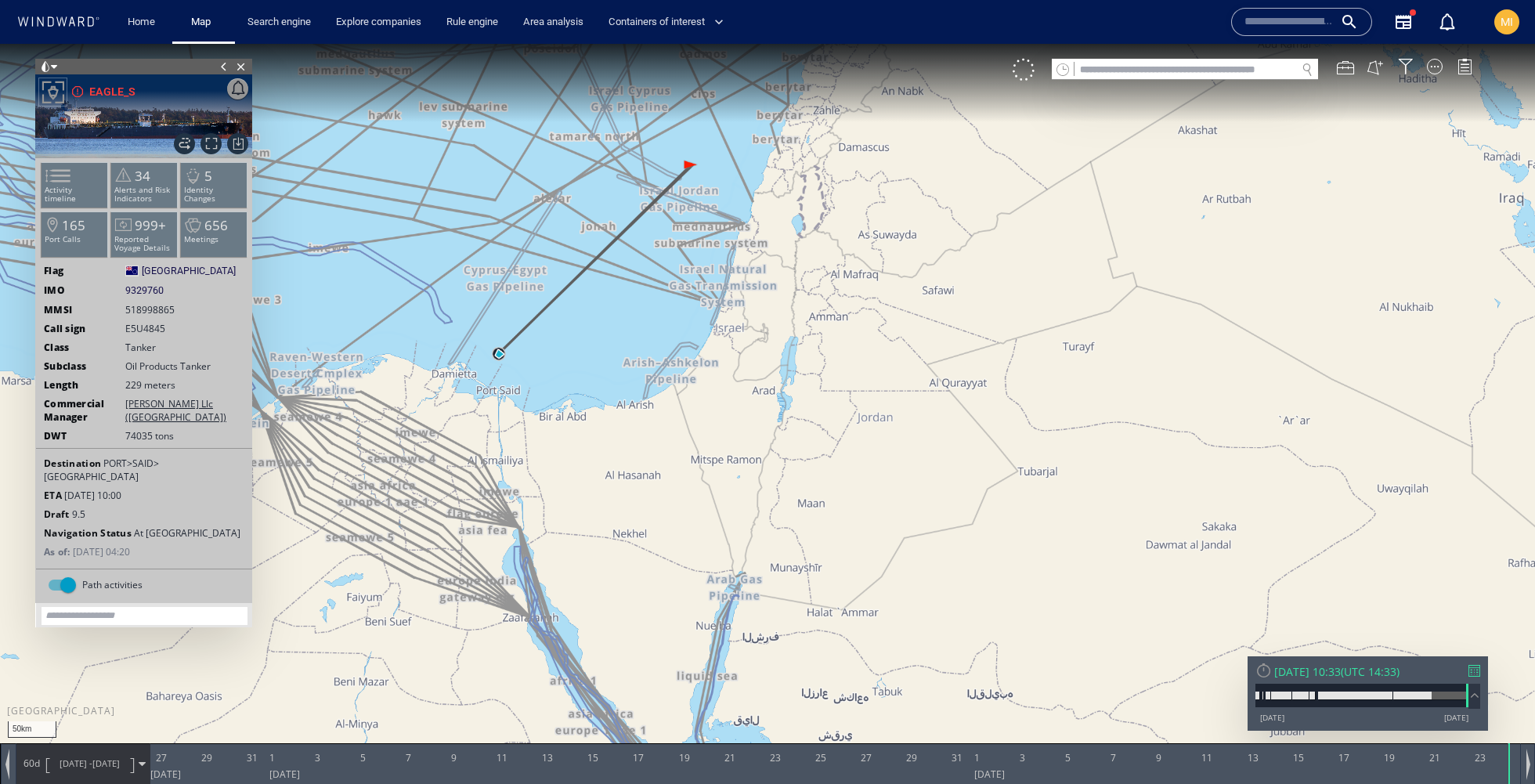
drag, startPoint x: 654, startPoint y: 333, endPoint x: 711, endPoint y: 399, distance: 87.2
click at [711, 399] on canvas "Map" at bounding box center [768, 406] width 1535 height 724
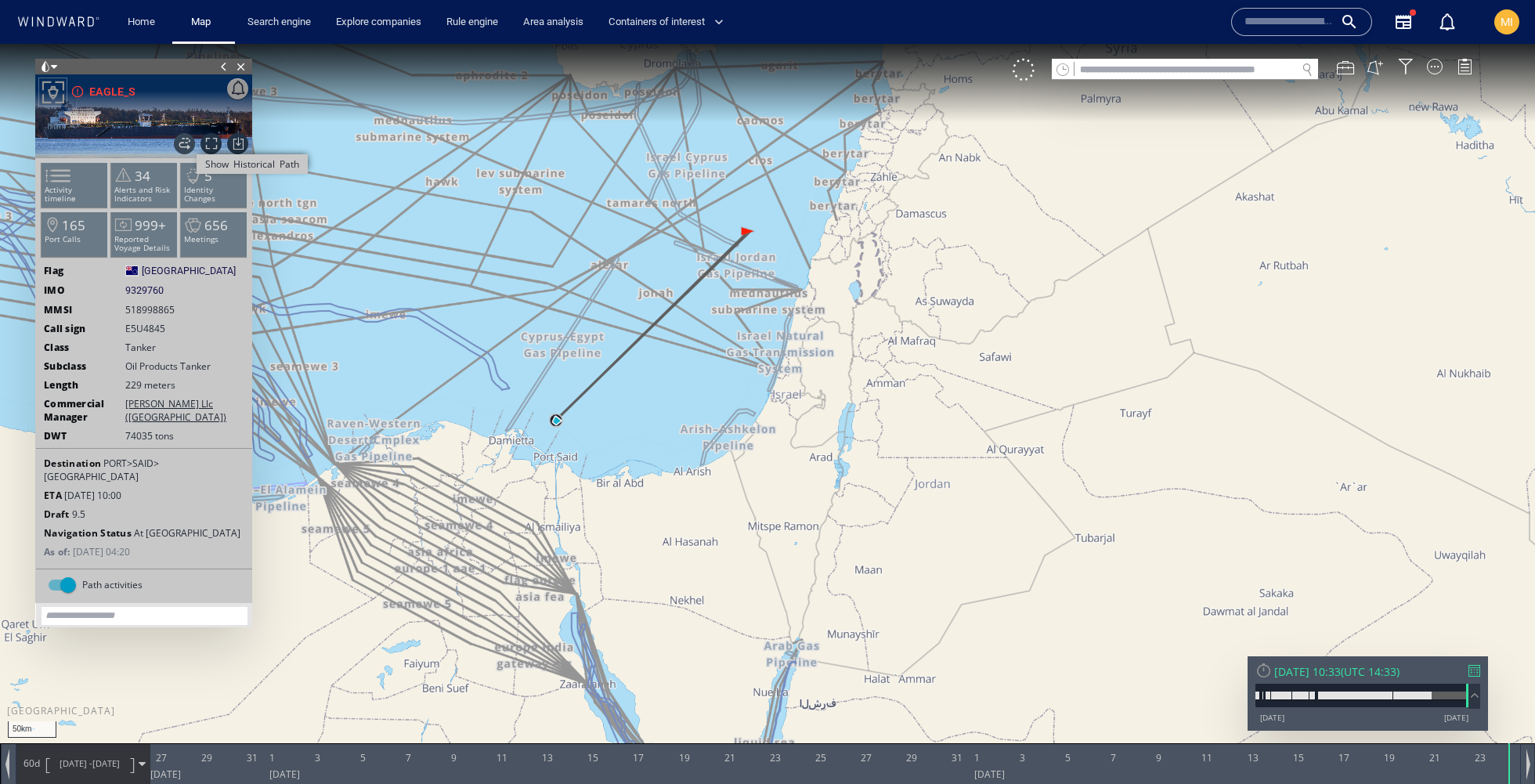
click at [185, 146] on span "Show Historical Path" at bounding box center [185, 144] width 22 height 22
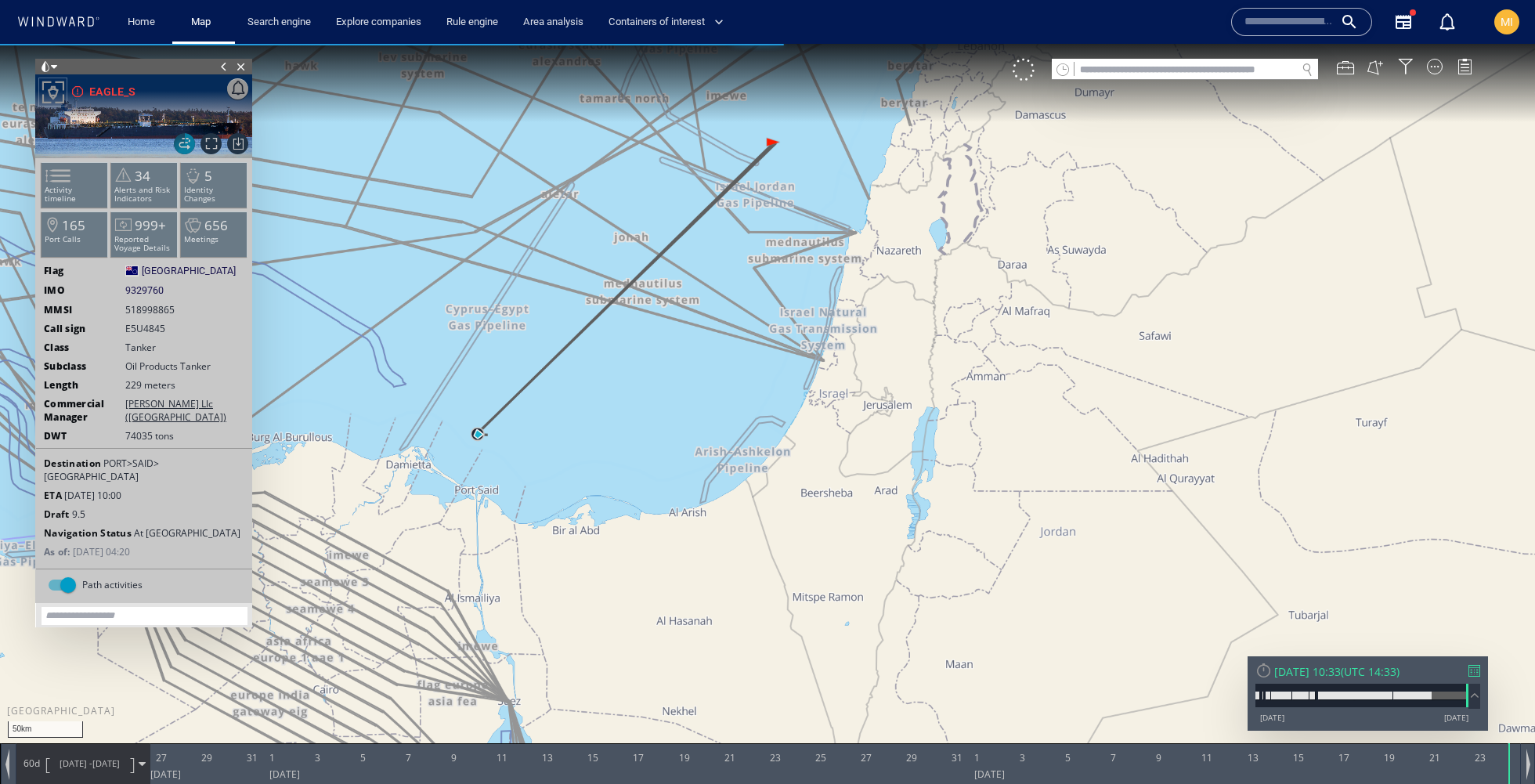
drag, startPoint x: 691, startPoint y: 331, endPoint x: 686, endPoint y: 430, distance: 99.1
click at [686, 430] on canvas "Map" at bounding box center [768, 406] width 1535 height 724
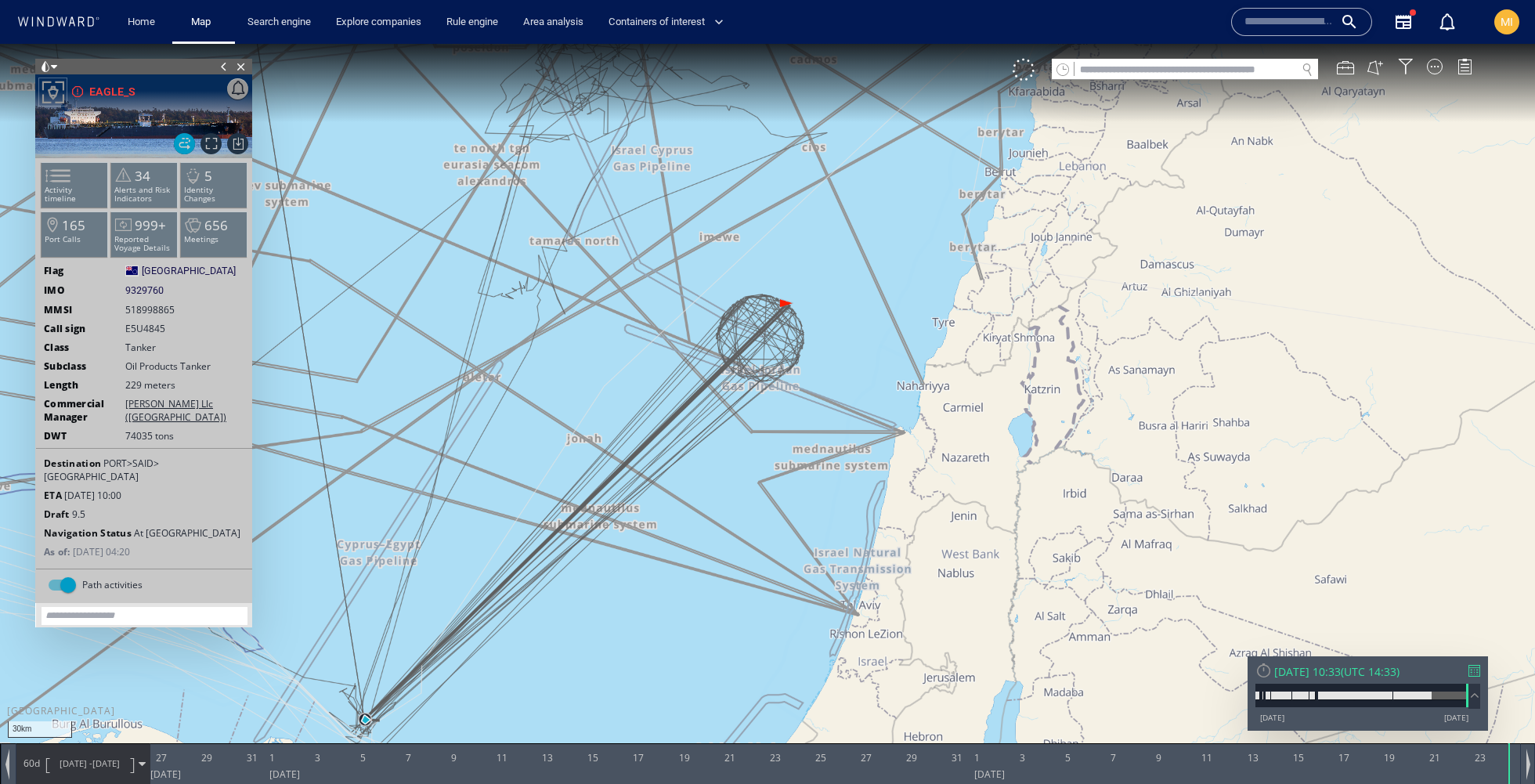
drag, startPoint x: 767, startPoint y: 363, endPoint x: 748, endPoint y: 512, distance: 150.2
click at [748, 512] on canvas "Map" at bounding box center [768, 406] width 1535 height 724
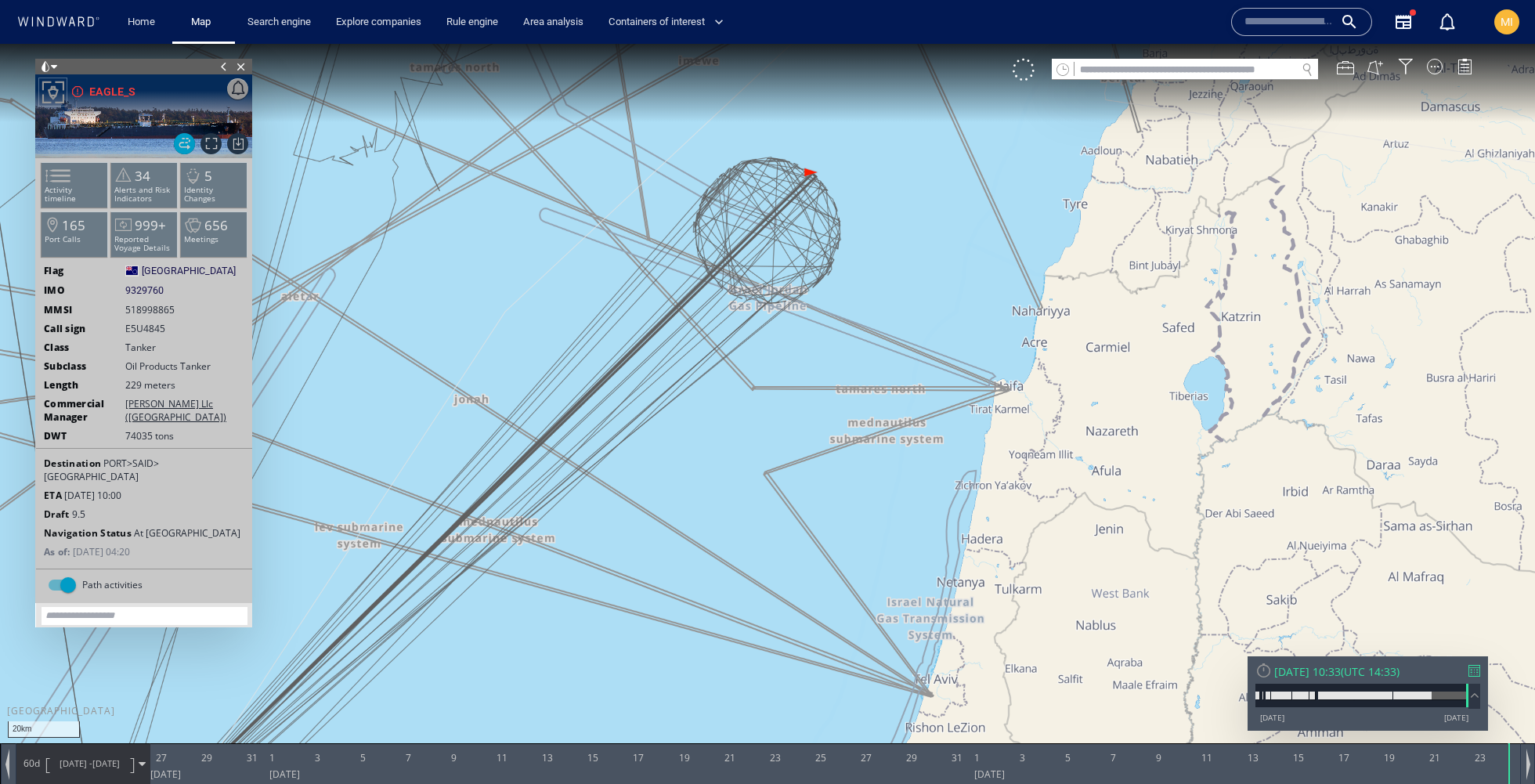
drag, startPoint x: 725, startPoint y: 411, endPoint x: 882, endPoint y: 503, distance: 182.0
click at [883, 503] on canvas "Map" at bounding box center [768, 406] width 1535 height 724
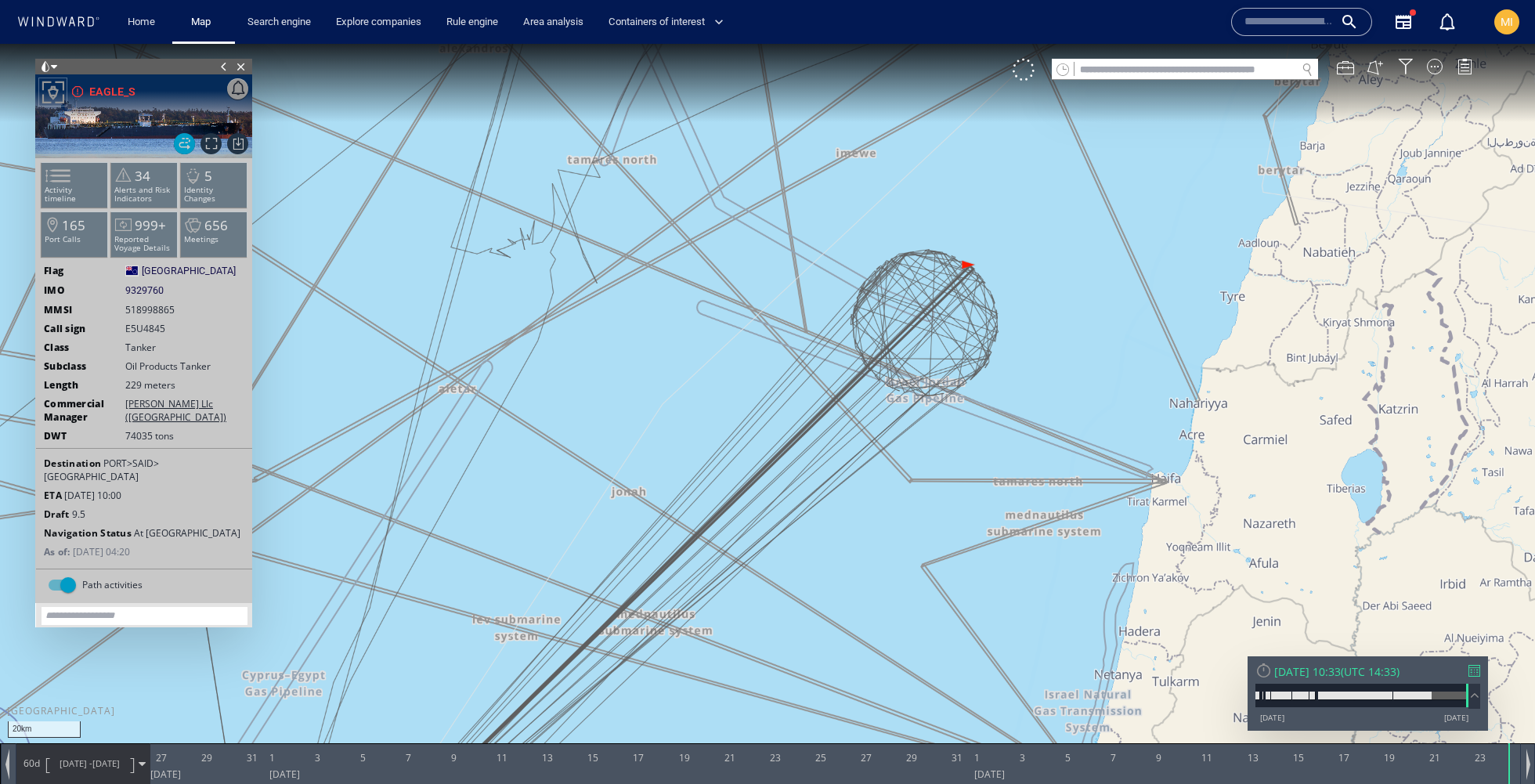
drag, startPoint x: 721, startPoint y: 322, endPoint x: 812, endPoint y: 627, distance: 318.3
click at [812, 627] on canvas "Map" at bounding box center [768, 406] width 1535 height 724
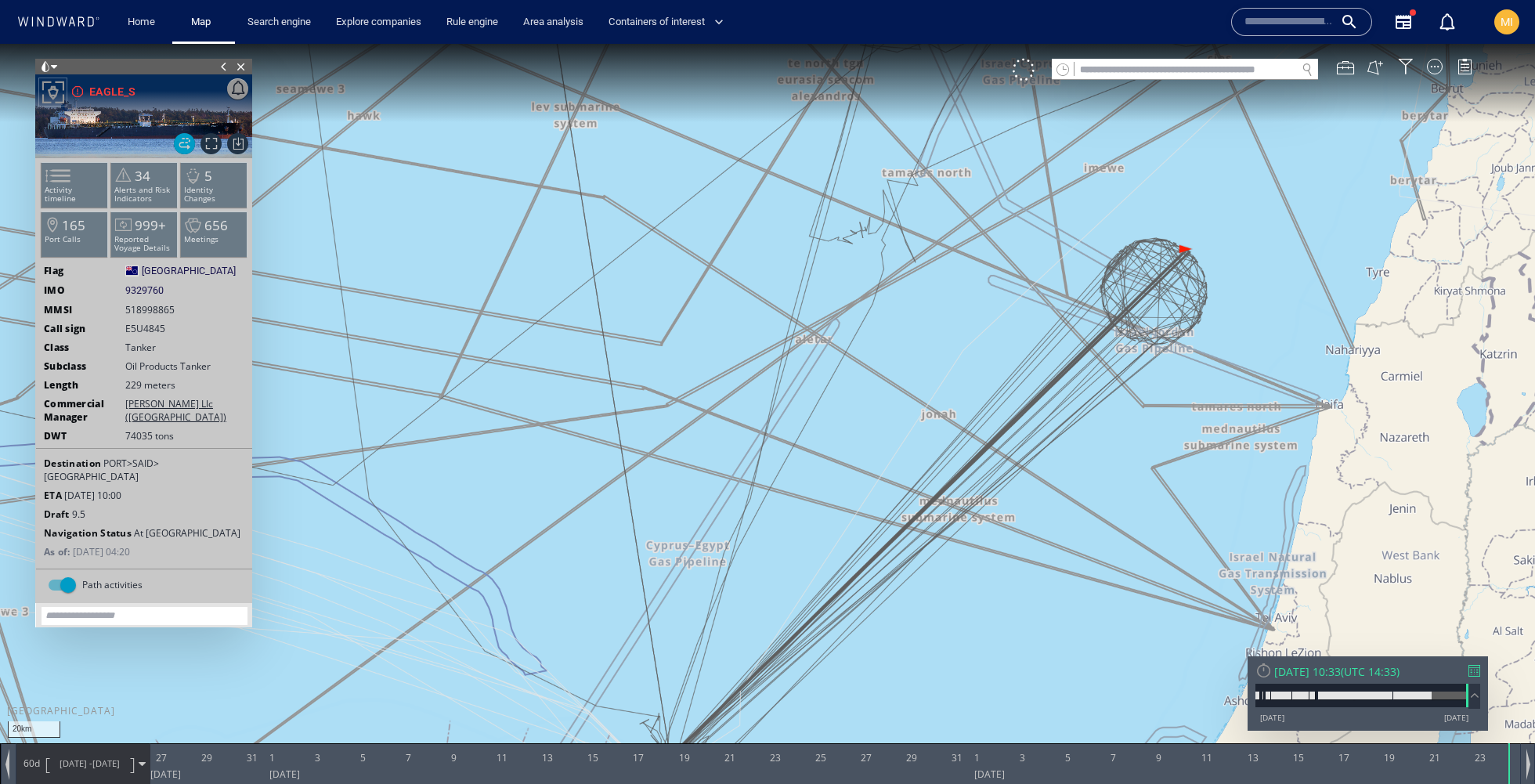
drag, startPoint x: 812, startPoint y: 642, endPoint x: 642, endPoint y: 427, distance: 274.1
click at [642, 427] on canvas "Map" at bounding box center [768, 406] width 1535 height 724
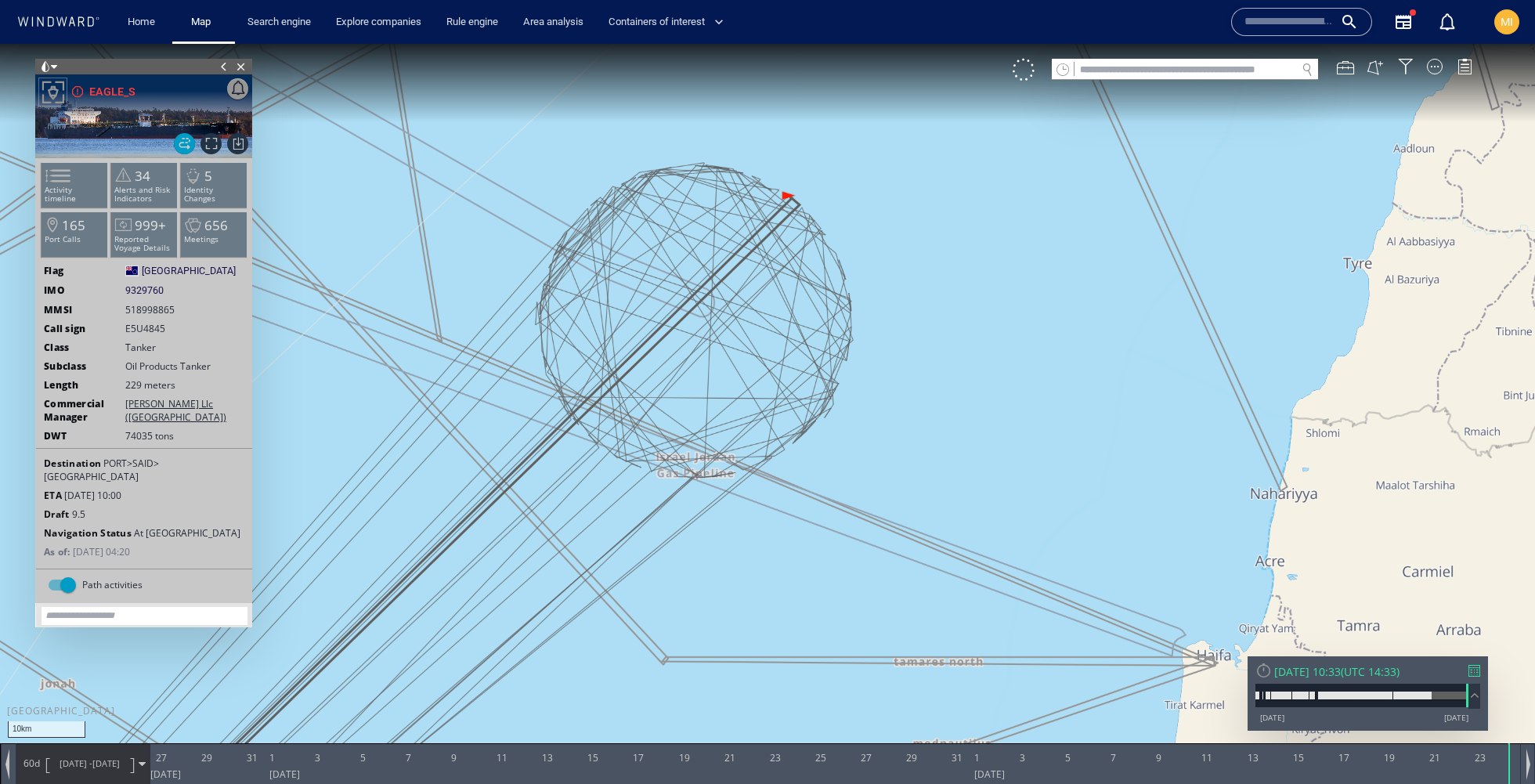
drag, startPoint x: 849, startPoint y: 395, endPoint x: 955, endPoint y: 267, distance: 166.2
click at [955, 267] on canvas "Map" at bounding box center [768, 406] width 1535 height 724
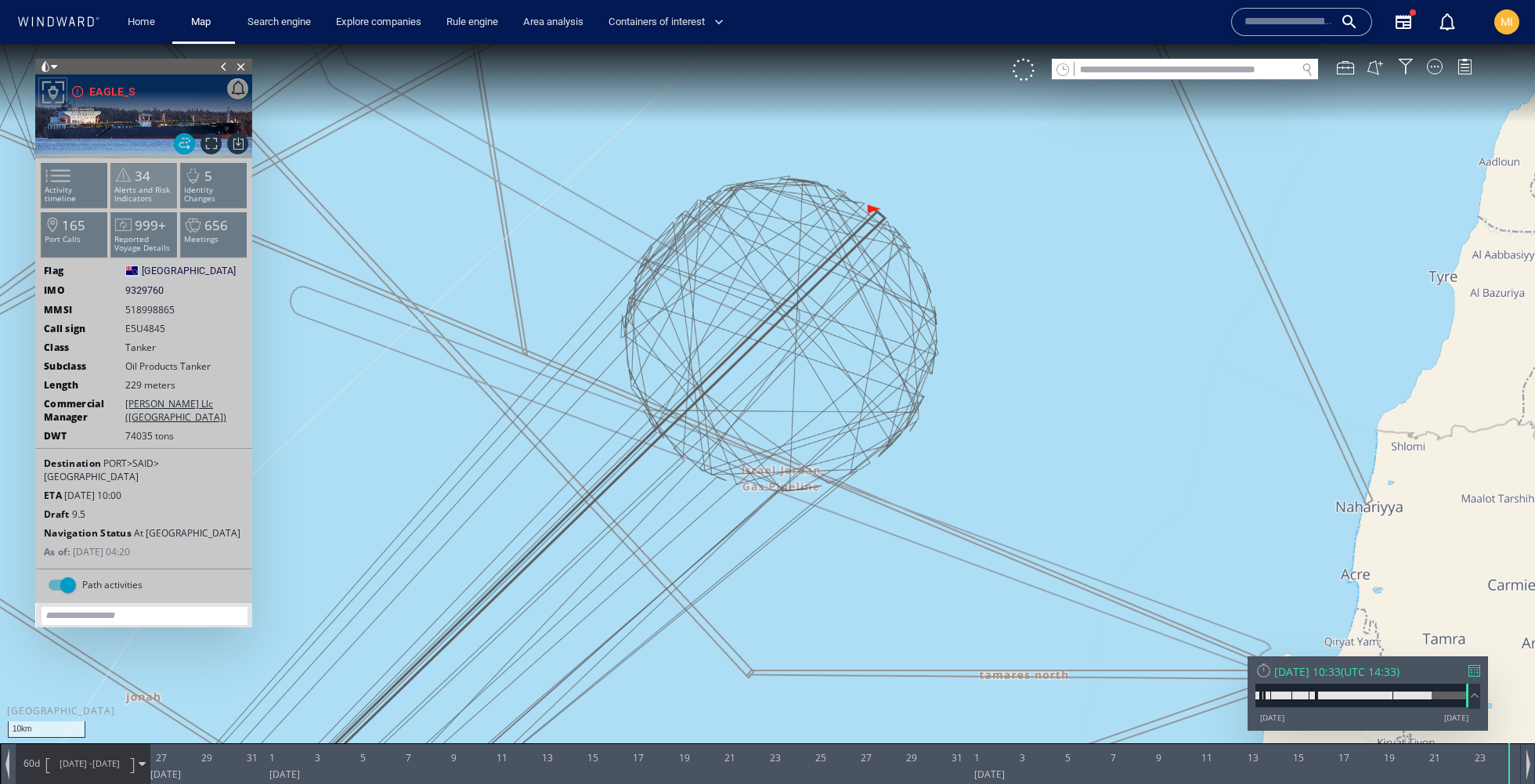
click at [164, 171] on li "34 Alerts and Risk Indicators" at bounding box center [144, 185] width 66 height 46
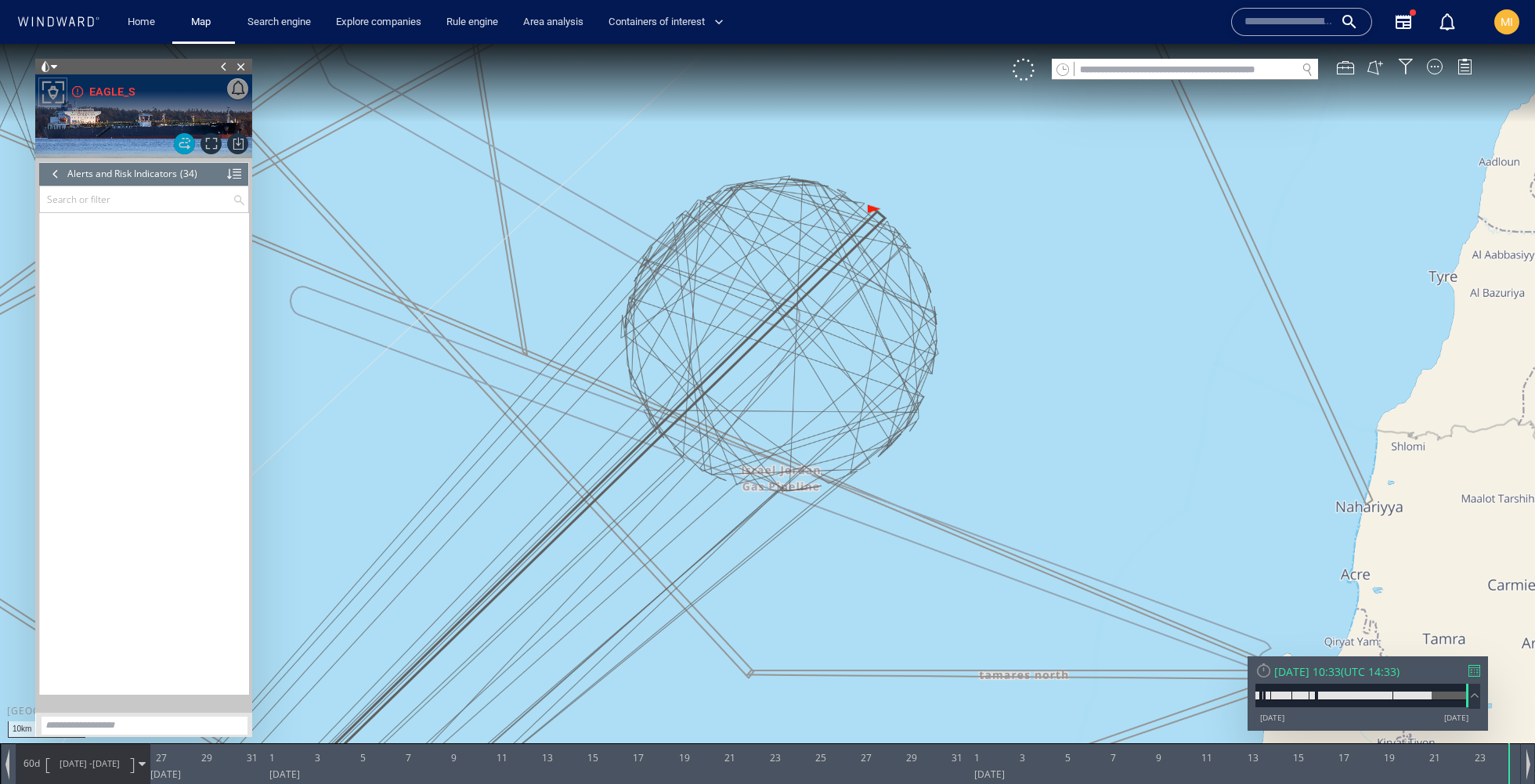
scroll to position [982, 0]
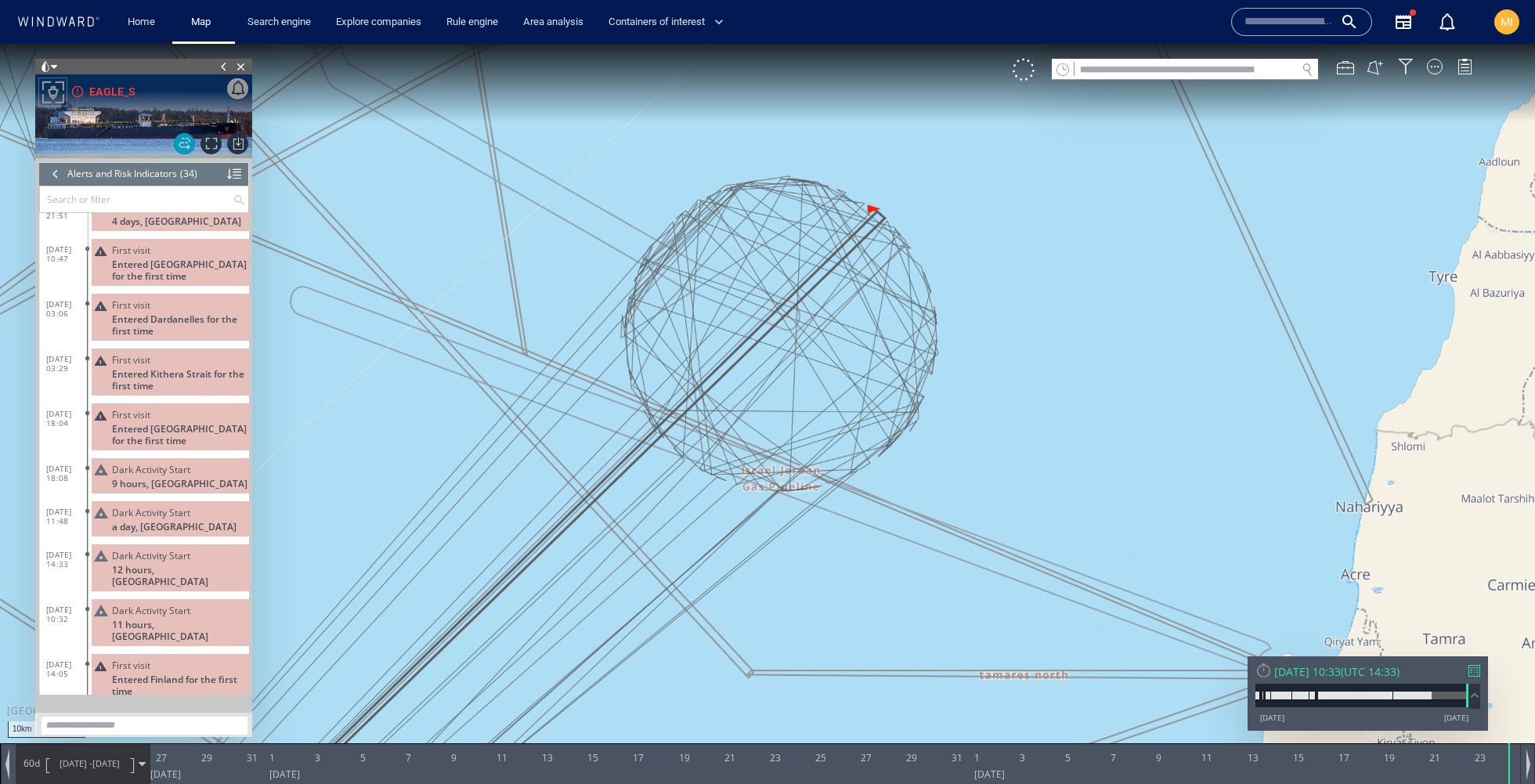
click at [223, 71] on span at bounding box center [224, 66] width 17 height 16
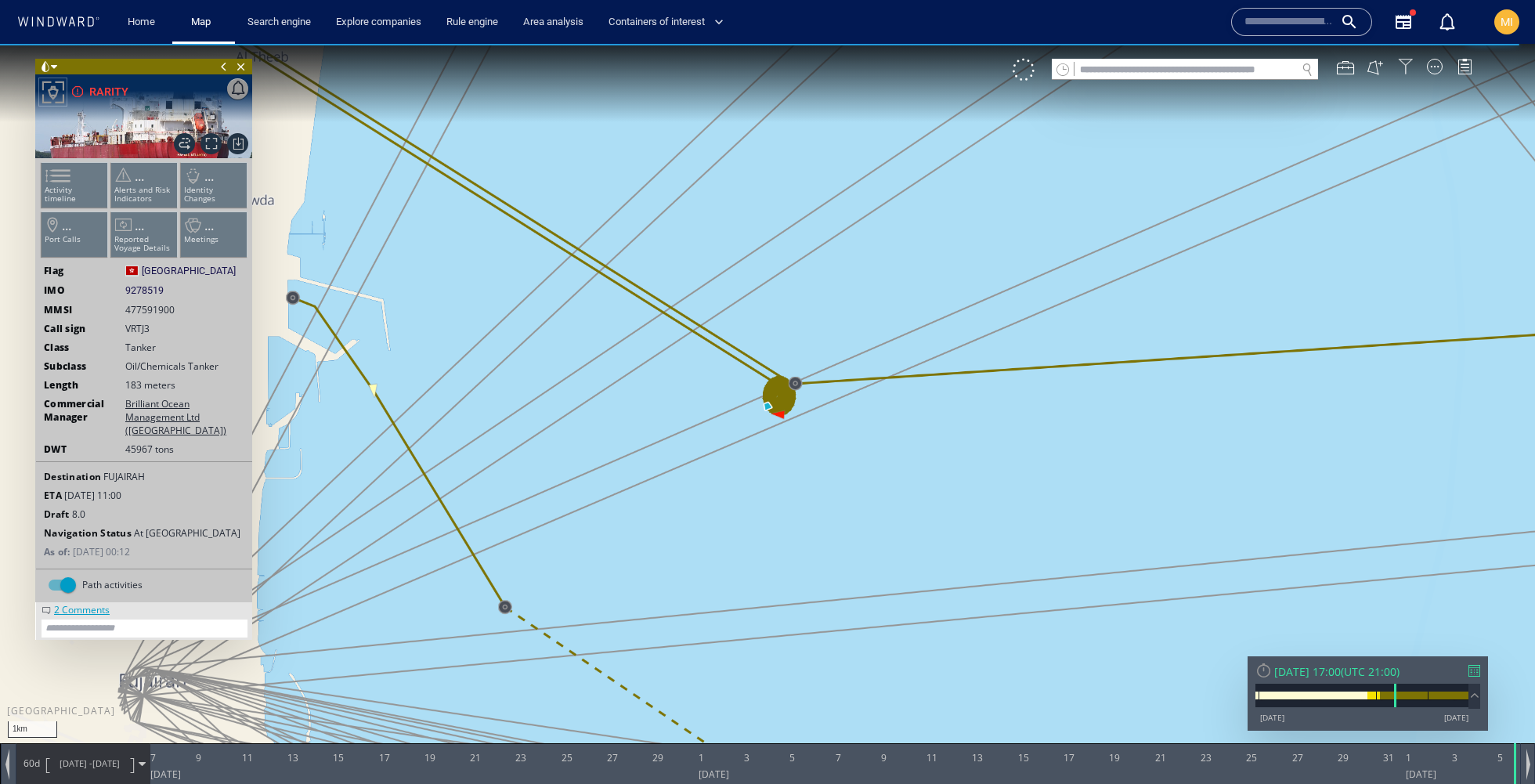
click at [1412, 70] on div at bounding box center [1405, 66] width 16 height 16
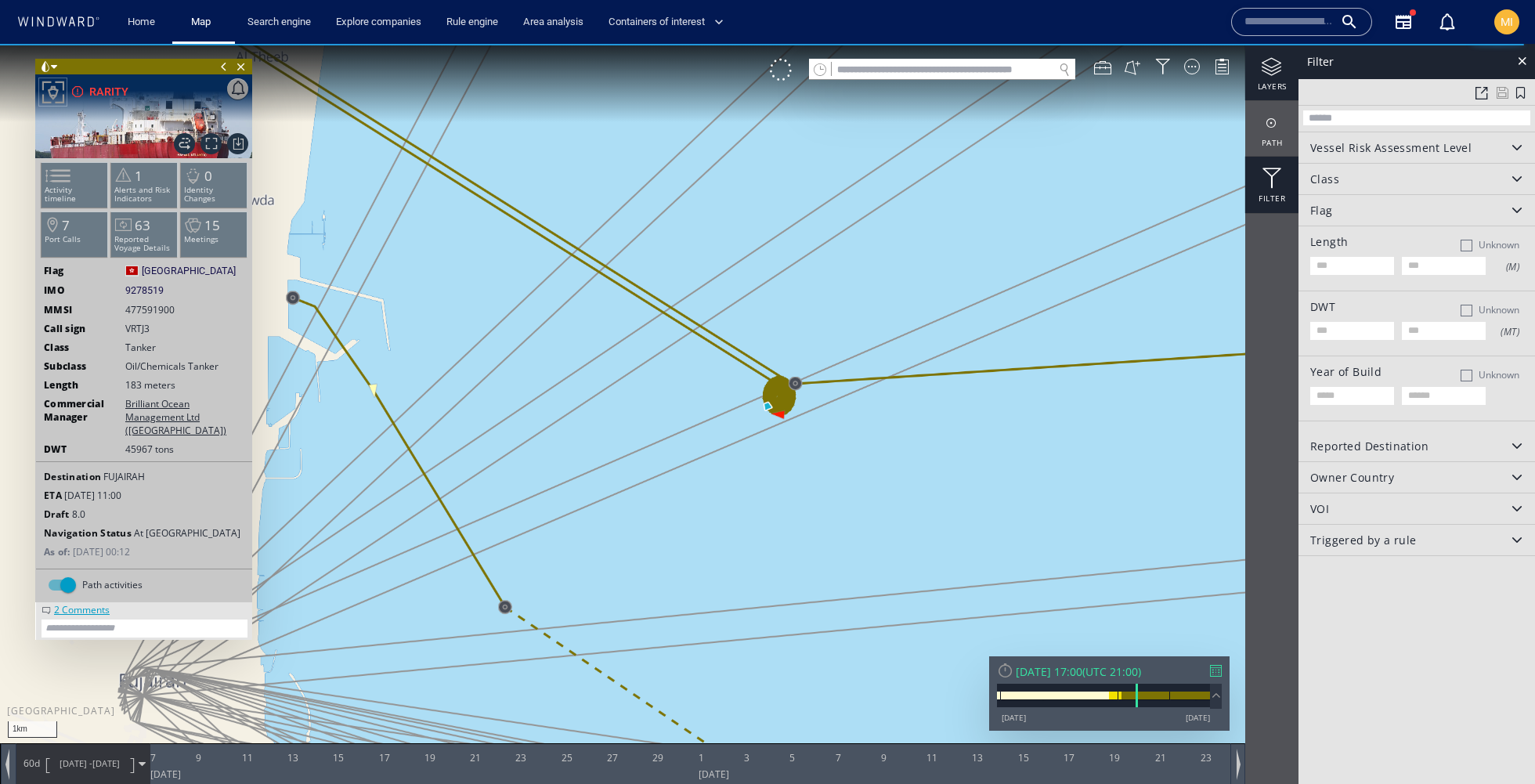
click at [1265, 74] on div at bounding box center [1272, 67] width 53 height 20
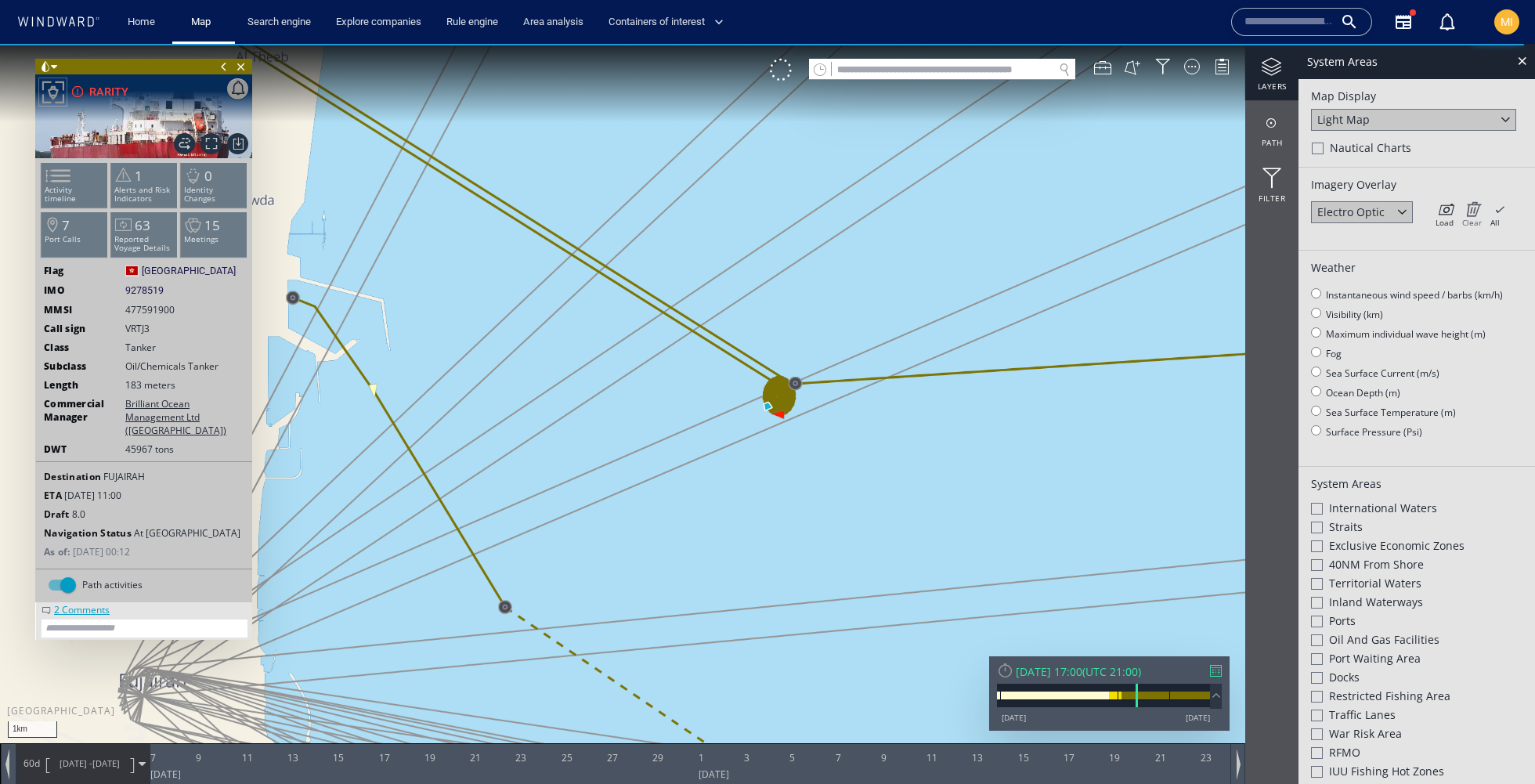
click at [1472, 206] on icon at bounding box center [1472, 209] width 20 height 16
click at [1471, 204] on icon at bounding box center [1472, 209] width 20 height 16
click at [1507, 209] on div "Load Clear All × Loading all overlays might take a while!" at bounding box center [1470, 213] width 79 height 23
click at [1502, 209] on icon at bounding box center [1498, 209] width 16 height 16
click at [1474, 214] on icon at bounding box center [1472, 209] width 20 height 16
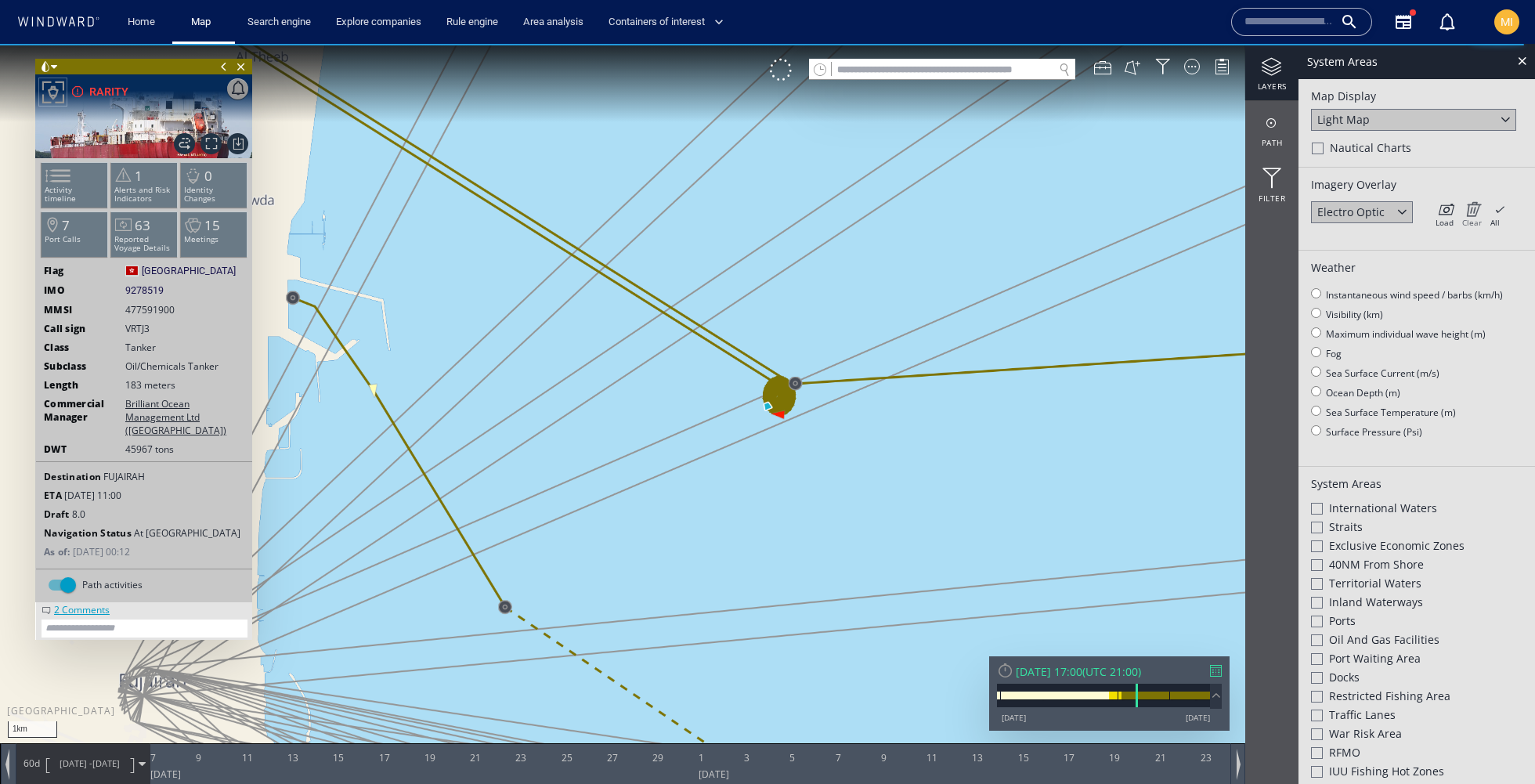
click at [1474, 214] on icon at bounding box center [1472, 209] width 20 height 16
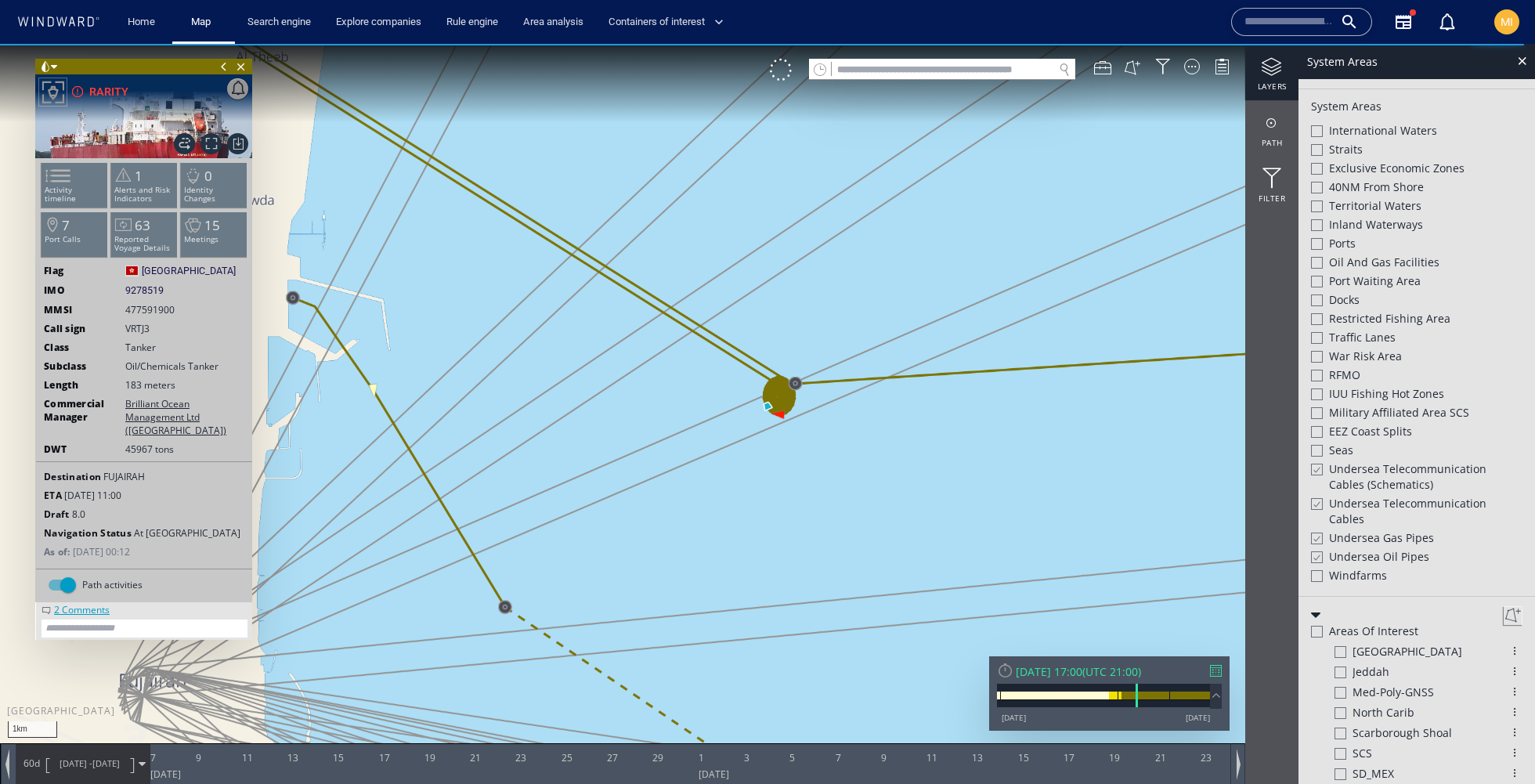
scroll to position [425, 0]
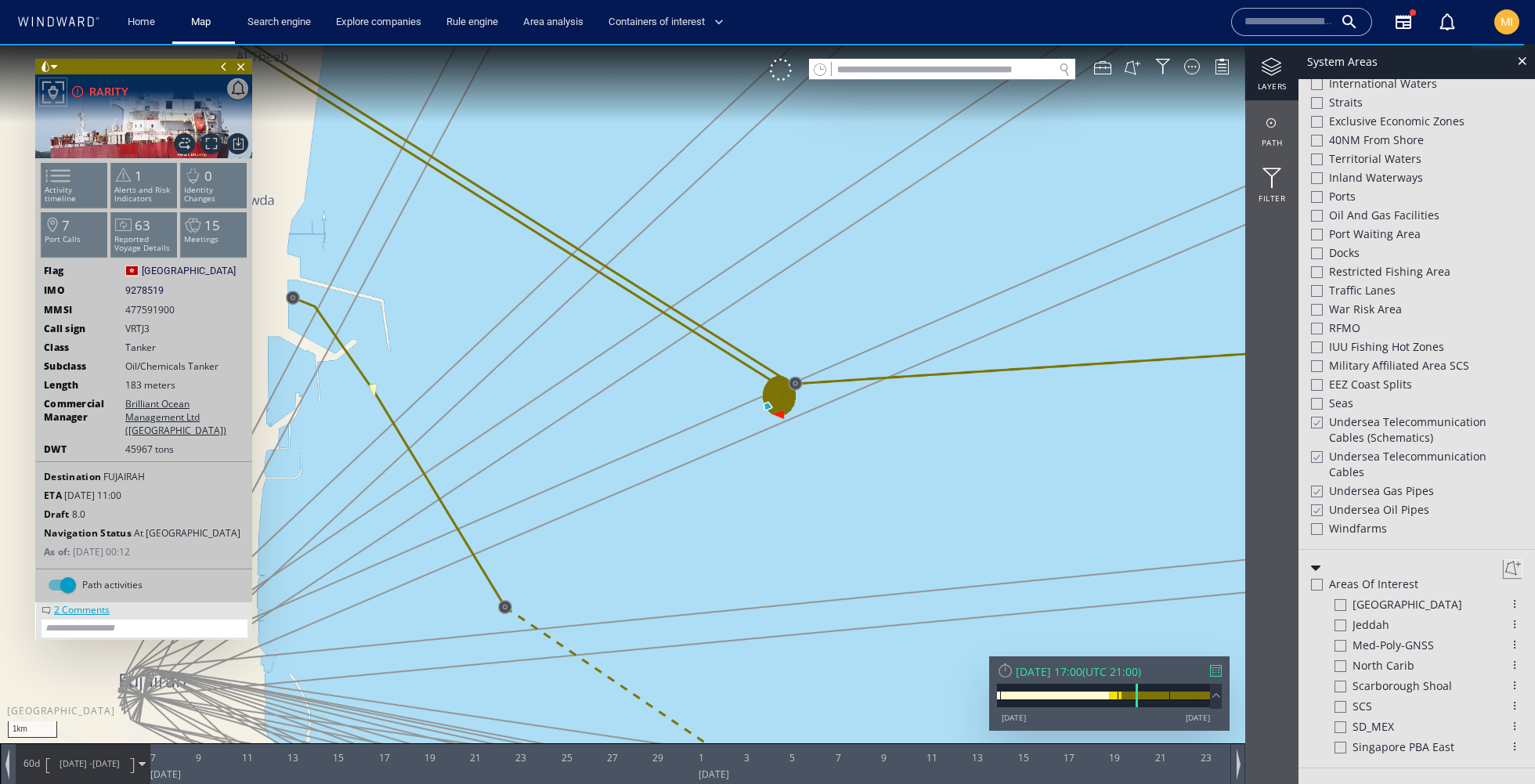
click at [1321, 450] on div at bounding box center [1316, 457] width 12 height 13
click at [1312, 421] on div at bounding box center [1316, 422] width 12 height 13
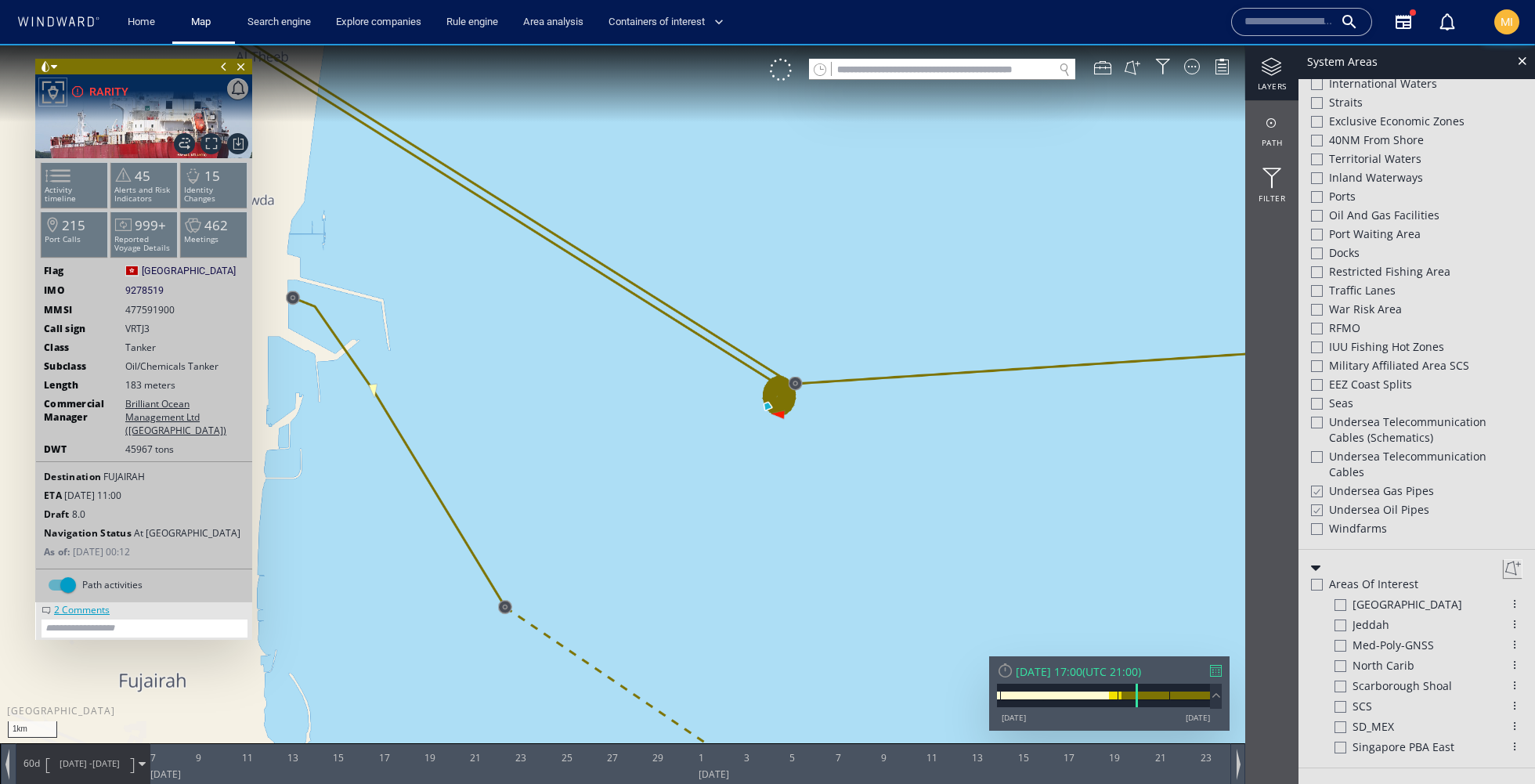
click at [1319, 489] on div at bounding box center [1316, 491] width 12 height 13
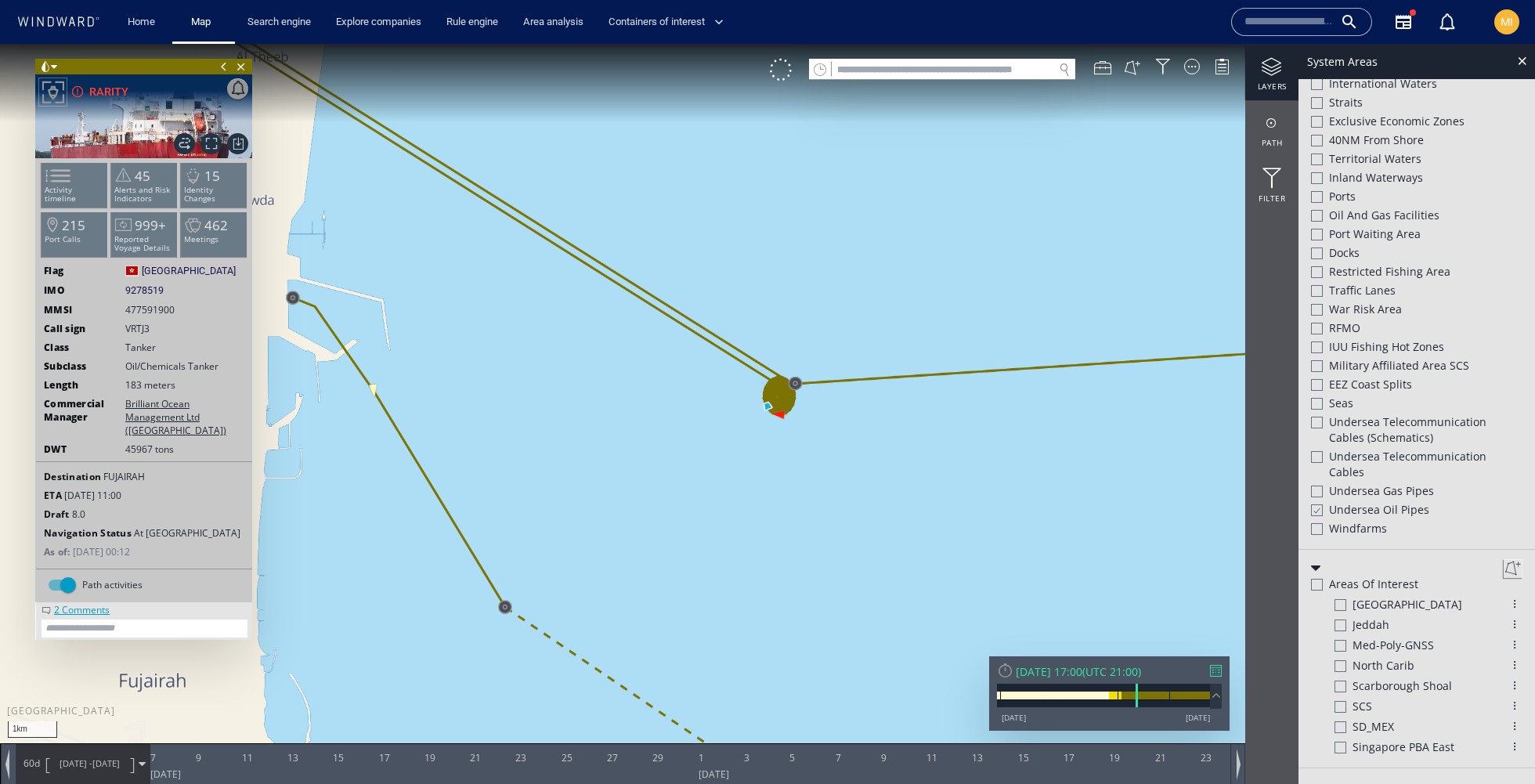
click at [1319, 503] on div at bounding box center [1316, 510] width 12 height 13
click at [1526, 65] on div at bounding box center [1522, 60] width 18 height 18
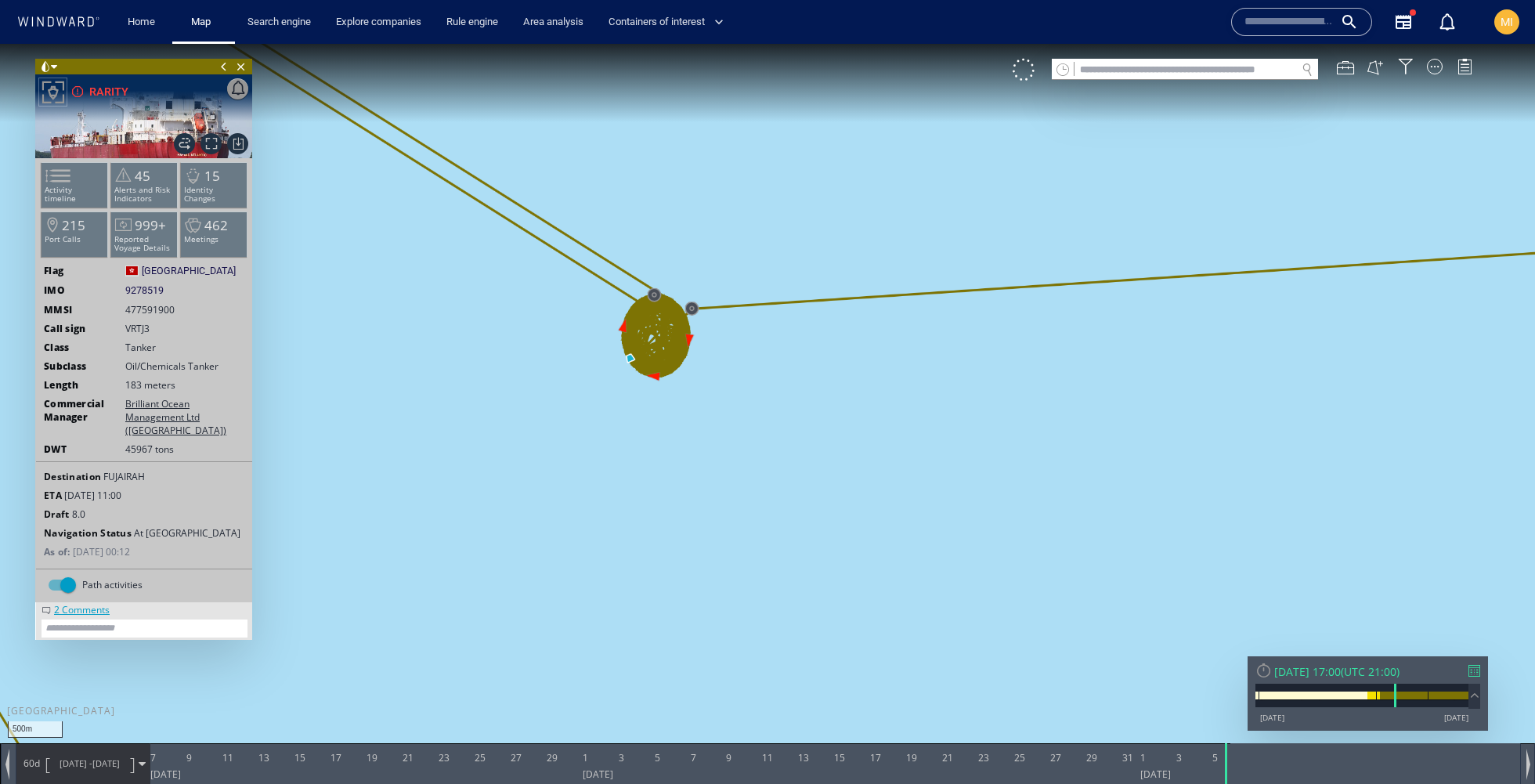
drag, startPoint x: 772, startPoint y: 408, endPoint x: 963, endPoint y: 436, distance: 193.0
click at [963, 436] on canvas "Map" at bounding box center [768, 406] width 1535 height 724
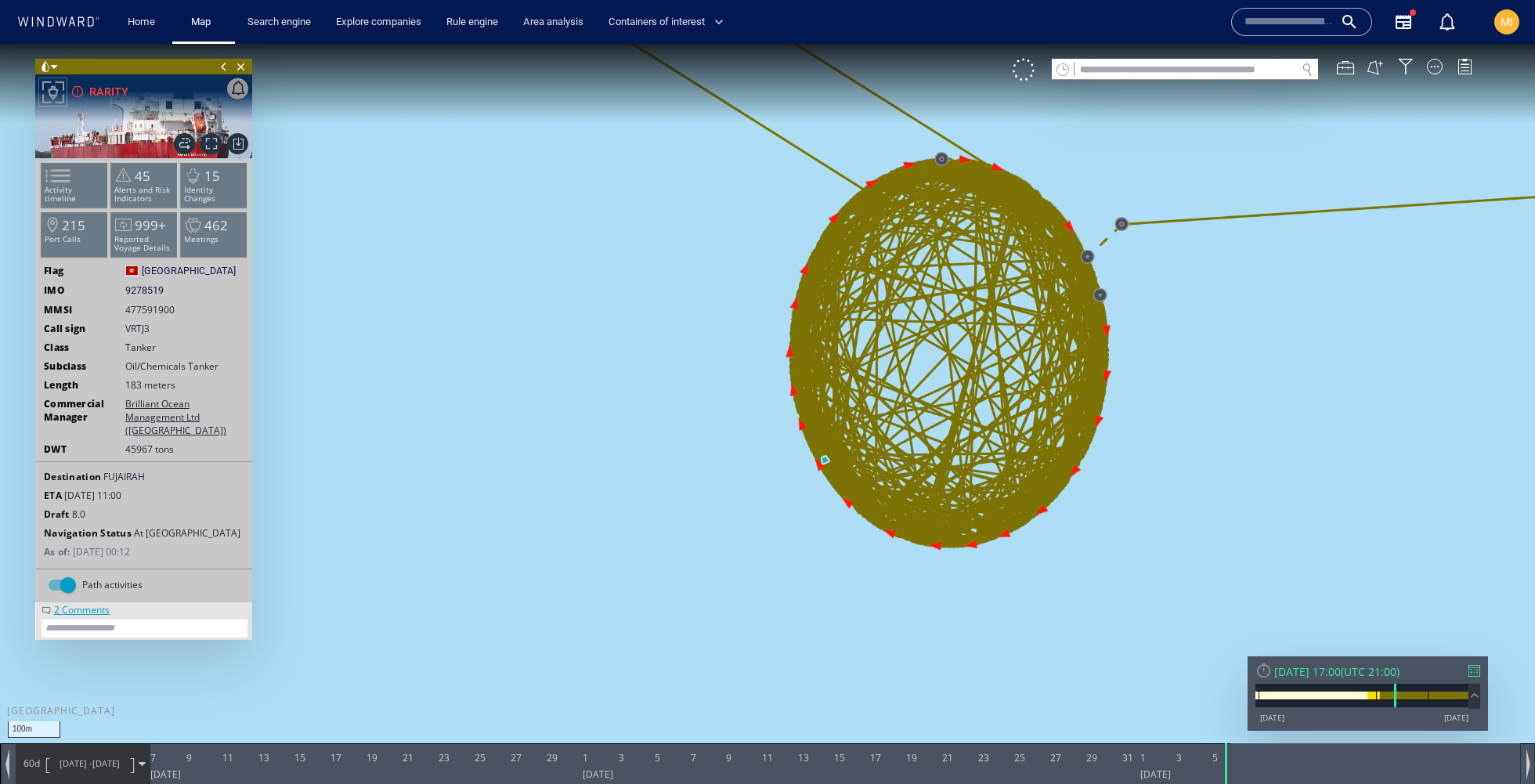
drag, startPoint x: 1146, startPoint y: 255, endPoint x: 1072, endPoint y: 323, distance: 100.5
click at [1072, 323] on canvas "Map" at bounding box center [768, 406] width 1535 height 724
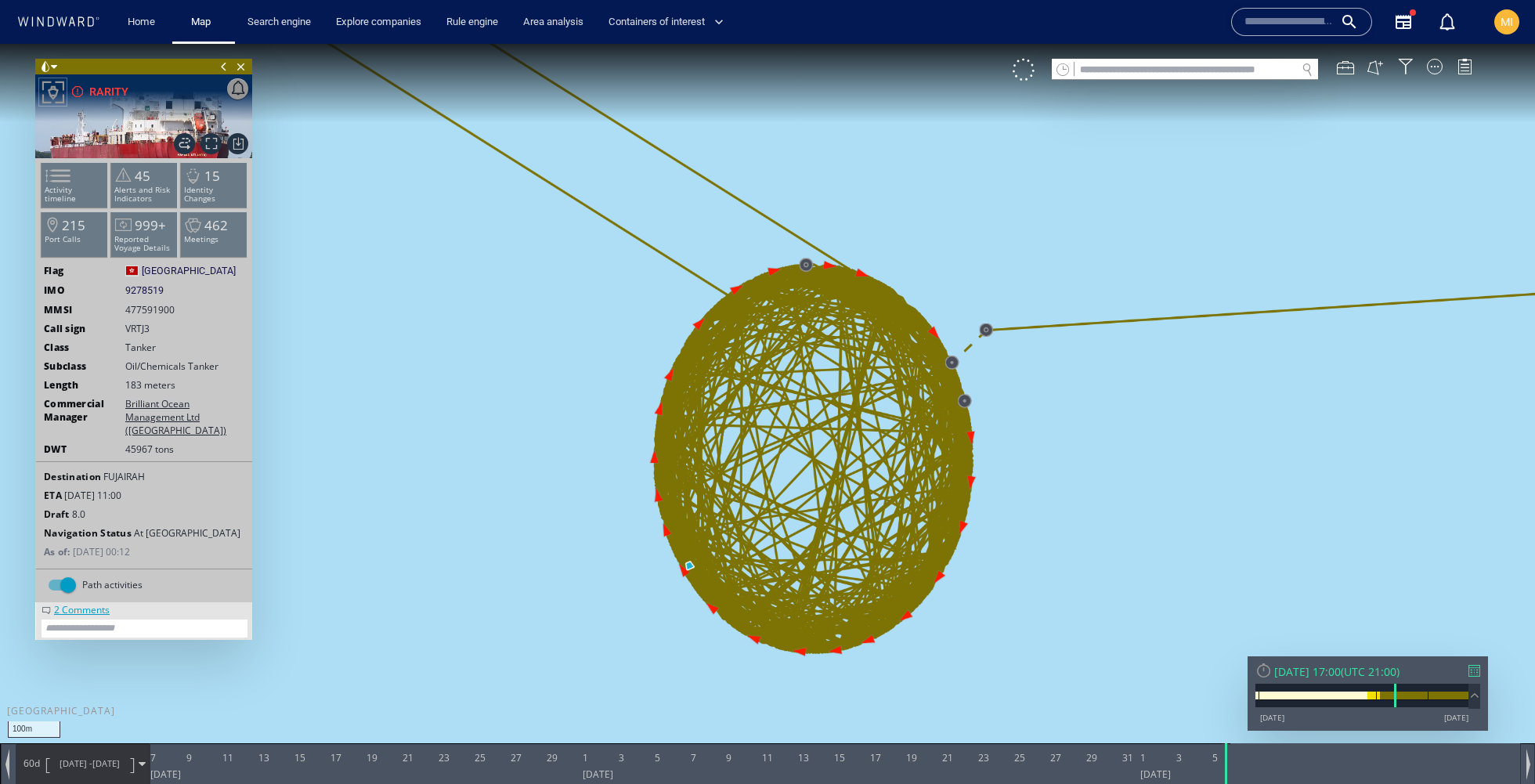
drag, startPoint x: 847, startPoint y: 356, endPoint x: 789, endPoint y: 384, distance: 64.4
click at [789, 383] on canvas "Map" at bounding box center [768, 406] width 1535 height 724
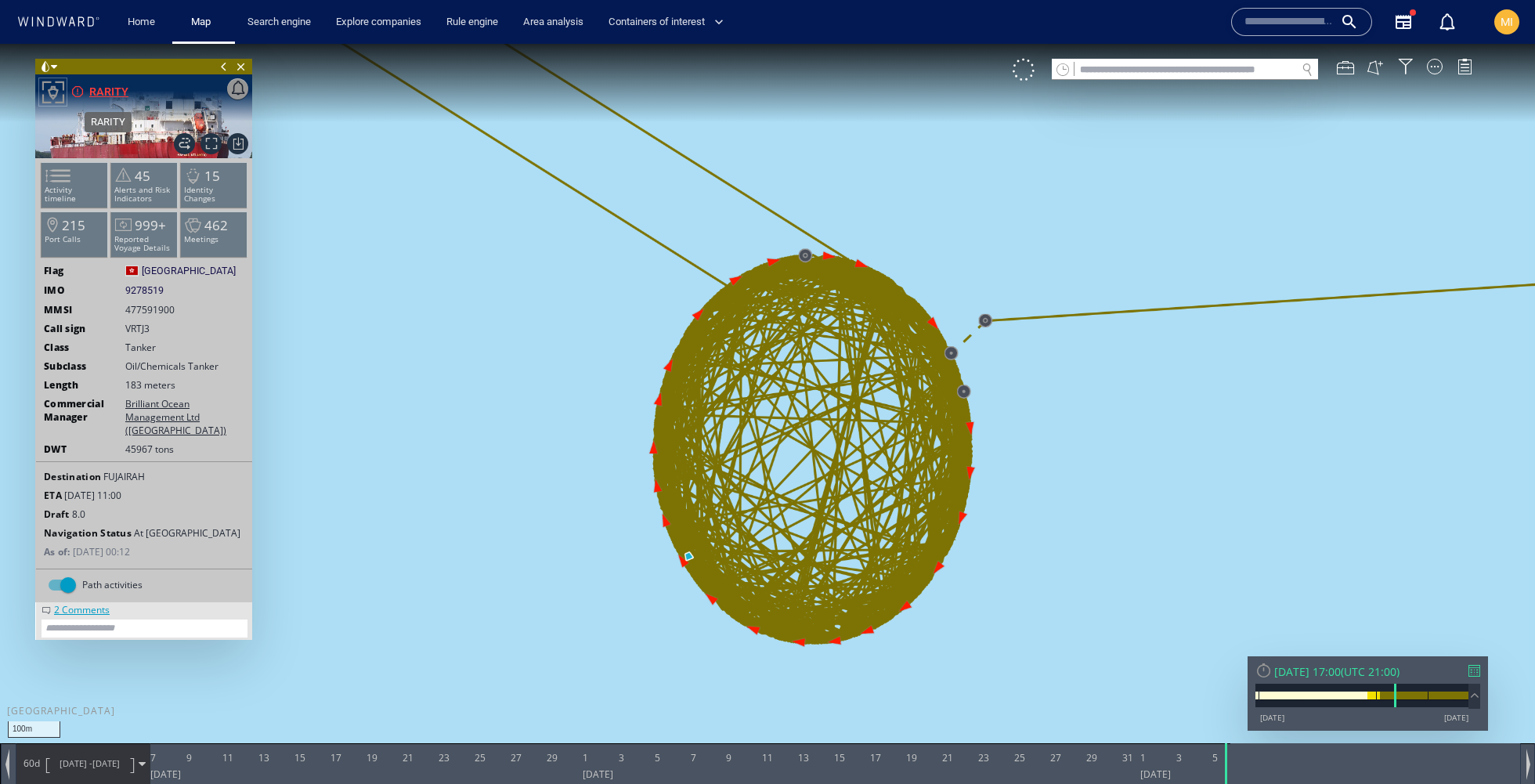
click at [117, 90] on div "RARITY" at bounding box center [108, 91] width 39 height 19
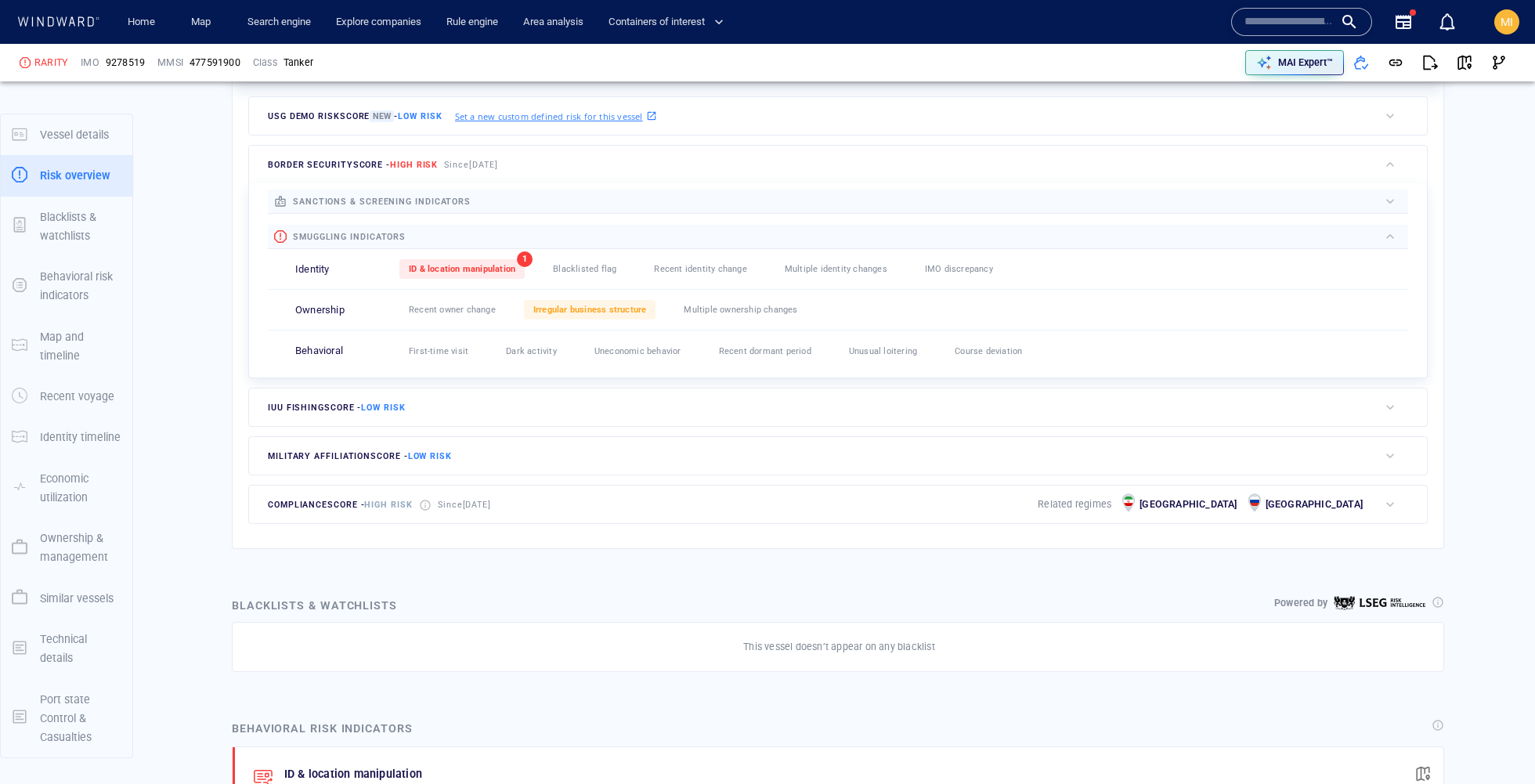
scroll to position [454, 0]
click at [455, 267] on span "ID & location manipulation" at bounding box center [462, 266] width 107 height 10
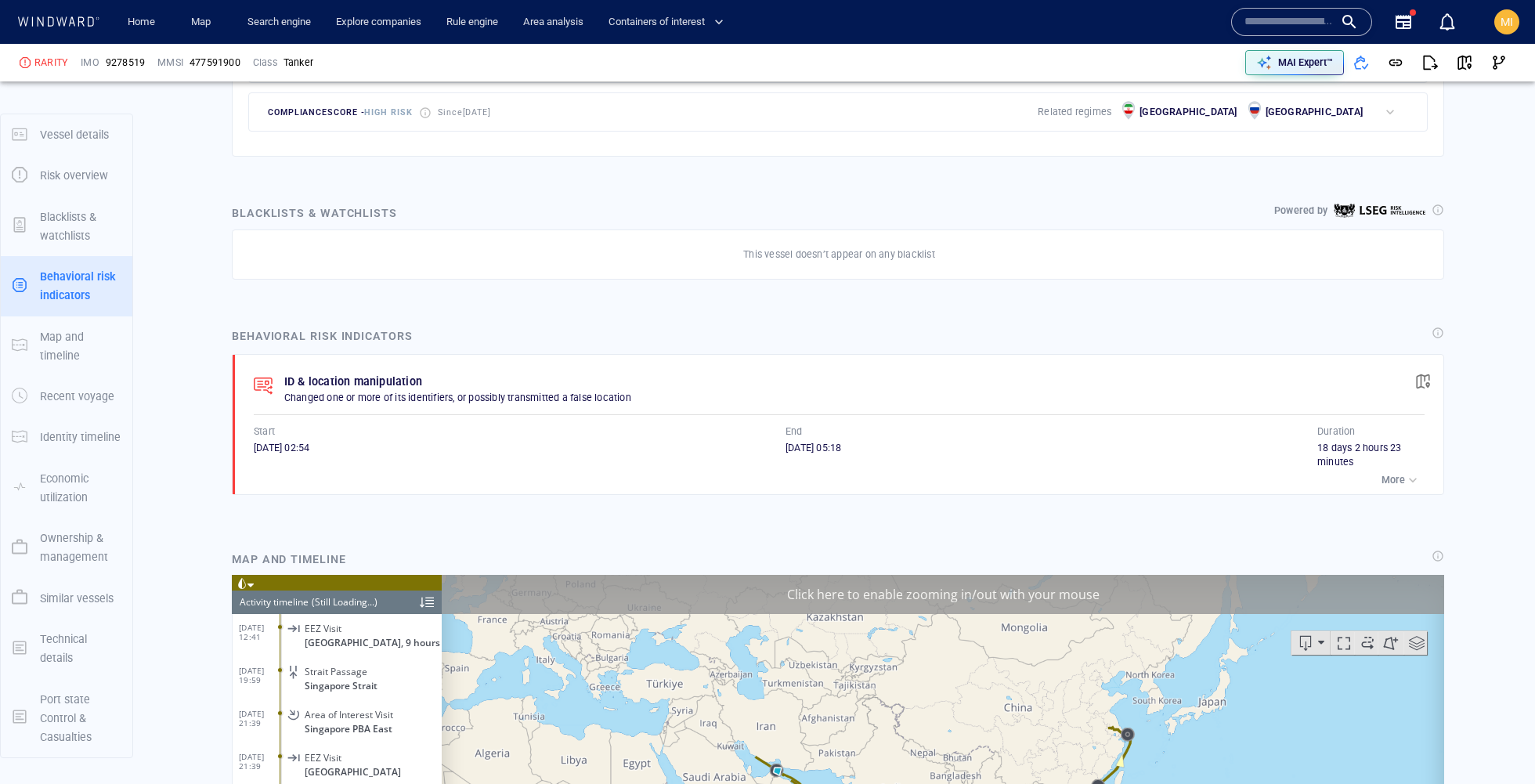
scroll to position [9433, 0]
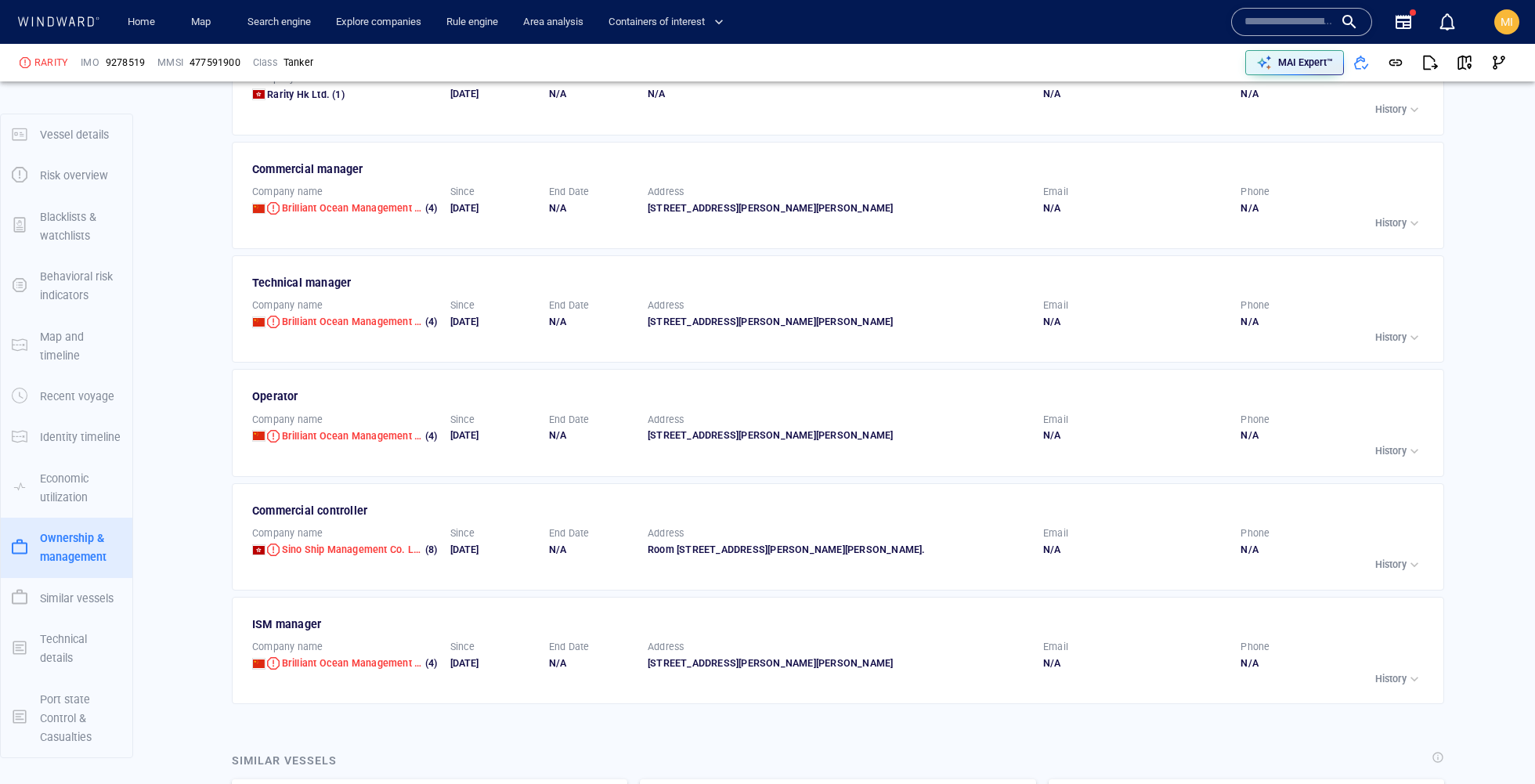
scroll to position [2748, 0]
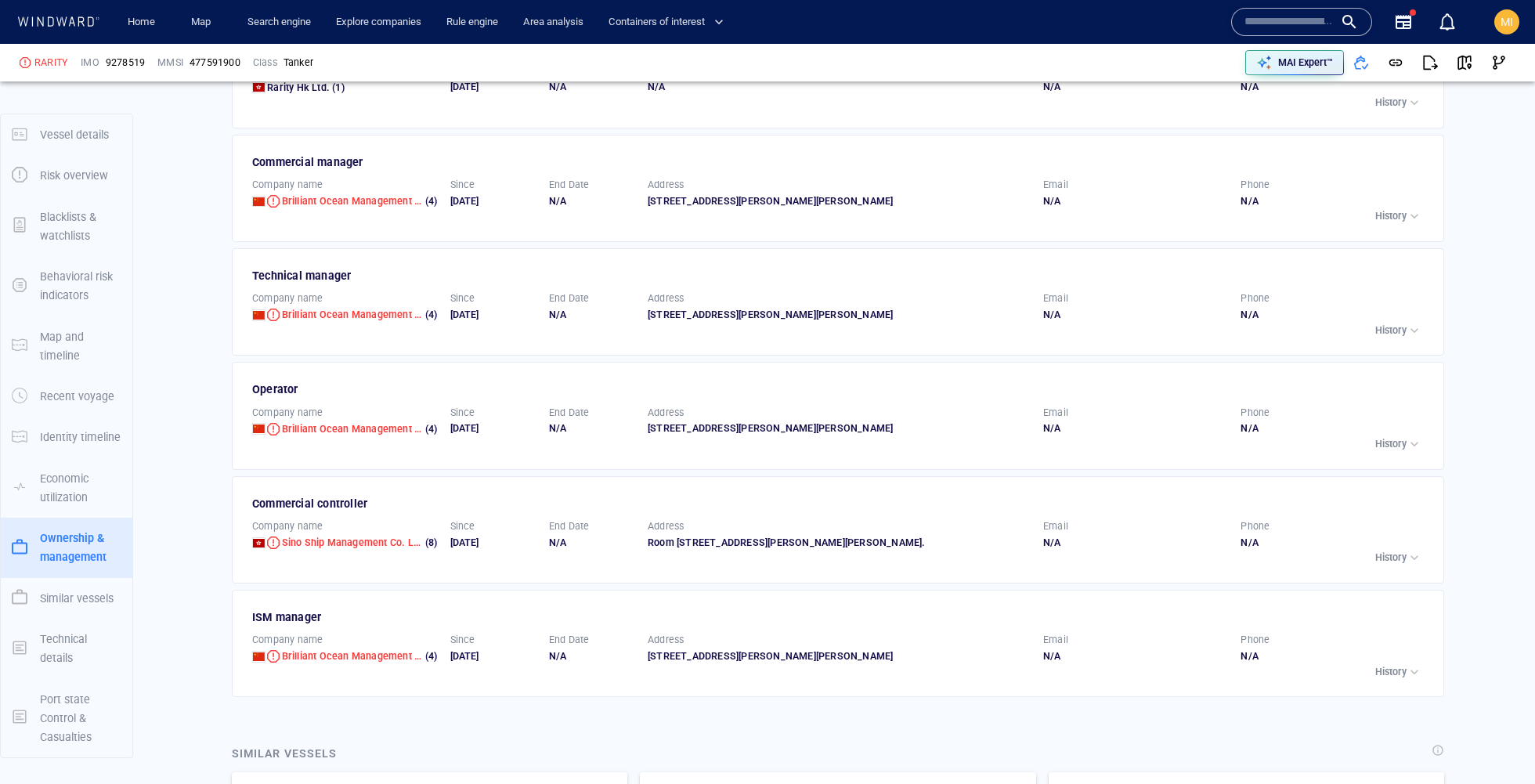
click at [1401, 209] on p "History" at bounding box center [1391, 215] width 31 height 14
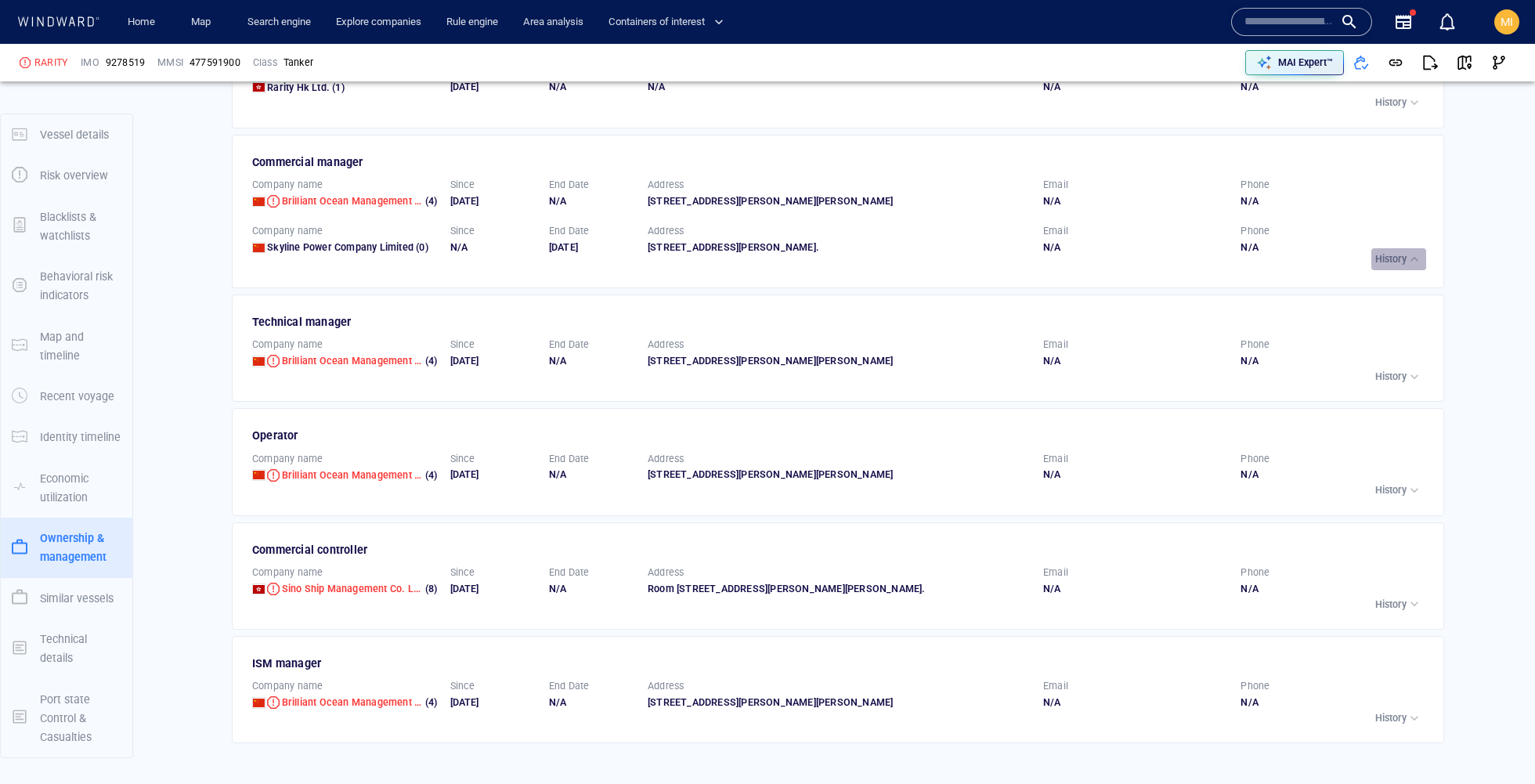
click at [1379, 267] on p "History" at bounding box center [1391, 259] width 31 height 14
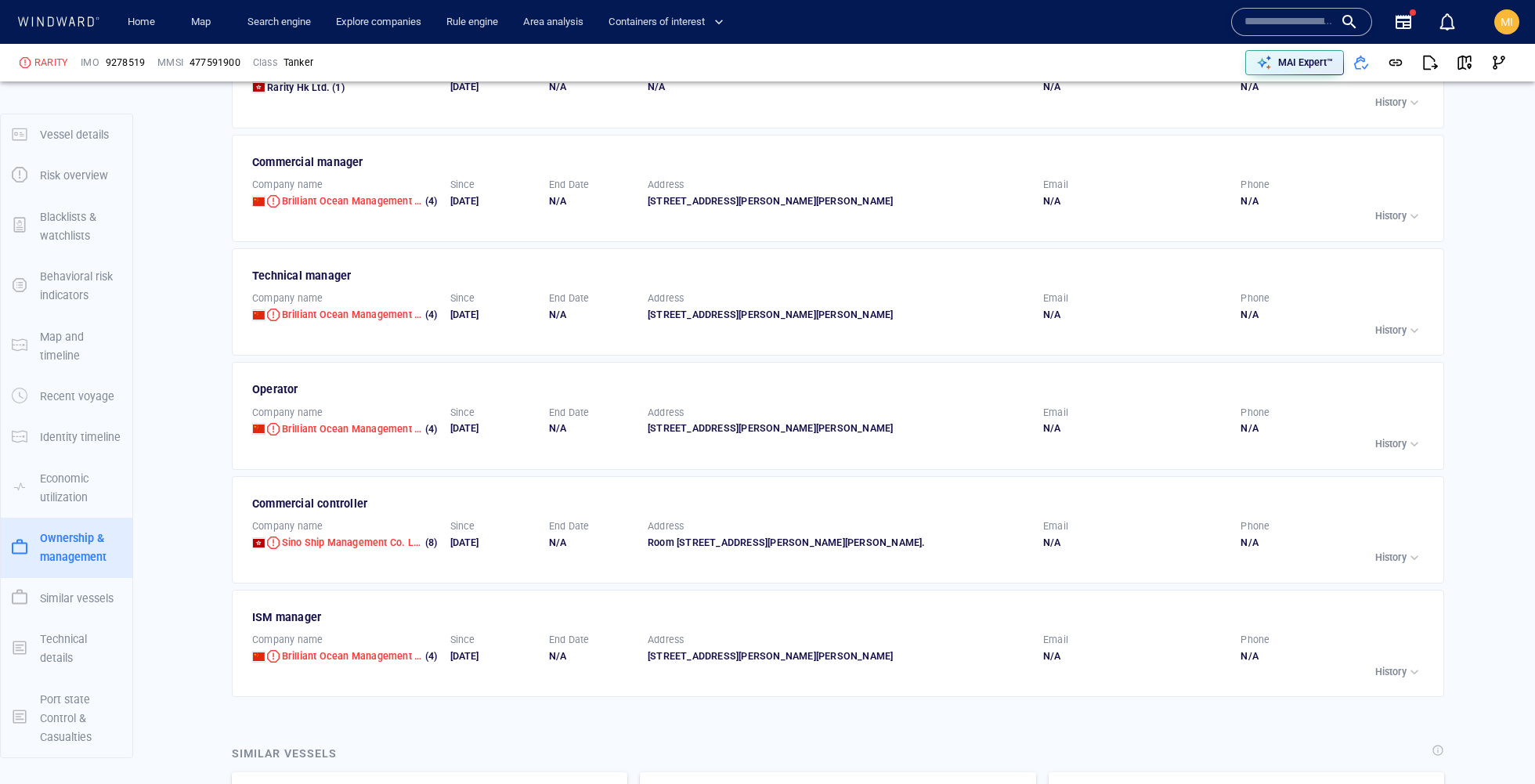
scroll to position [2838, 0]
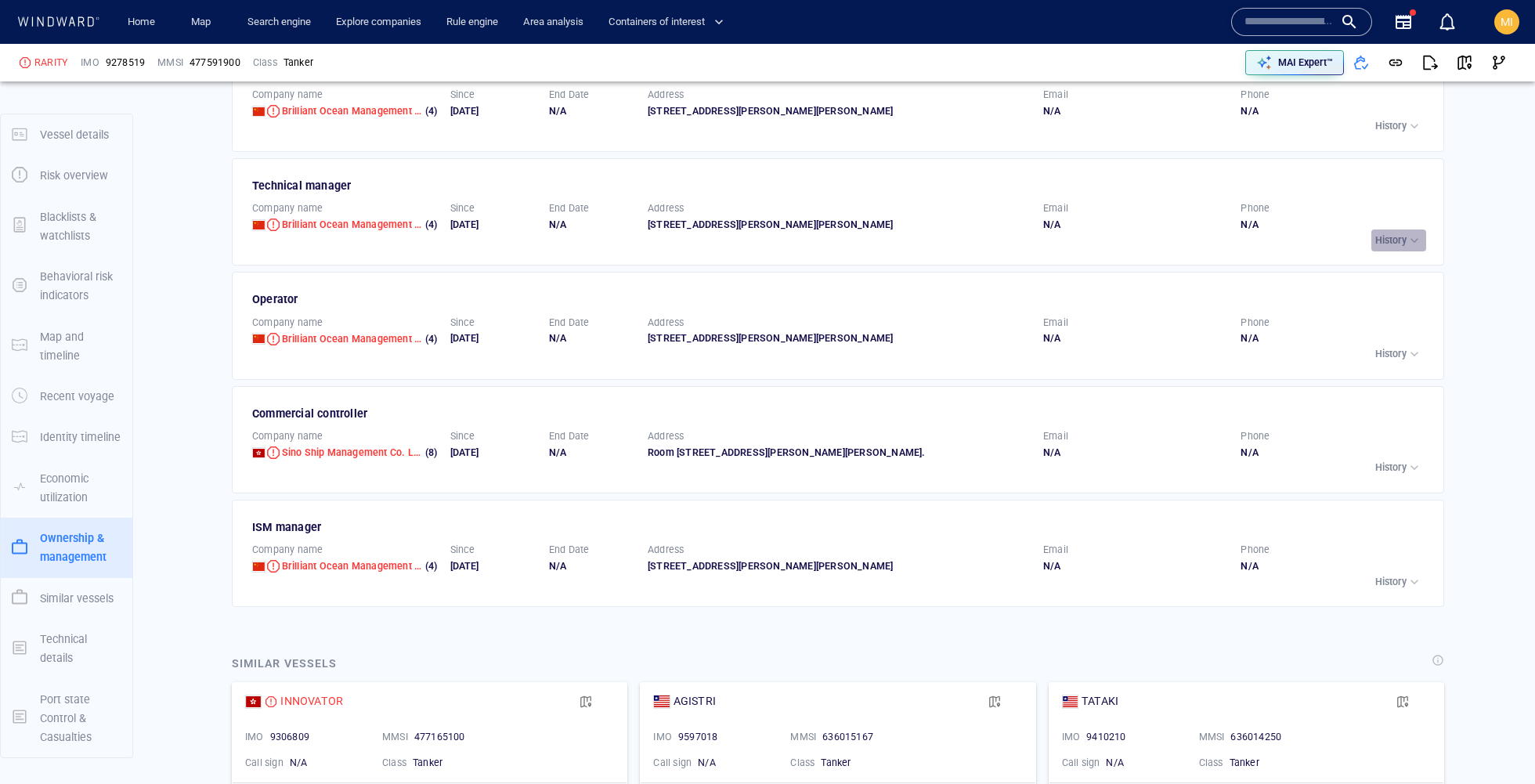
click at [1401, 237] on p "History" at bounding box center [1391, 240] width 31 height 14
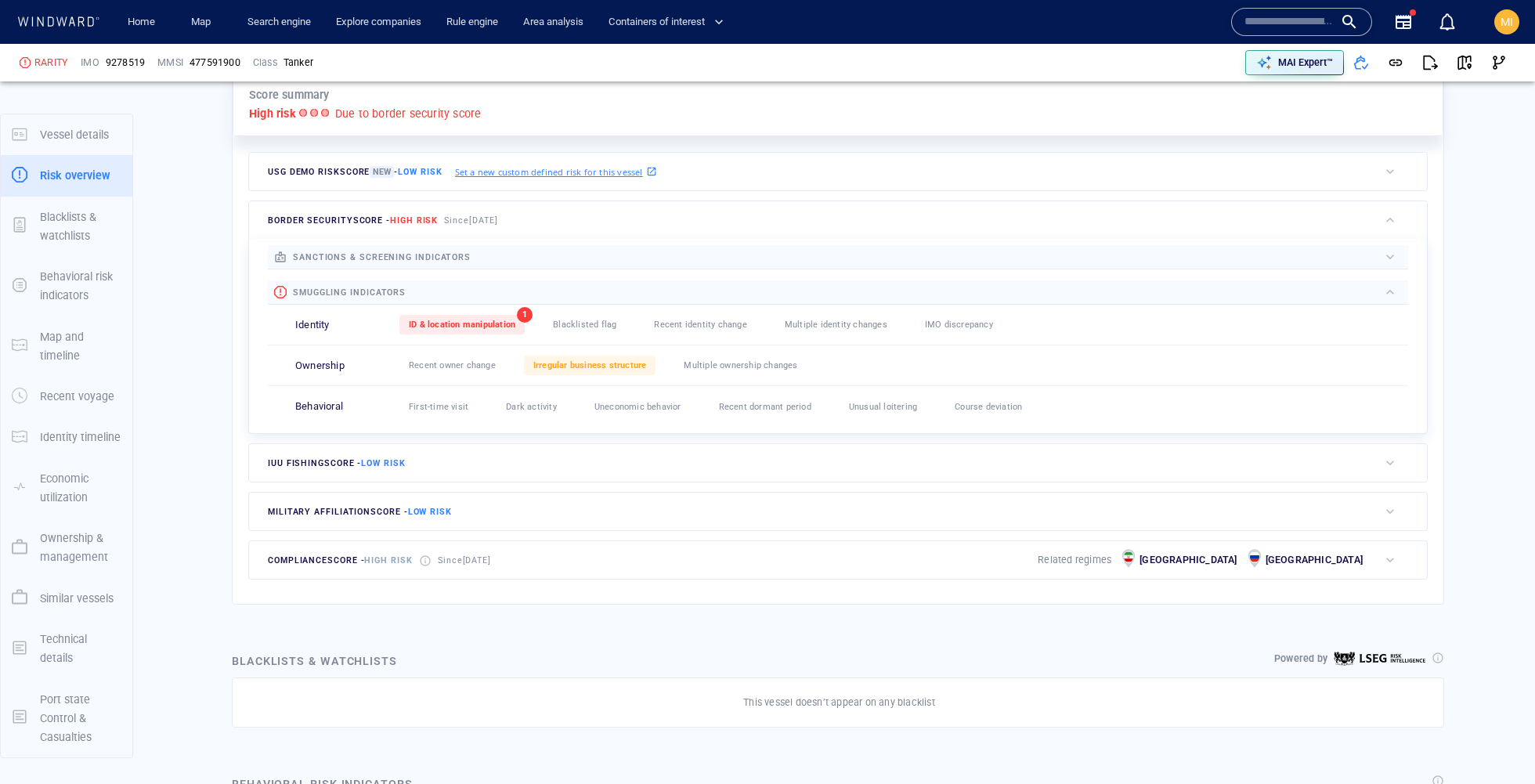
scroll to position [513, 0]
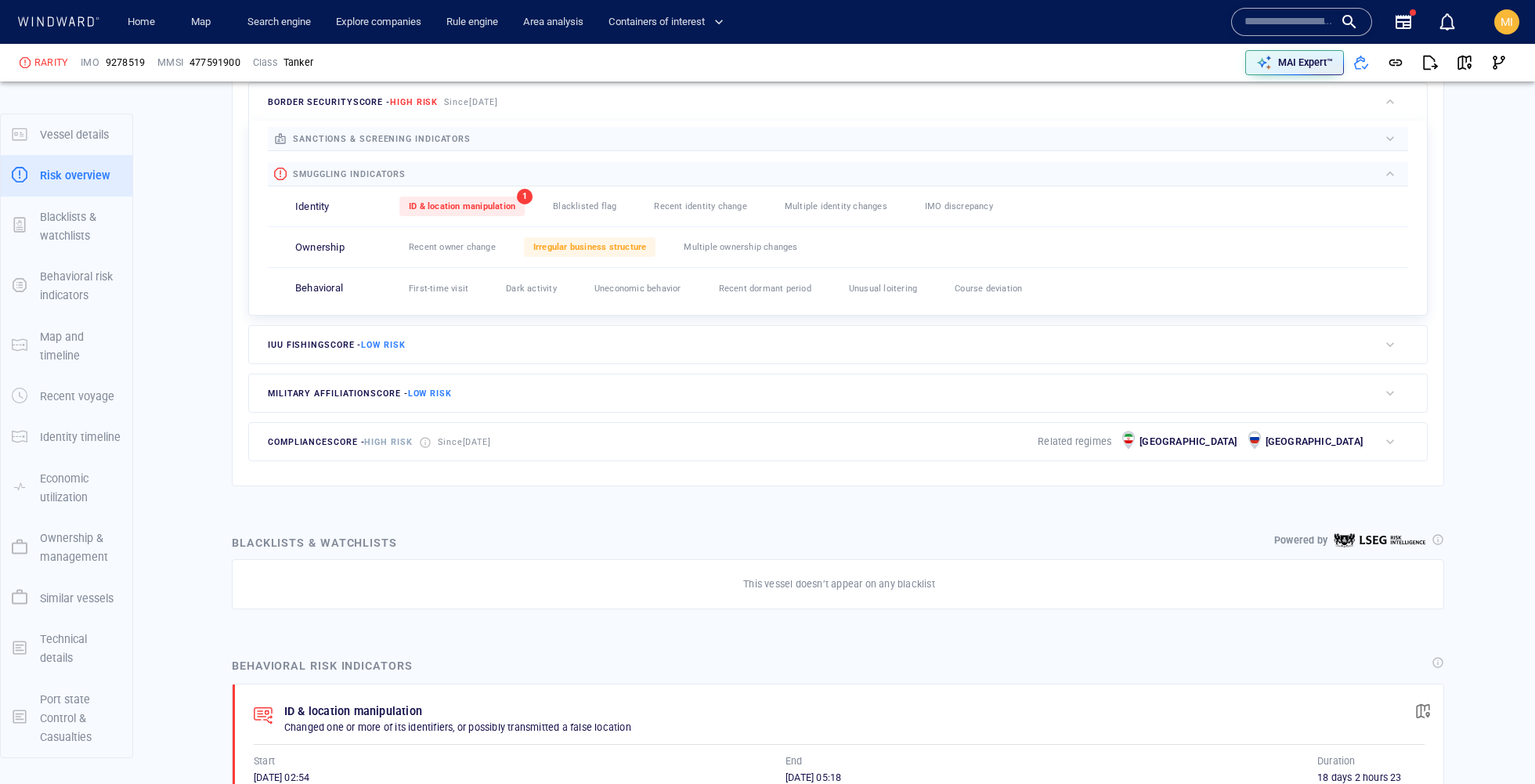
click at [615, 438] on div "compliance score - High risk Since 7 Feb 2025 Related regimes Iran Russia" at bounding box center [814, 441] width 1129 height 37
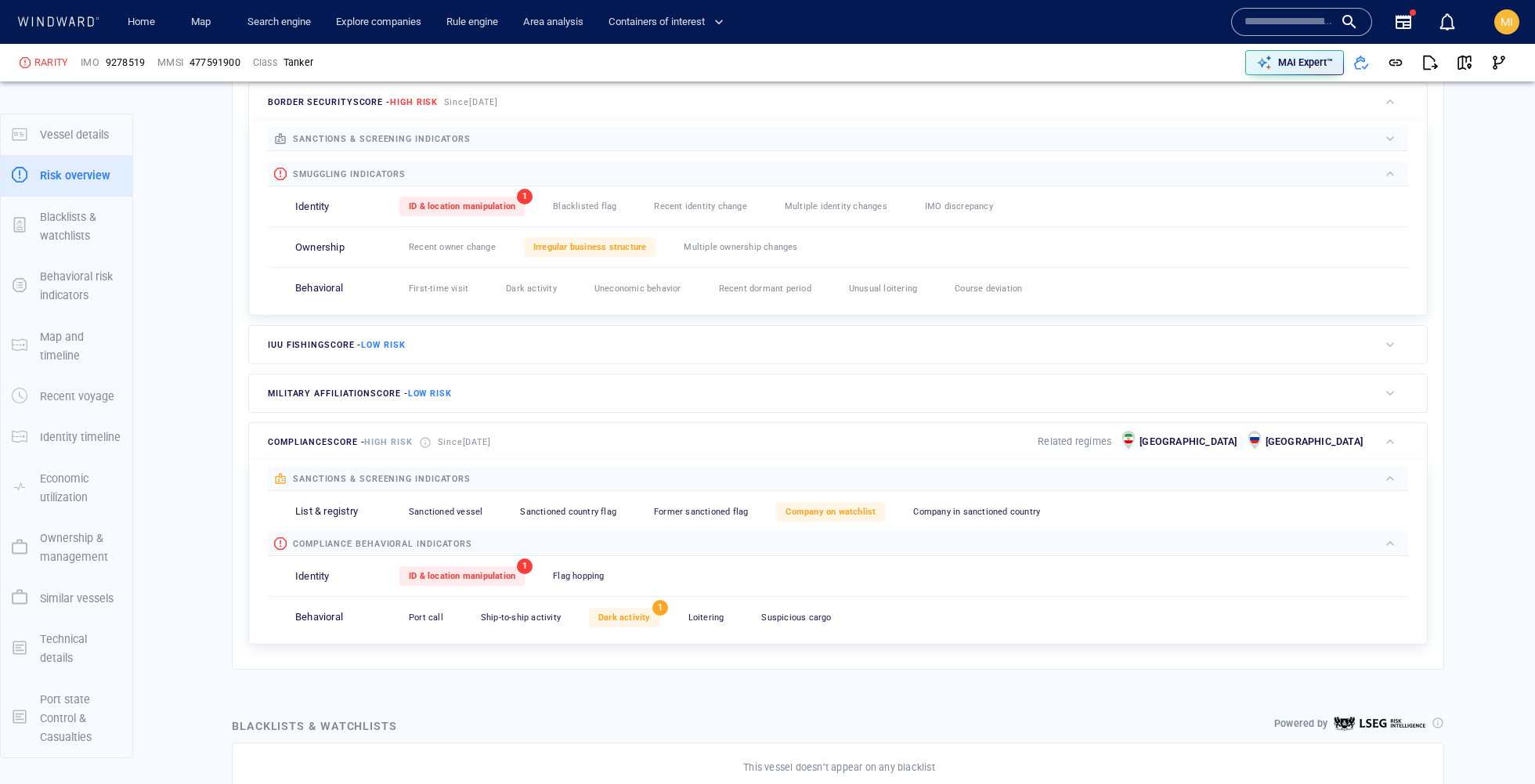
click at [609, 397] on div "military affiliation score - Low risk" at bounding box center [814, 392] width 1129 height 37
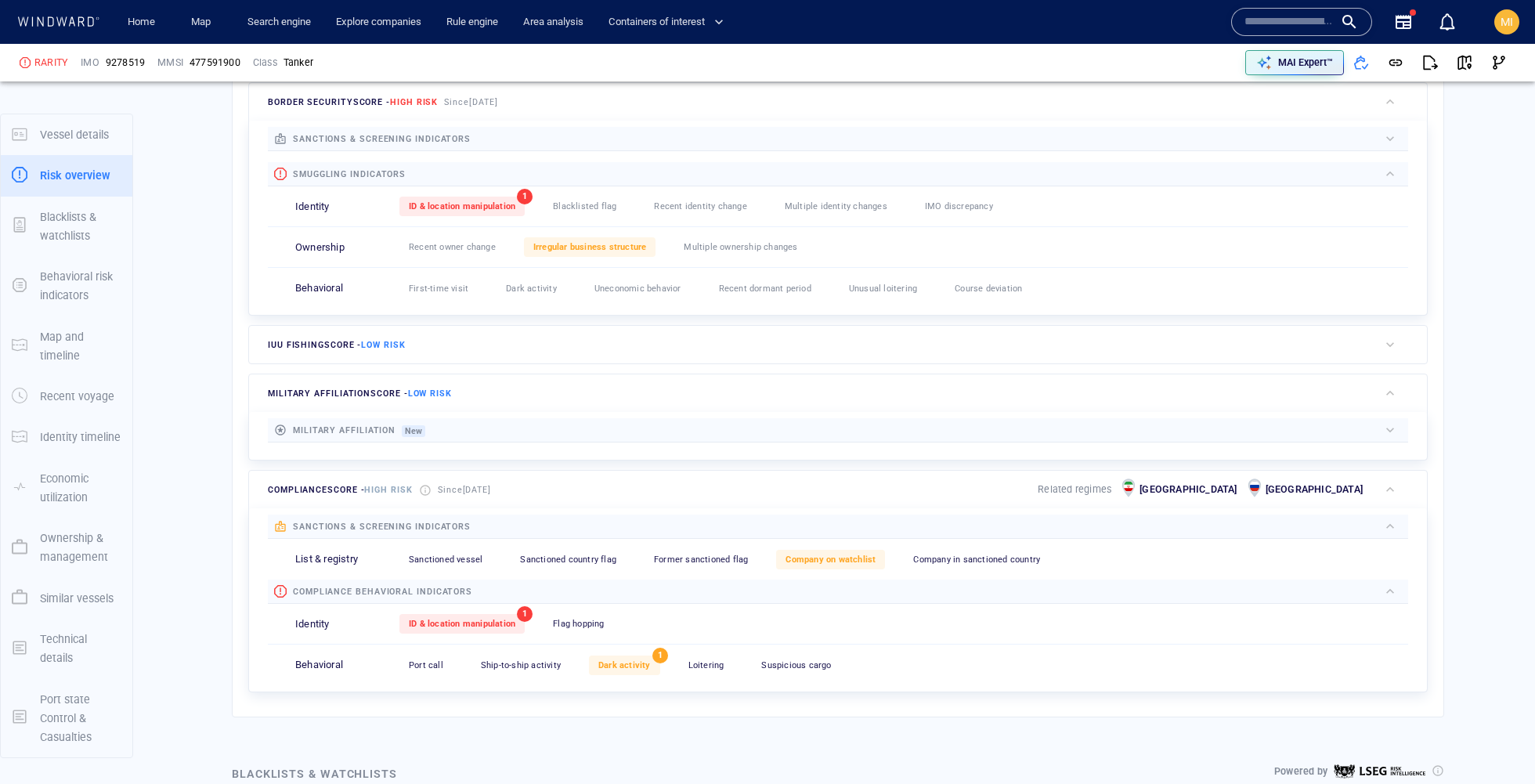
click at [609, 397] on div "military affiliation score - Low risk" at bounding box center [814, 392] width 1129 height 37
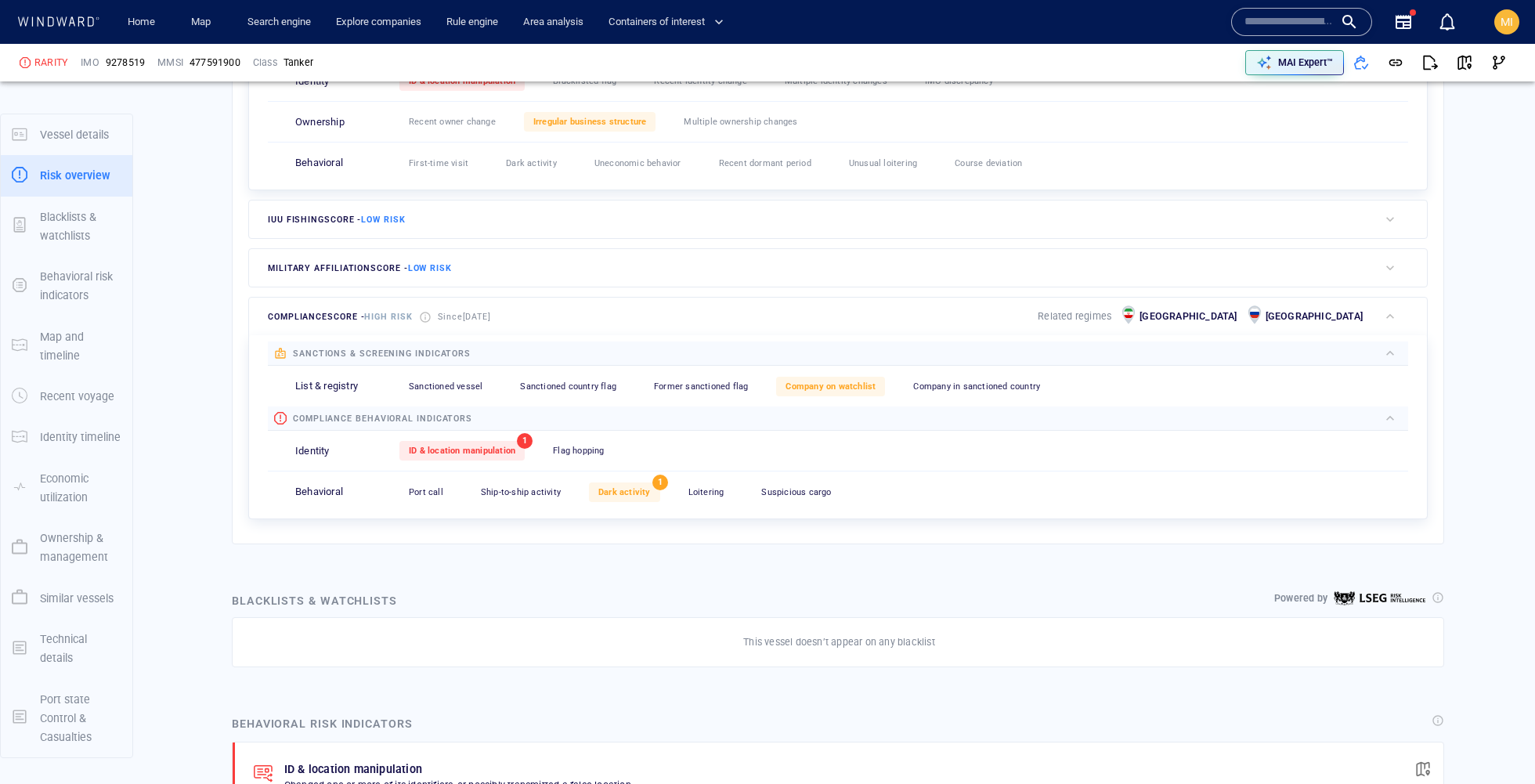
scroll to position [772, 0]
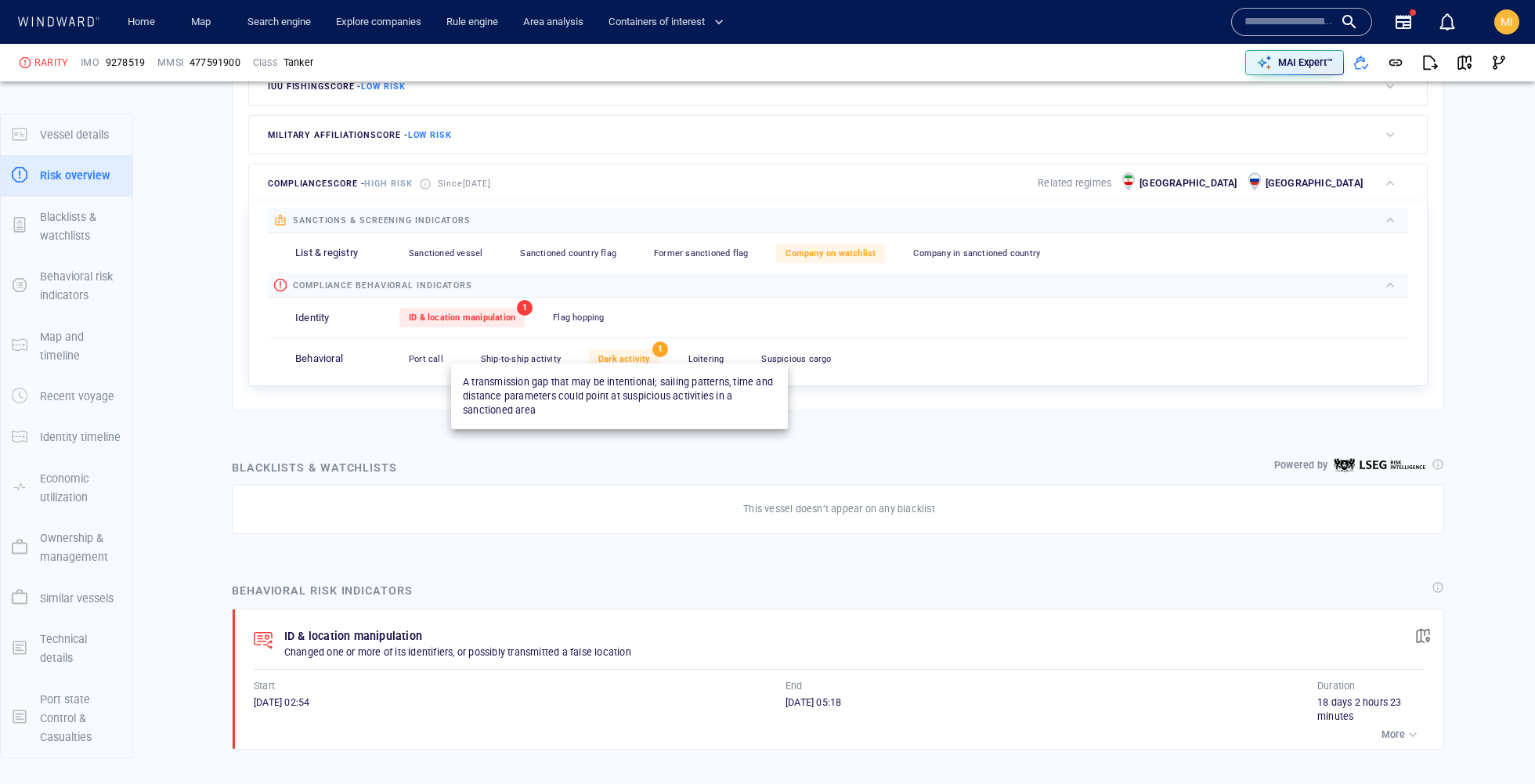
click at [630, 357] on span "Dark activity" at bounding box center [624, 358] width 52 height 10
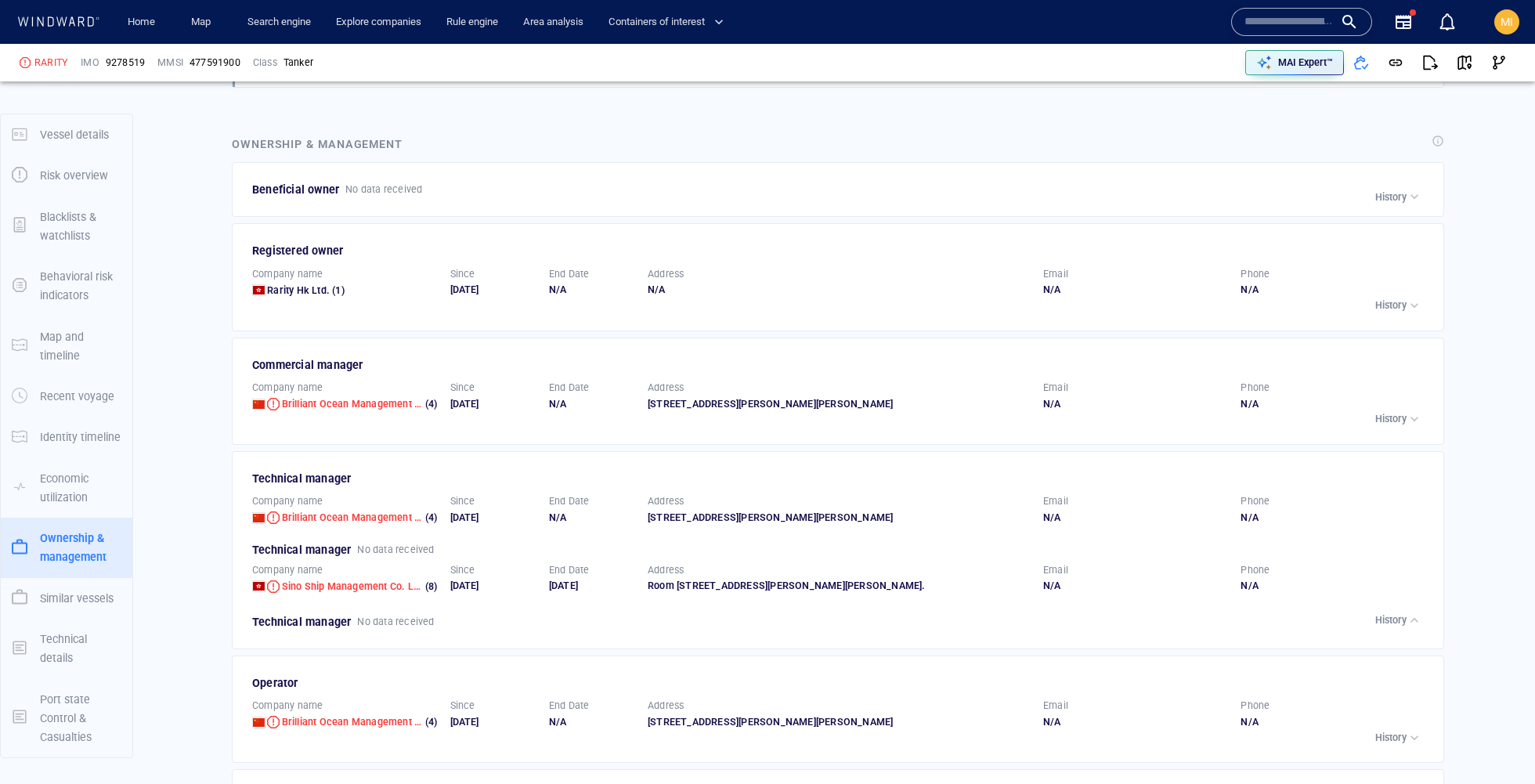
scroll to position [2765, 0]
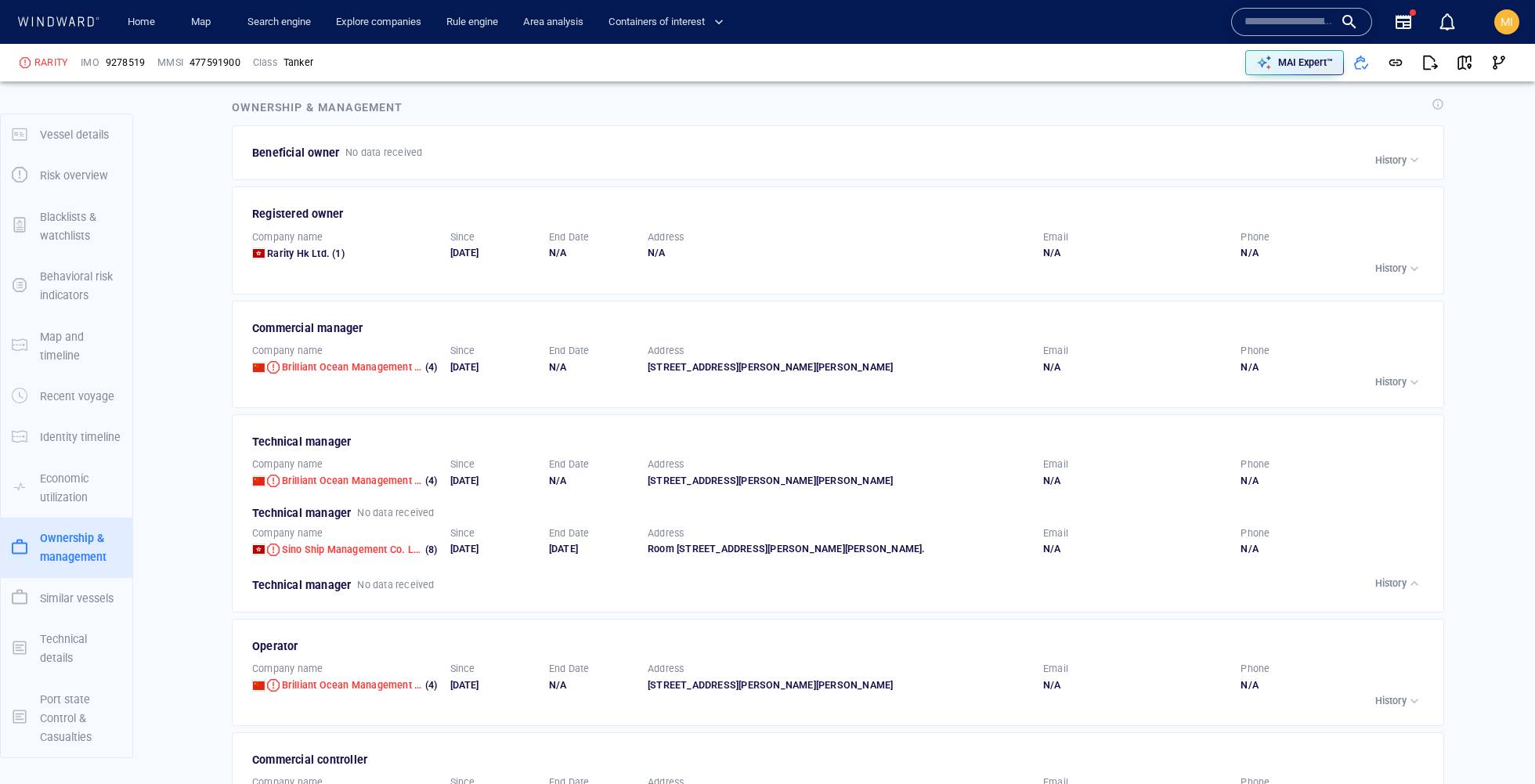
click at [1403, 360] on div "N/A" at bounding box center [1333, 367] width 185 height 14
click at [1399, 375] on p "History" at bounding box center [1391, 382] width 31 height 14
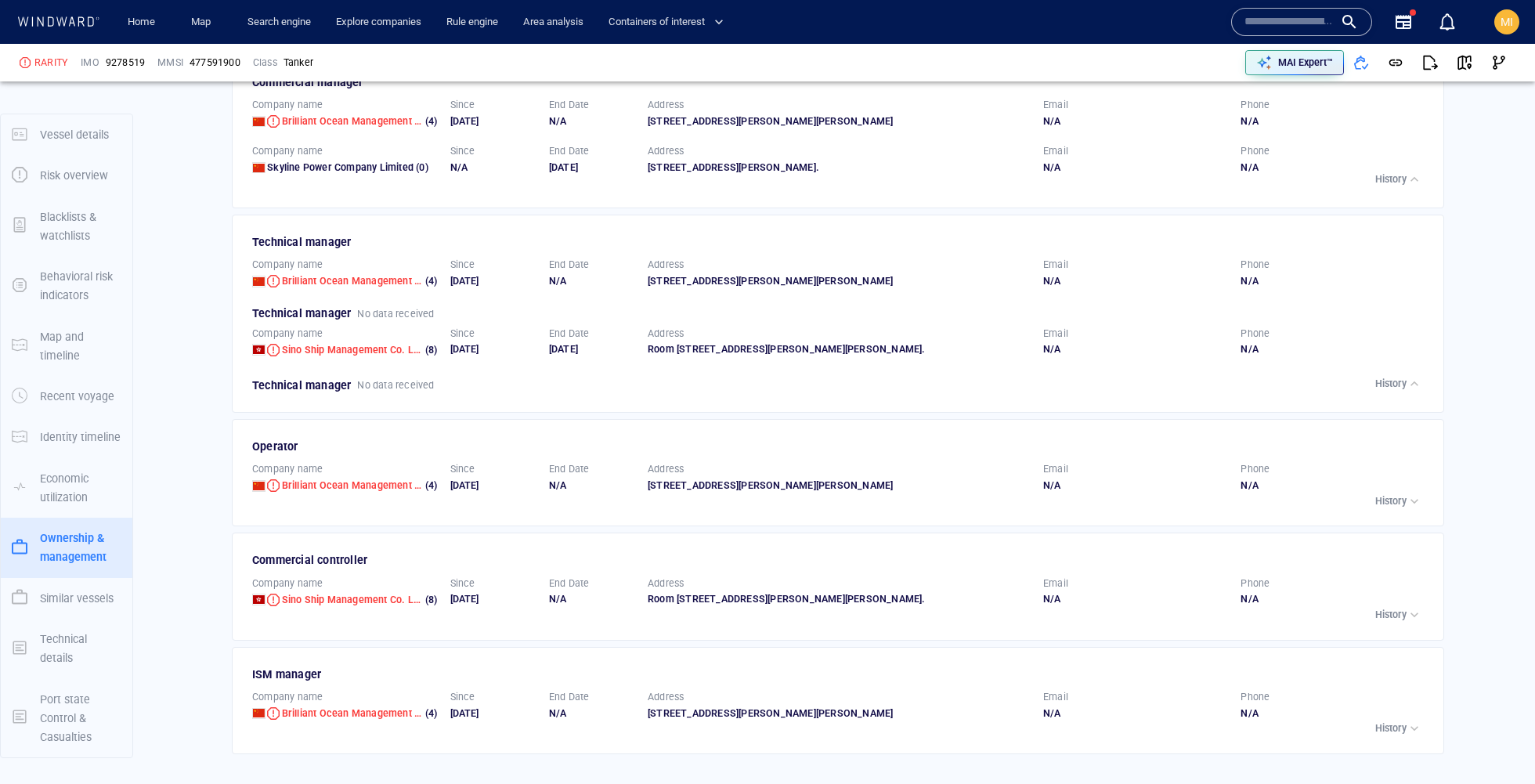
scroll to position [3029, 0]
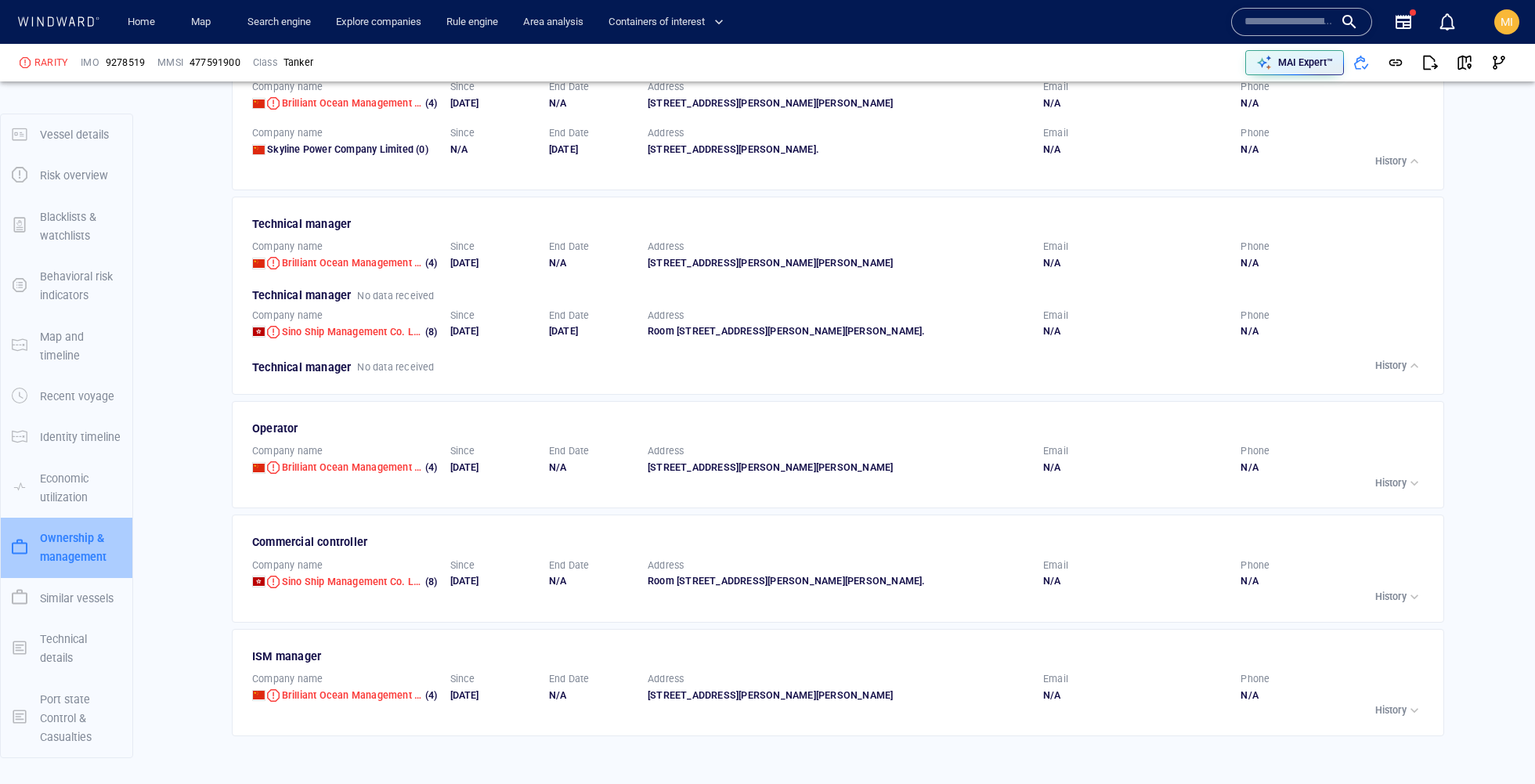
click at [99, 535] on p "Ownership & management" at bounding box center [80, 547] width 81 height 38
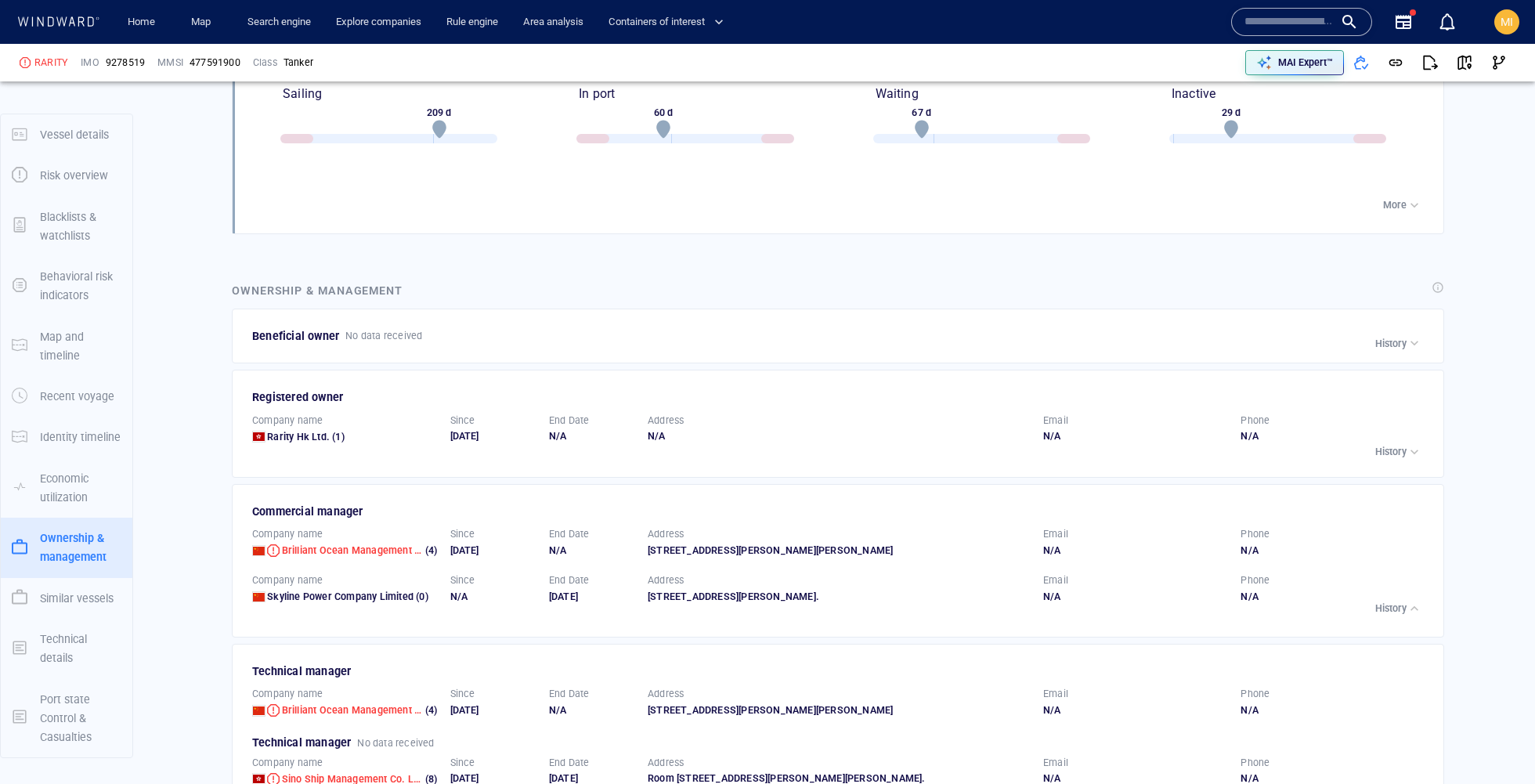
scroll to position [2534, 0]
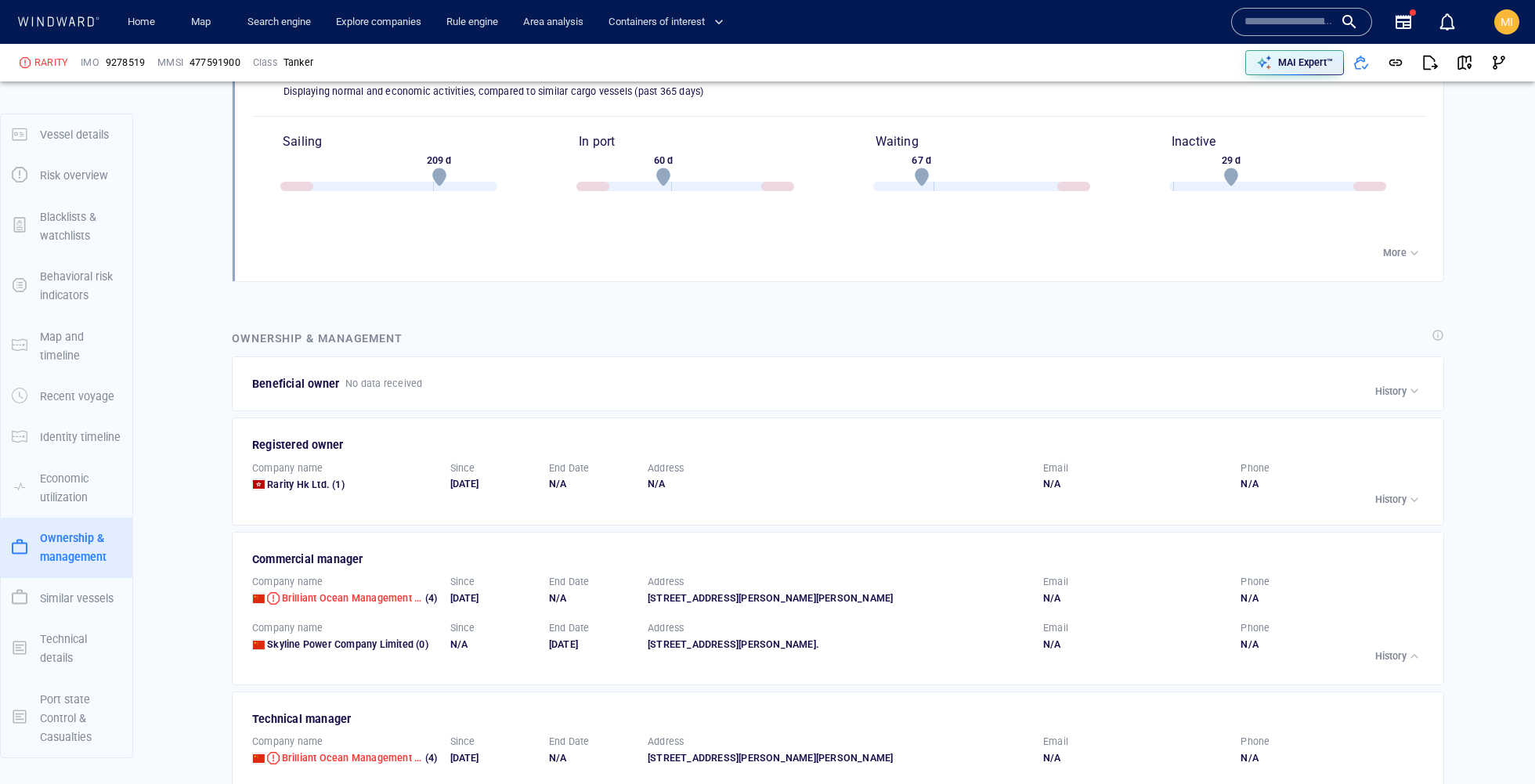
click at [939, 386] on div "Beneficial owner No data received" at bounding box center [839, 383] width 1180 height 25
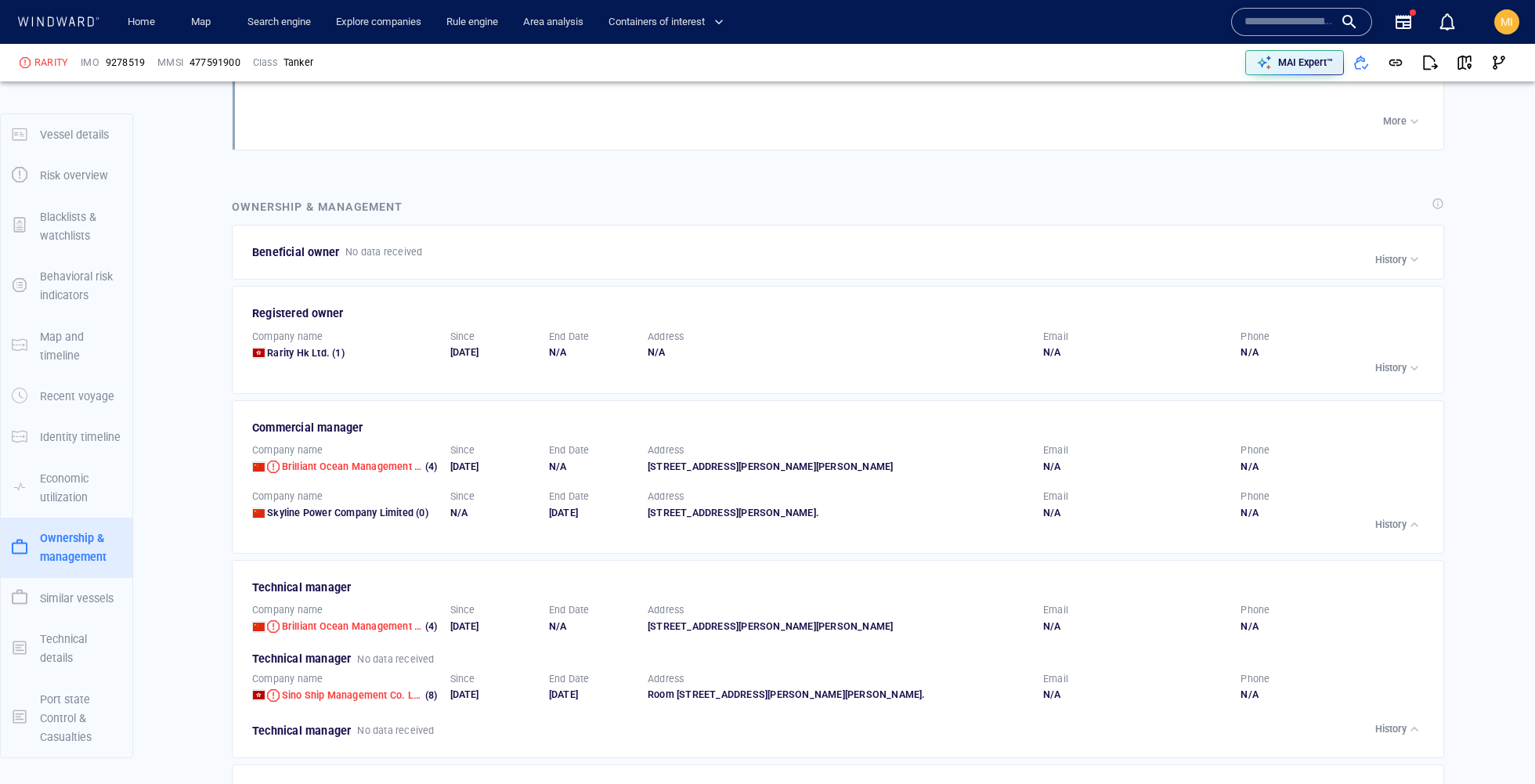
scroll to position [2668, 0]
click at [370, 458] on span "Brilliant Ocean Management Ltd" at bounding box center [355, 464] width 147 height 12
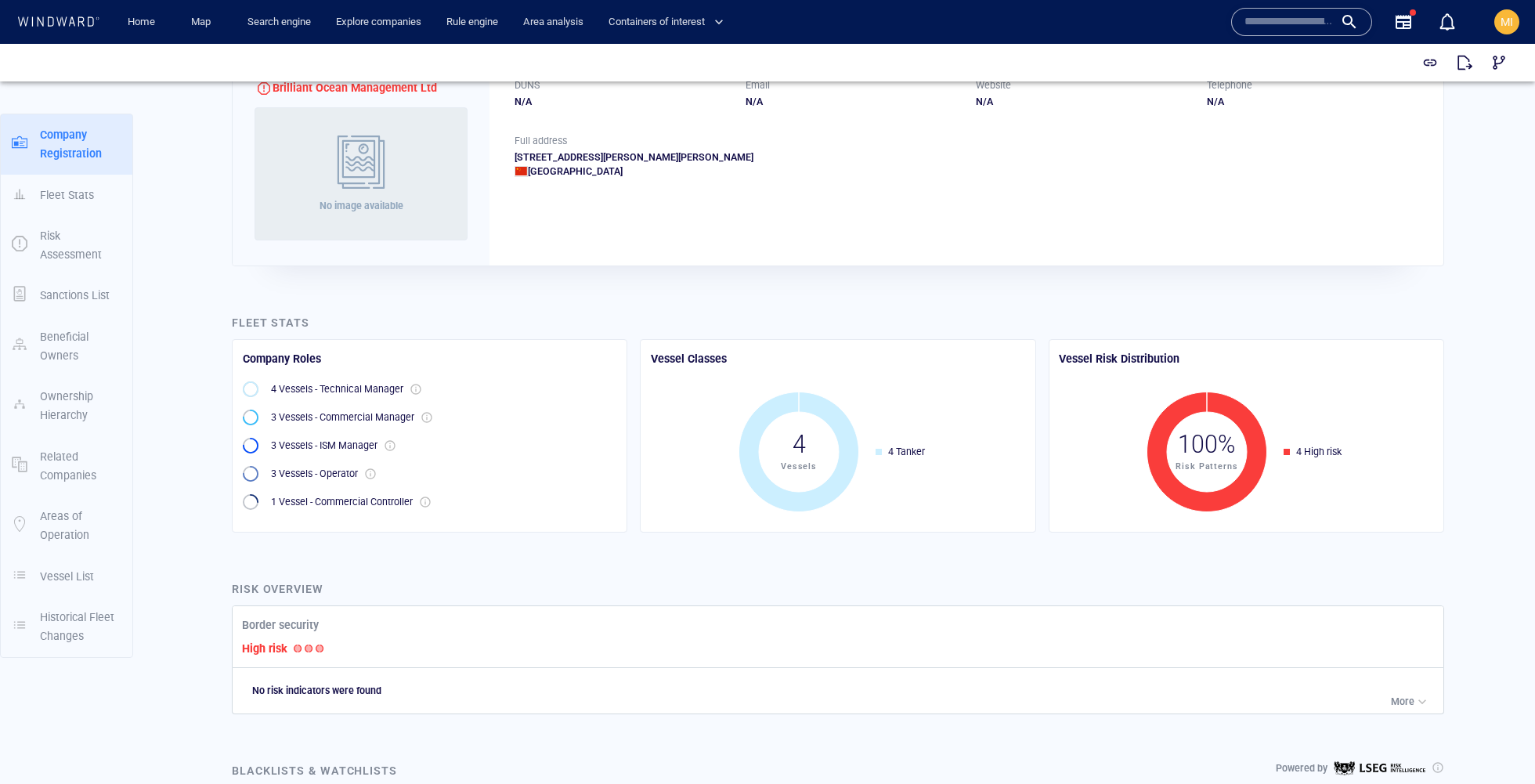
scroll to position [392, 0]
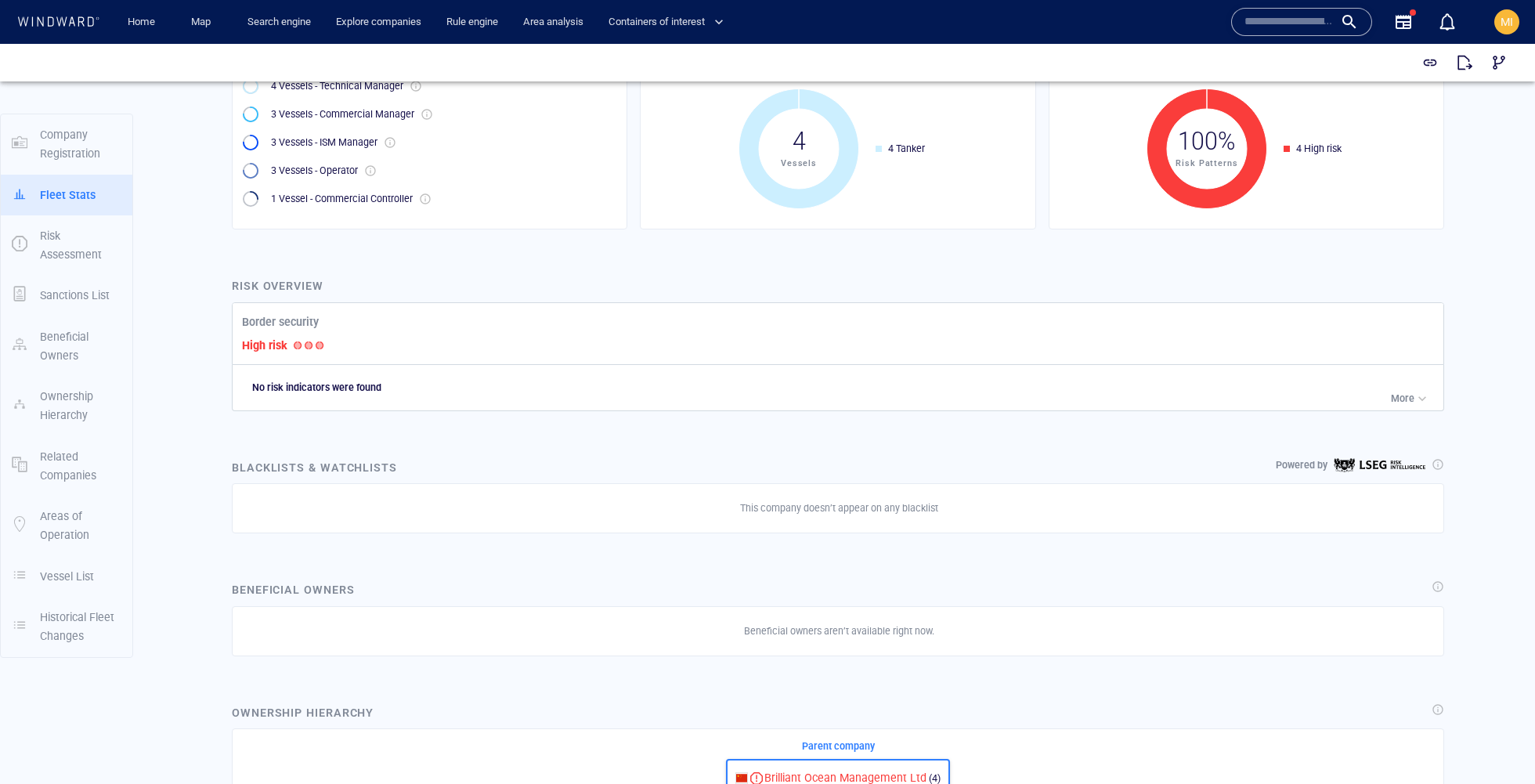
click at [1395, 401] on p "More" at bounding box center [1403, 398] width 23 height 14
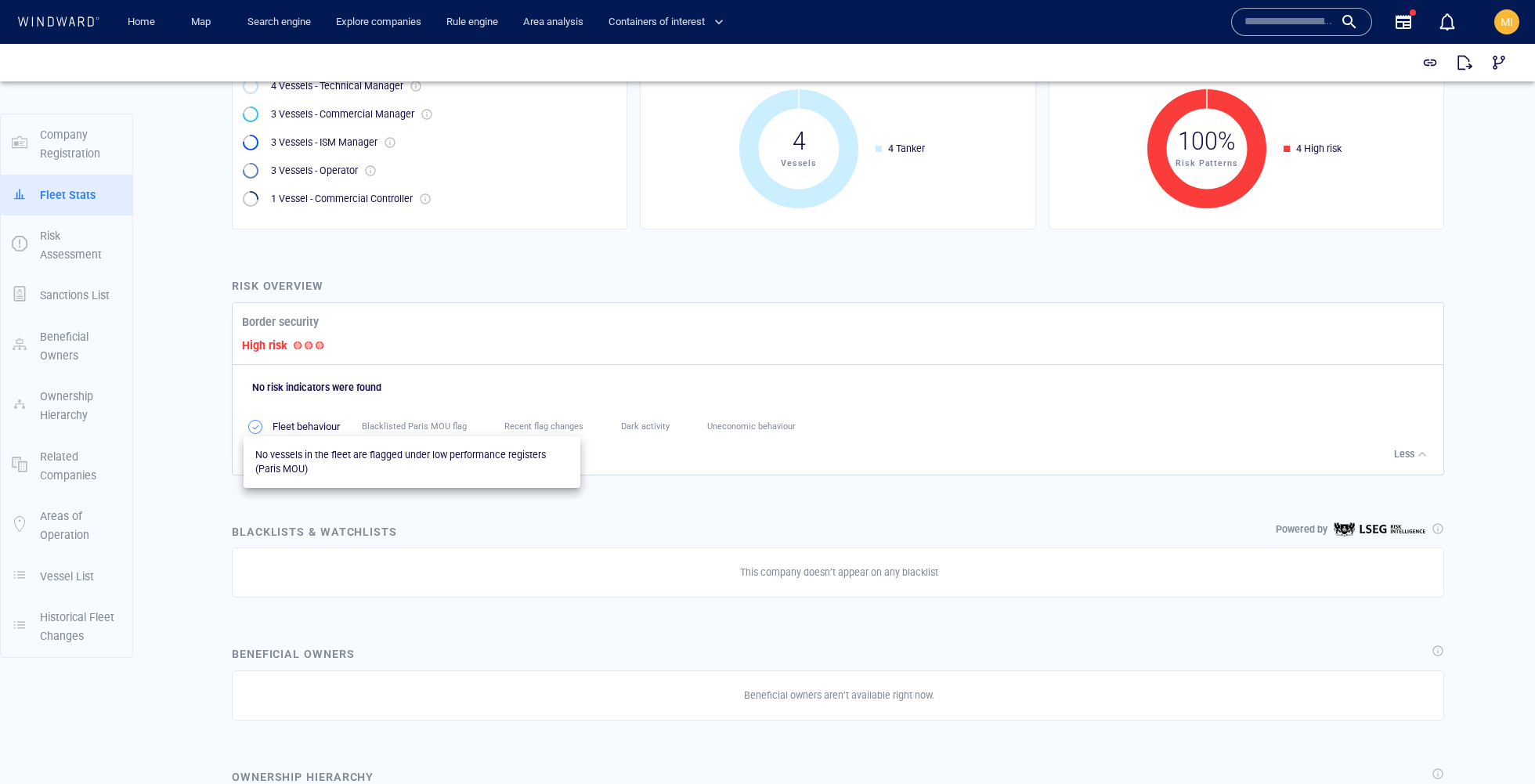
click at [441, 426] on span "Blacklisted Paris MOU flag" at bounding box center [414, 426] width 105 height 10
click at [1402, 456] on p "Less" at bounding box center [1403, 454] width 21 height 14
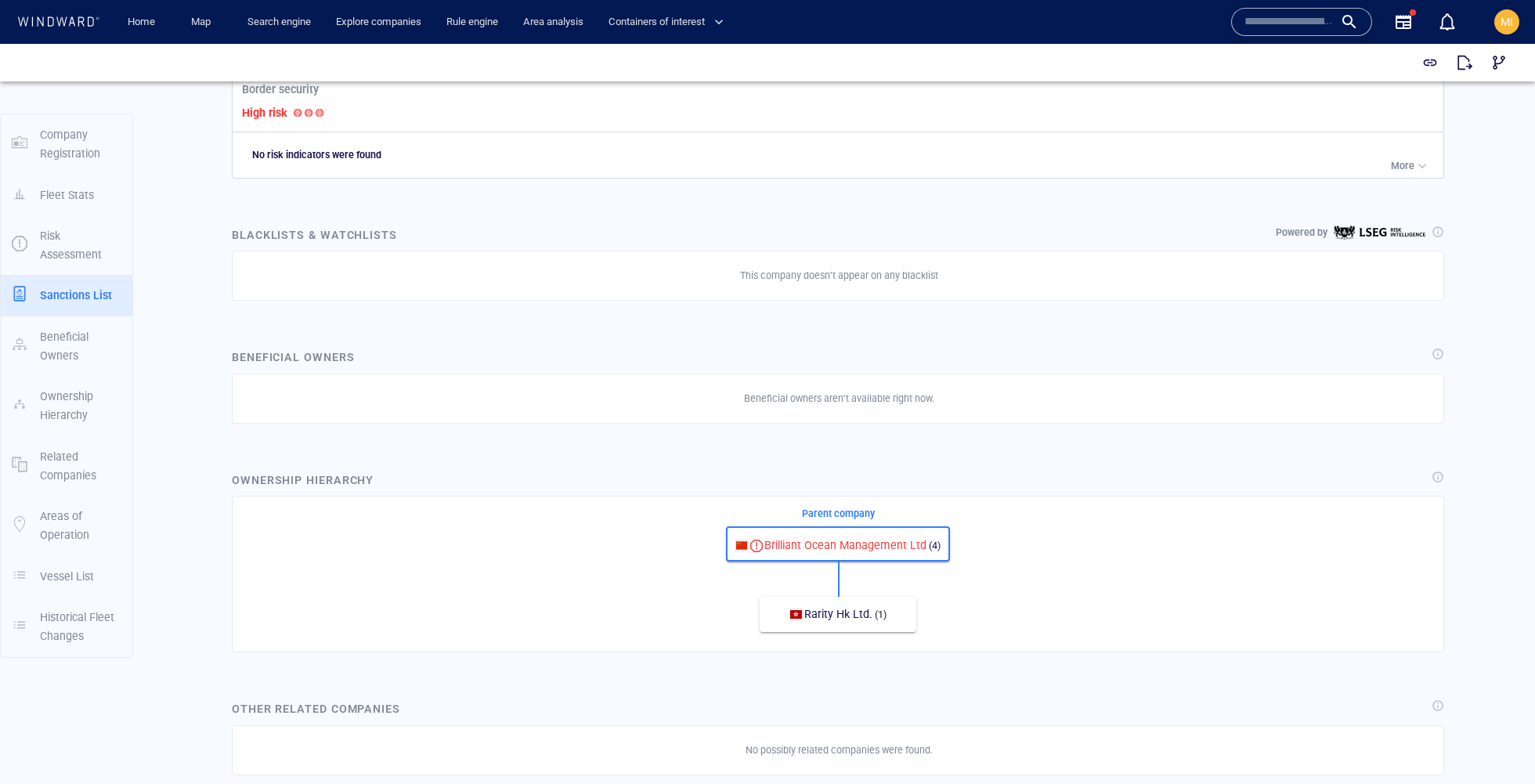
scroll to position [737, 0]
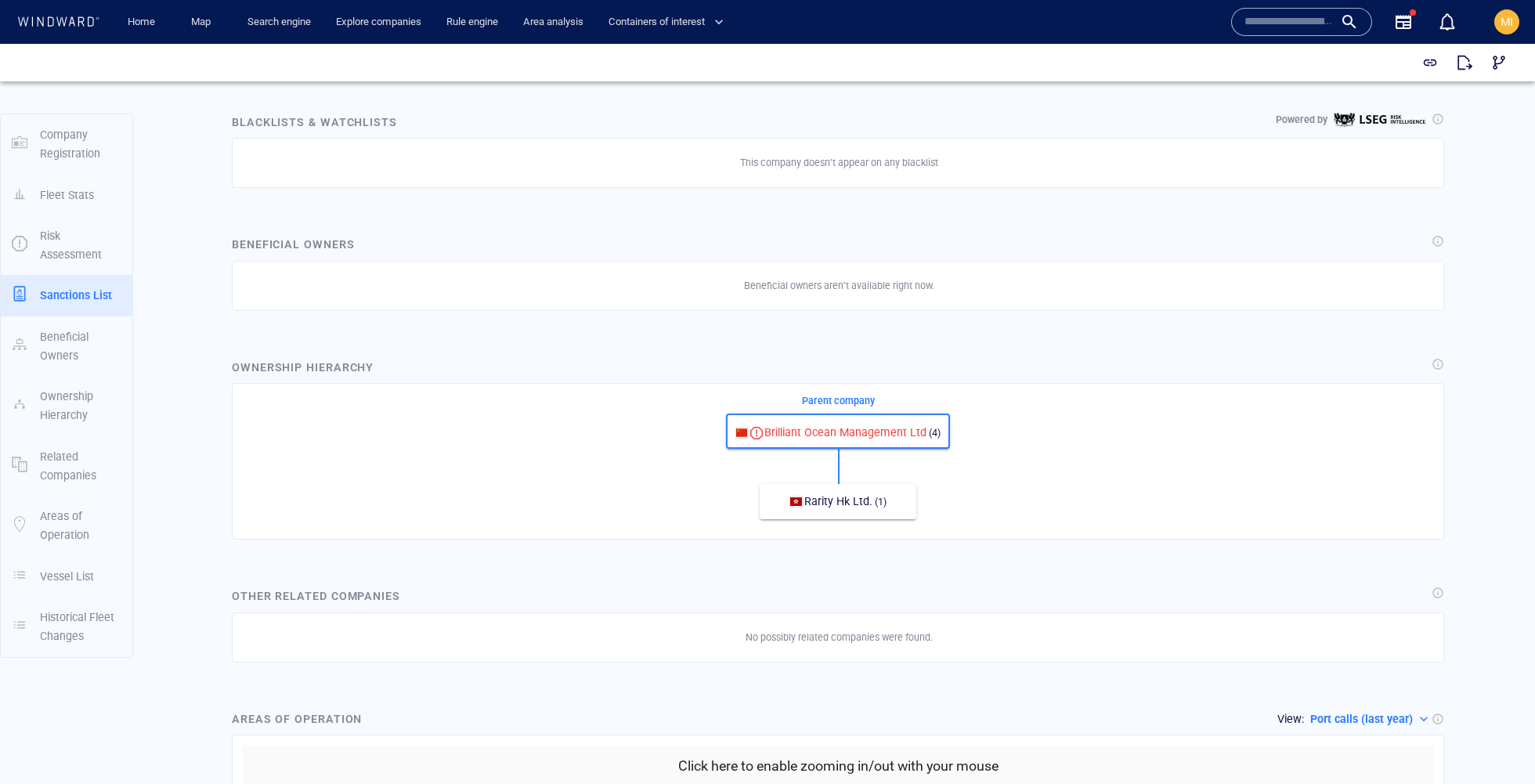
click at [883, 431] on span "Brilliant Ocean Management Ltd" at bounding box center [845, 431] width 162 height 12
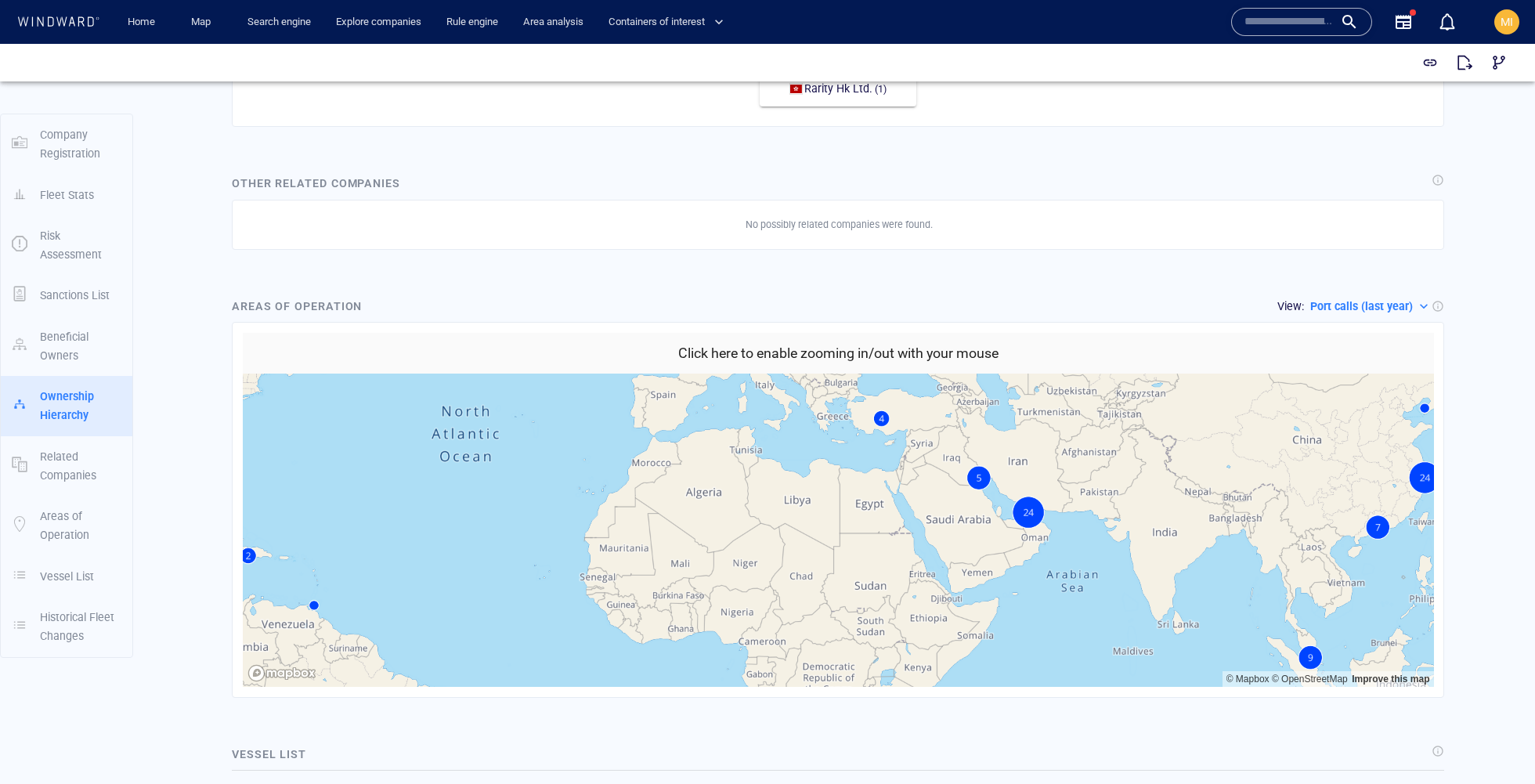
scroll to position [1210, 0]
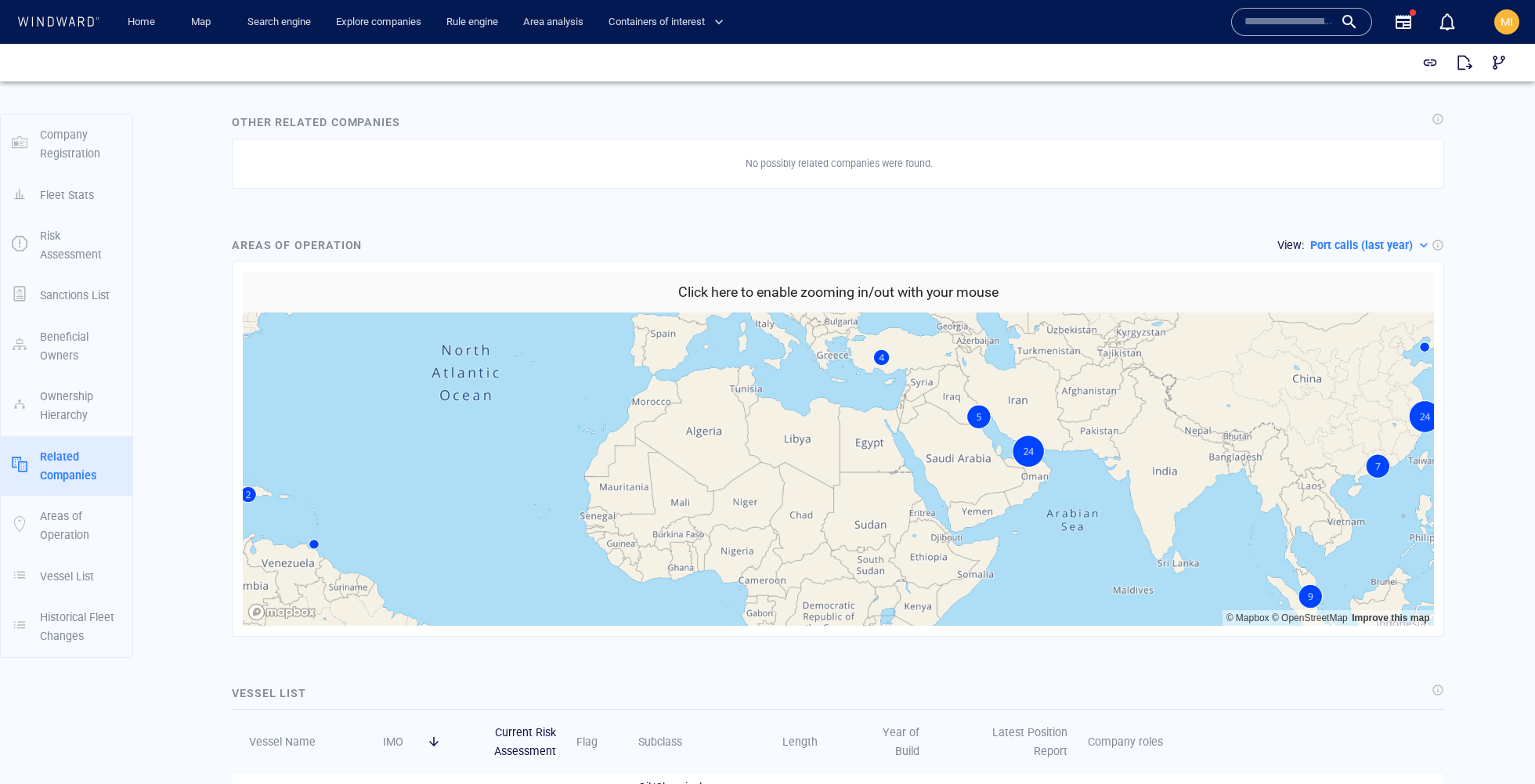
click at [1028, 452] on canvas "Map" at bounding box center [838, 469] width 1191 height 313
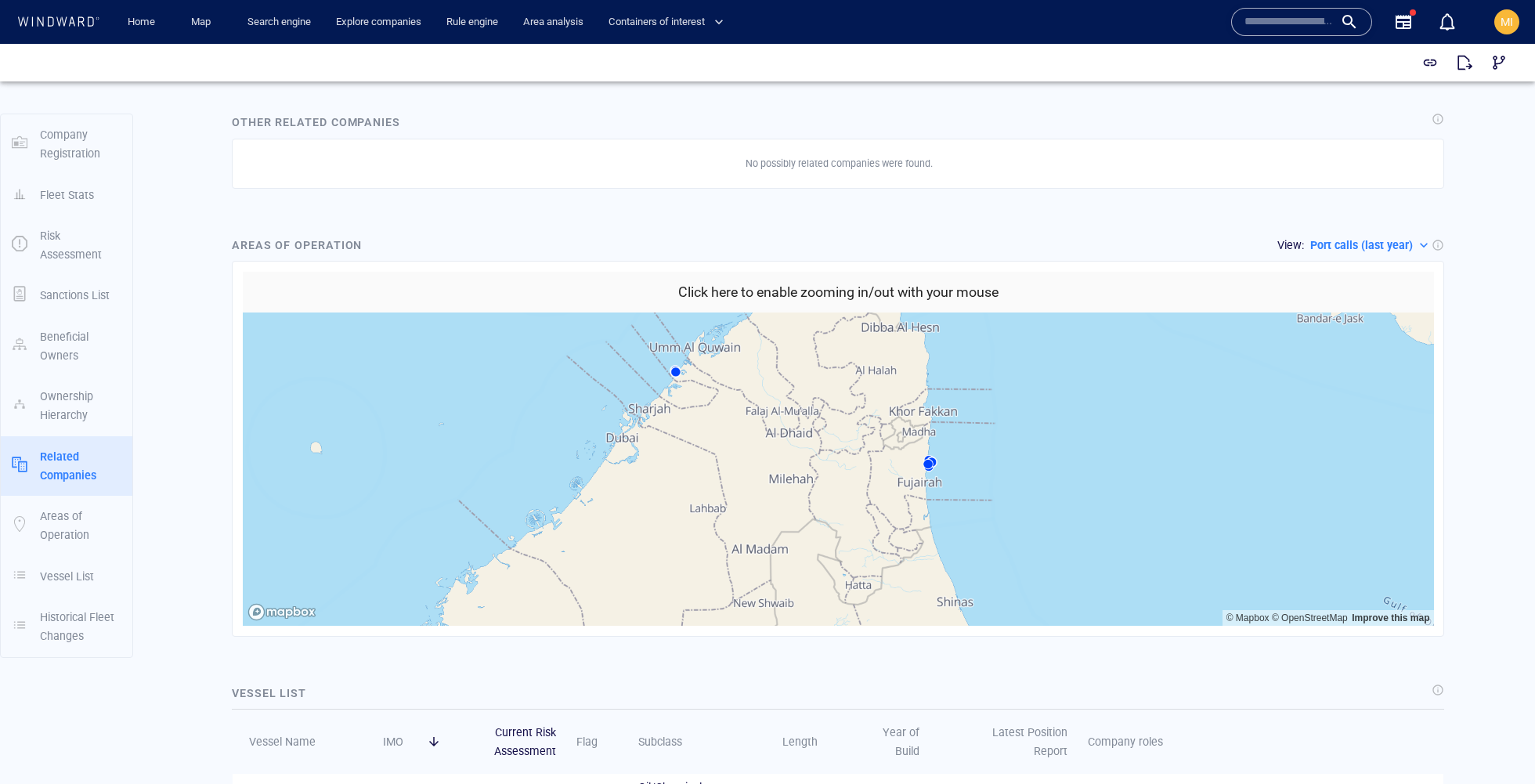
click at [930, 463] on canvas "Map" at bounding box center [838, 469] width 1191 height 313
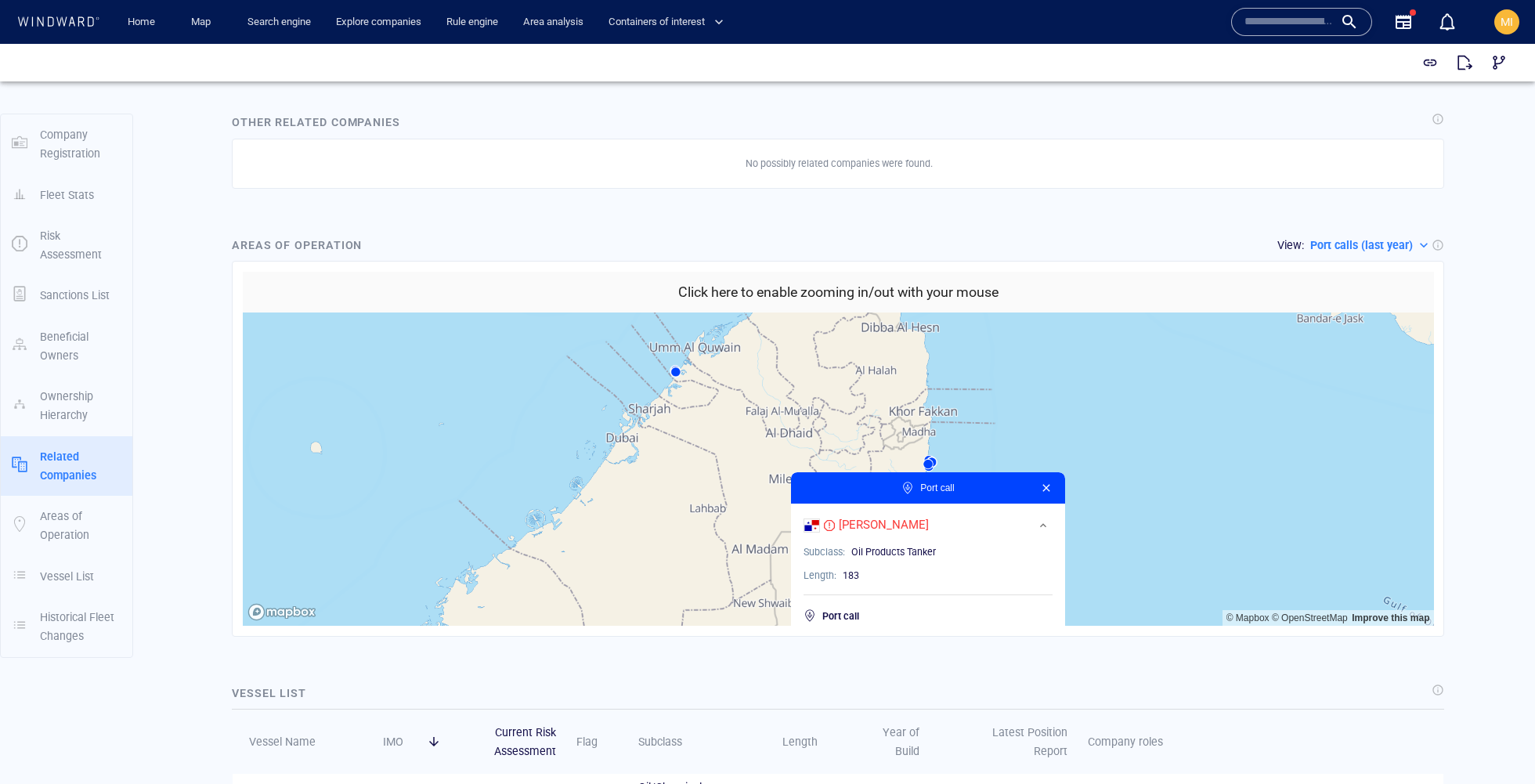
click at [1437, 537] on div "Click here to enable zooming in/out with your mouse © Mapbox © OpenStreetMap Im…" at bounding box center [839, 450] width 1204 height 368
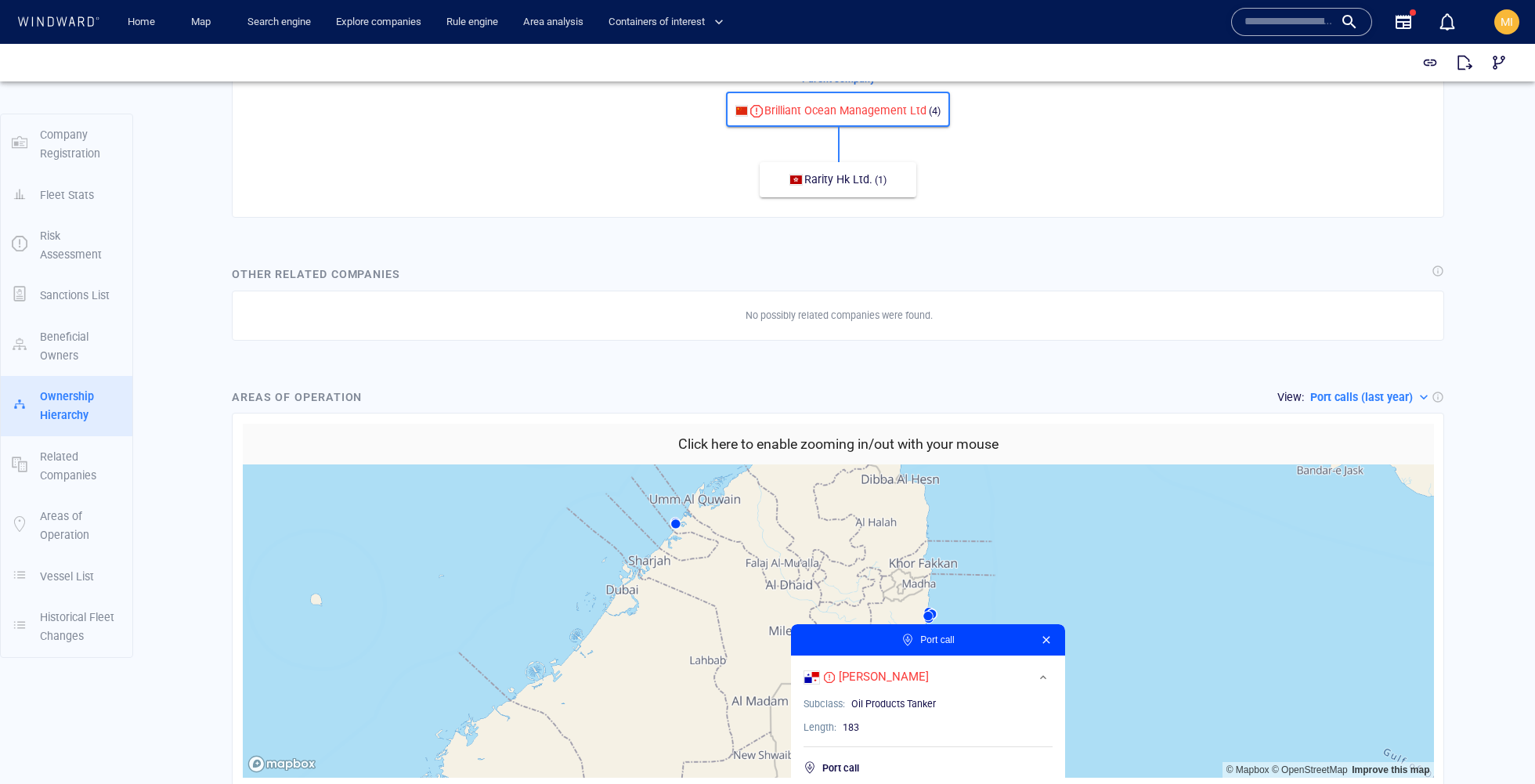
scroll to position [1031, 0]
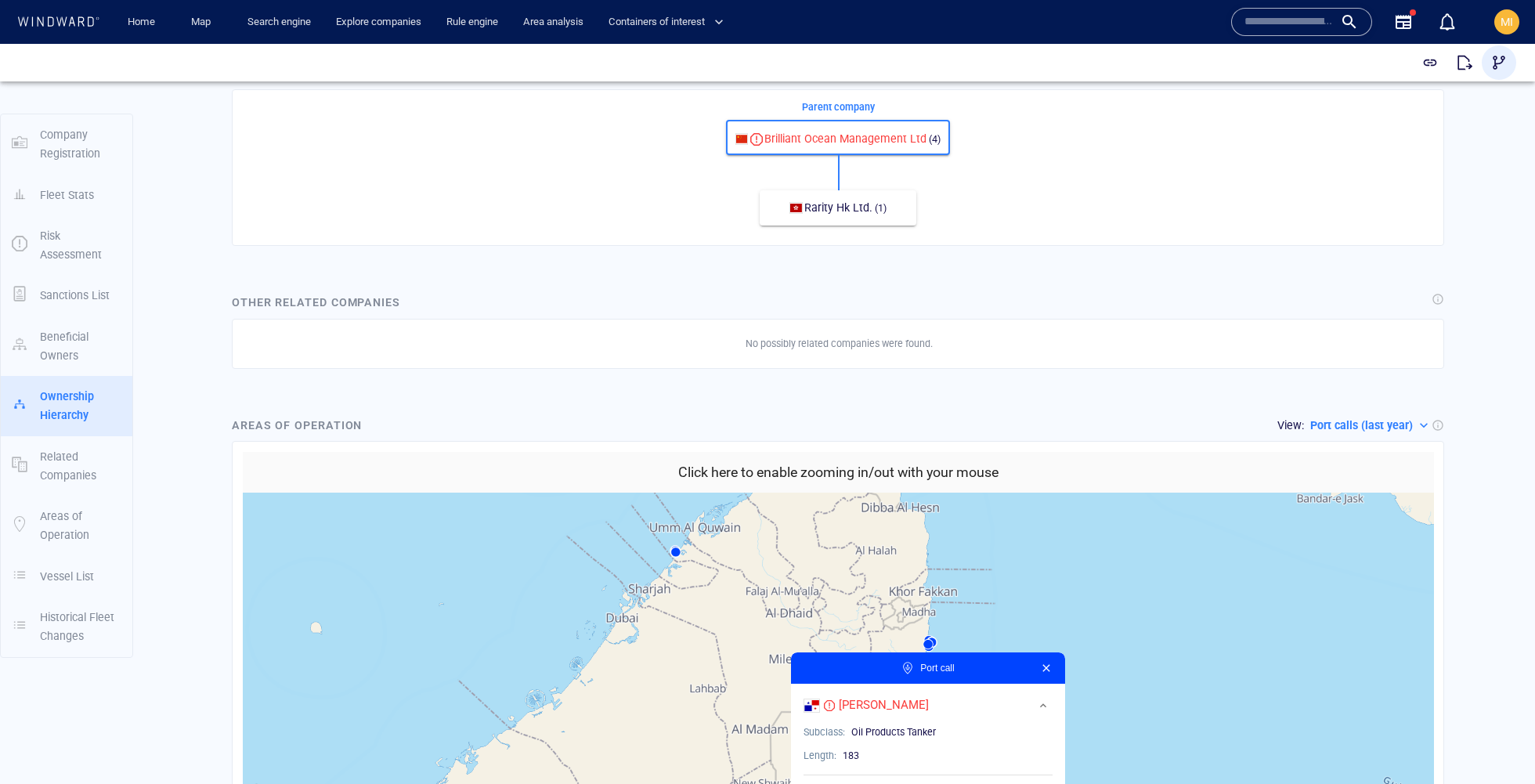
click at [1492, 65] on span "button" at bounding box center [1499, 62] width 16 height 16
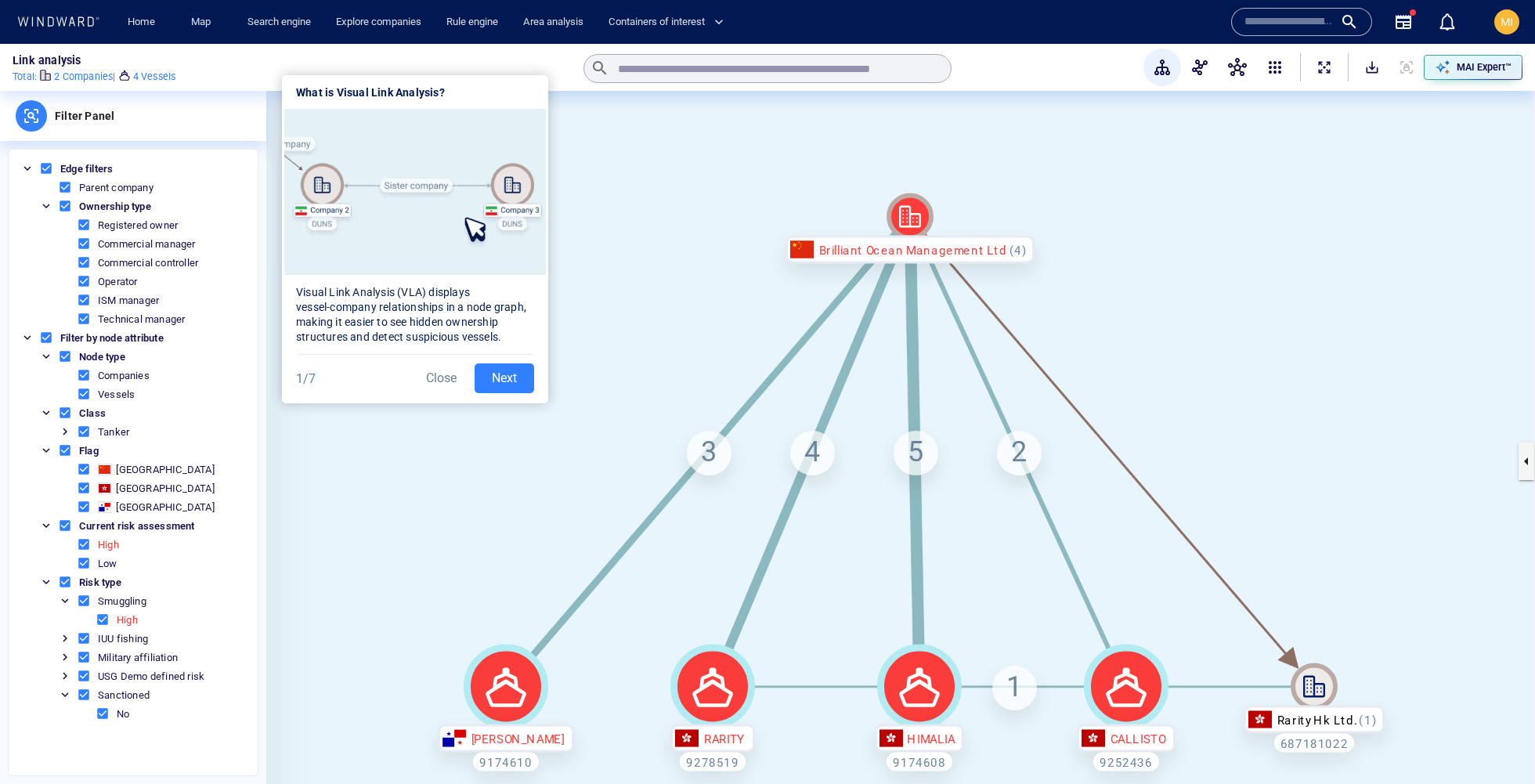
scroll to position [7, 0]
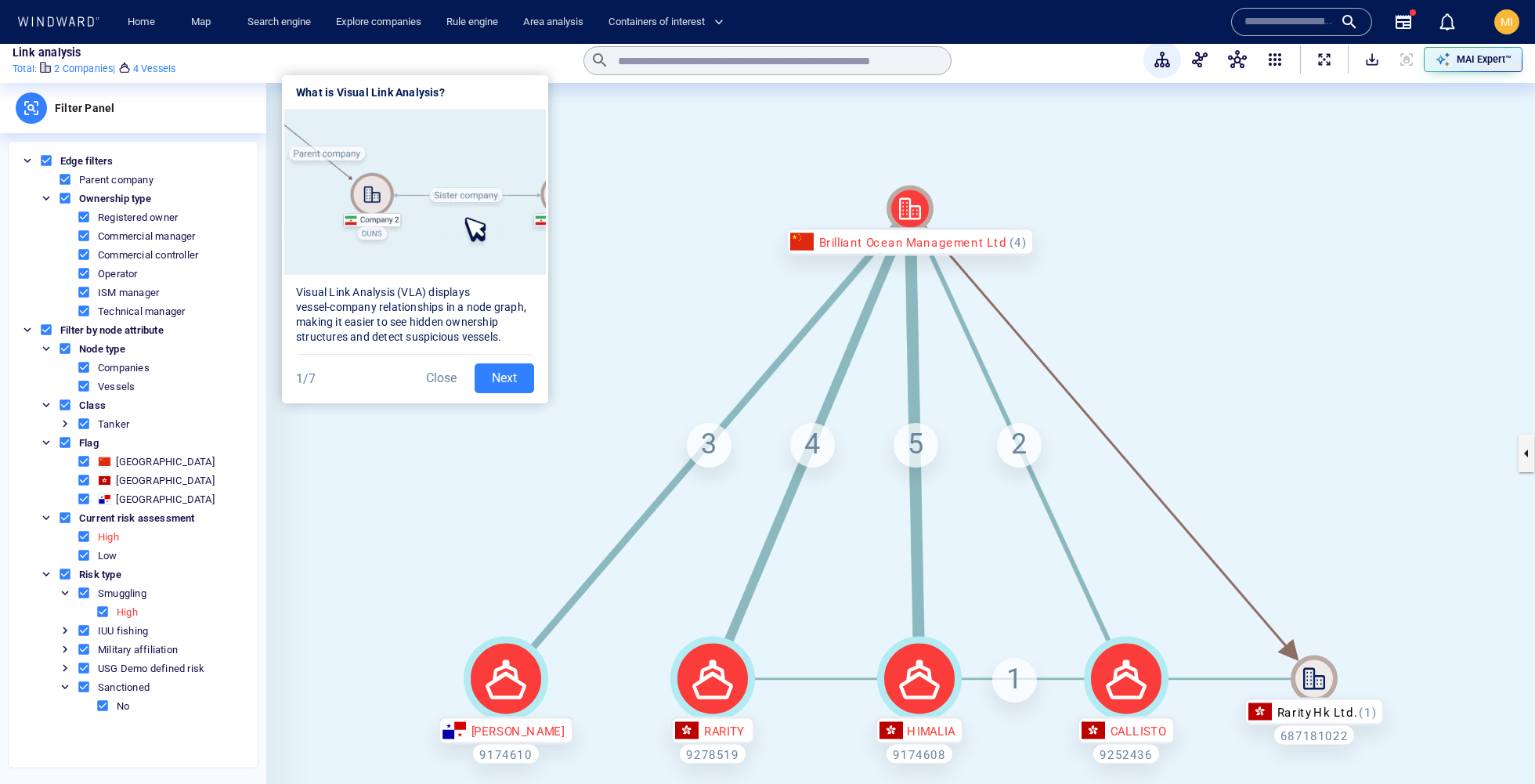
click at [516, 373] on button "Next" at bounding box center [504, 378] width 60 height 30
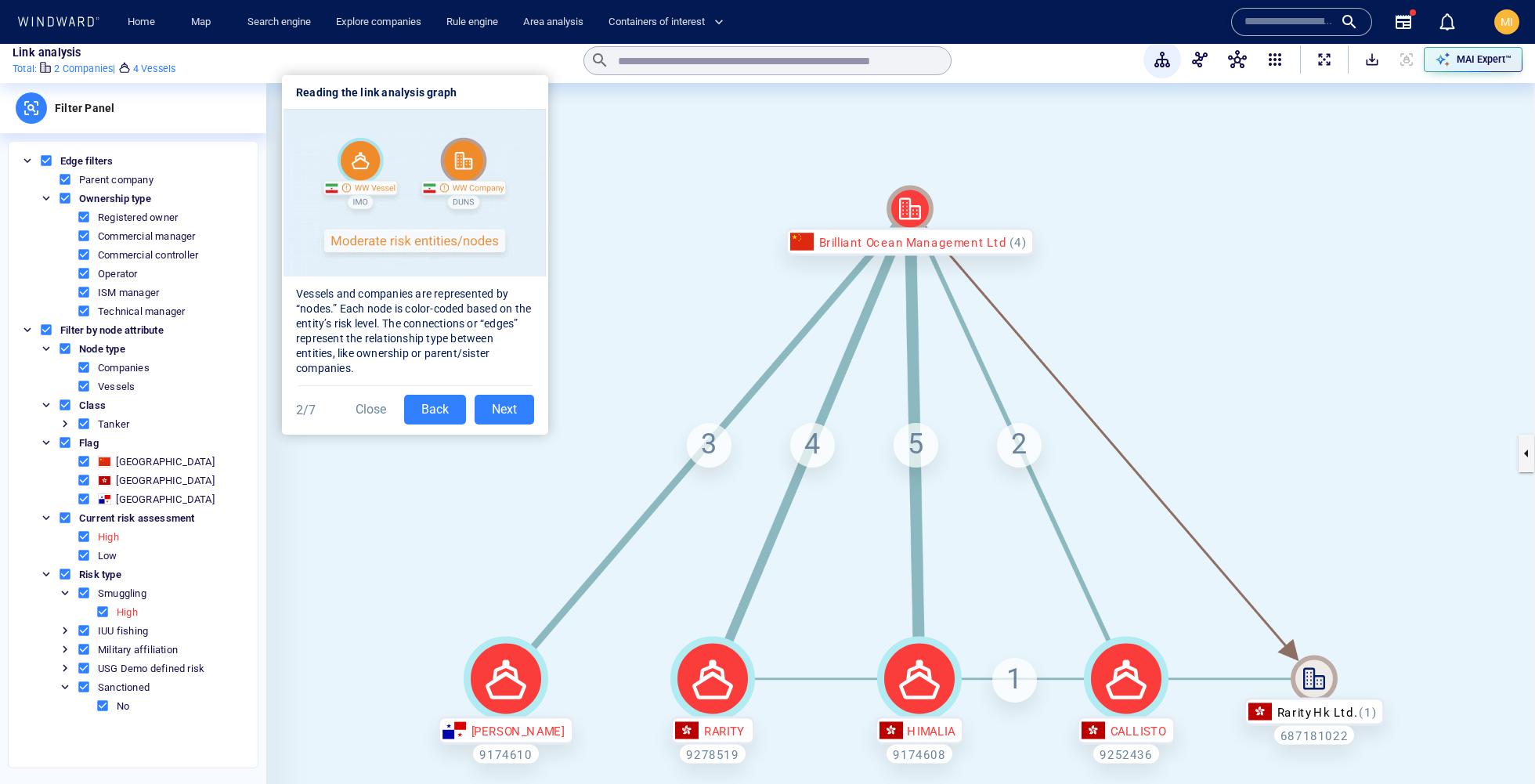
click at [440, 410] on button "Back" at bounding box center [435, 410] width 62 height 30
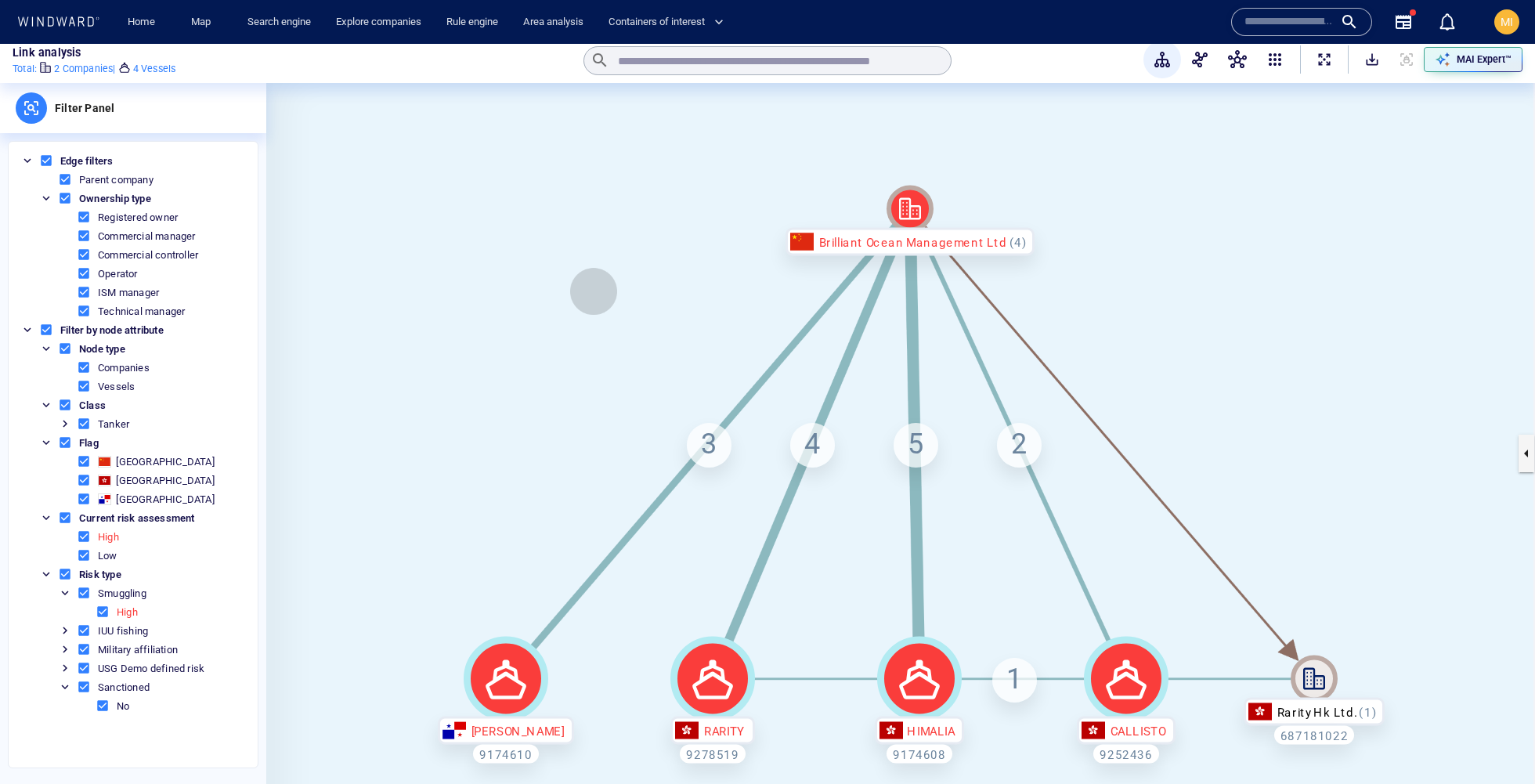
click at [594, 291] on canvas at bounding box center [901, 453] width 1268 height 740
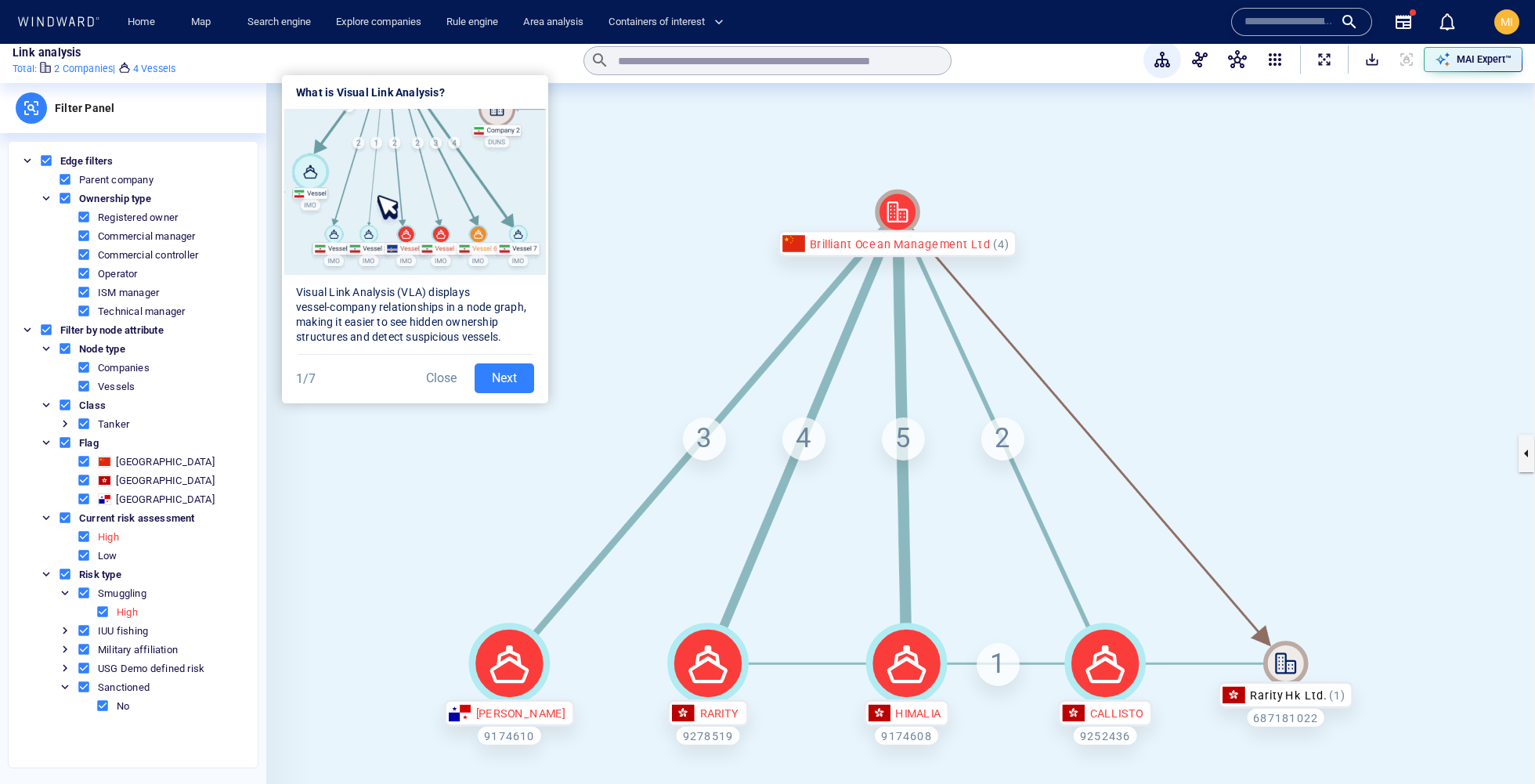
click at [520, 382] on button "Next" at bounding box center [504, 378] width 60 height 30
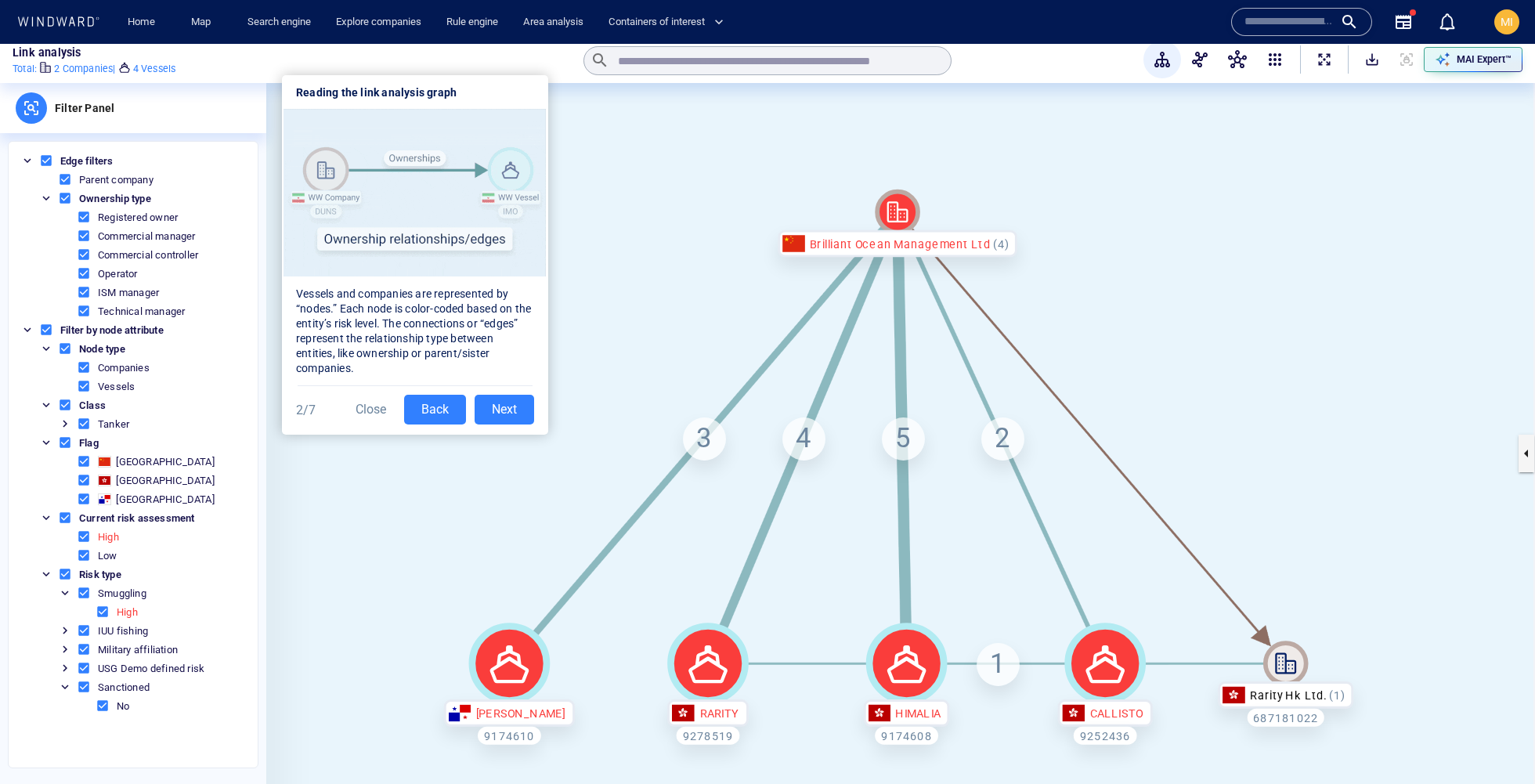
click at [497, 406] on button "Next" at bounding box center [504, 410] width 60 height 30
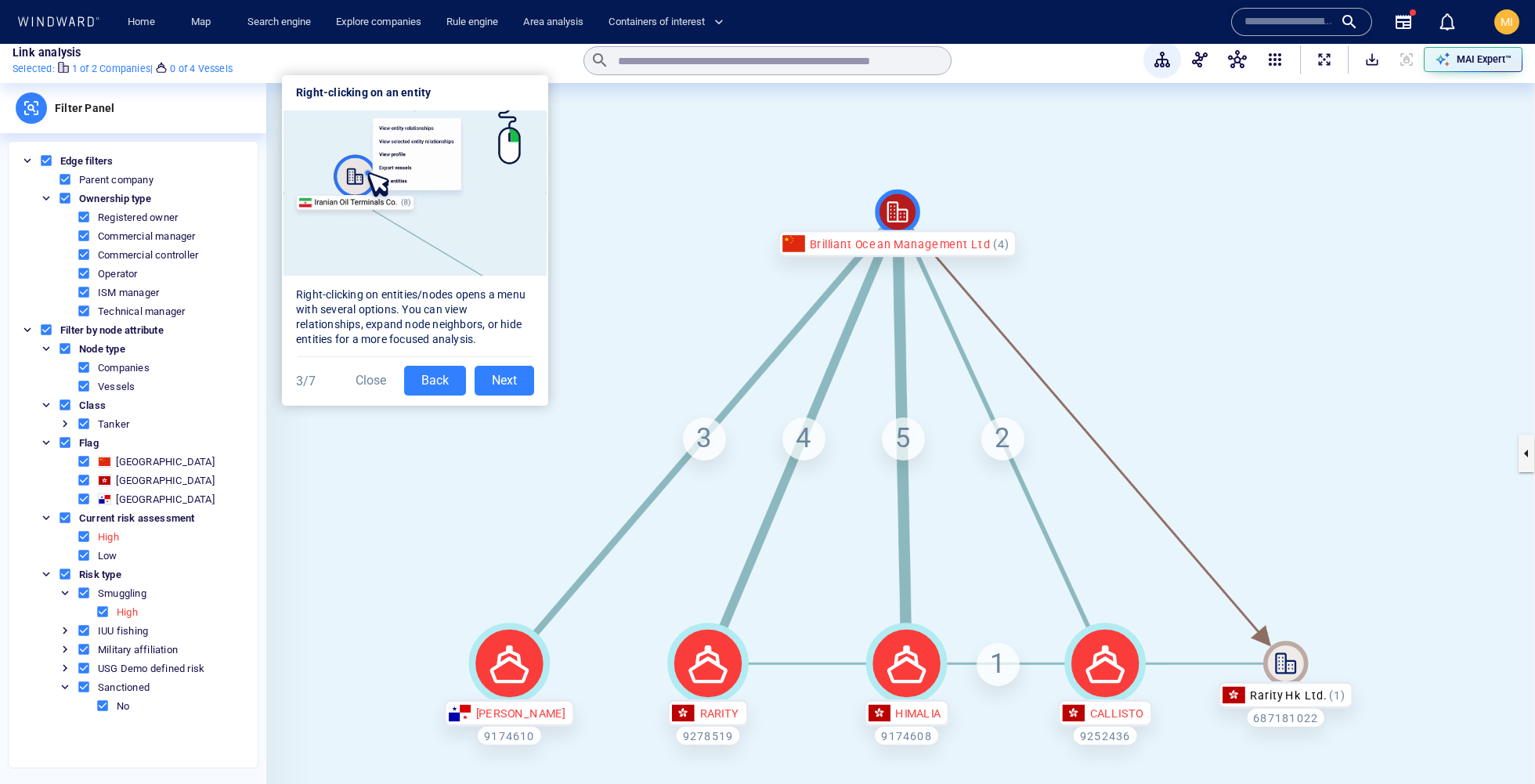
click at [813, 204] on canvas at bounding box center [901, 453] width 1268 height 740
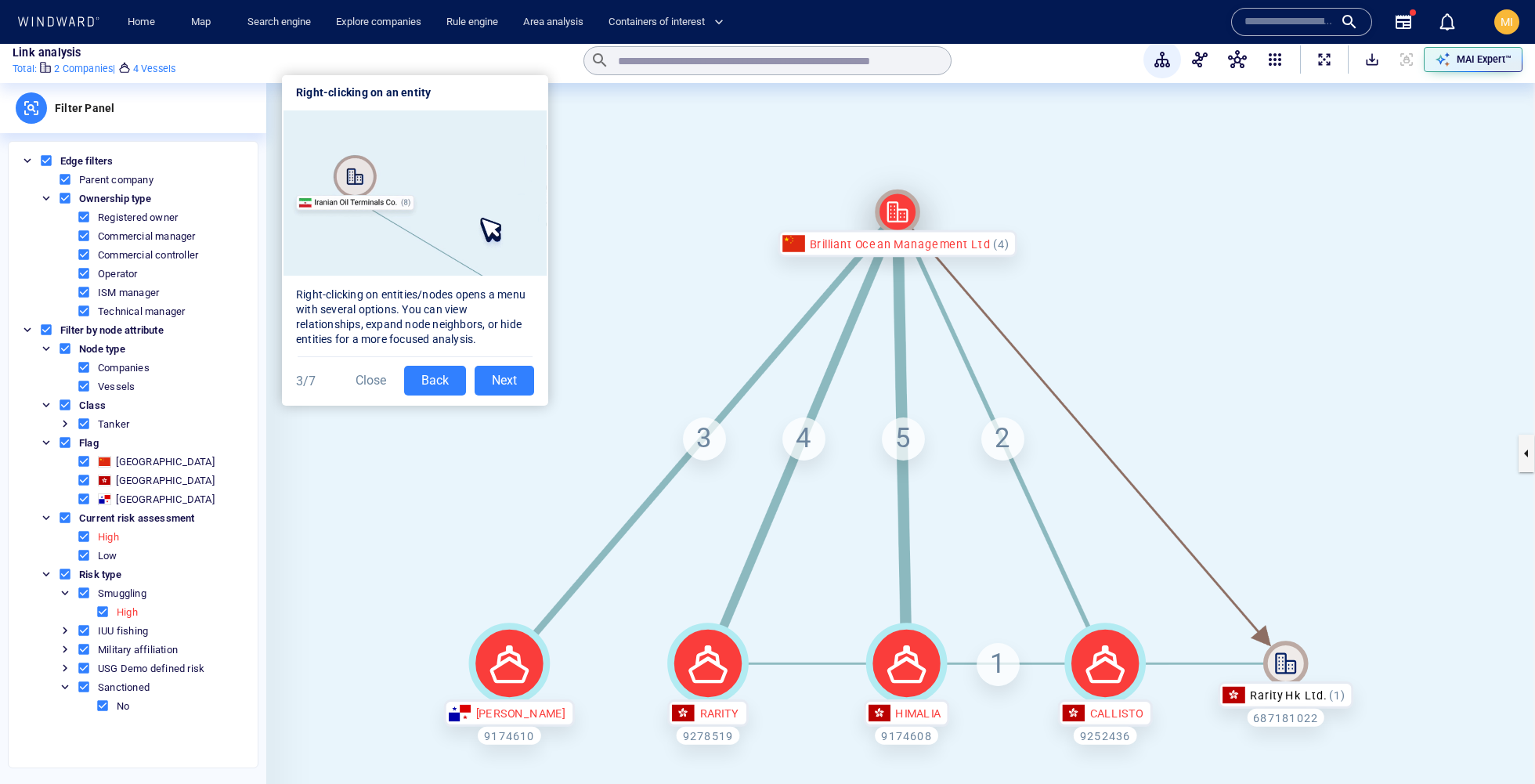
click at [907, 205] on icon at bounding box center [897, 212] width 46 height 46
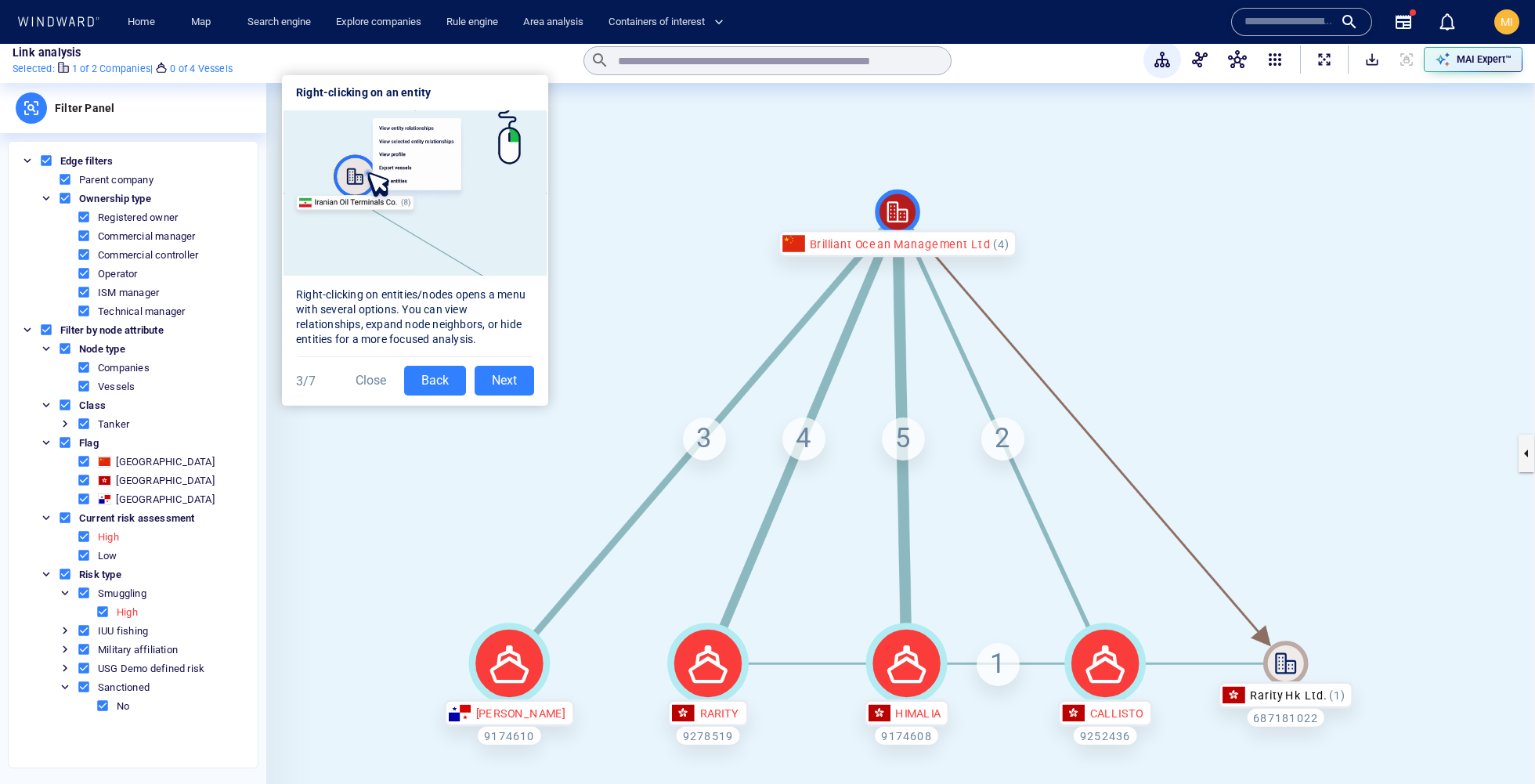
click at [893, 220] on icon at bounding box center [897, 212] width 22 height 22
click at [786, 208] on canvas at bounding box center [901, 453] width 1268 height 740
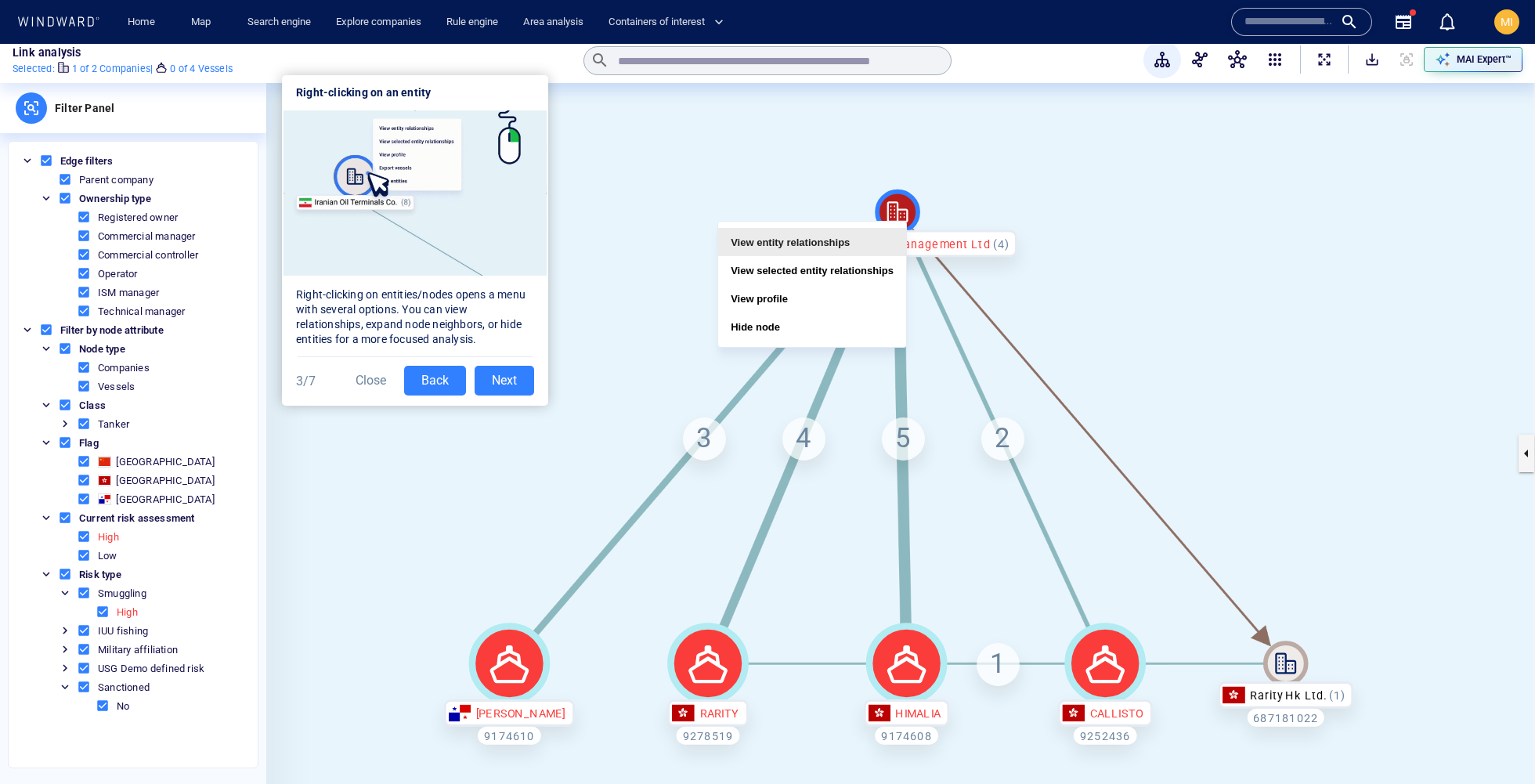
click at [870, 248] on button "View entity relationships" at bounding box center [811, 242] width 188 height 28
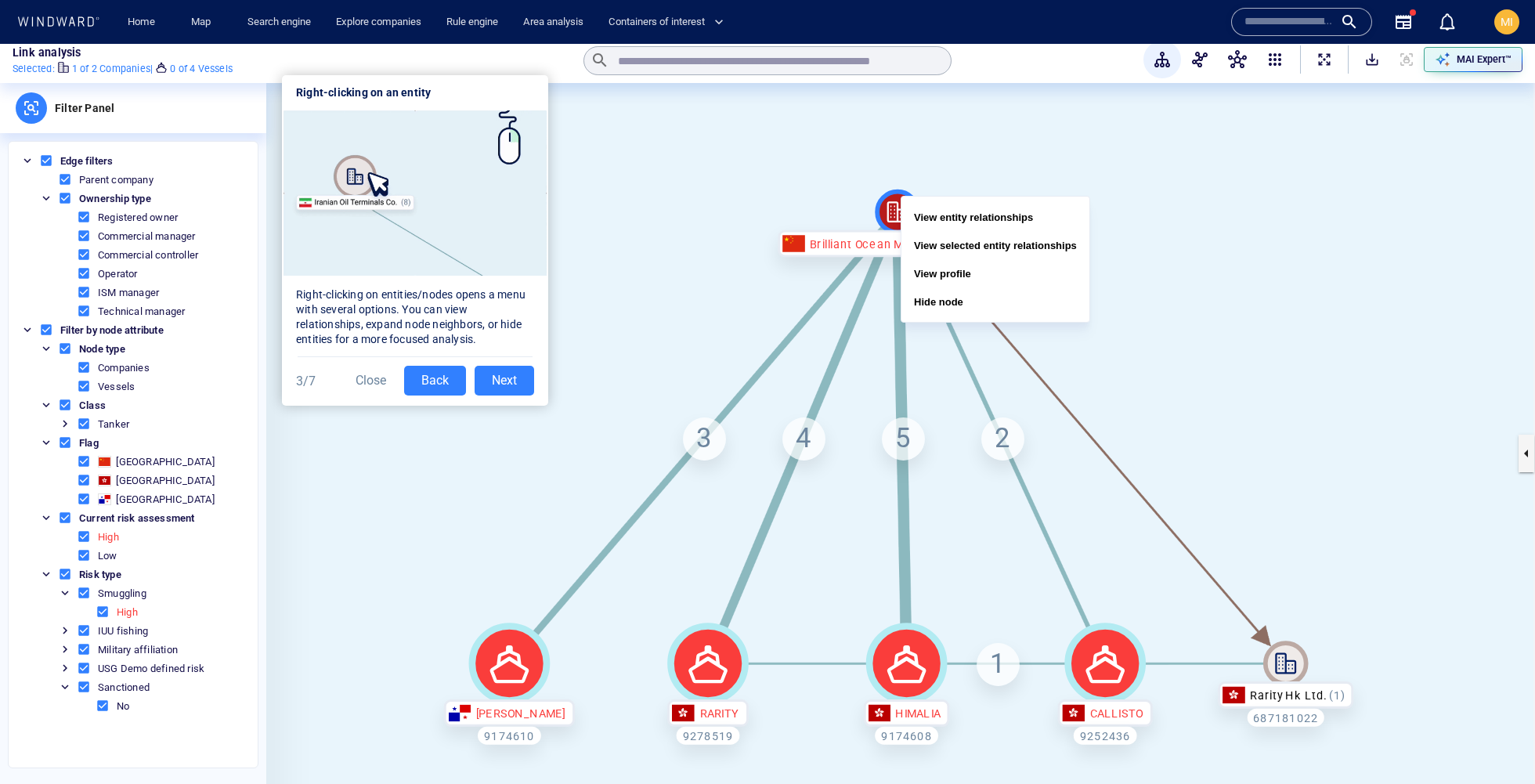
click at [794, 226] on canvas at bounding box center [901, 453] width 1268 height 740
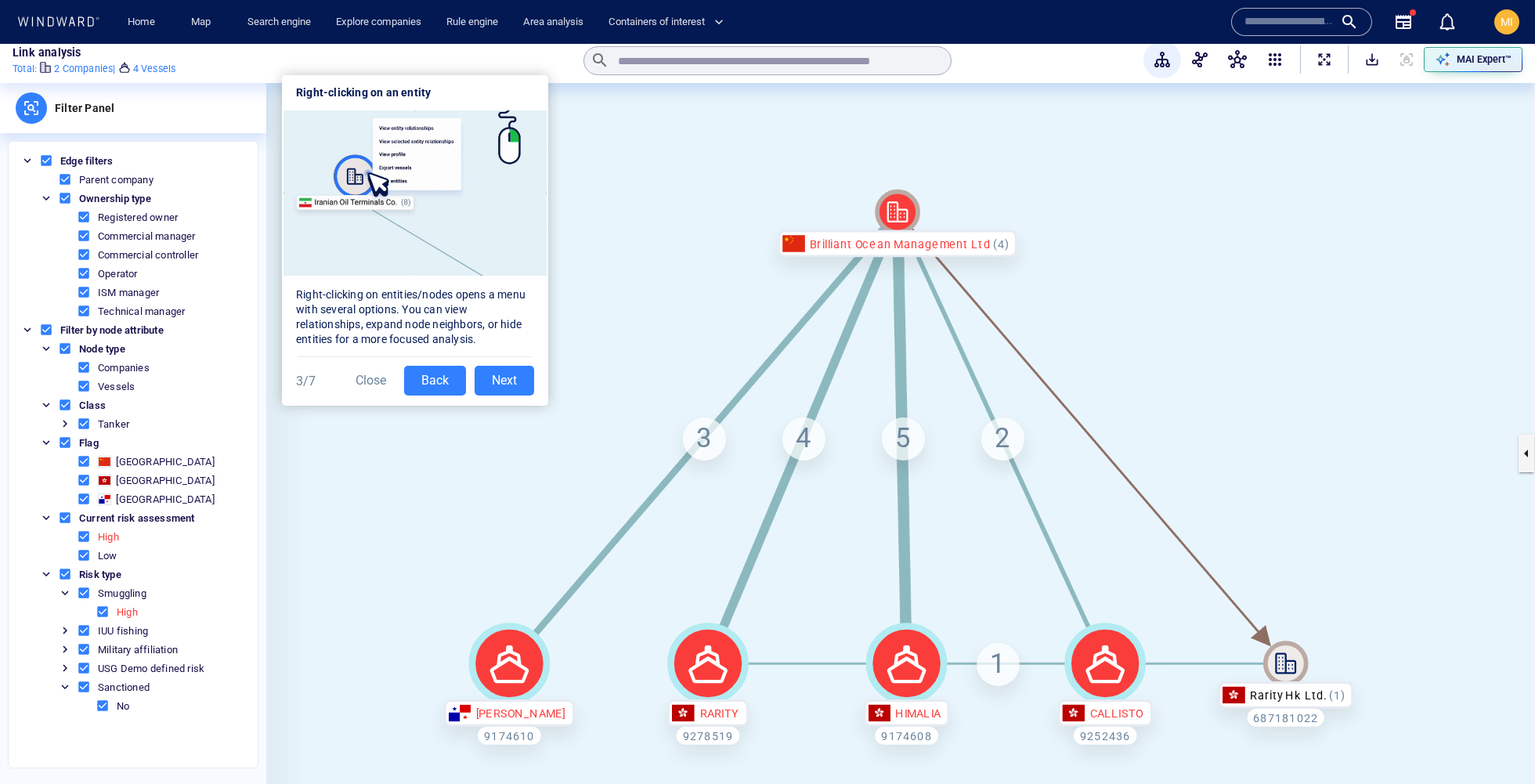
click at [508, 363] on div "3/7 Close Back Next" at bounding box center [415, 380] width 267 height 51
click at [508, 383] on button "Next" at bounding box center [504, 381] width 60 height 30
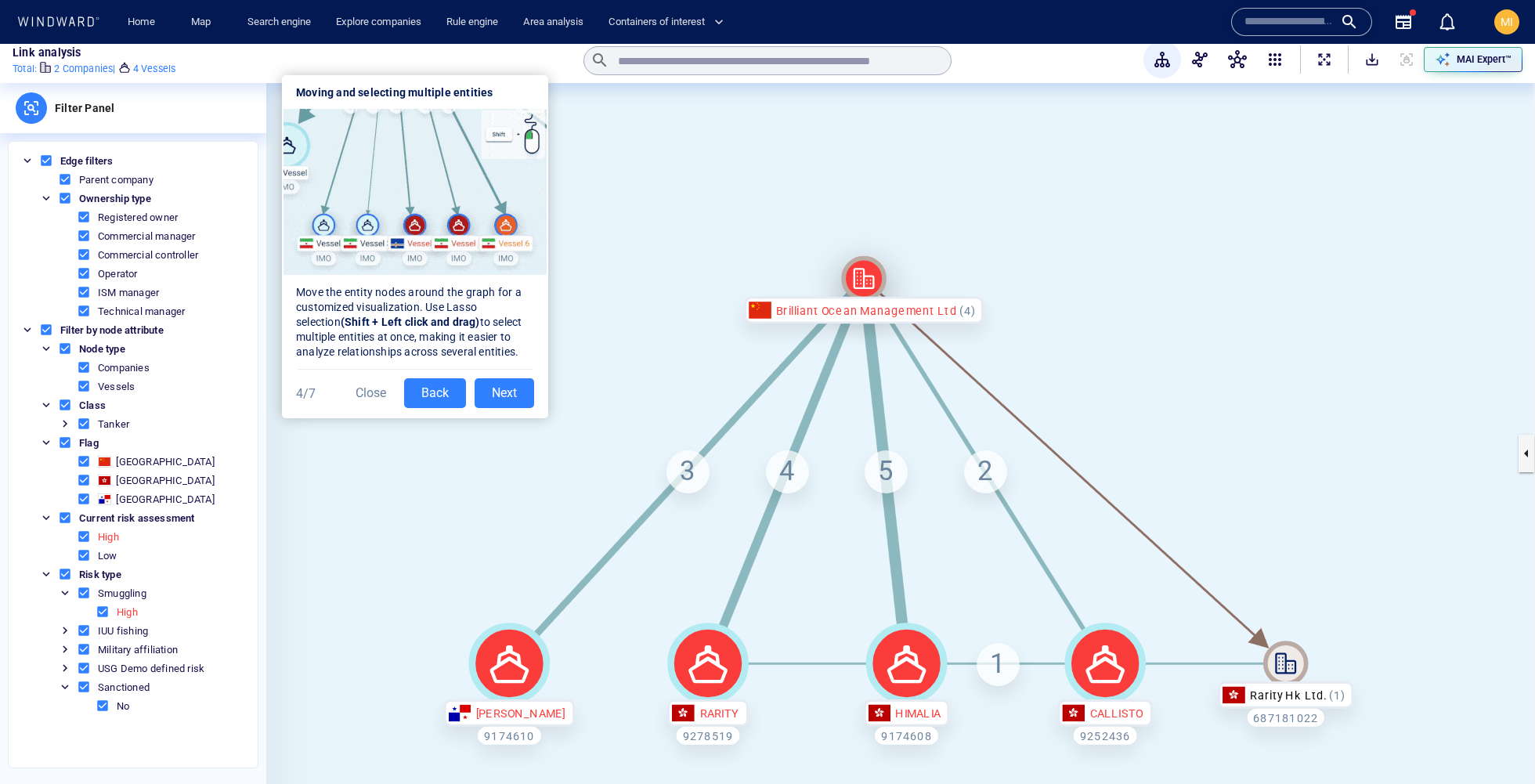
drag, startPoint x: 904, startPoint y: 222, endPoint x: 871, endPoint y: 288, distance: 73.8
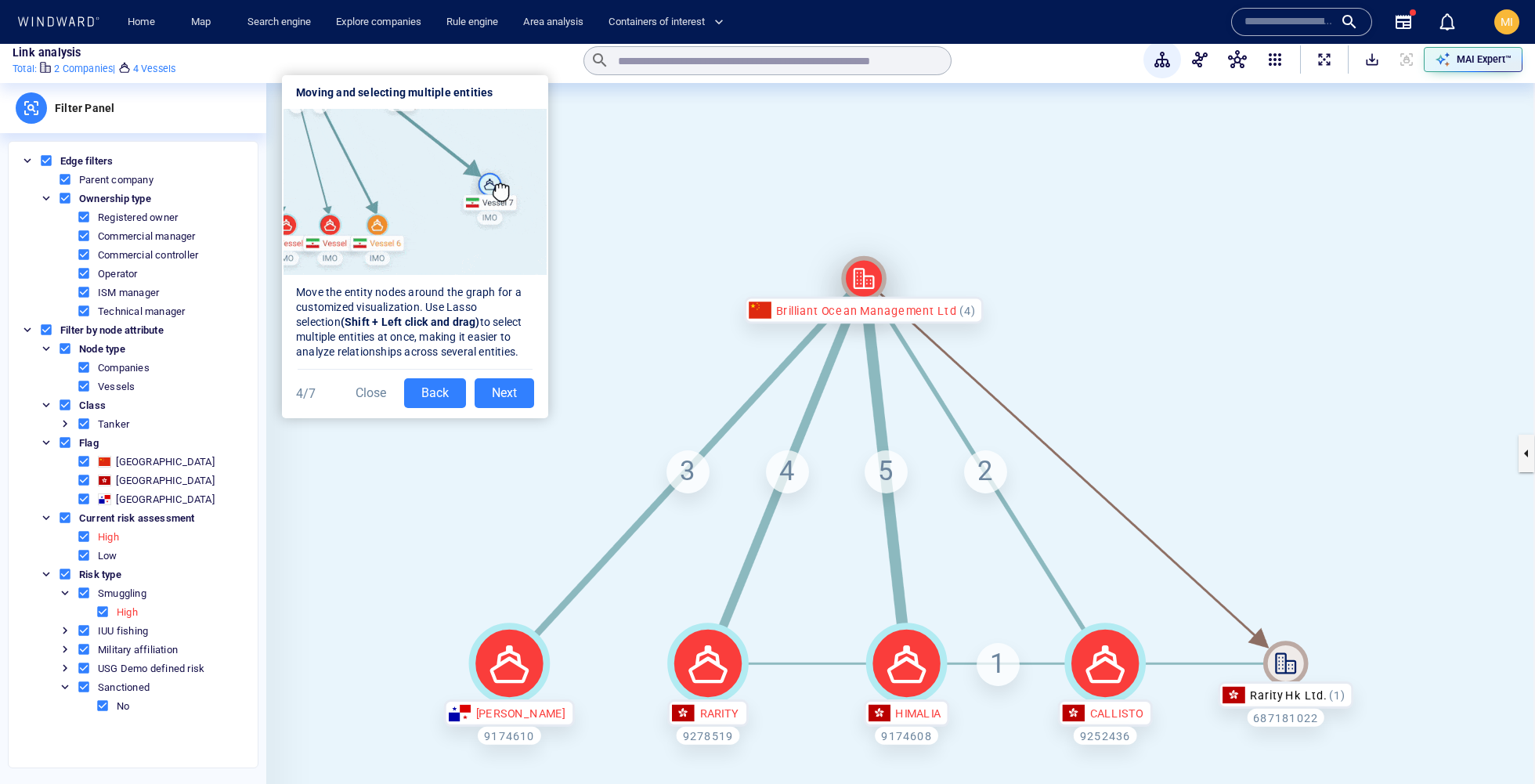
click at [871, 288] on icon at bounding box center [864, 278] width 22 height 22
drag, startPoint x: 1427, startPoint y: 632, endPoint x: 1064, endPoint y: 699, distance: 369.1
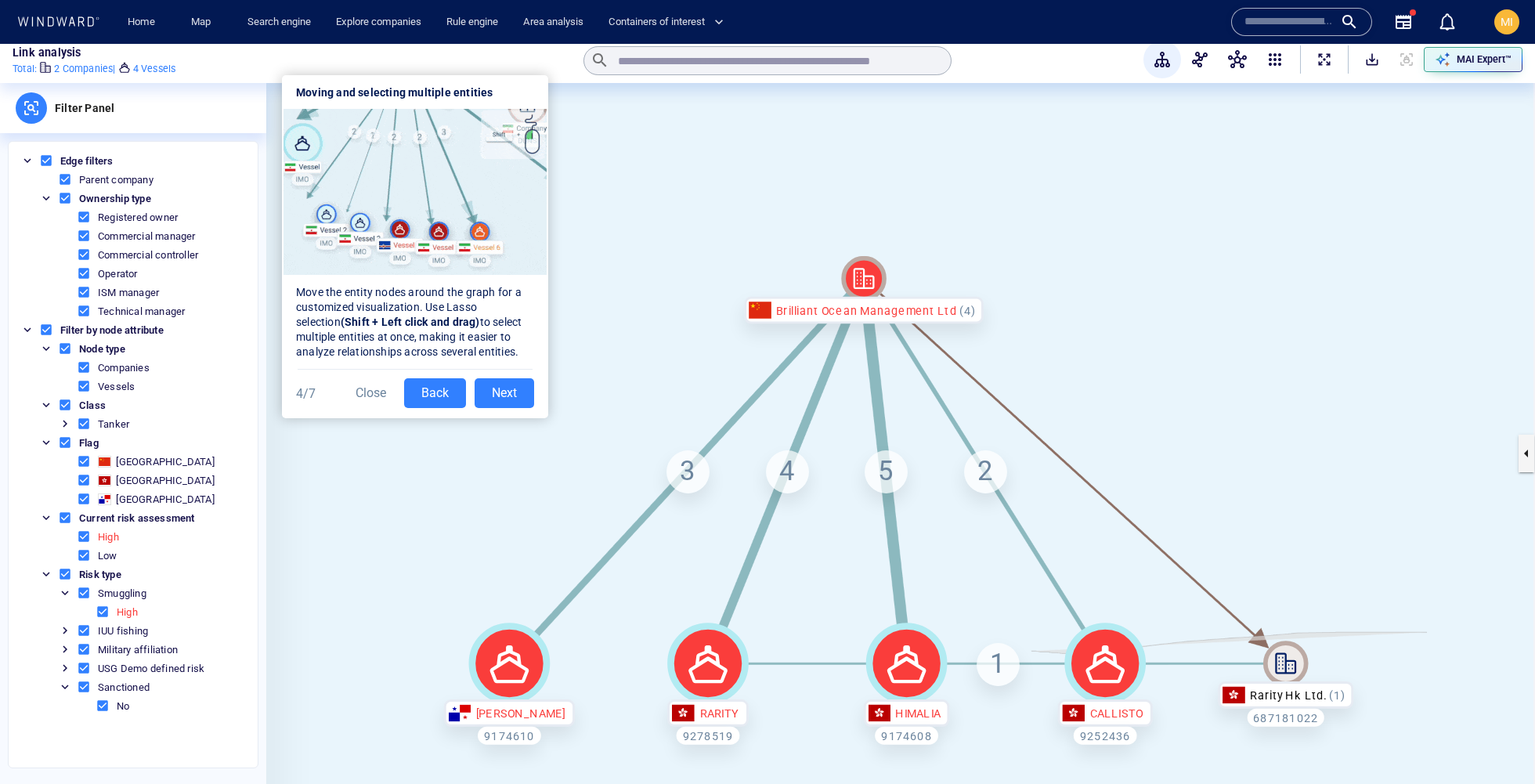
click at [1064, 699] on div "Brilliant Ocean Management Ltd Rarity Hk Ltd. 687181022 JACINDA 9174610 RARITY …" at bounding box center [901, 453] width 1268 height 740
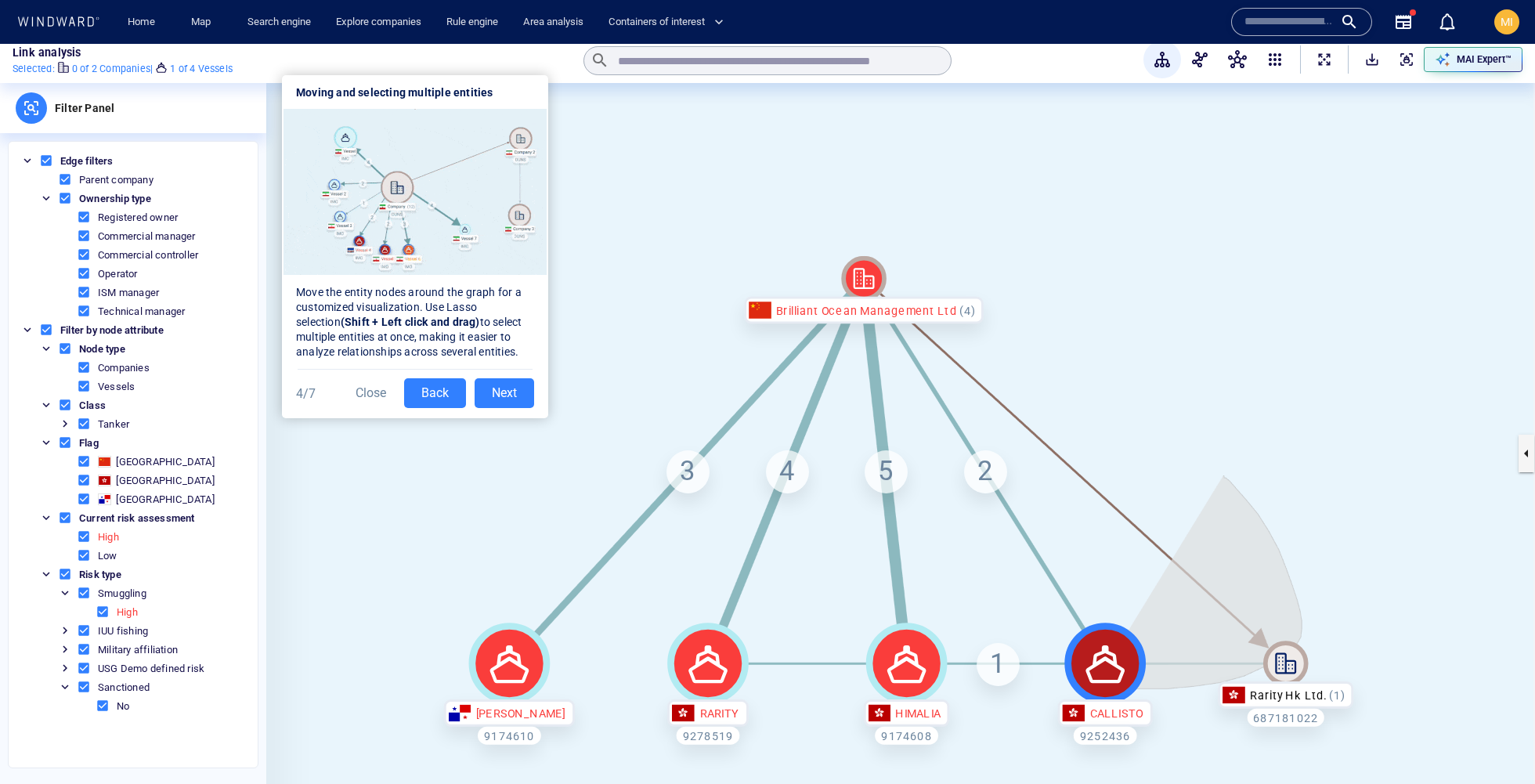
drag, startPoint x: 1224, startPoint y: 476, endPoint x: 990, endPoint y: 678, distance: 309.1
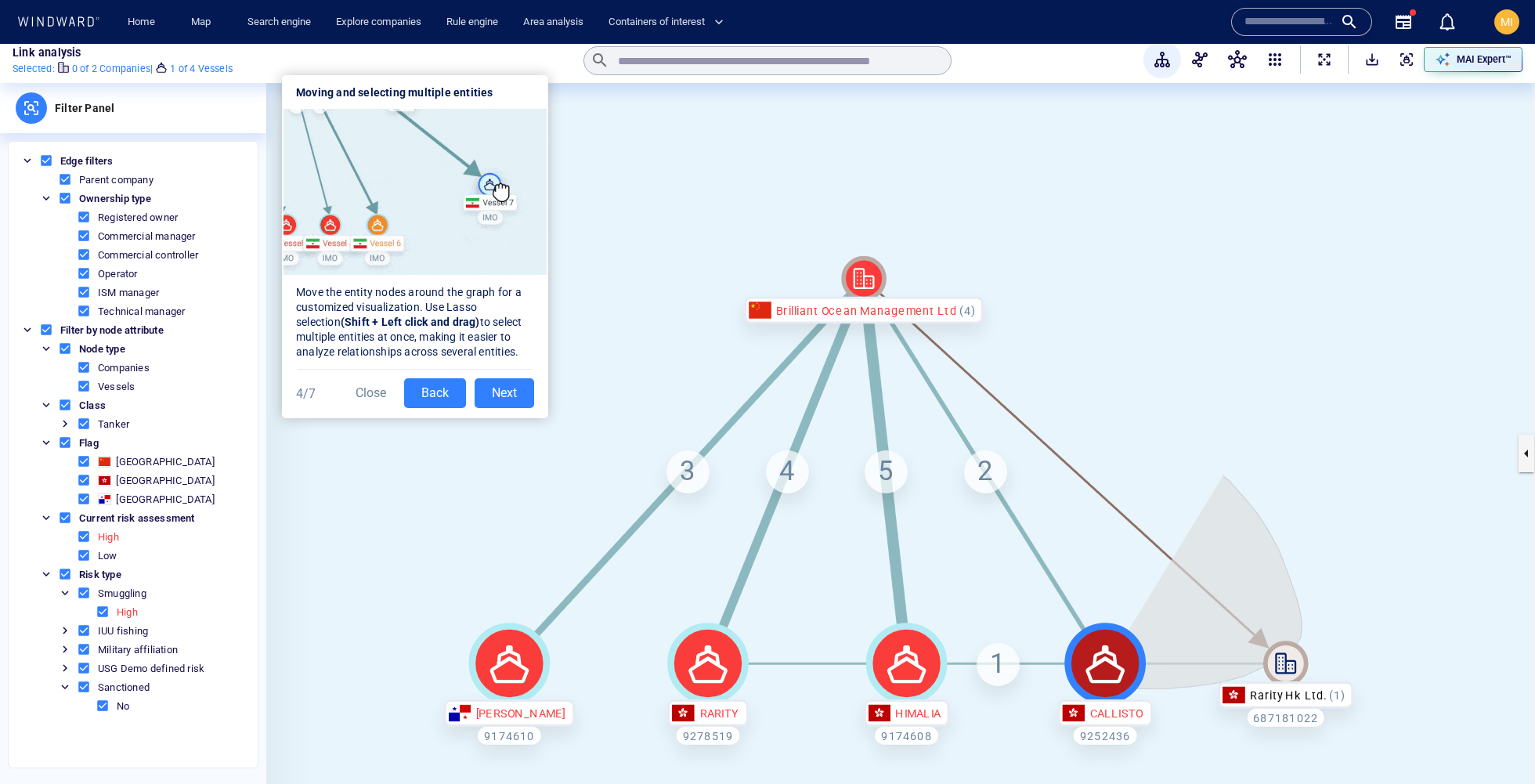
click at [990, 678] on div "Brilliant Ocean Management Ltd Rarity Hk Ltd. 687181022 JACINDA 9174610 RARITY …" at bounding box center [901, 453] width 1268 height 740
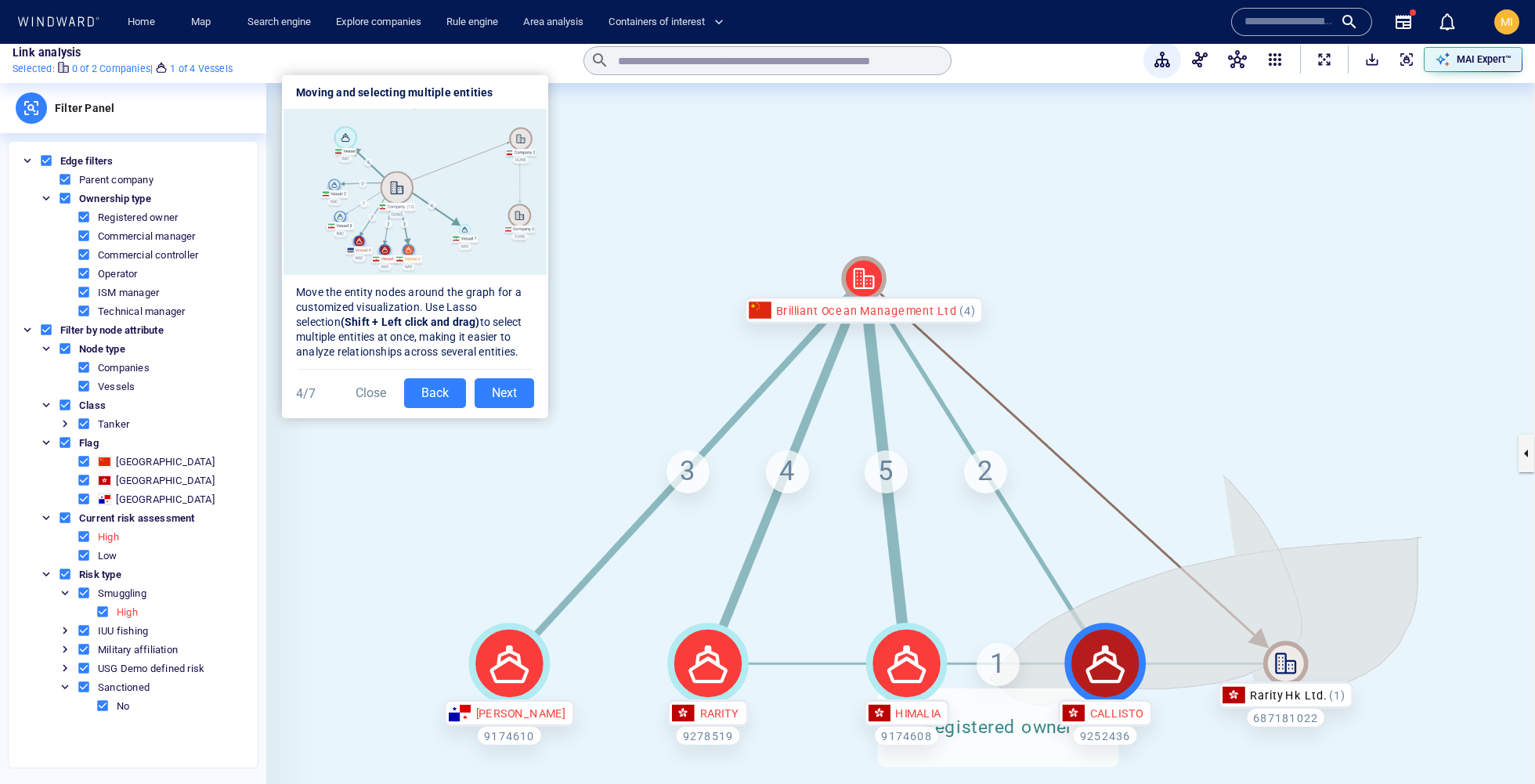
click at [1196, 765] on canvas at bounding box center [901, 453] width 1268 height 740
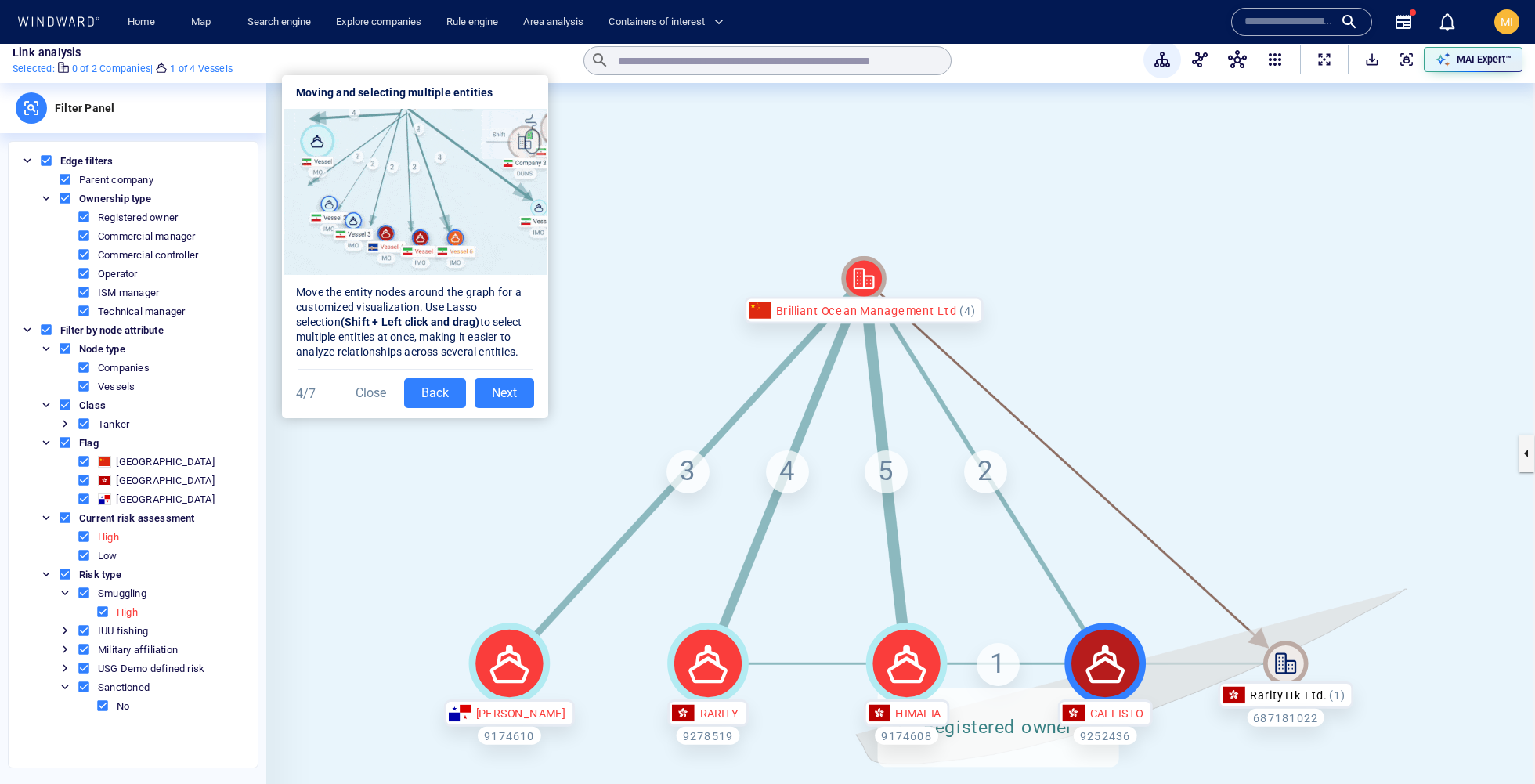
drag, startPoint x: 1406, startPoint y: 589, endPoint x: 811, endPoint y: 574, distance: 595.2
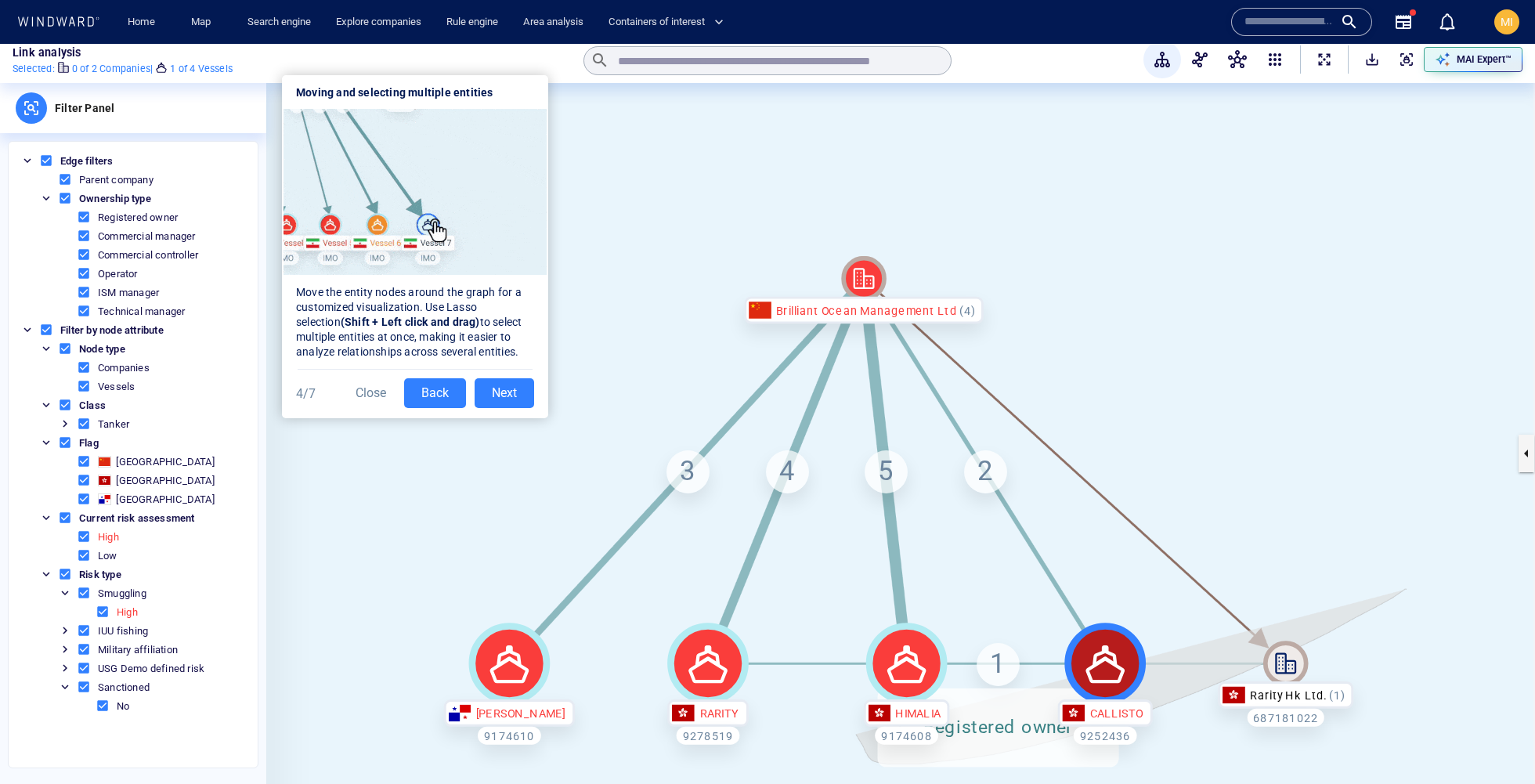
click at [811, 573] on canvas at bounding box center [901, 453] width 1268 height 740
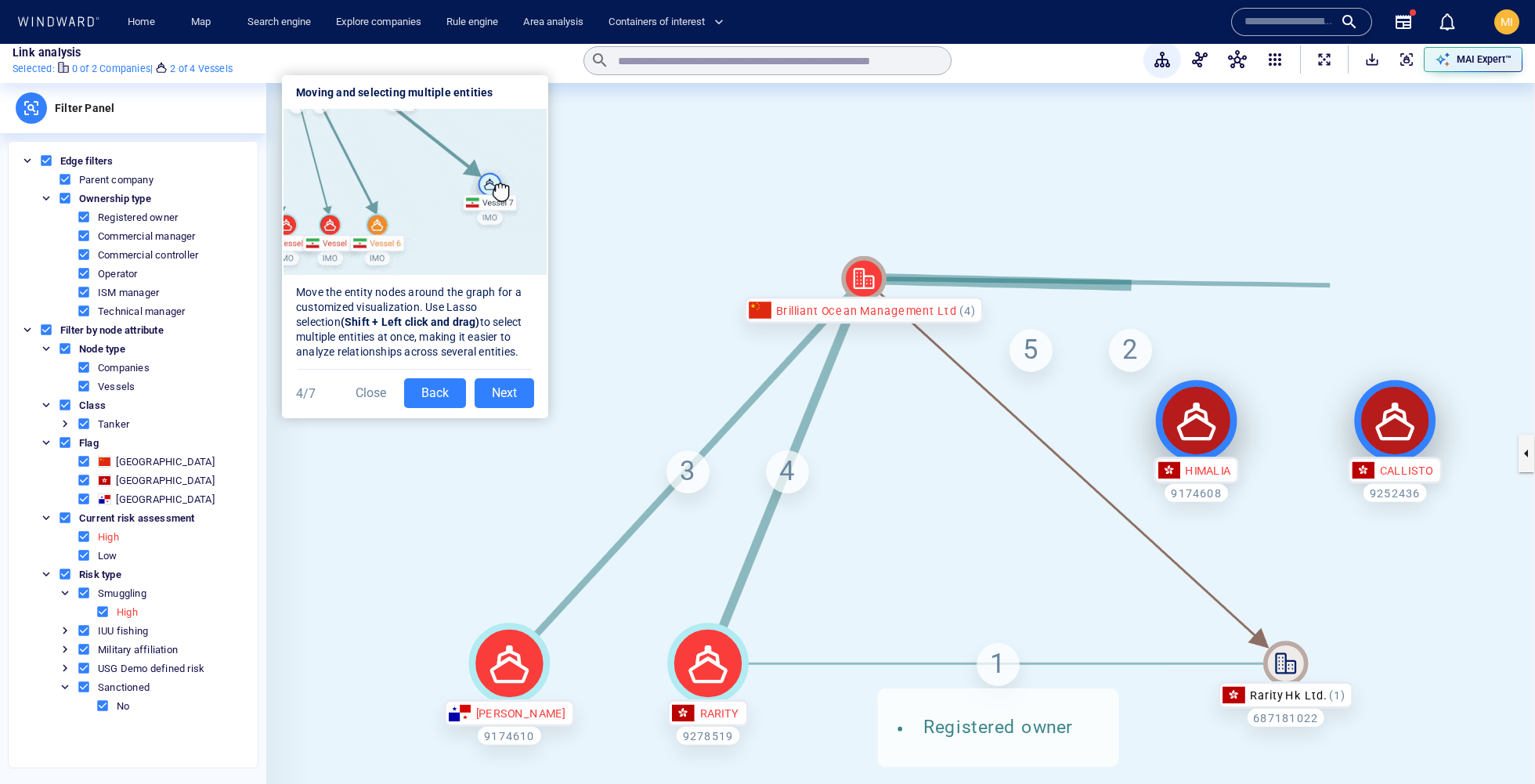
drag, startPoint x: 918, startPoint y: 656, endPoint x: 1207, endPoint y: 411, distance: 378.9
click at [1208, 411] on icon at bounding box center [1196, 421] width 81 height 81
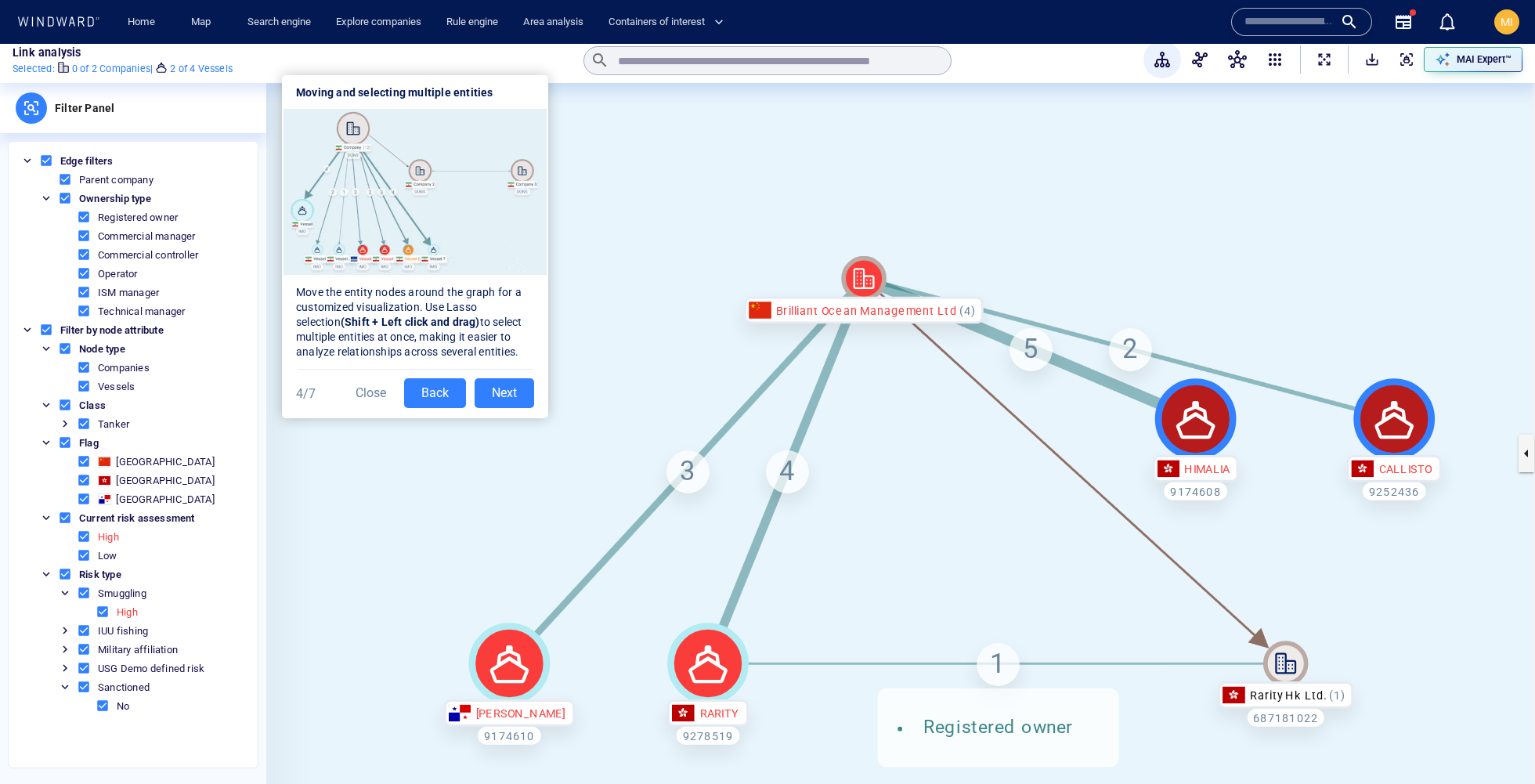
click at [724, 308] on canvas at bounding box center [901, 453] width 1268 height 740
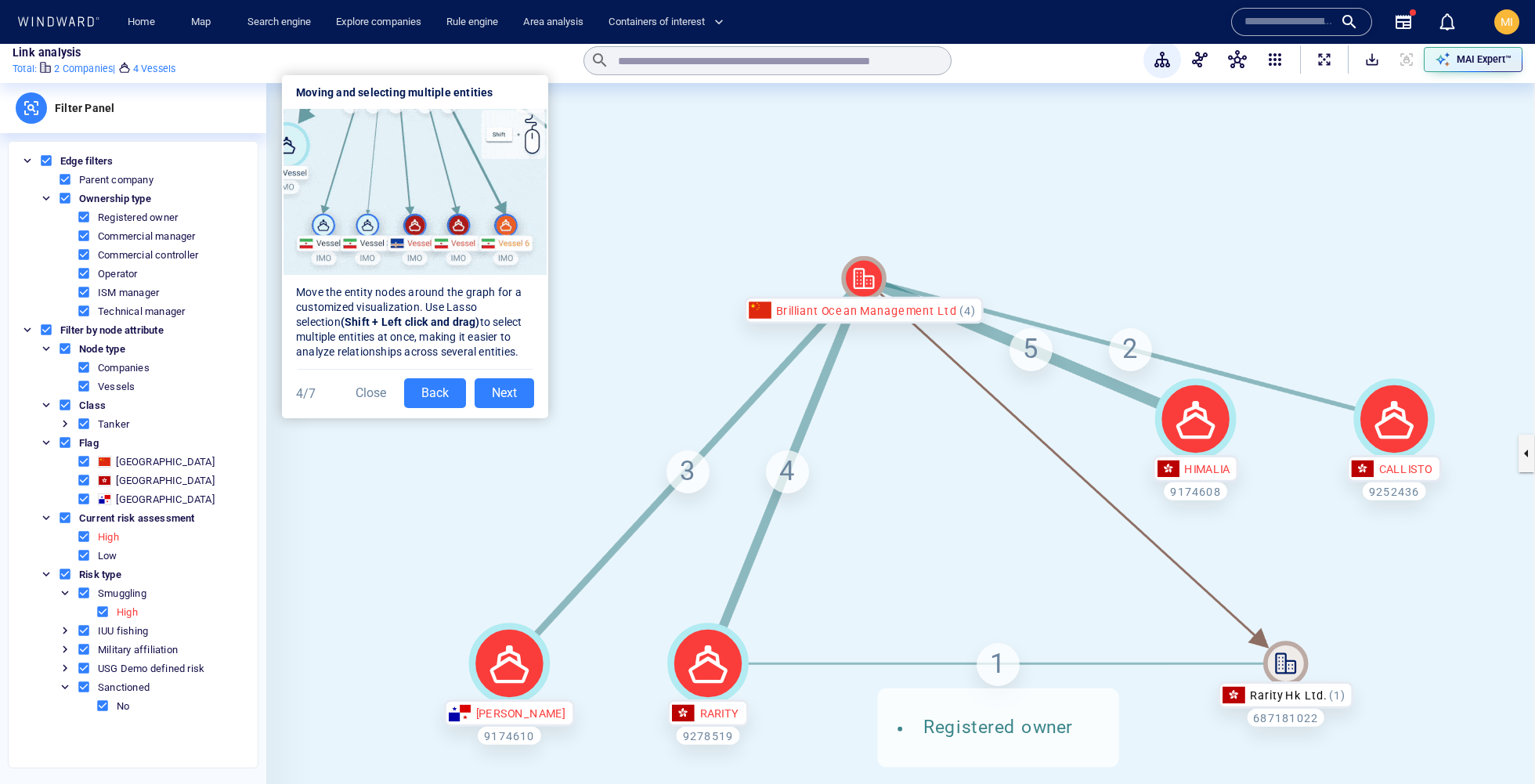
click at [496, 387] on button "Next" at bounding box center [504, 393] width 60 height 30
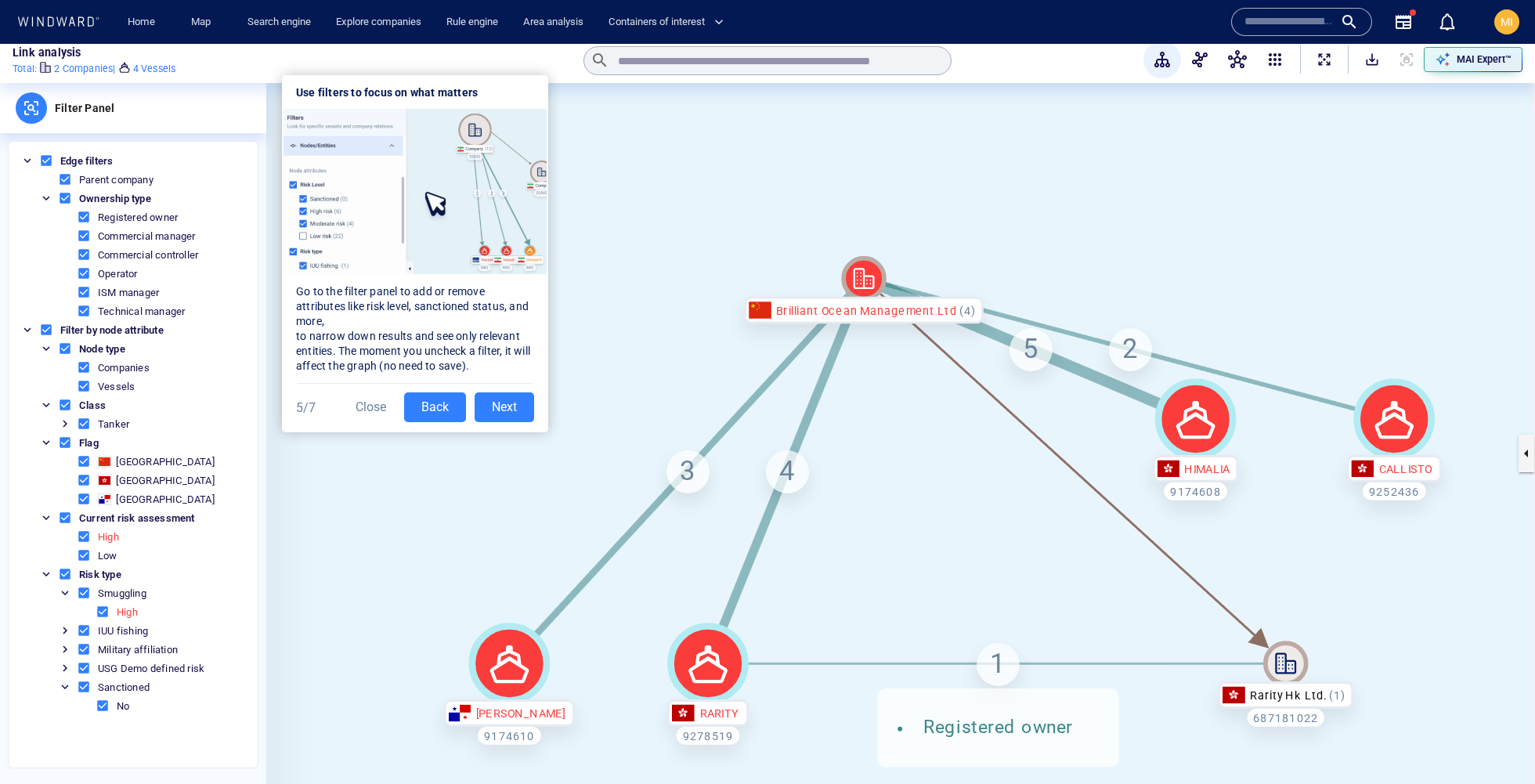
click at [491, 406] on button "Next" at bounding box center [504, 407] width 60 height 30
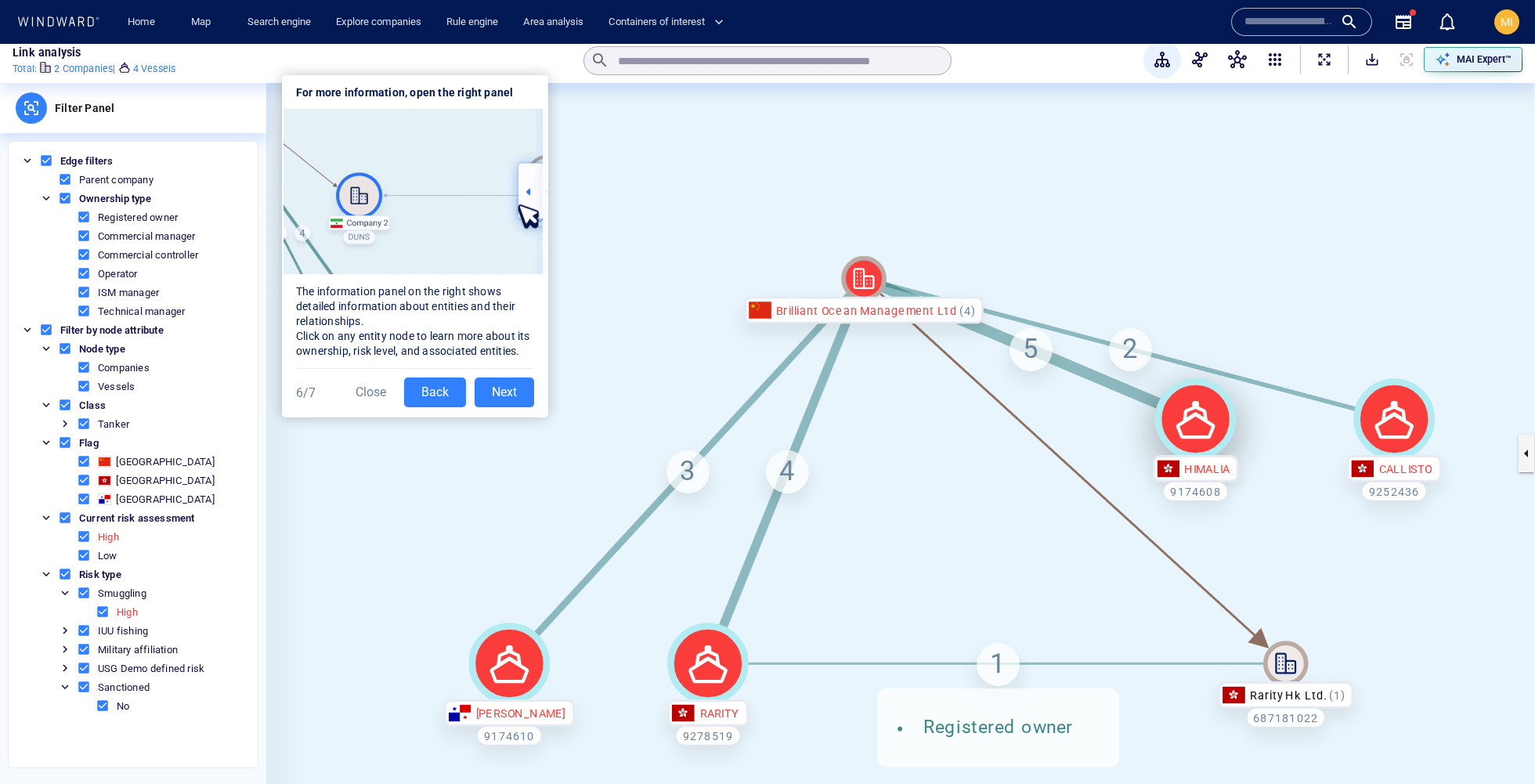
click at [1200, 440] on icon at bounding box center [1196, 419] width 81 height 81
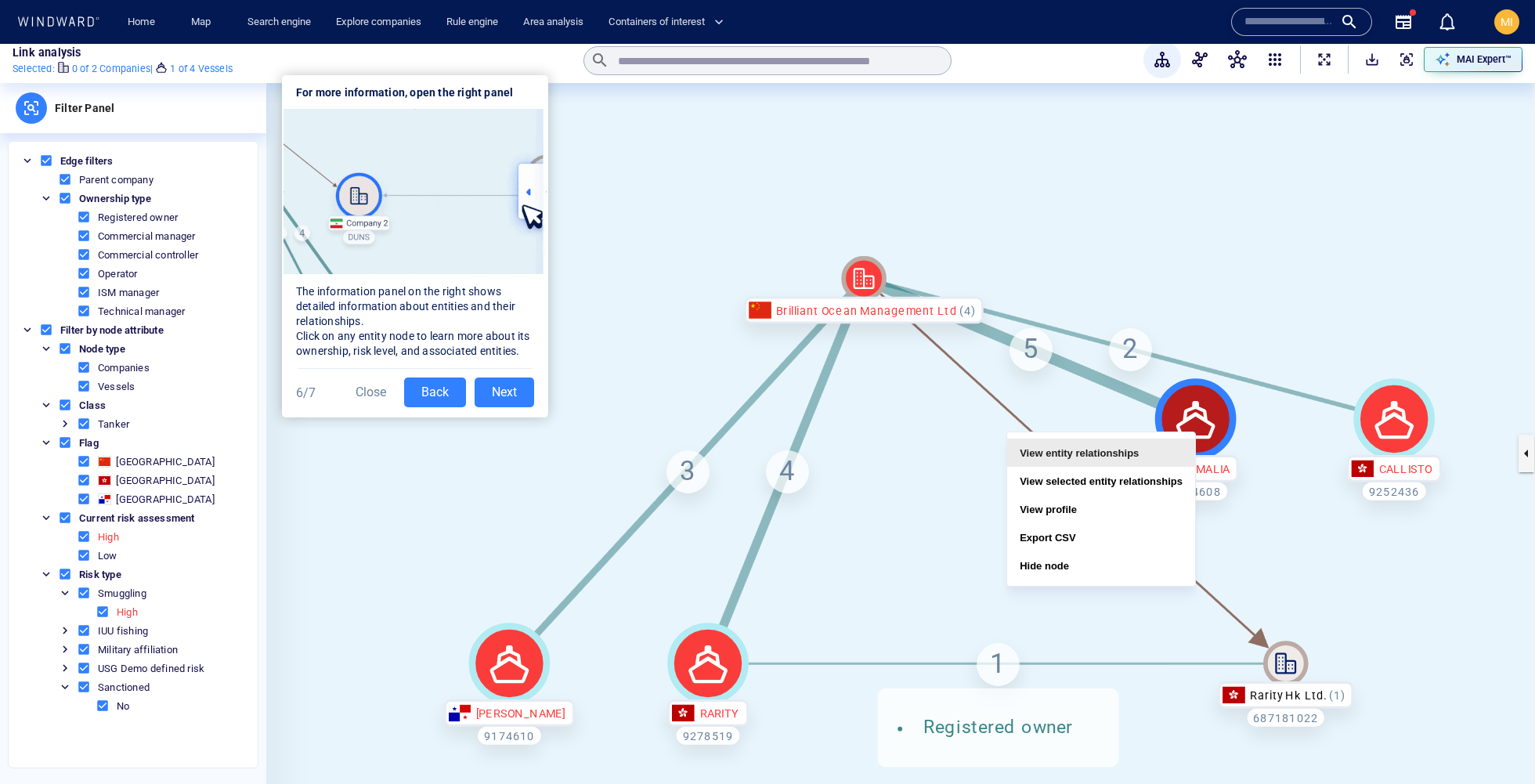
click at [1148, 440] on button "View entity relationships" at bounding box center [1100, 453] width 188 height 28
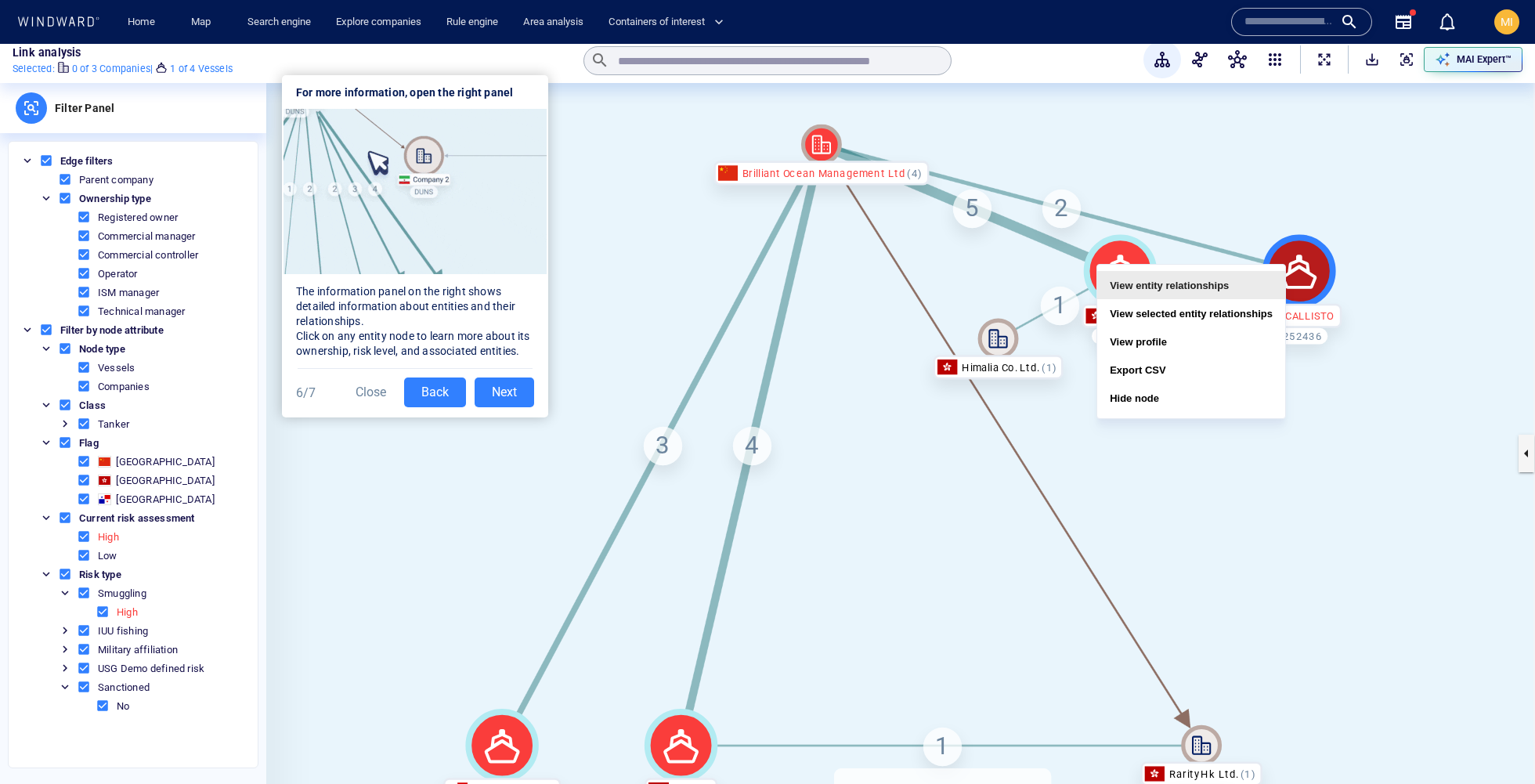
click at [1251, 284] on button "View entity relationships" at bounding box center [1191, 285] width 188 height 28
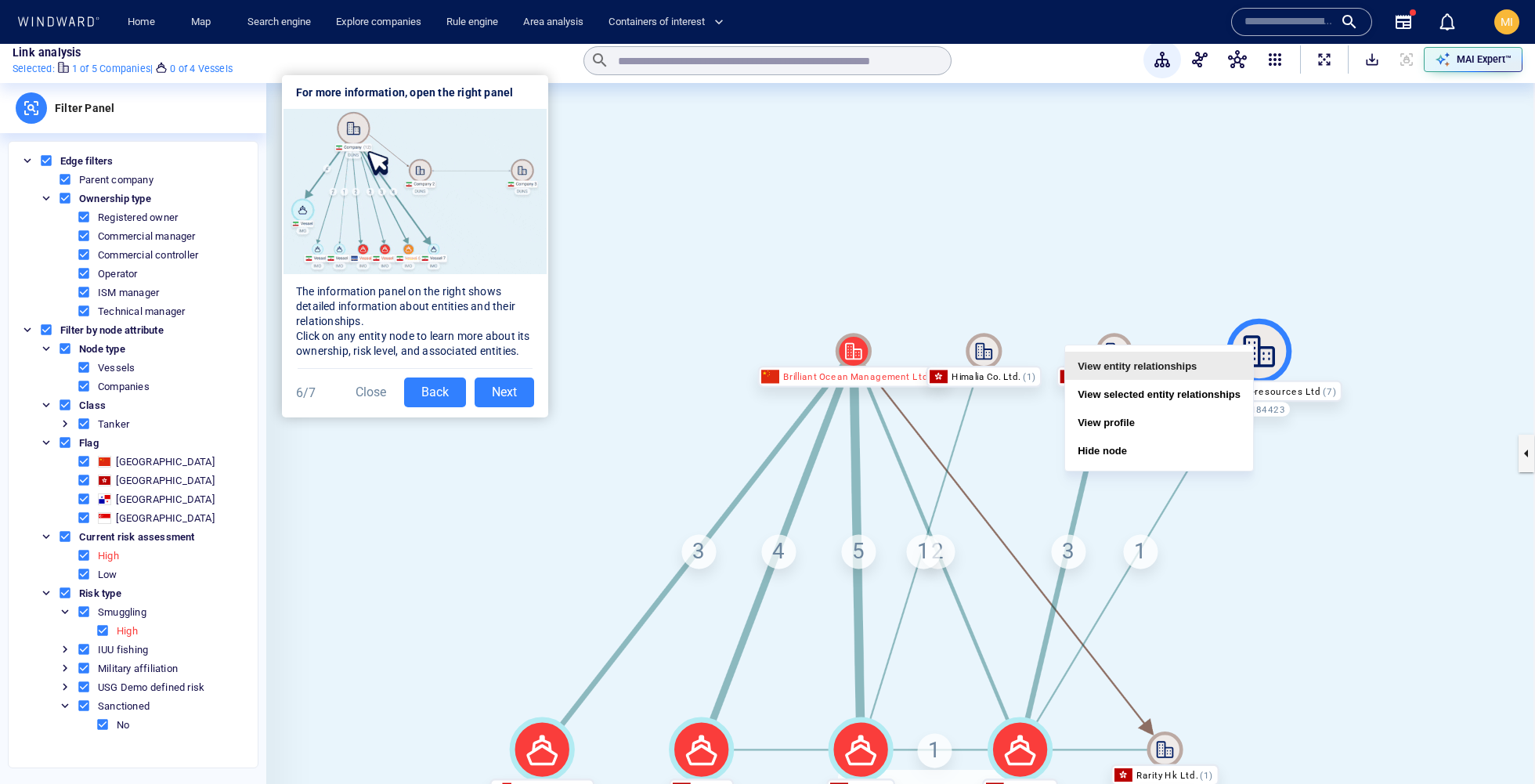
click at [1214, 368] on button "View entity relationships" at bounding box center [1158, 366] width 188 height 28
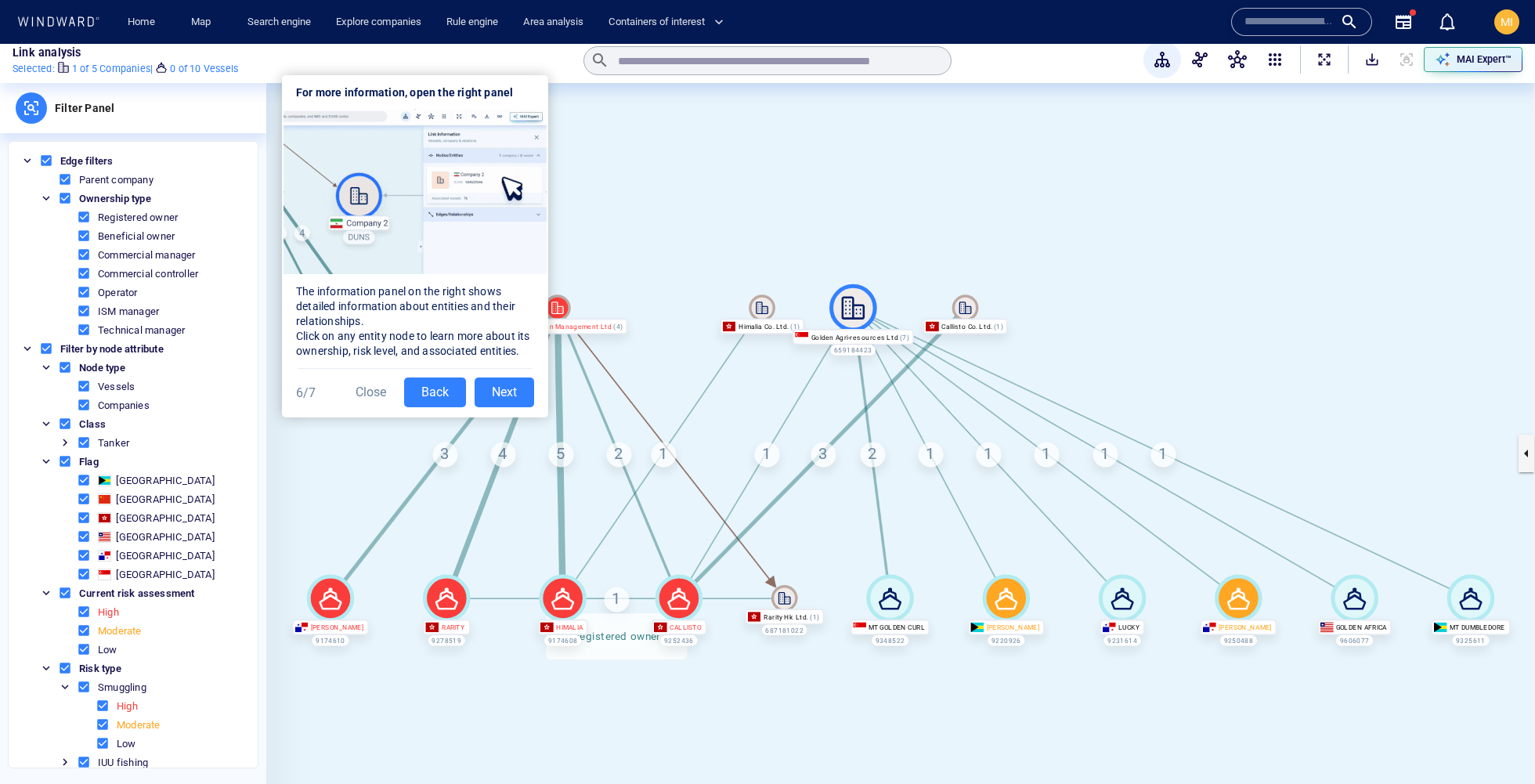
click at [512, 384] on button "Next" at bounding box center [504, 392] width 60 height 30
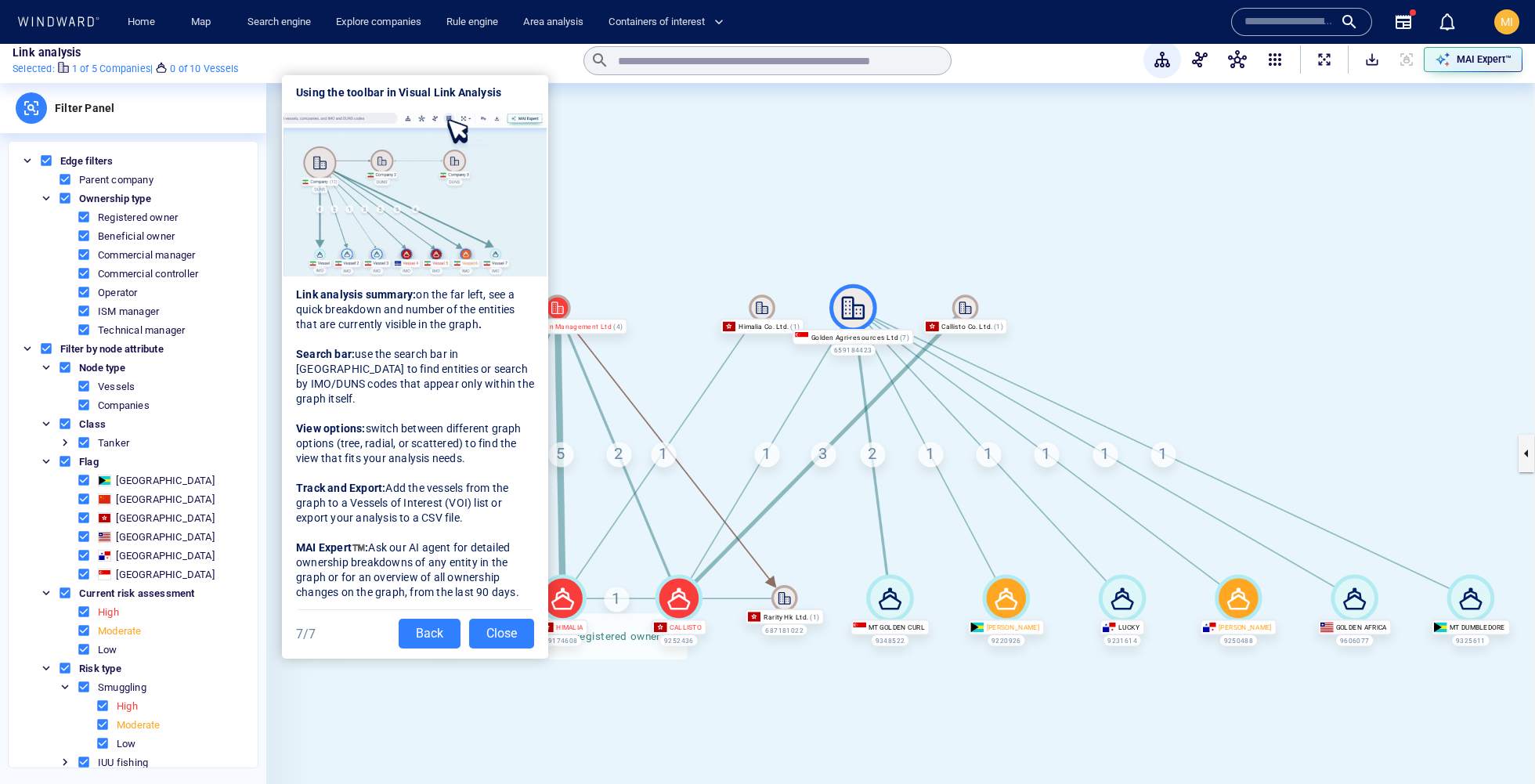
click at [513, 618] on button "Close" at bounding box center [501, 633] width 65 height 30
